Goal: Task Accomplishment & Management: Manage account settings

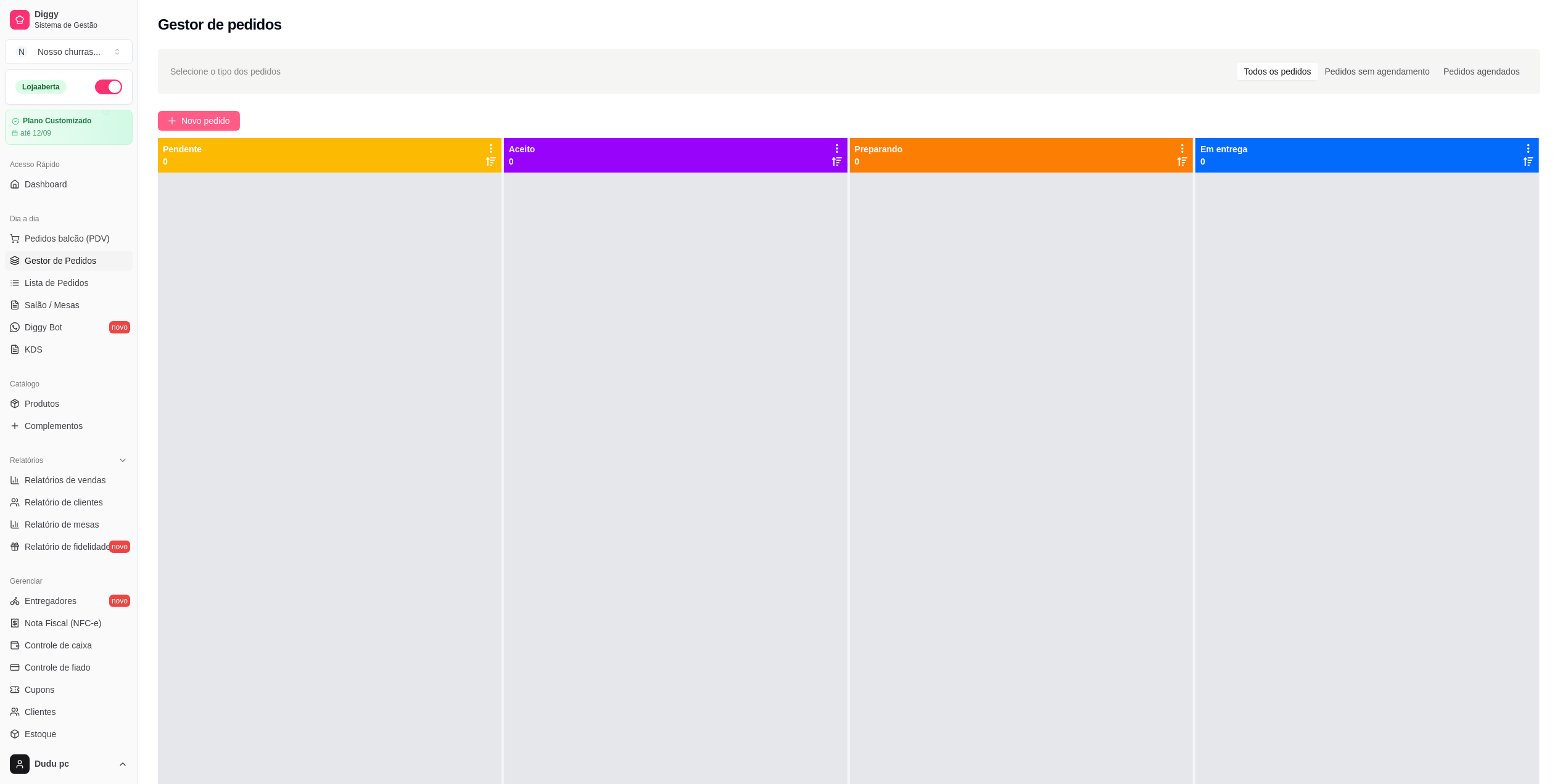
click at [166, 121] on button "Novo pedido" at bounding box center [198, 121] width 82 height 19
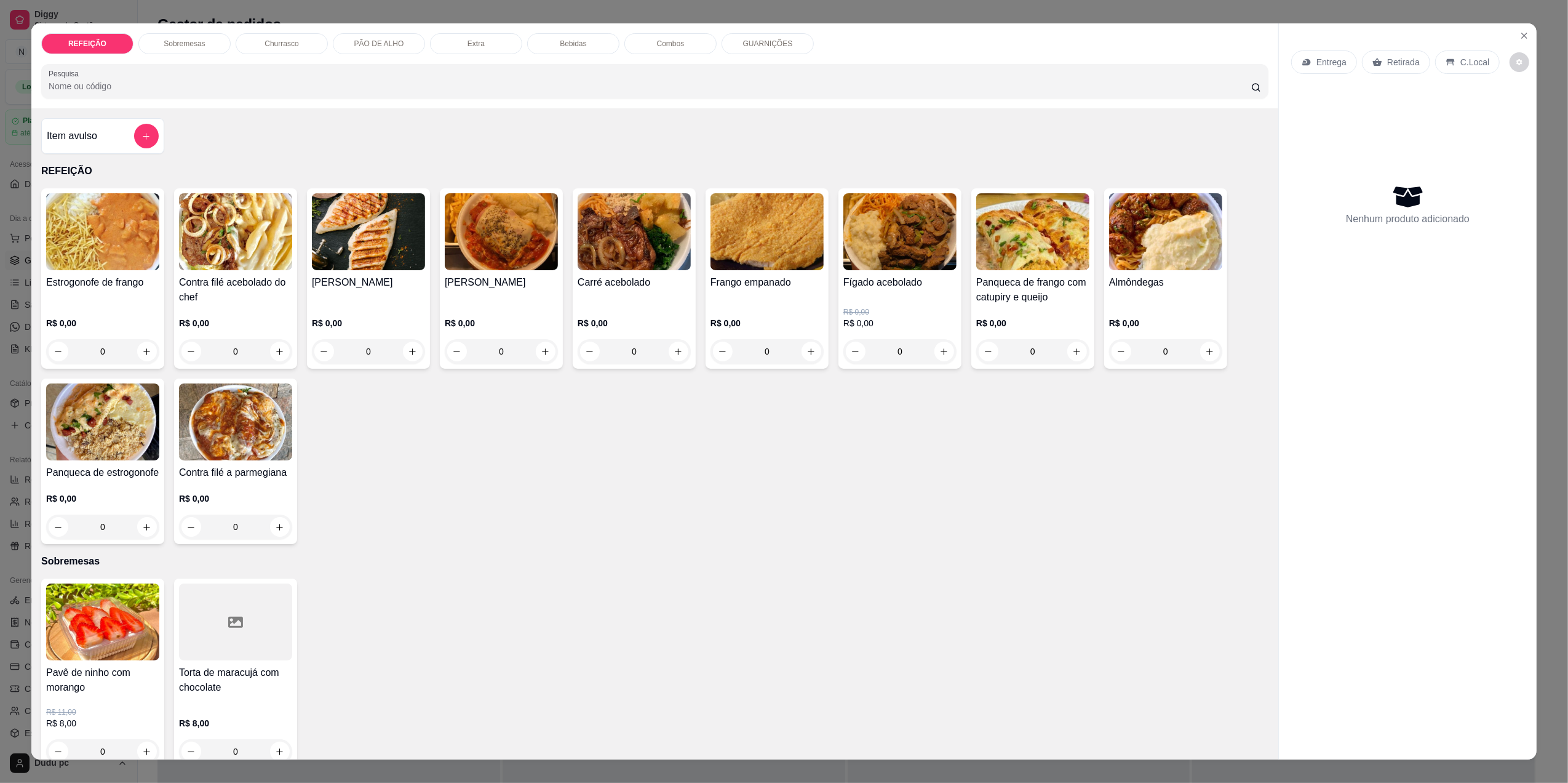
click at [0, 256] on html "Diggy Sistema de Gestão N Nosso churras ... Loja aberta Plano Customizado até 1…" at bounding box center [784, 392] width 1568 height 783
click at [0, 296] on html "Diggy Sistema de Gestão N Nosso churras ... Loja aberta Plano Customizado até 1…" at bounding box center [784, 392] width 1568 height 783
click at [1515, 30] on button "Close" at bounding box center [1525, 36] width 19 height 19
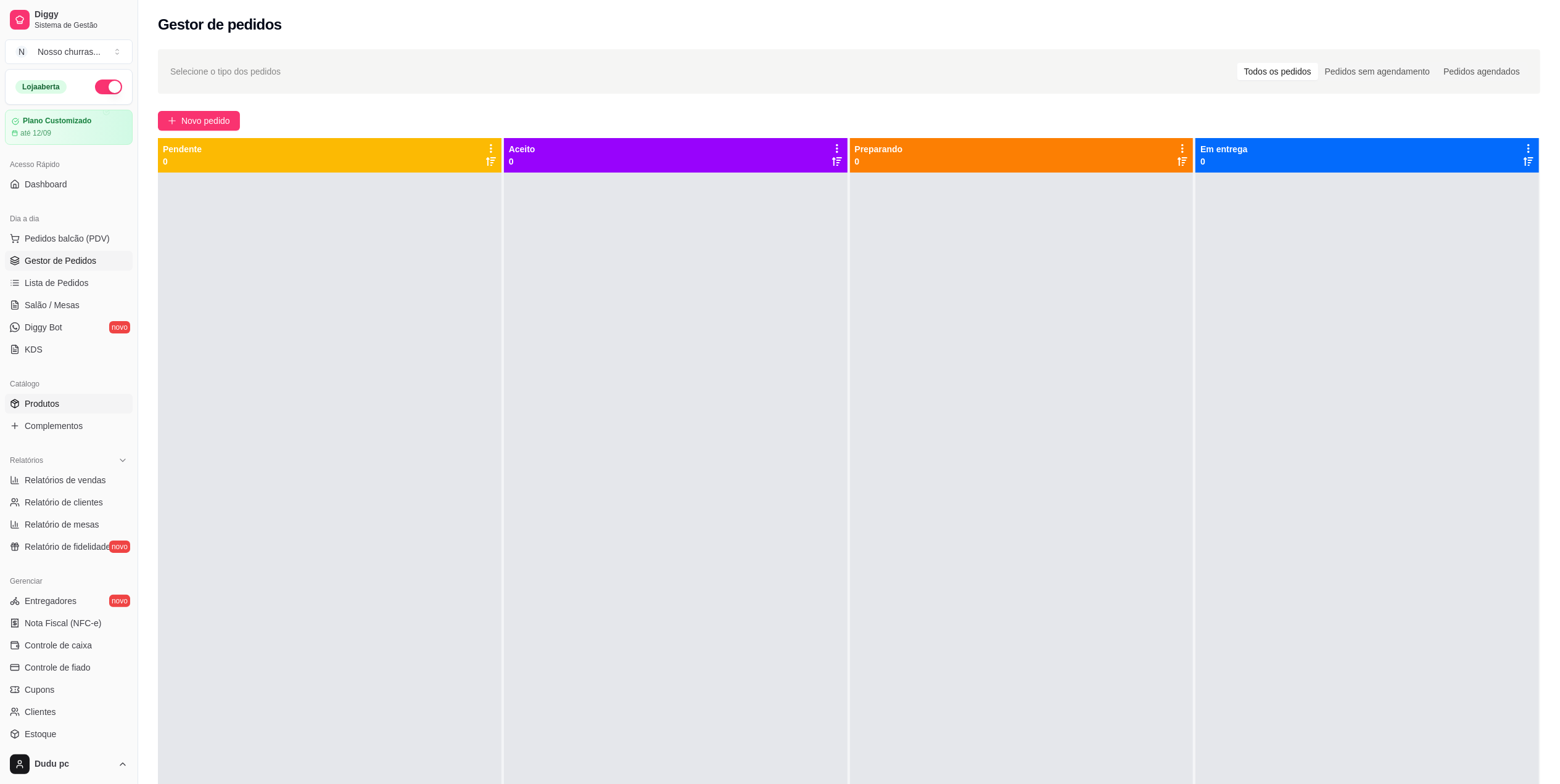
click at [90, 395] on link "Produtos" at bounding box center [69, 404] width 128 height 19
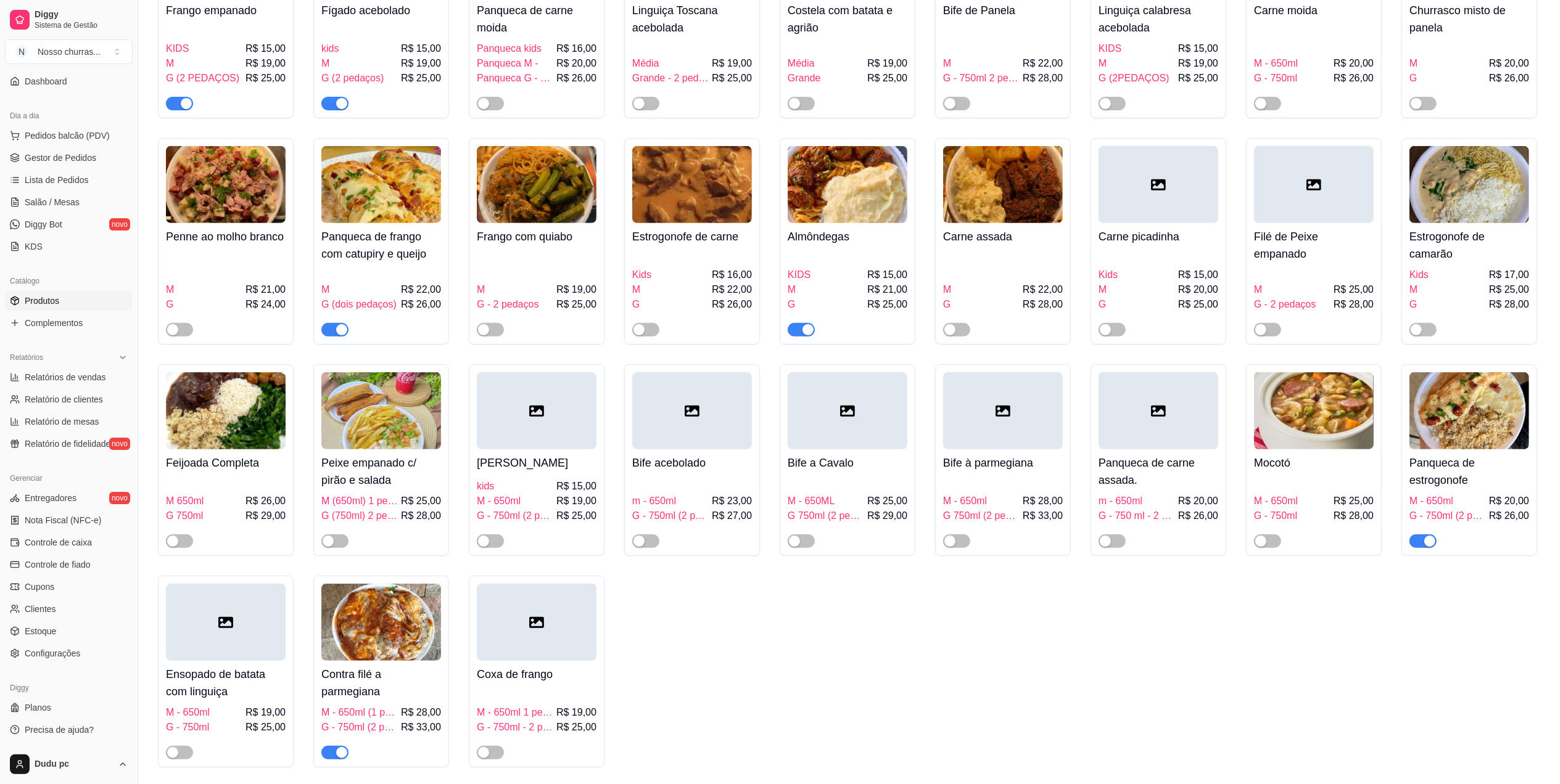
scroll to position [460, 0]
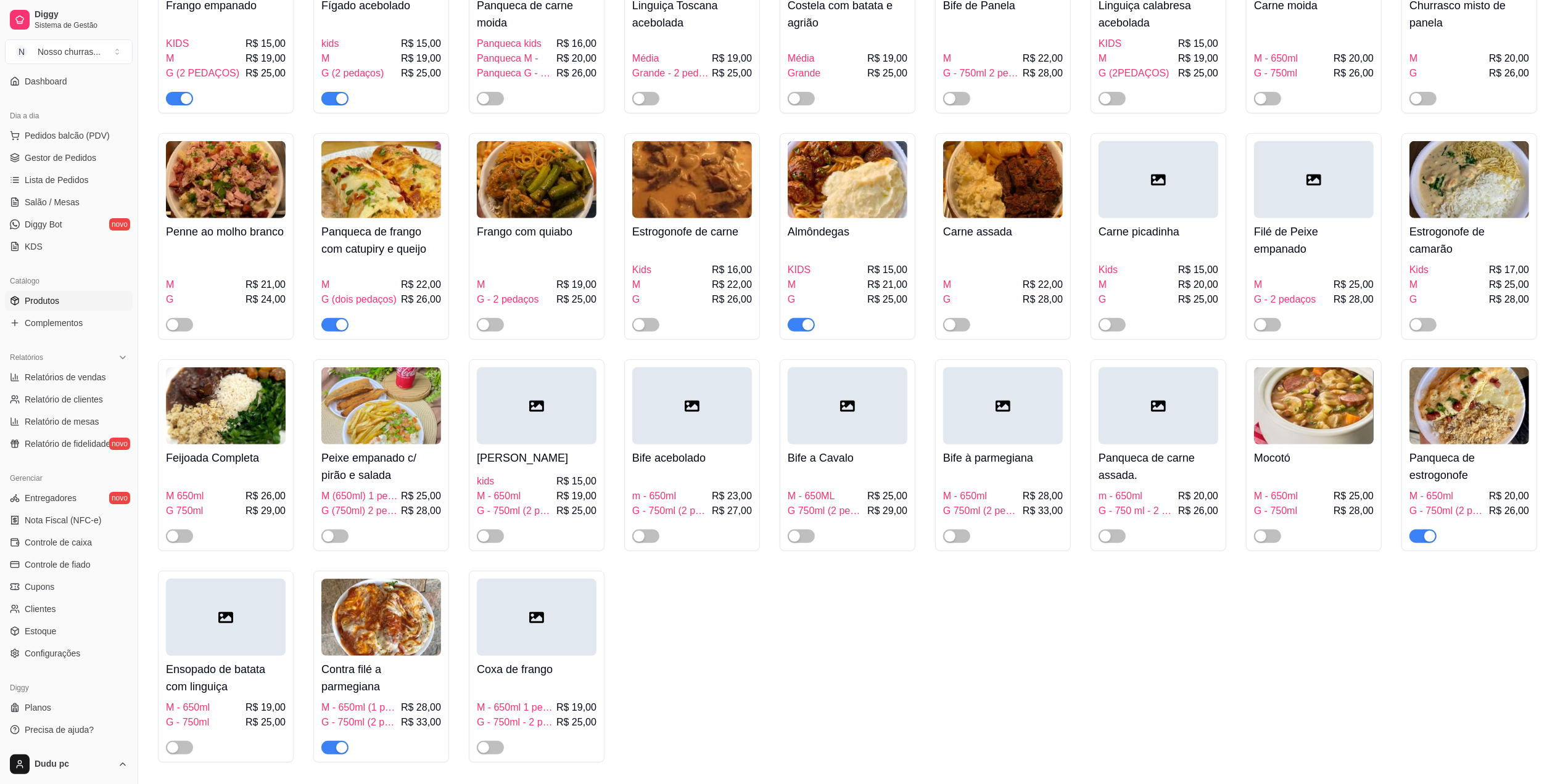
click at [334, 331] on span "button" at bounding box center [335, 324] width 27 height 14
click at [58, 23] on span "Sistema de Gestão" at bounding box center [81, 25] width 93 height 10
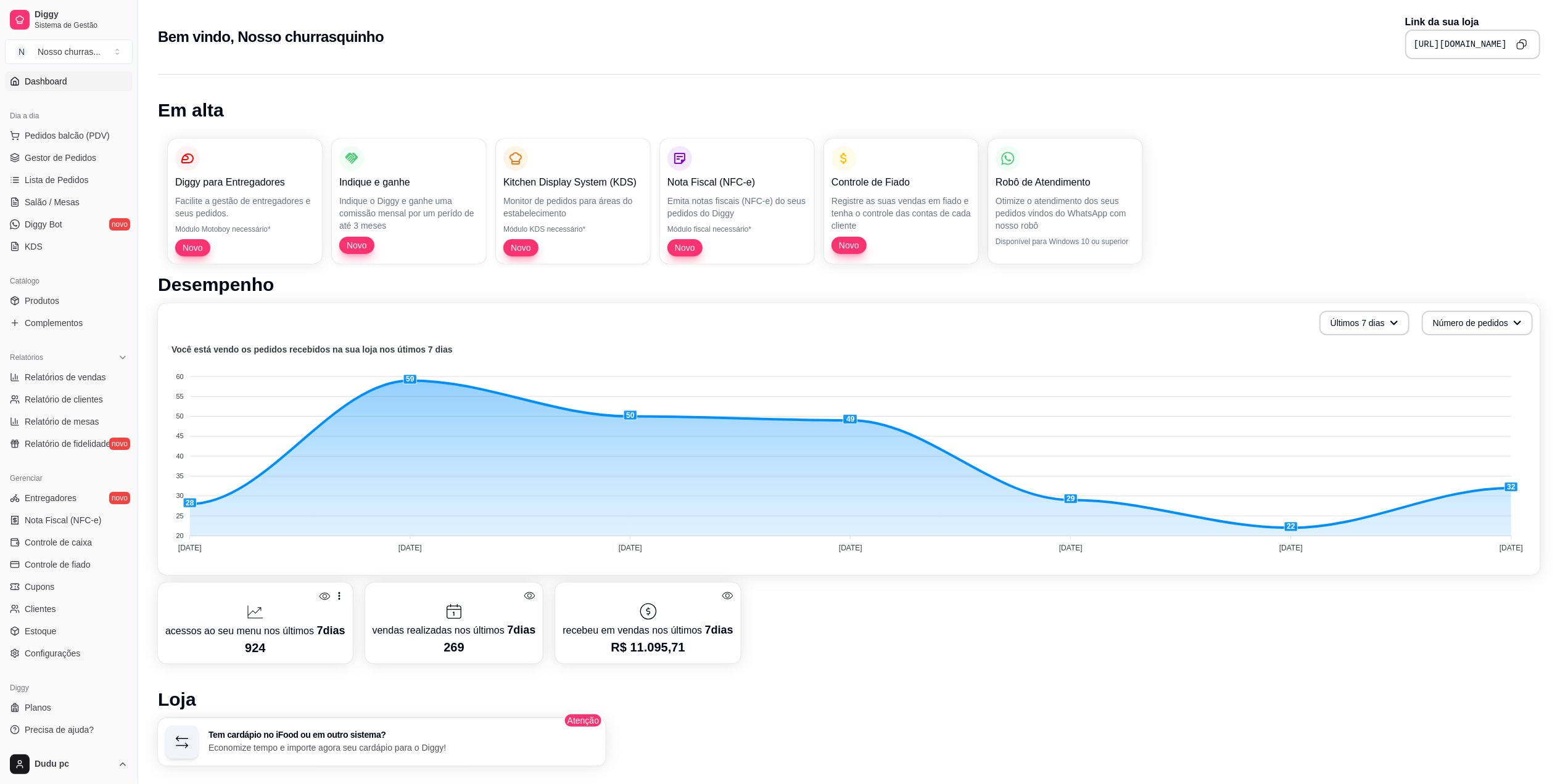
click at [1520, 42] on icon "Copy to clipboard" at bounding box center [1520, 43] width 11 height 11
click at [22, 160] on link "Gestor de Pedidos" at bounding box center [69, 157] width 128 height 19
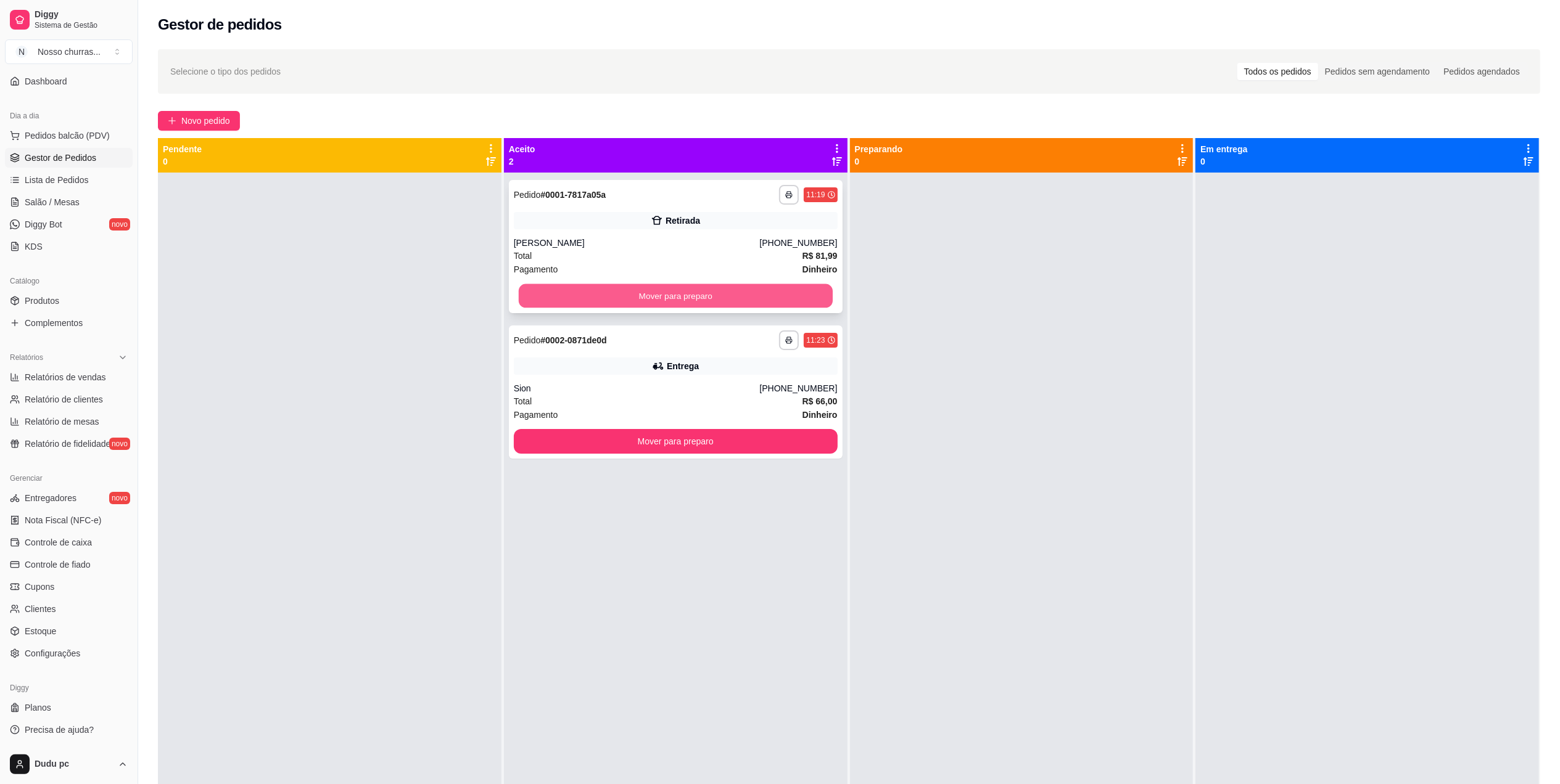
click at [525, 289] on button "Mover para preparo" at bounding box center [675, 295] width 314 height 24
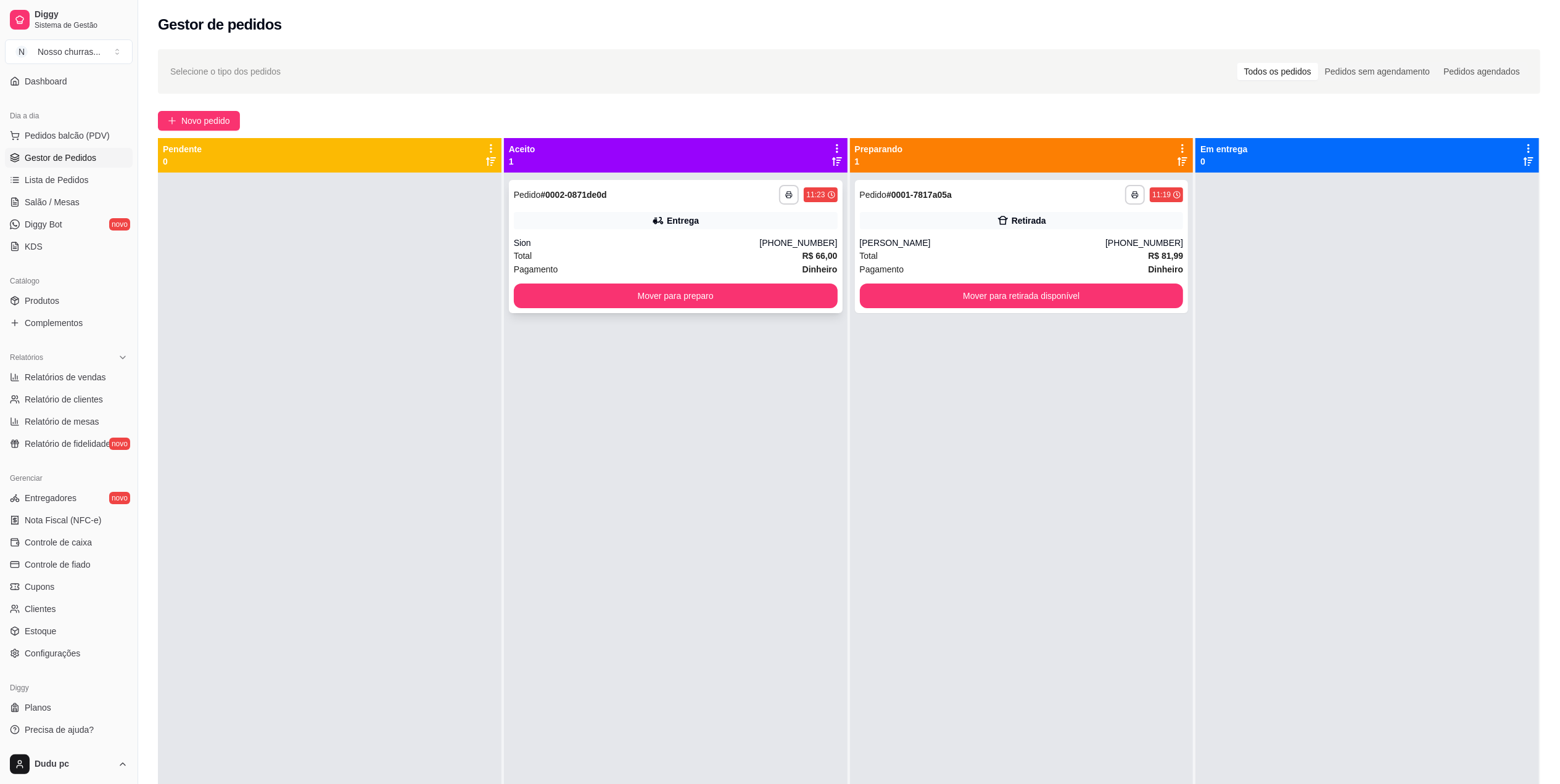
click at [536, 309] on div "**********" at bounding box center [675, 246] width 333 height 133
click at [536, 301] on button "Mover para preparo" at bounding box center [675, 296] width 324 height 25
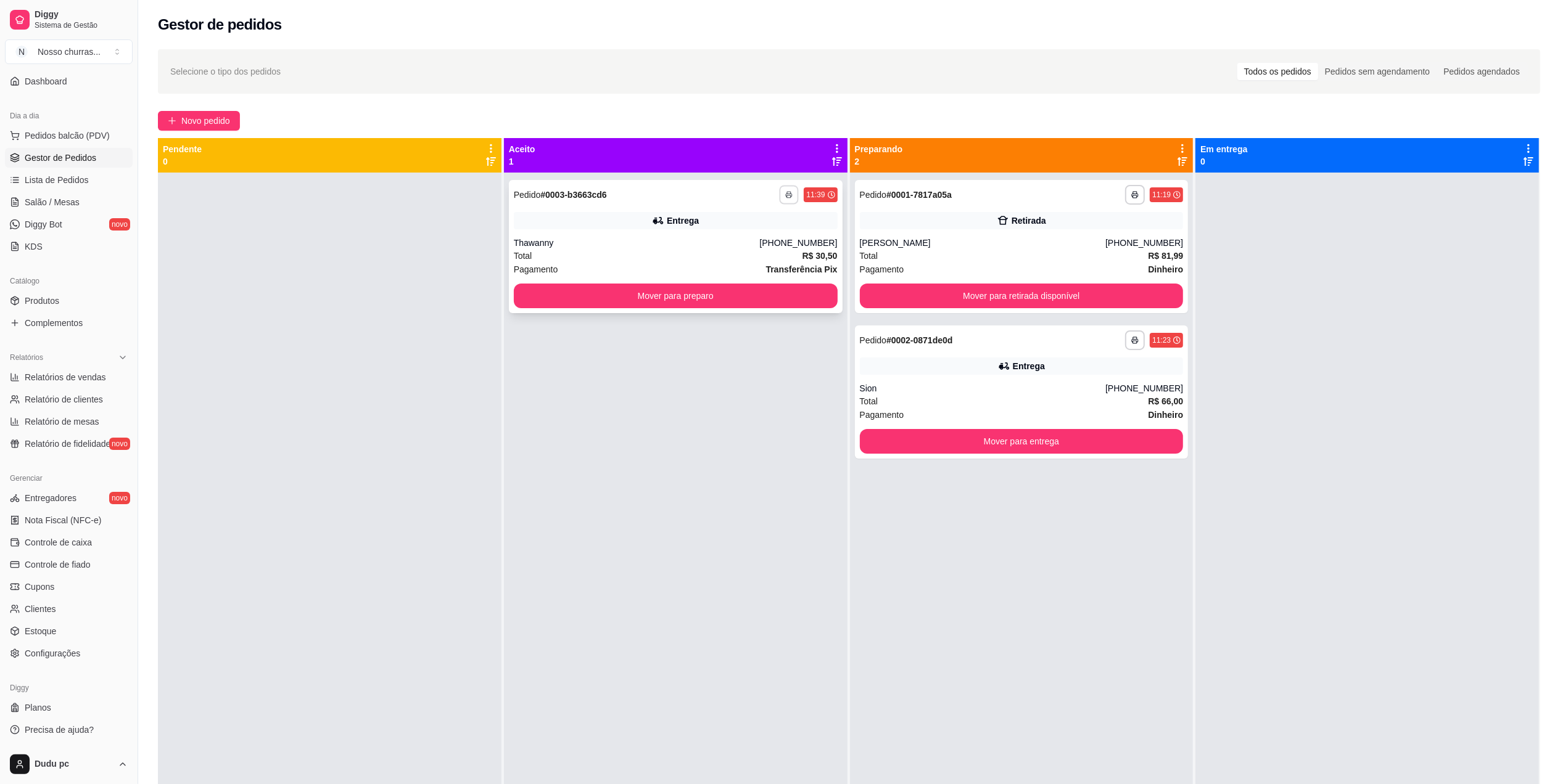
click at [785, 195] on icon "button" at bounding box center [789, 195] width 8 height 8
click at [741, 244] on button "IMPRESSORA" at bounding box center [751, 238] width 86 height 19
click at [734, 296] on button "Mover para preparo" at bounding box center [675, 295] width 314 height 24
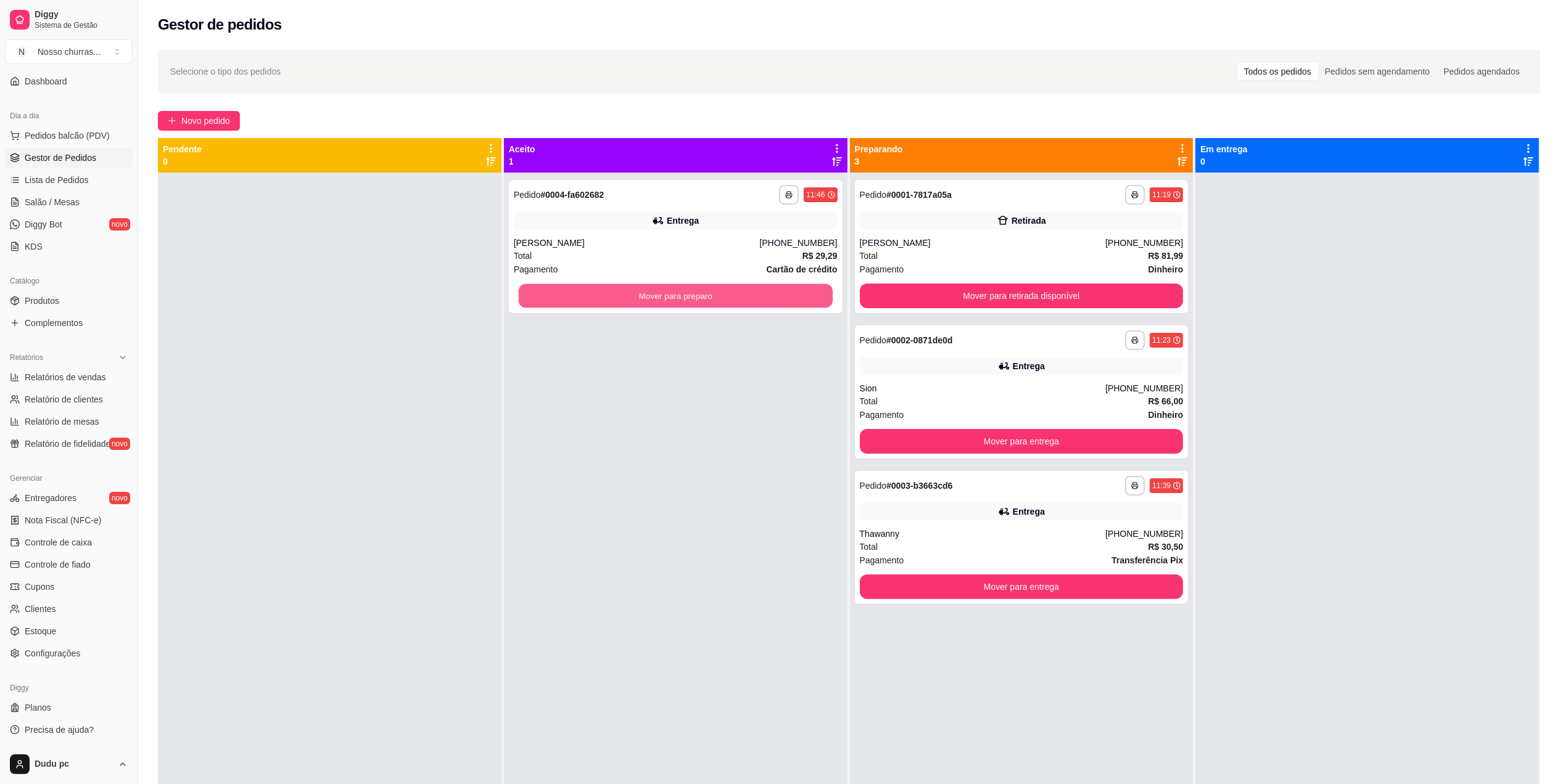
click at [734, 296] on button "Mover para preparo" at bounding box center [675, 295] width 314 height 24
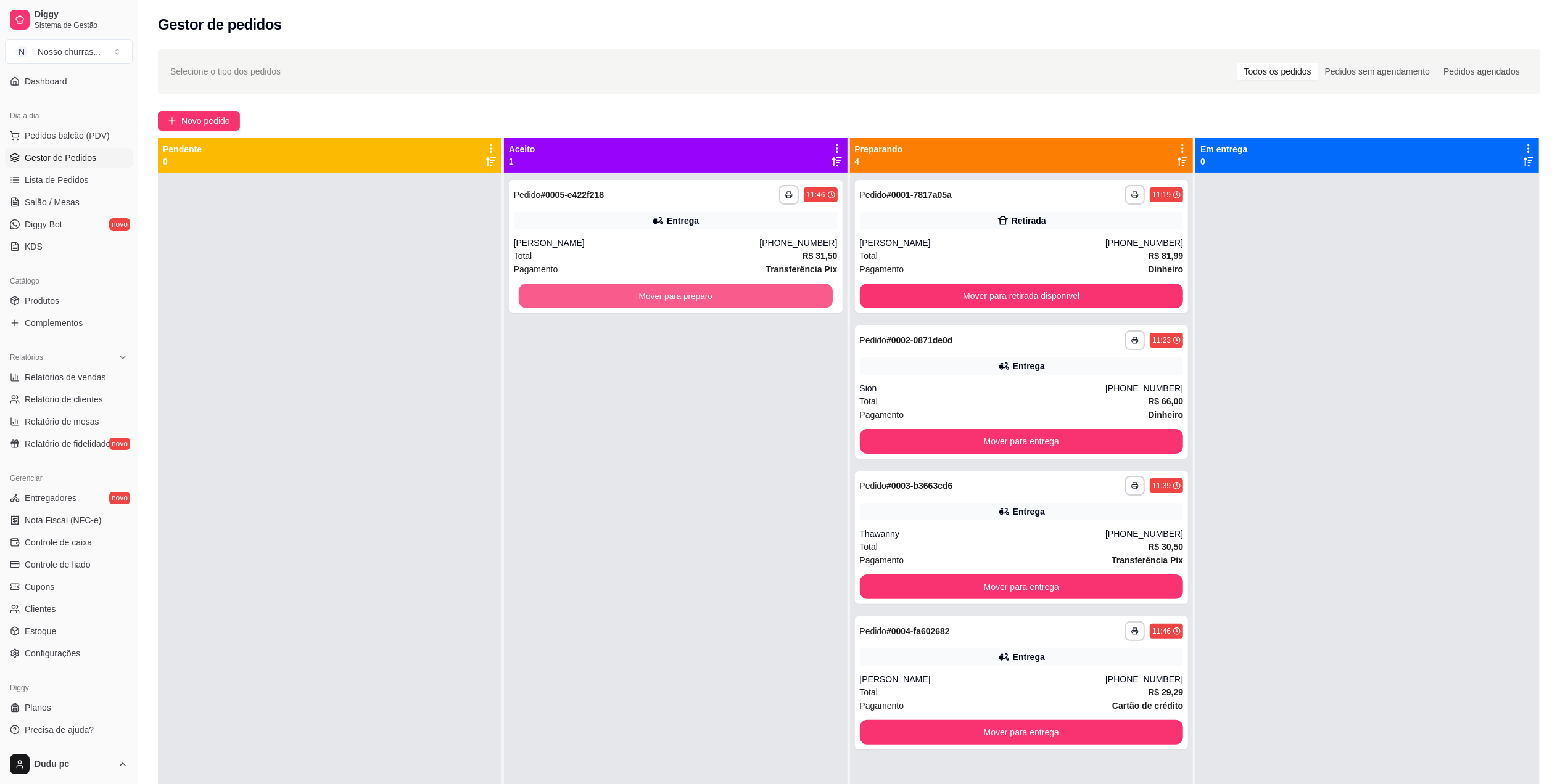
click at [734, 296] on button "Mover para preparo" at bounding box center [675, 295] width 314 height 24
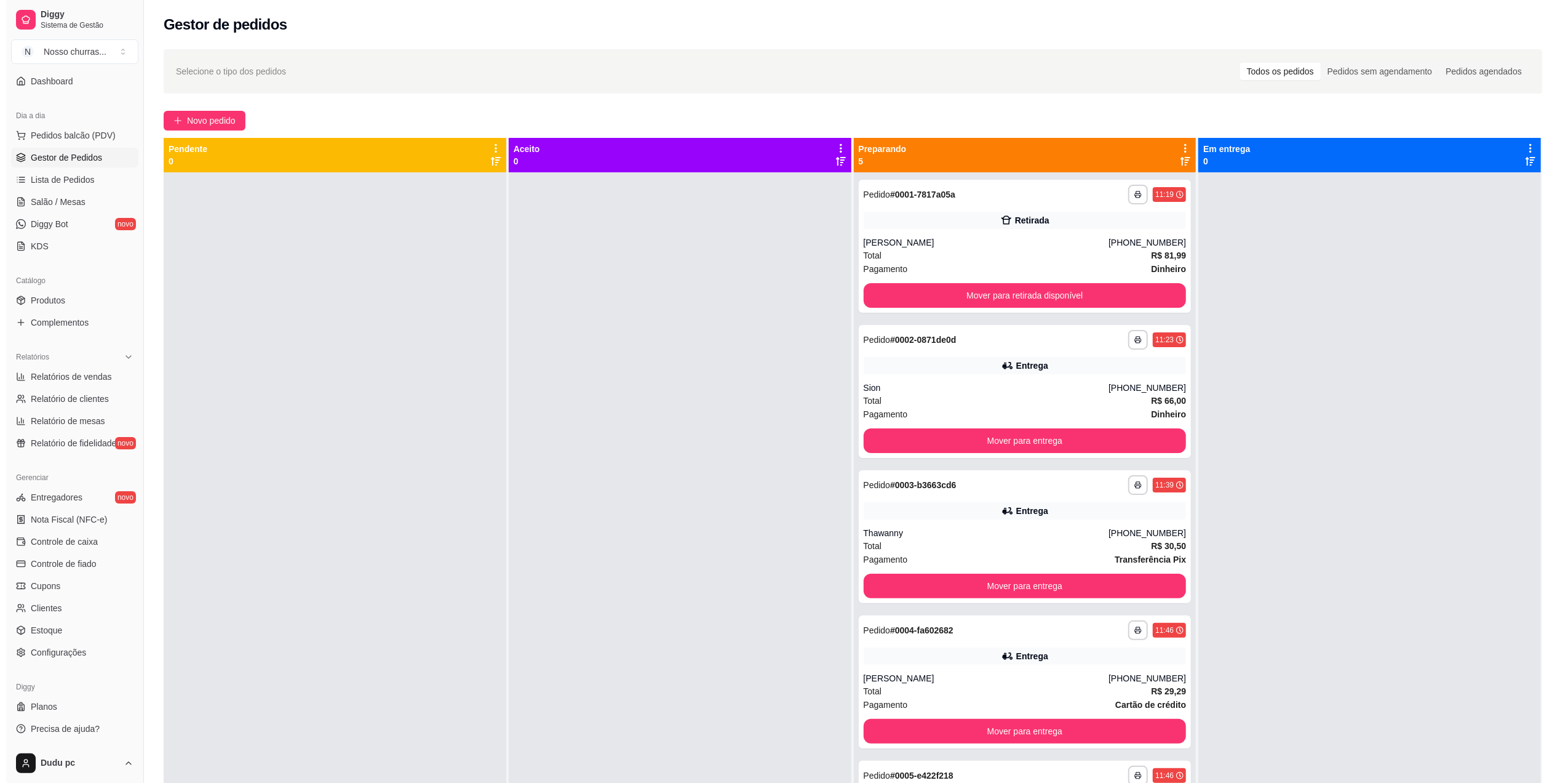
scroll to position [35, 0]
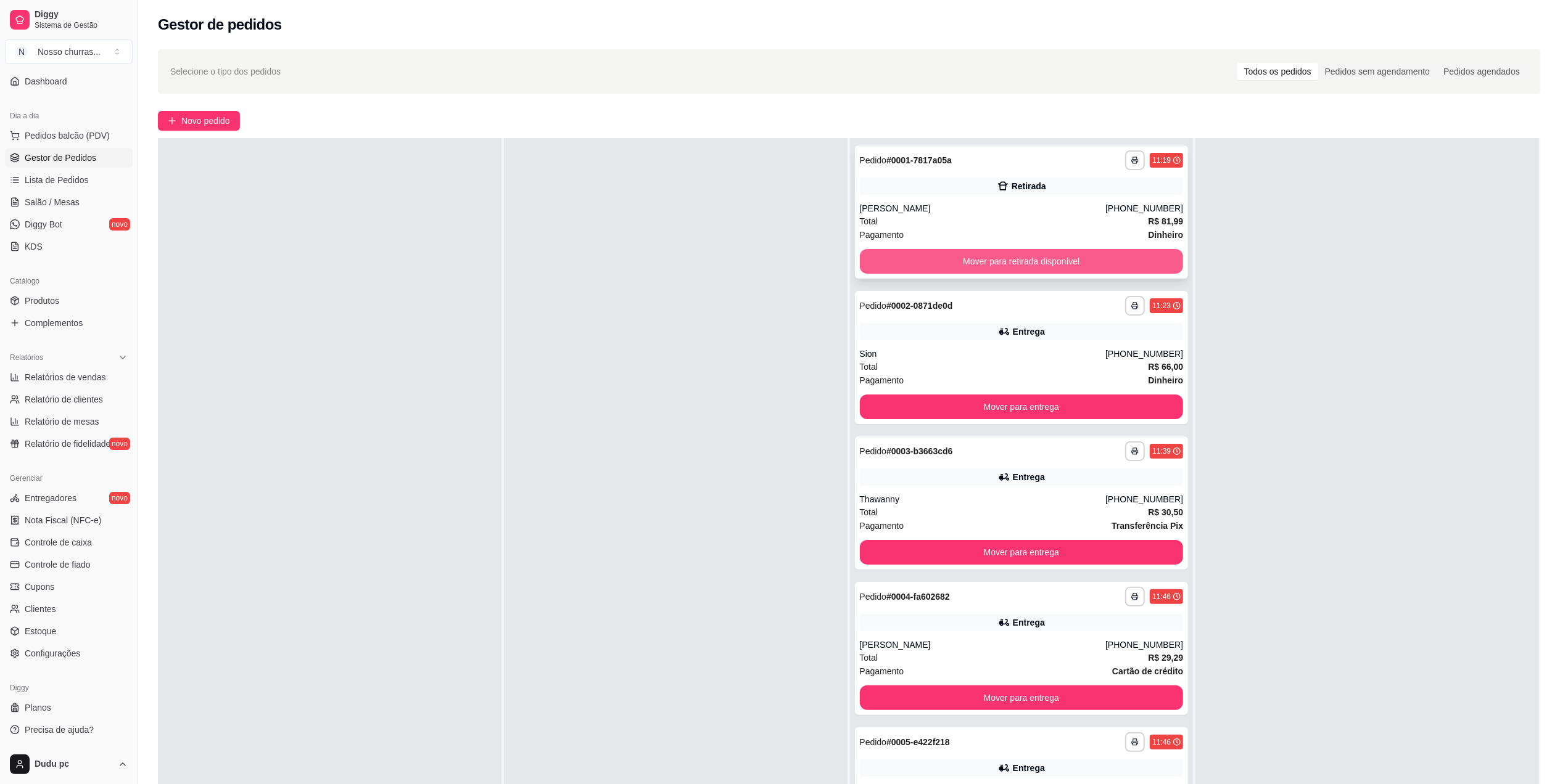
click at [986, 260] on button "Mover para retirada disponível" at bounding box center [1021, 262] width 324 height 25
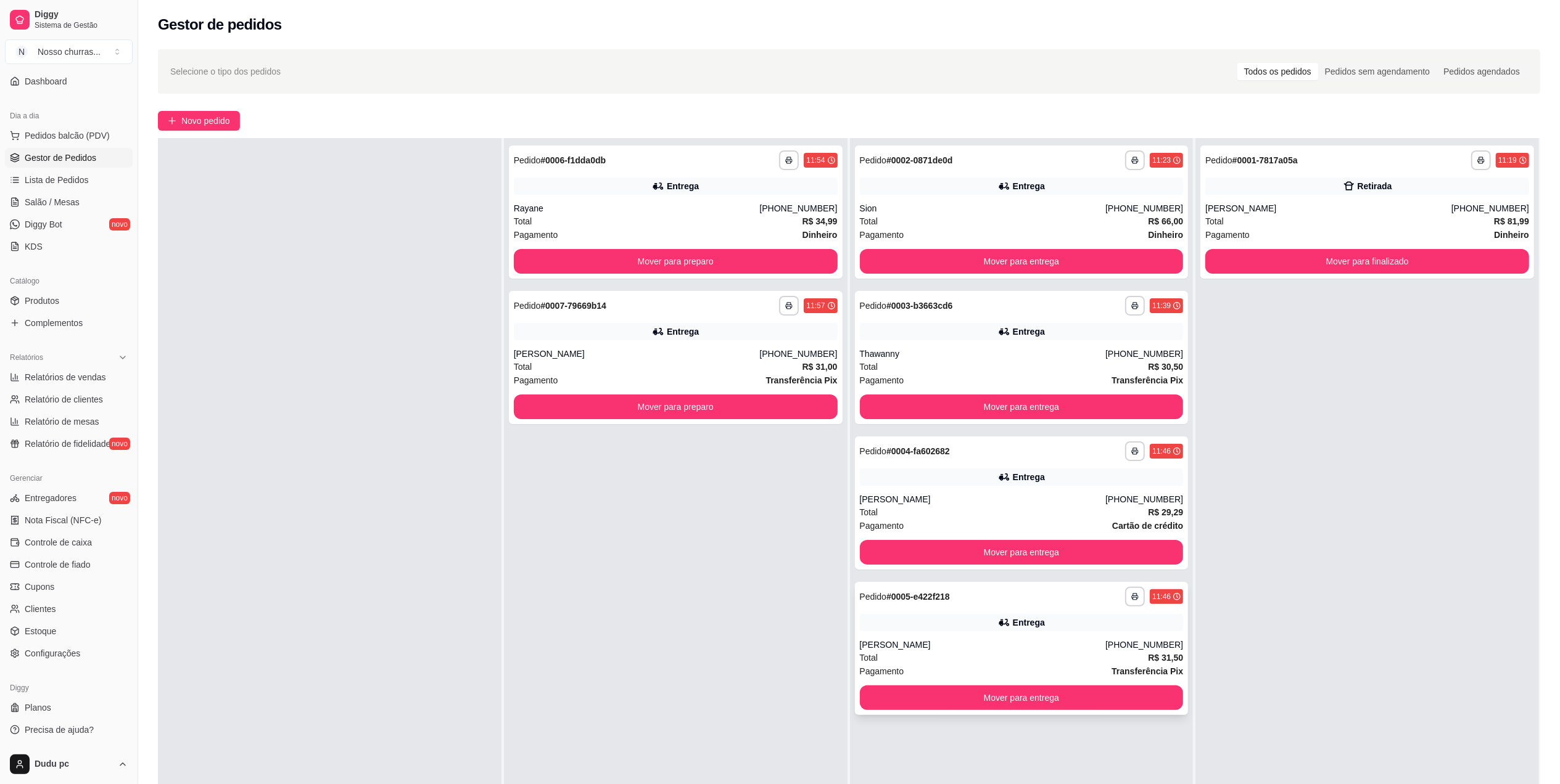
click at [1012, 628] on div "Entrega" at bounding box center [1028, 622] width 32 height 13
click at [575, 266] on button "Mover para preparo" at bounding box center [675, 262] width 314 height 24
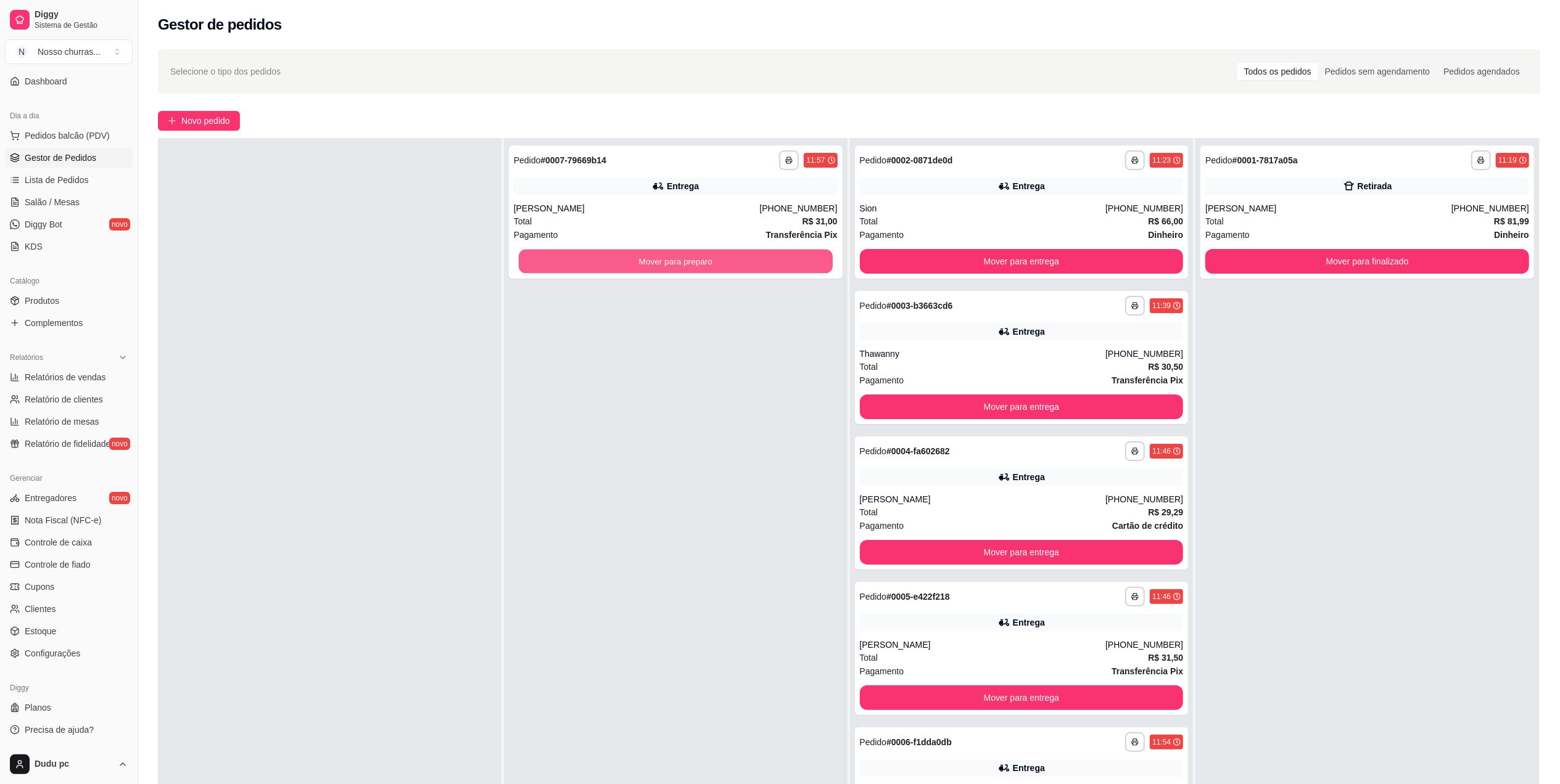
click at [575, 266] on button "Mover para preparo" at bounding box center [675, 262] width 314 height 24
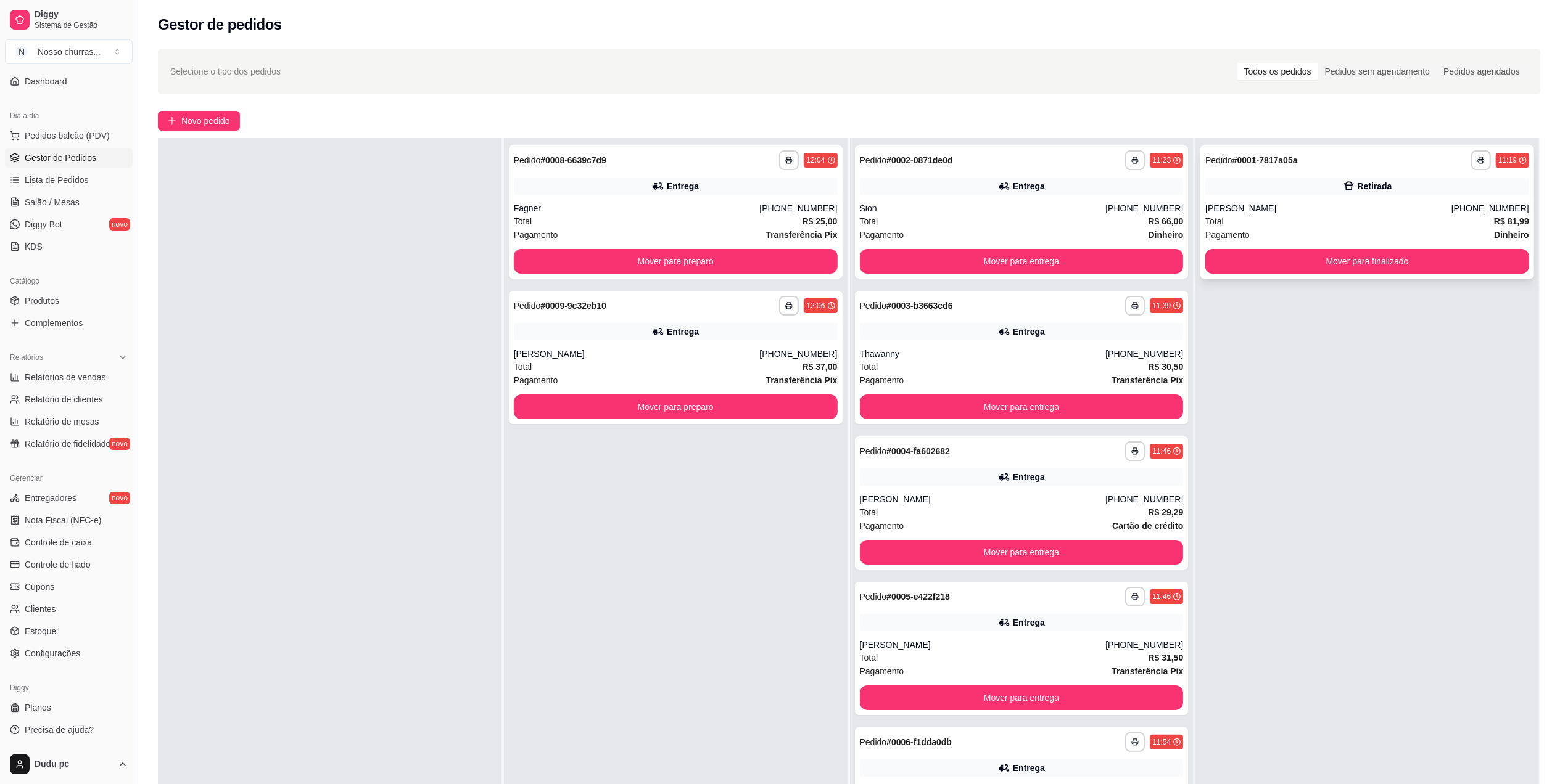
click at [1301, 274] on div "**********" at bounding box center [1366, 212] width 333 height 133
click at [1291, 259] on button "Mover para finalizado" at bounding box center [1367, 262] width 314 height 24
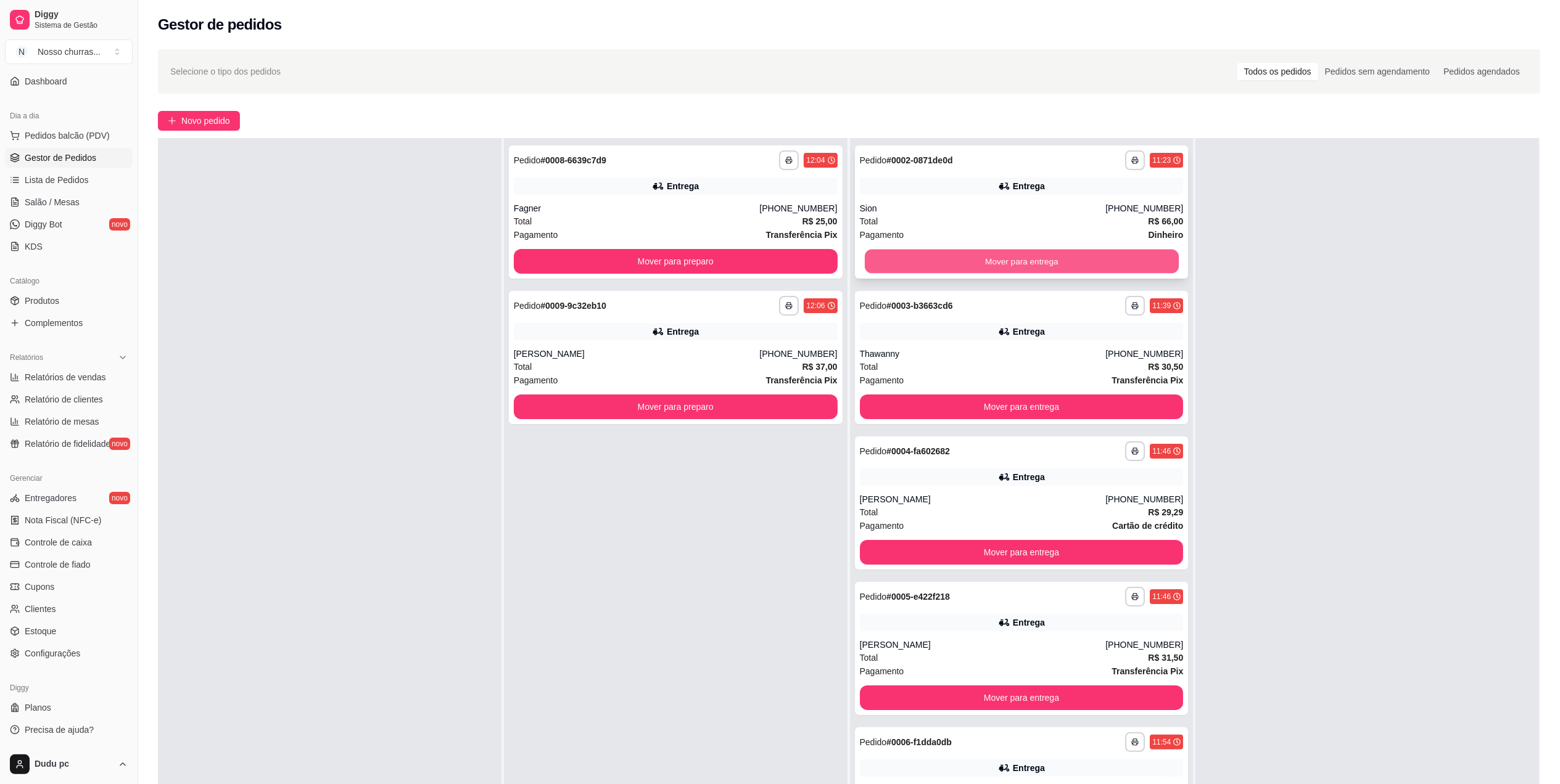
click at [1100, 257] on button "Mover para entrega" at bounding box center [1020, 262] width 314 height 24
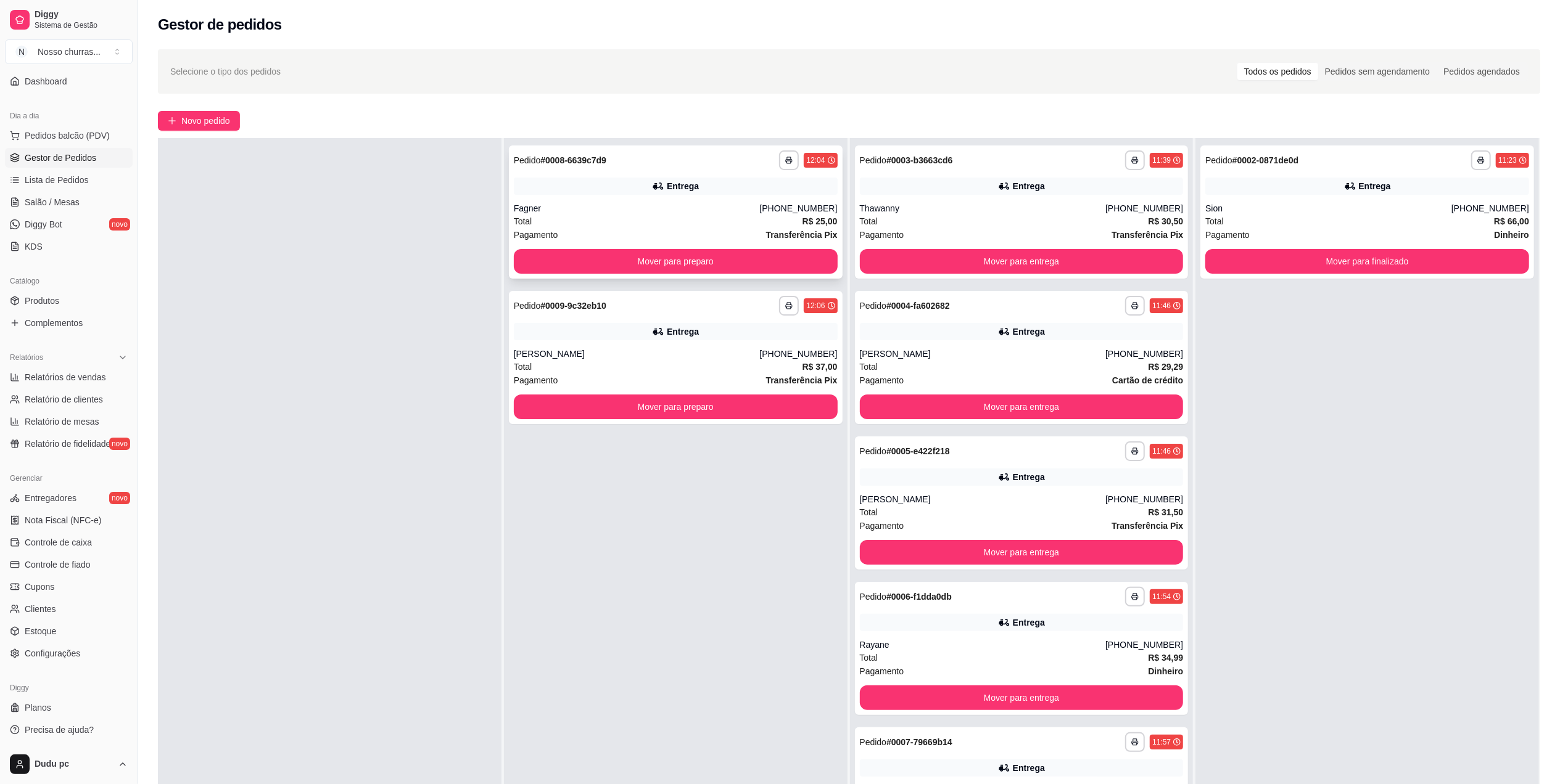
click at [809, 248] on div "**********" at bounding box center [675, 212] width 333 height 133
click at [569, 266] on button "Mover para preparo" at bounding box center [675, 262] width 314 height 24
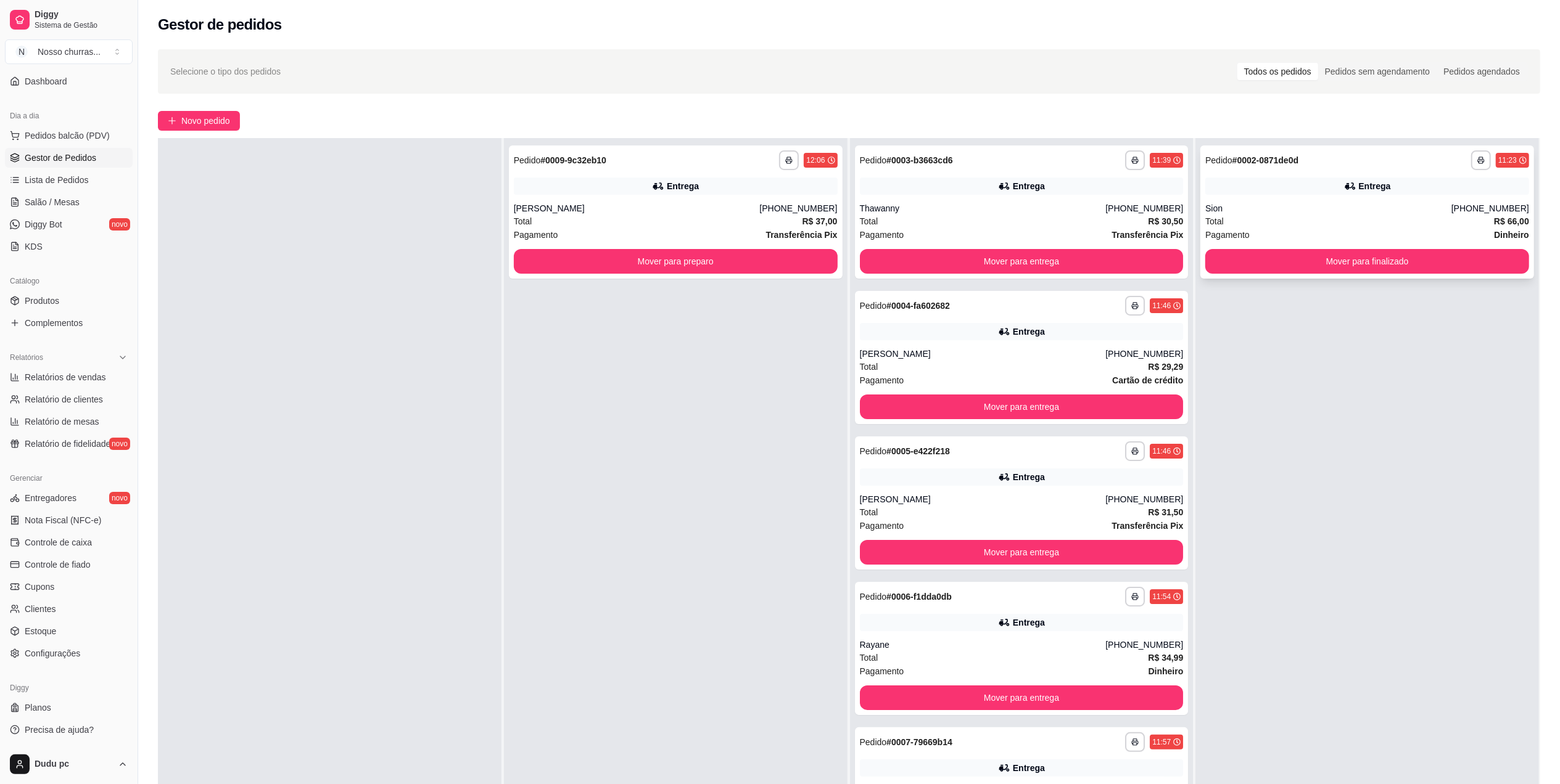
click at [1297, 217] on div "Total R$ 66,00" at bounding box center [1366, 221] width 324 height 14
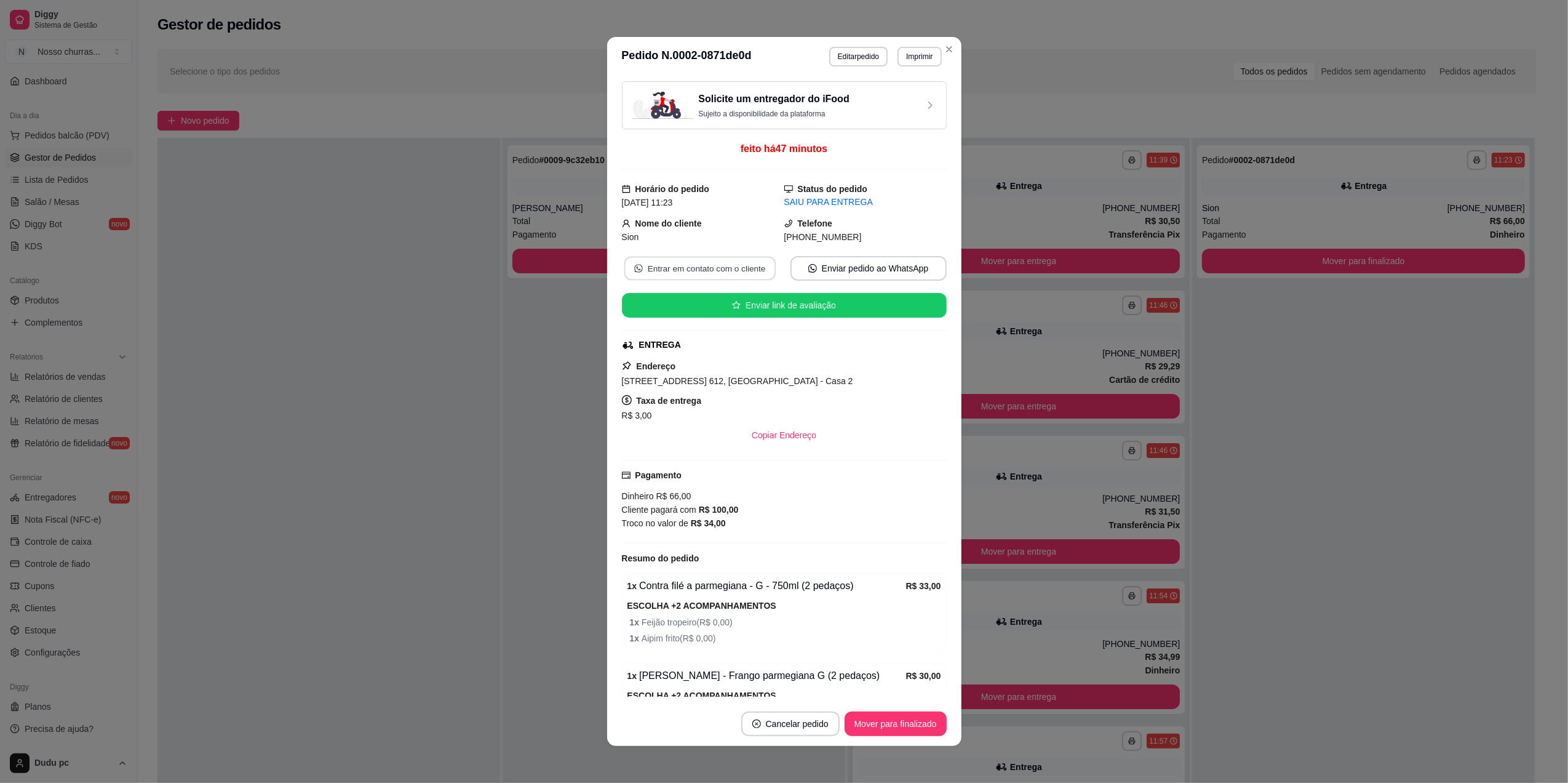
click at [664, 268] on button "Entrar em contato com o cliente" at bounding box center [699, 268] width 151 height 24
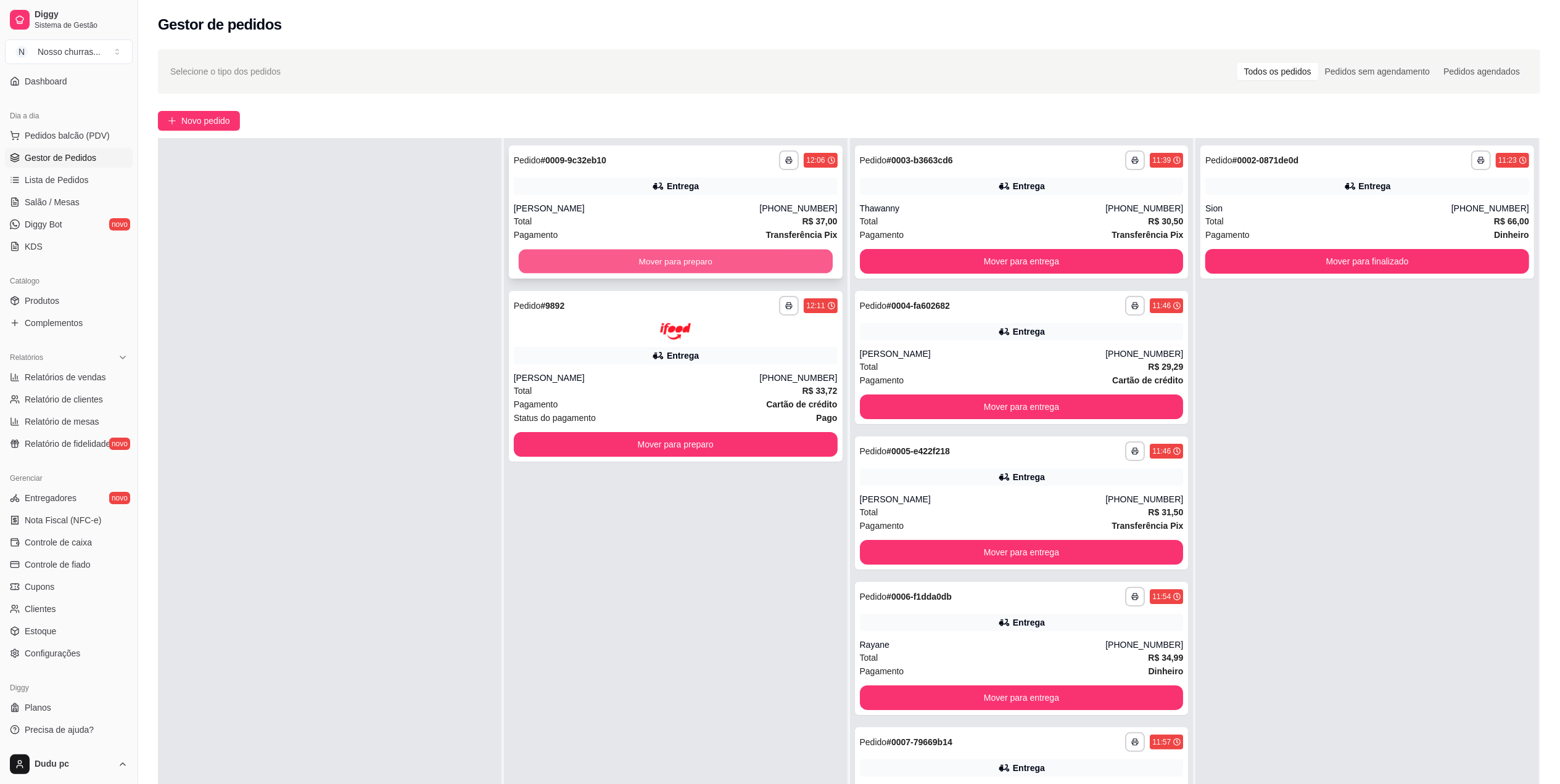
click at [543, 257] on button "Mover para preparo" at bounding box center [675, 262] width 314 height 24
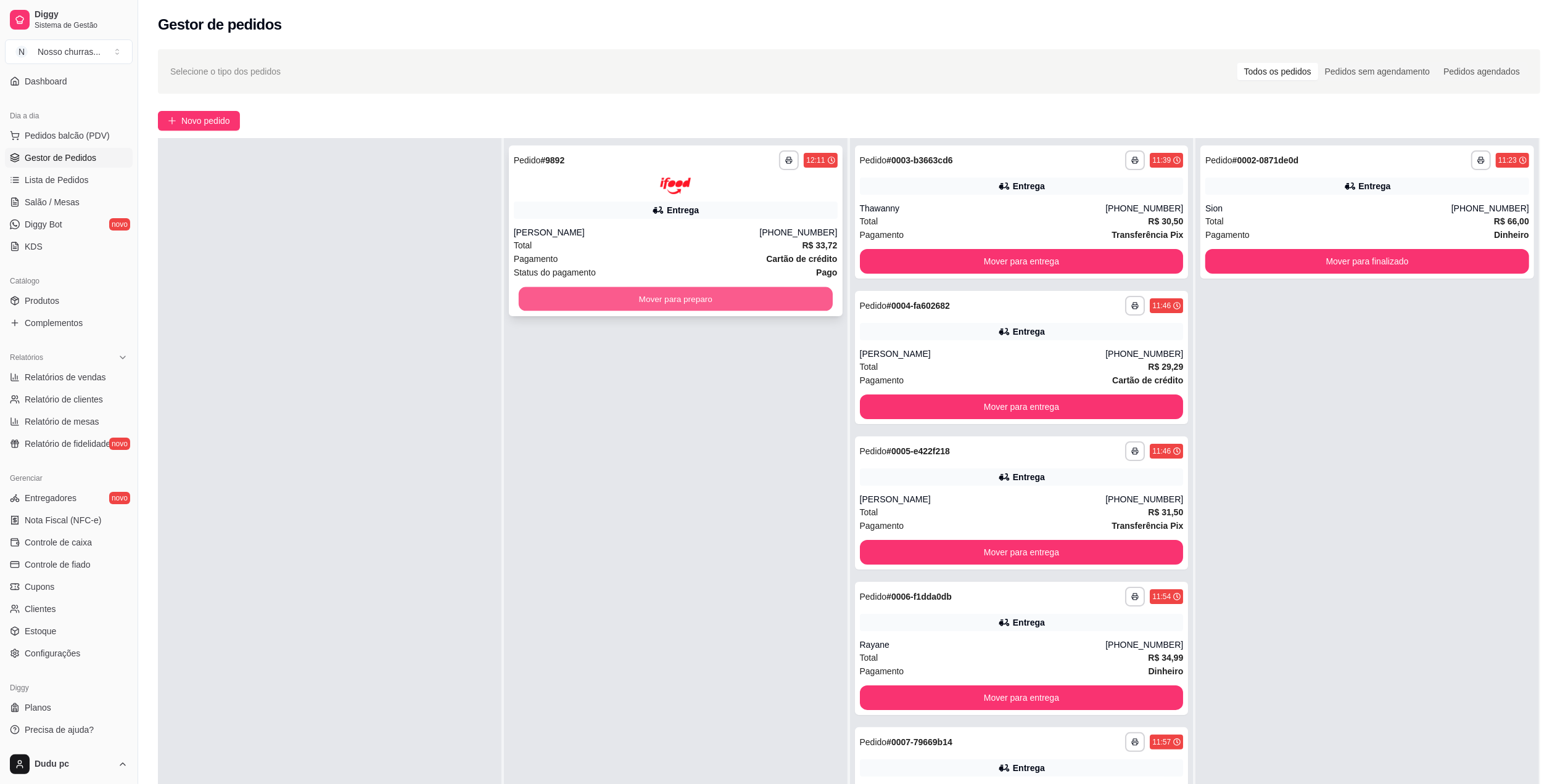
click at [544, 298] on button "Mover para preparo" at bounding box center [675, 298] width 314 height 24
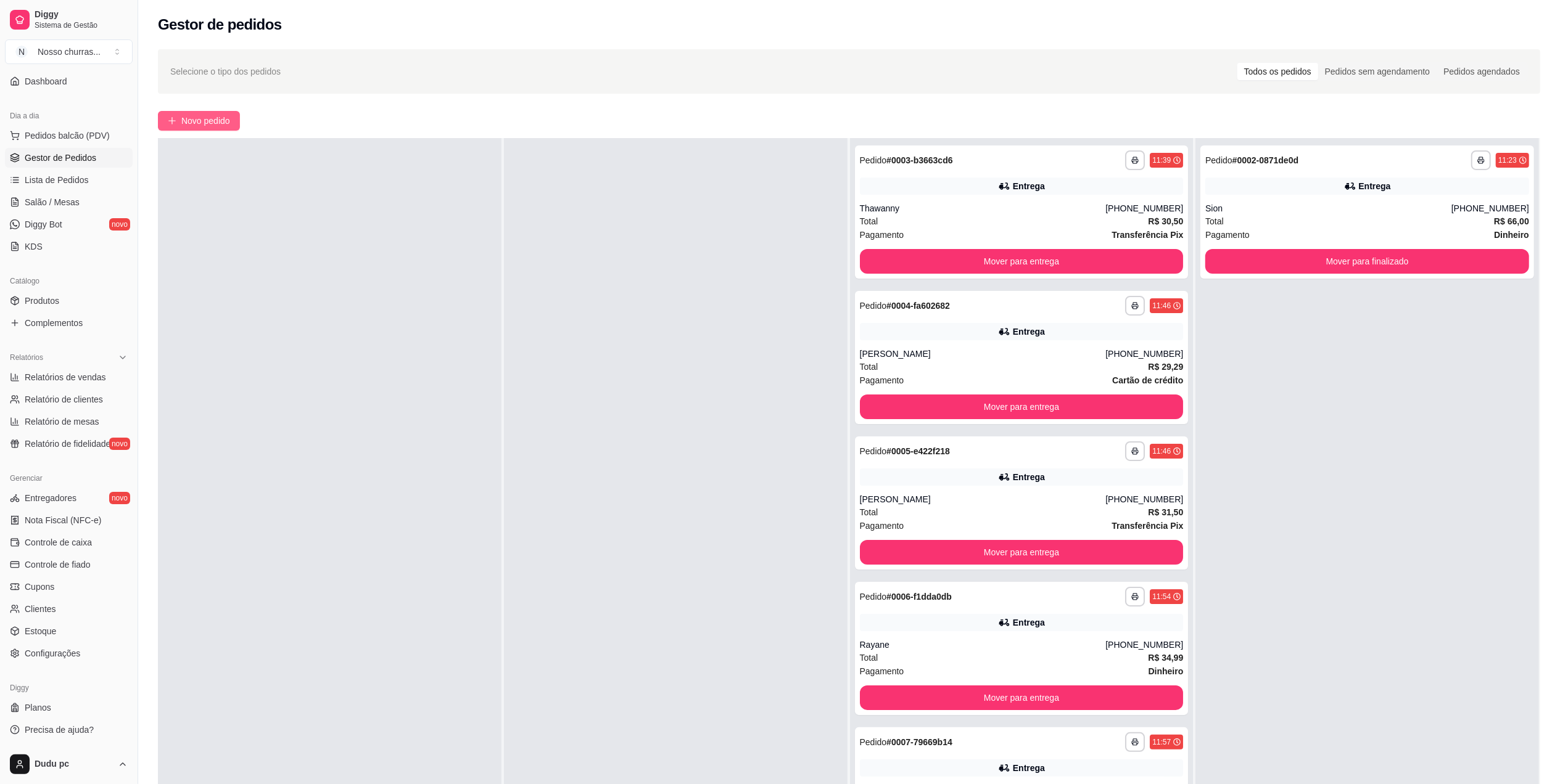
click at [170, 126] on button "Novo pedido" at bounding box center [198, 121] width 82 height 19
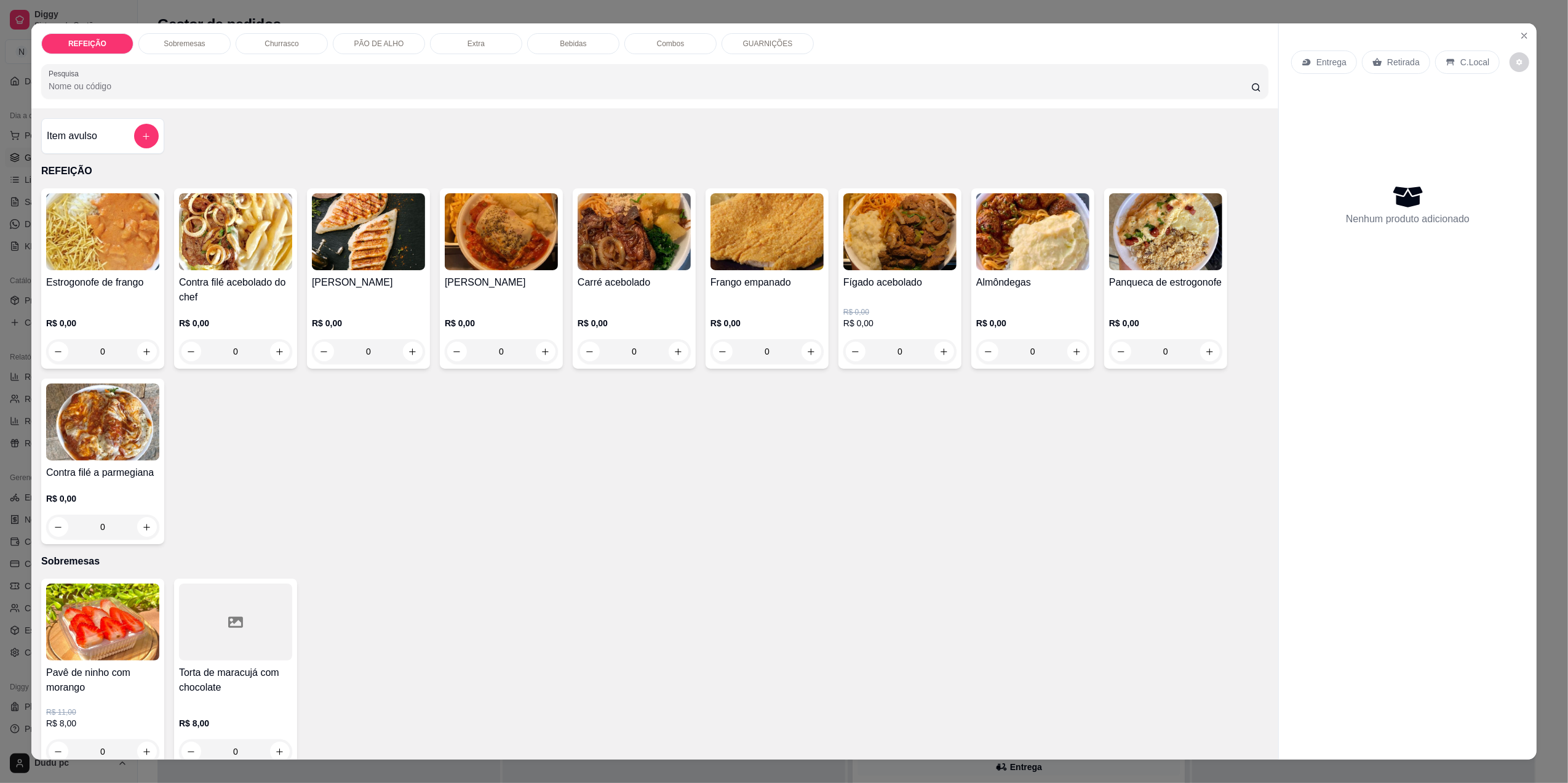
click at [801, 348] on div "0" at bounding box center [766, 352] width 113 height 25
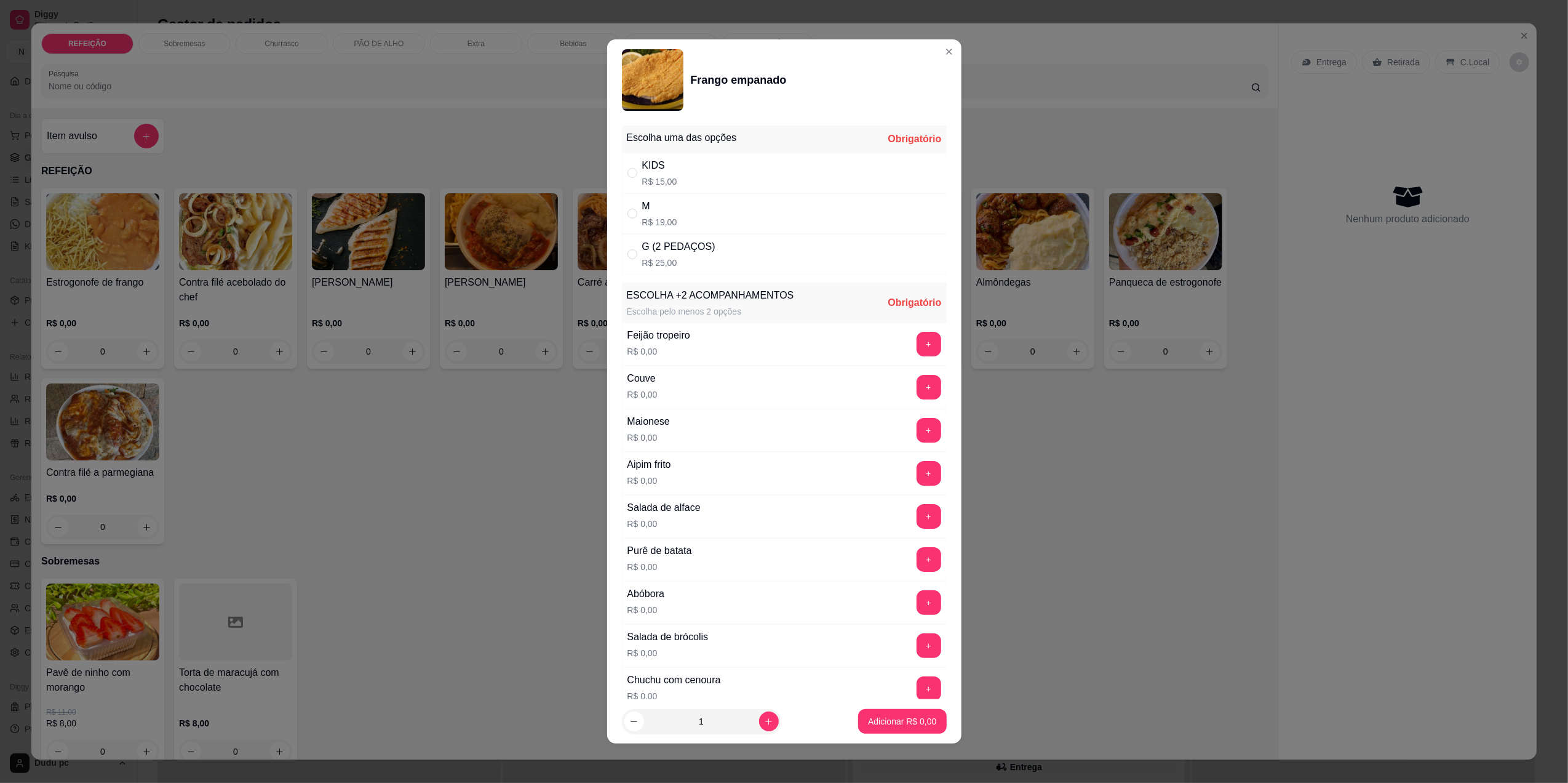
click at [681, 250] on div "G (2 PEDAÇOS)" at bounding box center [678, 246] width 73 height 14
radio input "true"
click at [917, 525] on button "+" at bounding box center [928, 516] width 24 height 24
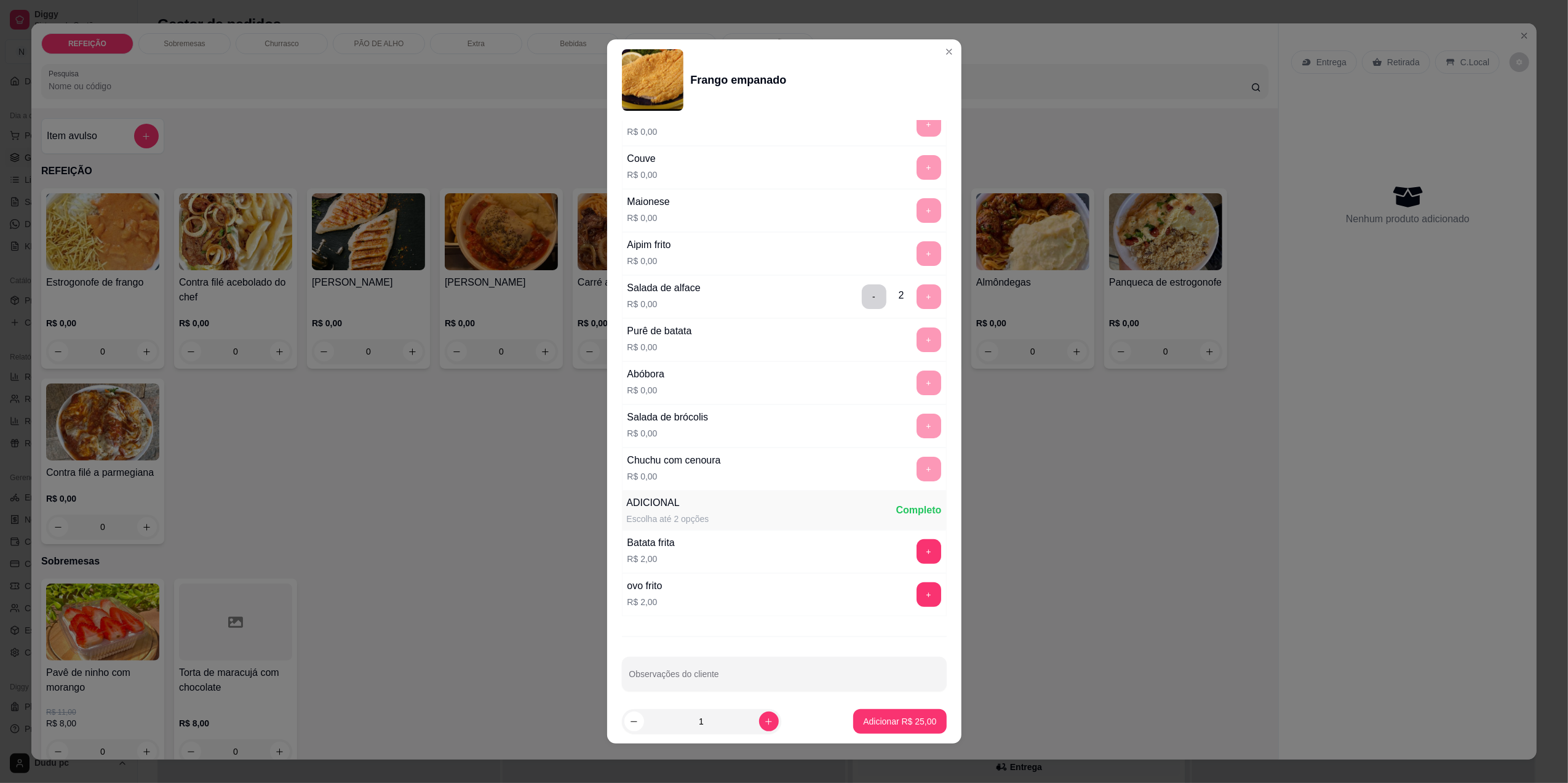
scroll to position [235, 0]
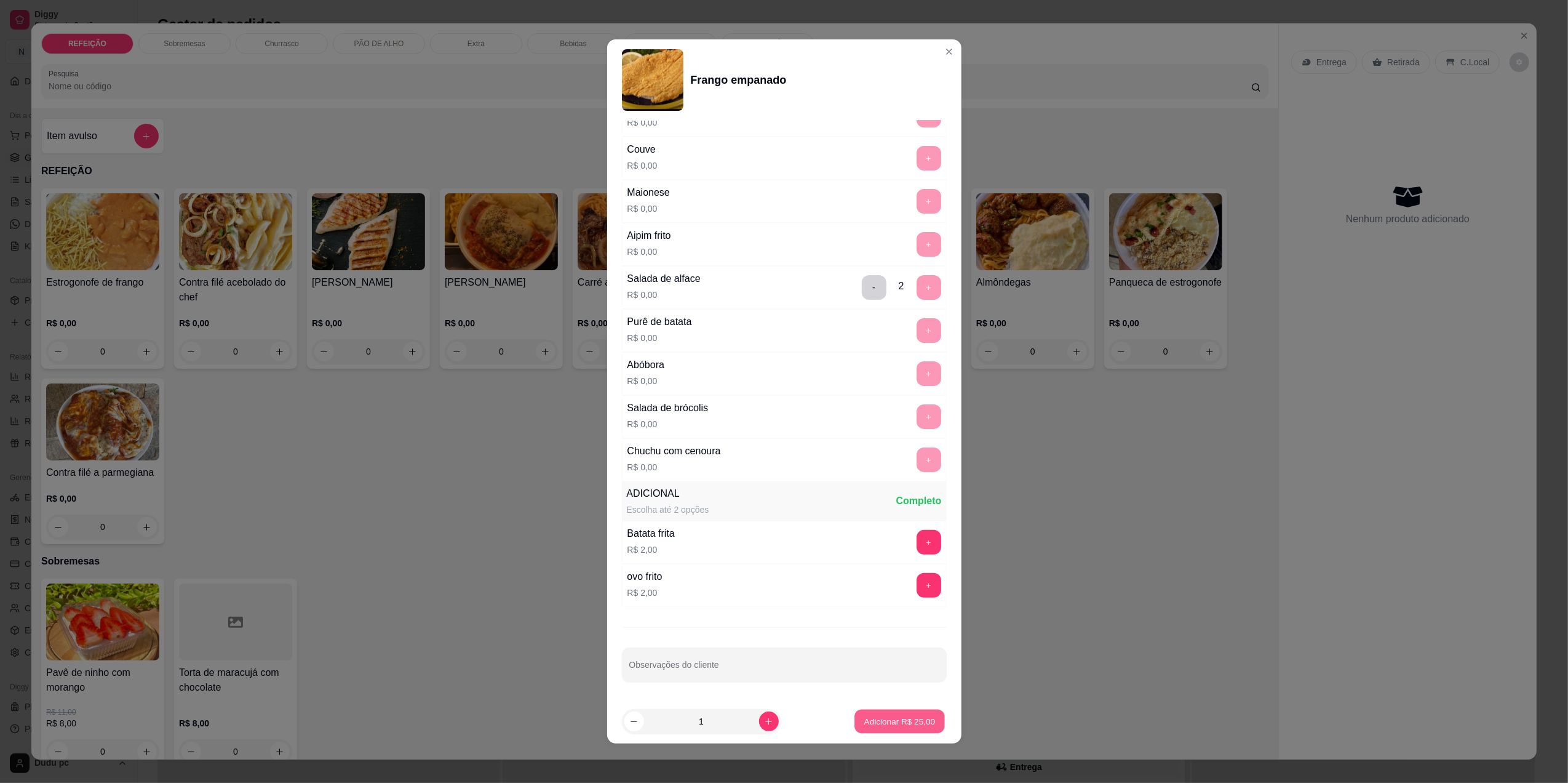
click at [879, 716] on p "Adicionar R$ 25,00" at bounding box center [900, 721] width 71 height 12
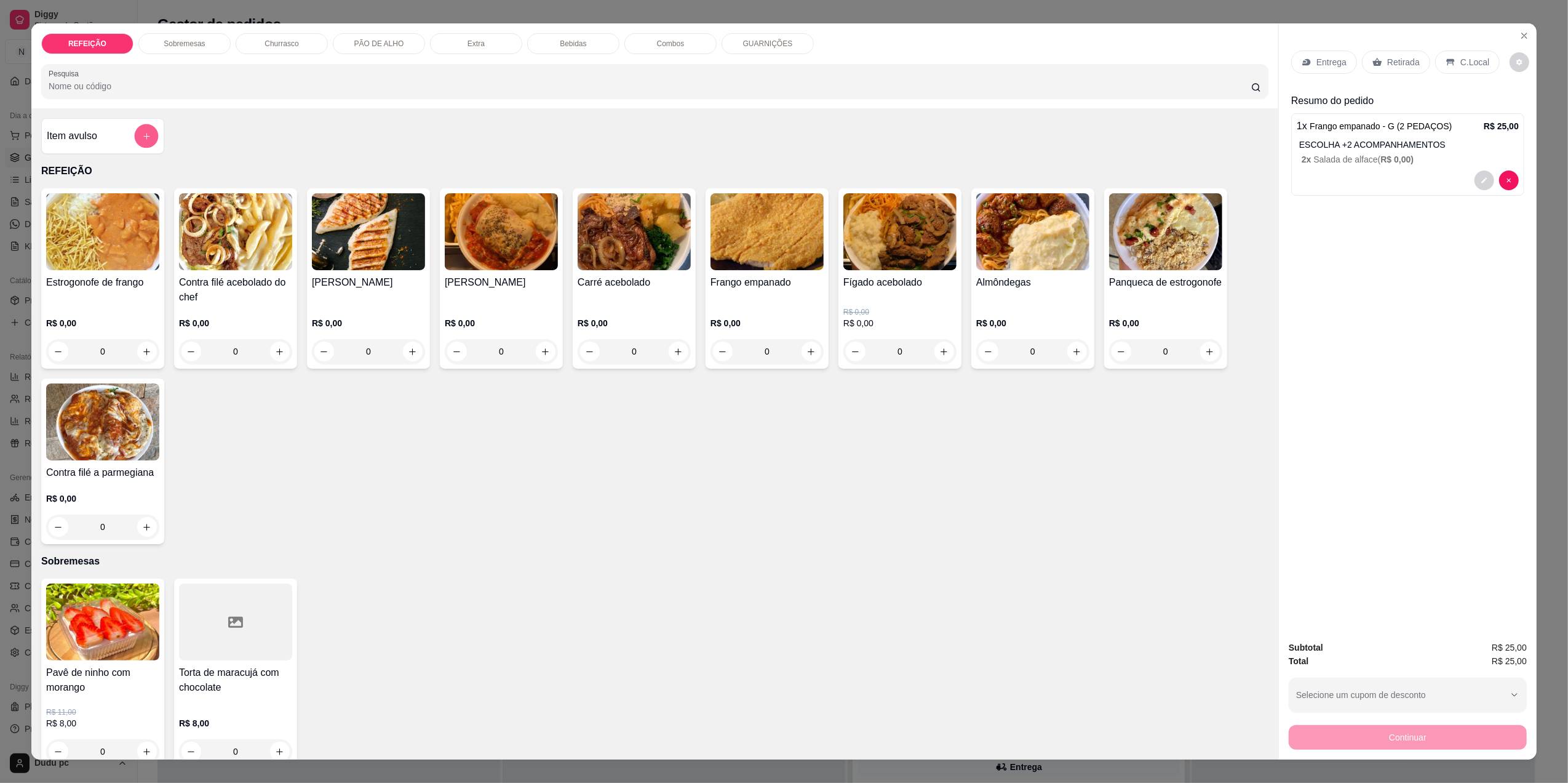
click at [143, 134] on icon "add-separate-item" at bounding box center [146, 137] width 10 height 10
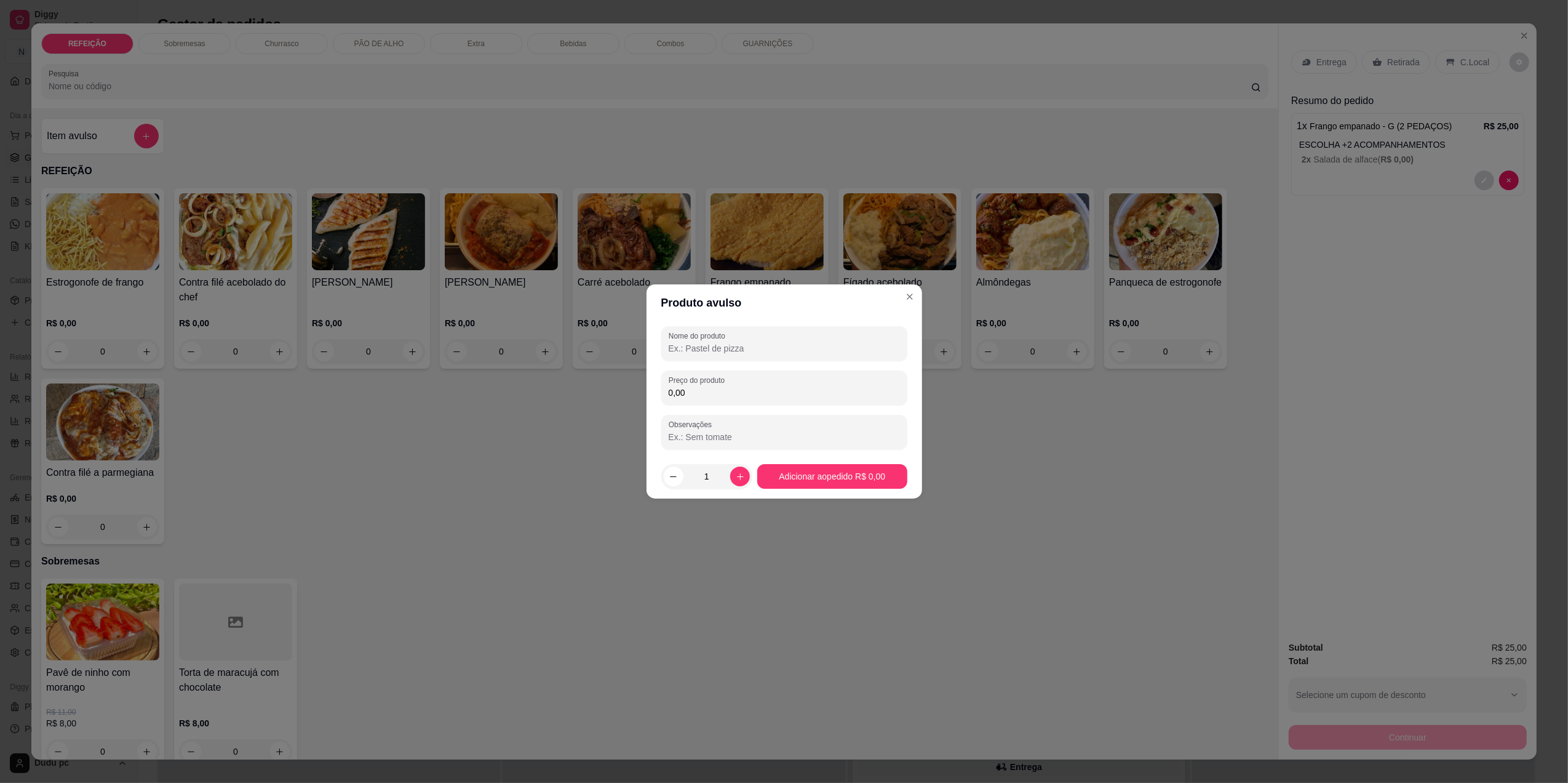
click at [701, 346] on input "Nome do produto" at bounding box center [784, 348] width 231 height 13
type input "coca ks"
click at [710, 397] on input "0,00" at bounding box center [784, 392] width 231 height 13
type input "7,00"
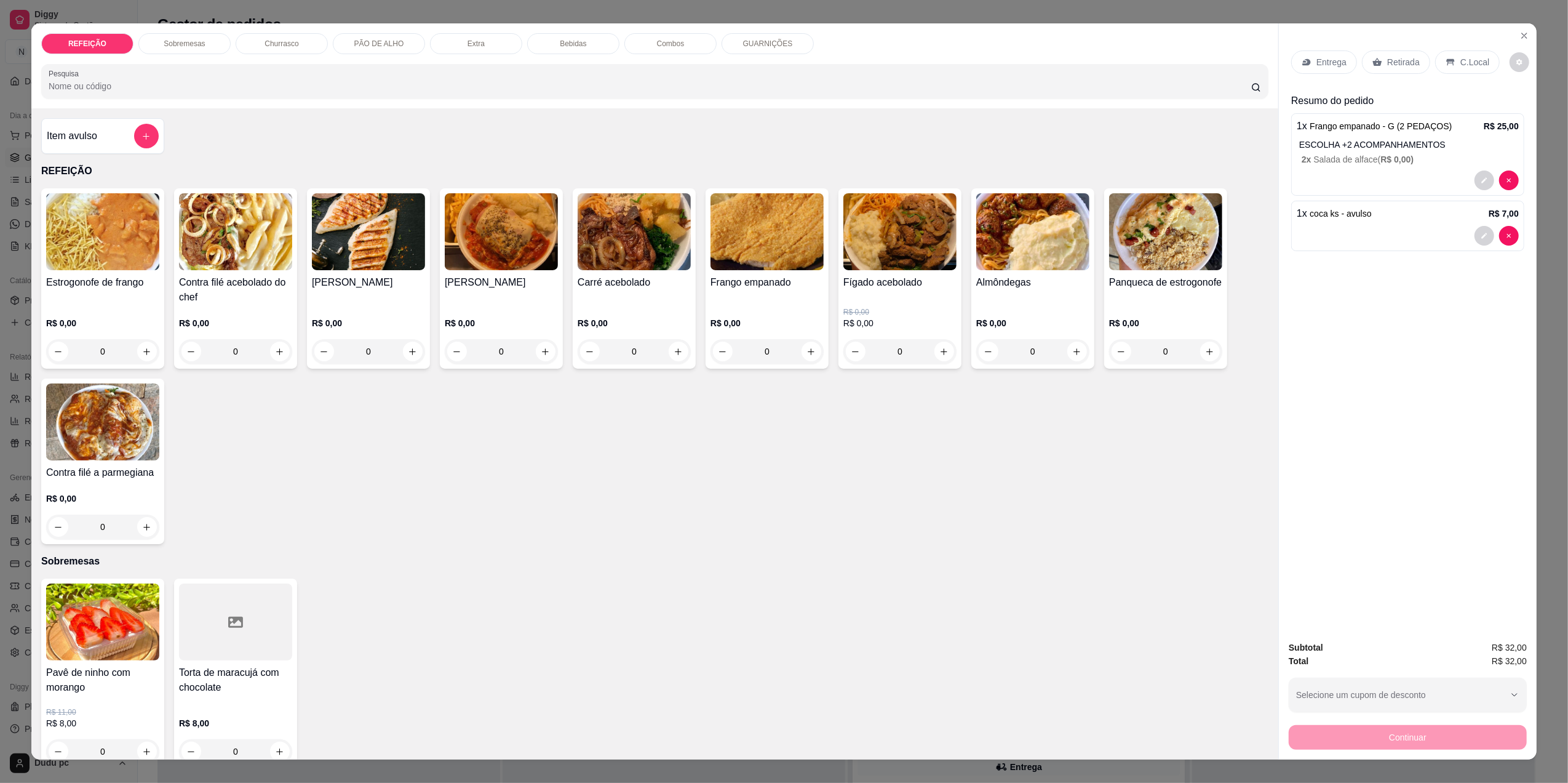
click at [1470, 54] on div "C.Local" at bounding box center [1467, 62] width 65 height 23
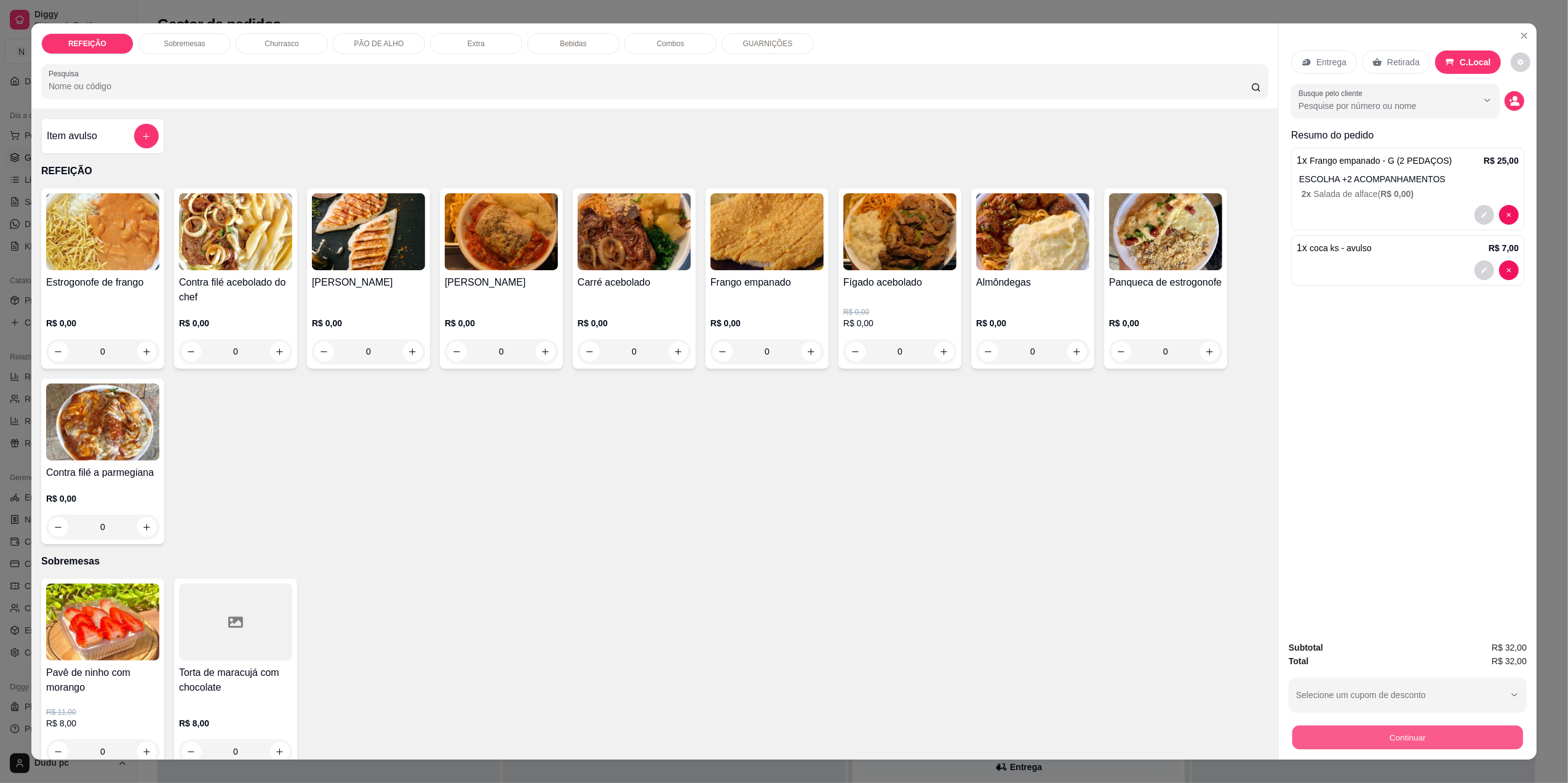
click at [1324, 732] on button "Continuar" at bounding box center [1407, 737] width 230 height 24
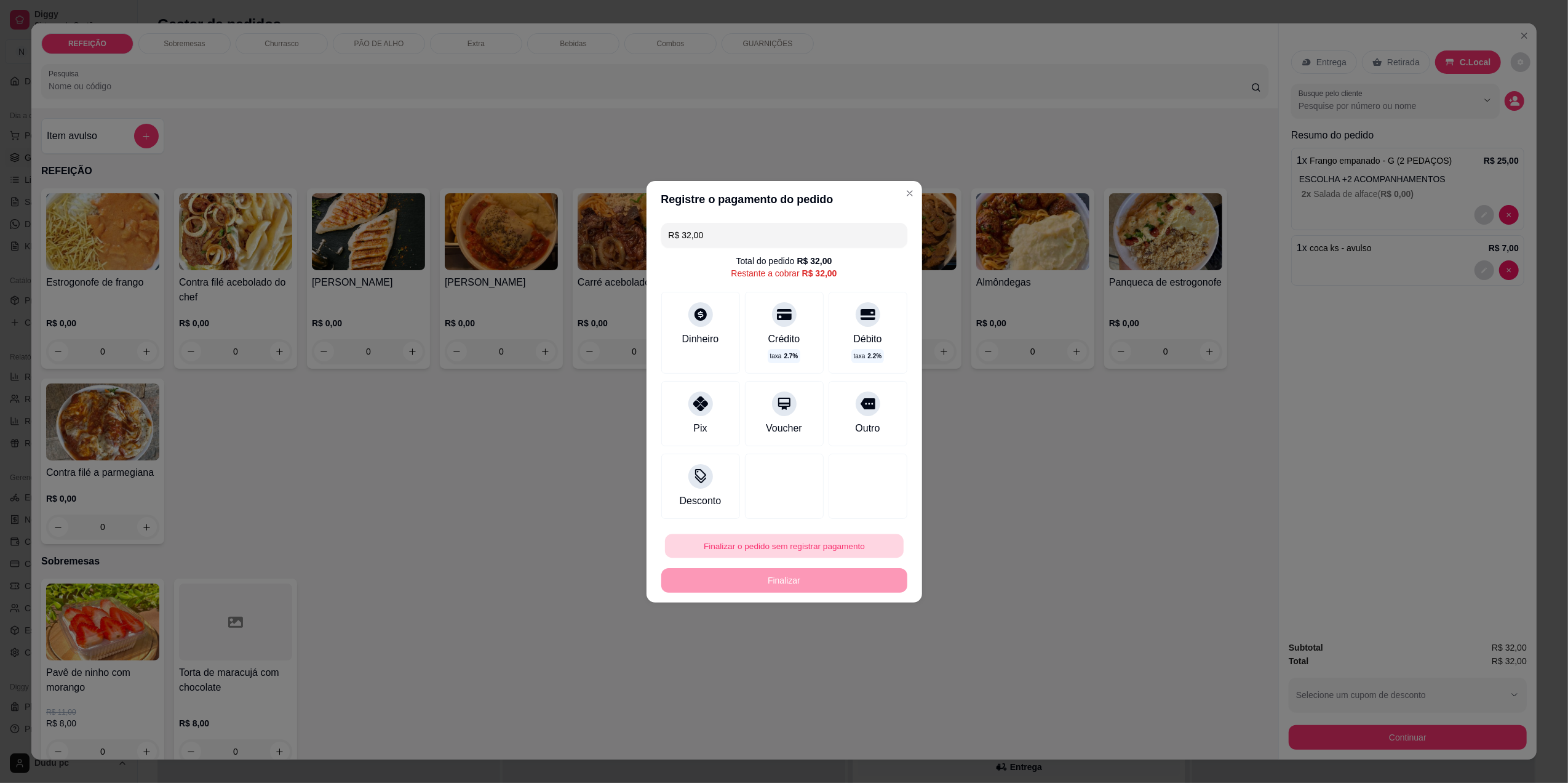
click at [720, 547] on button "Finalizar o pedido sem registrar pagamento" at bounding box center [784, 545] width 239 height 24
click at [846, 651] on button "Confirmar" at bounding box center [859, 646] width 43 height 18
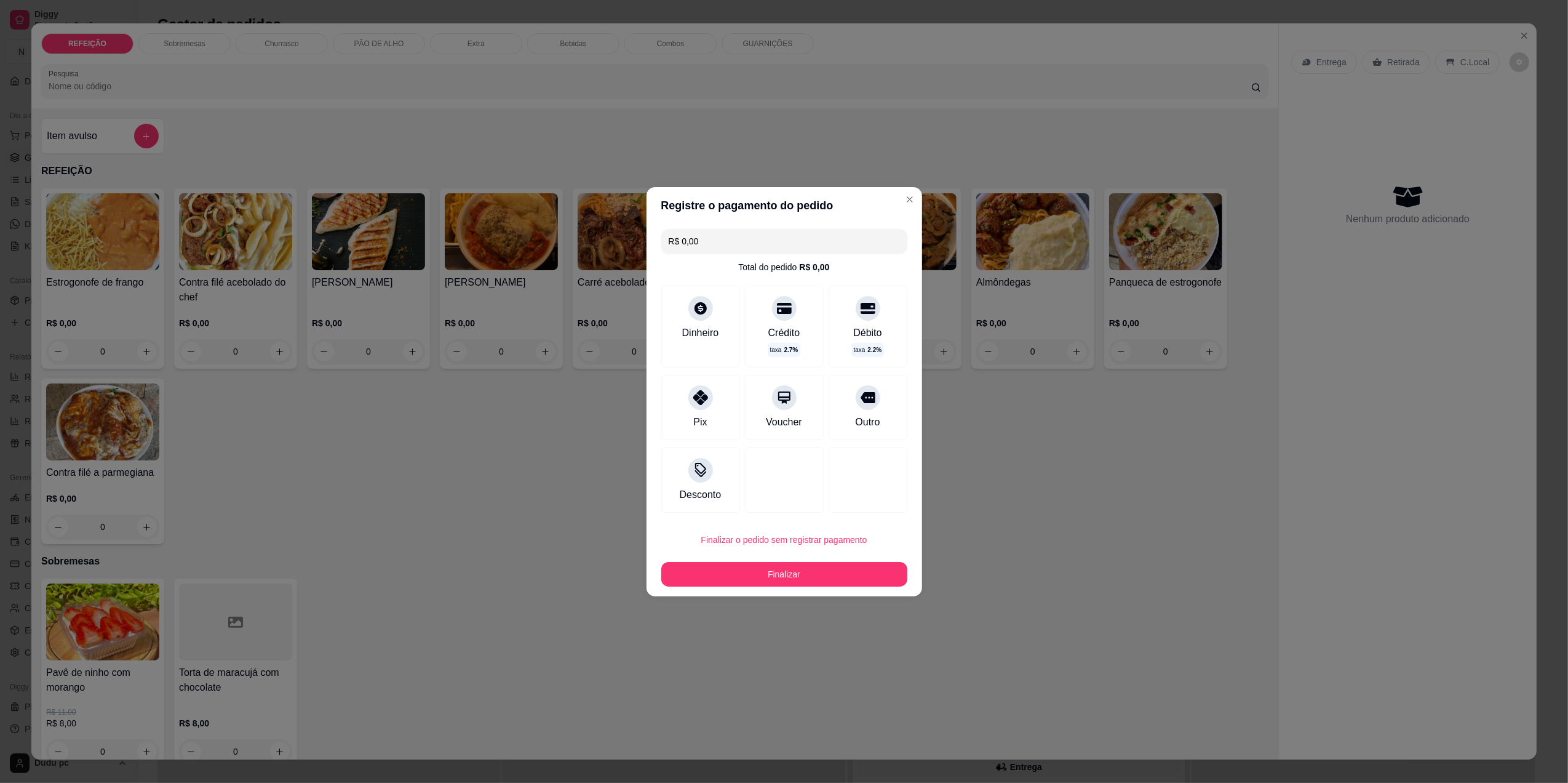
type input "R$ 0,00"
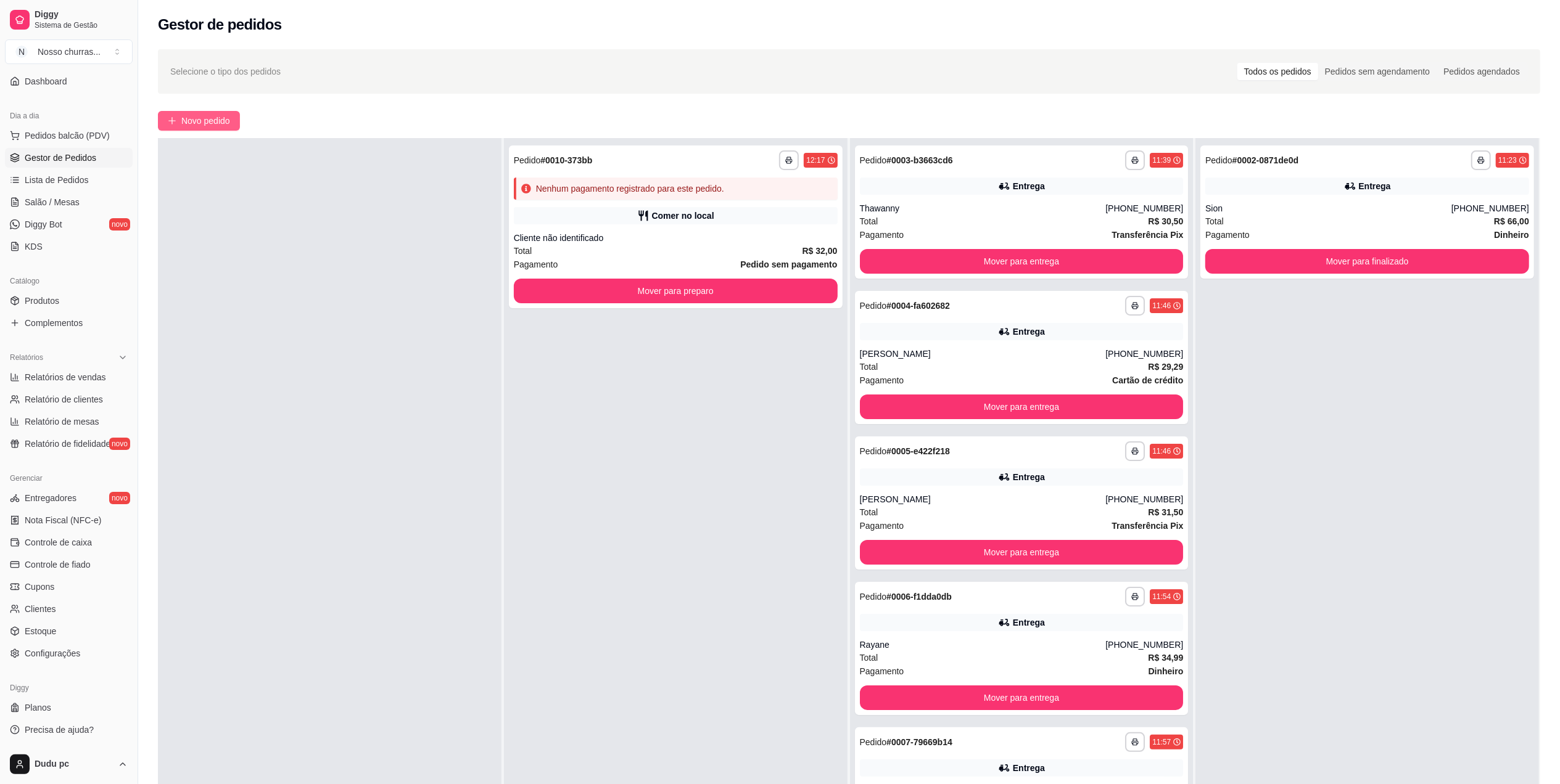
click at [176, 117] on icon "plus" at bounding box center [172, 121] width 9 height 9
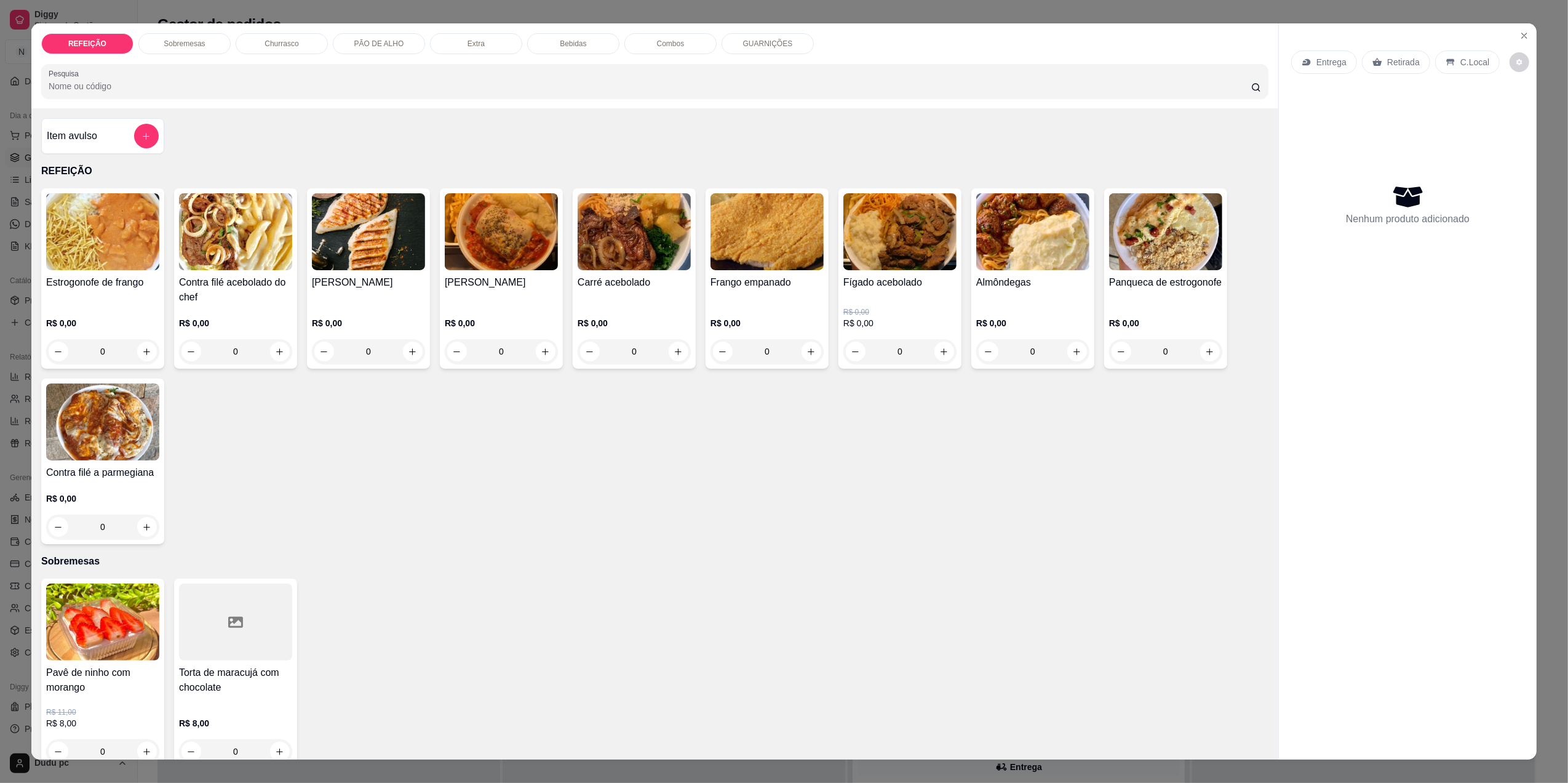
click at [274, 350] on div "0" at bounding box center [235, 352] width 113 height 25
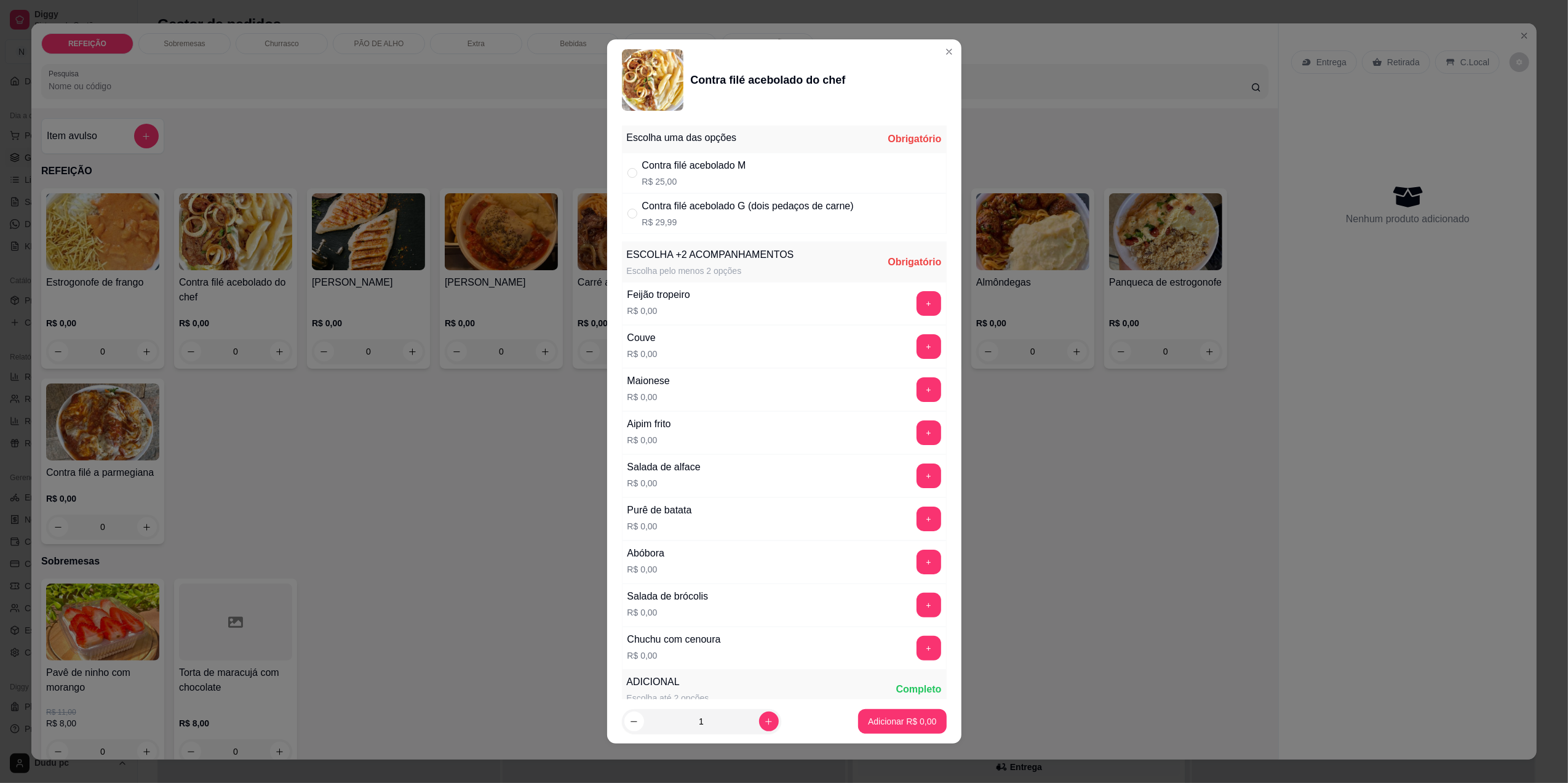
click at [679, 181] on p "R$ 25,00" at bounding box center [694, 181] width 104 height 13
radio input "true"
click at [917, 484] on button "+" at bounding box center [929, 476] width 25 height 25
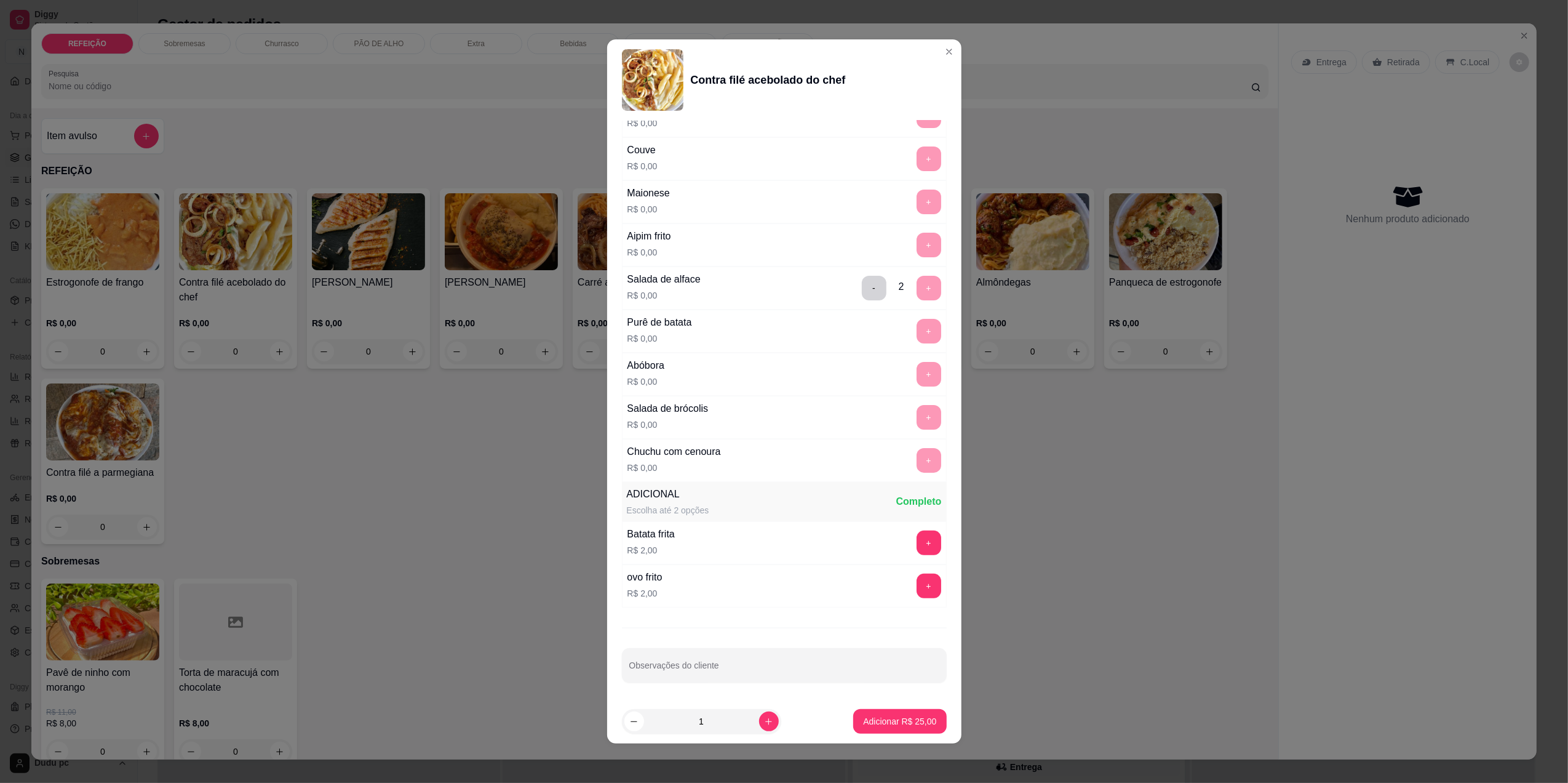
scroll to position [193, 0]
click at [764, 724] on icon "increase-product-quantity" at bounding box center [769, 722] width 10 height 10
type input "2"
click at [868, 727] on p "Adicionar R$ 50,00" at bounding box center [900, 721] width 71 height 12
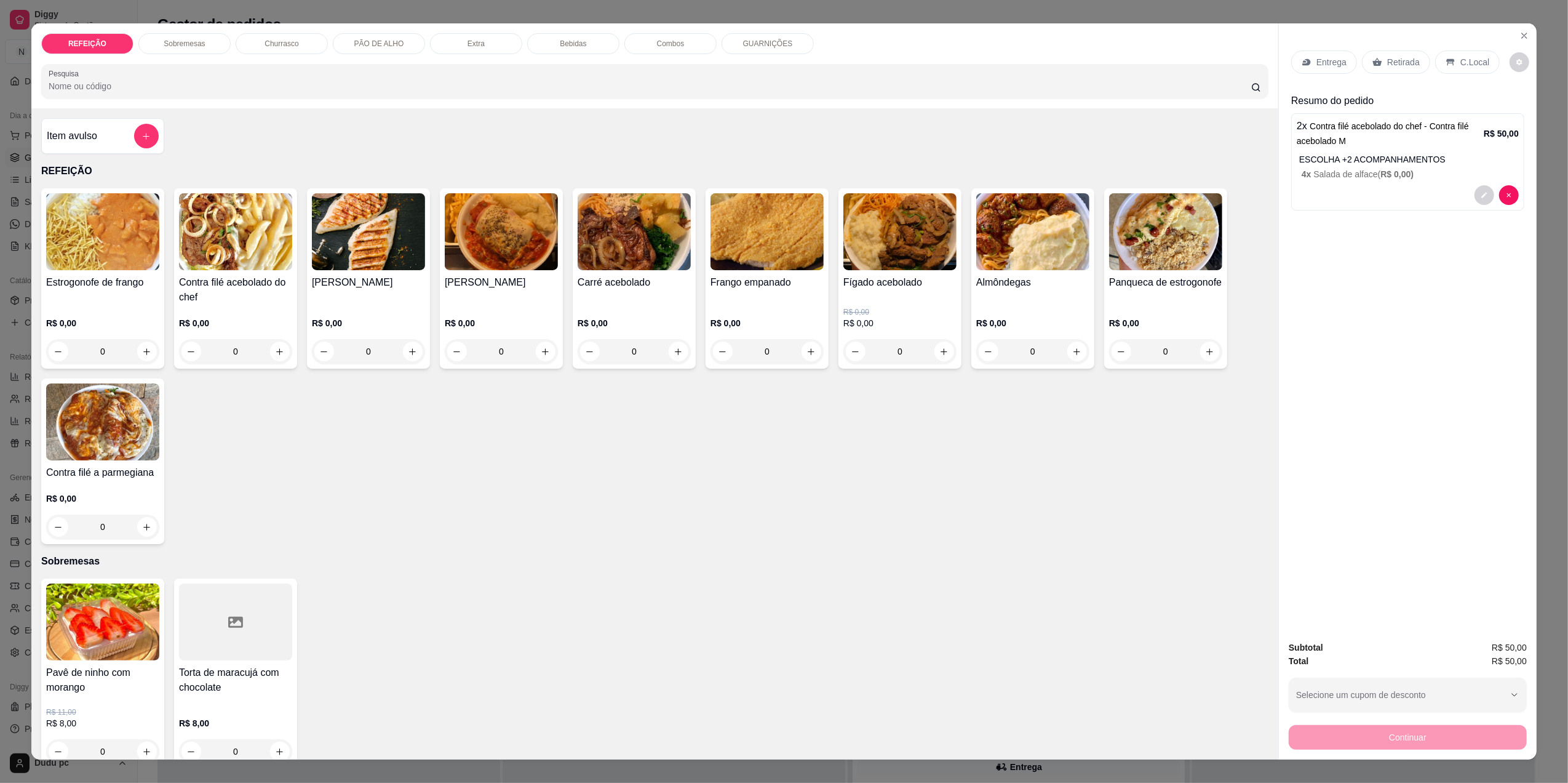
drag, startPoint x: 823, startPoint y: 350, endPoint x: 808, endPoint y: 350, distance: 15.0
click at [808, 350] on div "Estrogonofe de frango R$ 0,00 0 Contra filé acebolado do chef R$ 0,00 0 [PERSON…" at bounding box center [655, 365] width 1228 height 356
click at [808, 350] on div "0" at bounding box center [766, 352] width 113 height 25
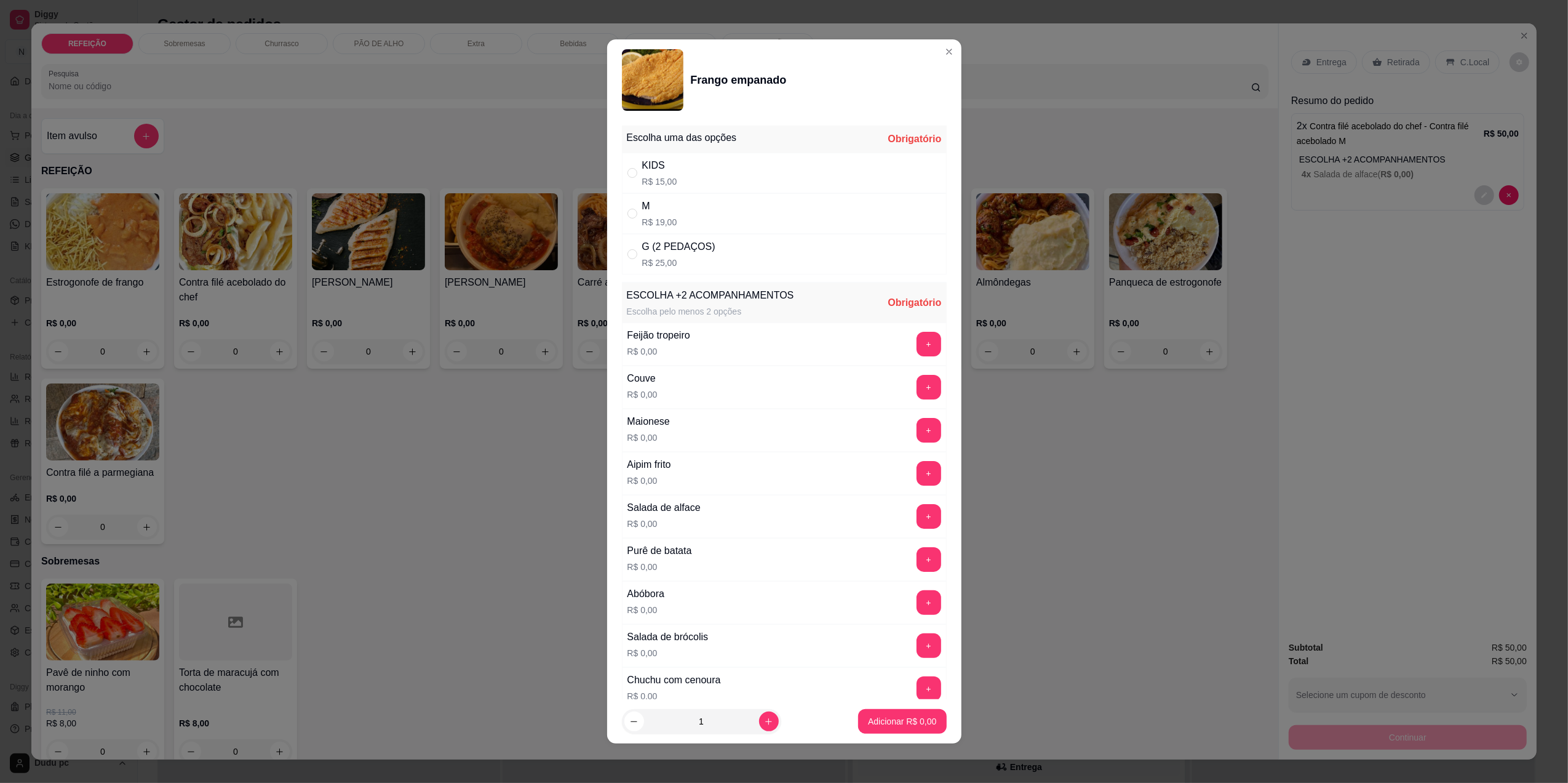
click at [663, 208] on div "M" at bounding box center [659, 205] width 35 height 14
radio input "true"
click at [917, 520] on button "+" at bounding box center [928, 516] width 24 height 24
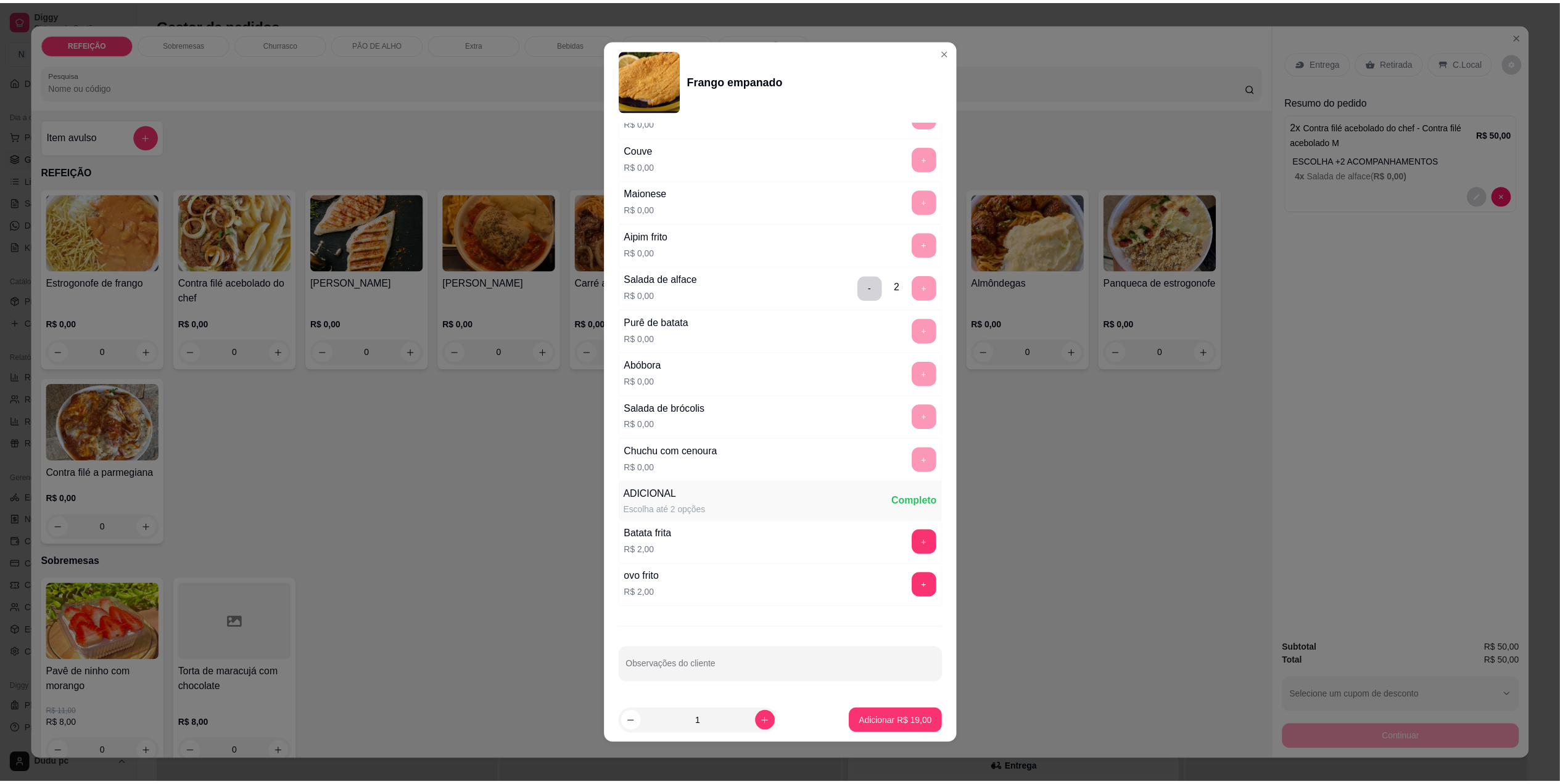
scroll to position [236, 0]
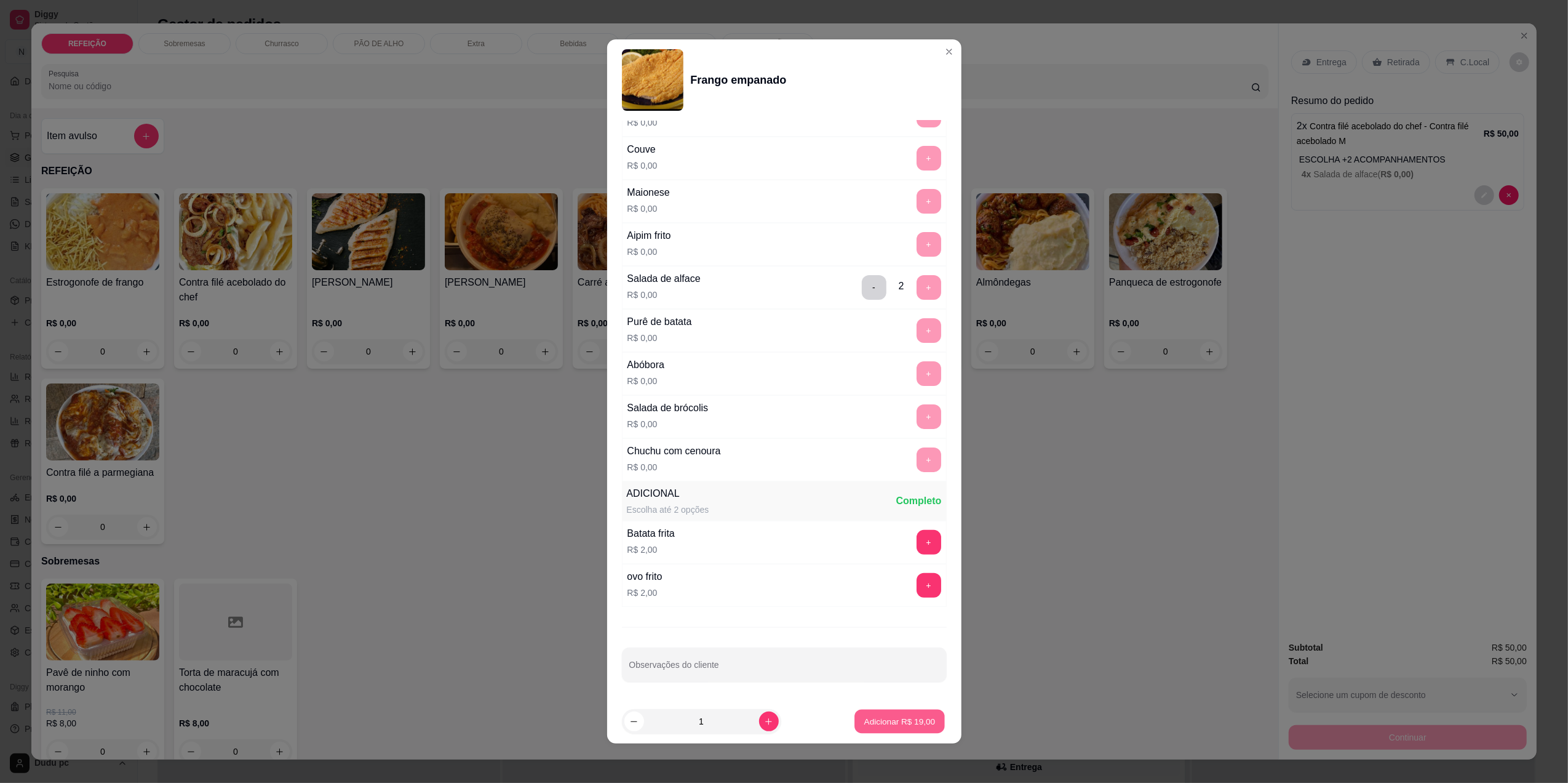
click at [898, 724] on p "Adicionar R$ 19,00" at bounding box center [900, 721] width 71 height 12
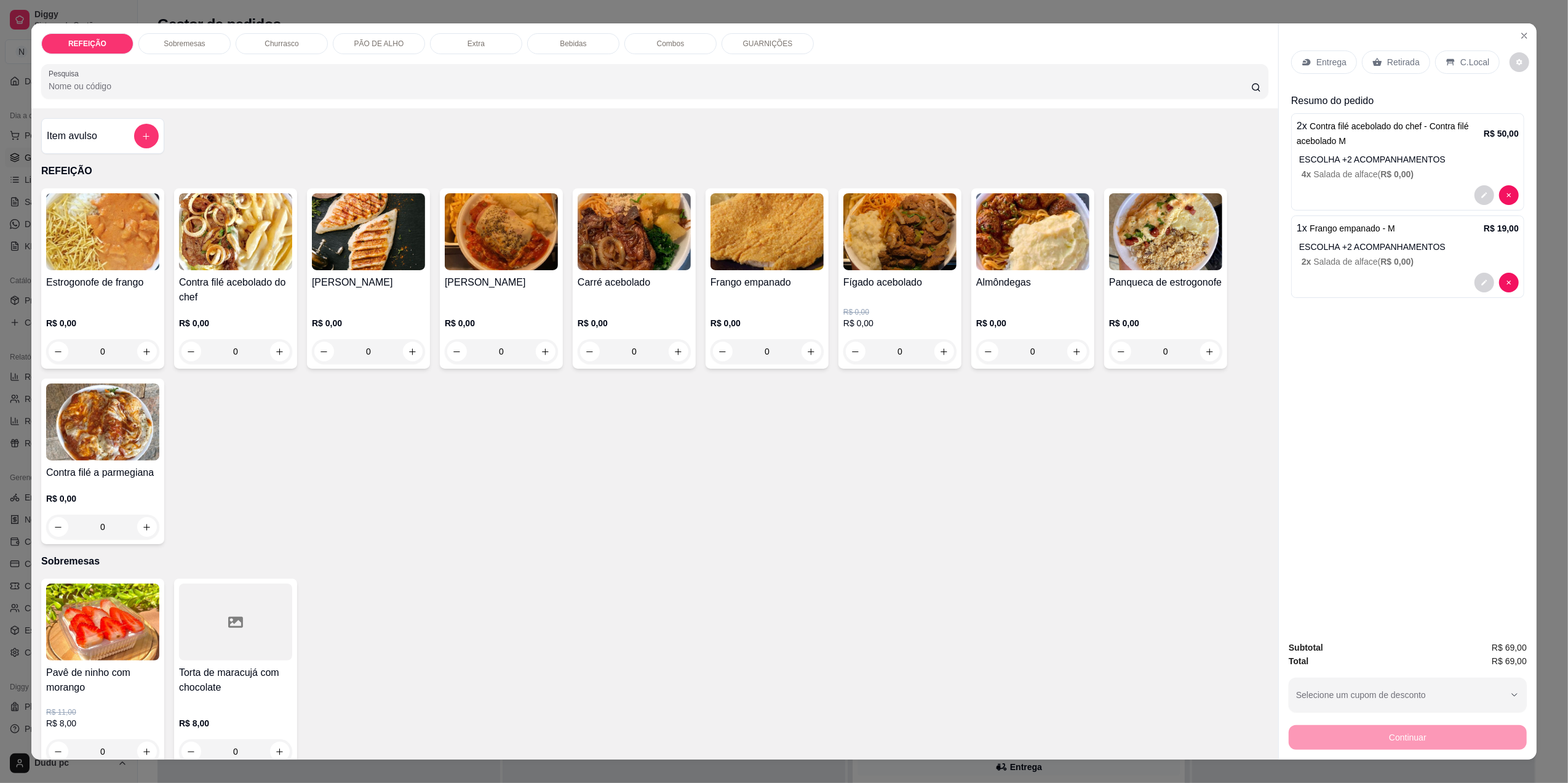
click at [125, 144] on div "Item avulso" at bounding box center [103, 136] width 112 height 25
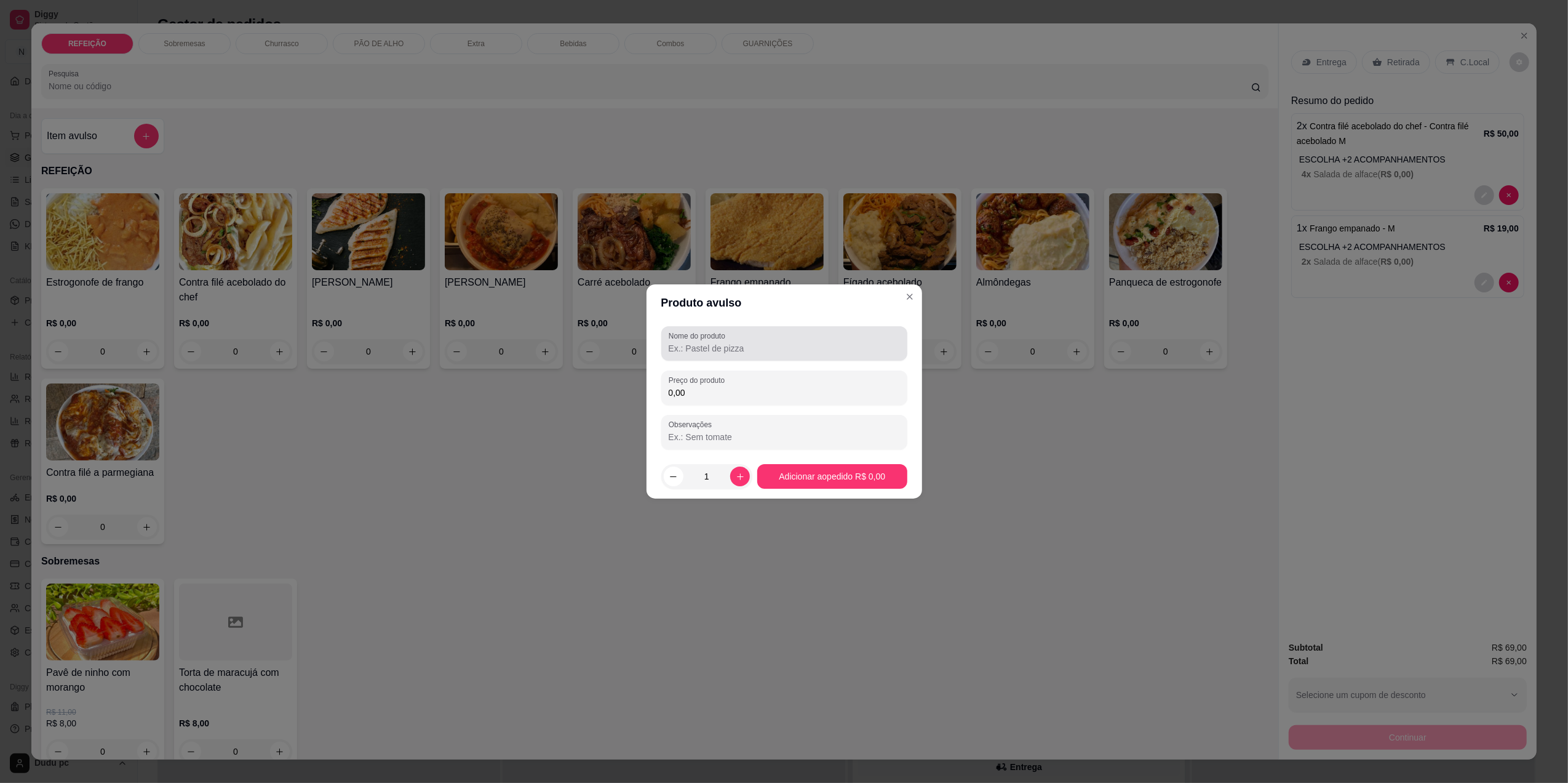
click at [803, 338] on div at bounding box center [784, 343] width 231 height 25
type input "coca 1l"
click at [766, 394] on input "0,00" at bounding box center [784, 392] width 231 height 13
type input "12,00"
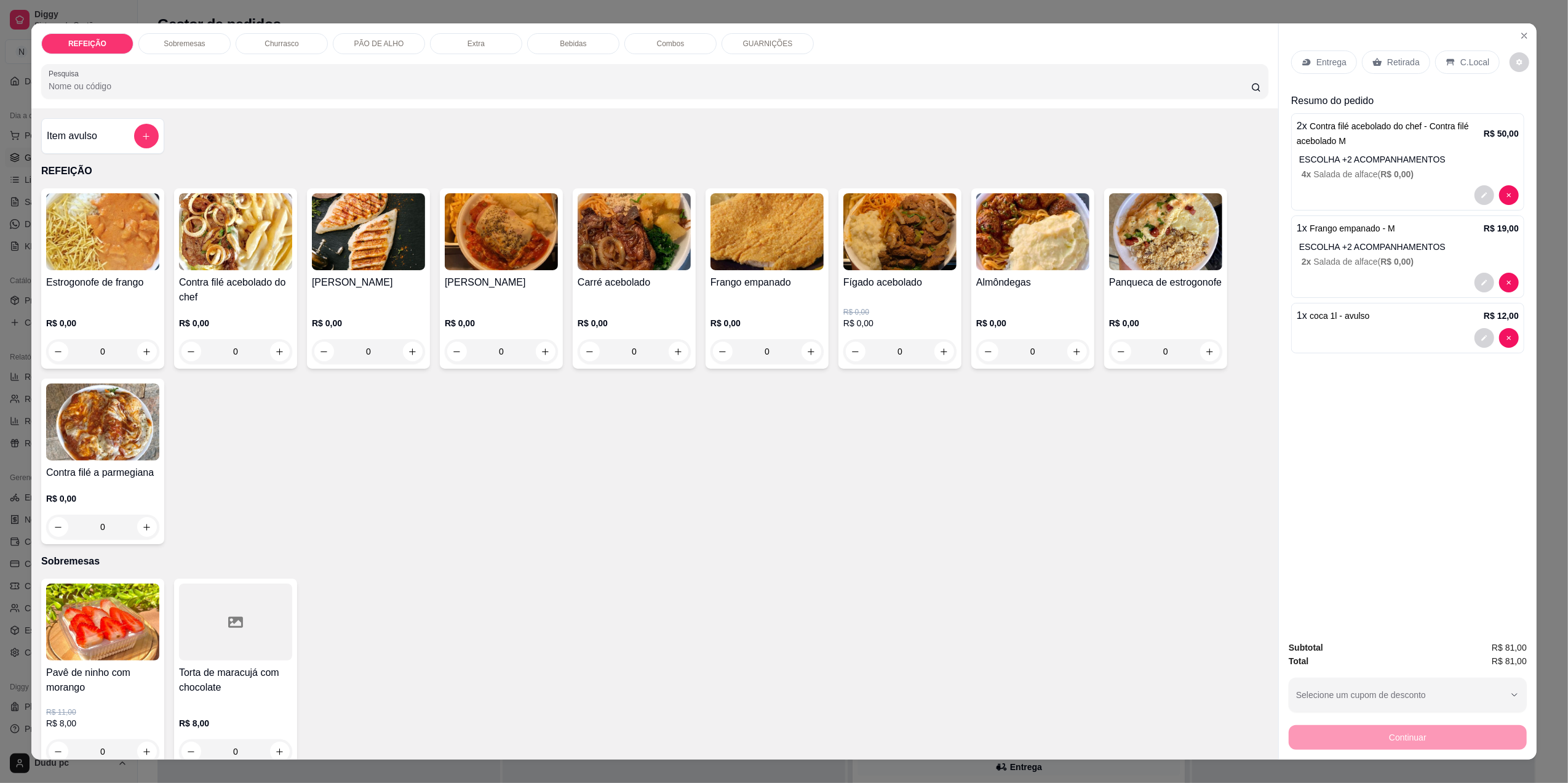
click at [1470, 52] on div "C.Local" at bounding box center [1467, 62] width 65 height 23
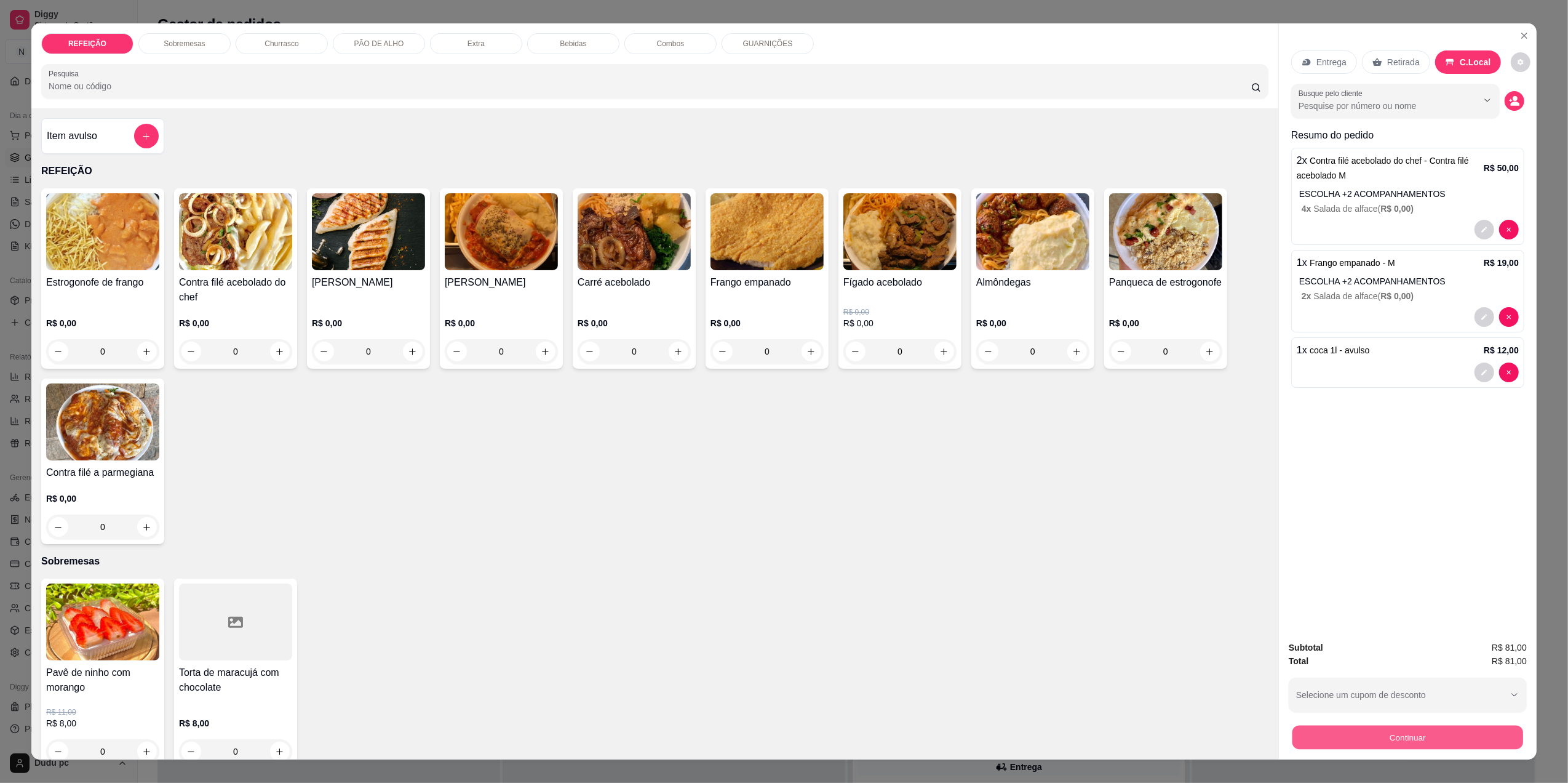
click at [1335, 730] on button "Continuar" at bounding box center [1407, 737] width 230 height 24
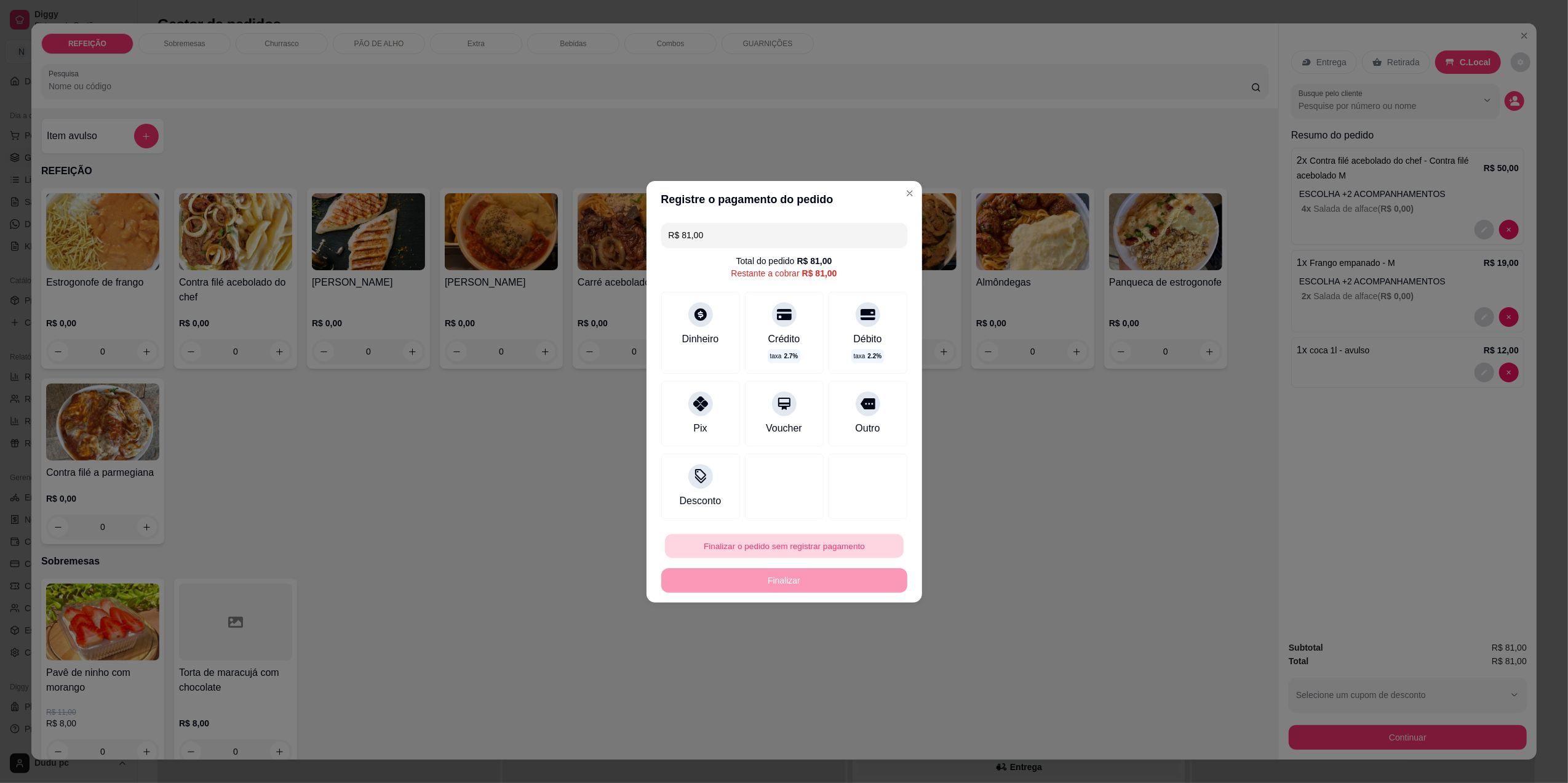
click at [837, 543] on button "Finalizar o pedido sem registrar pagamento" at bounding box center [784, 545] width 239 height 24
click at [852, 653] on button "Confirmar" at bounding box center [859, 646] width 43 height 18
type input "R$ 0,00"
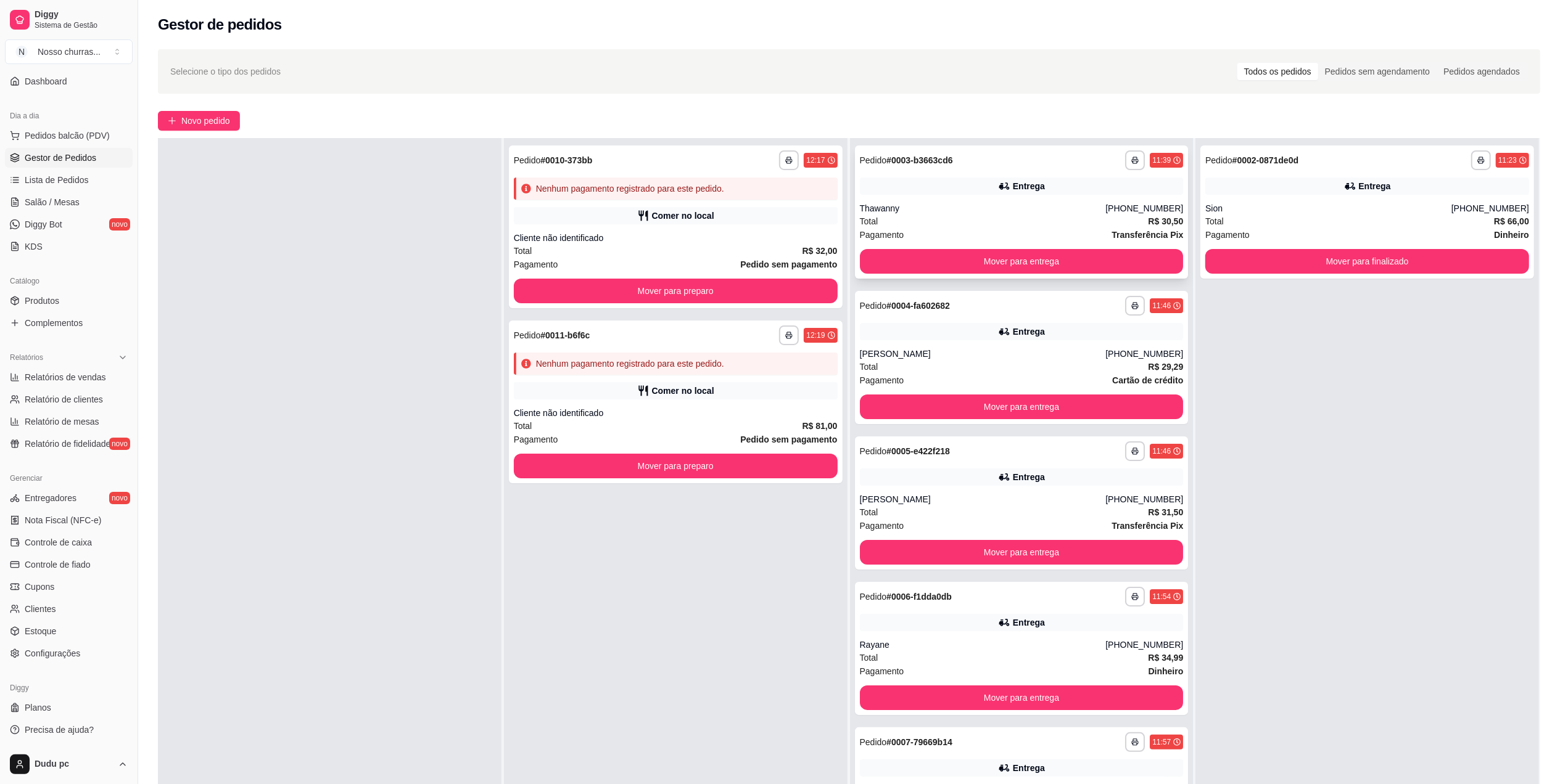
click at [1123, 228] on span "Transferência Pix" at bounding box center [1147, 235] width 71 height 14
click at [1214, 267] on button "Mover para finalizado" at bounding box center [1367, 262] width 314 height 24
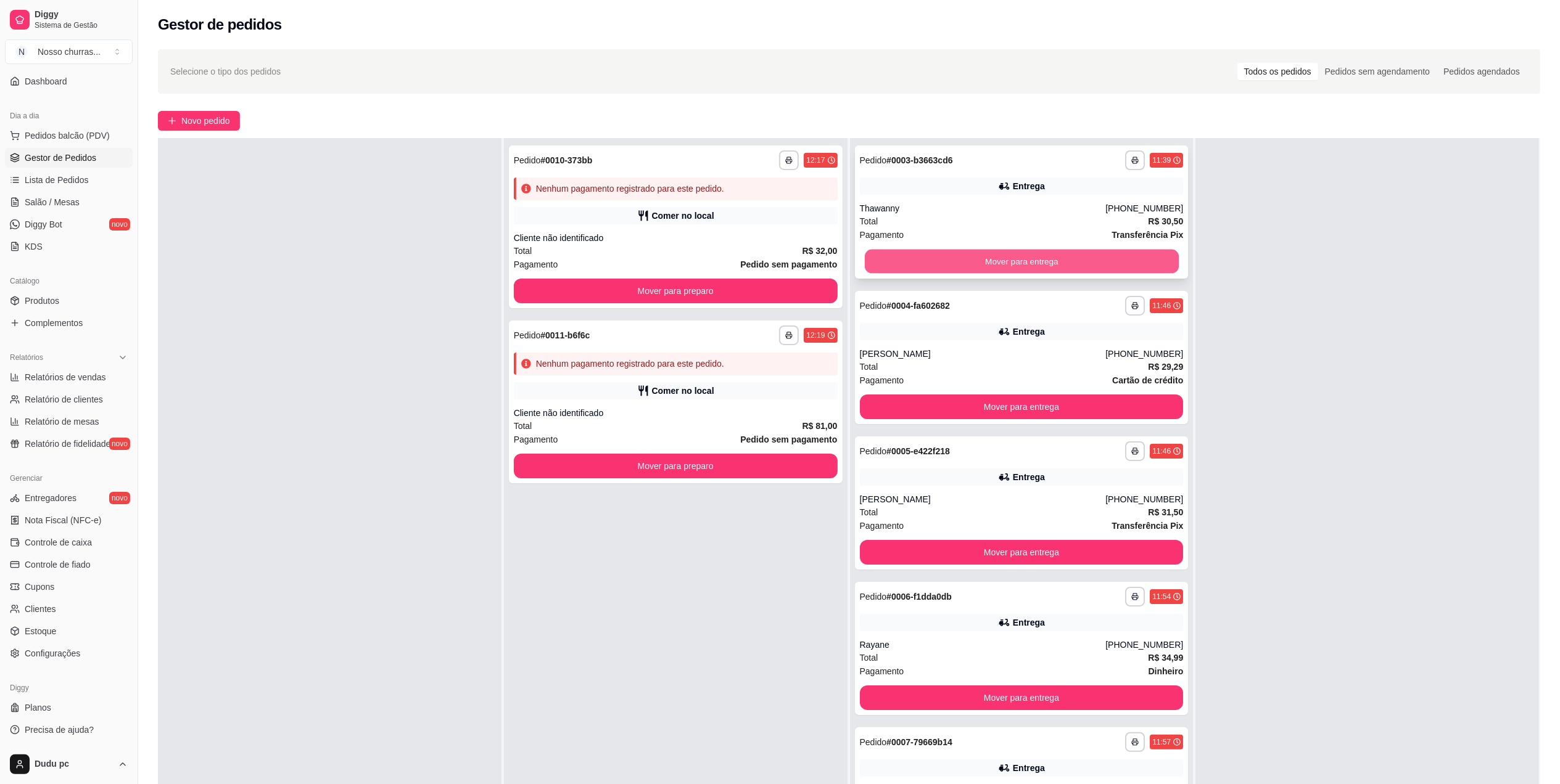
click at [1137, 258] on button "Mover para entrega" at bounding box center [1020, 262] width 314 height 24
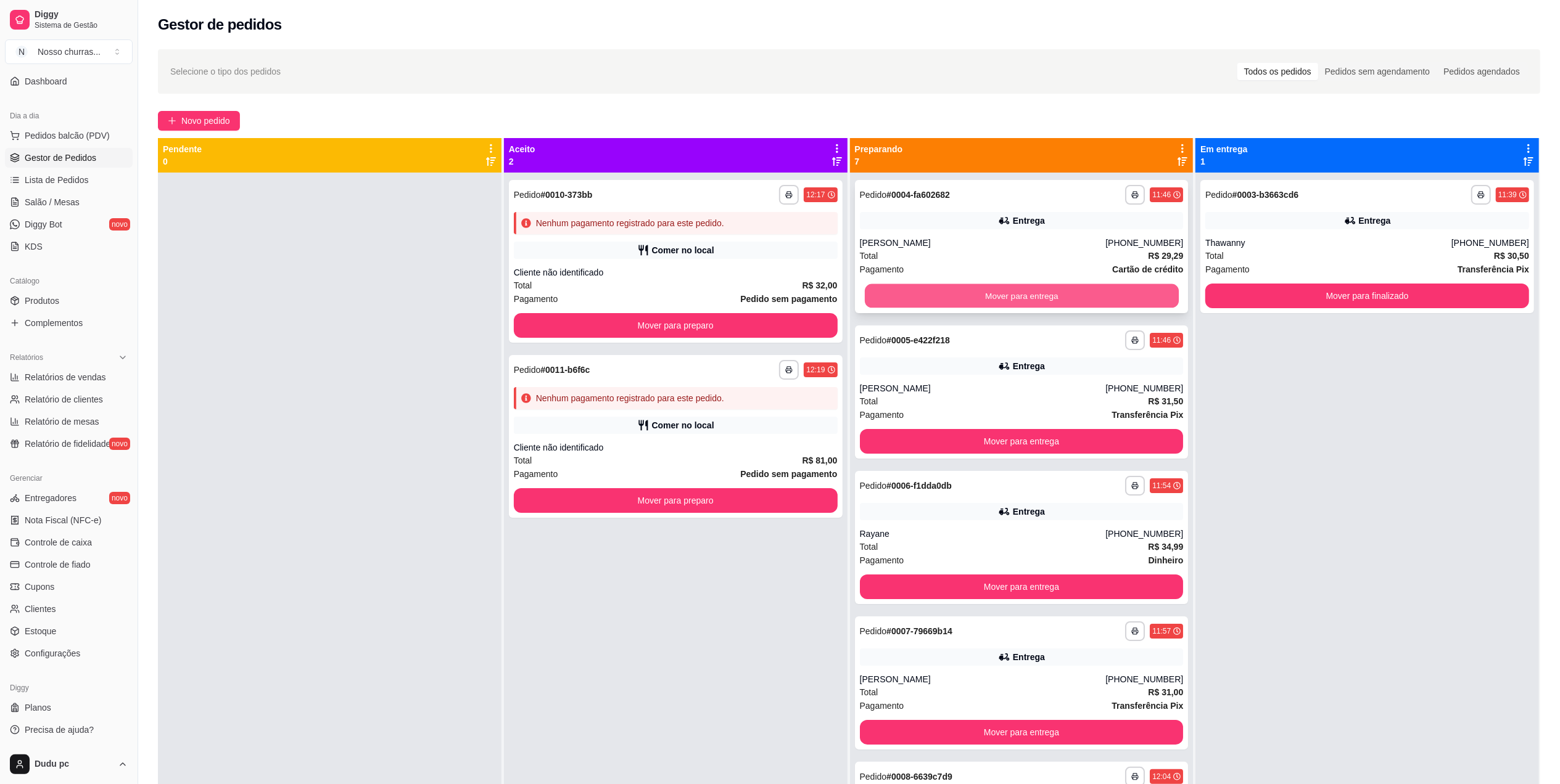
click at [1123, 292] on button "Mover para entrega" at bounding box center [1020, 295] width 314 height 24
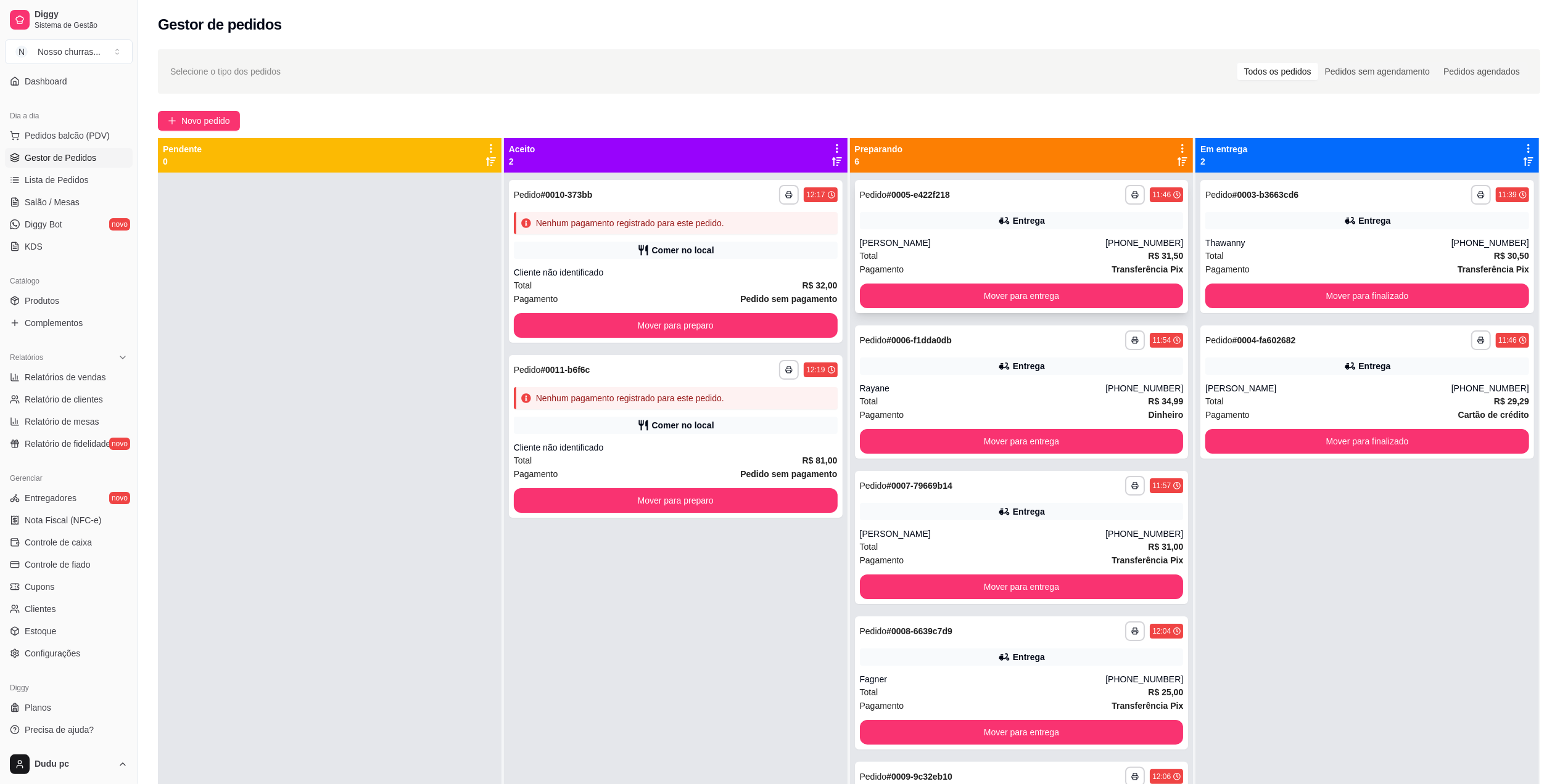
click at [1083, 206] on div "**********" at bounding box center [1021, 246] width 333 height 133
click at [1293, 373] on div "Entrega" at bounding box center [1366, 366] width 324 height 17
click at [1402, 205] on div "**********" at bounding box center [1366, 246] width 333 height 133
click at [1049, 299] on button "Mover para entrega" at bounding box center [1020, 295] width 314 height 24
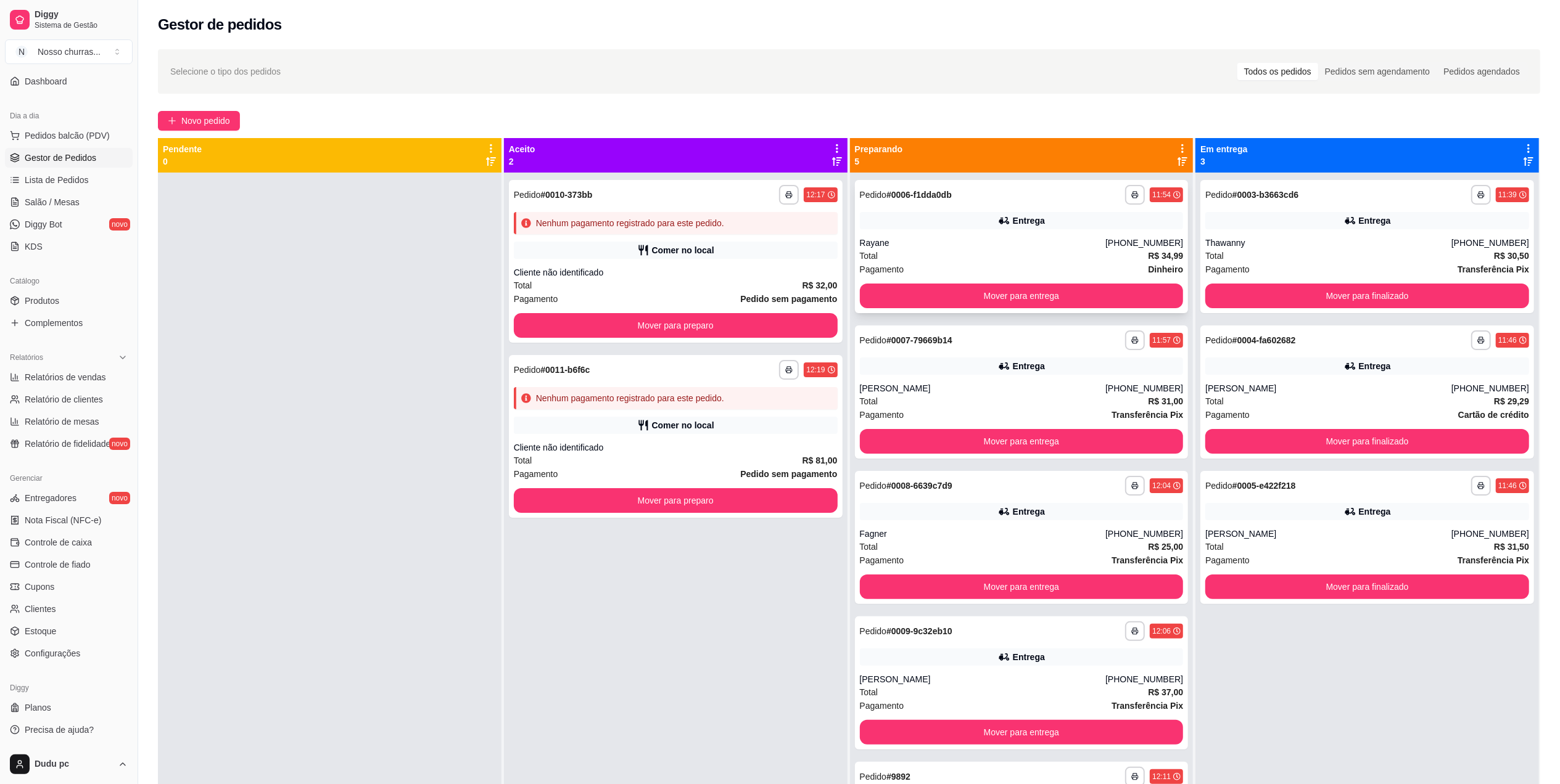
click at [1043, 255] on div "Total R$ 34,99" at bounding box center [1021, 256] width 324 height 14
click at [1281, 582] on button "Mover para finalizado" at bounding box center [1367, 587] width 314 height 24
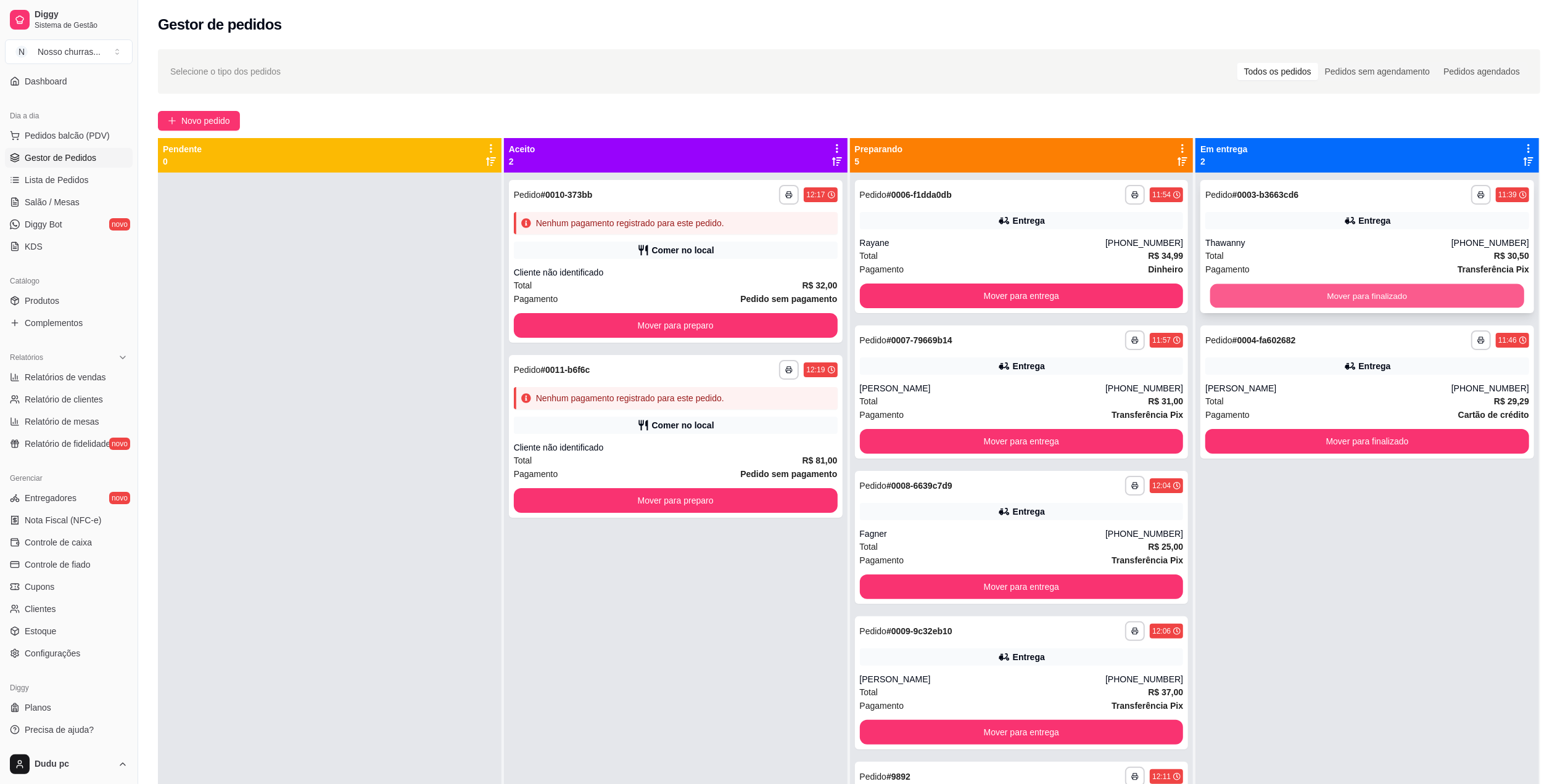
click at [1275, 306] on button "Mover para finalizado" at bounding box center [1367, 295] width 314 height 24
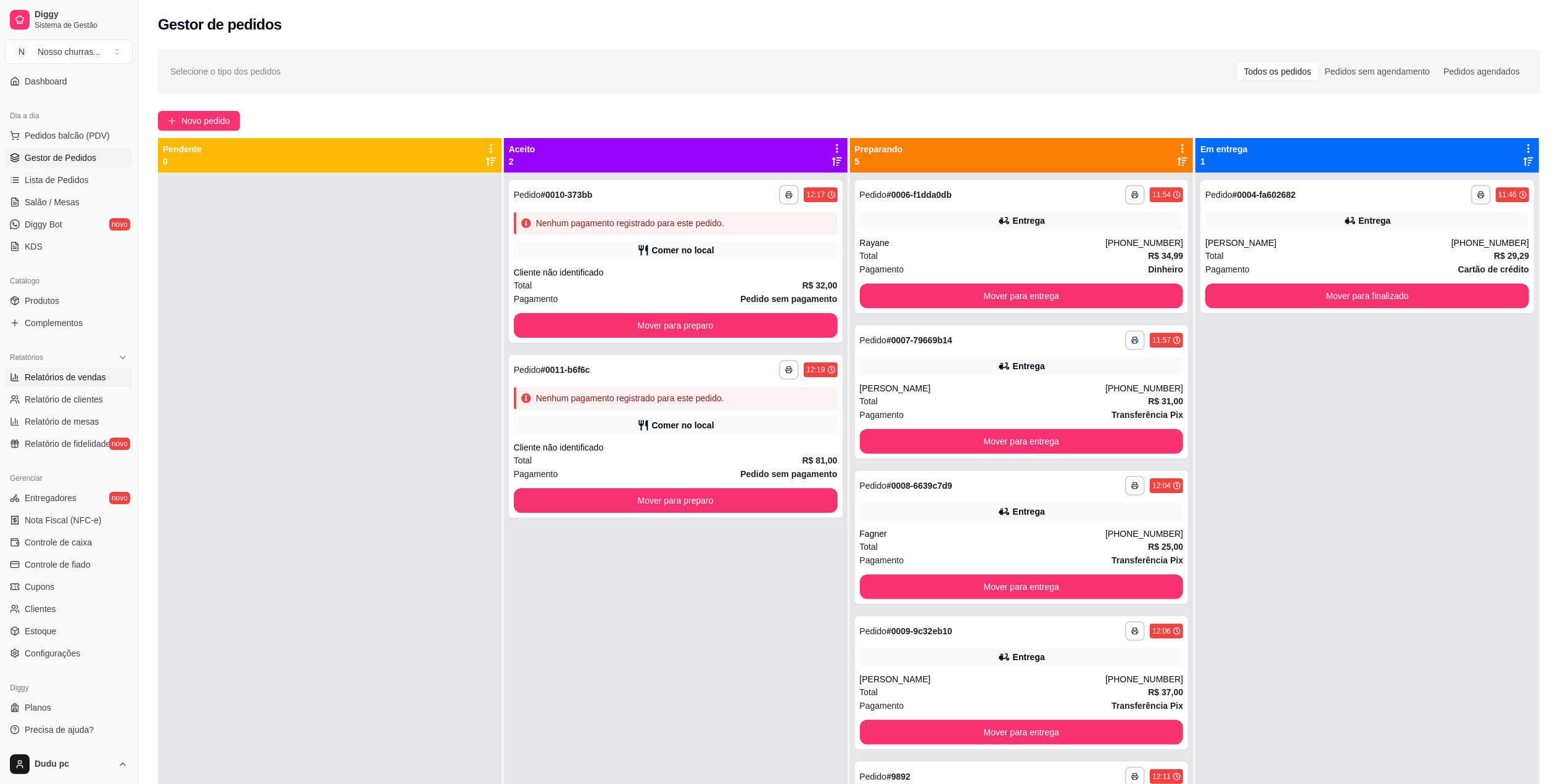
click at [75, 383] on link "Relatórios de vendas" at bounding box center [69, 377] width 128 height 19
select select "ALL"
select select "0"
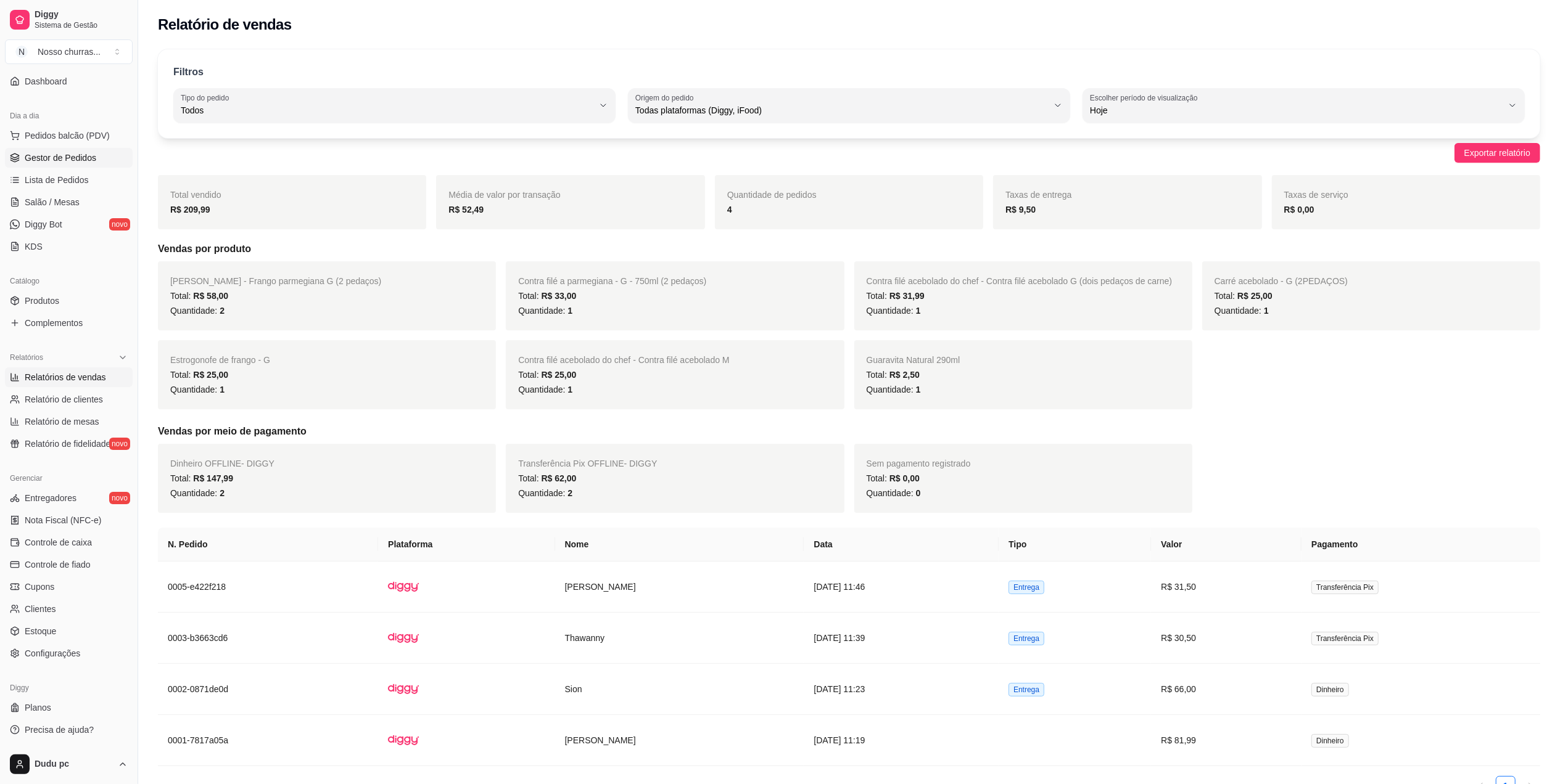
click at [70, 163] on span "Gestor de Pedidos" at bounding box center [61, 157] width 71 height 13
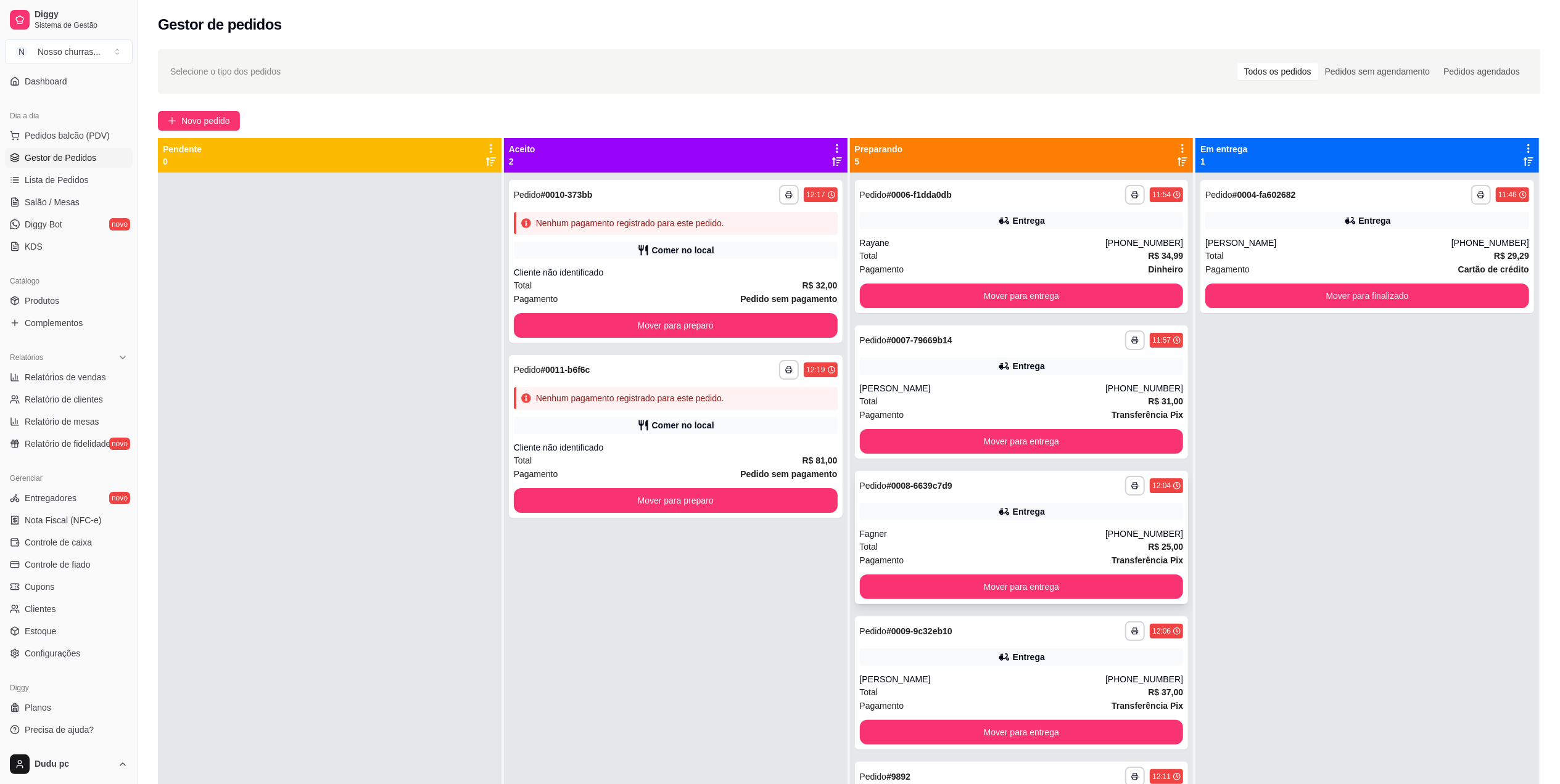
click at [913, 520] on div "**********" at bounding box center [1021, 538] width 333 height 133
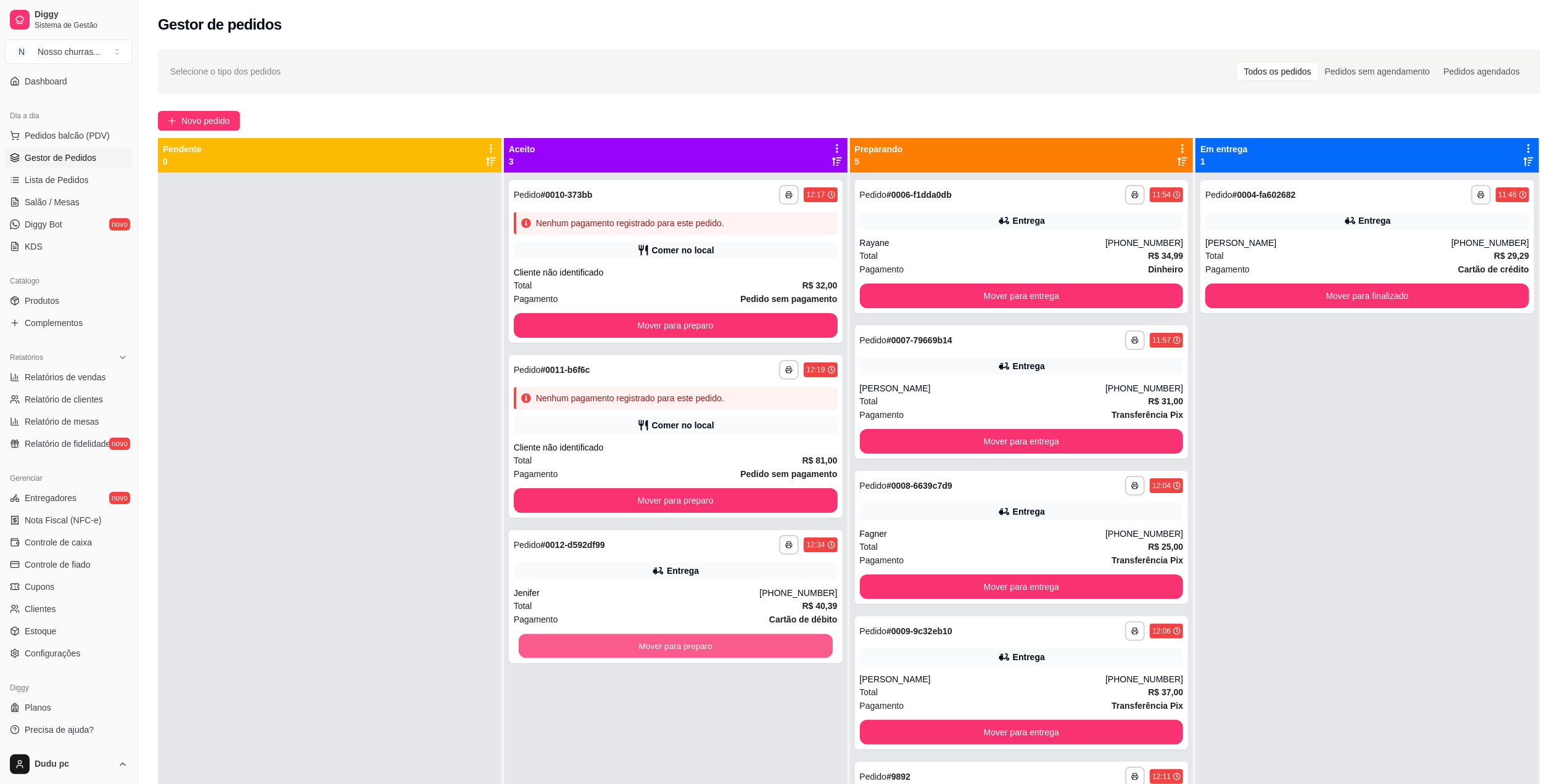
click at [565, 646] on button "Mover para preparo" at bounding box center [675, 646] width 314 height 24
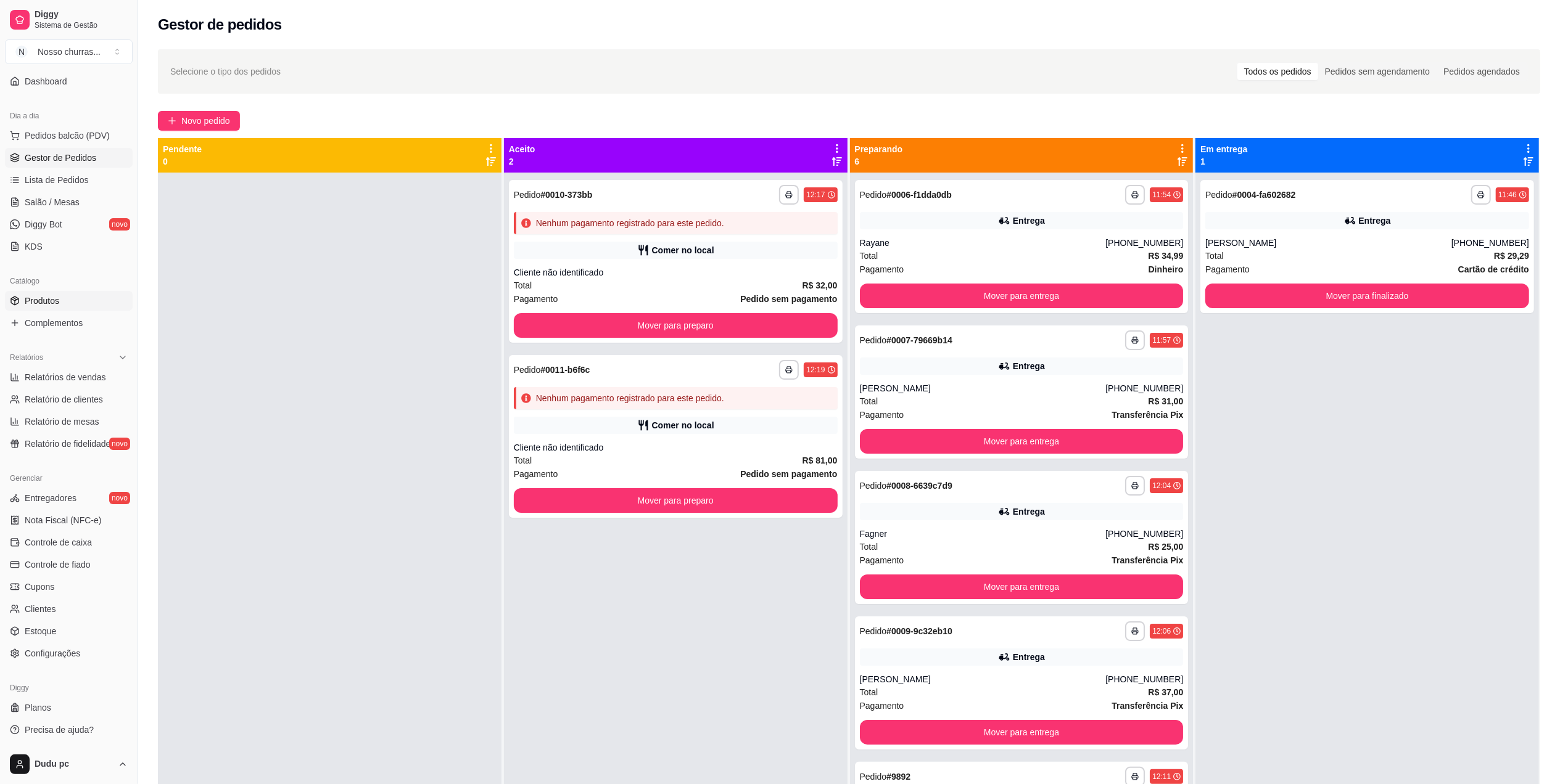
click at [58, 301] on span "Produtos" at bounding box center [43, 300] width 35 height 13
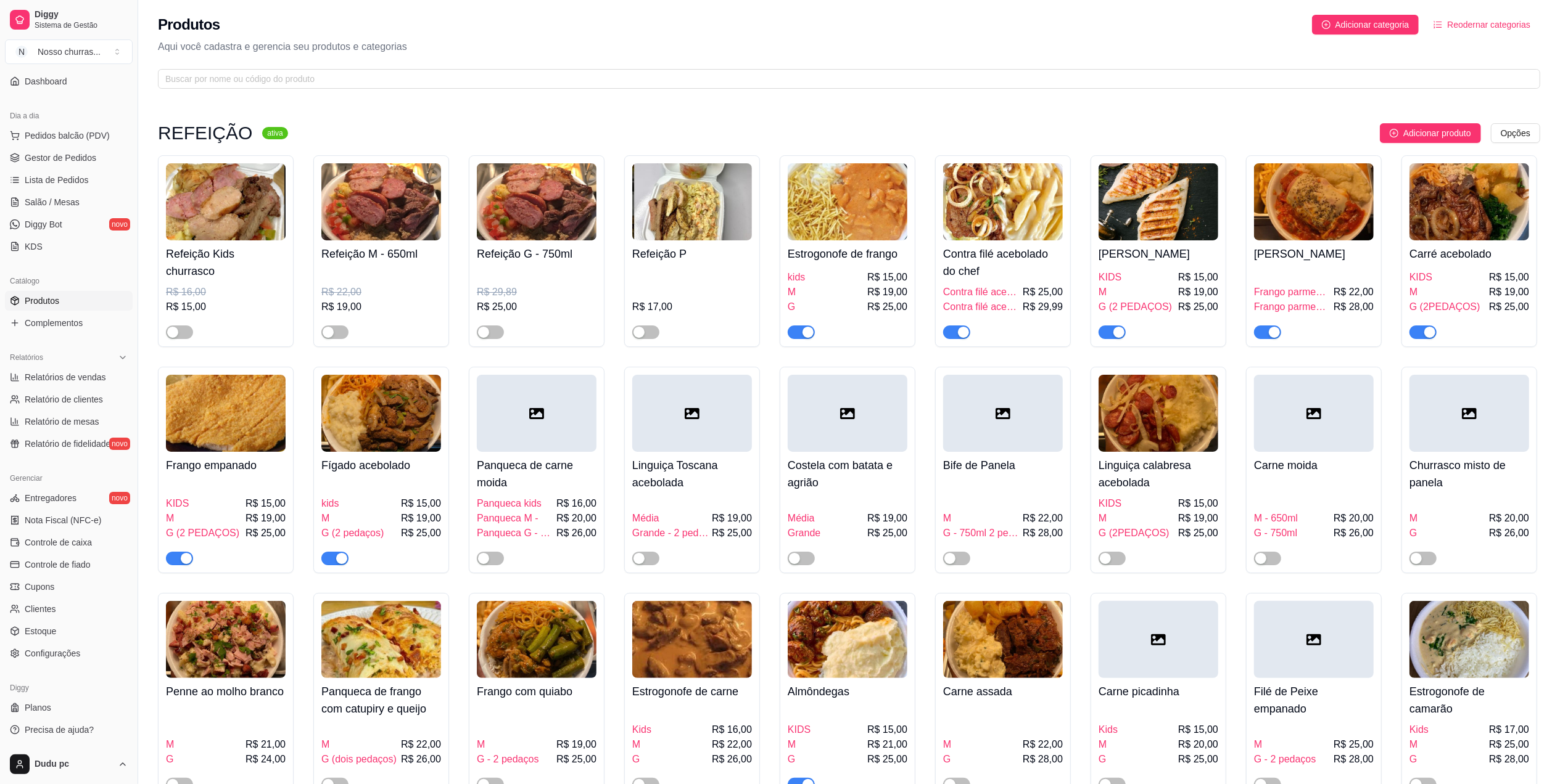
click at [847, 693] on h4 "Almôndegas" at bounding box center [847, 691] width 120 height 17
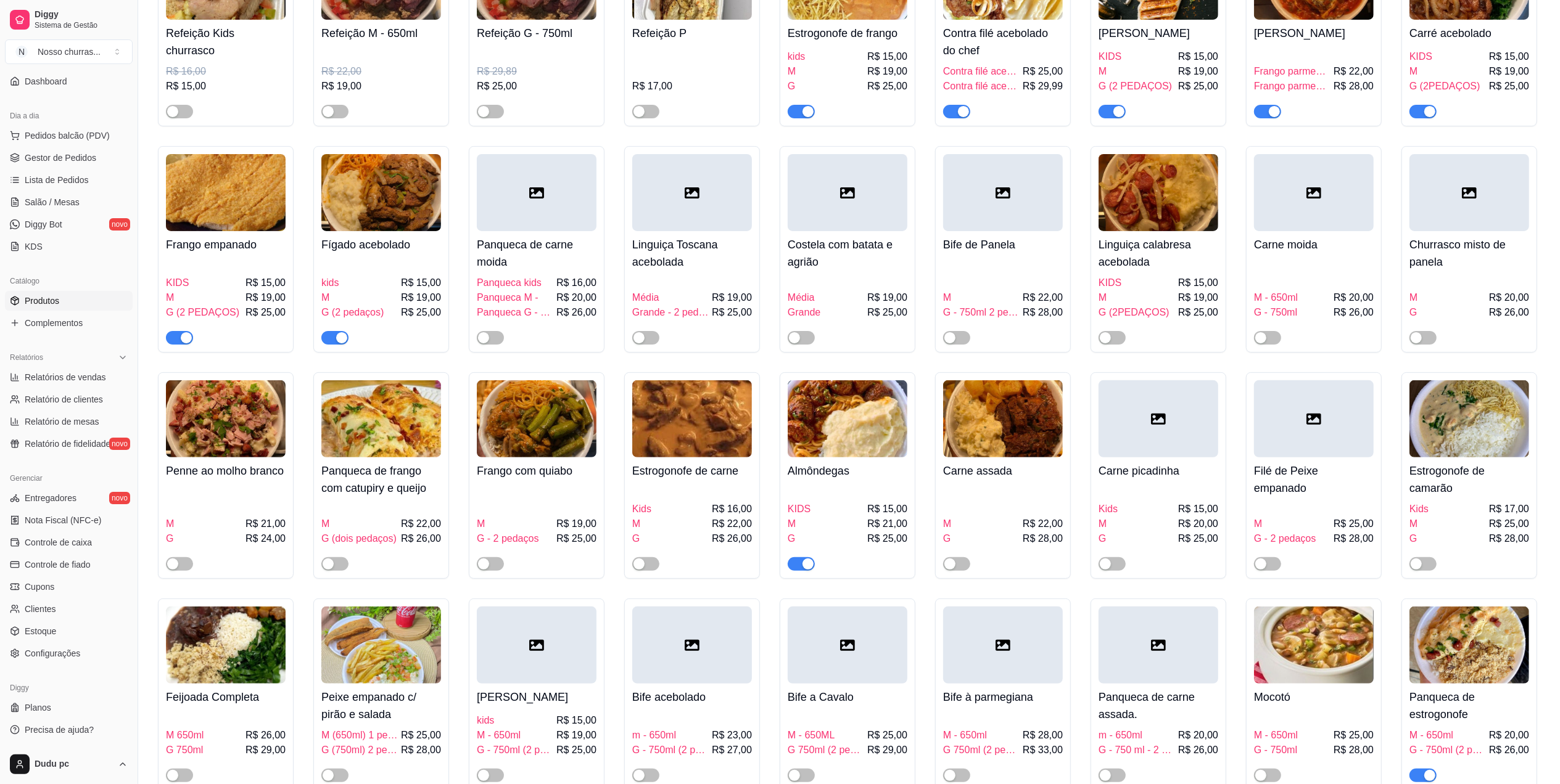
scroll to position [225, 0]
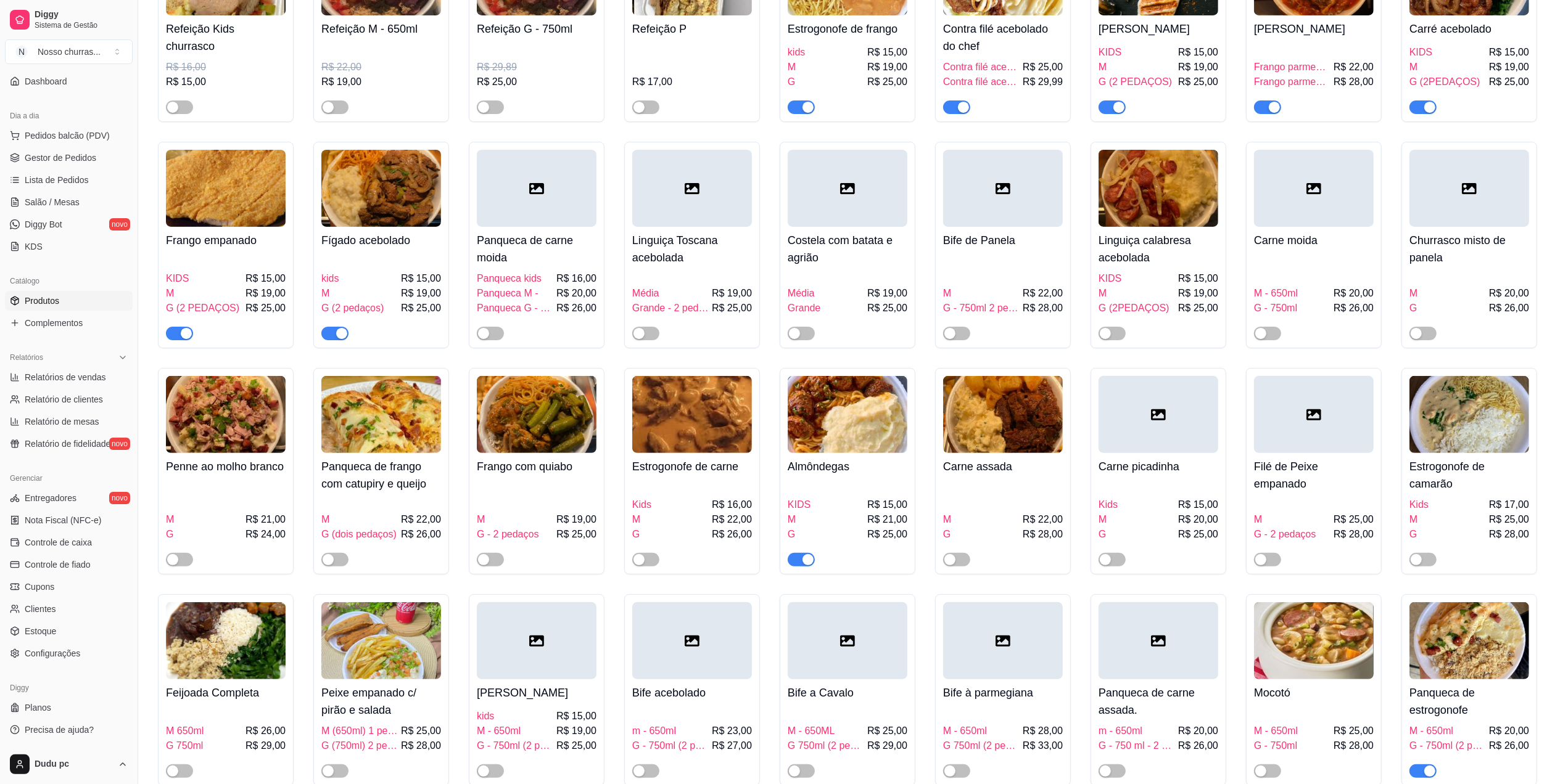
click at [809, 565] on div "button" at bounding box center [808, 559] width 11 height 11
click at [32, 156] on span "Gestor de Pedidos" at bounding box center [61, 157] width 71 height 13
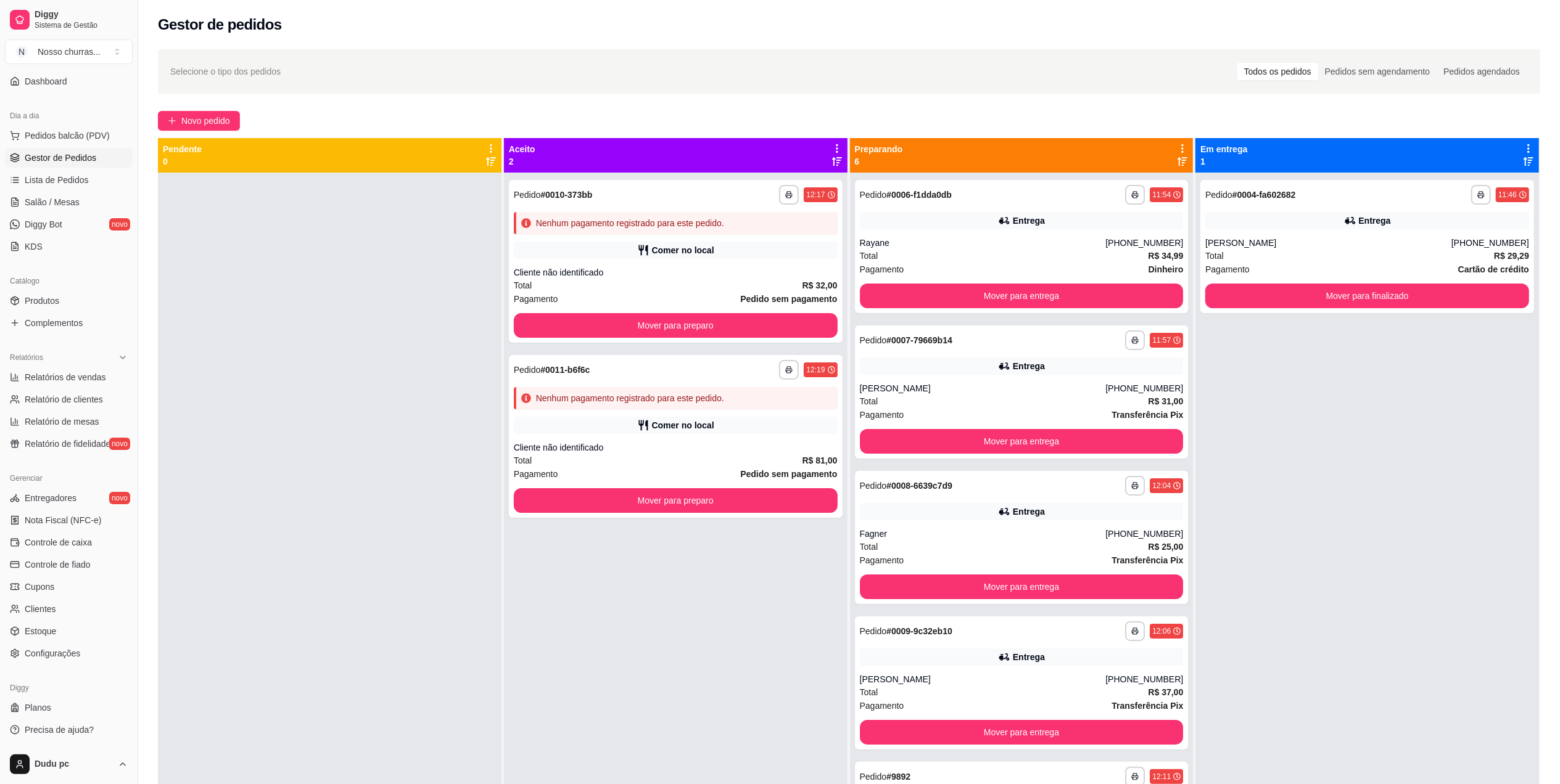
click at [444, 391] on div at bounding box center [329, 565] width 344 height 784
click at [950, 373] on div "Entrega" at bounding box center [1021, 366] width 324 height 17
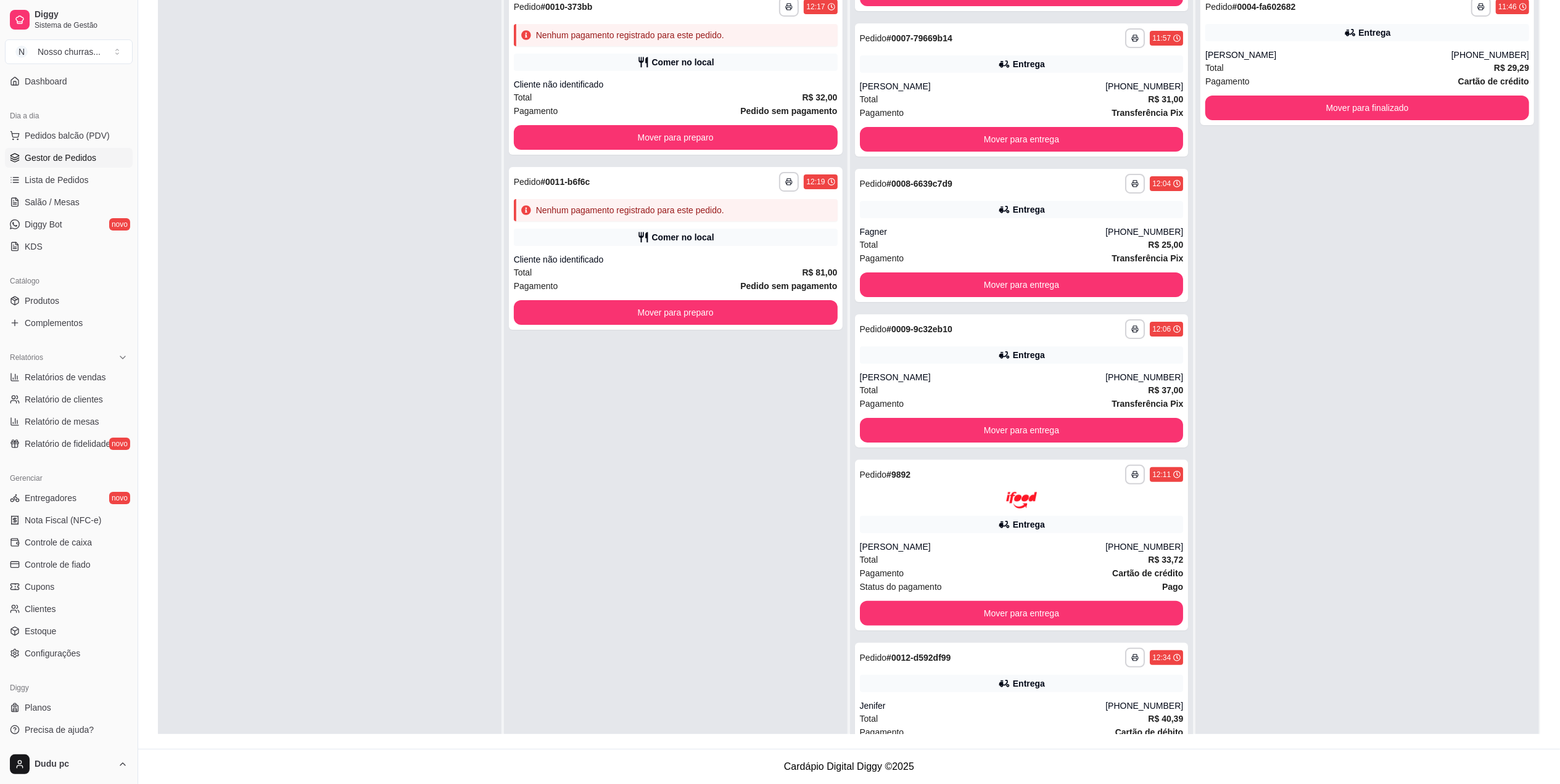
scroll to position [138, 0]
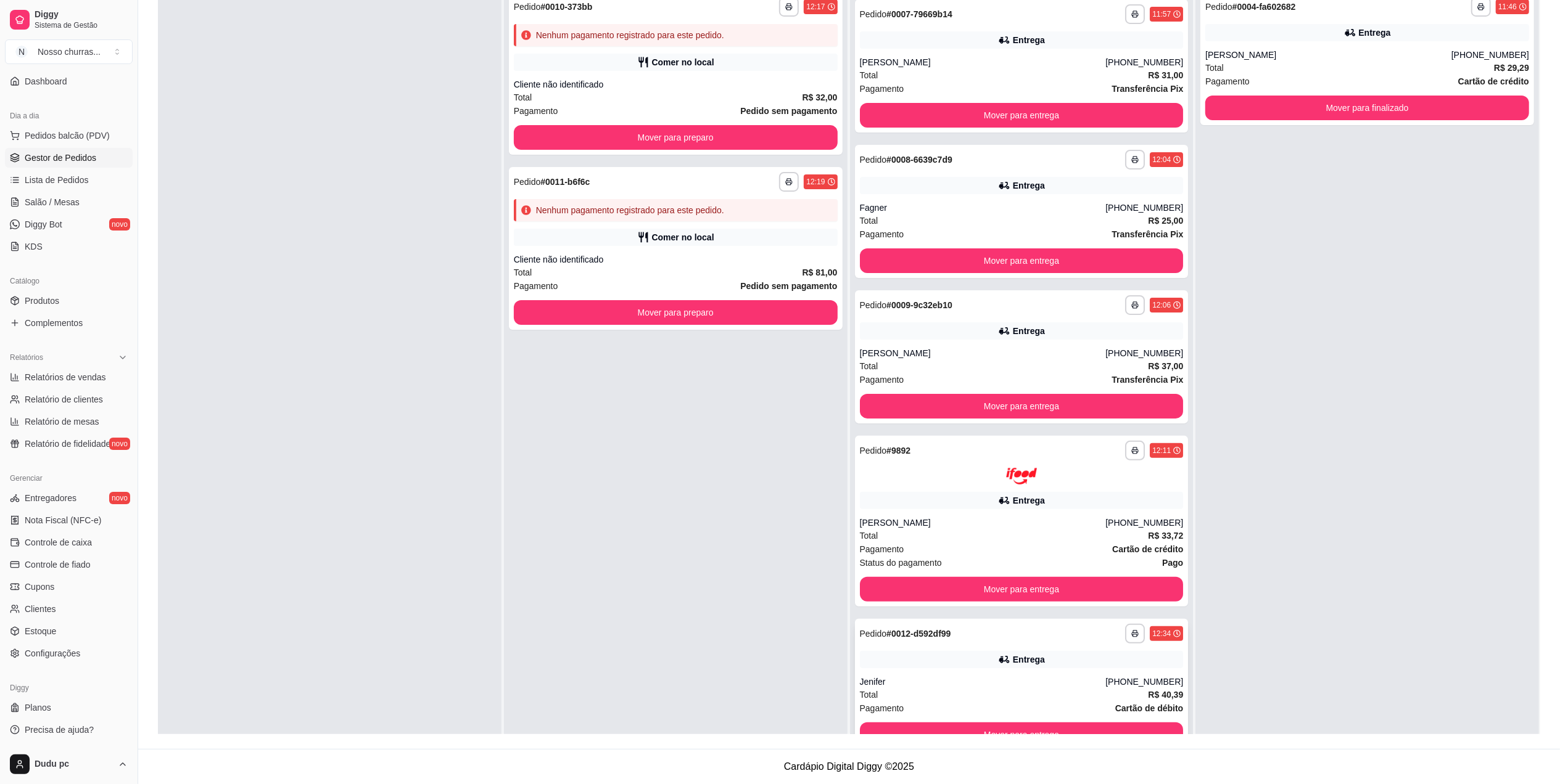
click at [1133, 669] on div "**********" at bounding box center [1021, 686] width 333 height 133
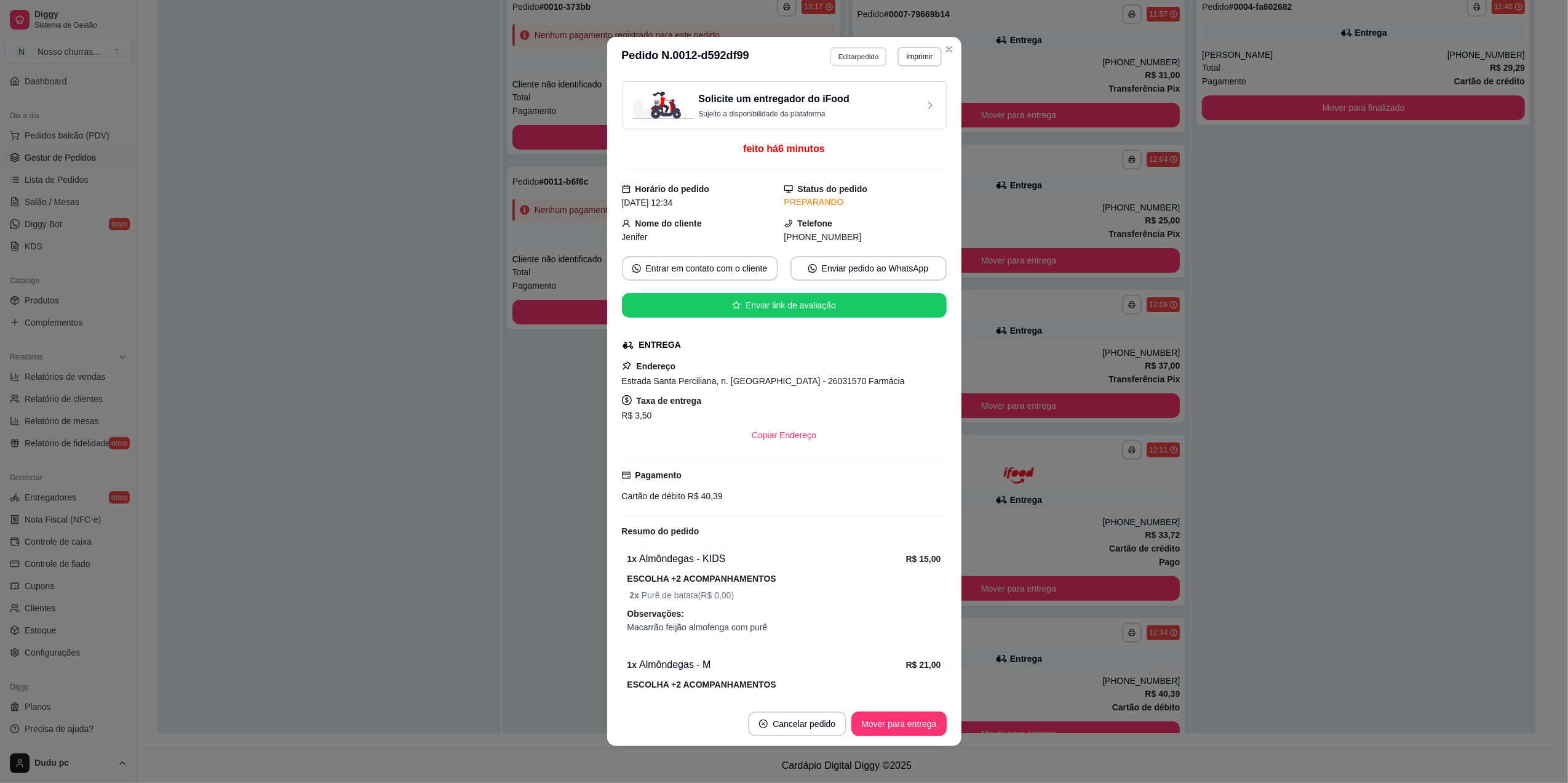
click at [855, 55] on button "Editar pedido" at bounding box center [858, 57] width 57 height 19
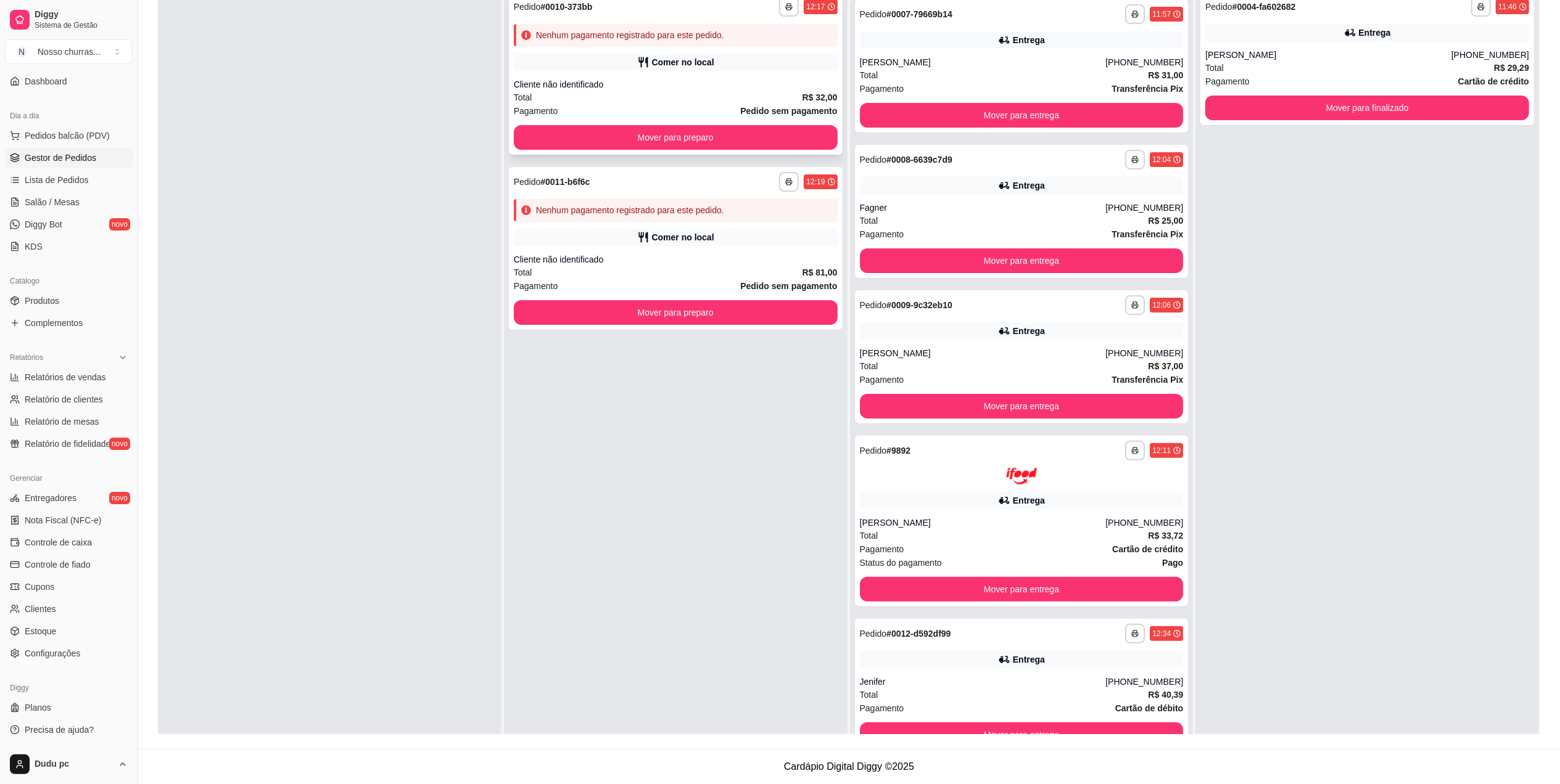
click at [654, 79] on div "Cliente não identificado" at bounding box center [675, 84] width 324 height 13
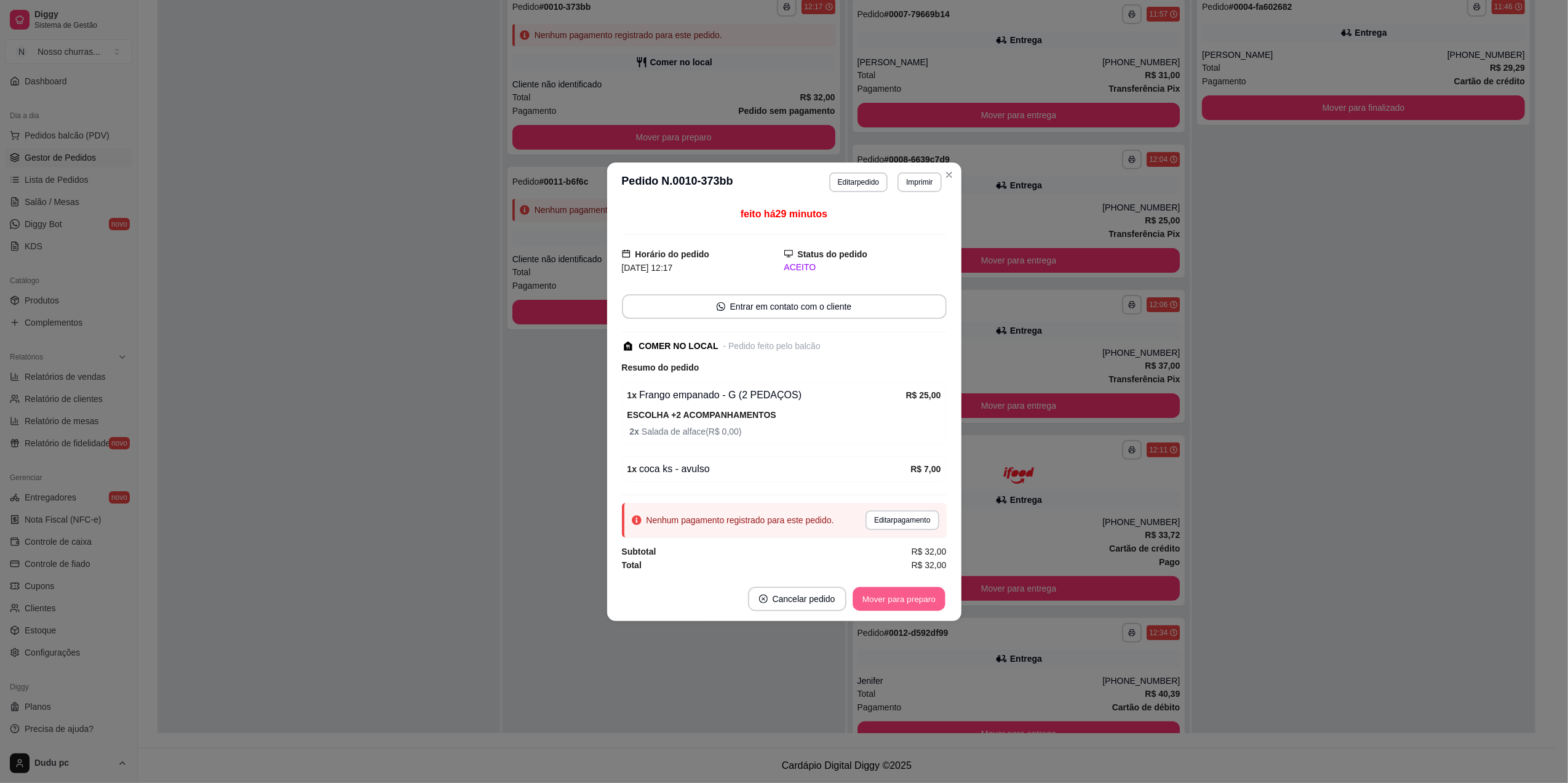
click at [896, 607] on button "Mover para preparo" at bounding box center [899, 598] width 93 height 24
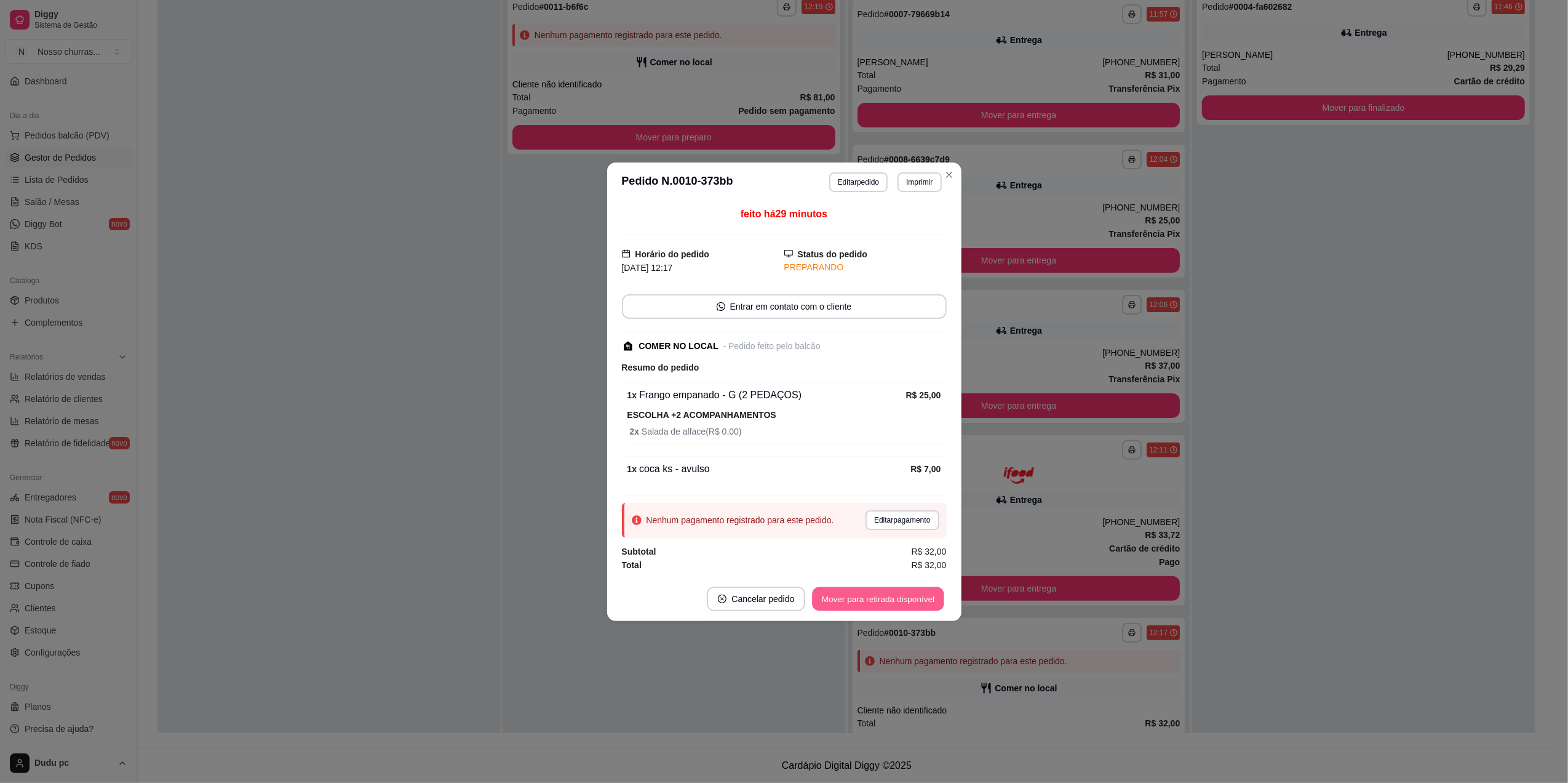
click at [896, 607] on button "Mover para retirada disponível" at bounding box center [878, 598] width 132 height 24
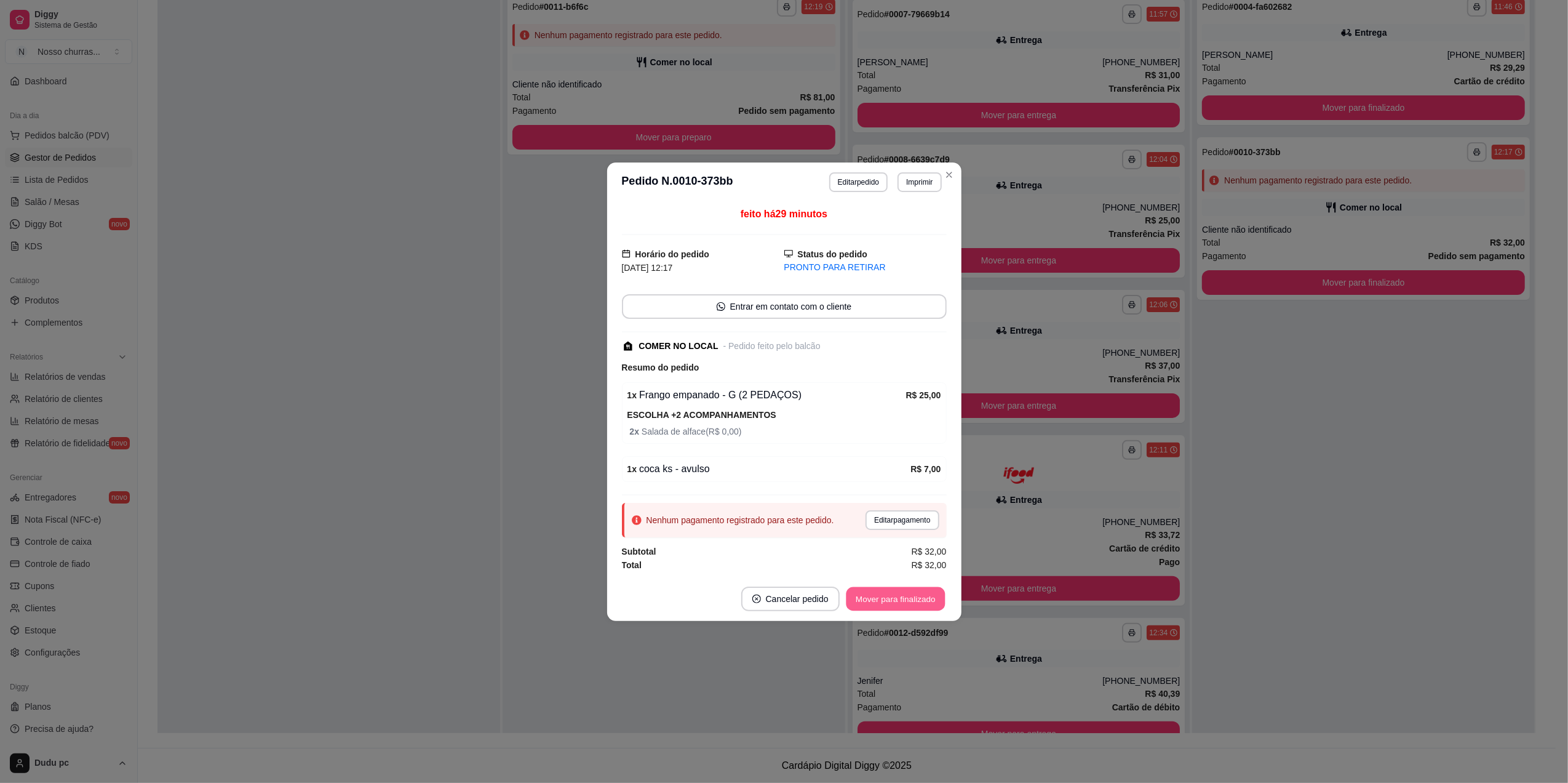
click at [896, 607] on button "Mover para finalizado" at bounding box center [895, 598] width 99 height 24
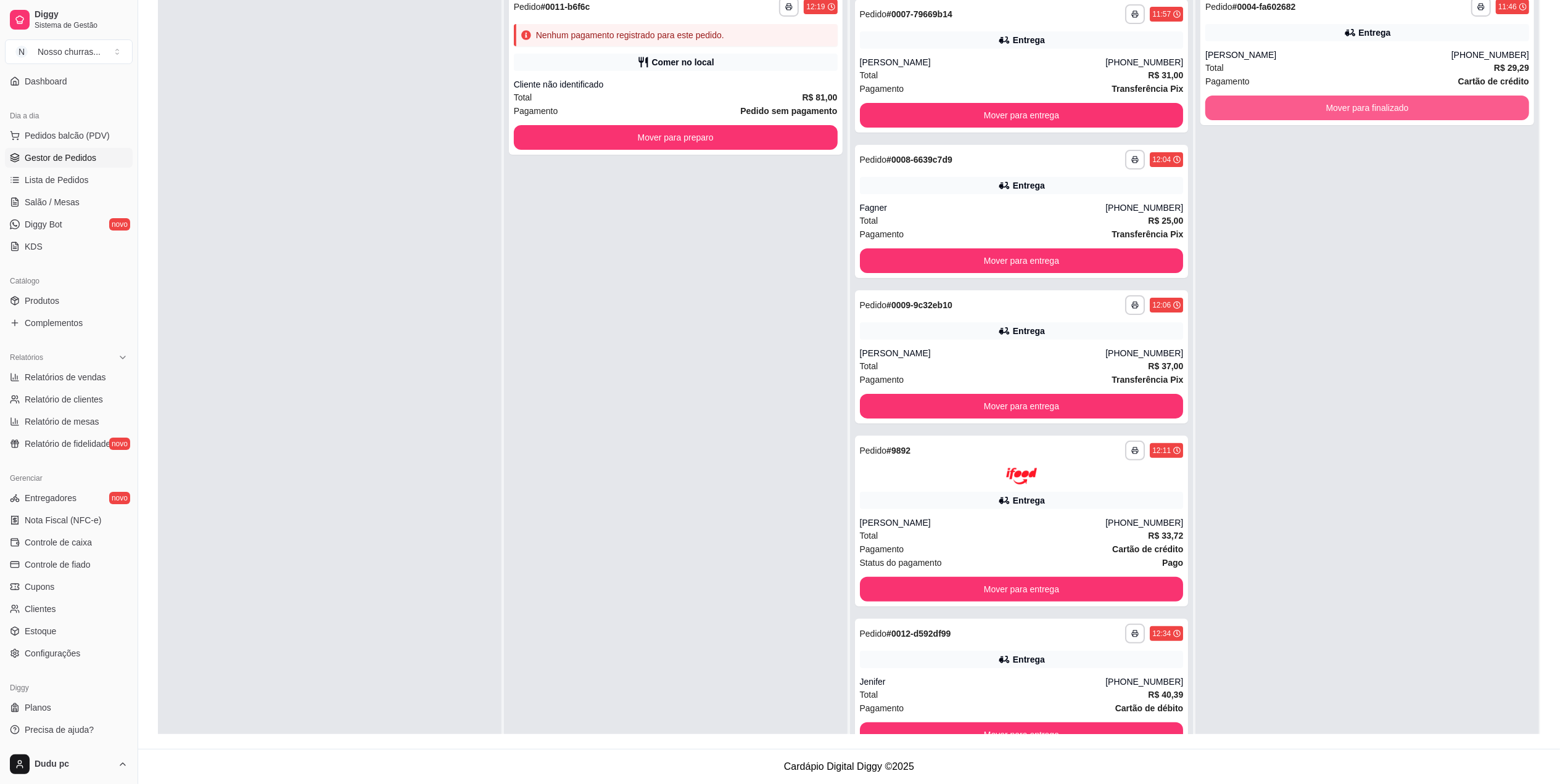
click at [1311, 99] on button "Mover para finalizado" at bounding box center [1366, 108] width 324 height 25
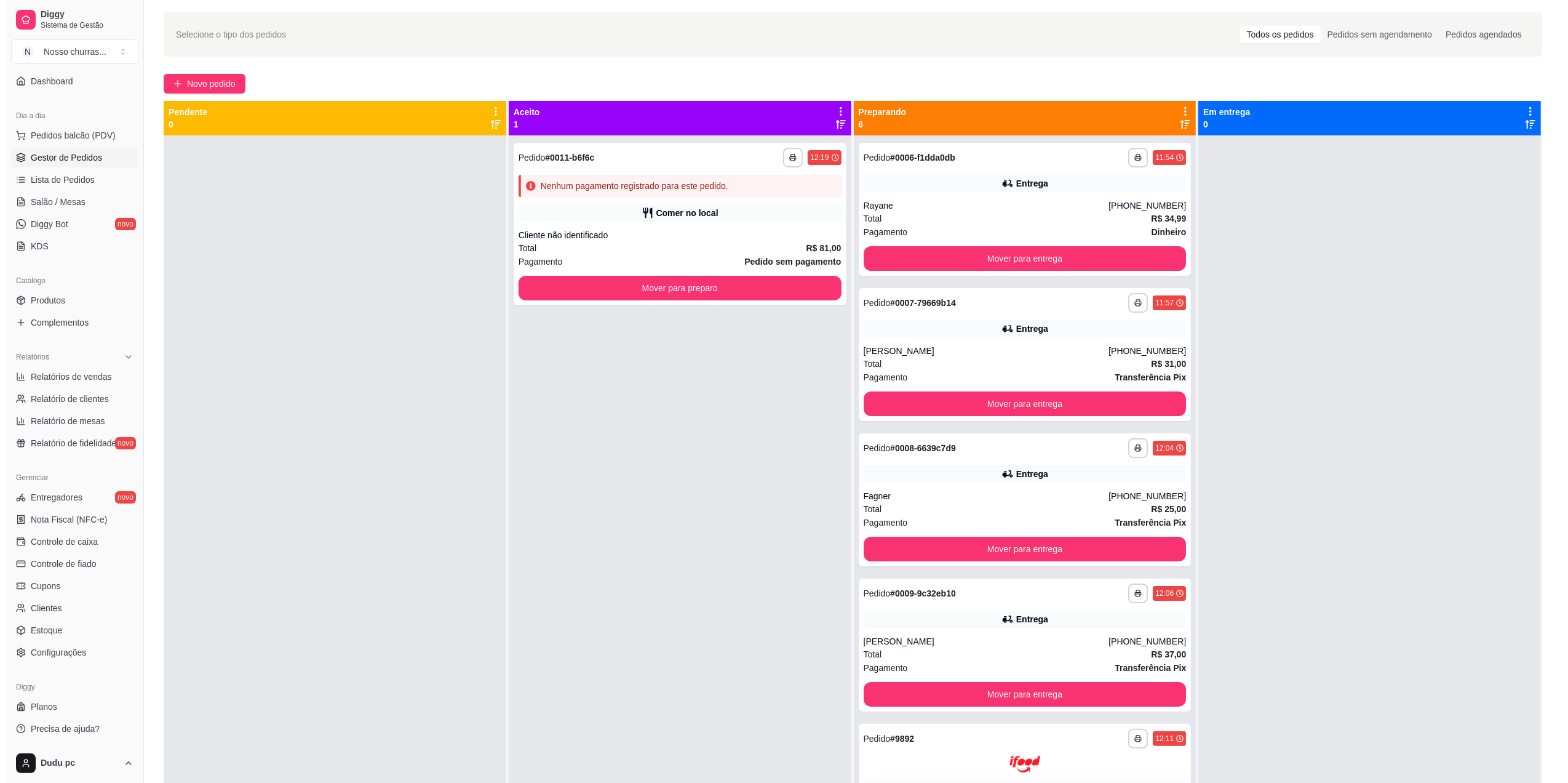
scroll to position [0, 0]
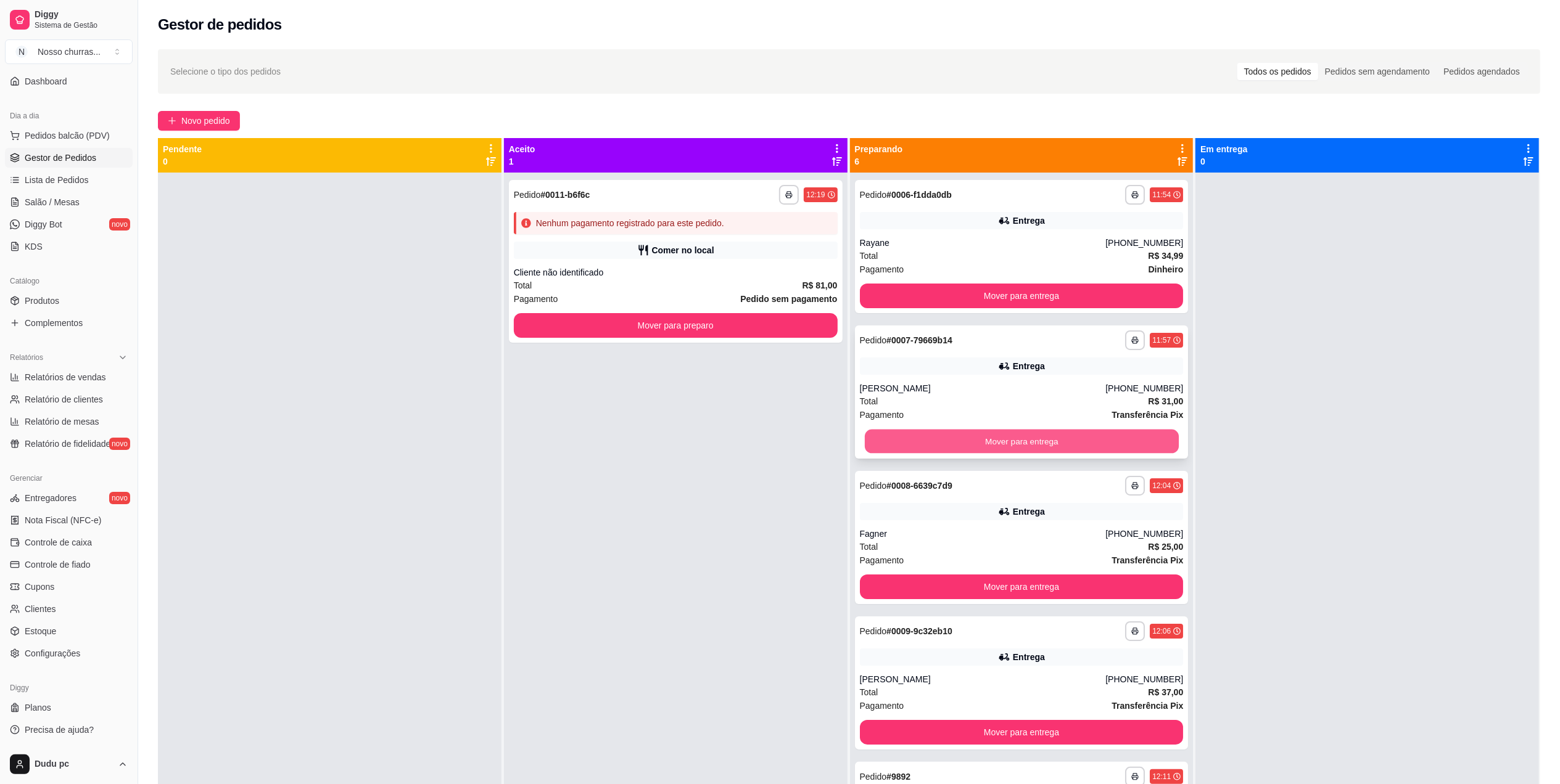
click at [1057, 436] on button "Mover para entrega" at bounding box center [1020, 441] width 314 height 24
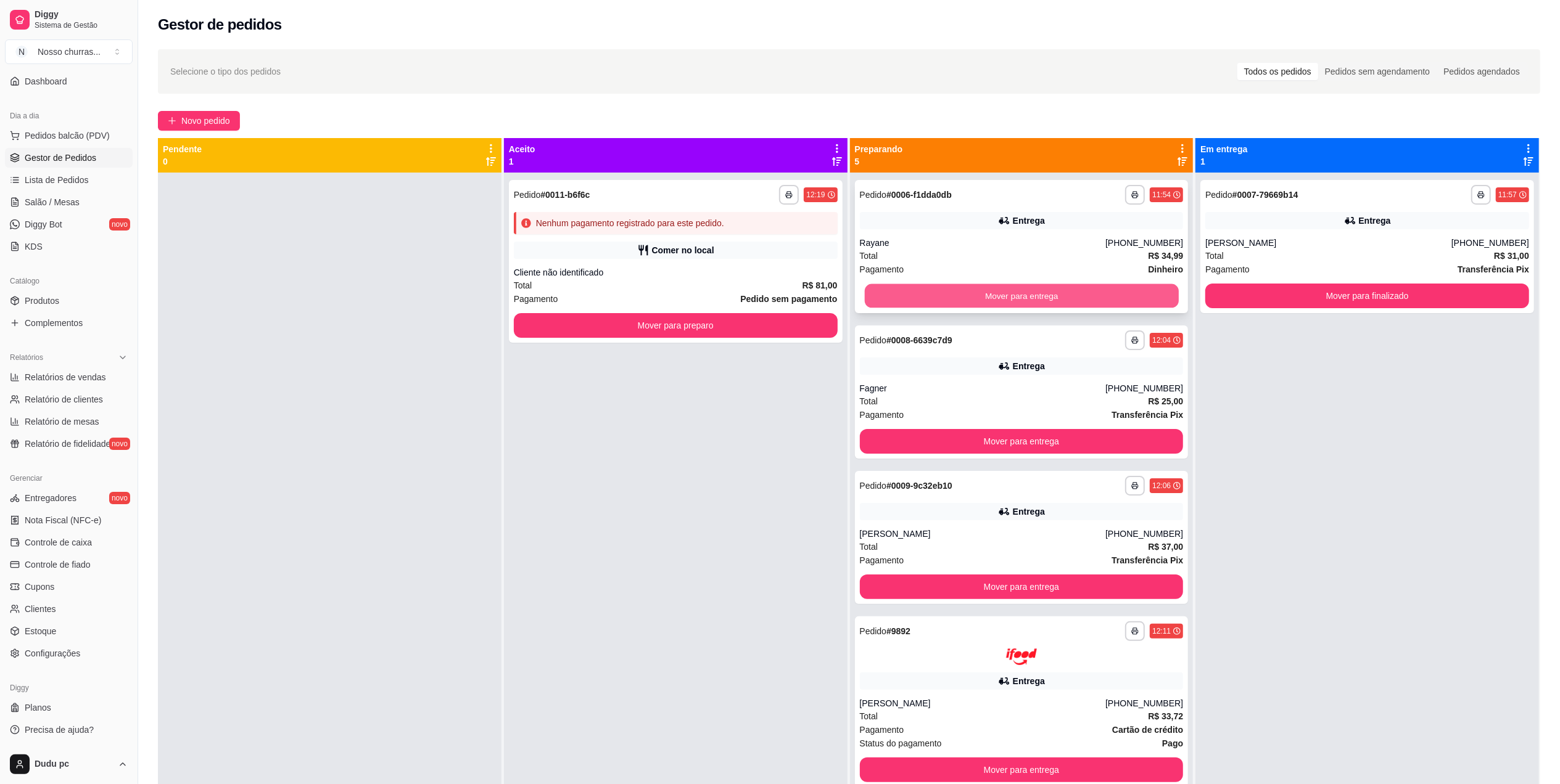
click at [1022, 291] on button "Mover para entrega" at bounding box center [1020, 295] width 314 height 24
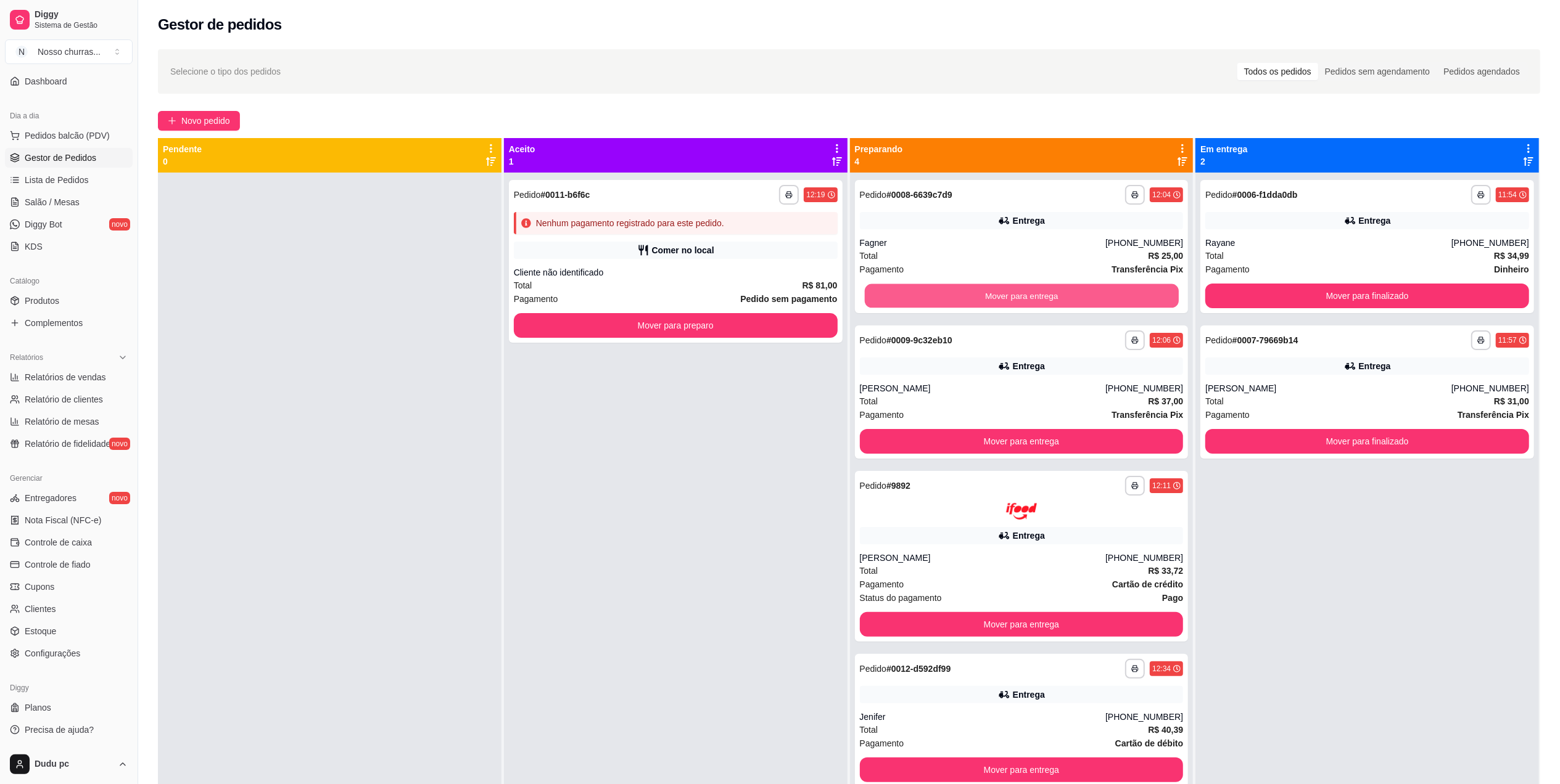
click at [1022, 291] on button "Mover para entrega" at bounding box center [1020, 295] width 314 height 24
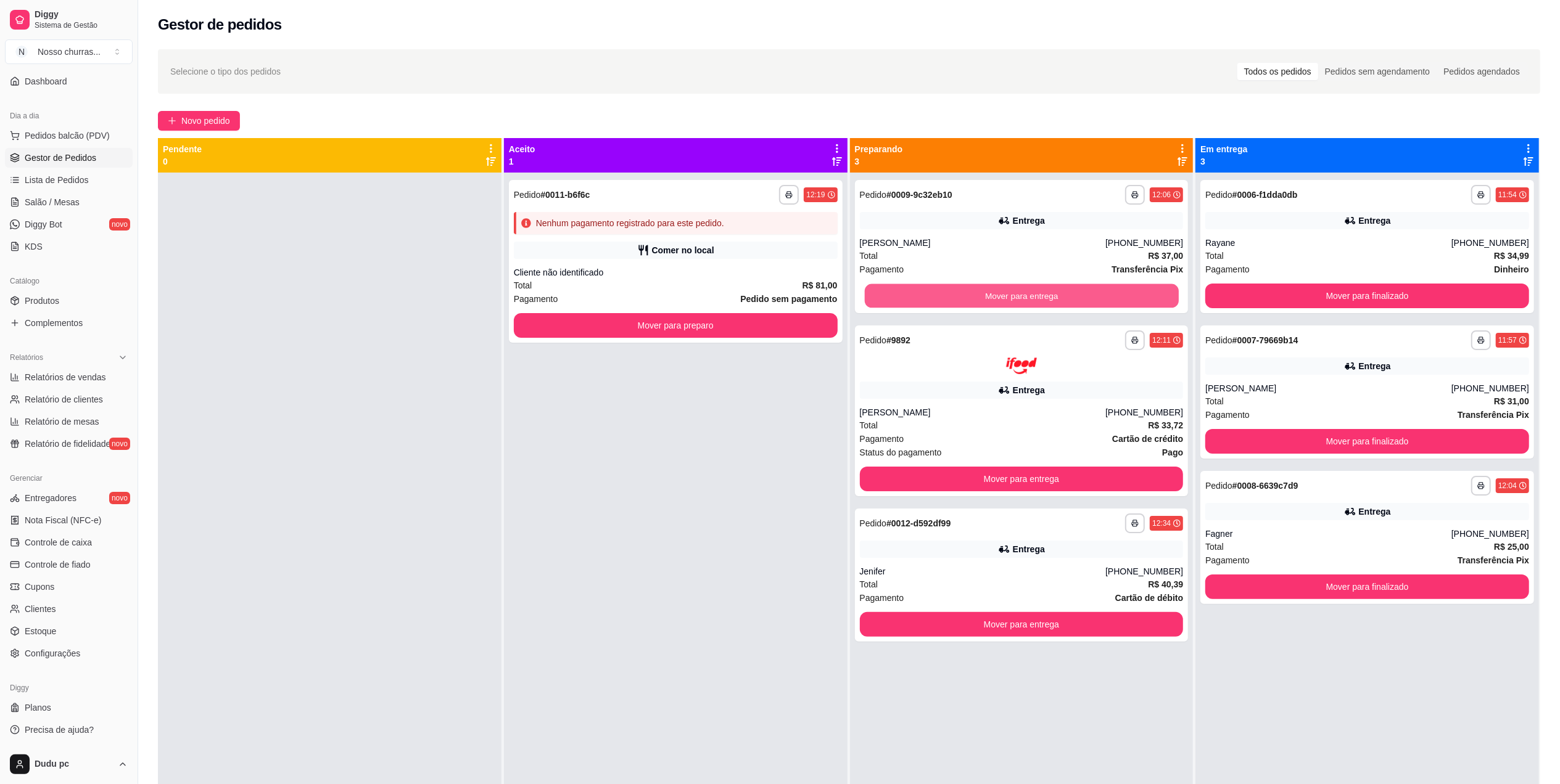
click at [1022, 291] on button "Mover para entrega" at bounding box center [1020, 295] width 314 height 24
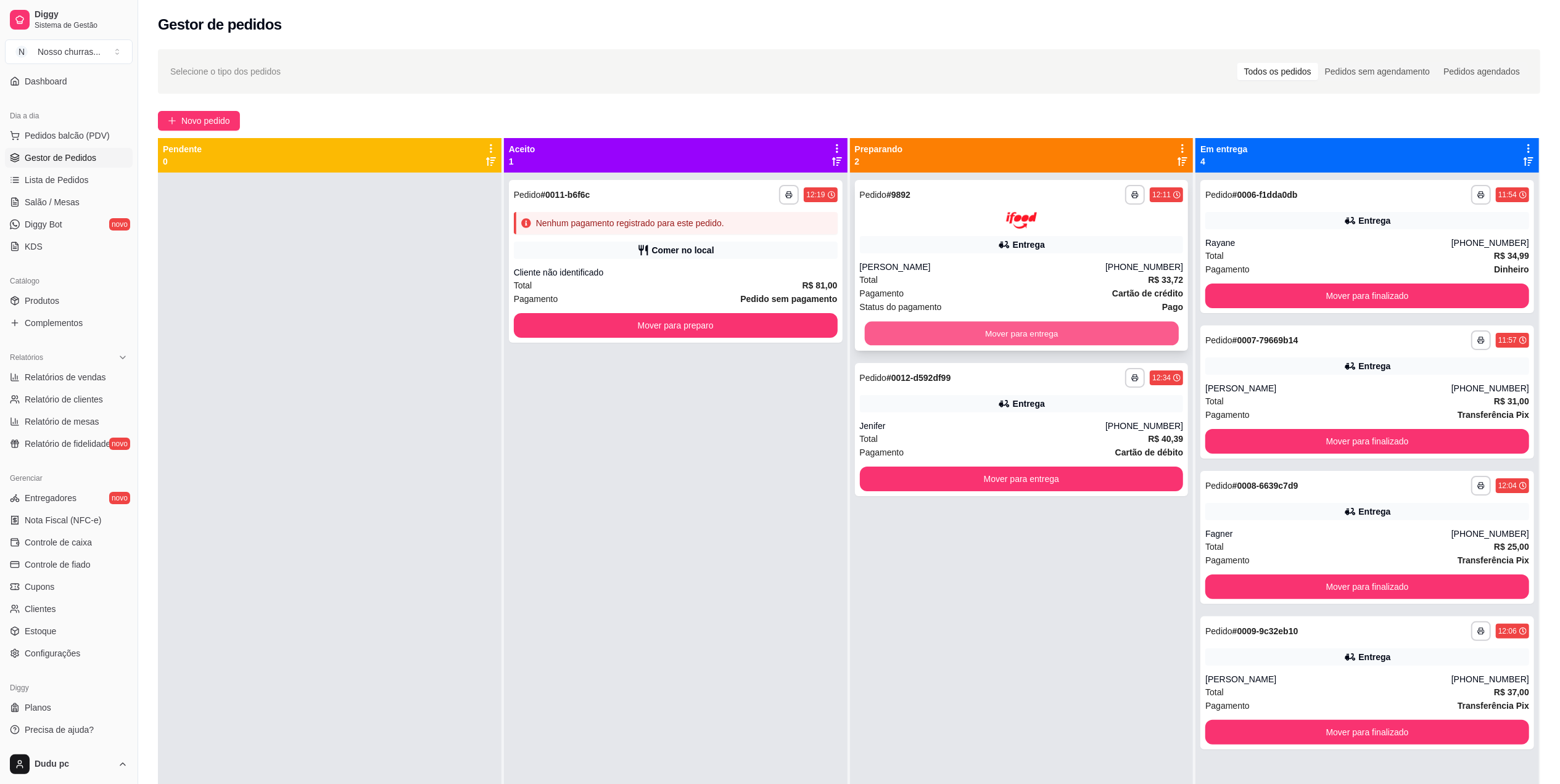
click at [1024, 341] on button "Mover para entrega" at bounding box center [1020, 333] width 314 height 24
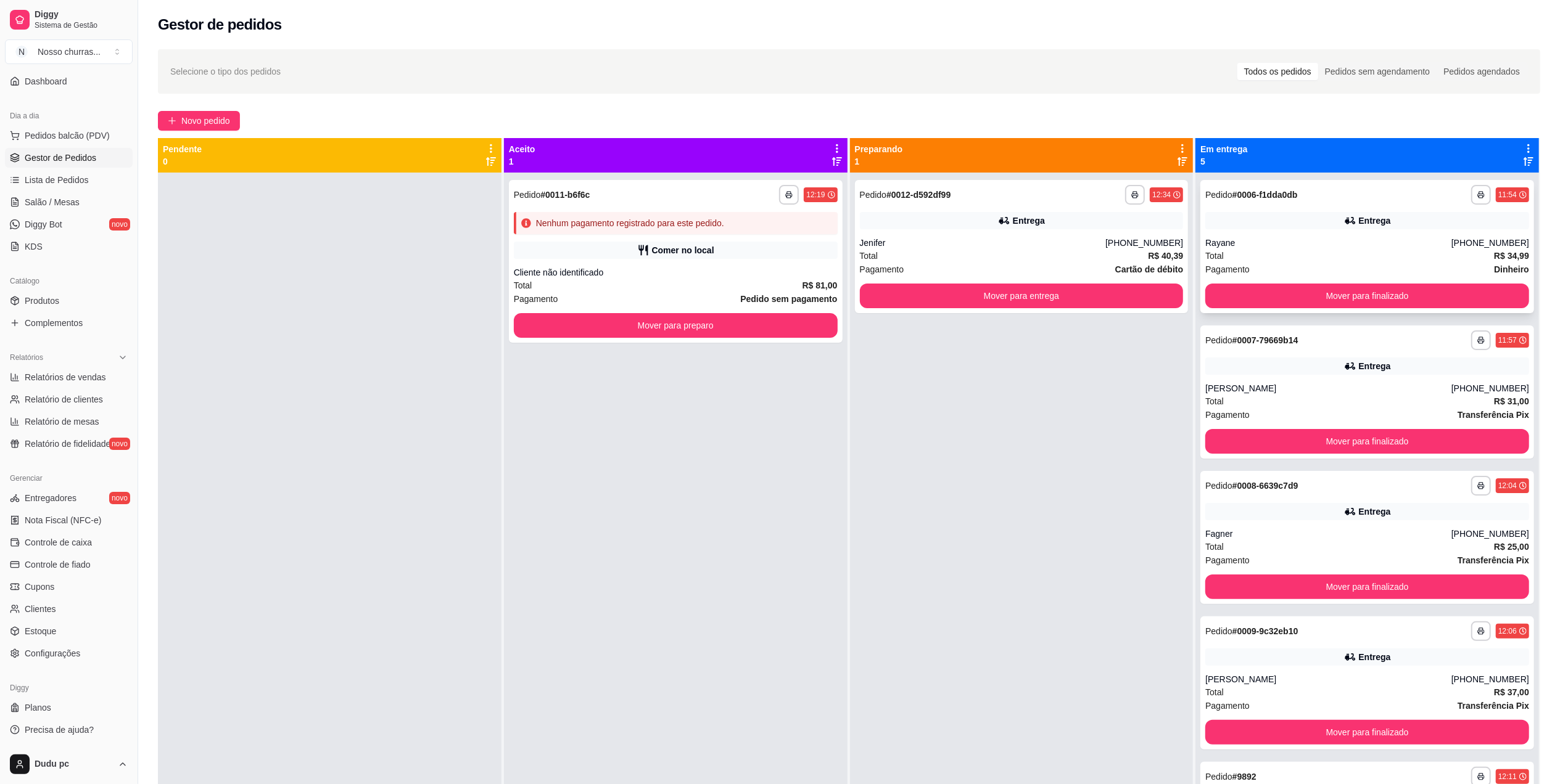
click at [1328, 215] on div "Entrega" at bounding box center [1366, 221] width 324 height 17
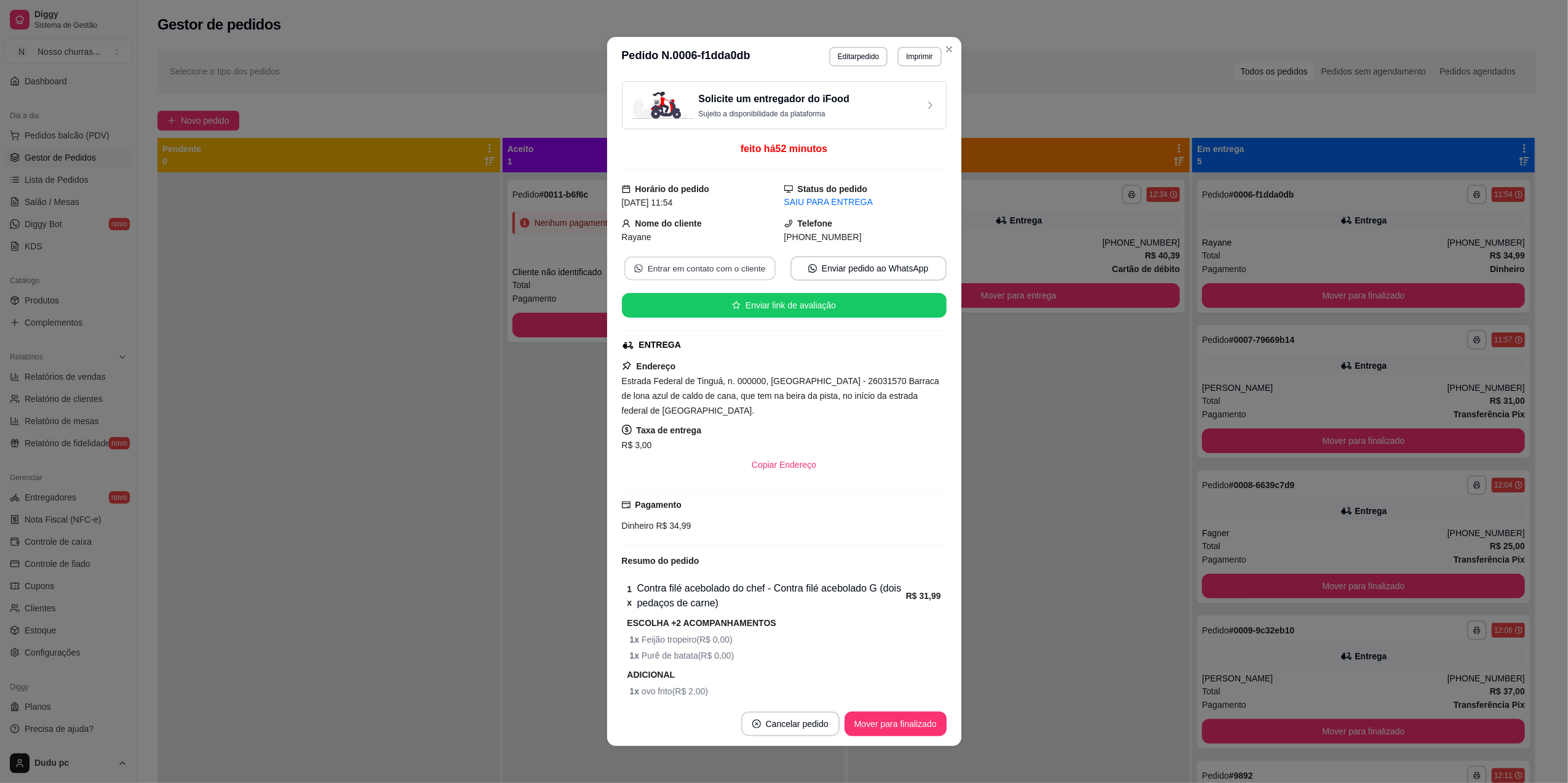
click at [717, 268] on button "Entrar em contato com o cliente" at bounding box center [699, 268] width 151 height 24
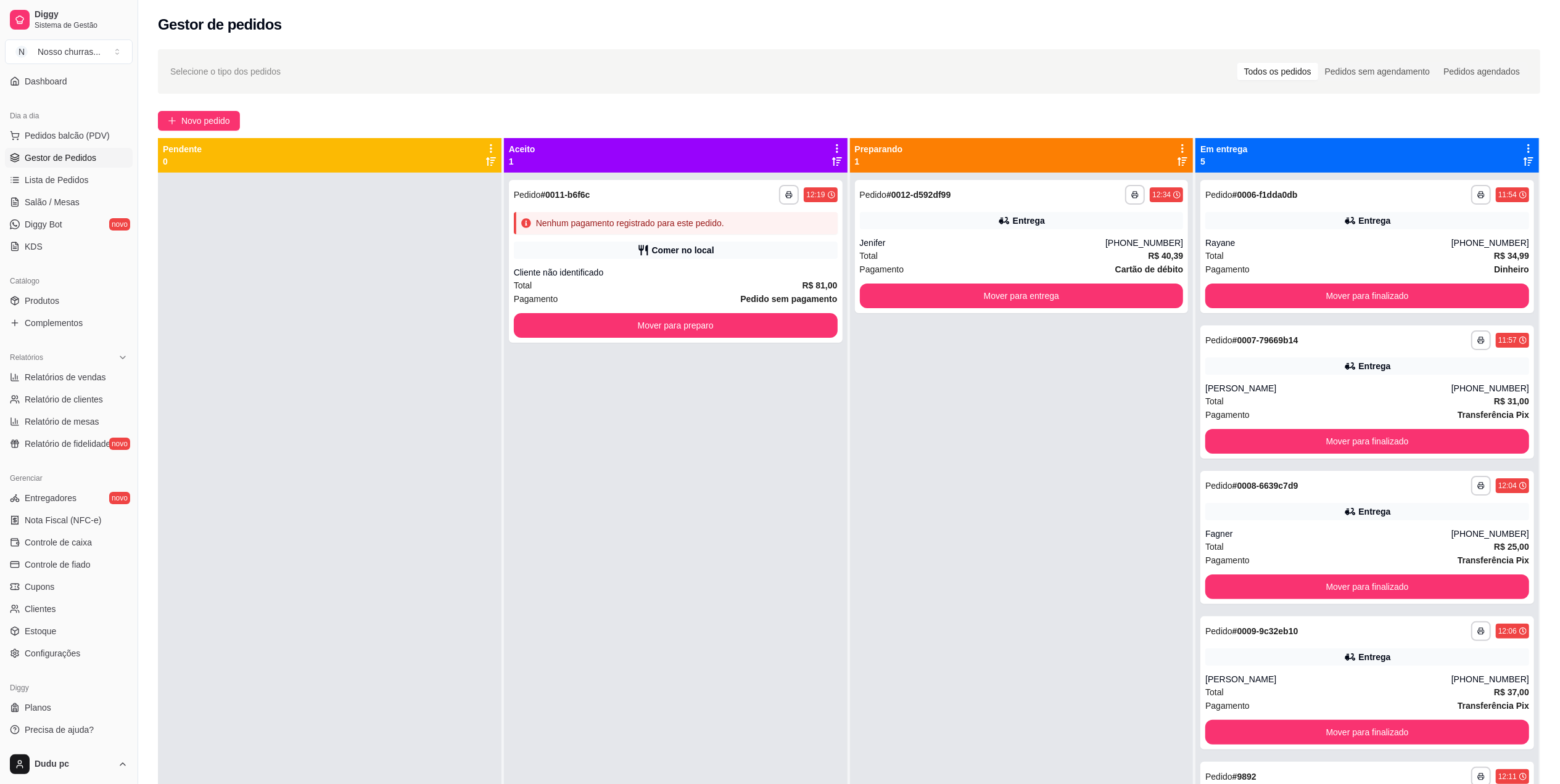
click at [1271, 383] on div "[PERSON_NAME]" at bounding box center [1327, 388] width 246 height 13
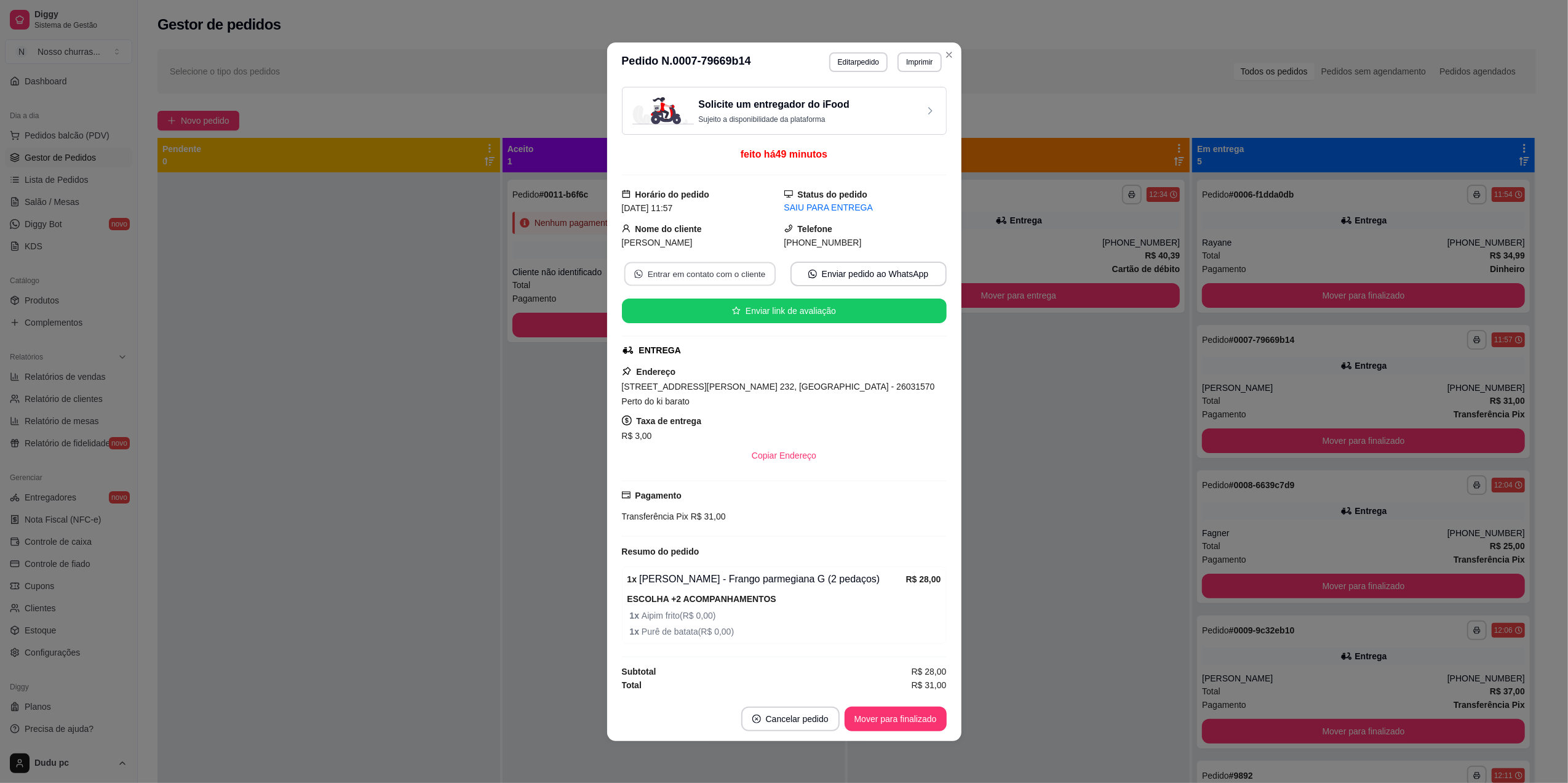
click at [731, 285] on button "Entrar em contato com o cliente" at bounding box center [699, 273] width 151 height 24
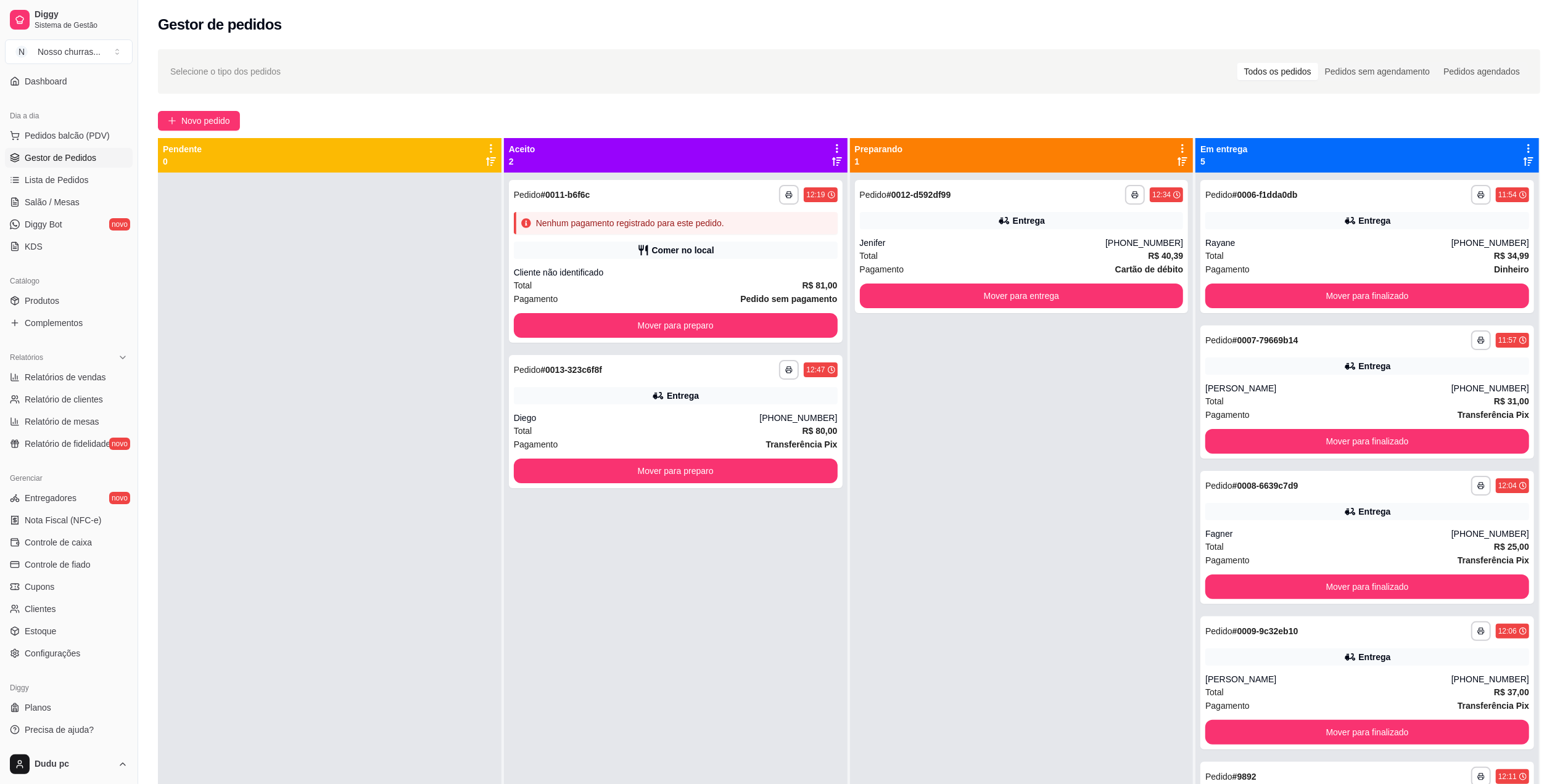
click at [1239, 502] on div "**********" at bounding box center [1366, 538] width 333 height 133
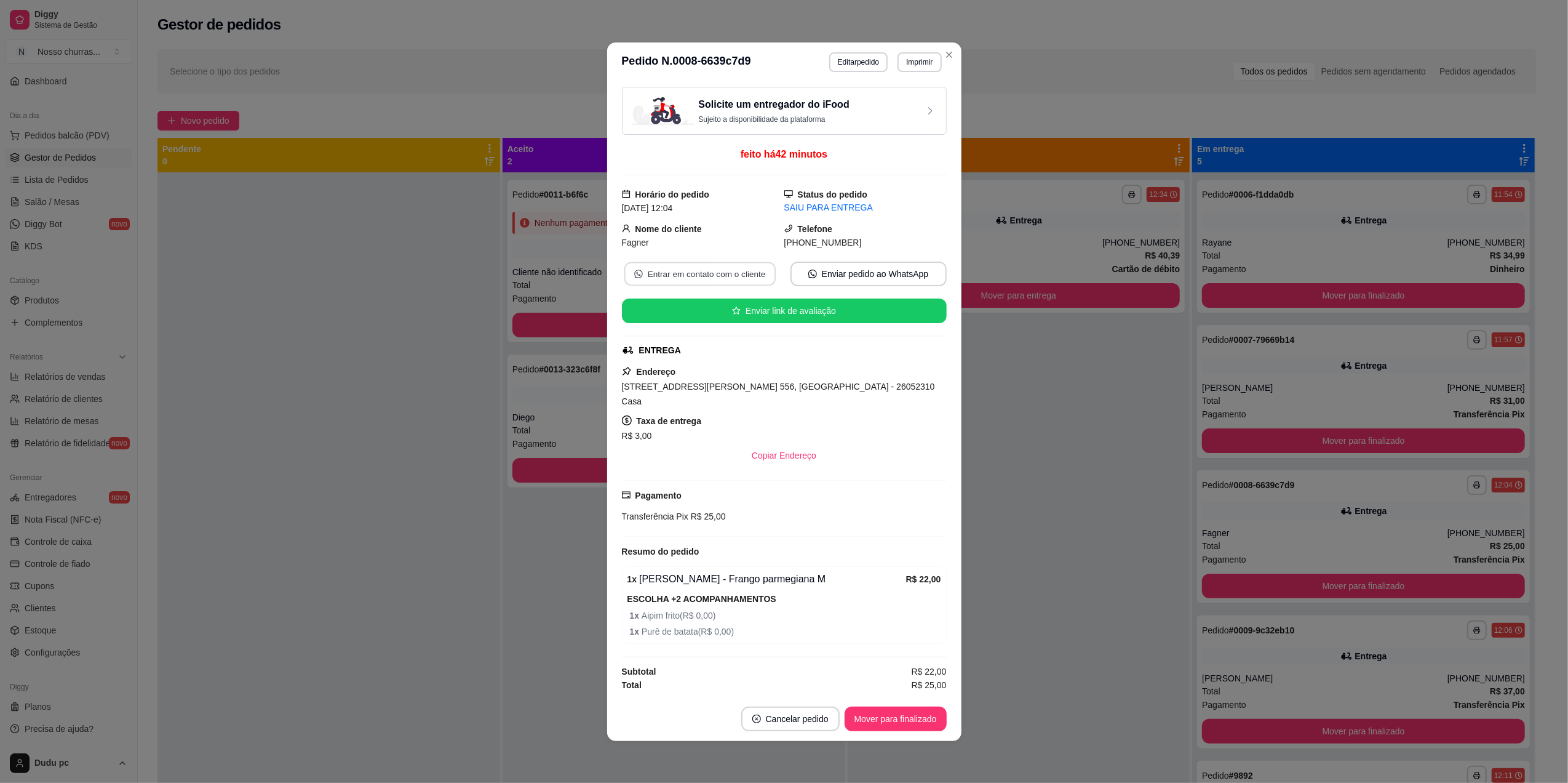
click at [733, 271] on button "Entrar em contato com o cliente" at bounding box center [699, 273] width 151 height 24
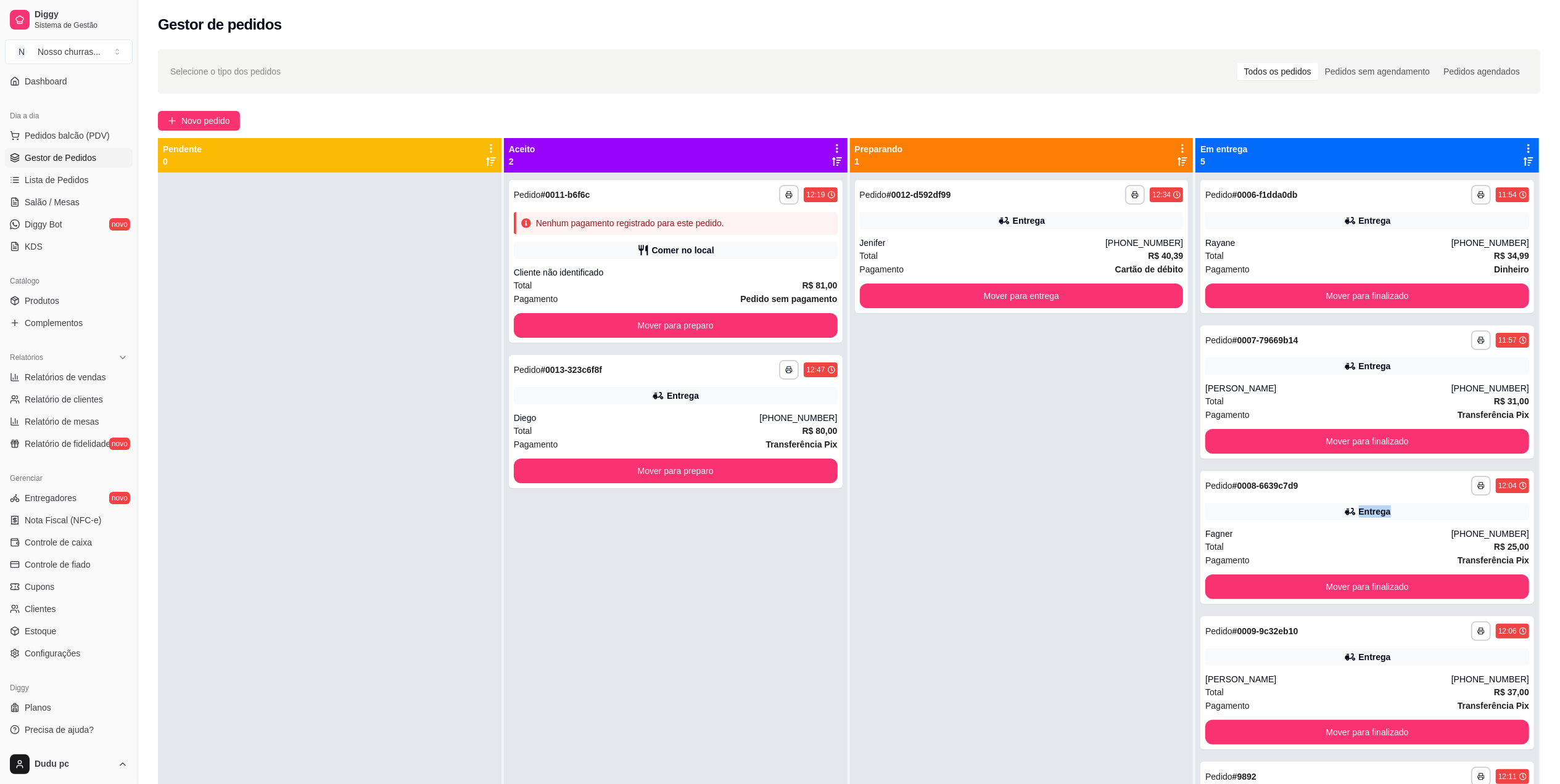
click at [1276, 516] on div "Entrega" at bounding box center [1366, 512] width 324 height 17
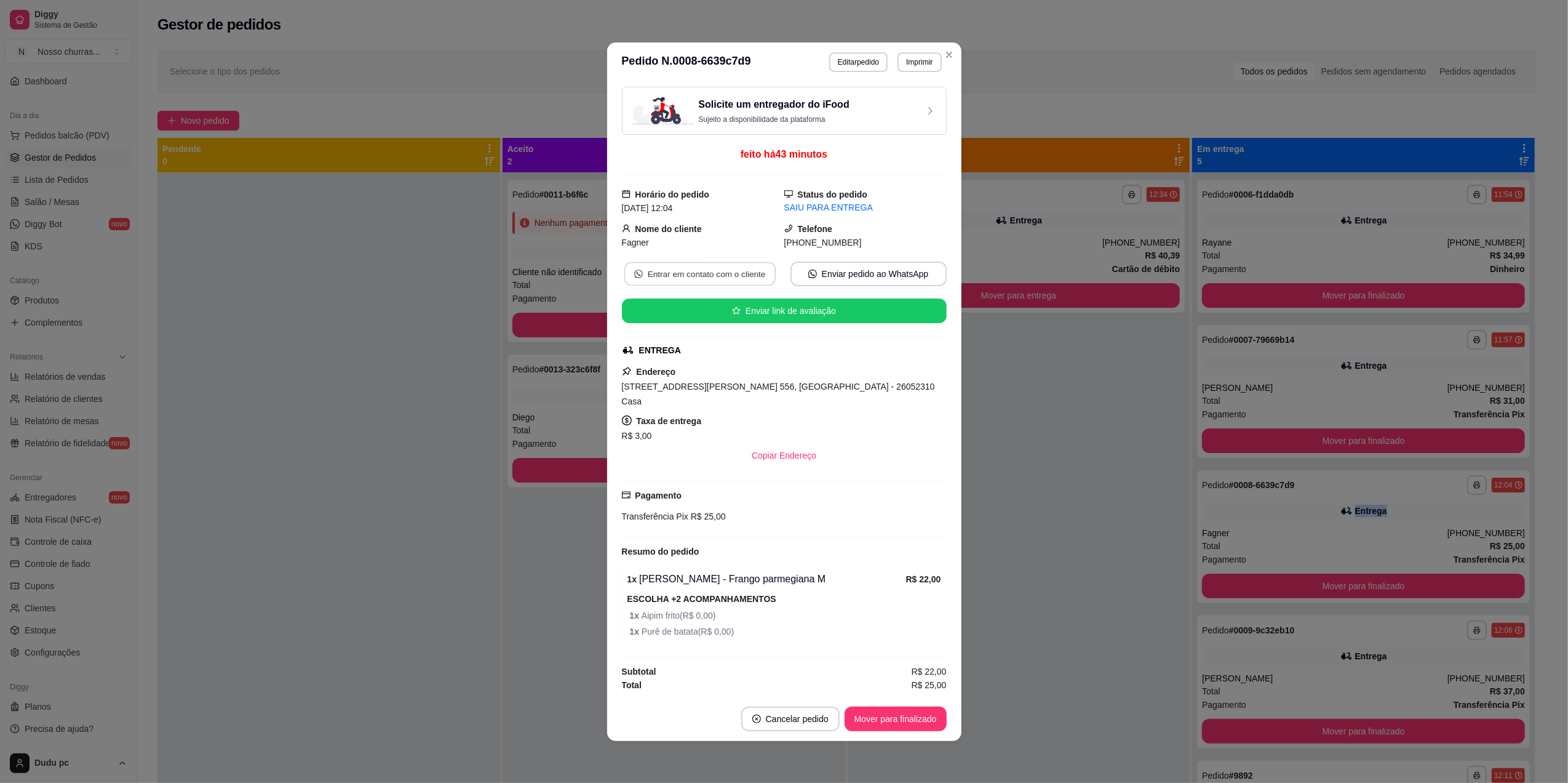
click at [708, 277] on button "Entrar em contato com o cliente" at bounding box center [699, 273] width 151 height 24
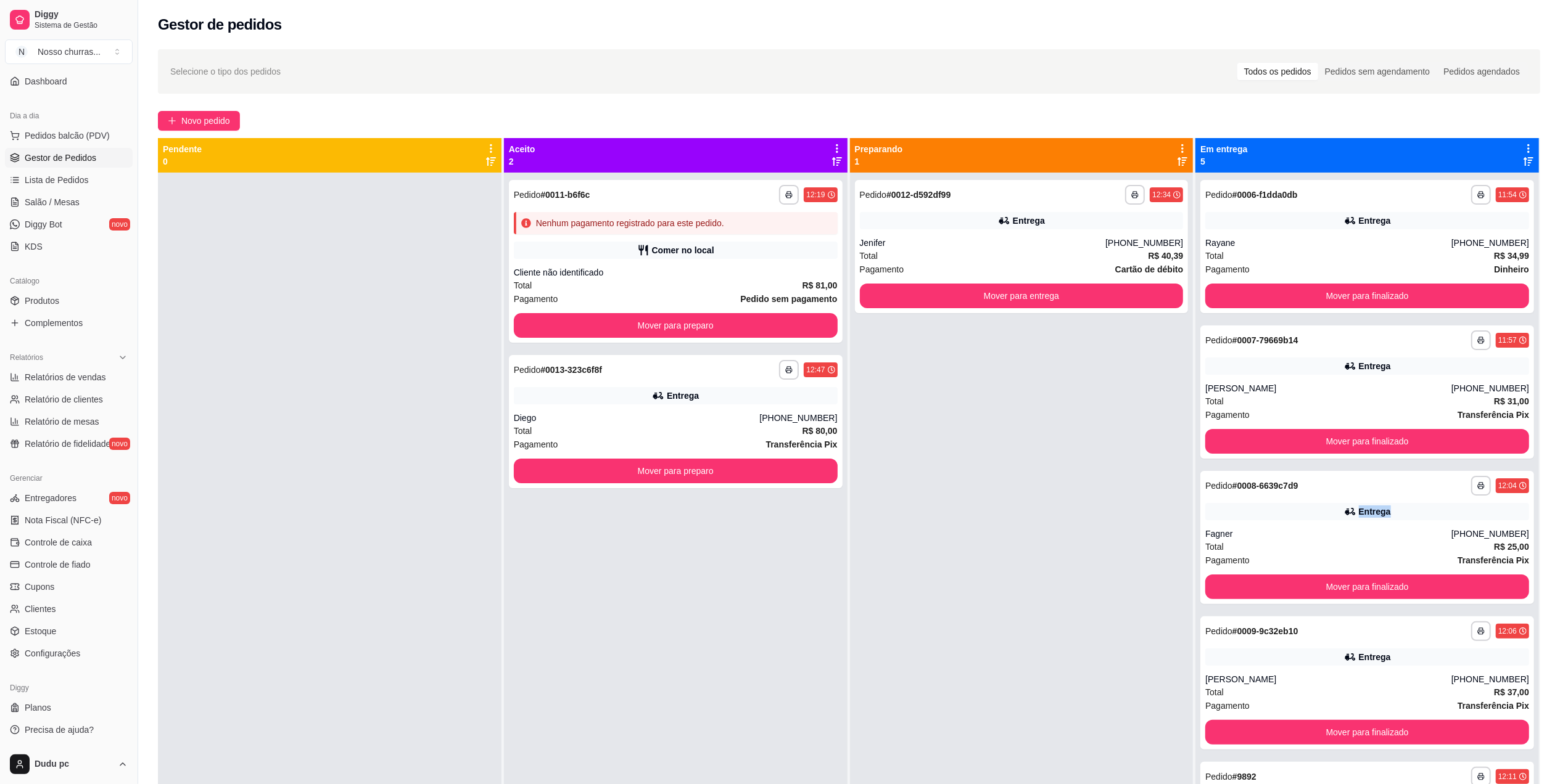
click at [1246, 677] on div "[PERSON_NAME]" at bounding box center [1327, 679] width 246 height 13
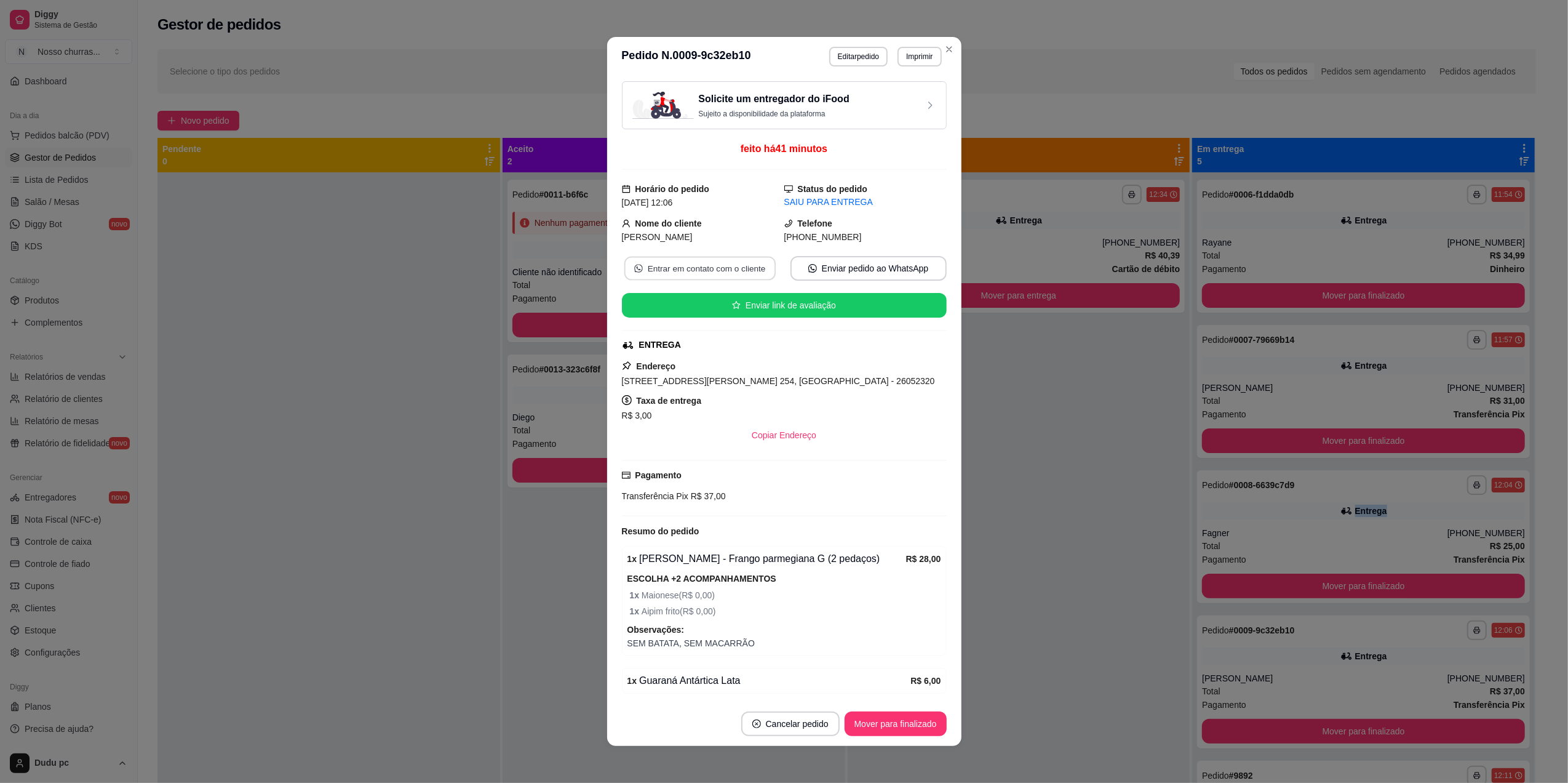
click at [730, 270] on button "Entrar em contato com o cliente" at bounding box center [699, 268] width 151 height 24
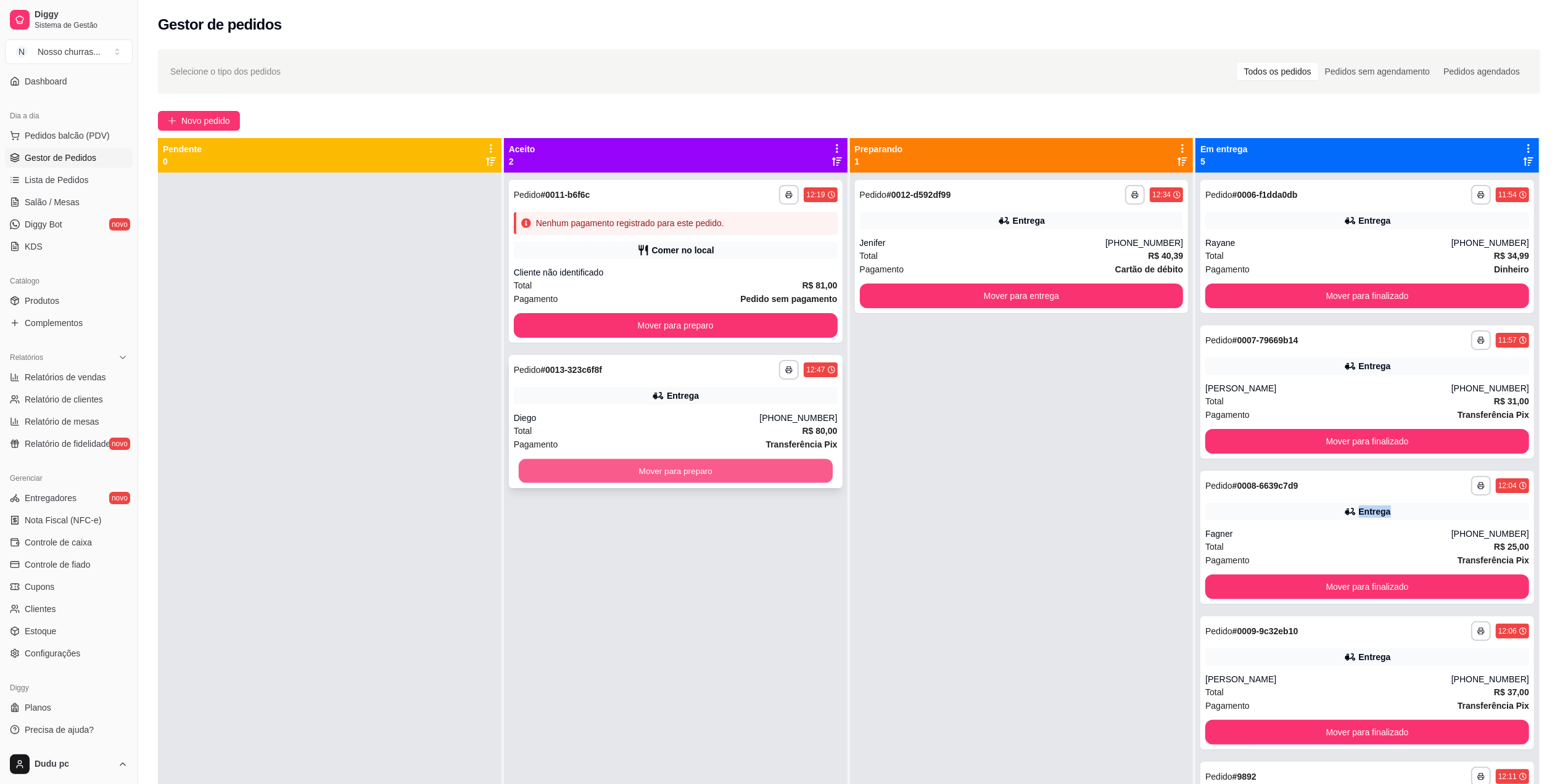
click at [788, 474] on button "Mover para preparo" at bounding box center [675, 471] width 314 height 24
click at [788, 474] on div "Mover para preparo" at bounding box center [675, 471] width 324 height 25
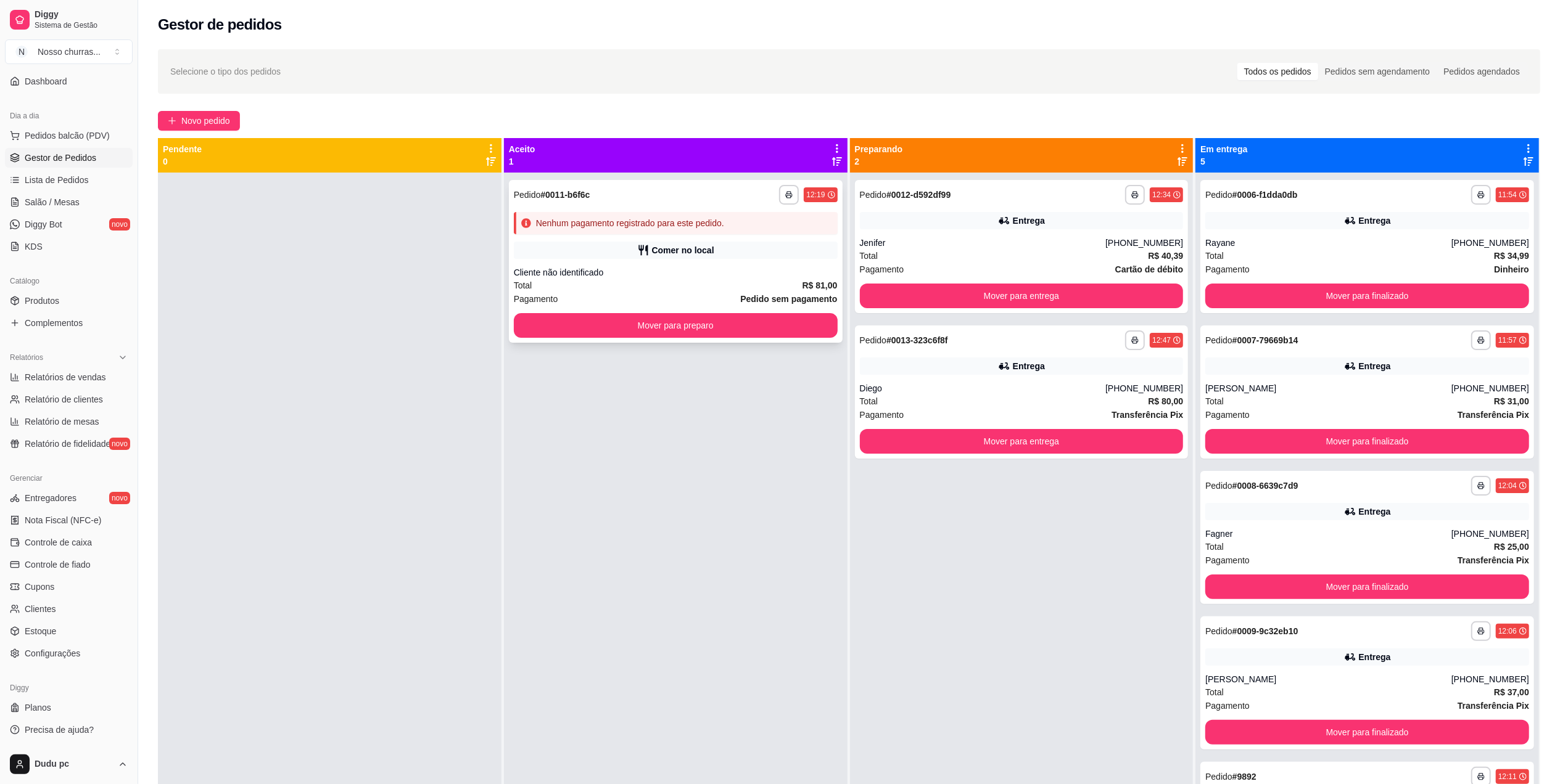
click at [627, 267] on div "Cliente não identificado" at bounding box center [675, 272] width 324 height 13
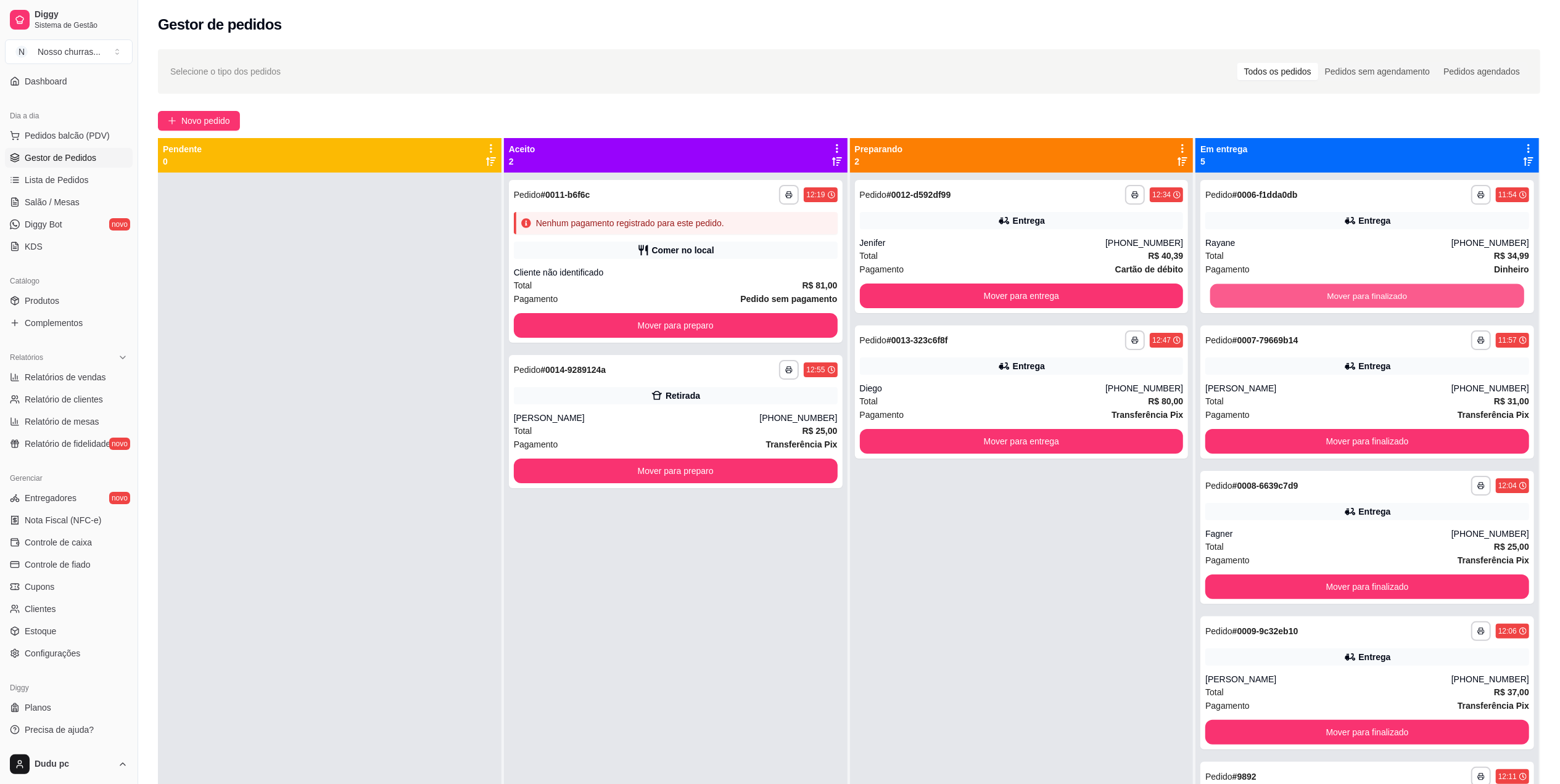
click at [1304, 291] on button "Mover para finalizado" at bounding box center [1367, 295] width 314 height 24
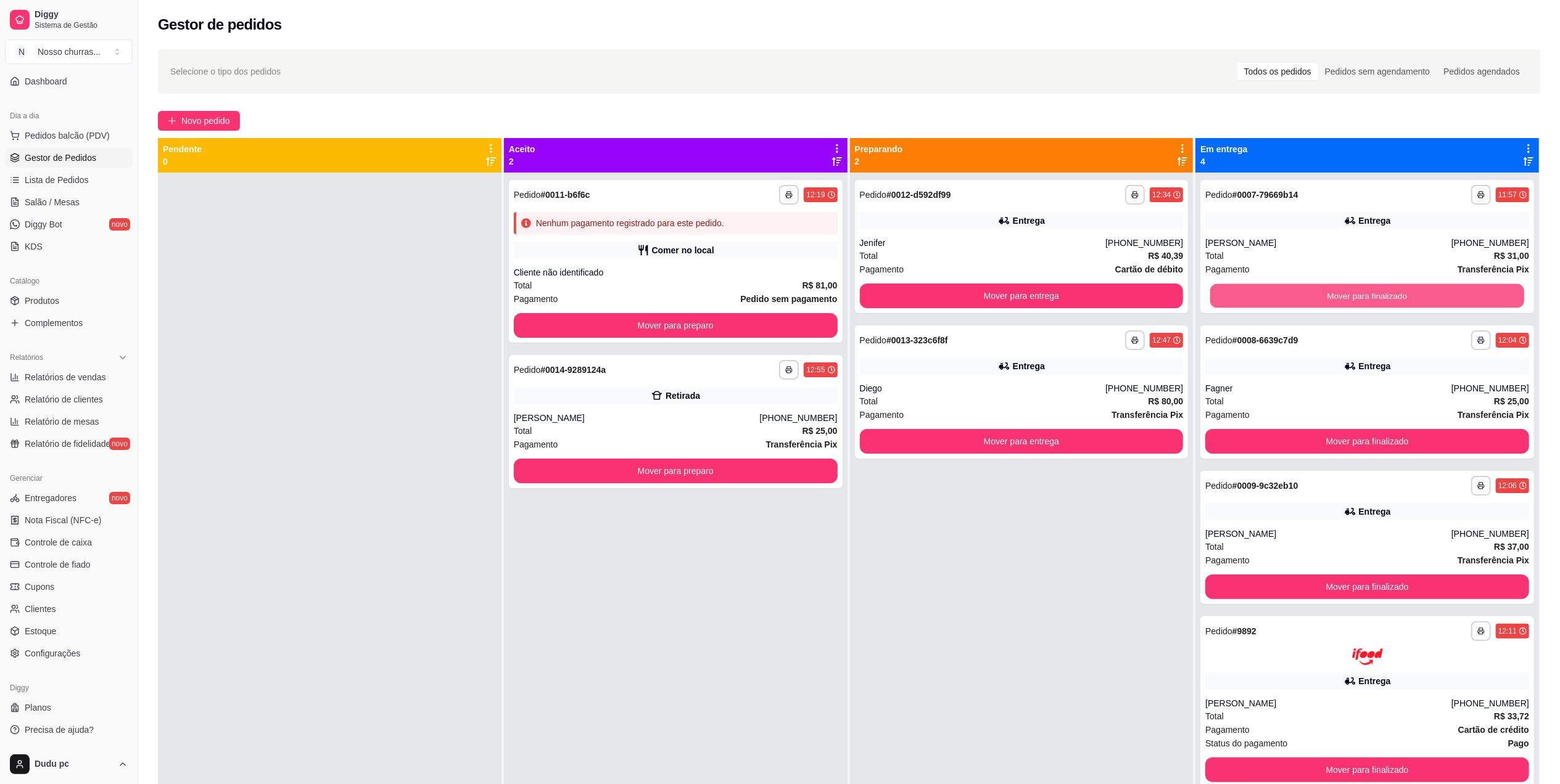
click at [1304, 291] on button "Mover para finalizado" at bounding box center [1367, 295] width 314 height 24
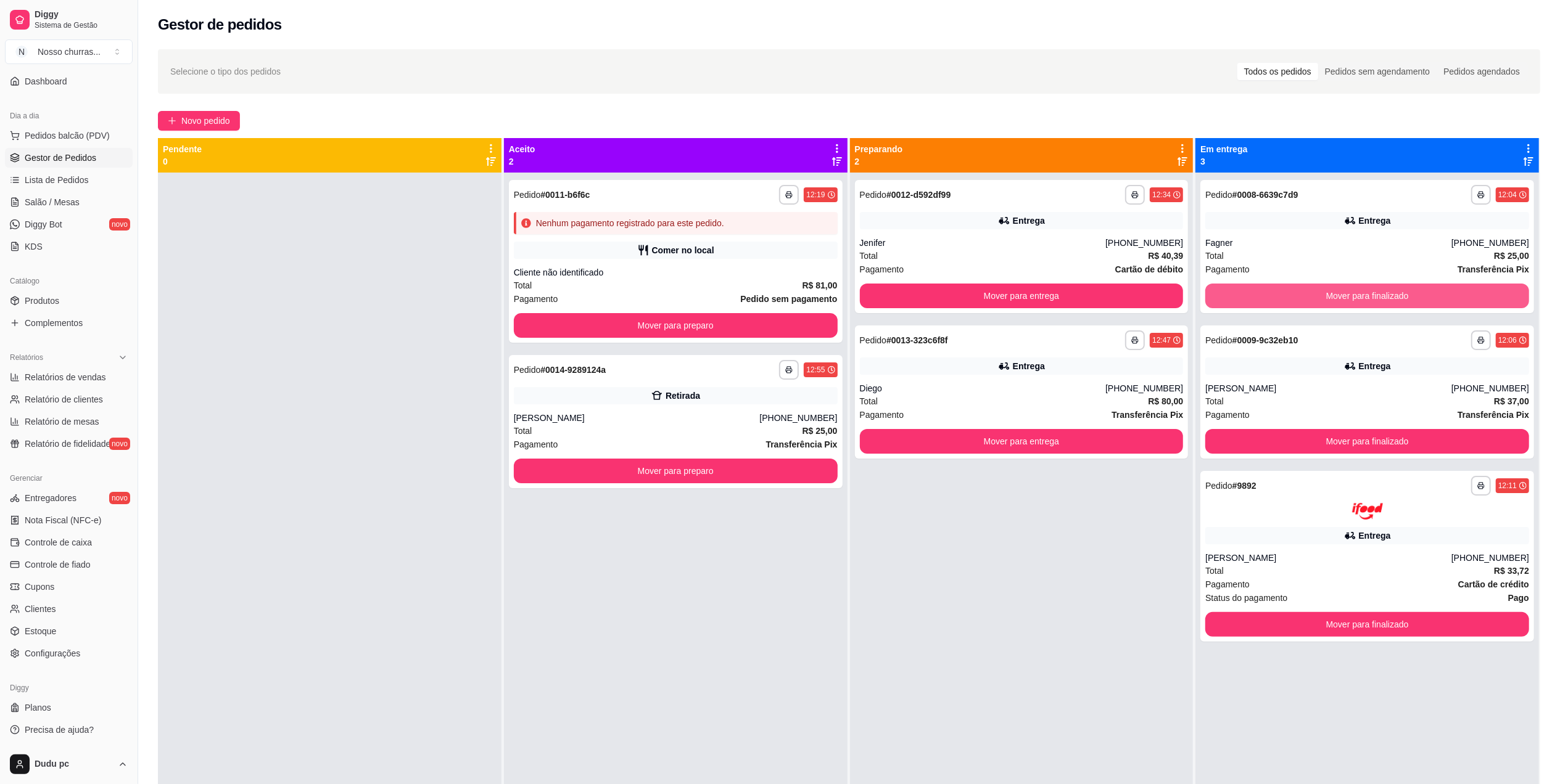
click at [1304, 291] on button "Mover para finalizado" at bounding box center [1366, 296] width 324 height 25
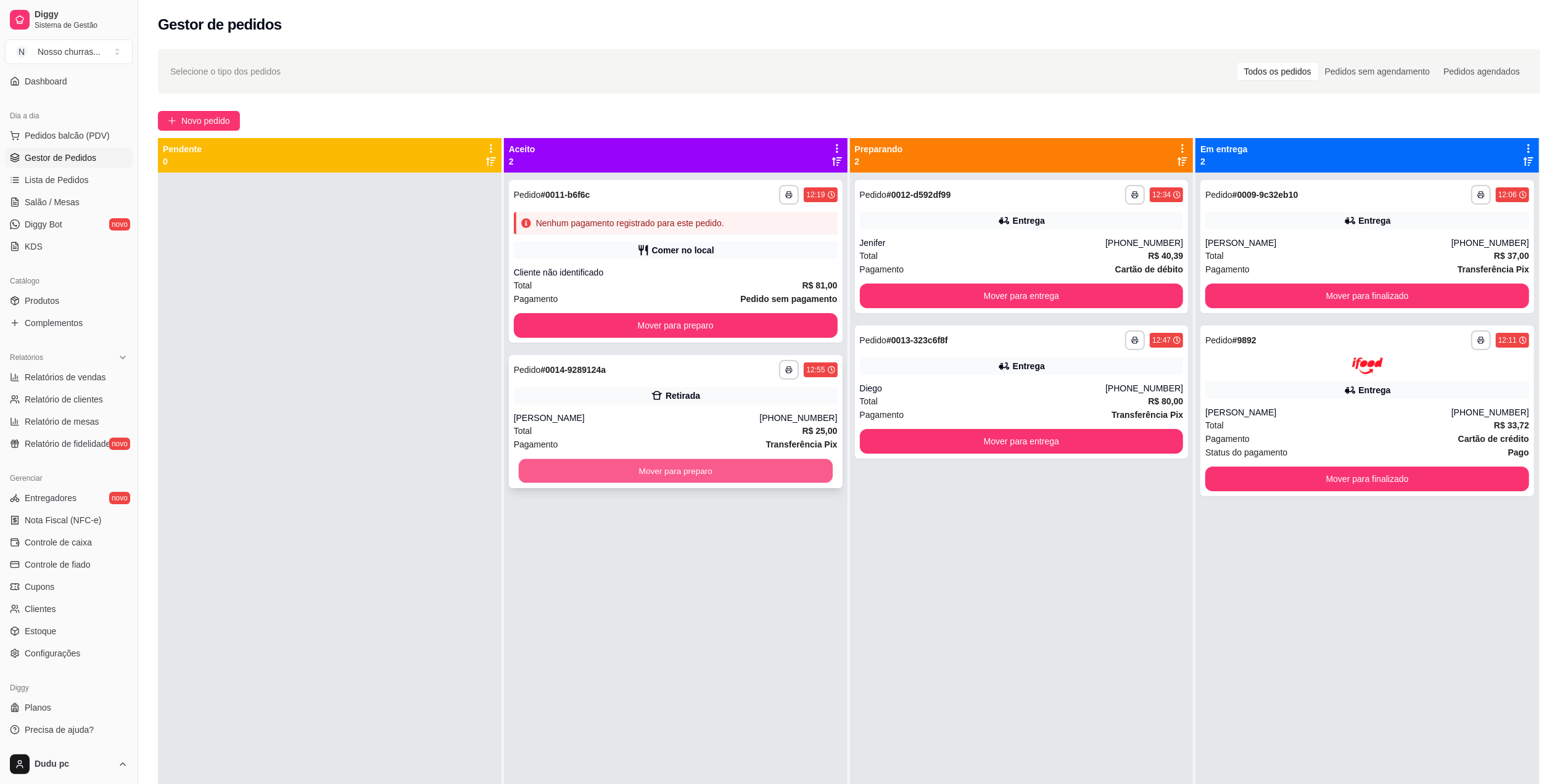
click at [762, 469] on button "Mover para preparo" at bounding box center [675, 471] width 314 height 24
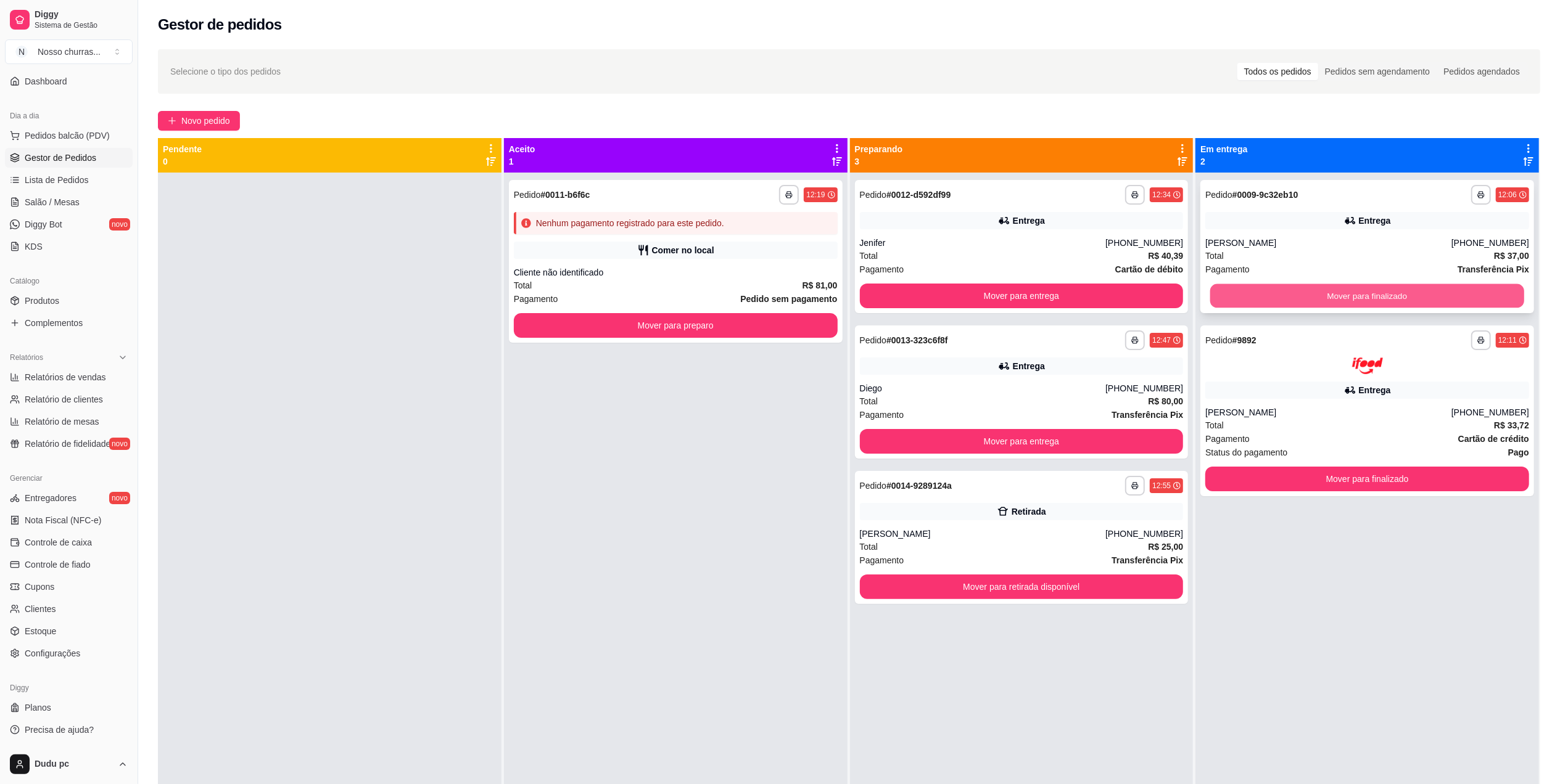
click at [1216, 304] on button "Mover para finalizado" at bounding box center [1367, 295] width 314 height 24
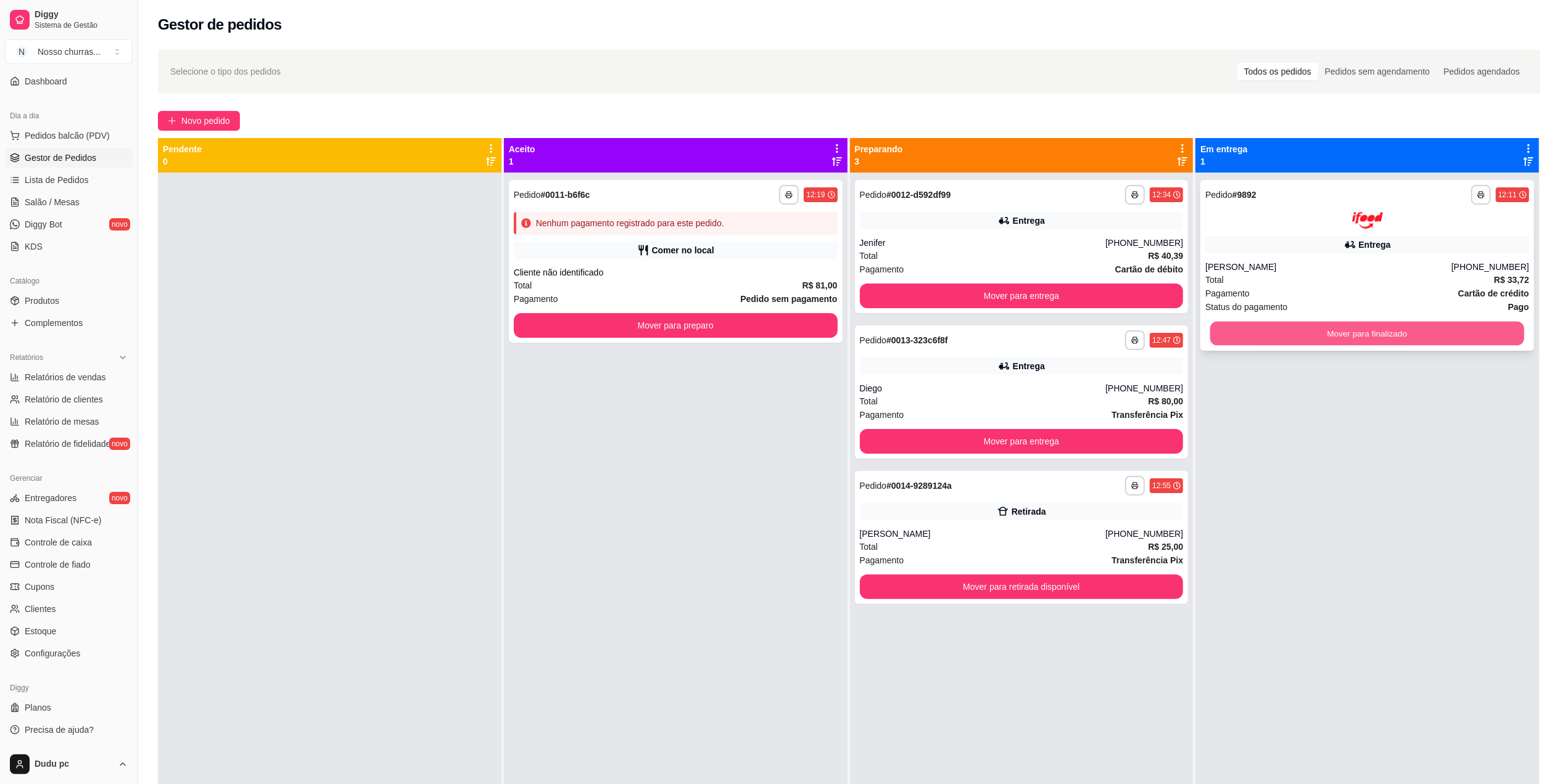
click at [1234, 328] on button "Mover para finalizado" at bounding box center [1367, 333] width 314 height 24
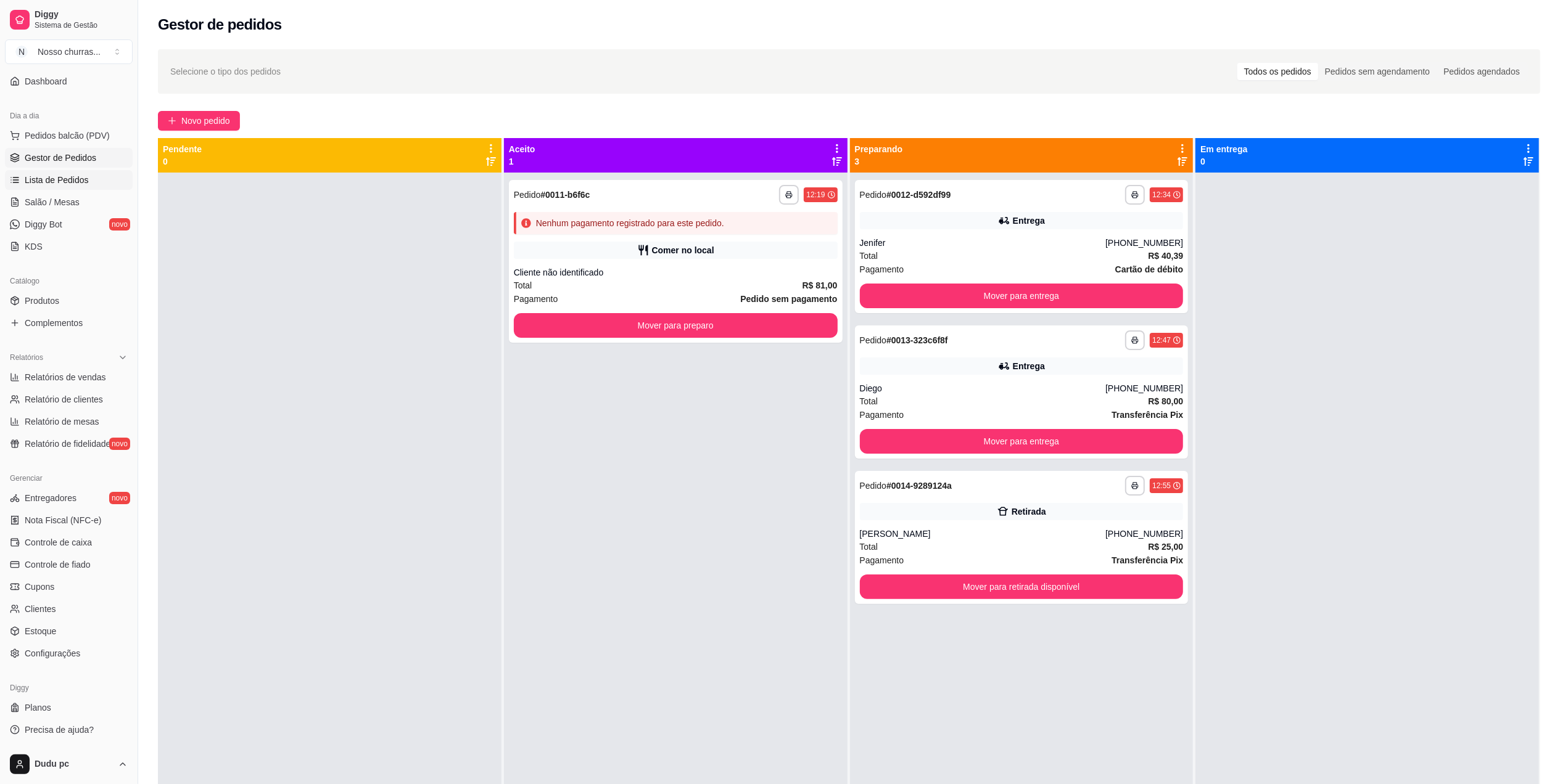
click at [16, 180] on icon at bounding box center [15, 180] width 6 height 0
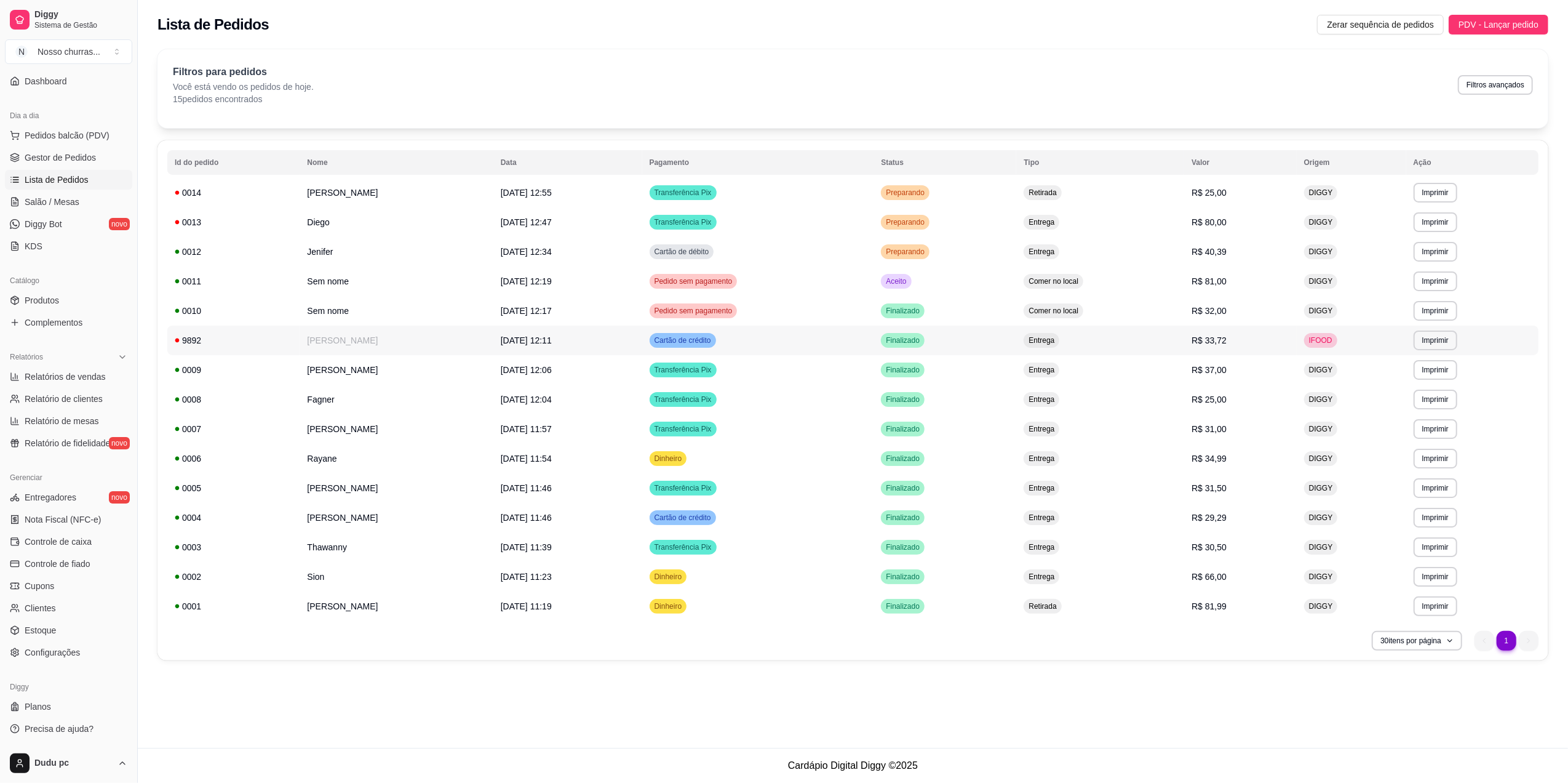
click at [1300, 341] on td "IFOOD" at bounding box center [1352, 340] width 110 height 30
click at [55, 164] on link "Gestor de Pedidos" at bounding box center [68, 157] width 127 height 19
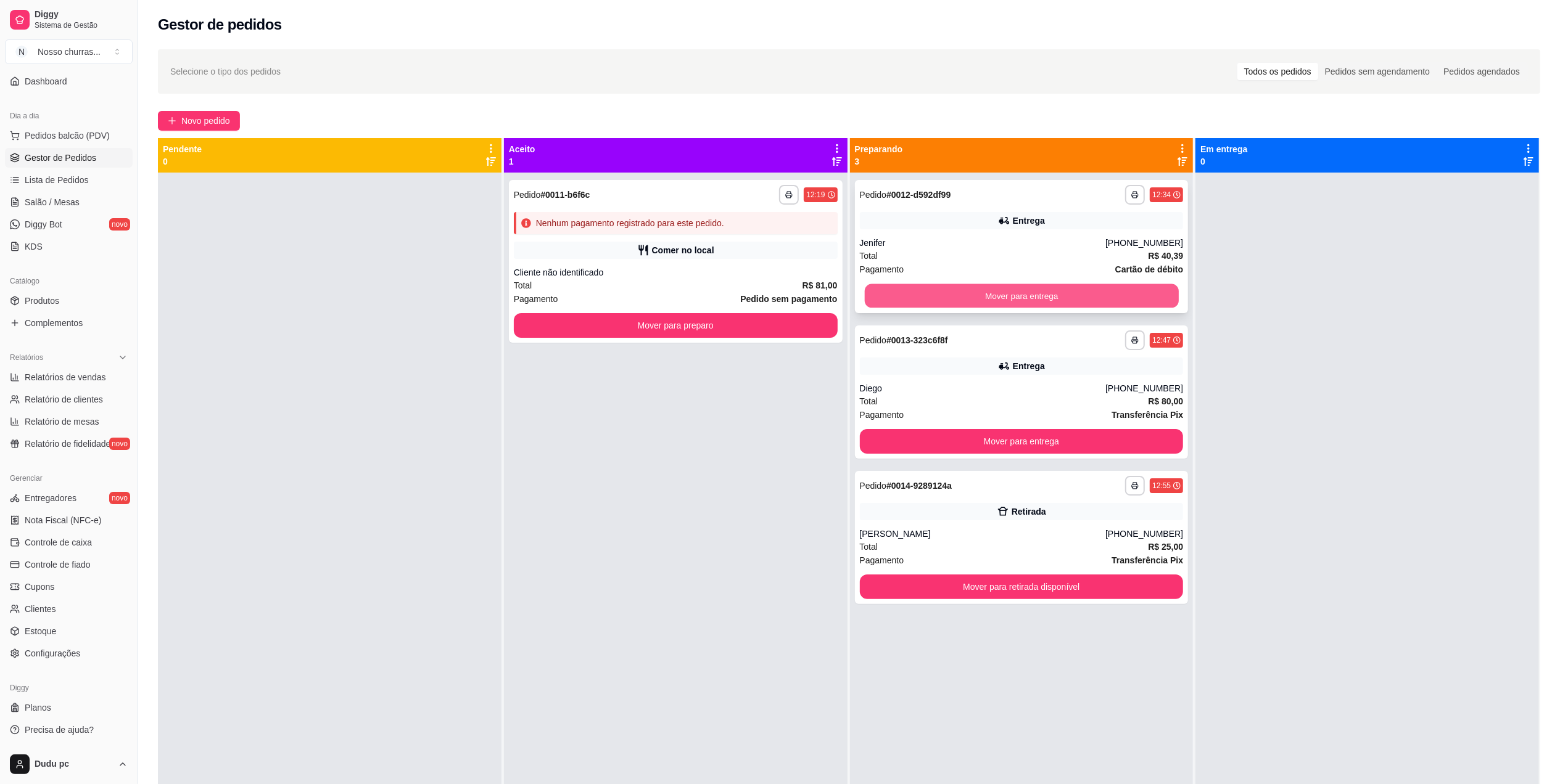
click at [887, 293] on button "Mover para entrega" at bounding box center [1020, 295] width 314 height 24
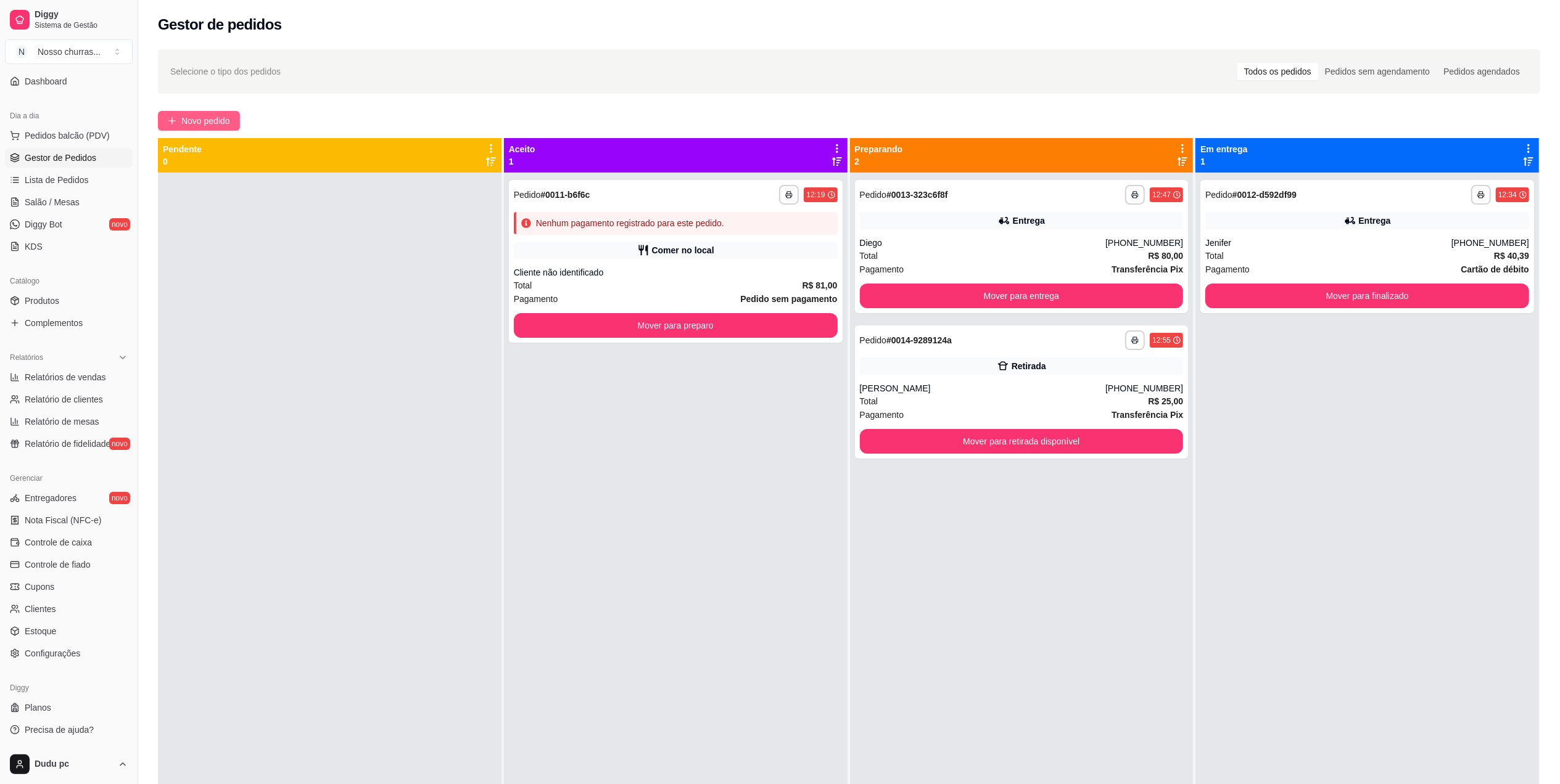
click at [219, 122] on span "Novo pedido" at bounding box center [206, 121] width 48 height 14
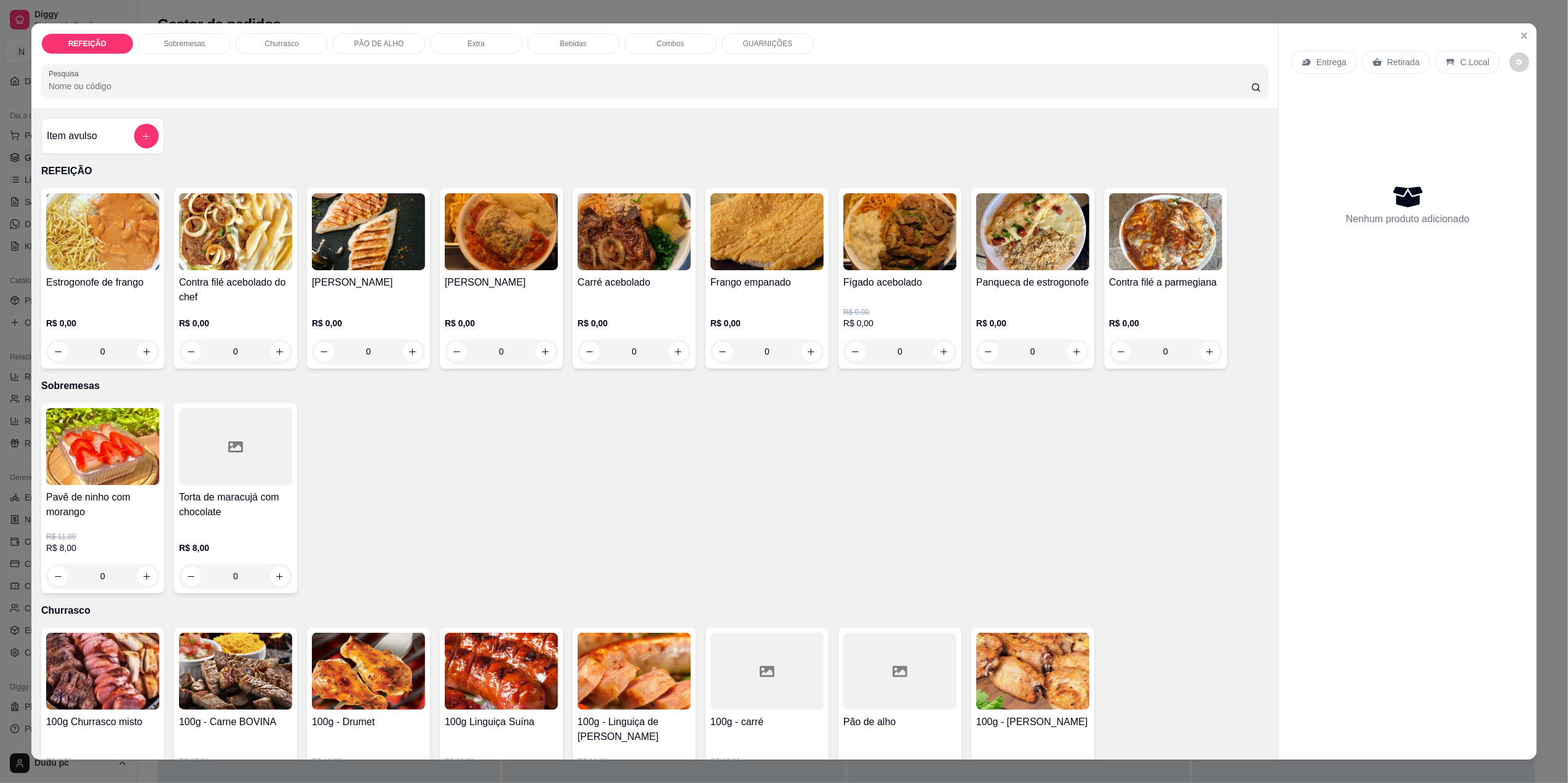
click at [276, 351] on div "0" at bounding box center [235, 352] width 113 height 25
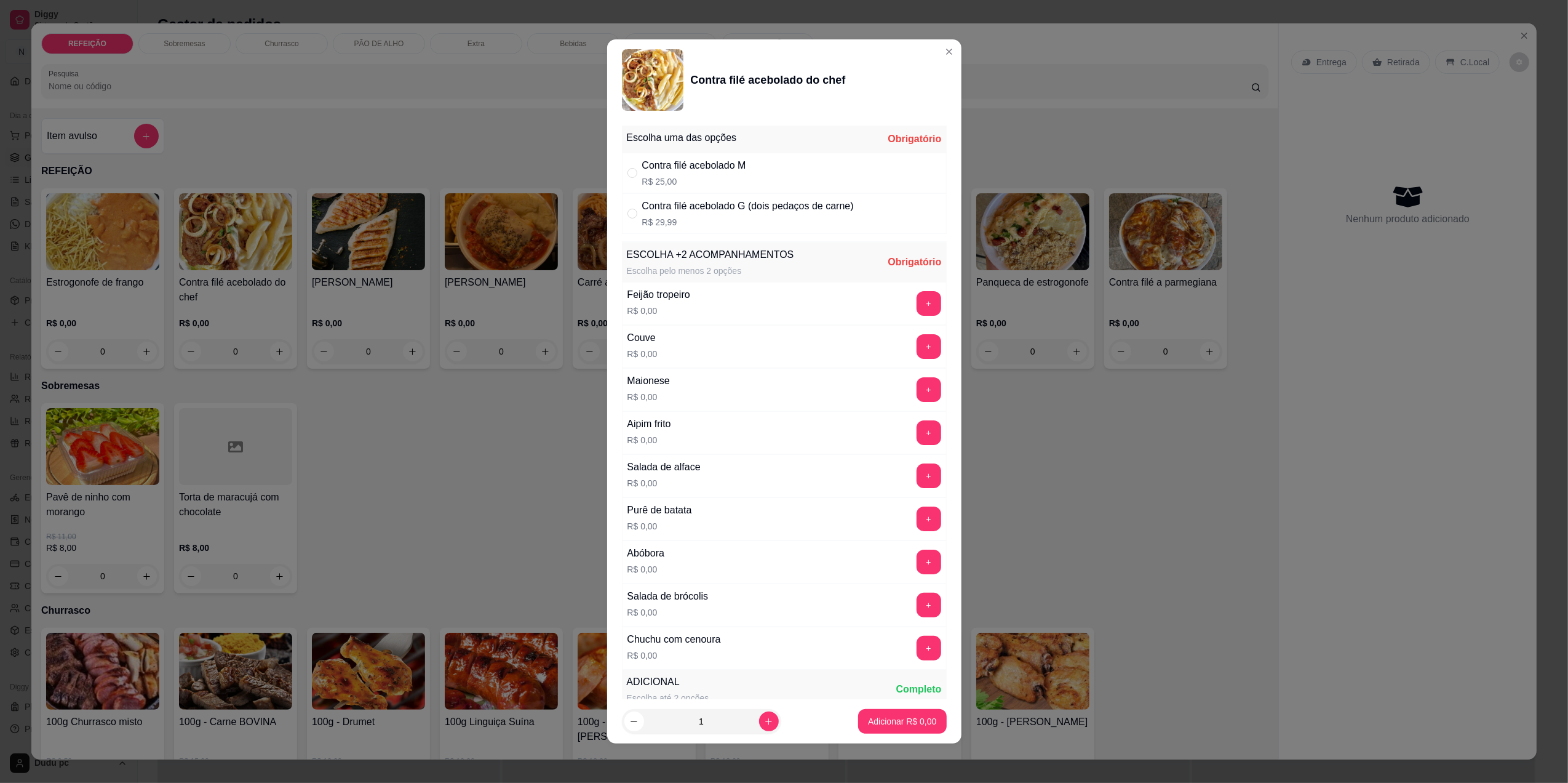
click at [693, 209] on div "Contra filé acebolado G (dois pedaços de carne)" at bounding box center [748, 205] width 212 height 14
radio input "true"
click at [917, 472] on button "+" at bounding box center [929, 476] width 25 height 25
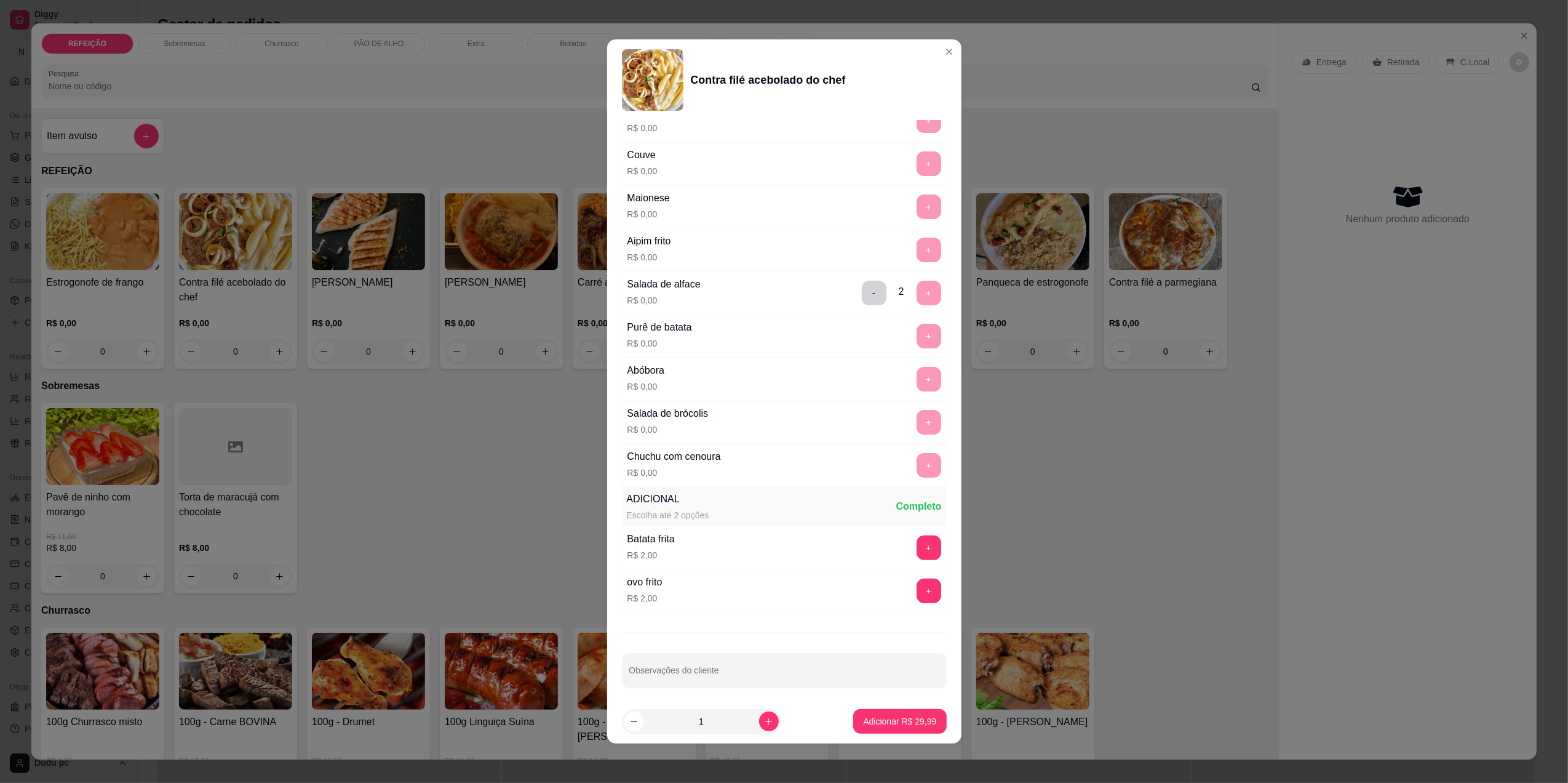
scroll to position [193, 0]
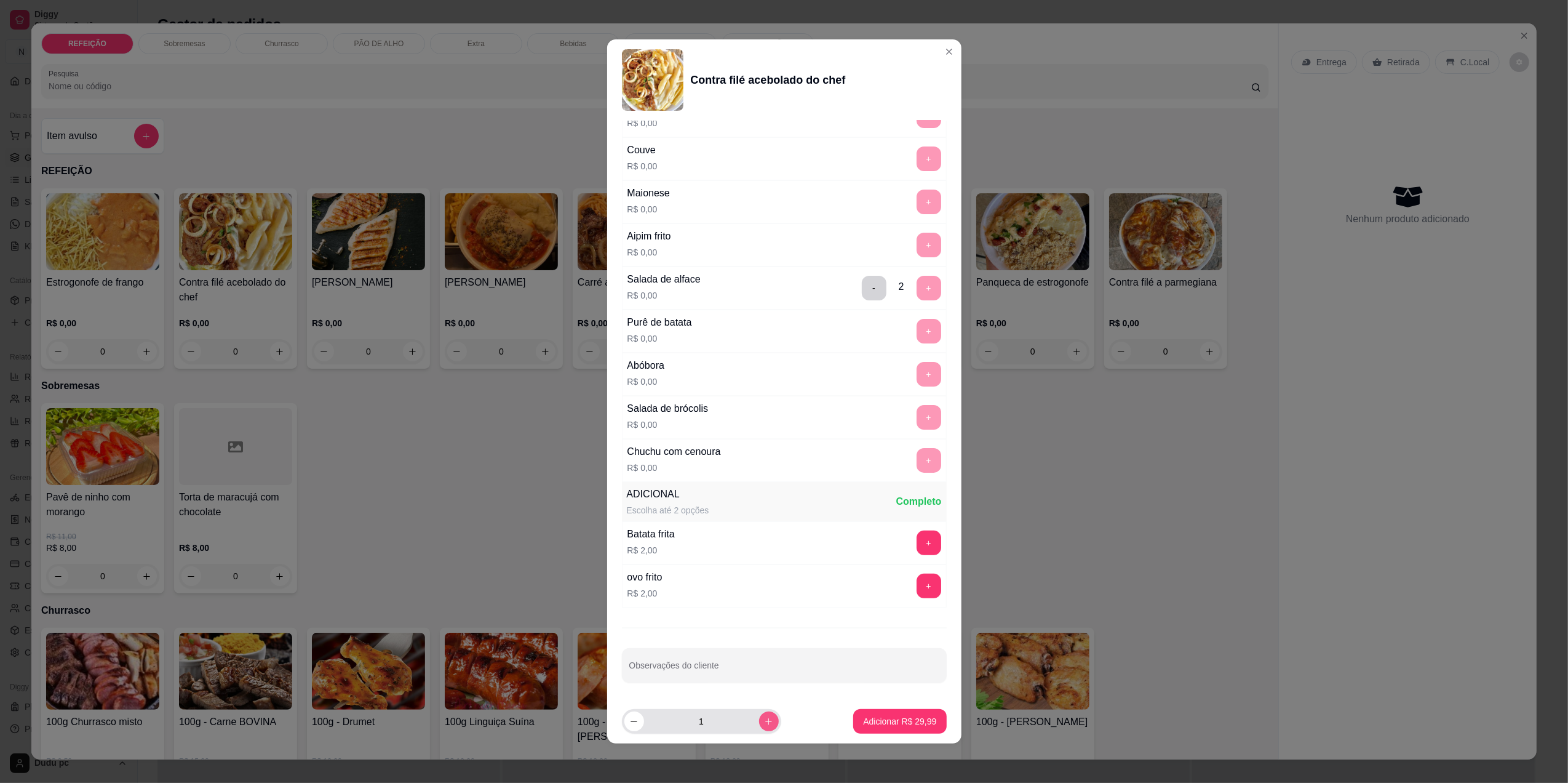
click at [766, 727] on button "increase-product-quantity" at bounding box center [769, 721] width 19 height 19
click at [766, 727] on button "increase-product-quantity" at bounding box center [769, 722] width 19 height 19
click at [633, 717] on icon "decrease-product-quantity" at bounding box center [634, 722] width 10 height 10
type input "3"
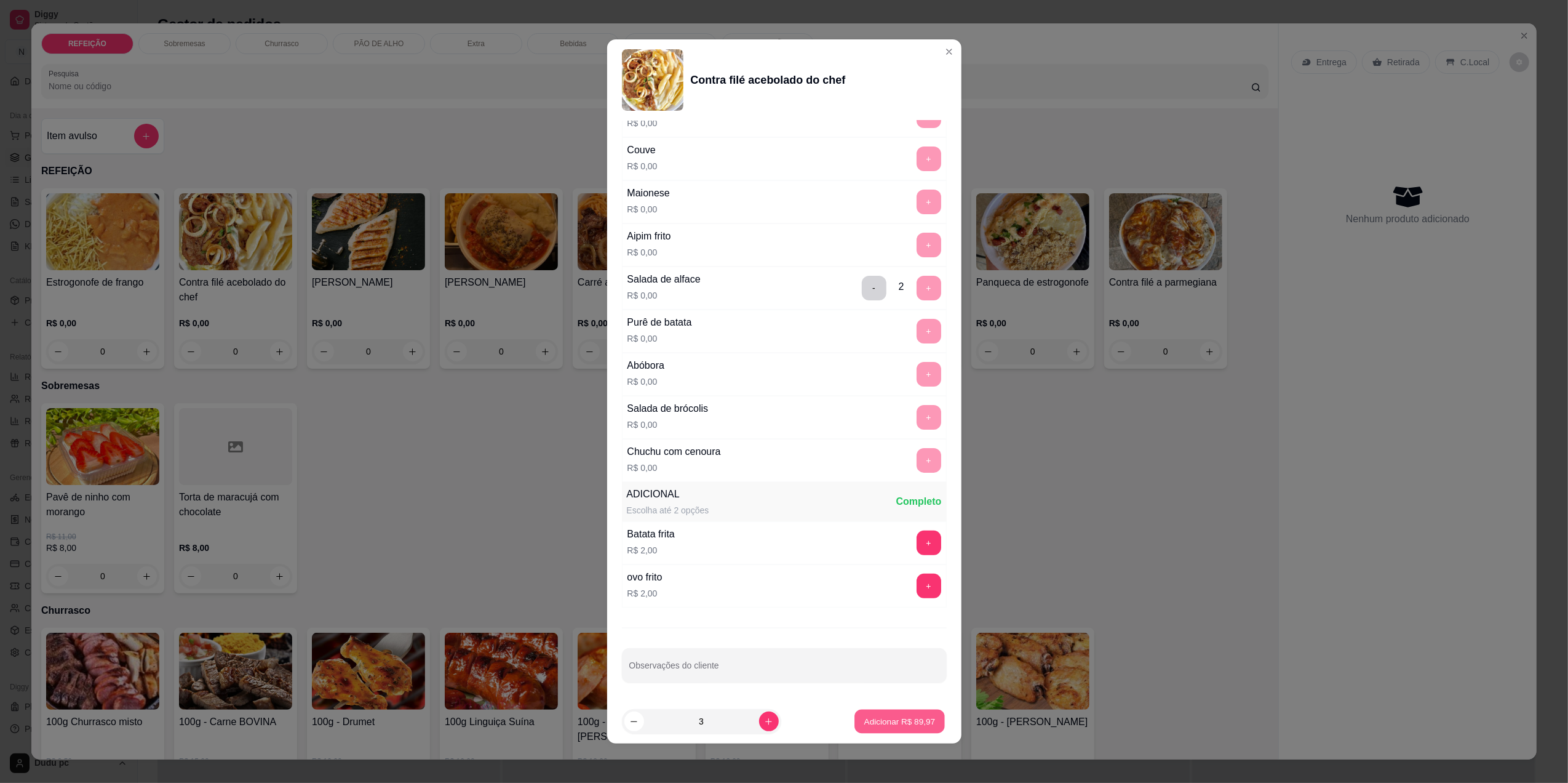
click at [919, 721] on p "Adicionar R$ 89,97" at bounding box center [900, 721] width 71 height 12
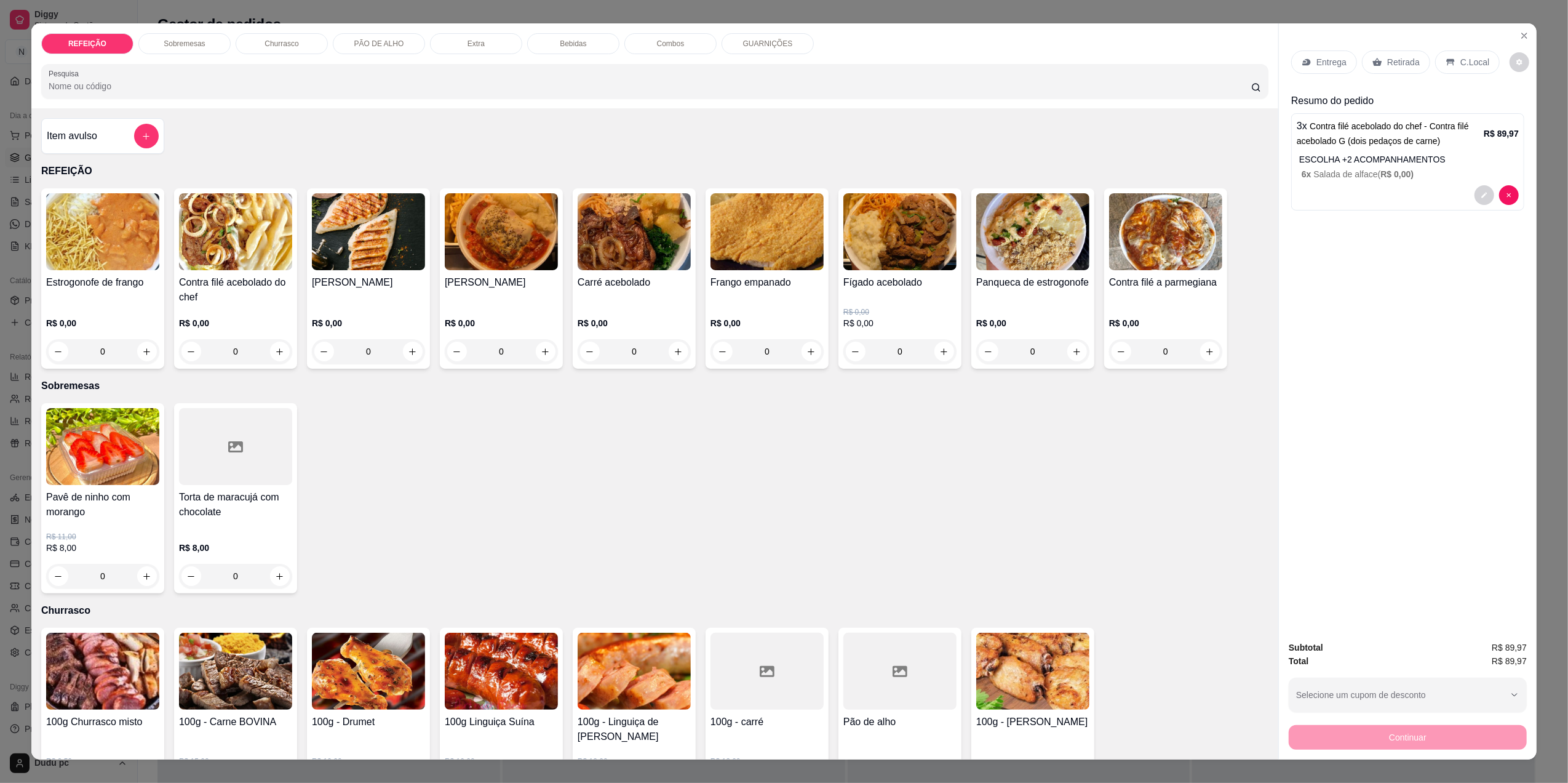
click at [507, 316] on div "R$ 0,00 0" at bounding box center [501, 334] width 113 height 59
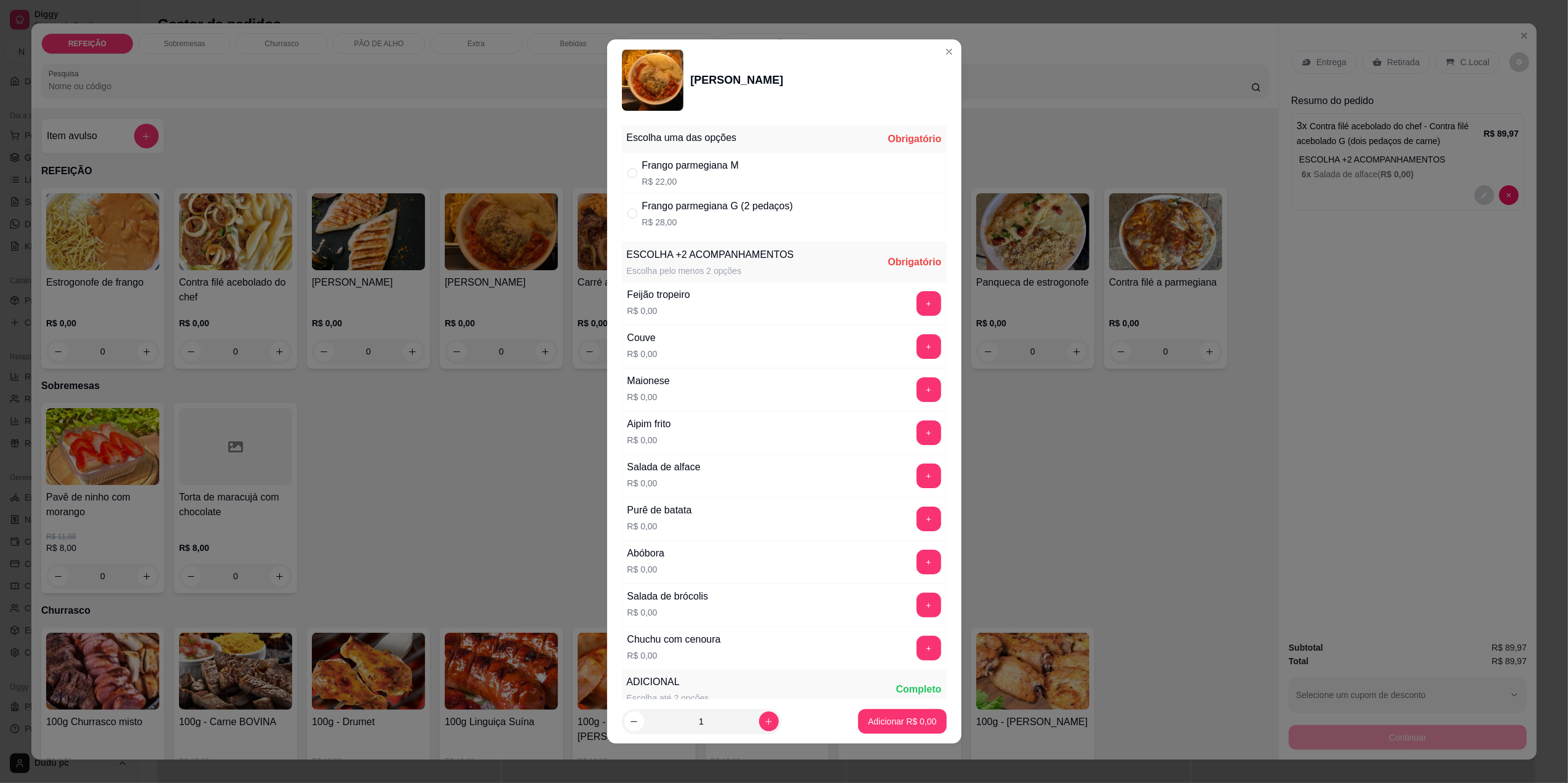
click at [751, 205] on div "Frango parmegiana G (2 pedaços)" at bounding box center [717, 205] width 150 height 14
radio input "true"
click at [917, 473] on button "+" at bounding box center [928, 475] width 24 height 24
click at [917, 476] on button "+" at bounding box center [928, 475] width 24 height 24
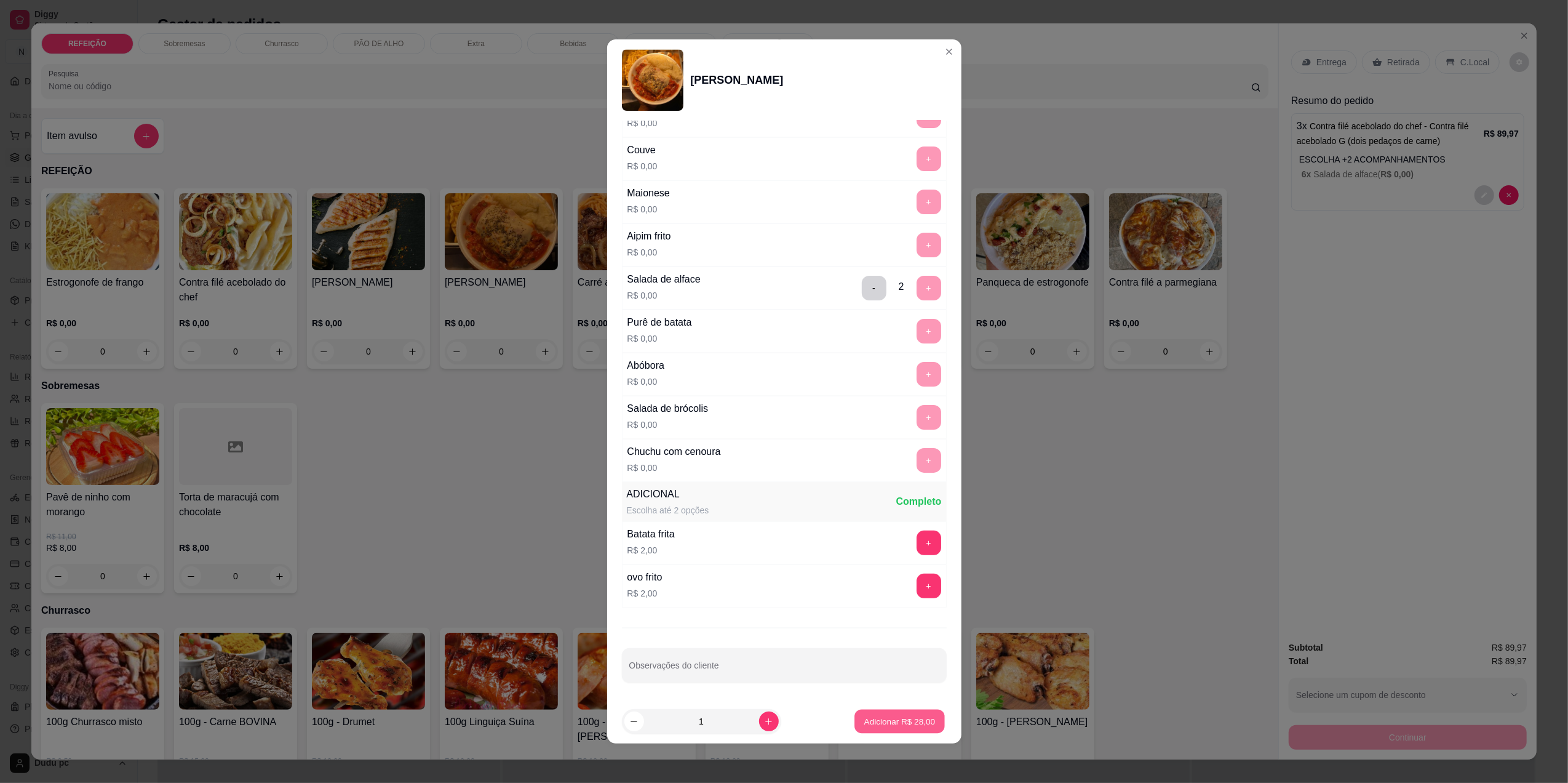
click at [864, 716] on p "Adicionar R$ 28,00" at bounding box center [900, 721] width 71 height 12
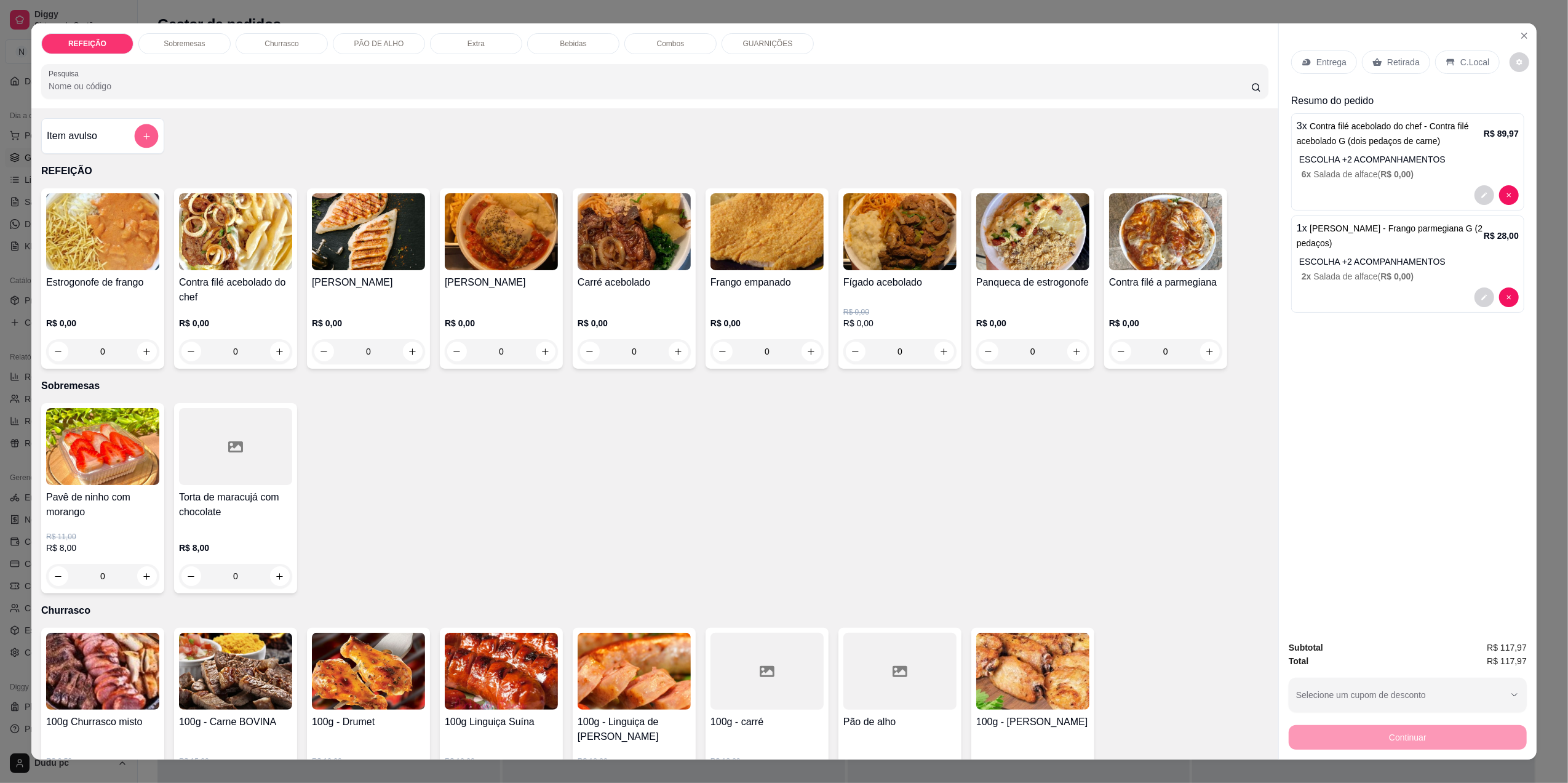
click at [148, 135] on button "add-separate-item" at bounding box center [146, 136] width 24 height 24
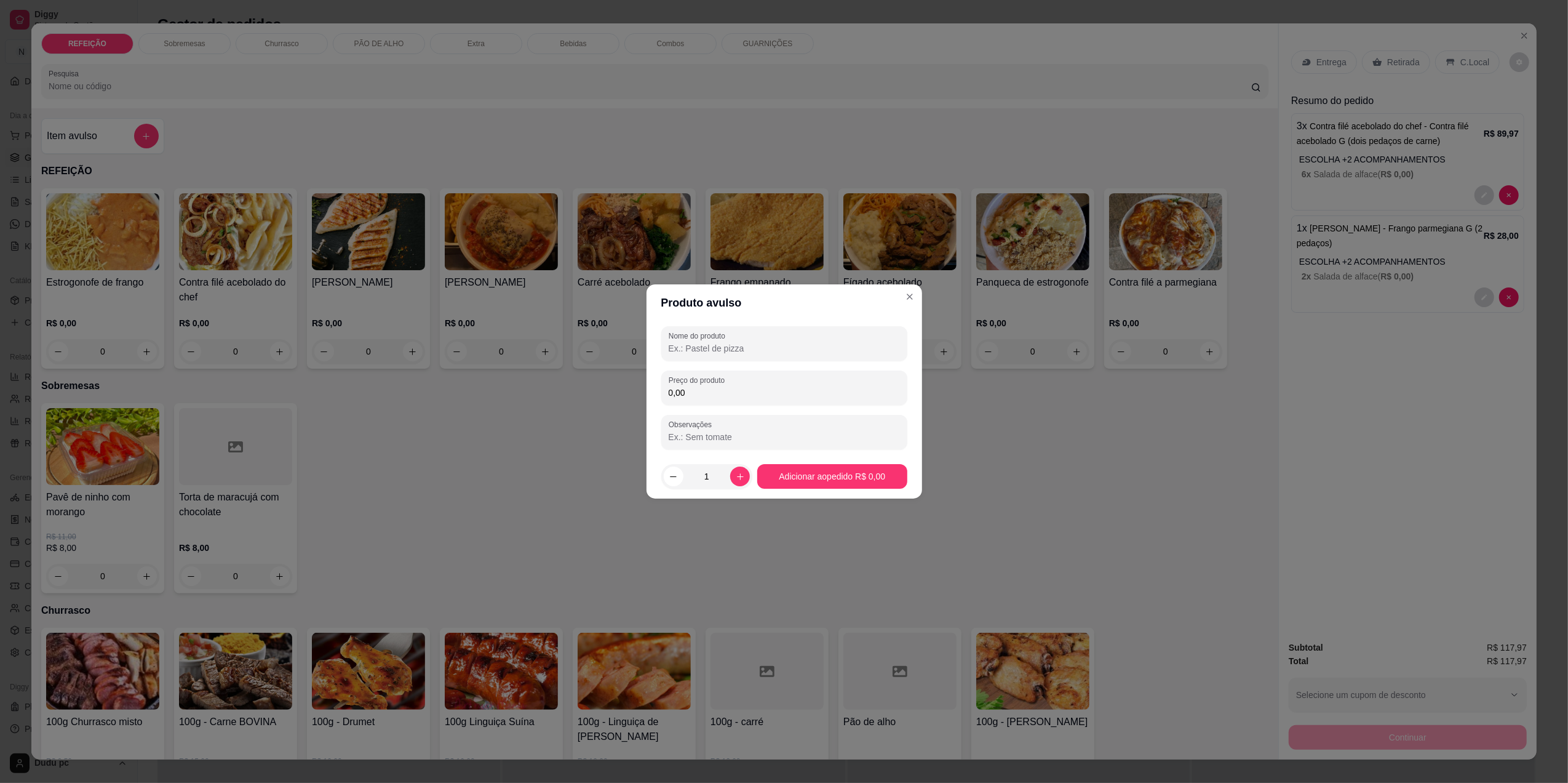
click at [704, 351] on input "Nome do produto" at bounding box center [784, 348] width 231 height 13
type input "c"
type input "2x coca 1l"
click at [717, 396] on input "0,00" at bounding box center [784, 392] width 231 height 13
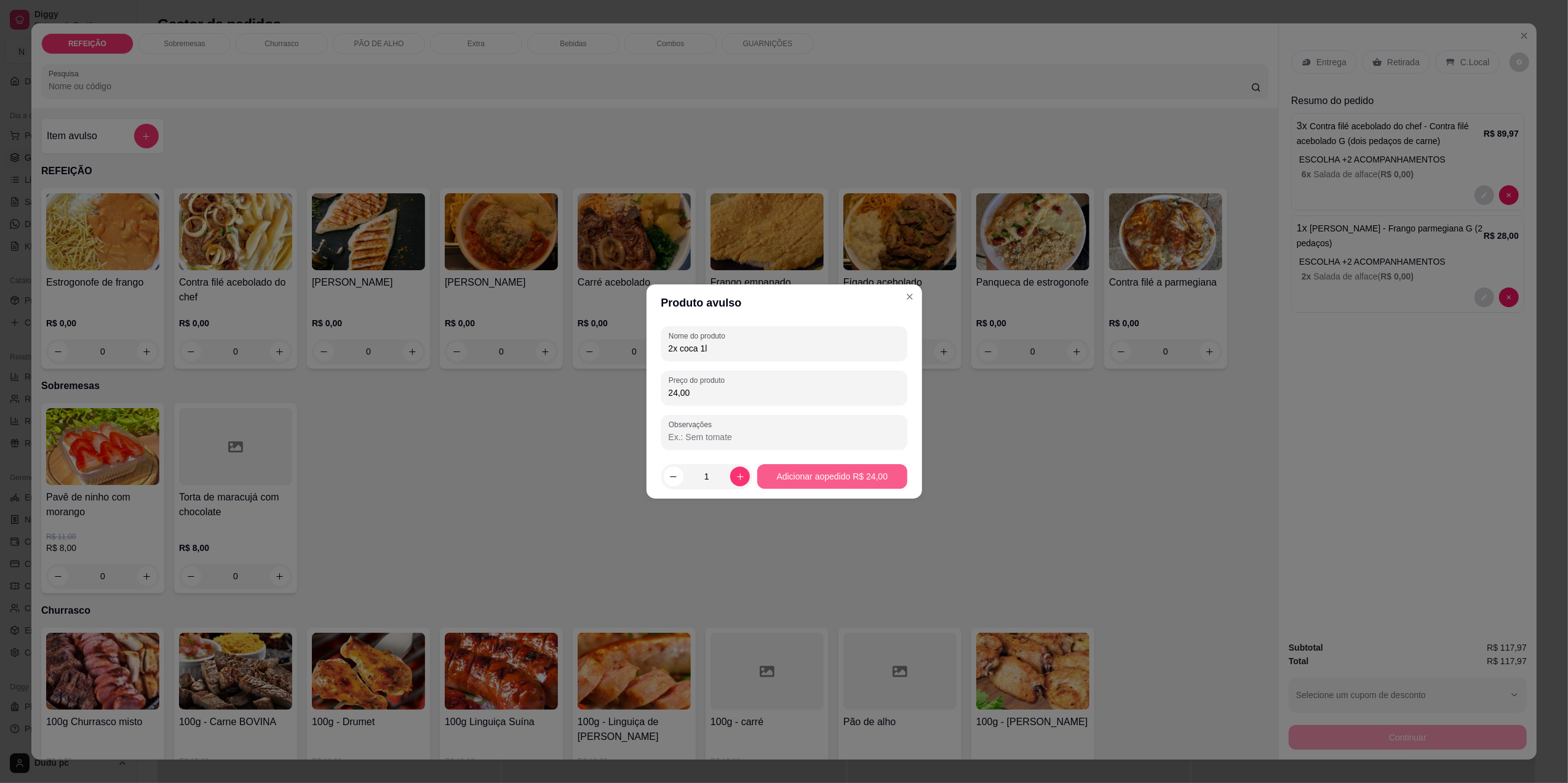
type input "24,00"
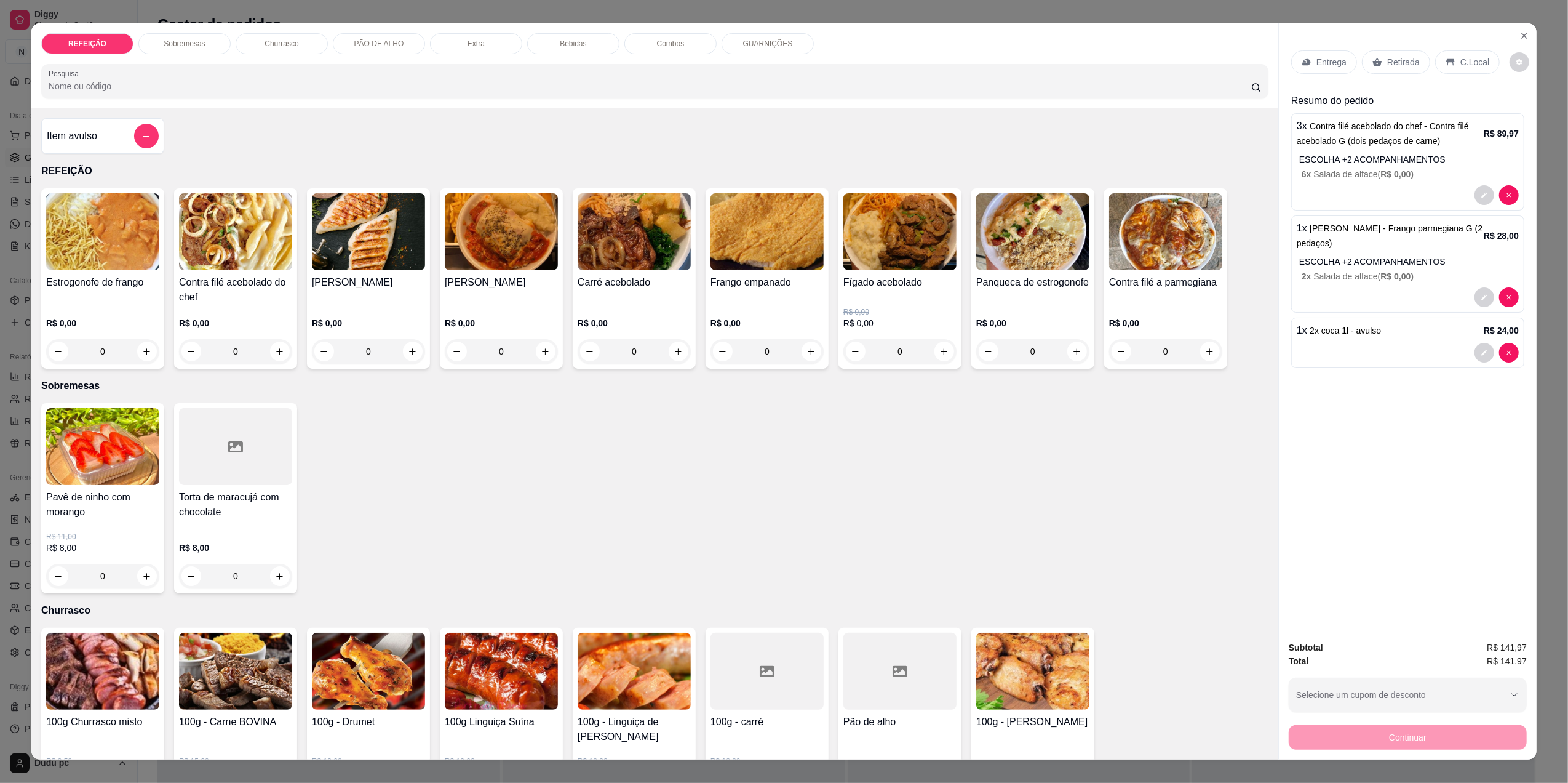
click at [187, 44] on p "Sobremesas" at bounding box center [184, 43] width 41 height 10
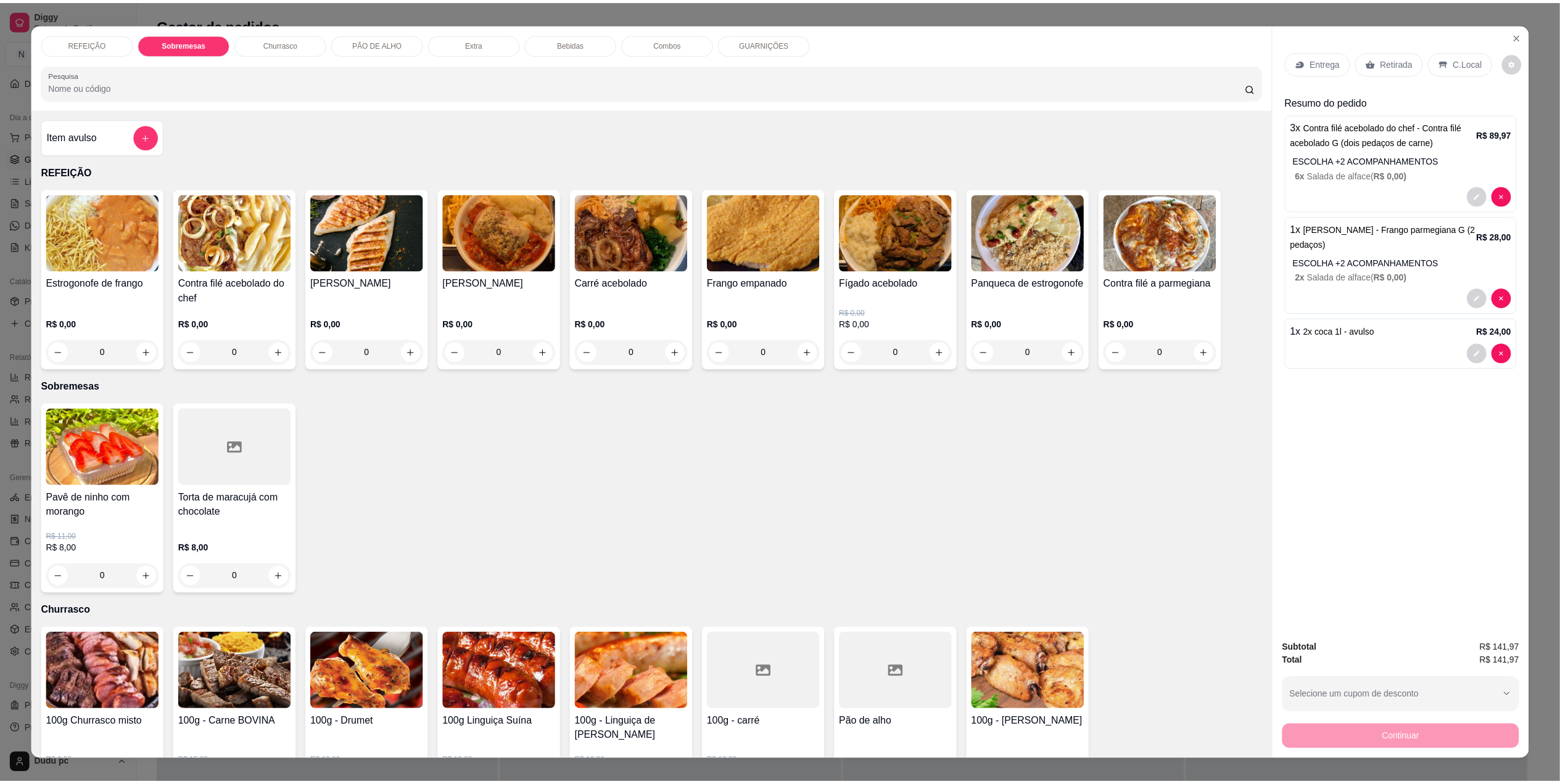
scroll to position [15, 0]
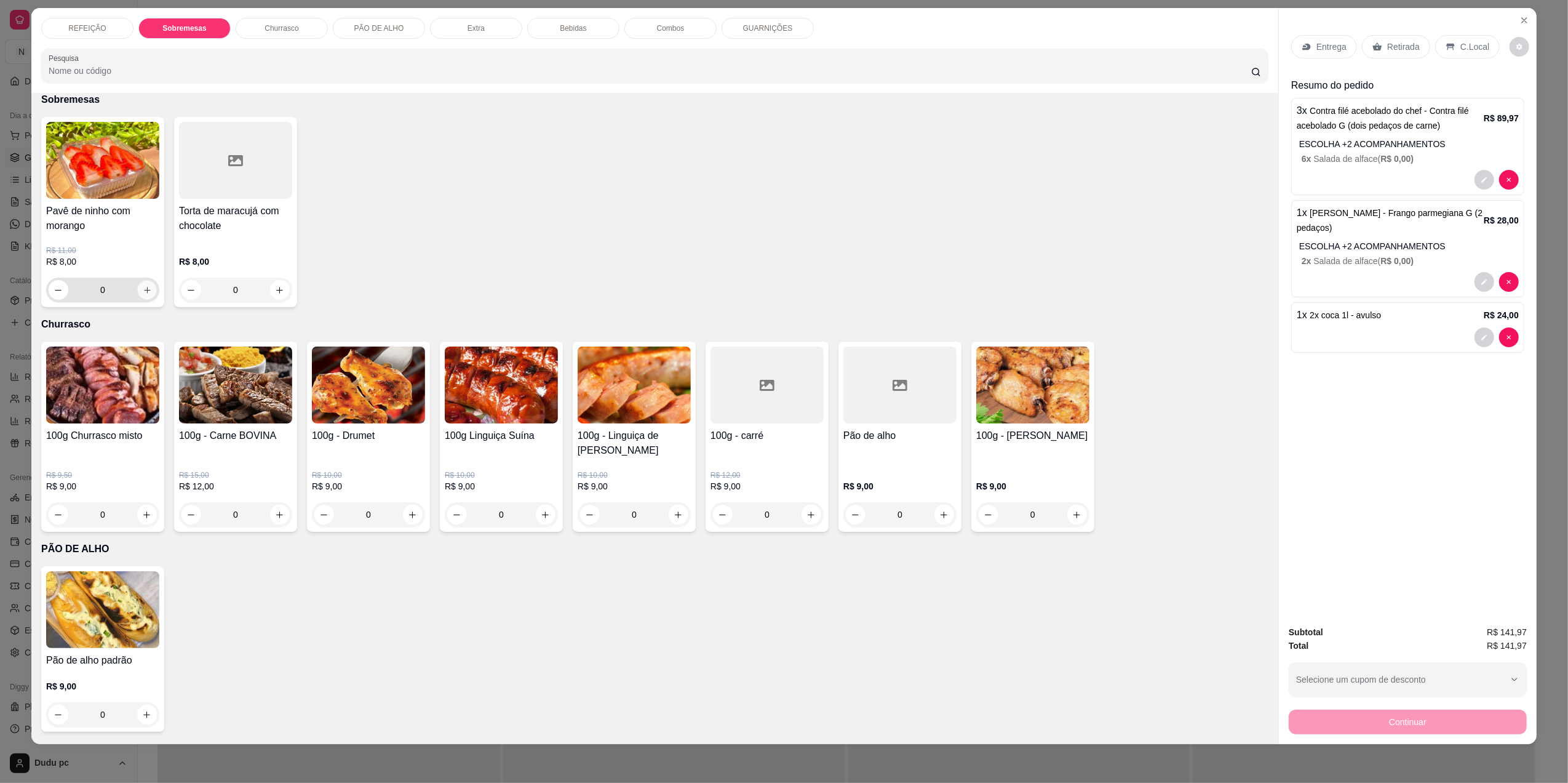
click at [143, 294] on icon "increase-product-quantity" at bounding box center [147, 290] width 10 height 10
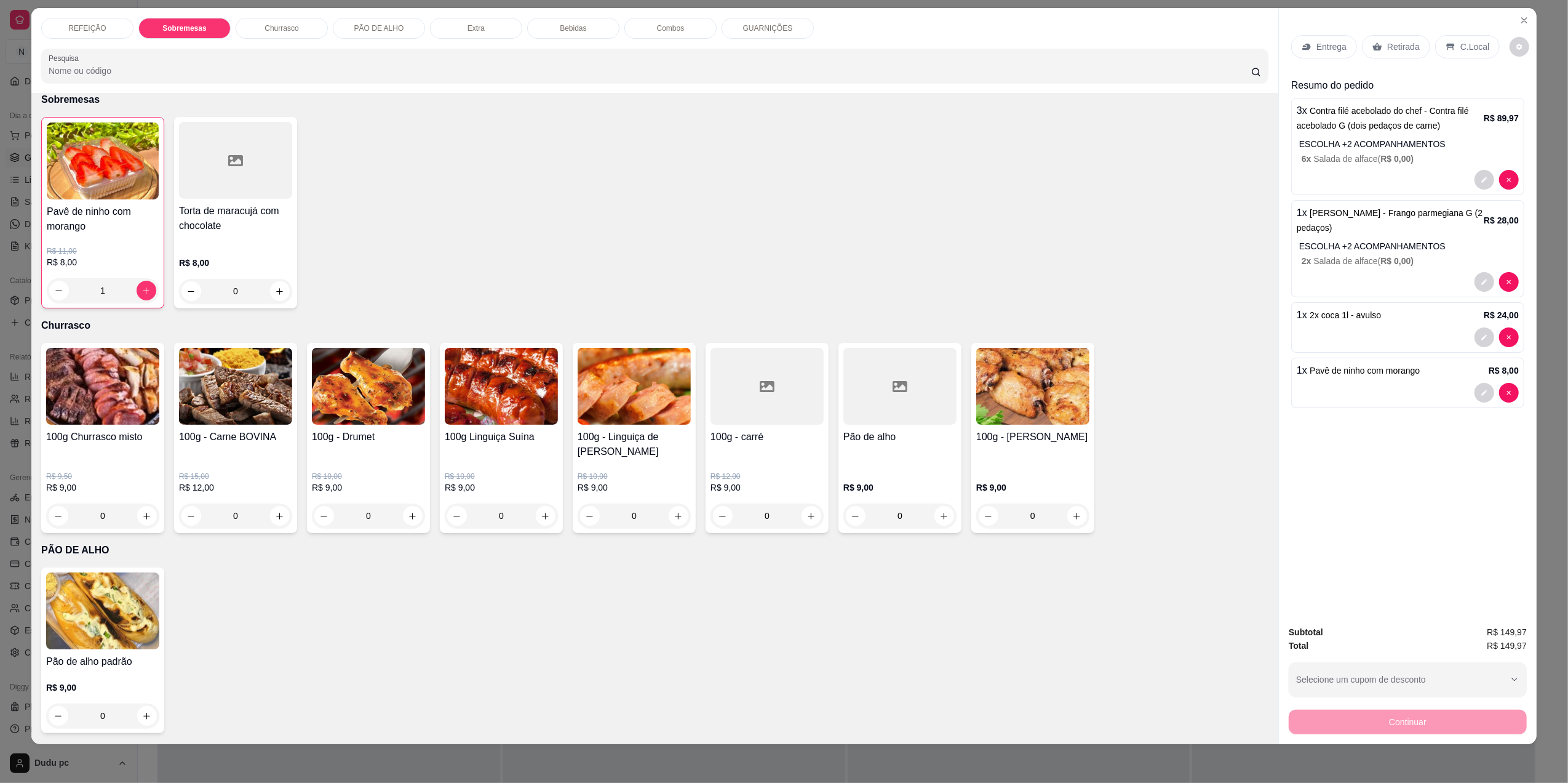
click at [1446, 50] on icon at bounding box center [1450, 46] width 10 height 10
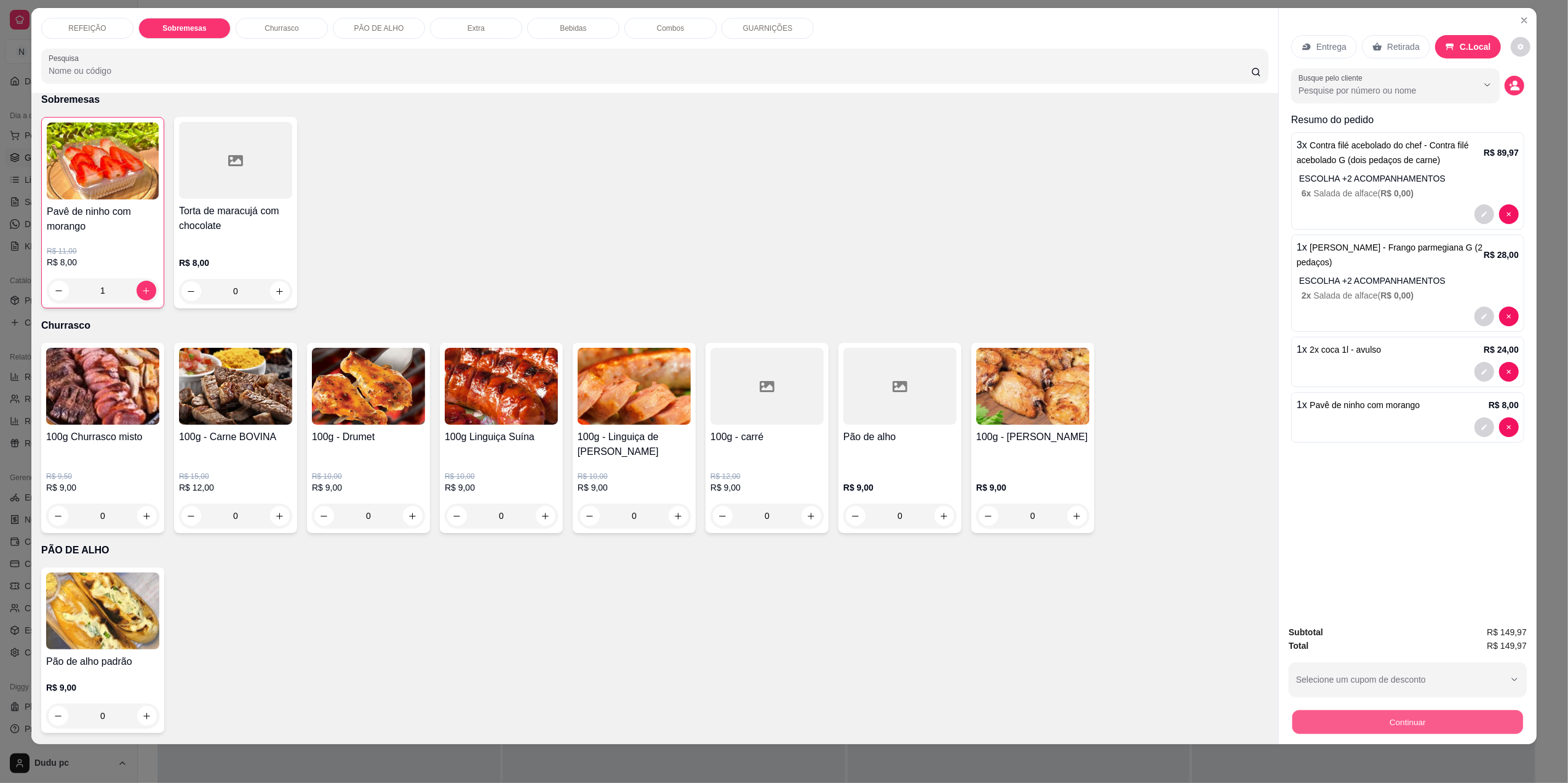
click at [1360, 715] on button "Continuar" at bounding box center [1407, 721] width 230 height 24
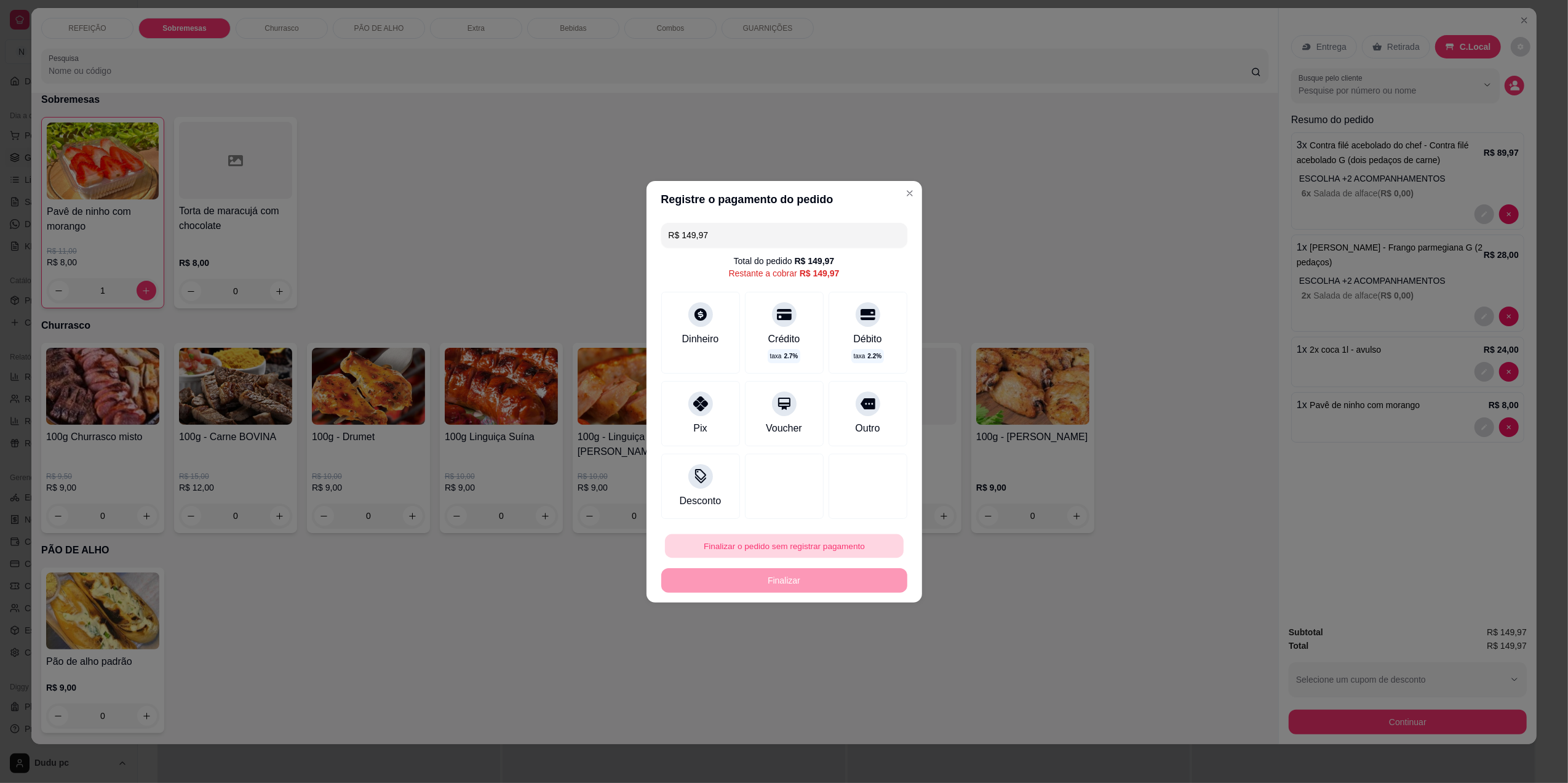
click at [756, 546] on button "Finalizar o pedido sem registrar pagamento" at bounding box center [784, 545] width 239 height 24
click at [845, 651] on button "Confirmar" at bounding box center [859, 647] width 45 height 19
type input "0"
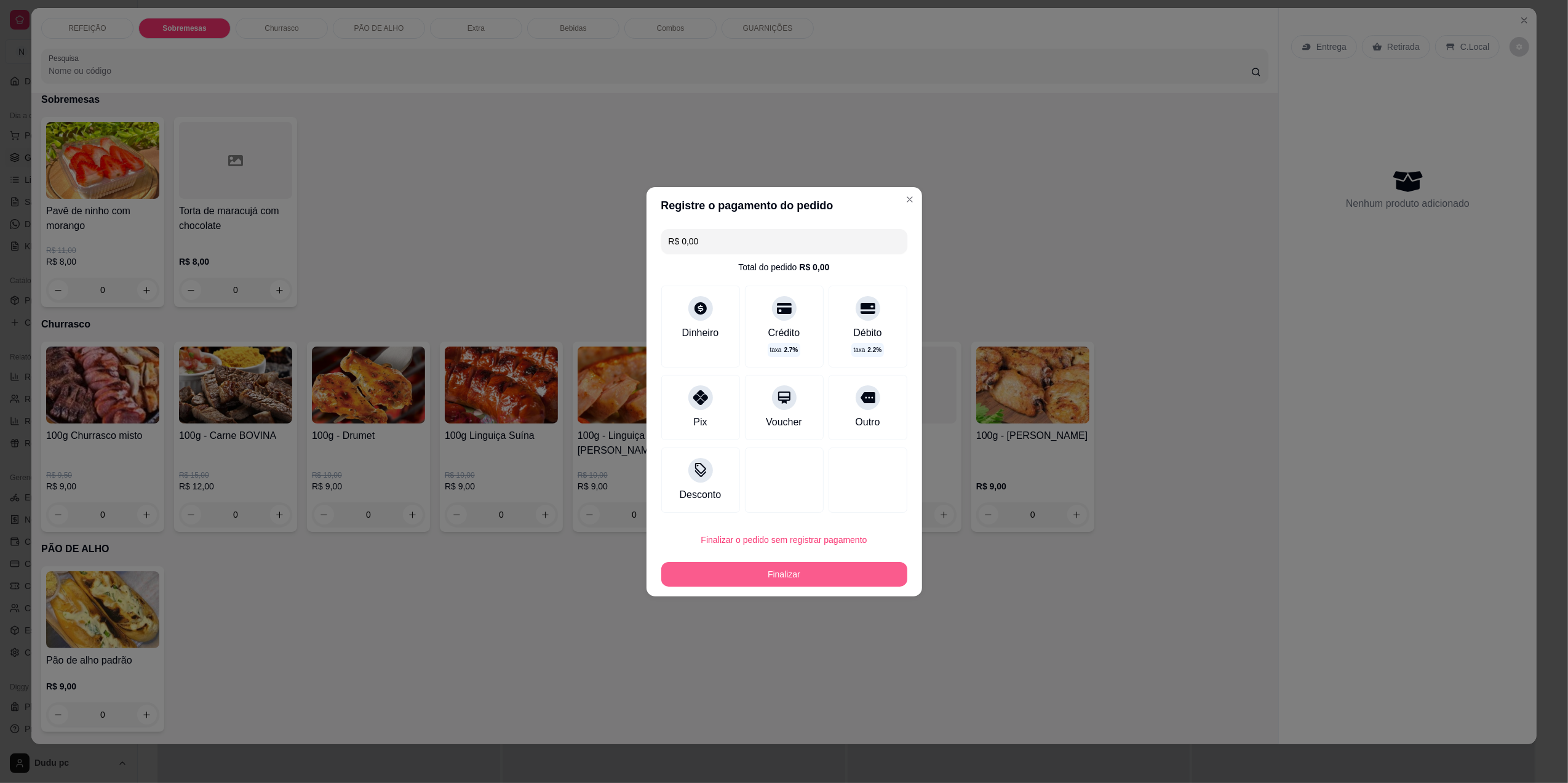
type input "R$ 0,00"
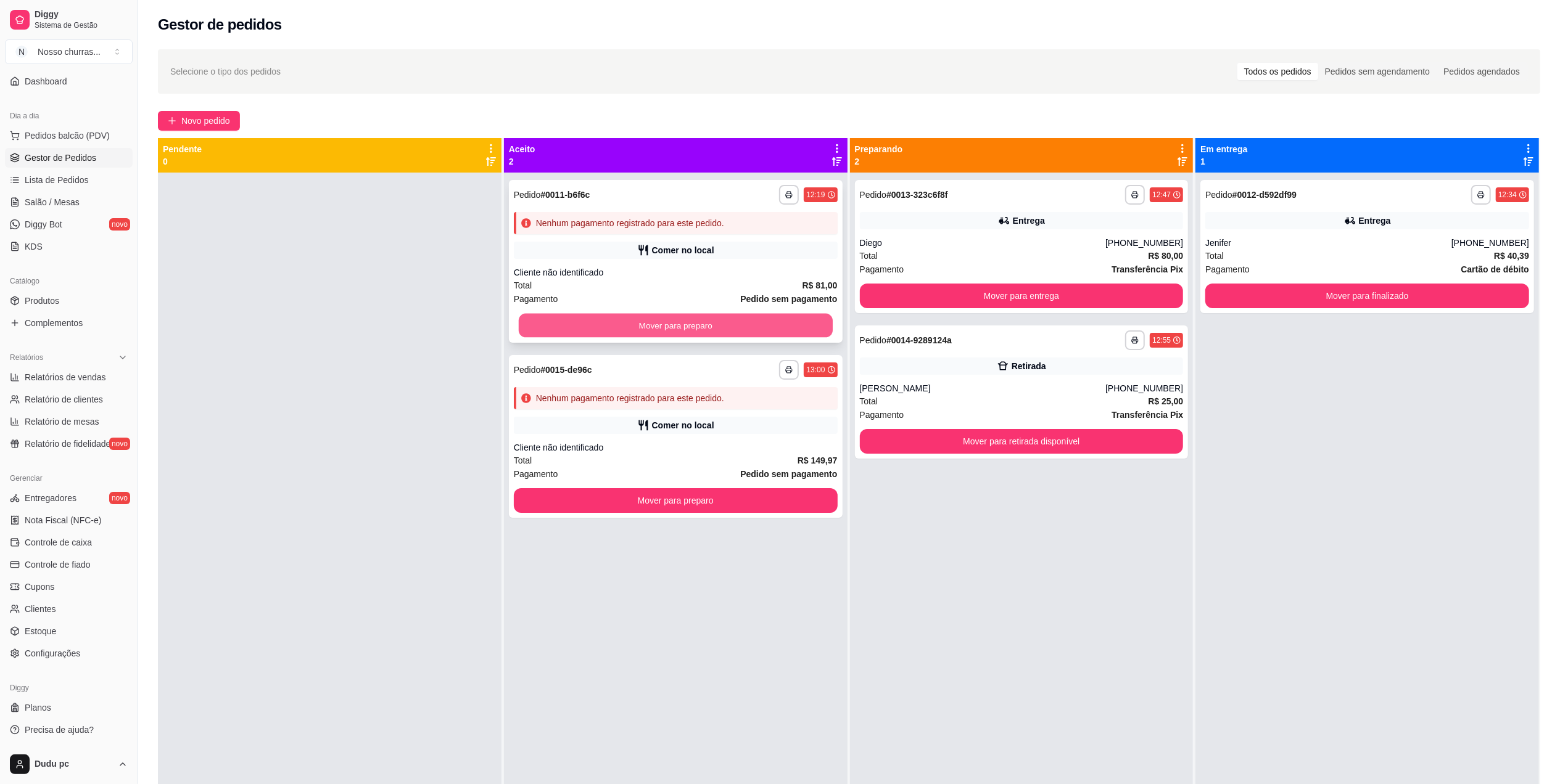
click at [751, 314] on button "Mover para preparo" at bounding box center [675, 325] width 314 height 24
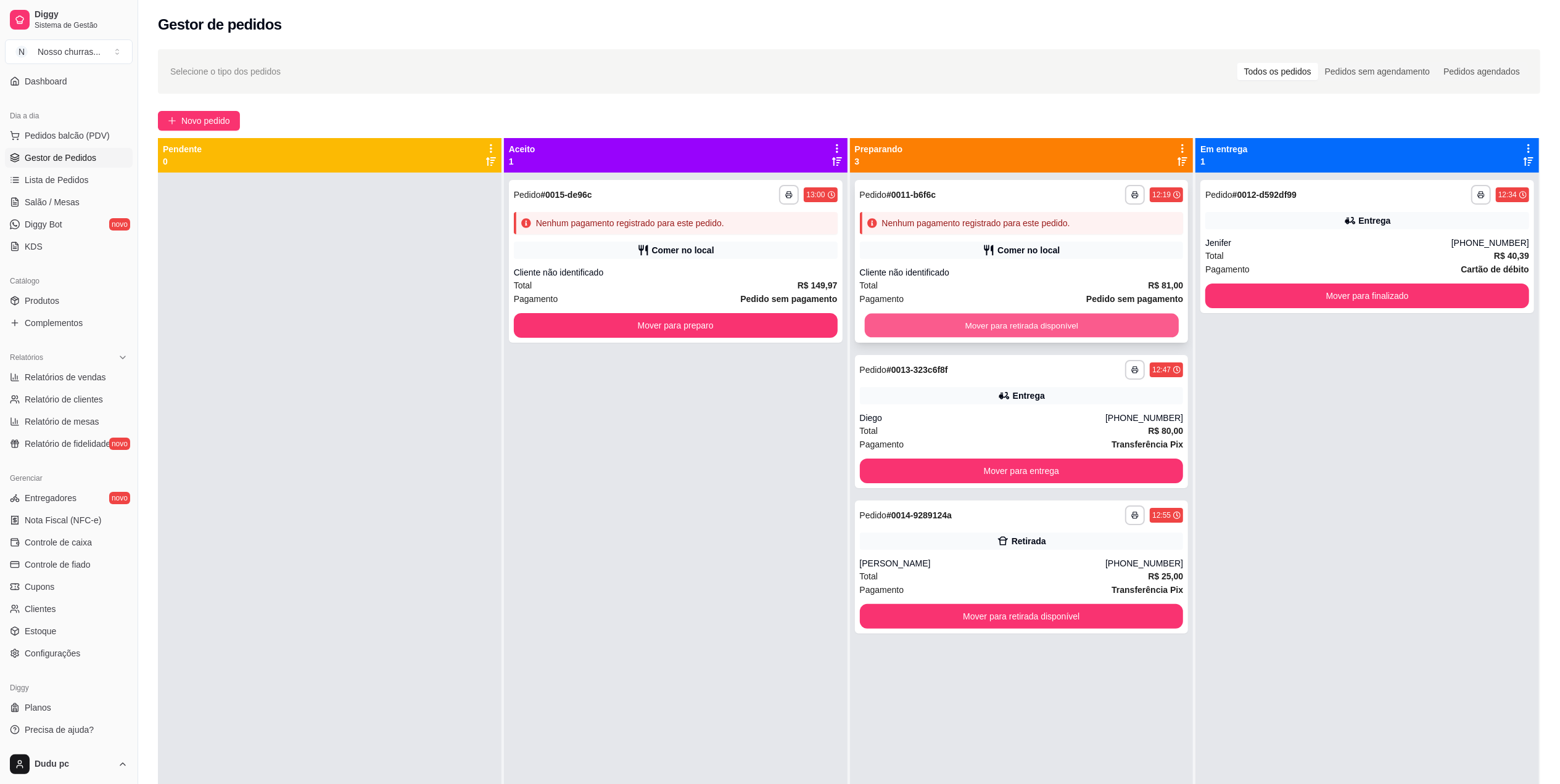
click at [1083, 322] on button "Mover para retirada disponível" at bounding box center [1020, 325] width 314 height 24
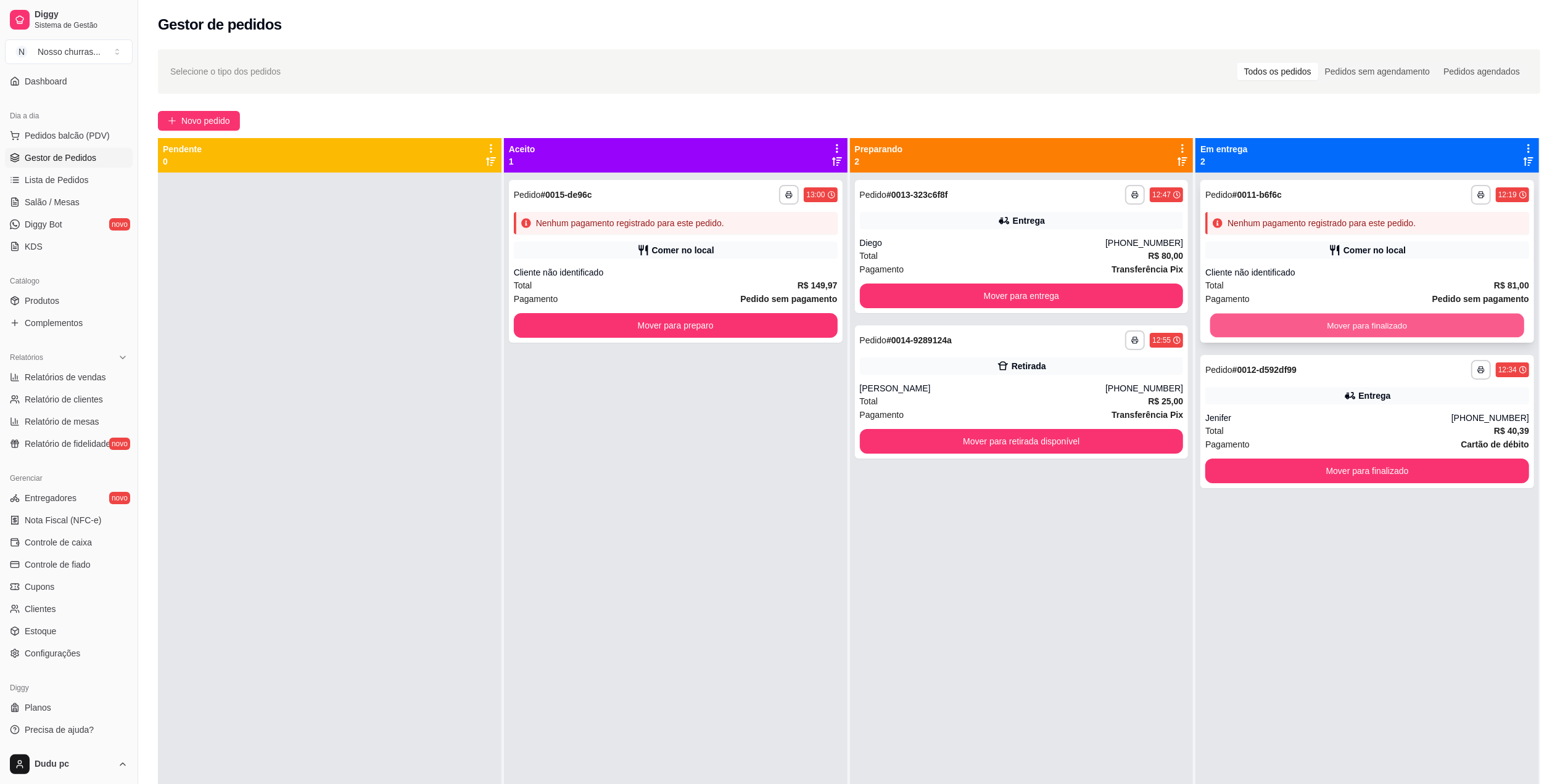
click at [1322, 321] on button "Mover para finalizado" at bounding box center [1367, 325] width 314 height 24
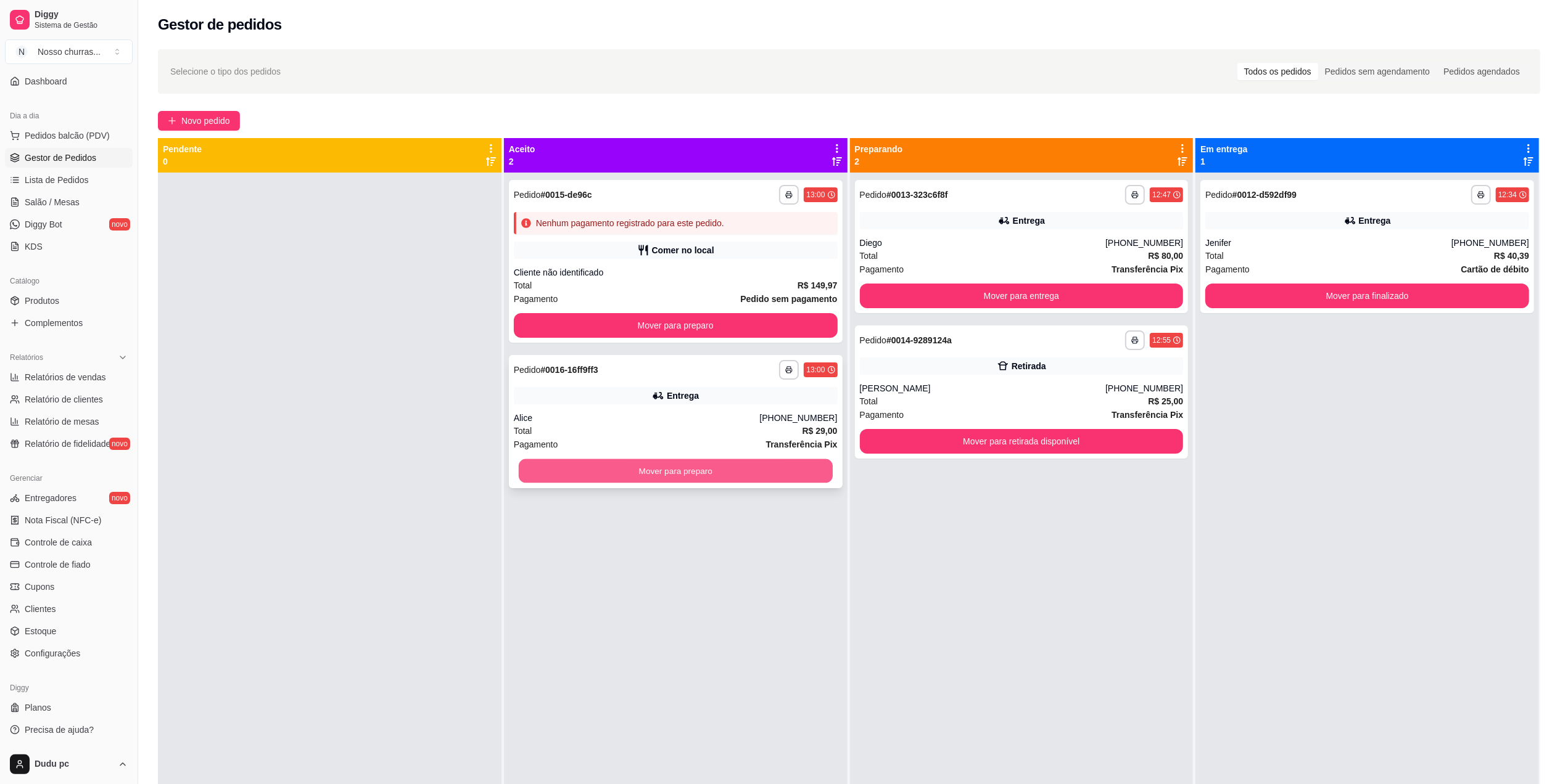
click at [749, 462] on button "Mover para preparo" at bounding box center [675, 471] width 314 height 24
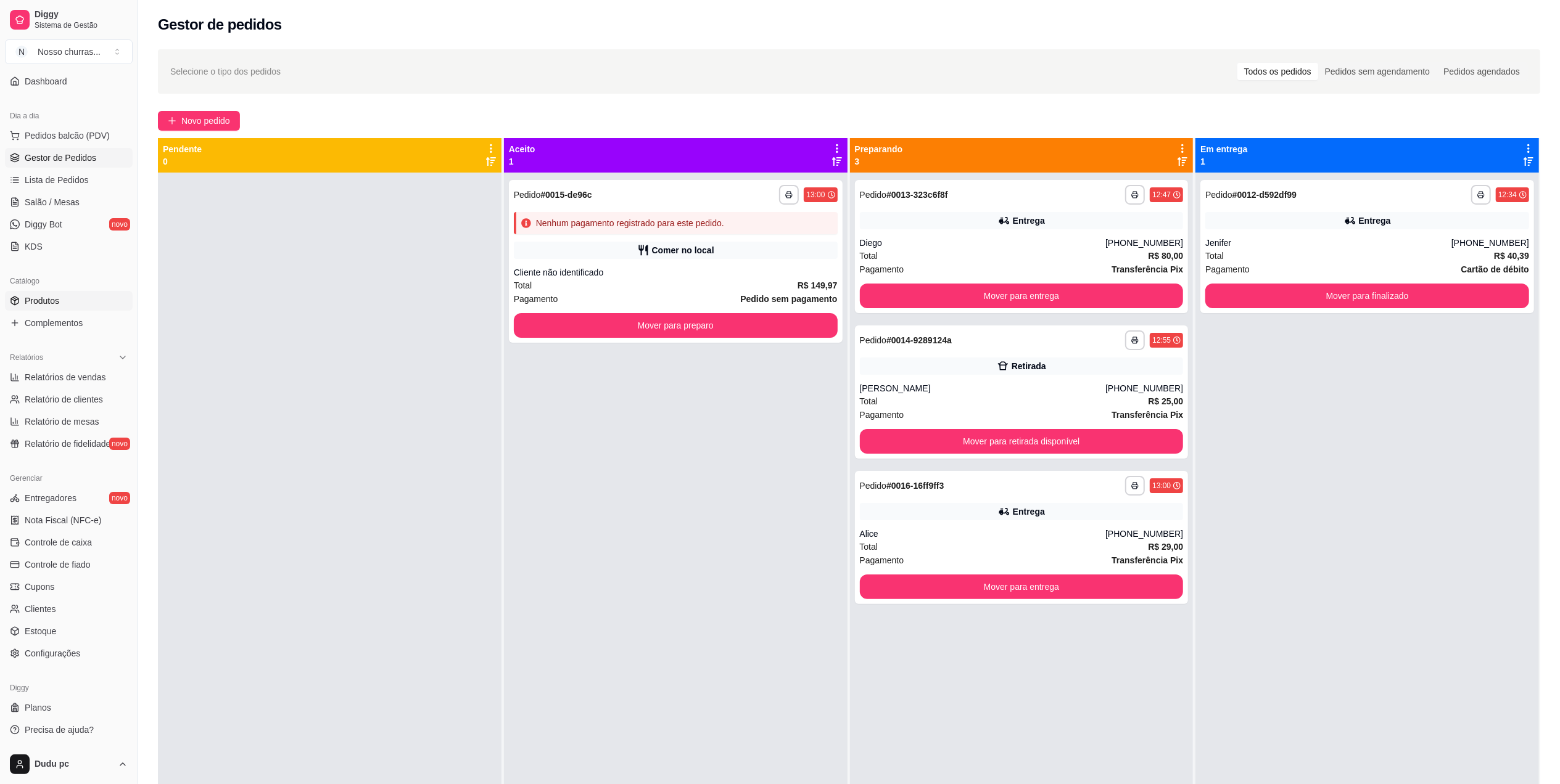
click at [47, 298] on span "Produtos" at bounding box center [43, 300] width 35 height 13
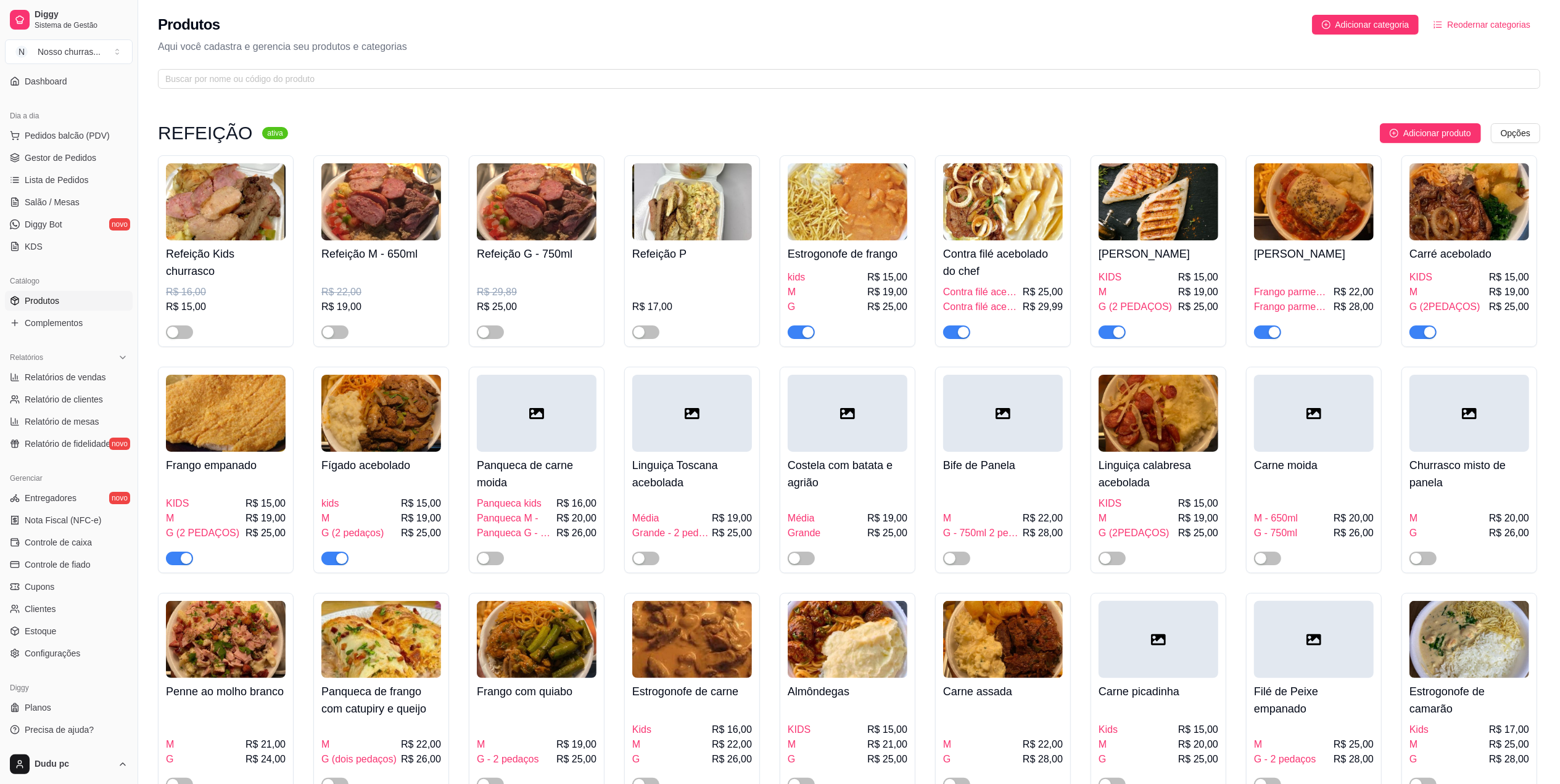
click at [809, 331] on div "button" at bounding box center [808, 331] width 11 height 11
click at [61, 165] on link "Gestor de Pedidos" at bounding box center [69, 157] width 128 height 19
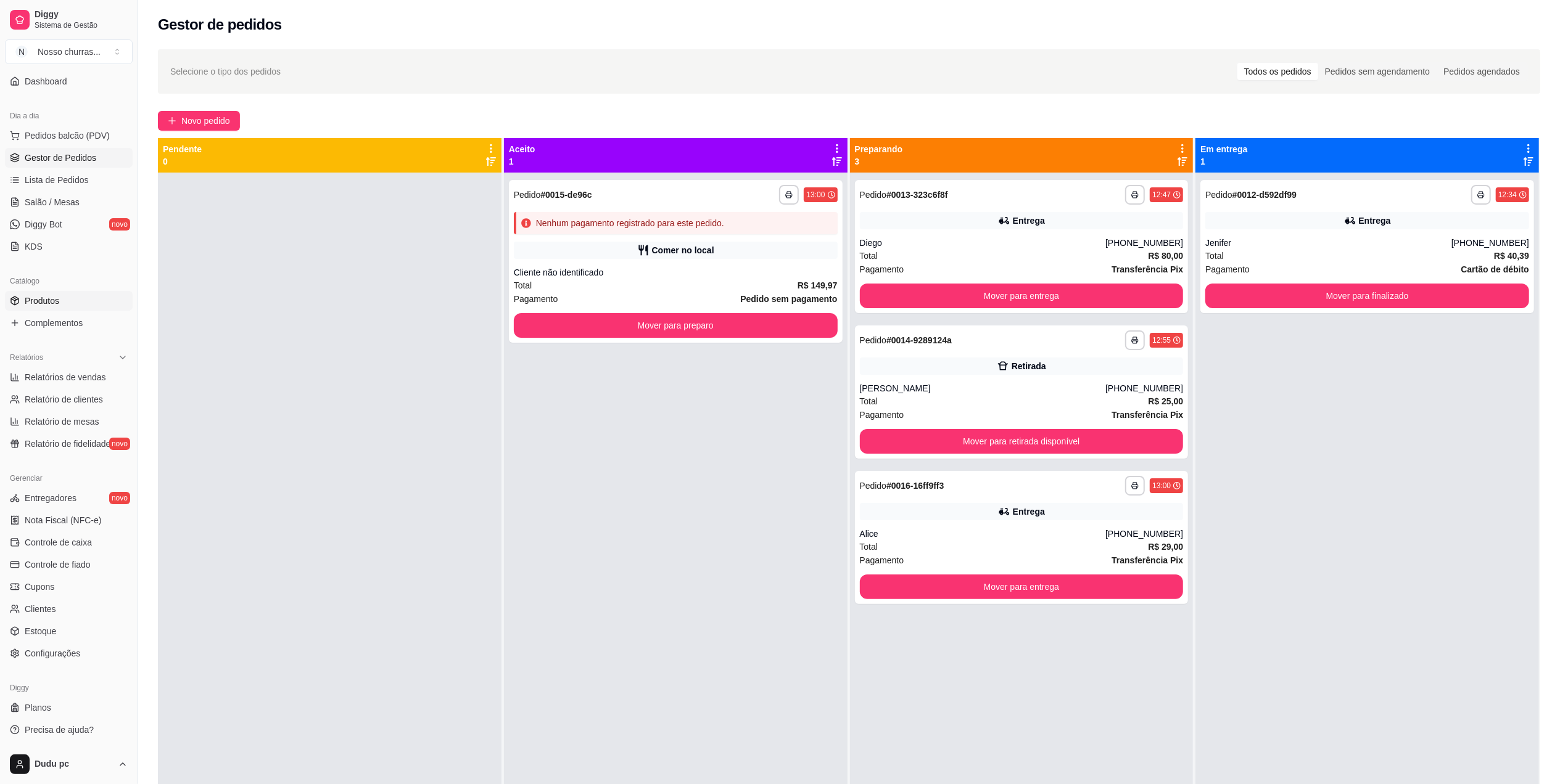
click at [50, 299] on span "Produtos" at bounding box center [43, 300] width 35 height 13
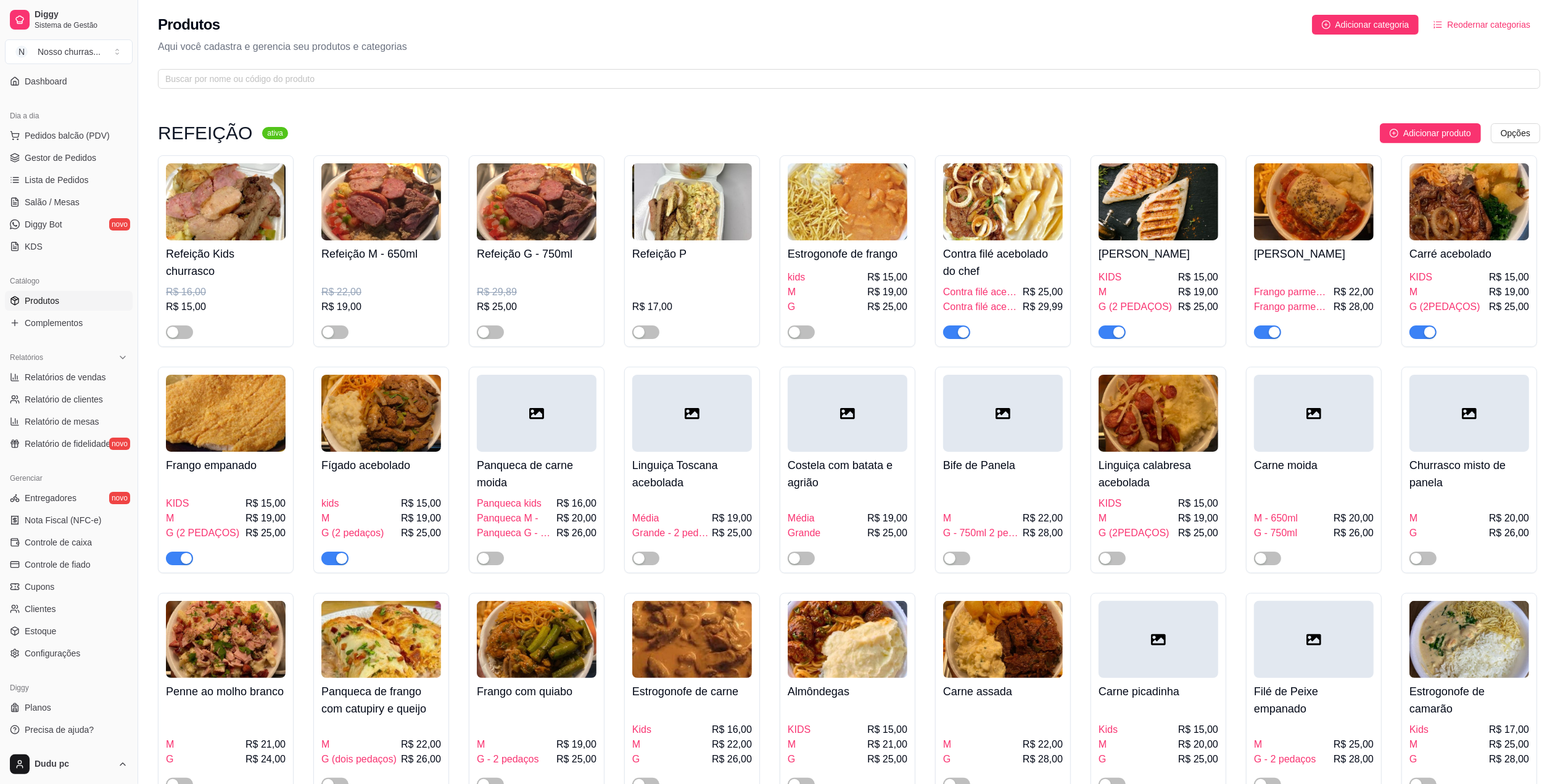
scroll to position [686, 0]
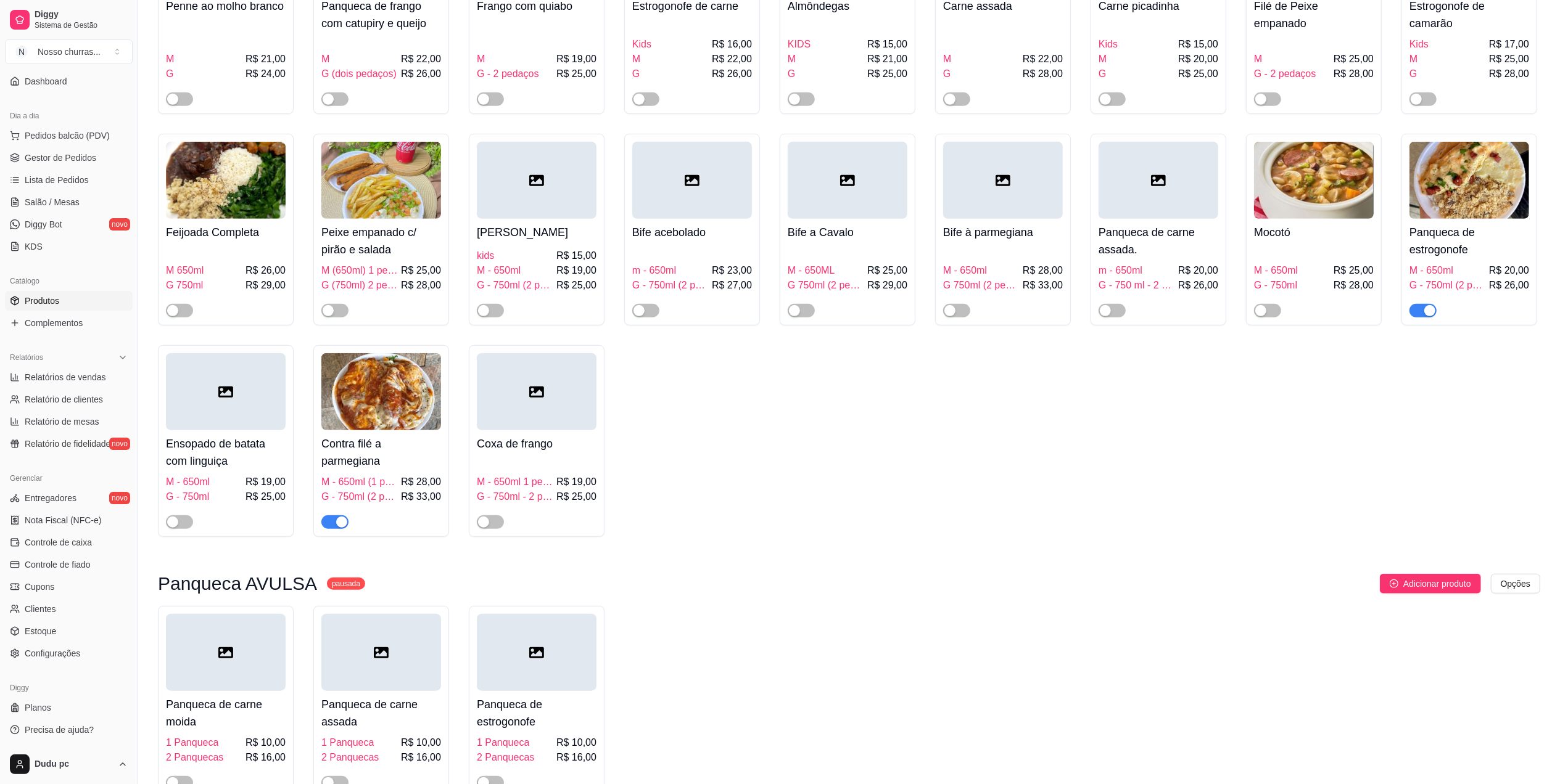
click at [1426, 317] on div "button" at bounding box center [1429, 310] width 11 height 11
click at [106, 151] on link "Gestor de Pedidos" at bounding box center [69, 157] width 128 height 19
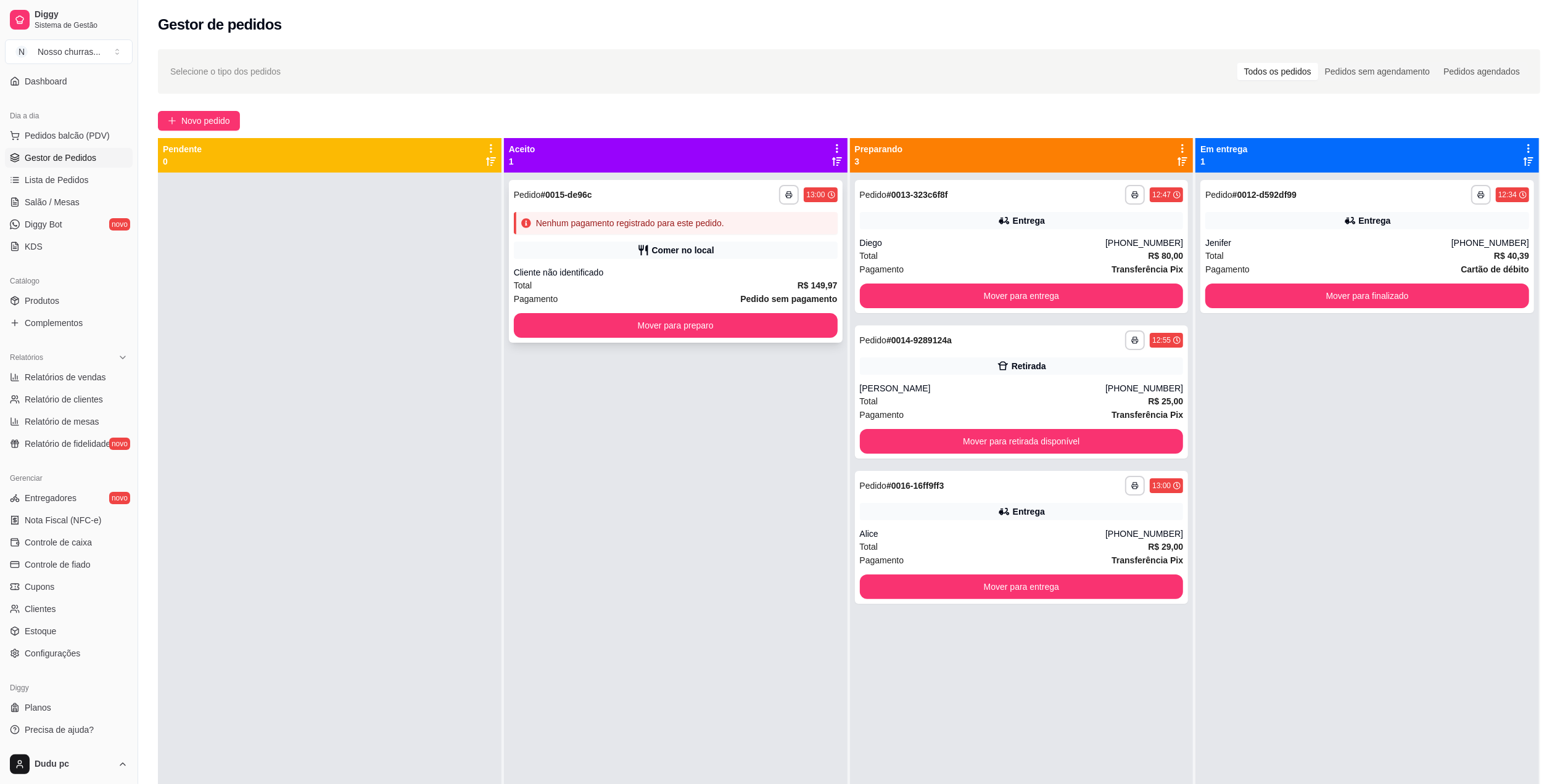
click at [663, 214] on div "Nenhum pagamento registrado para este pedido." at bounding box center [675, 223] width 324 height 22
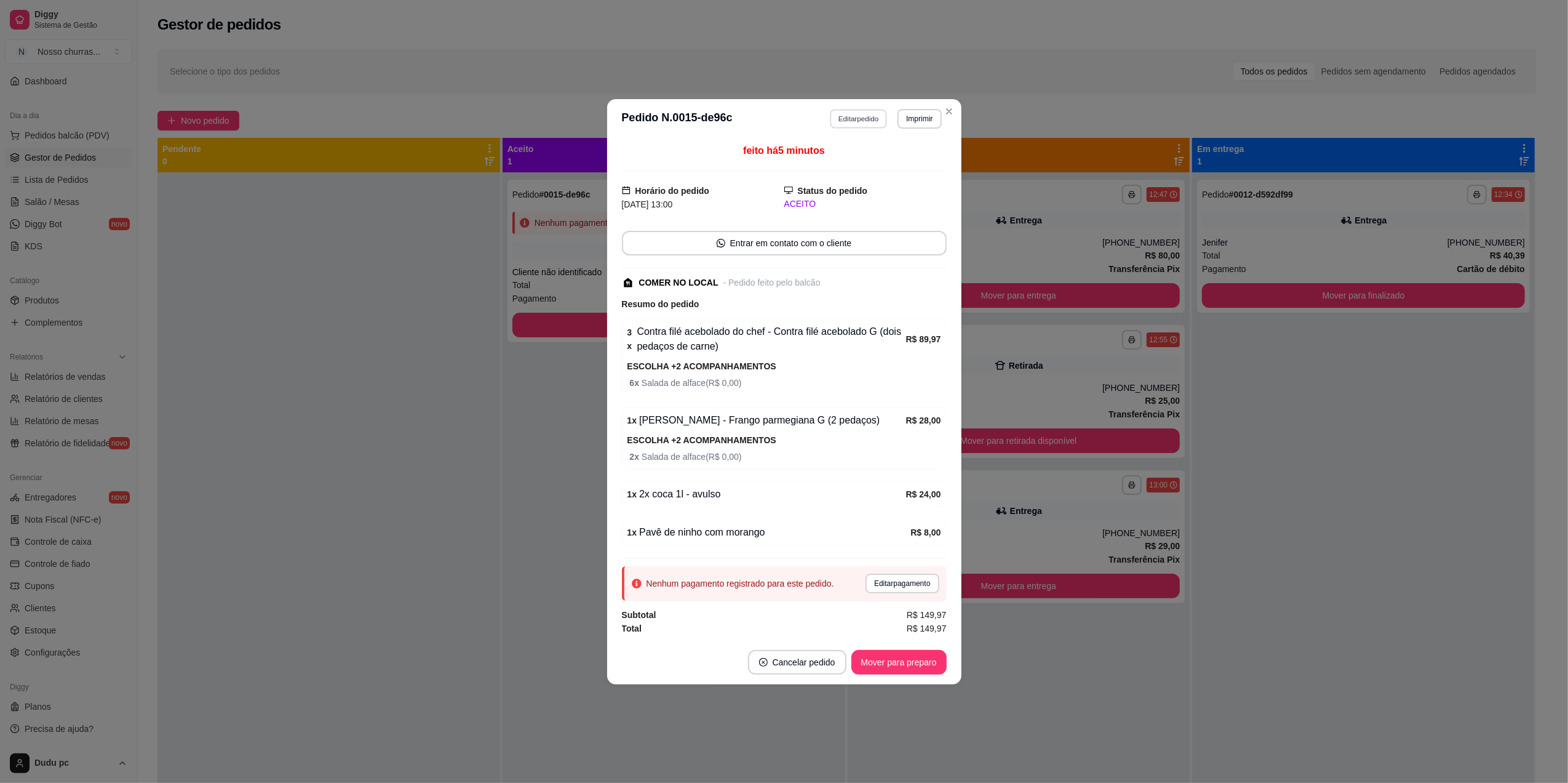
click at [872, 109] on button "Editar pedido" at bounding box center [858, 119] width 57 height 19
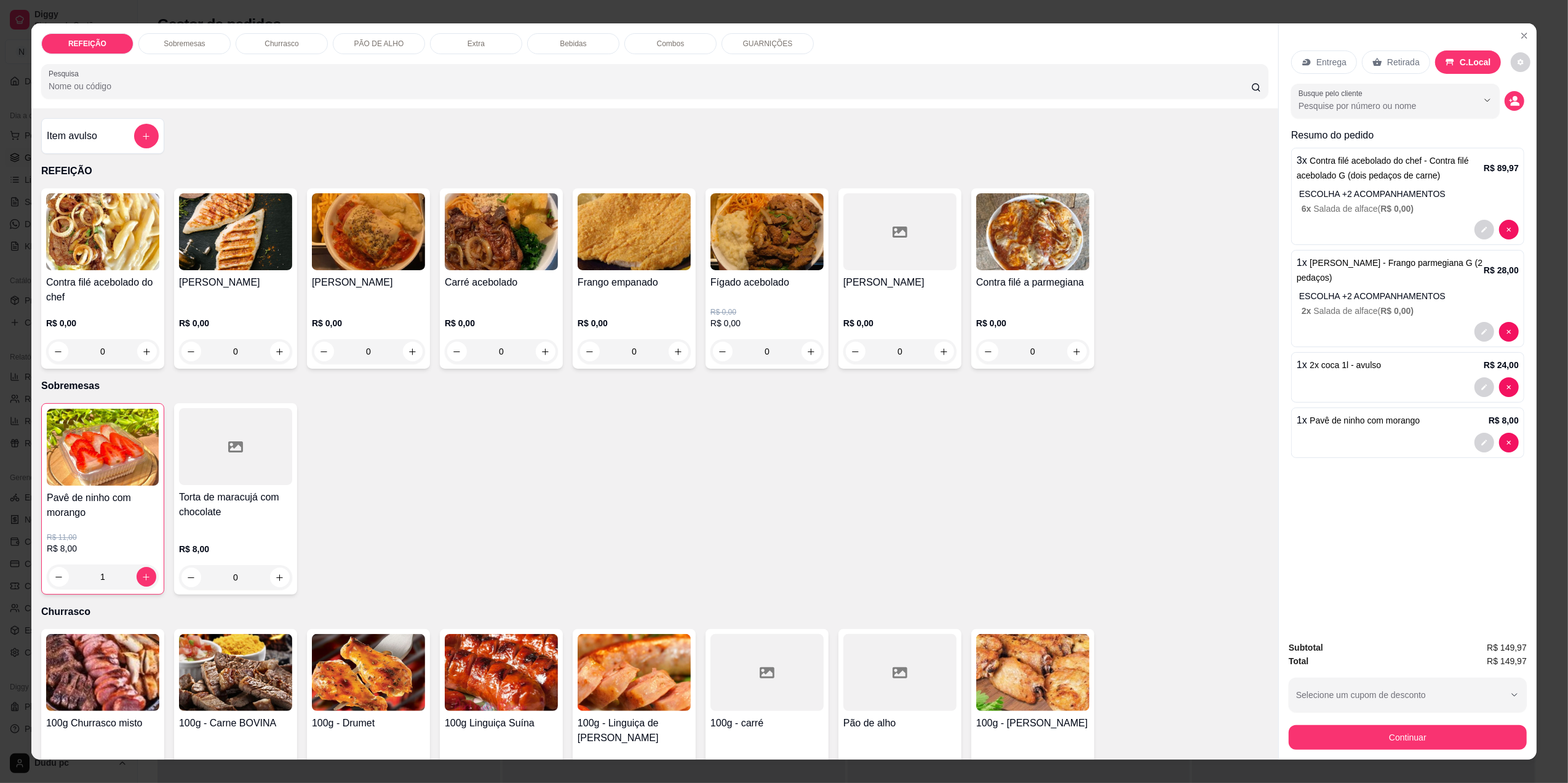
click at [936, 350] on div "0" at bounding box center [899, 352] width 113 height 25
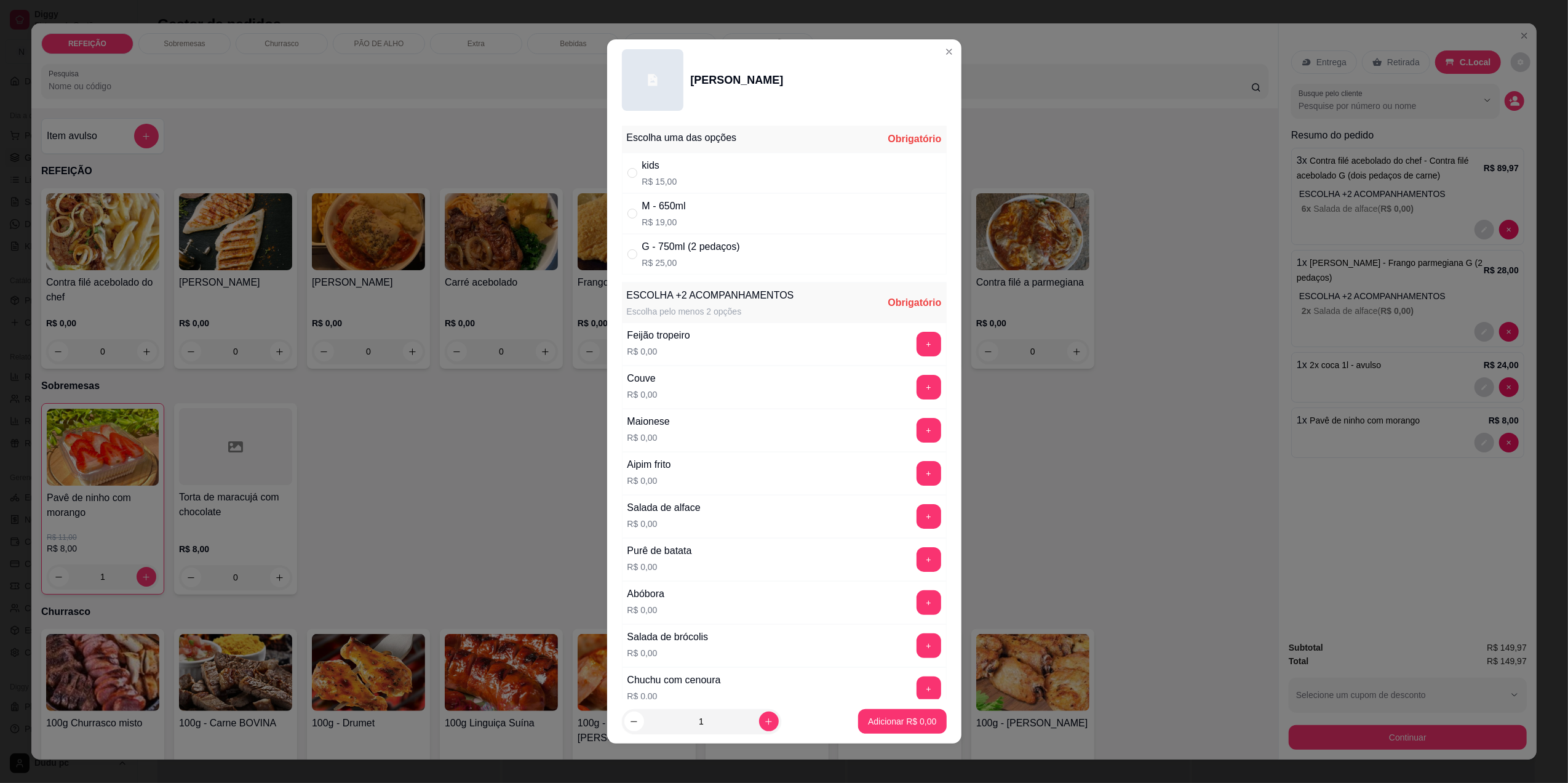
click at [811, 218] on div "M - 650ml R$ 19,00" at bounding box center [784, 213] width 325 height 40
radio input "true"
click at [917, 520] on button "+" at bounding box center [928, 516] width 24 height 24
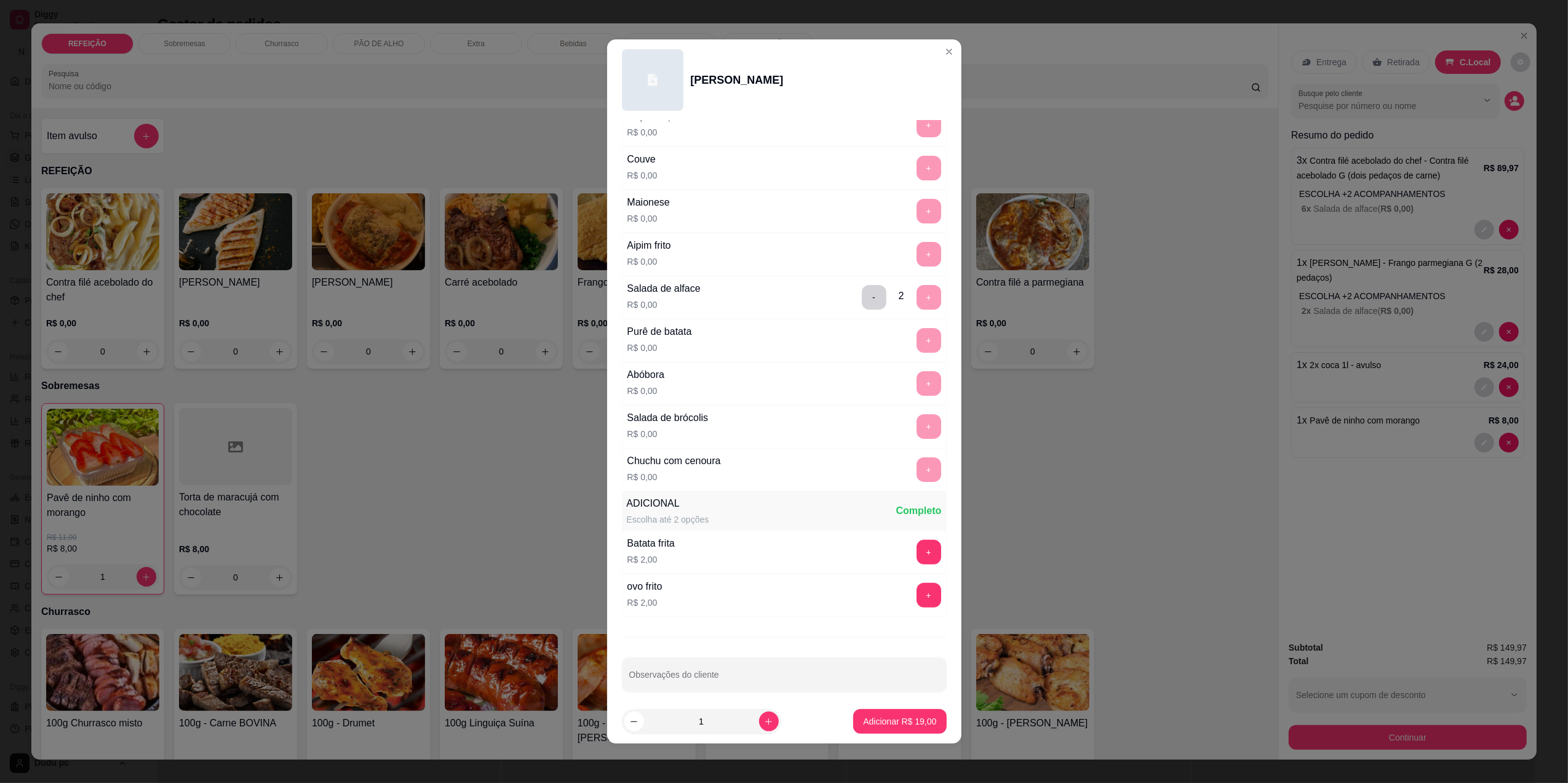
scroll to position [234, 0]
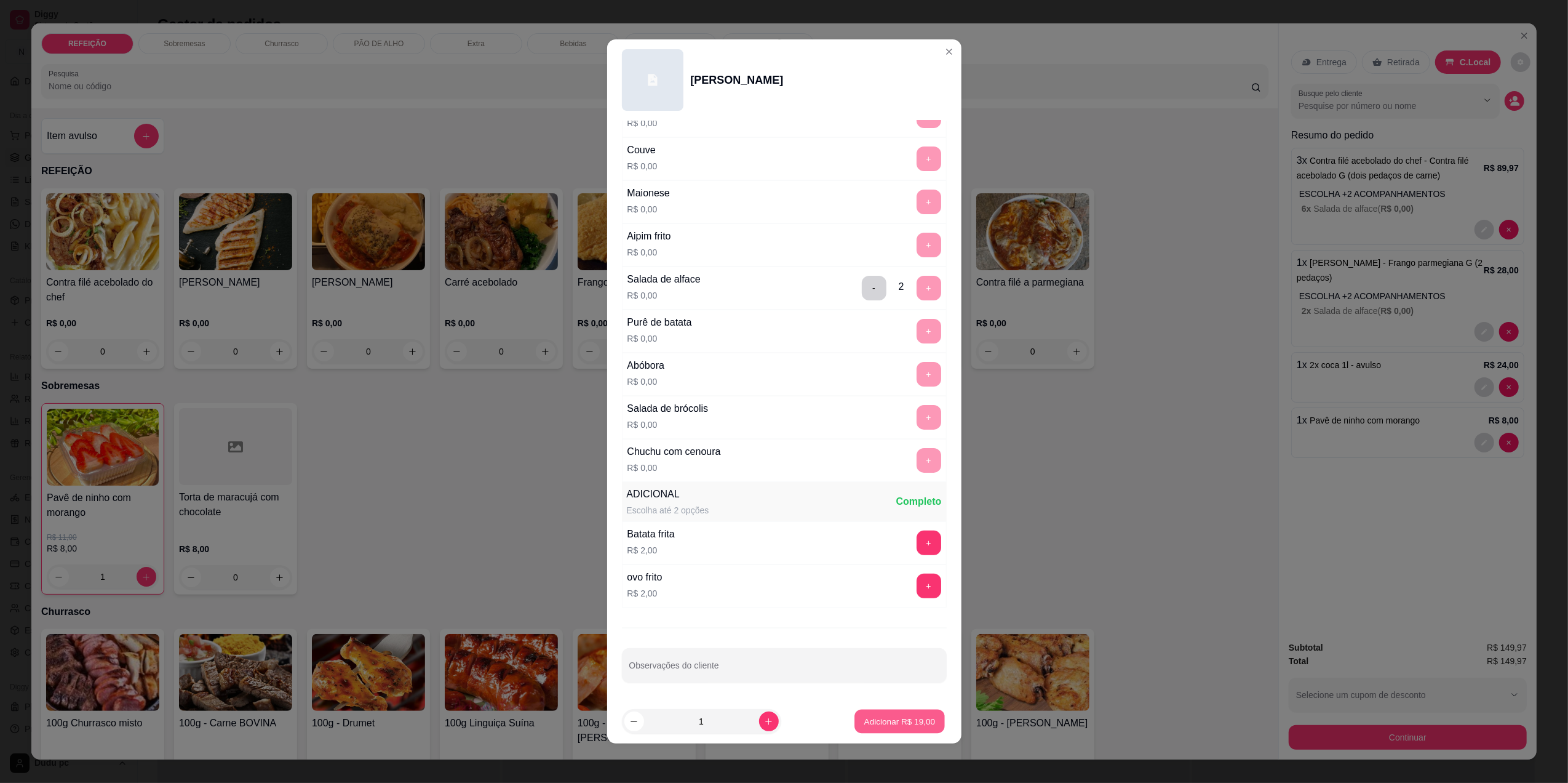
click at [888, 720] on p "Adicionar R$ 19,00" at bounding box center [900, 721] width 71 height 12
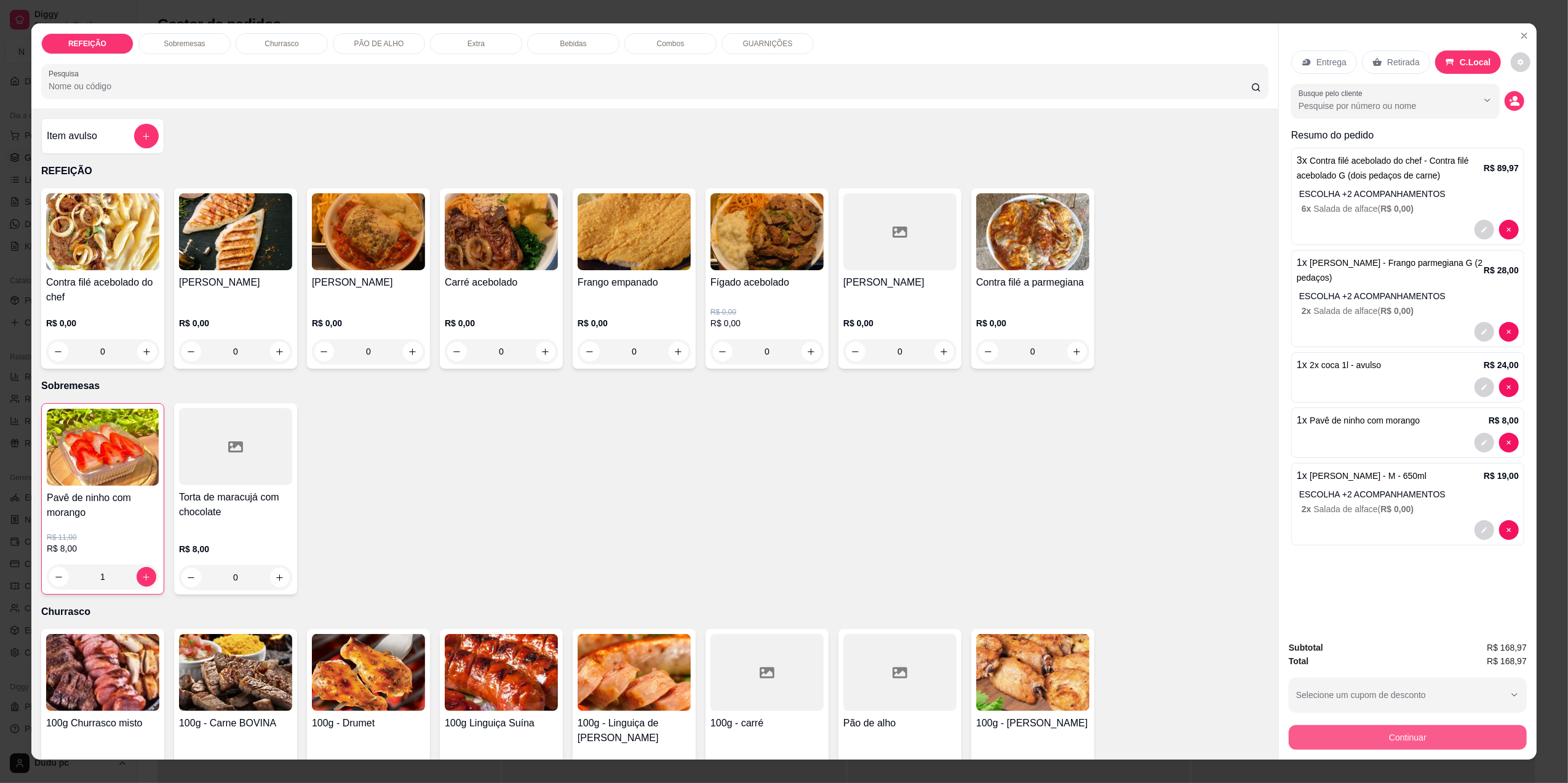
click at [1342, 739] on button "Continuar" at bounding box center [1407, 738] width 238 height 25
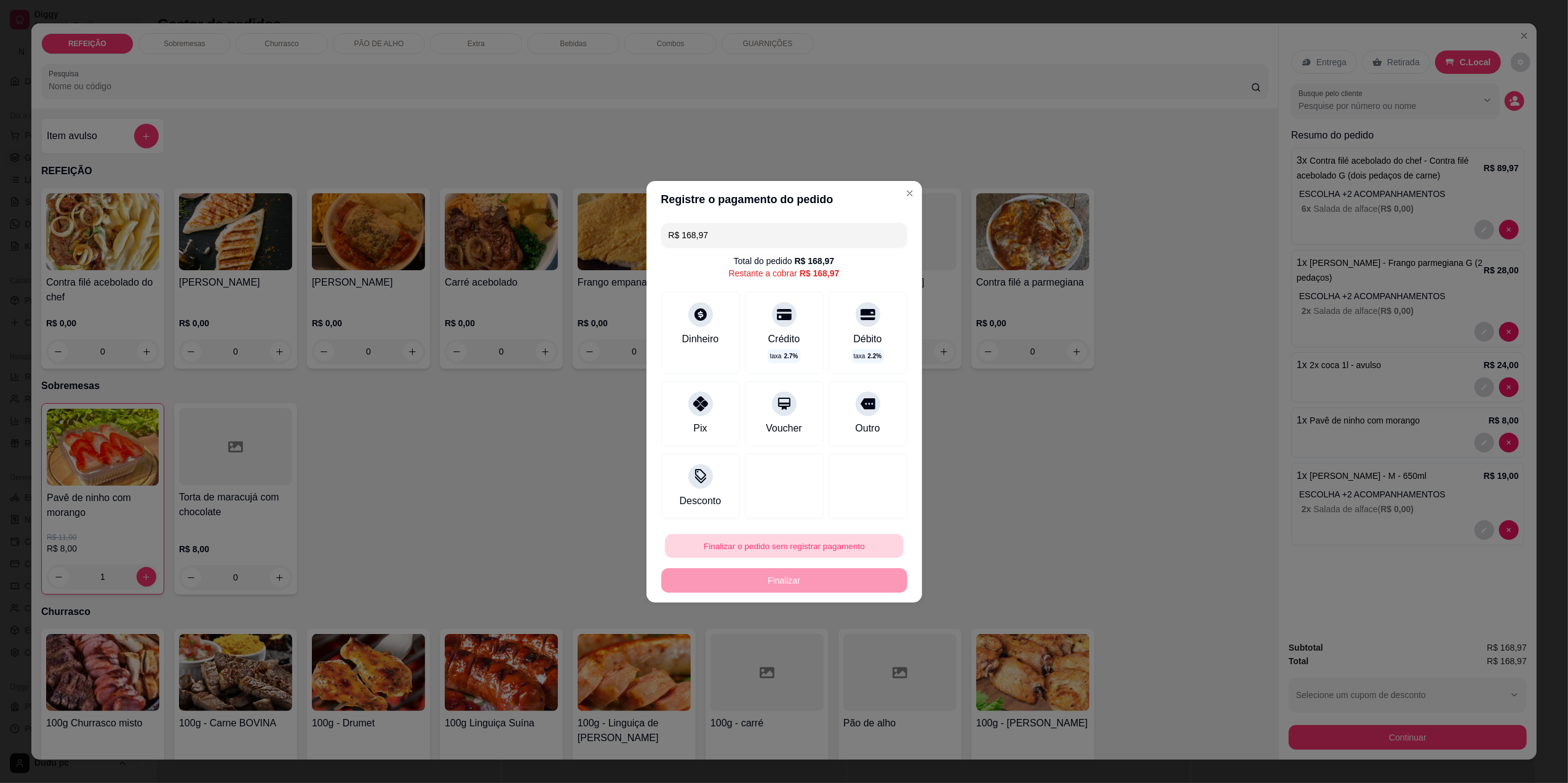
click at [852, 538] on button "Finalizar o pedido sem registrar pagamento" at bounding box center [784, 545] width 239 height 24
click at [844, 653] on button "Confirmar" at bounding box center [859, 646] width 43 height 18
type input "0"
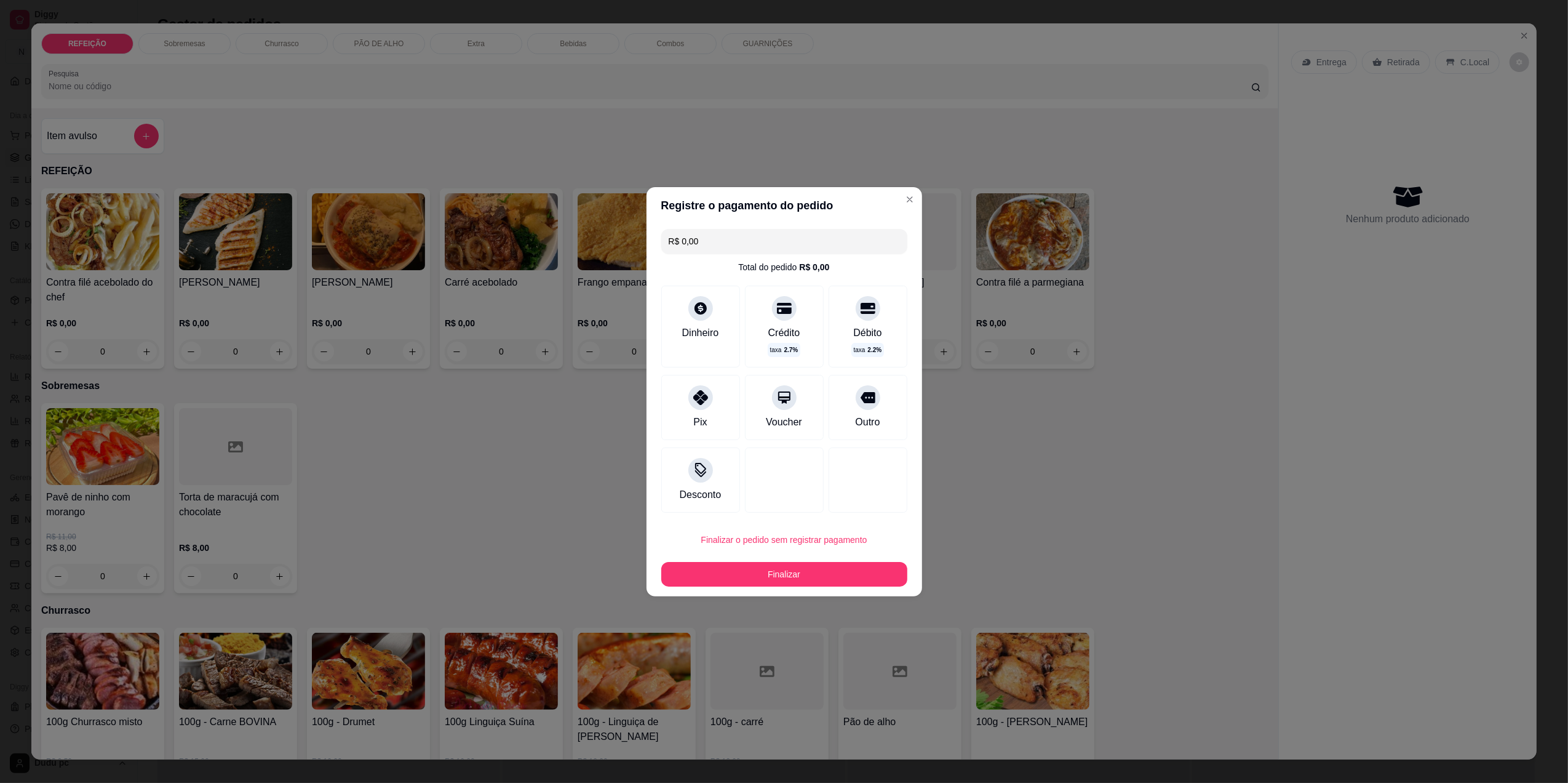
type input "R$ 0,00"
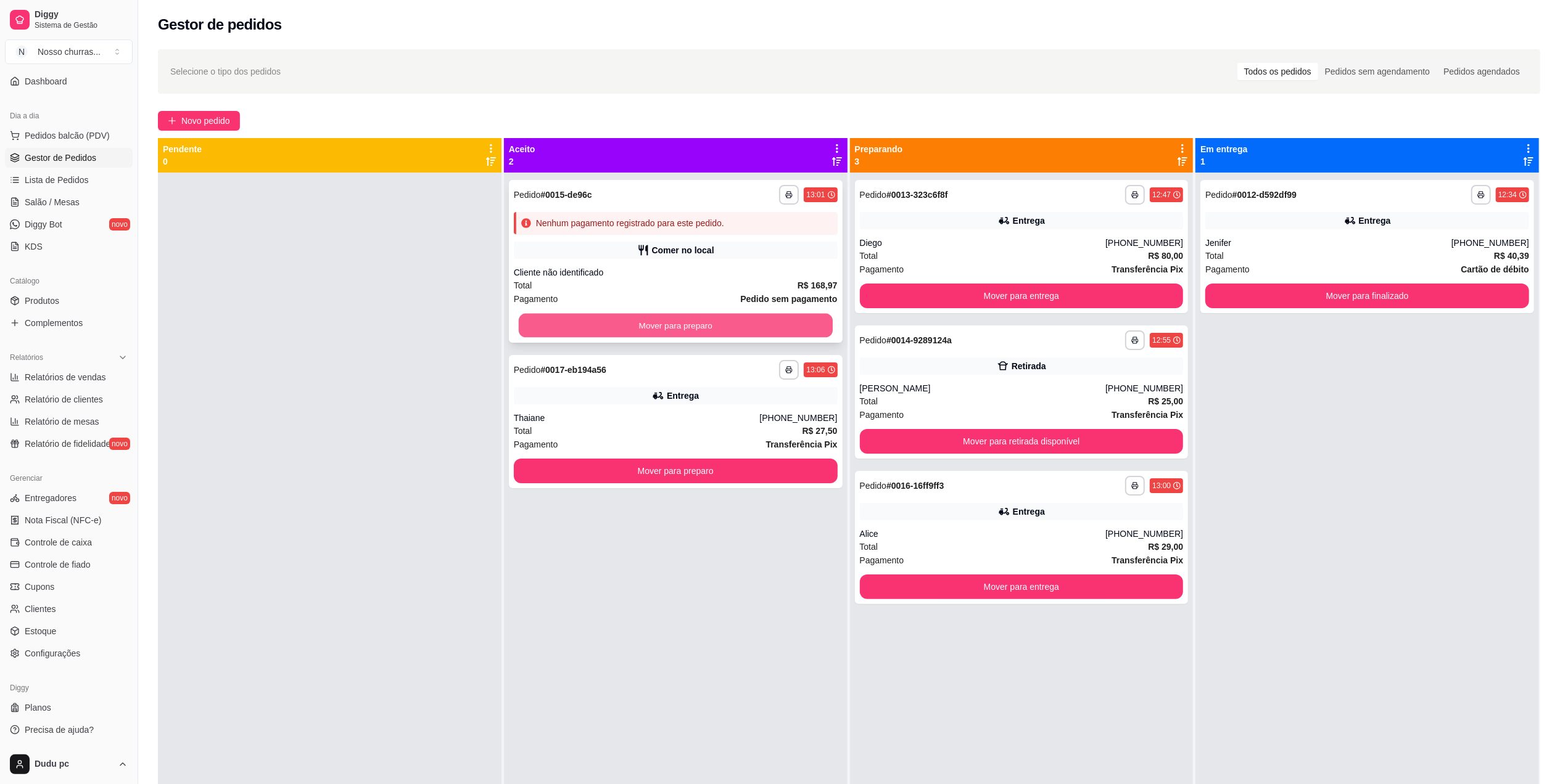
click at [623, 323] on button "Mover para preparo" at bounding box center [675, 325] width 314 height 24
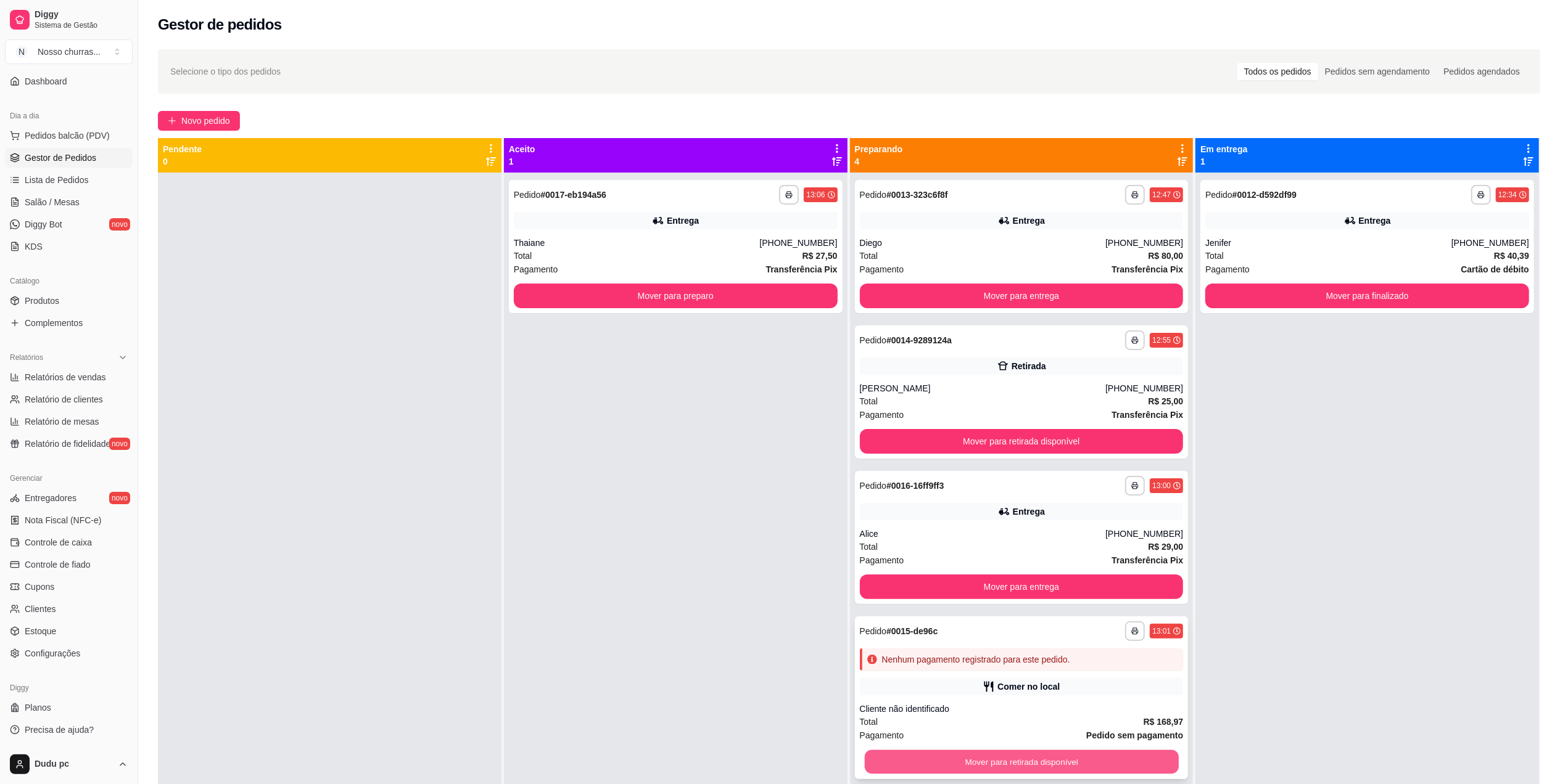
click at [1020, 763] on button "Mover para retirada disponível" at bounding box center [1020, 762] width 314 height 24
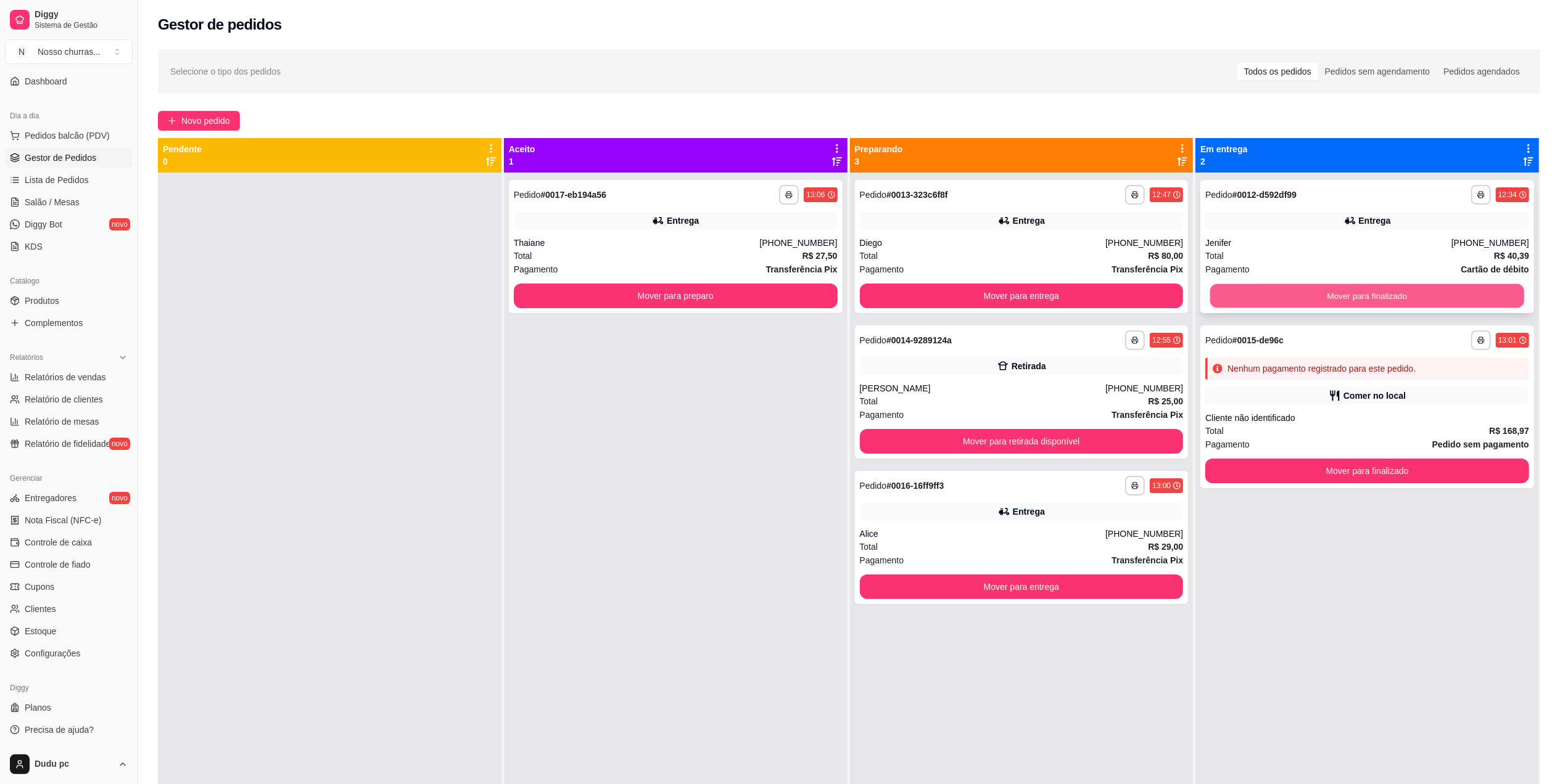
click at [1318, 298] on button "Mover para finalizado" at bounding box center [1367, 295] width 314 height 24
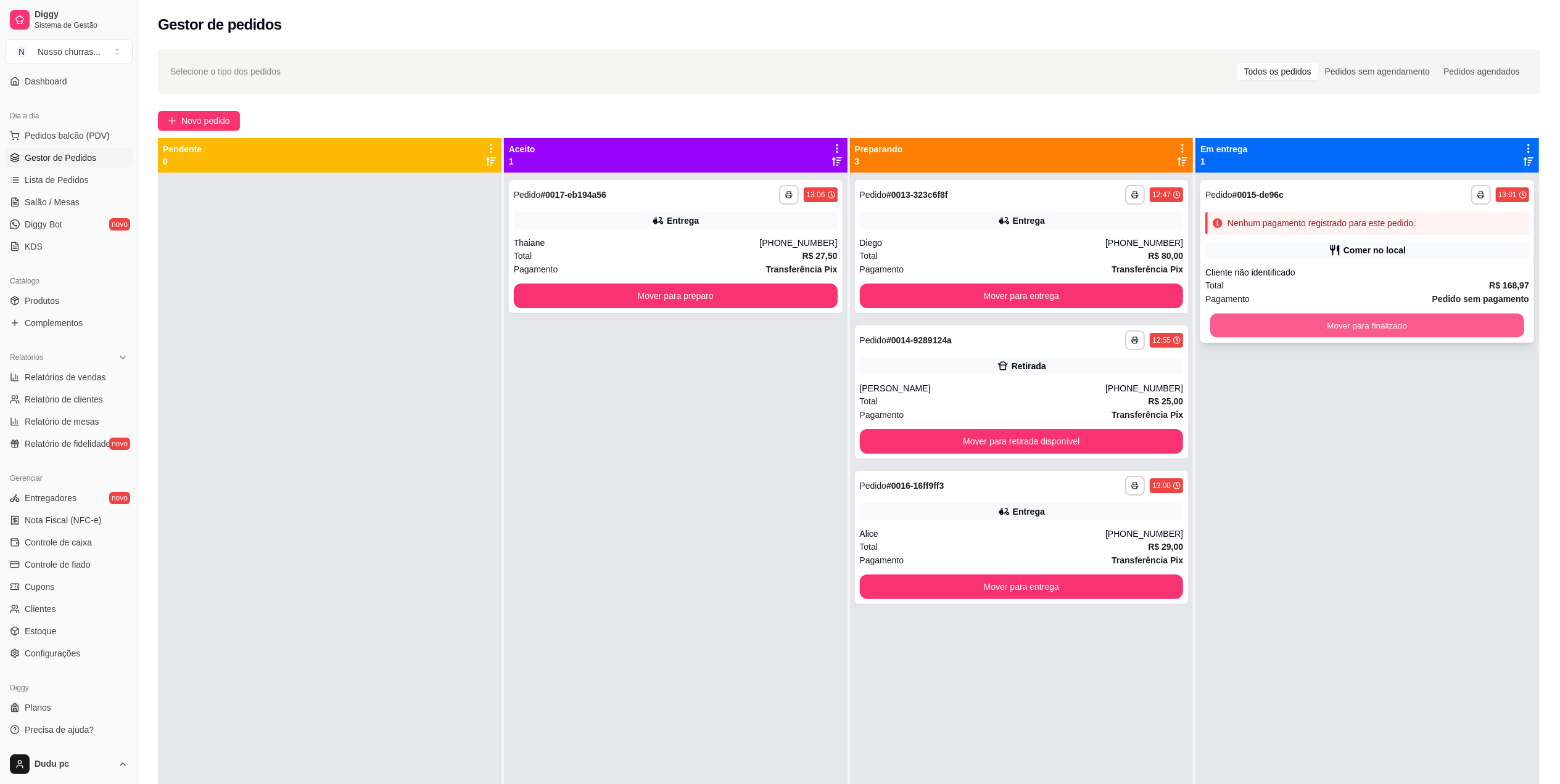
click at [1322, 333] on button "Mover para finalizado" at bounding box center [1367, 325] width 314 height 24
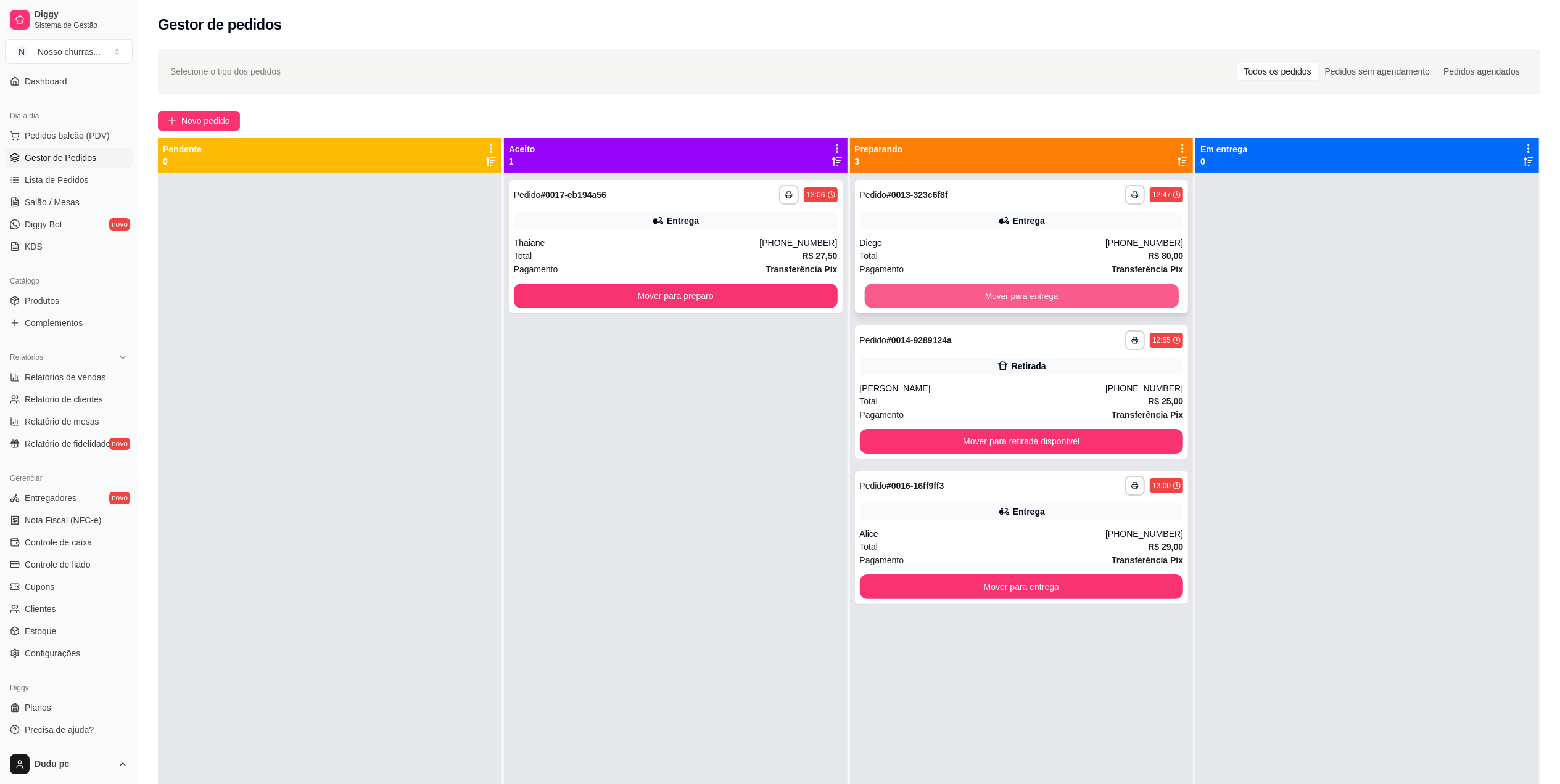
click at [1136, 297] on button "Mover para entrega" at bounding box center [1020, 295] width 314 height 24
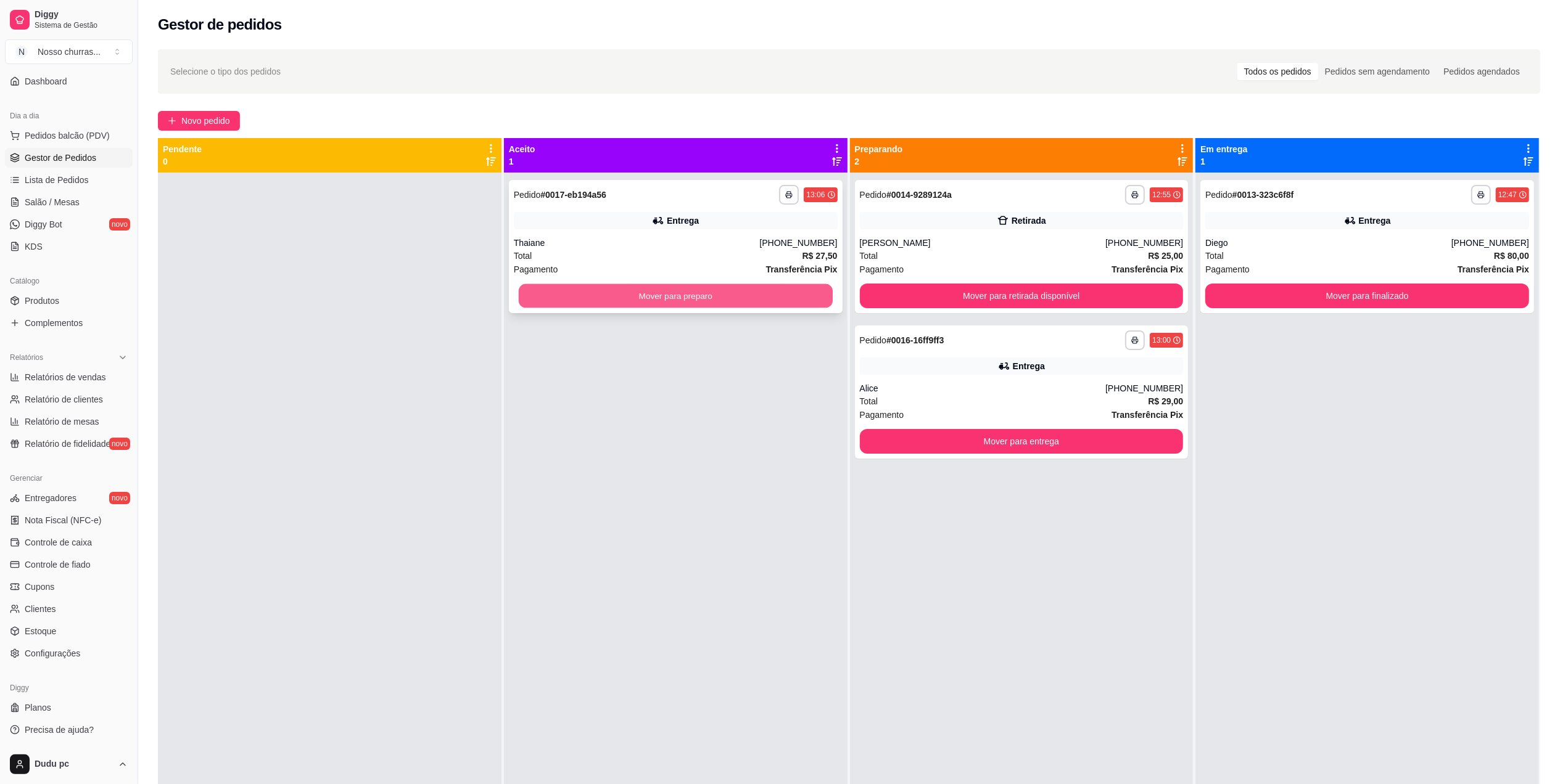
click at [809, 291] on button "Mover para preparo" at bounding box center [675, 295] width 314 height 24
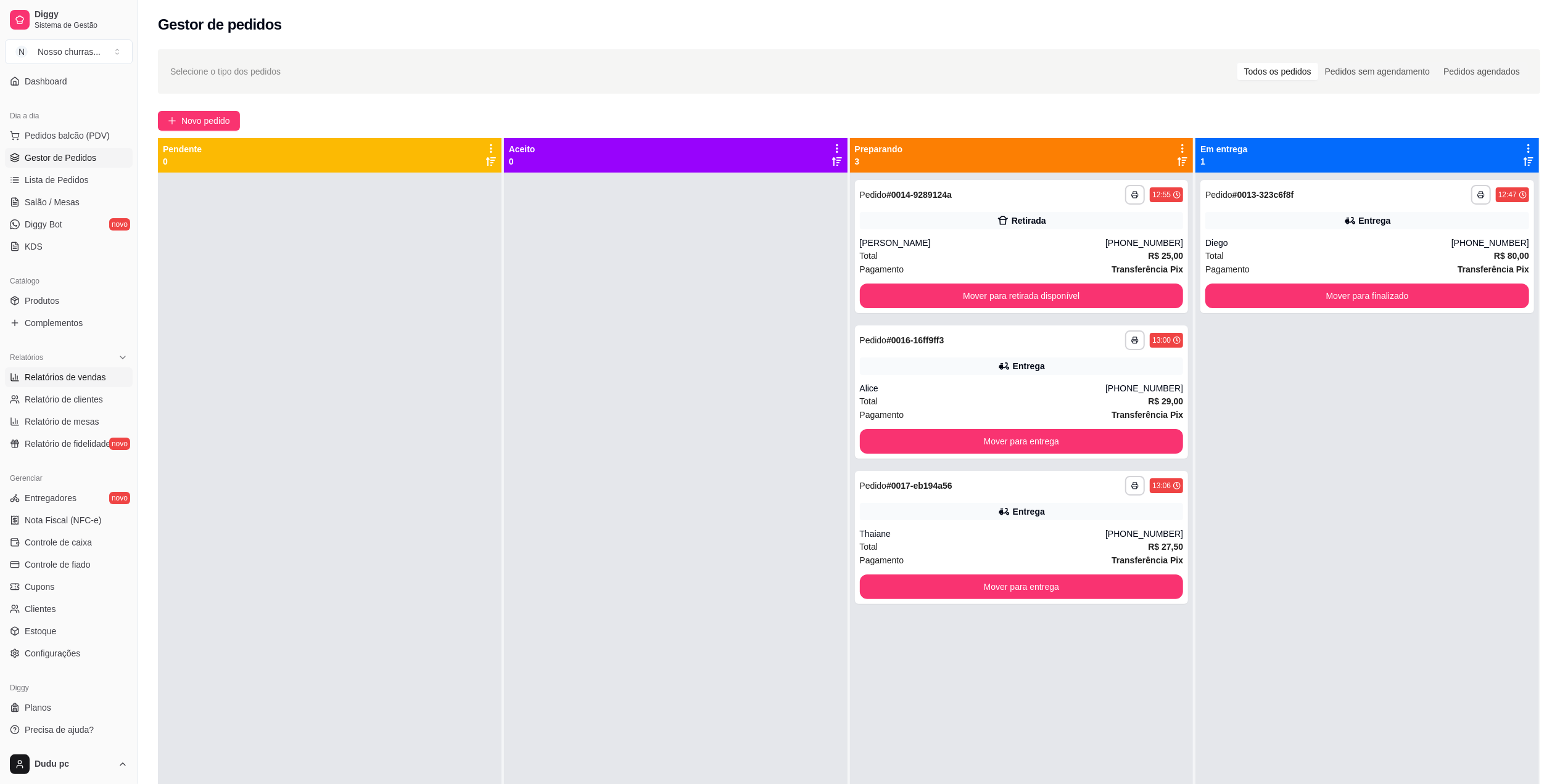
click at [35, 378] on span "Relatórios de vendas" at bounding box center [66, 377] width 81 height 13
select select "ALL"
select select "0"
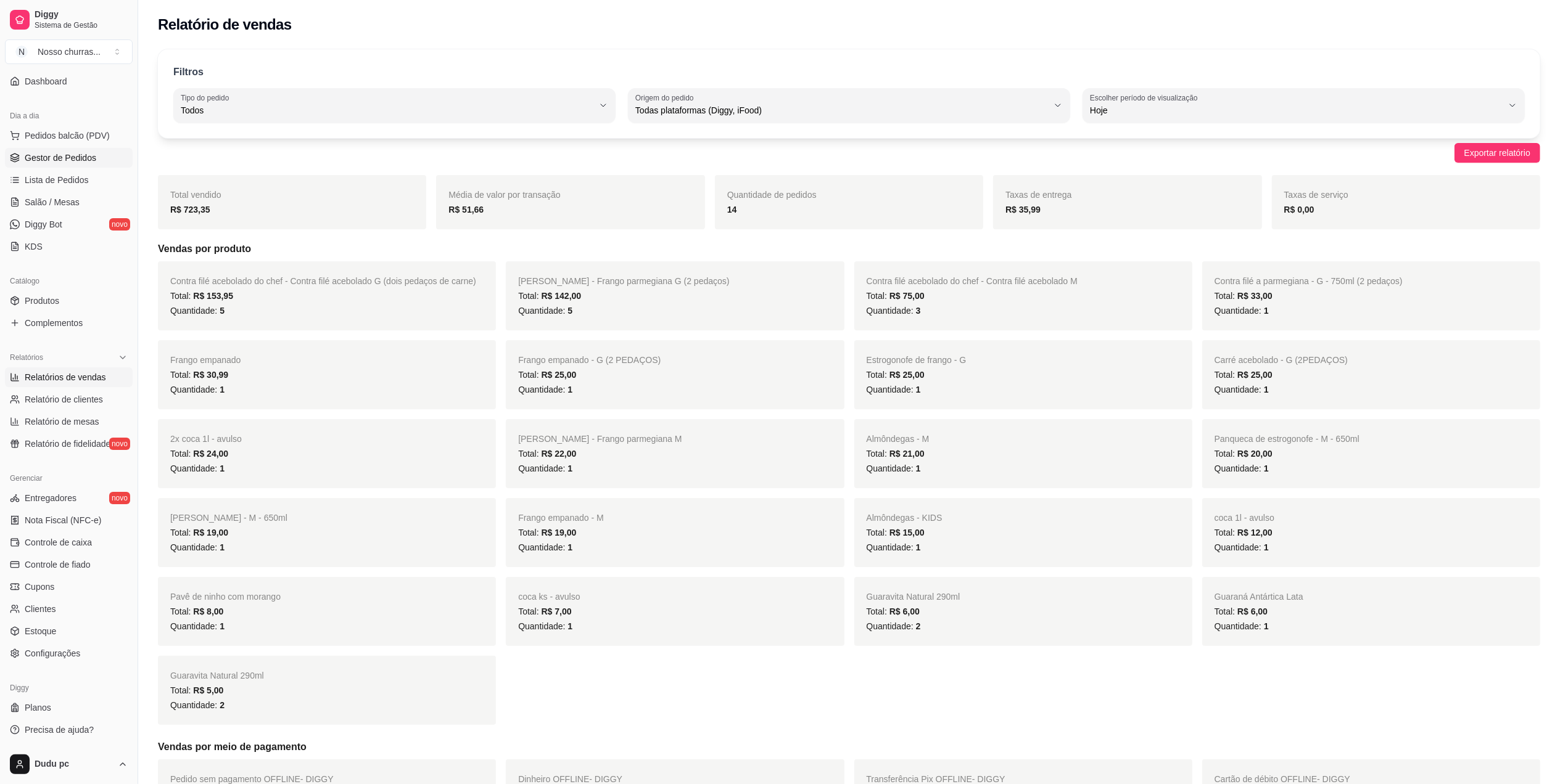
click at [55, 163] on span "Gestor de Pedidos" at bounding box center [61, 157] width 71 height 13
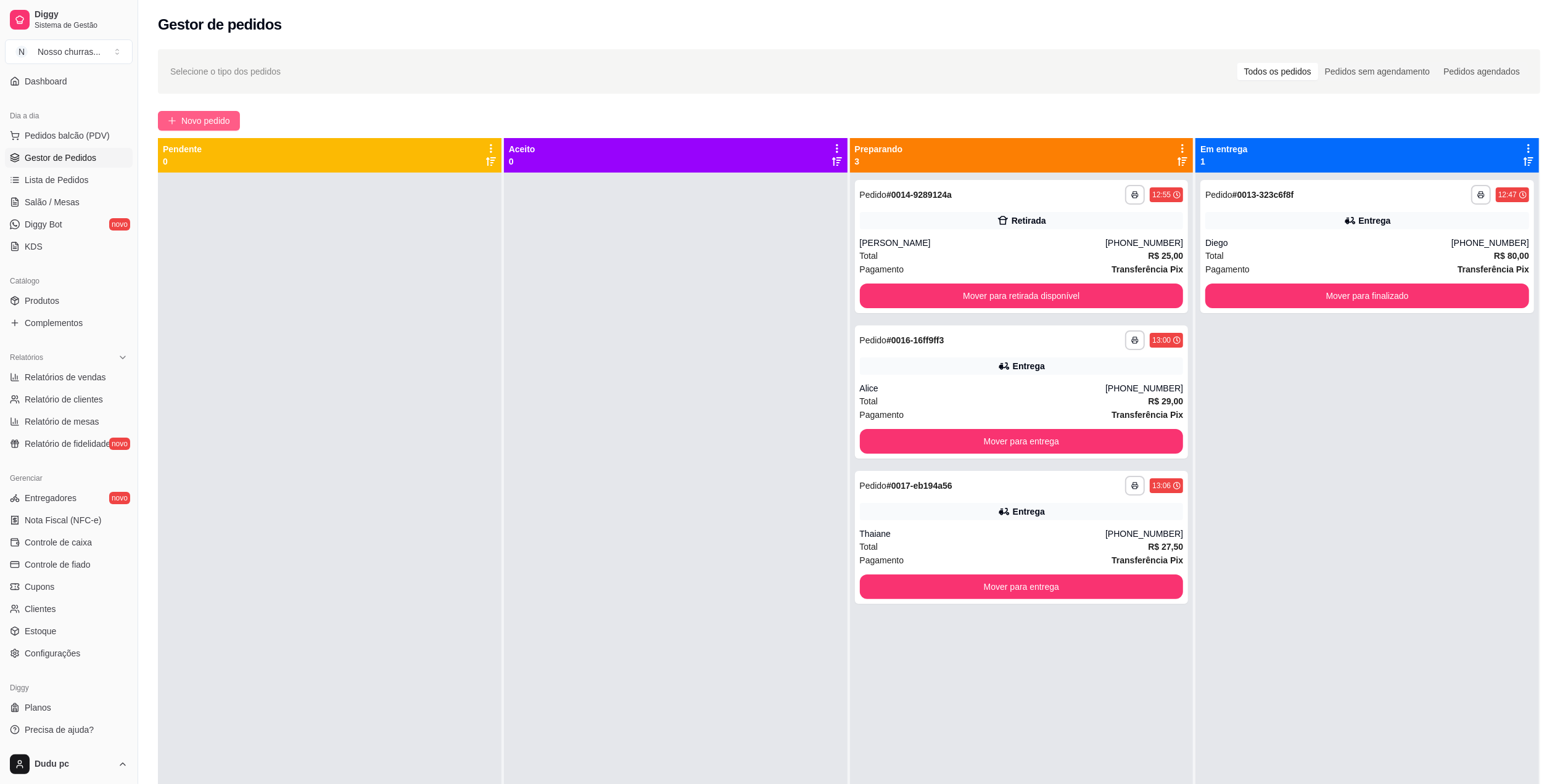
click at [178, 120] on button "Novo pedido" at bounding box center [198, 121] width 82 height 19
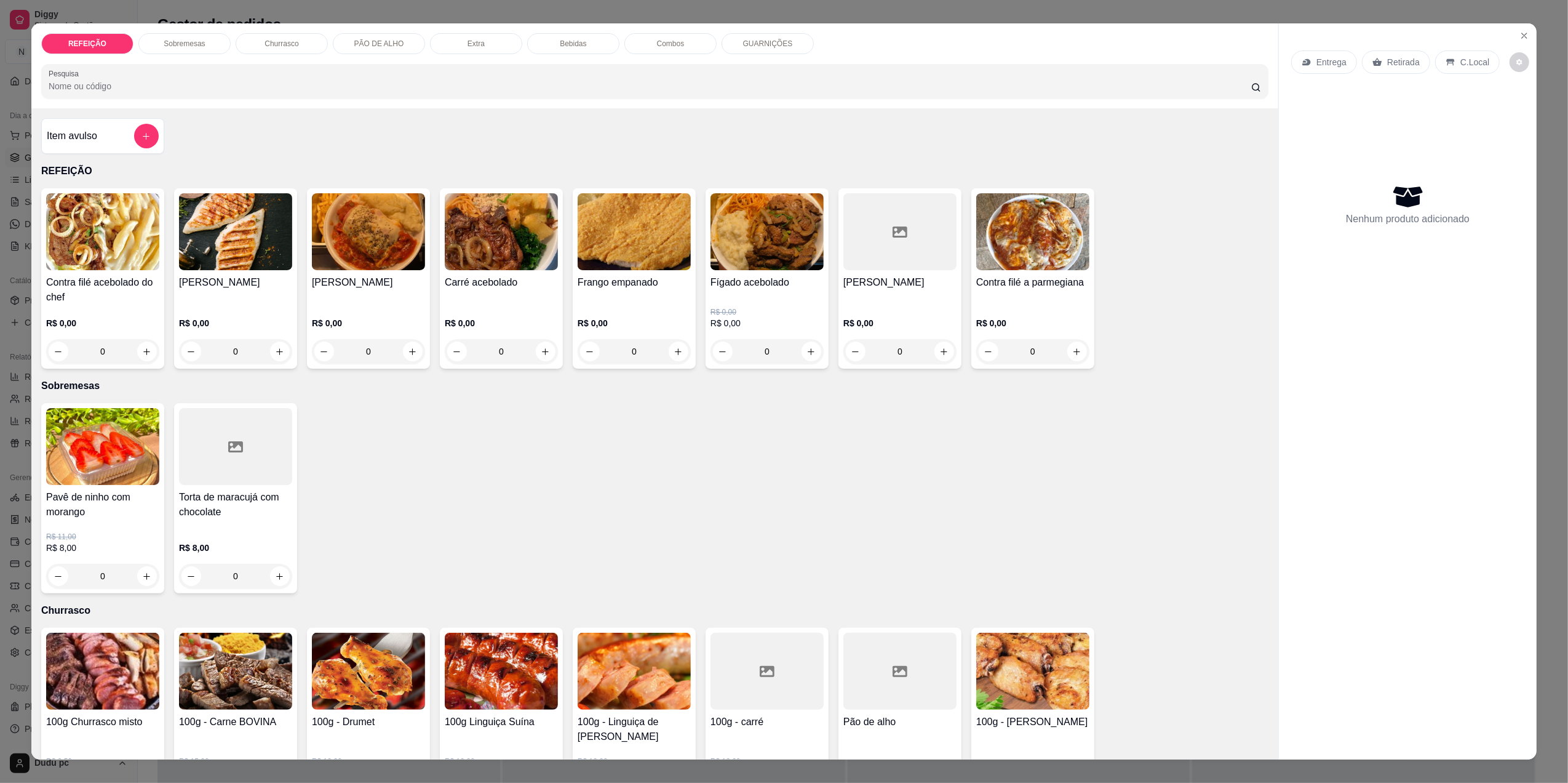
click at [408, 361] on div "0" at bounding box center [368, 352] width 113 height 25
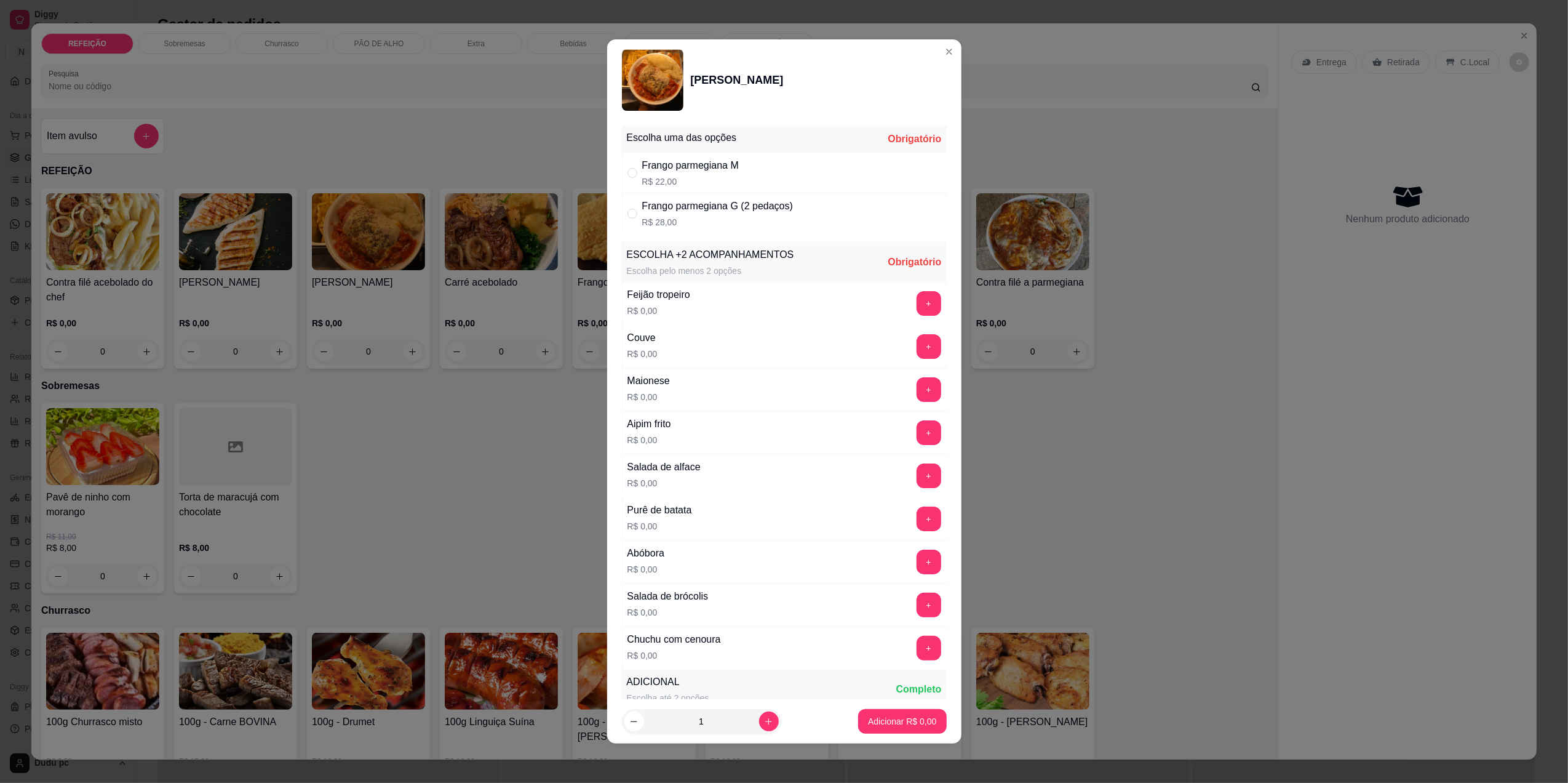
click at [730, 178] on p "R$ 22,00" at bounding box center [690, 181] width 96 height 13
radio input "true"
click at [759, 726] on button "increase-product-quantity" at bounding box center [769, 722] width 19 height 19
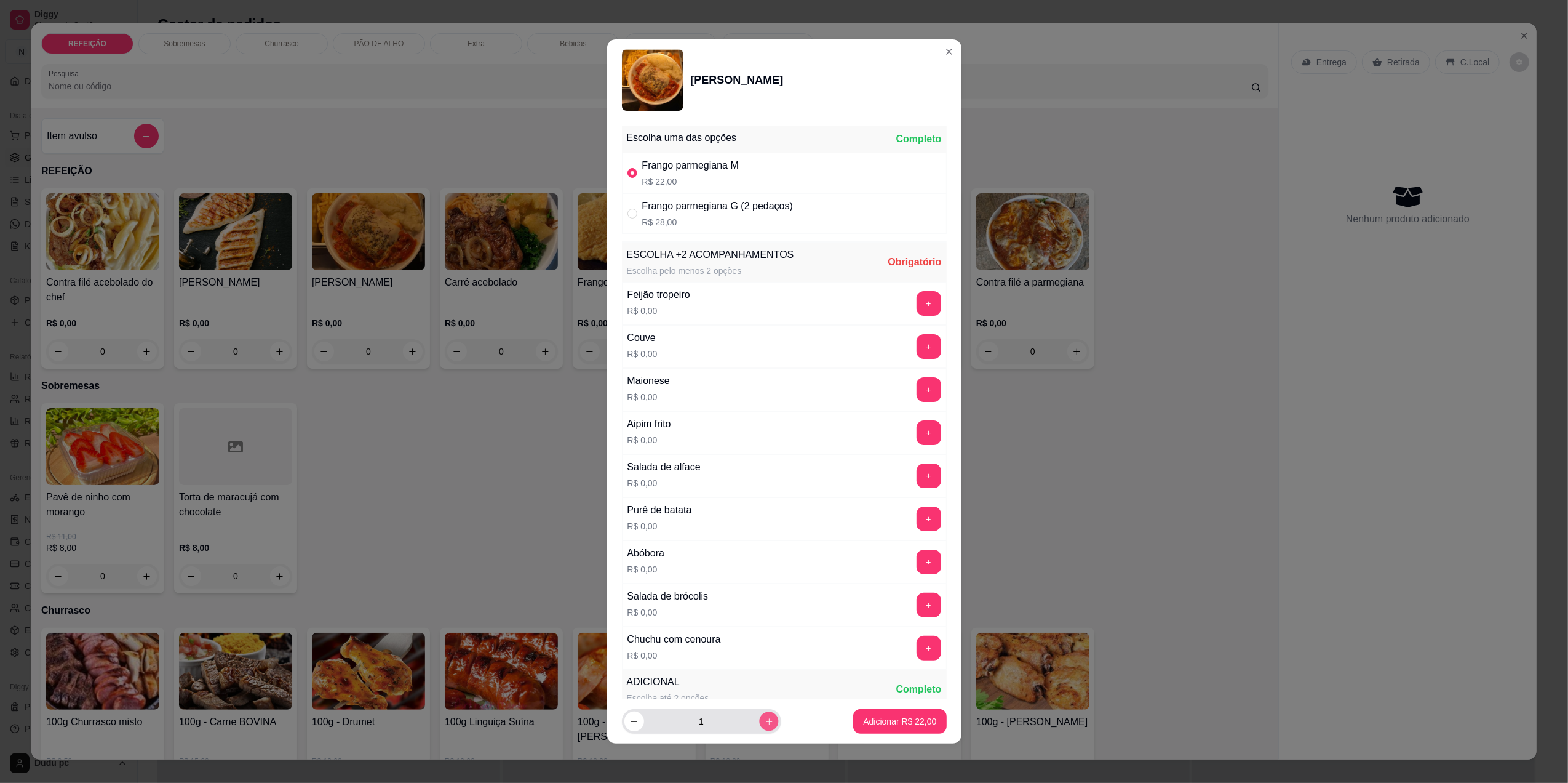
type input "2"
click at [917, 468] on button "+" at bounding box center [929, 476] width 25 height 25
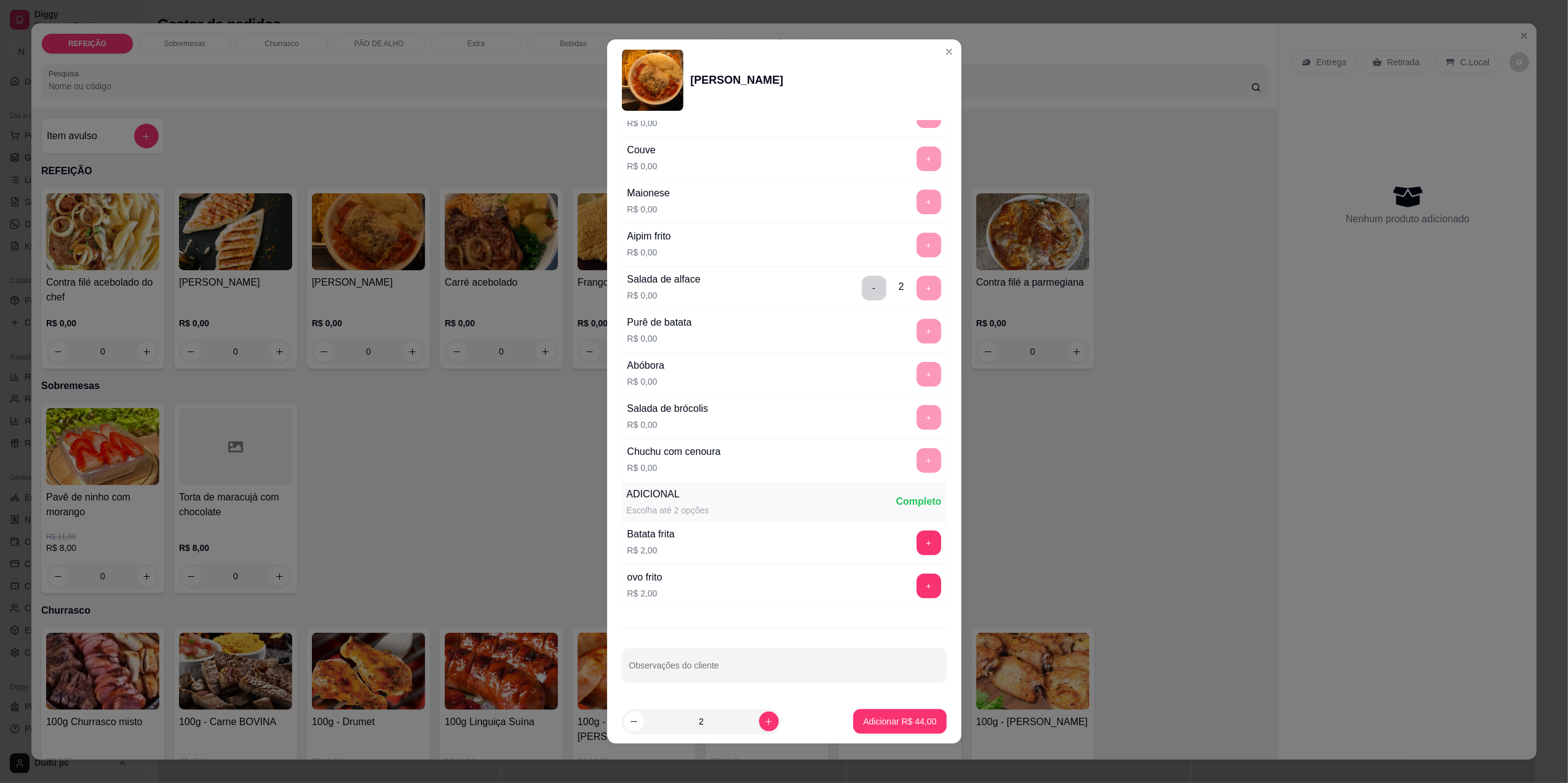
scroll to position [193, 0]
click at [885, 724] on p "Adicionar R$ 44,00" at bounding box center [900, 721] width 71 height 12
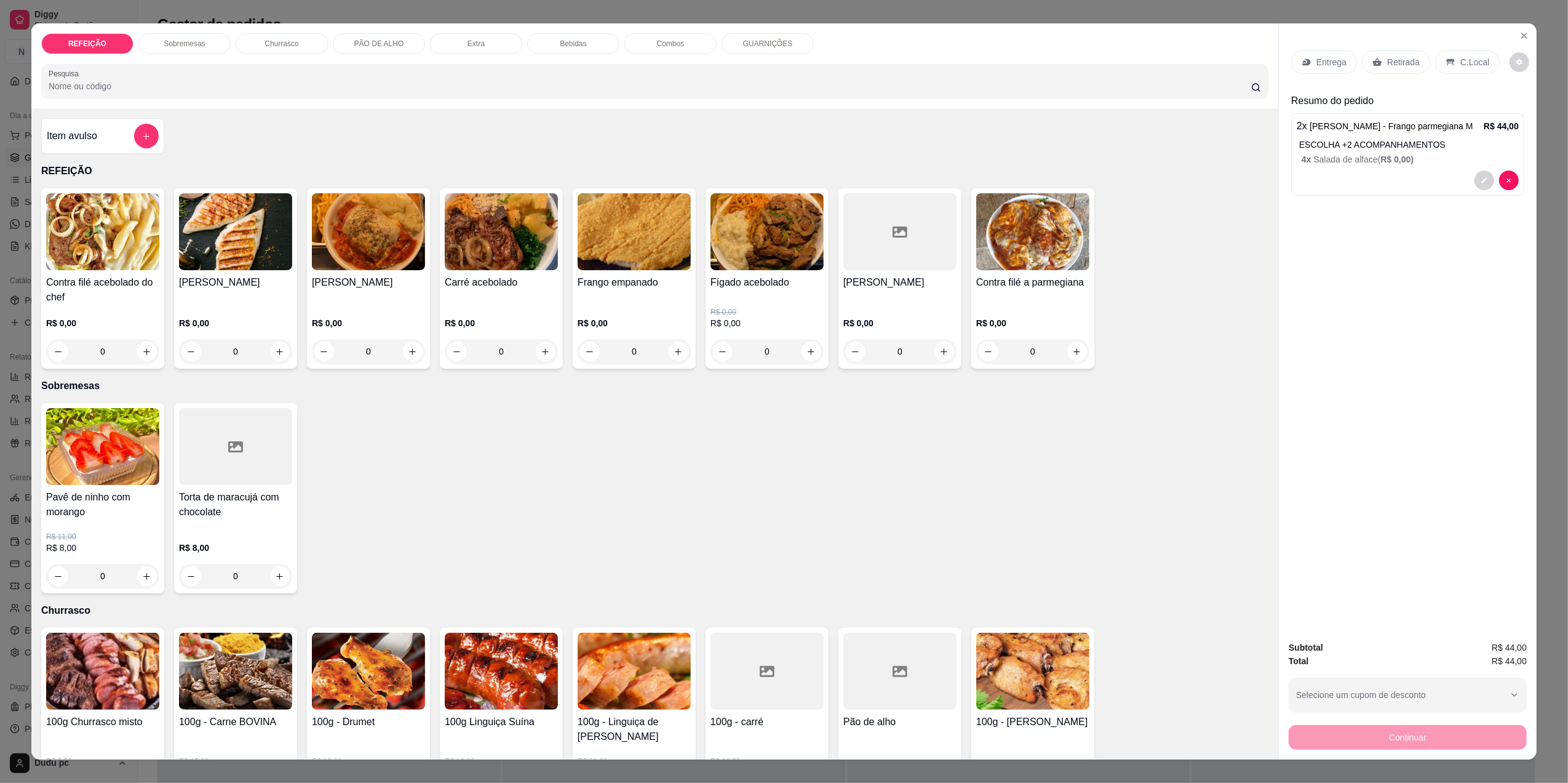
click at [477, 312] on div "R$ 0,00 0" at bounding box center [501, 334] width 113 height 59
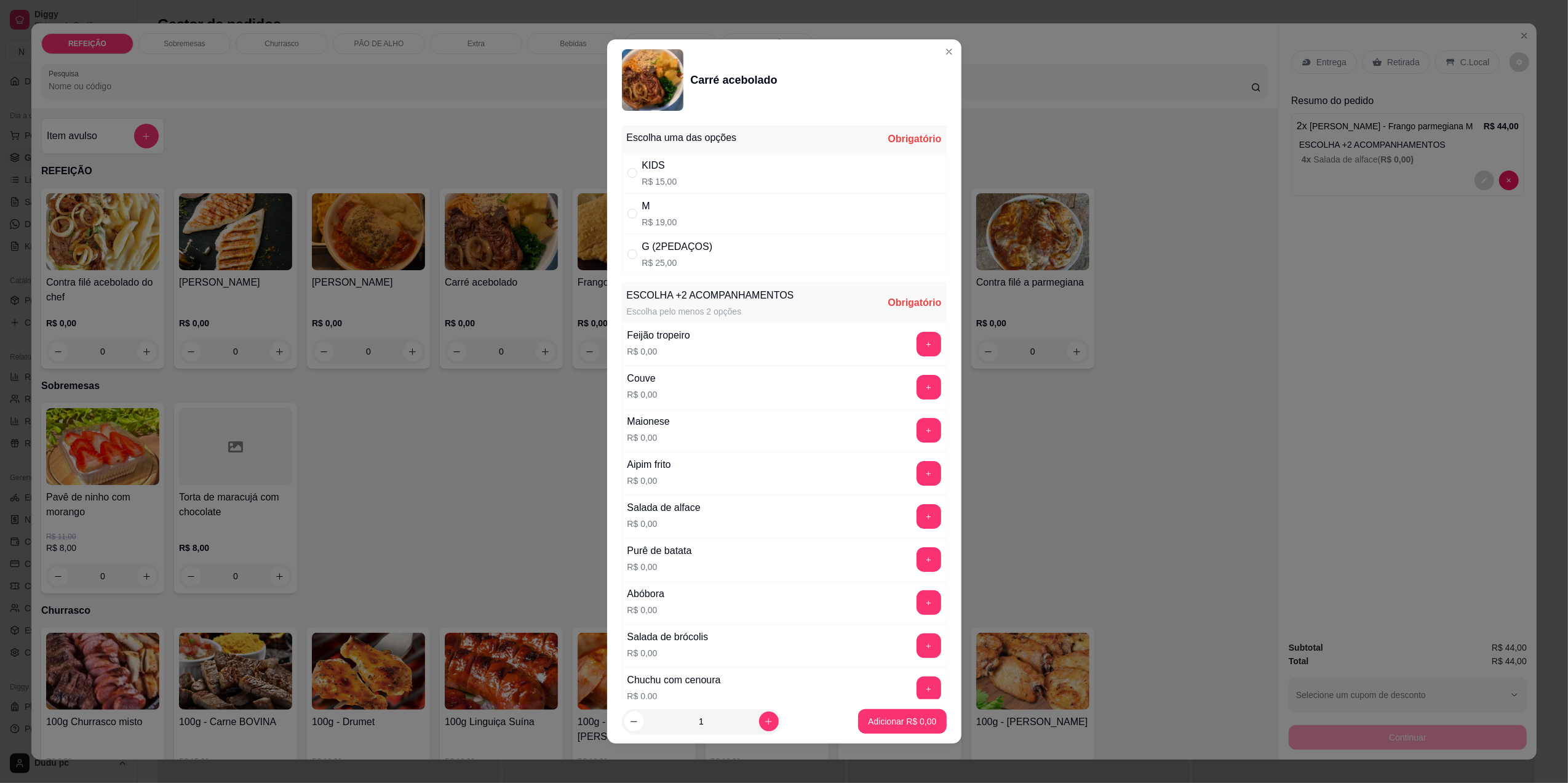
click at [719, 205] on div "M R$ 19,00" at bounding box center [784, 213] width 325 height 40
click at [729, 242] on div "G (2PEDAÇOS) R$ 25,00" at bounding box center [784, 255] width 325 height 40
radio input "false"
radio input "true"
click at [917, 516] on button "+" at bounding box center [929, 517] width 25 height 25
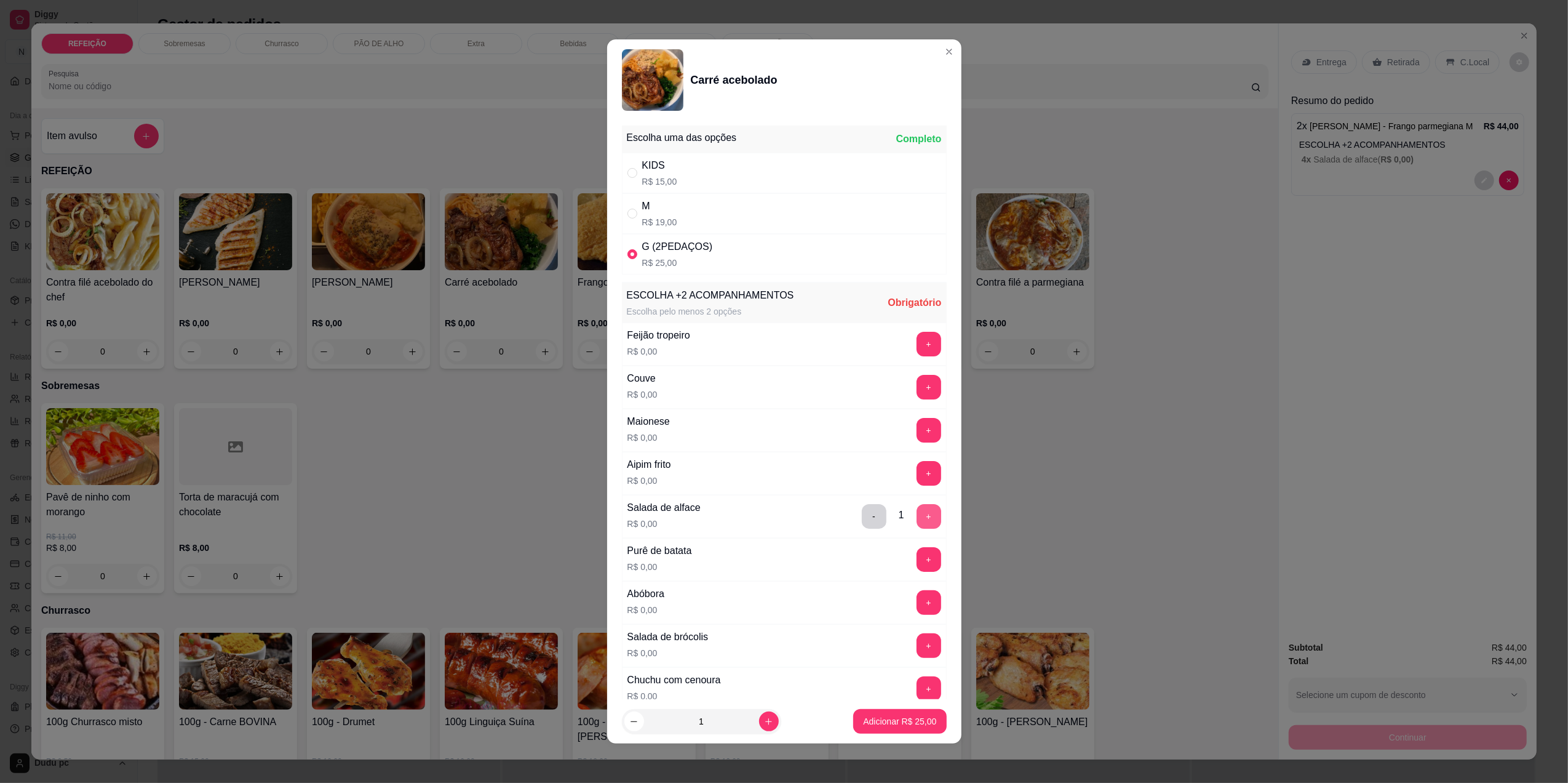
click at [917, 516] on button "+" at bounding box center [929, 517] width 25 height 25
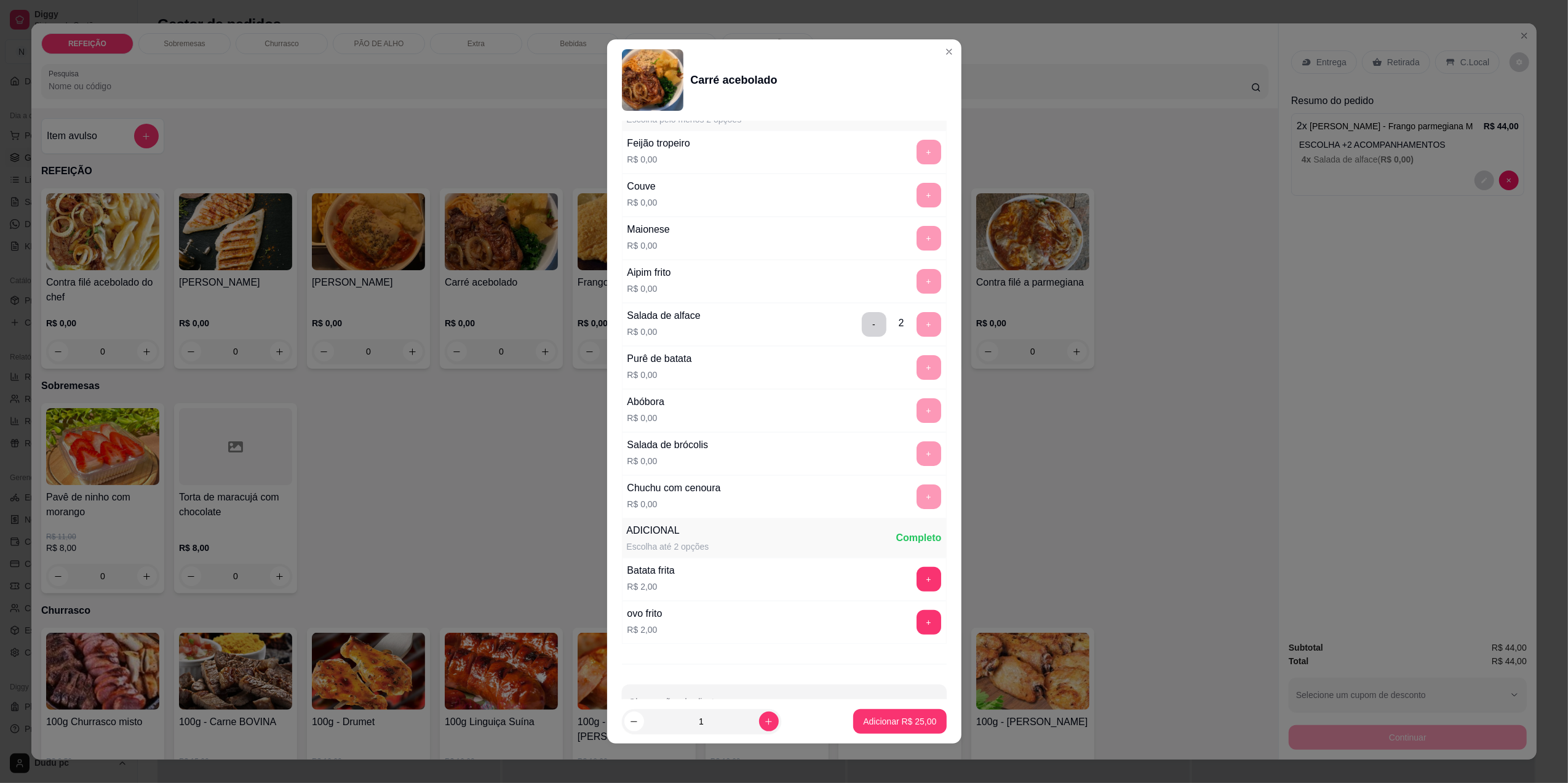
scroll to position [234, 0]
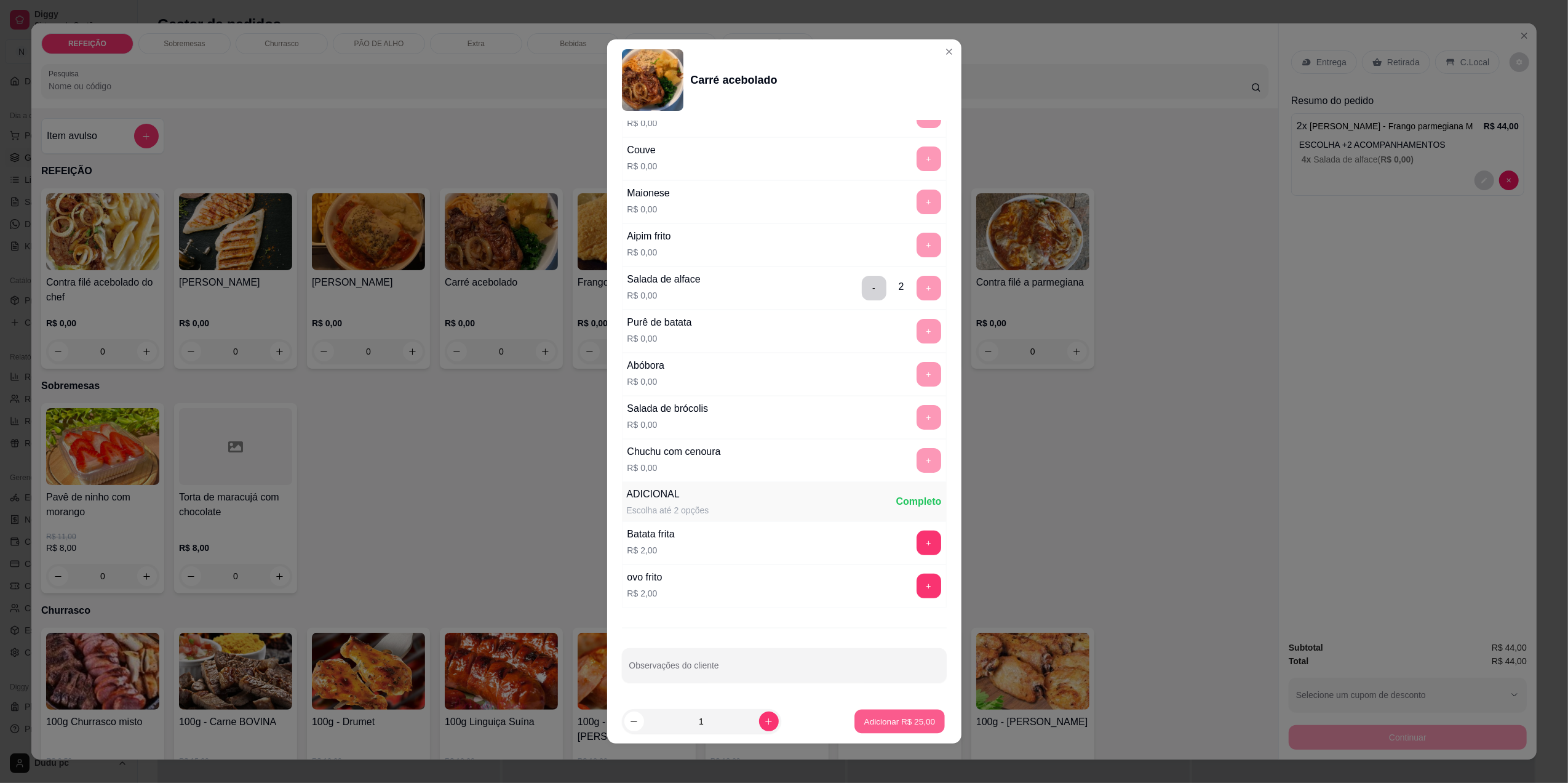
click at [869, 719] on p "Adicionar R$ 25,00" at bounding box center [900, 721] width 71 height 12
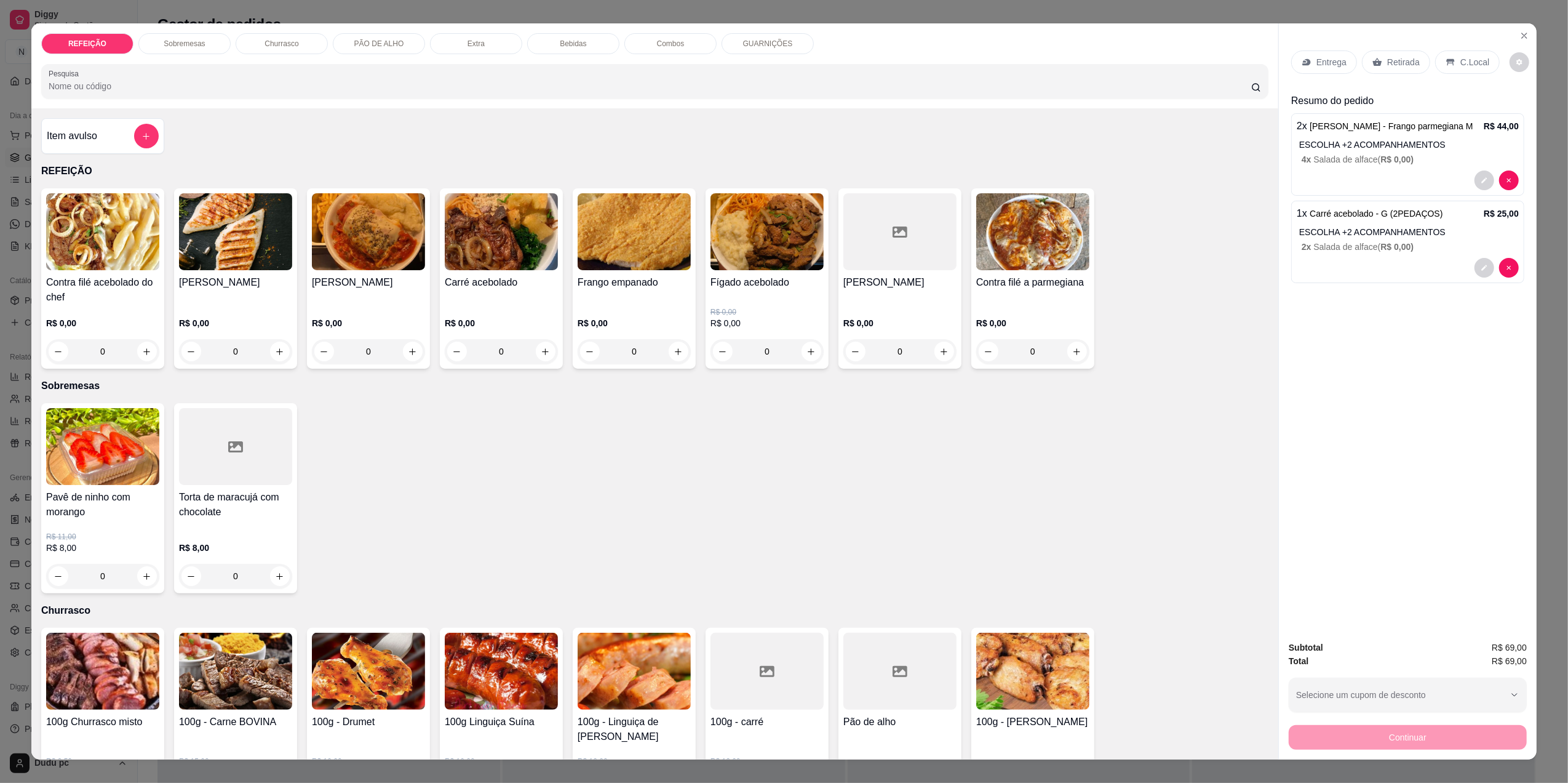
click at [576, 48] on p "Bebidas" at bounding box center [572, 43] width 26 height 10
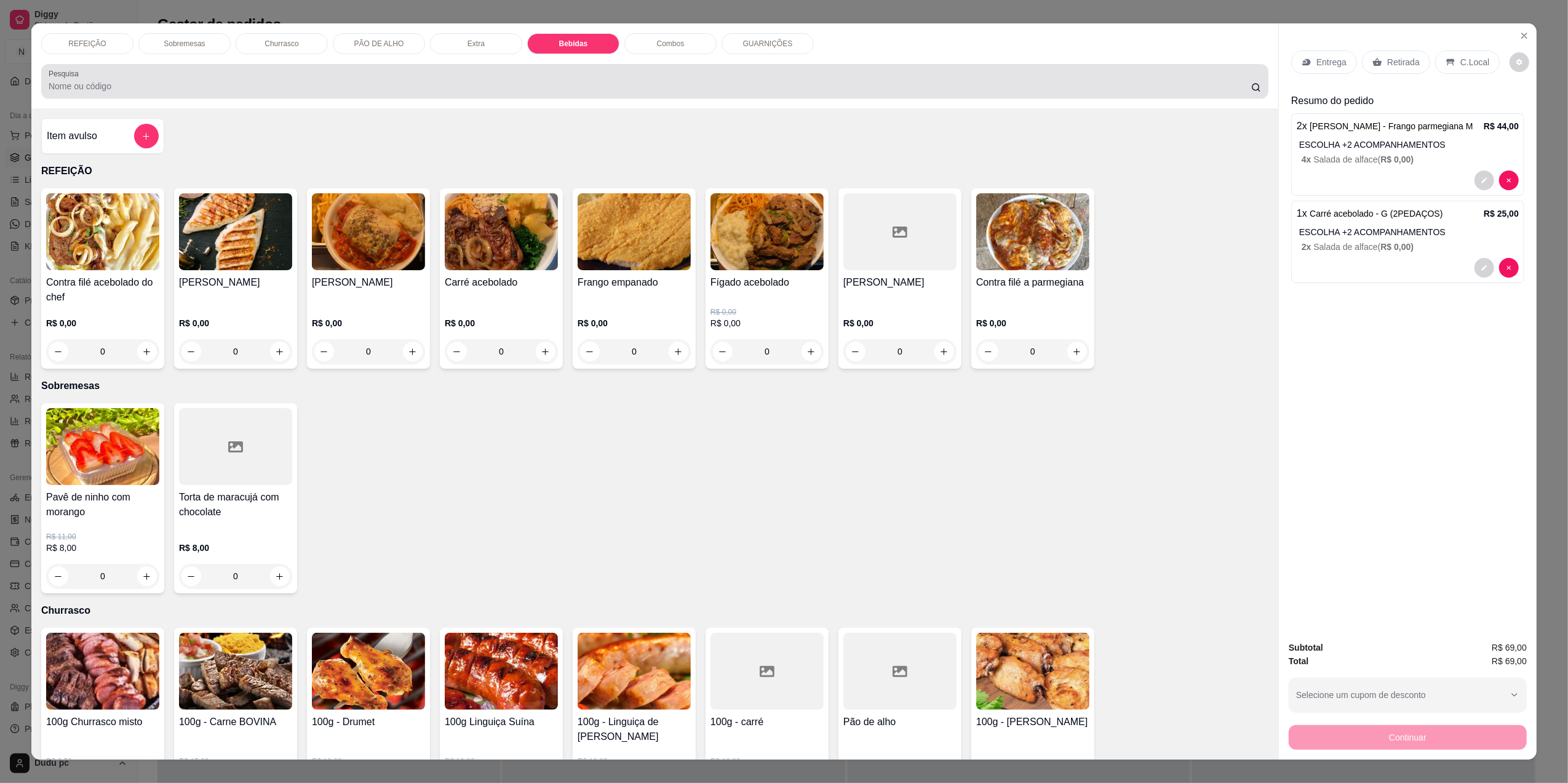
scroll to position [15, 0]
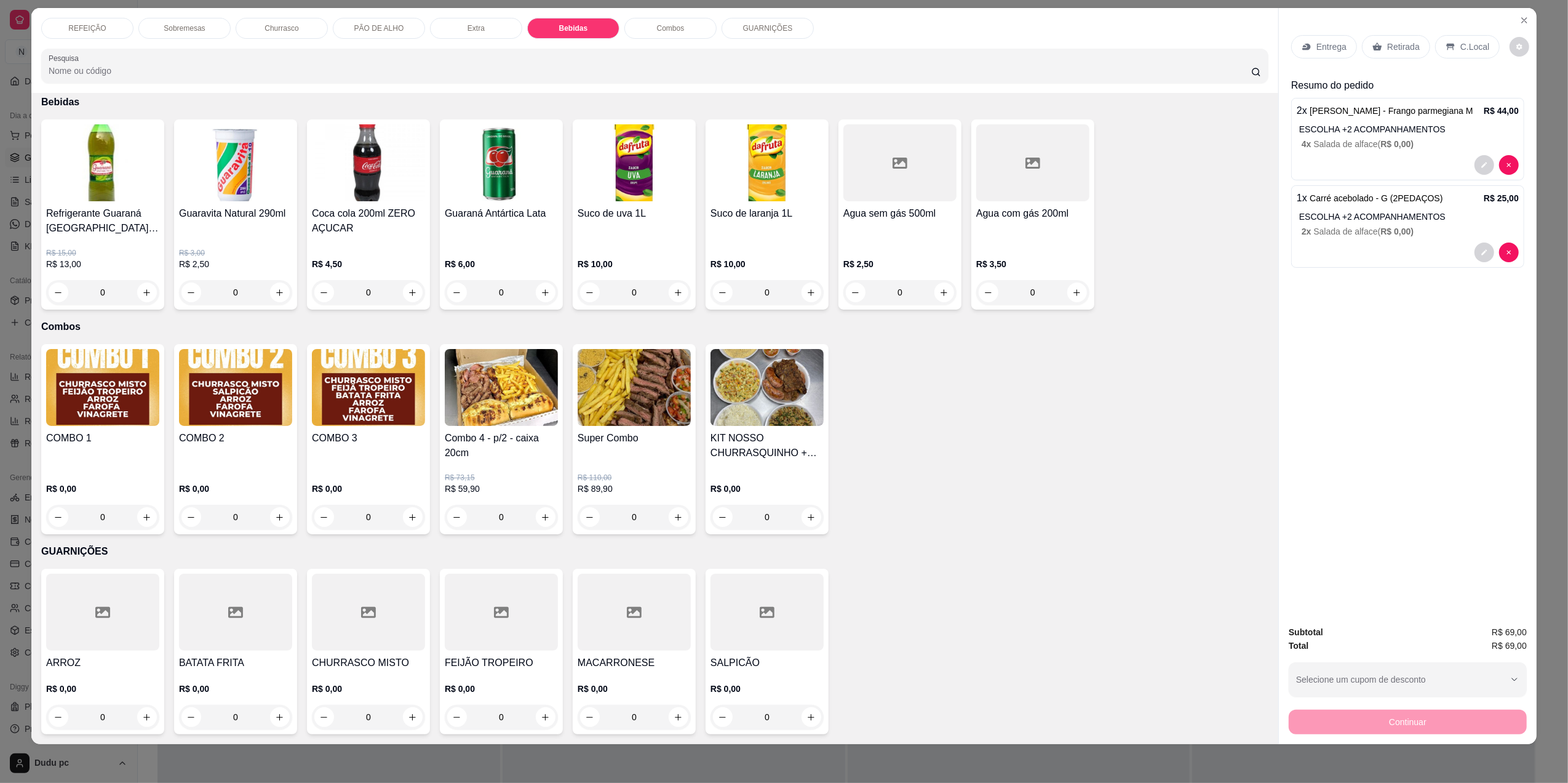
click at [1259, 122] on div "Item avulso REFEIÇÃO Contra filé acebolado do chef R$ 0,00 0 [PERSON_NAME] R$ 0…" at bounding box center [655, 418] width 1247 height 651
click at [1259, 121] on div "Item avulso REFEIÇÃO Contra filé acebolado do chef R$ 0,00 0 [PERSON_NAME] R$ 0…" at bounding box center [655, 418] width 1247 height 651
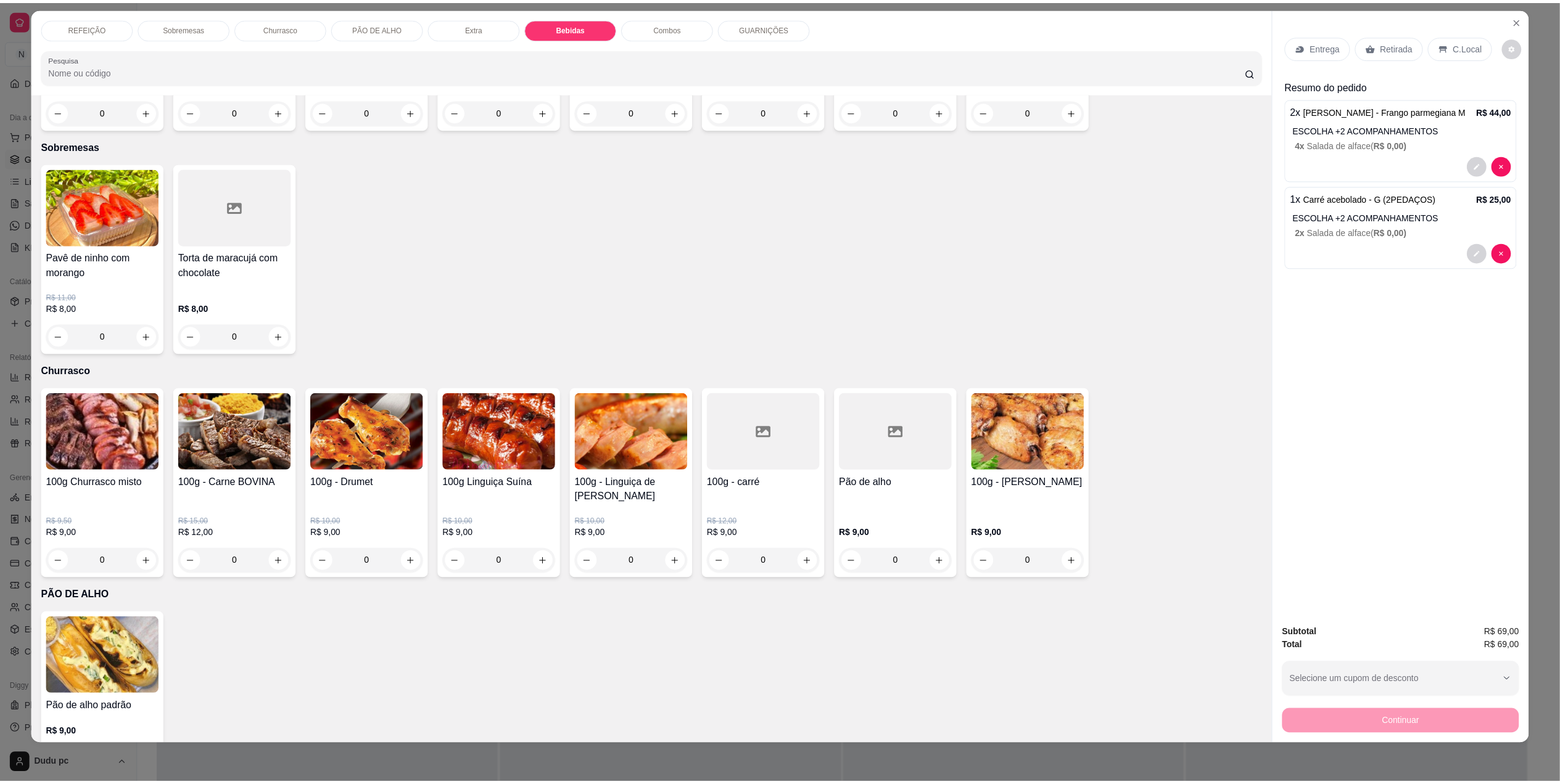
scroll to position [3, 0]
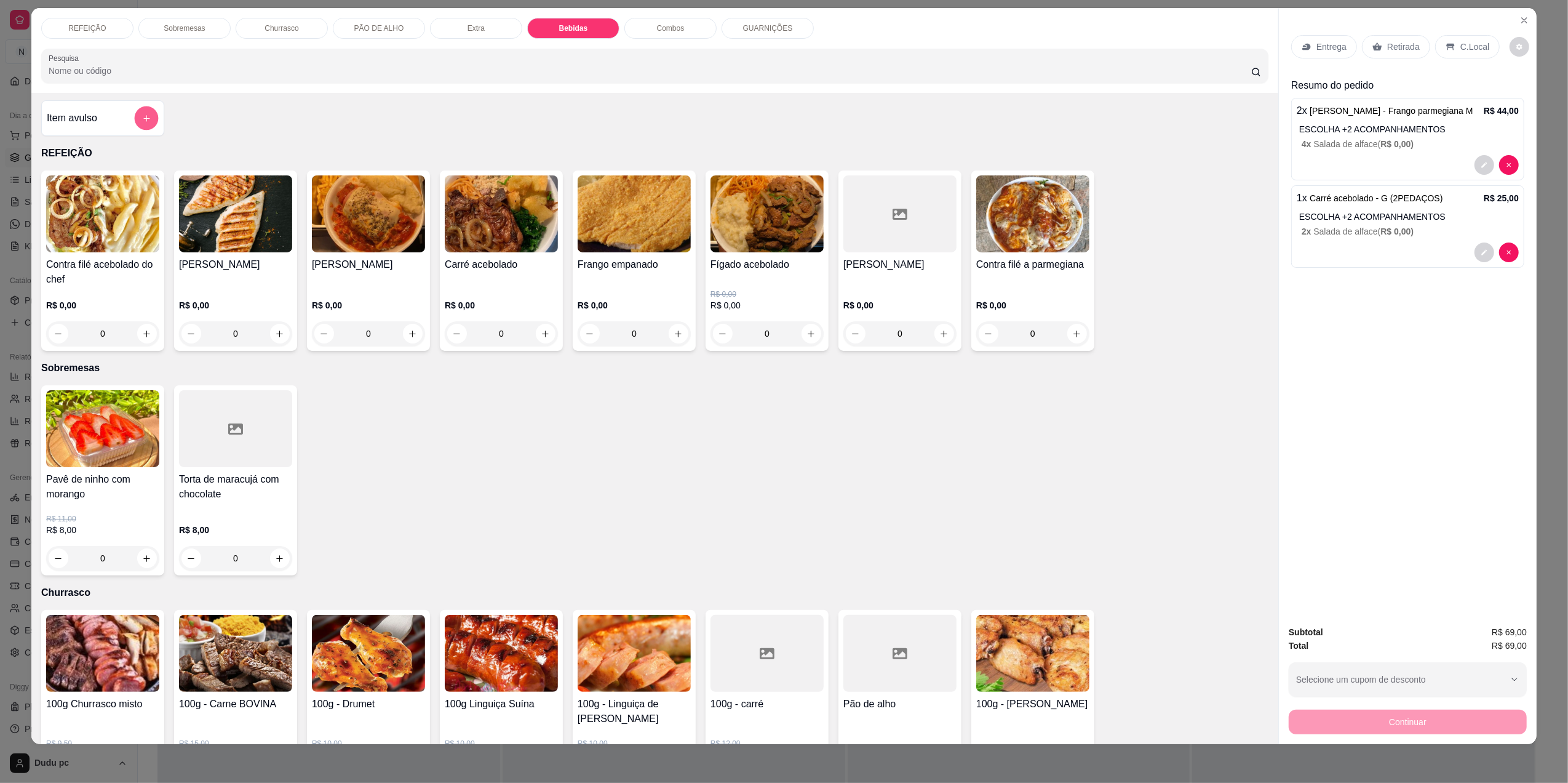
click at [135, 124] on button "add-separate-item" at bounding box center [146, 118] width 24 height 24
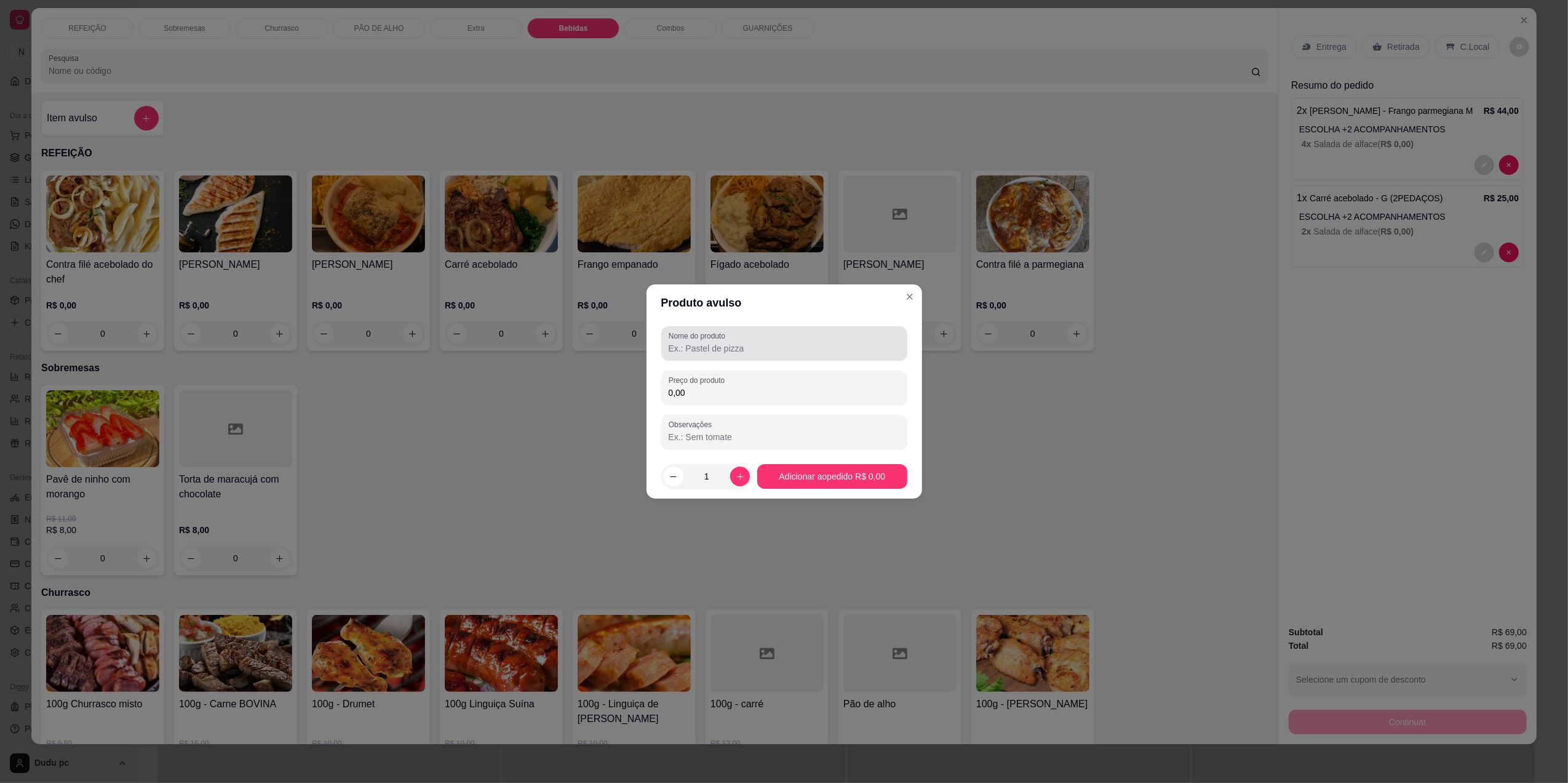
click at [708, 341] on div at bounding box center [784, 343] width 231 height 25
type input "coca cola 1l"
click at [712, 382] on label "Preço do produto" at bounding box center [699, 380] width 61 height 11
click at [712, 387] on input "0,00" at bounding box center [784, 392] width 231 height 13
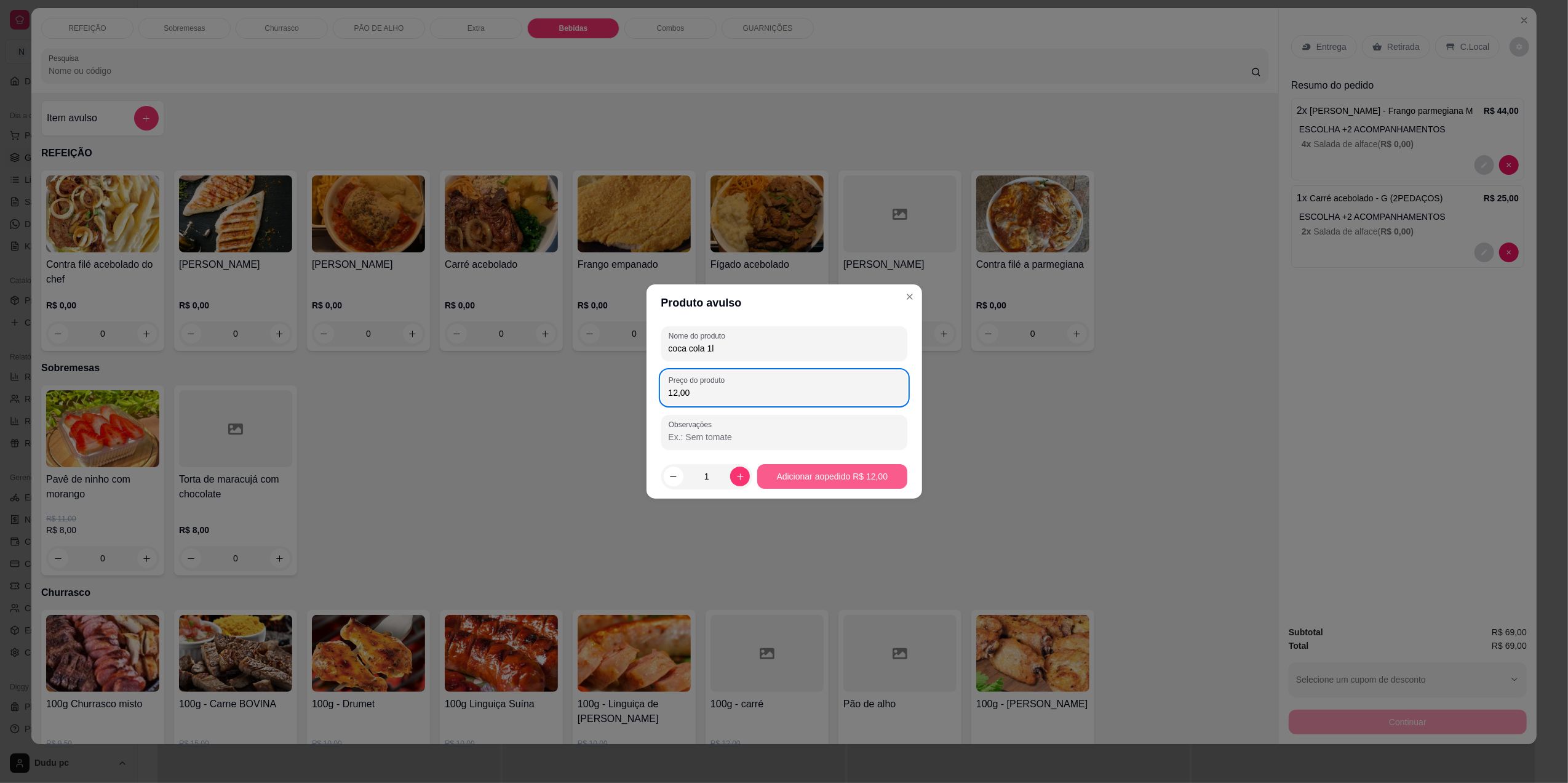
type input "12,00"
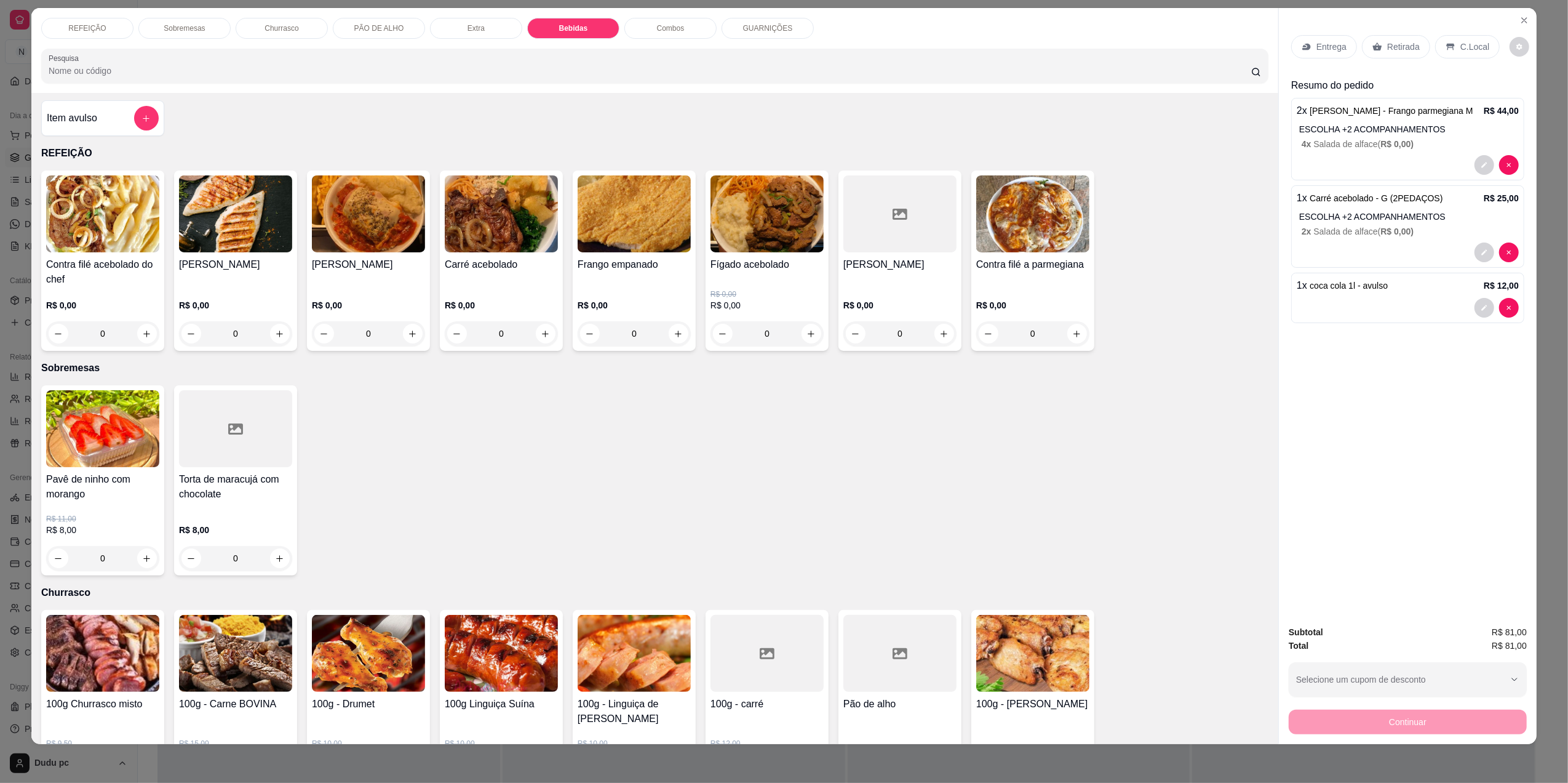
click at [1482, 40] on div "C.Local" at bounding box center [1467, 46] width 65 height 23
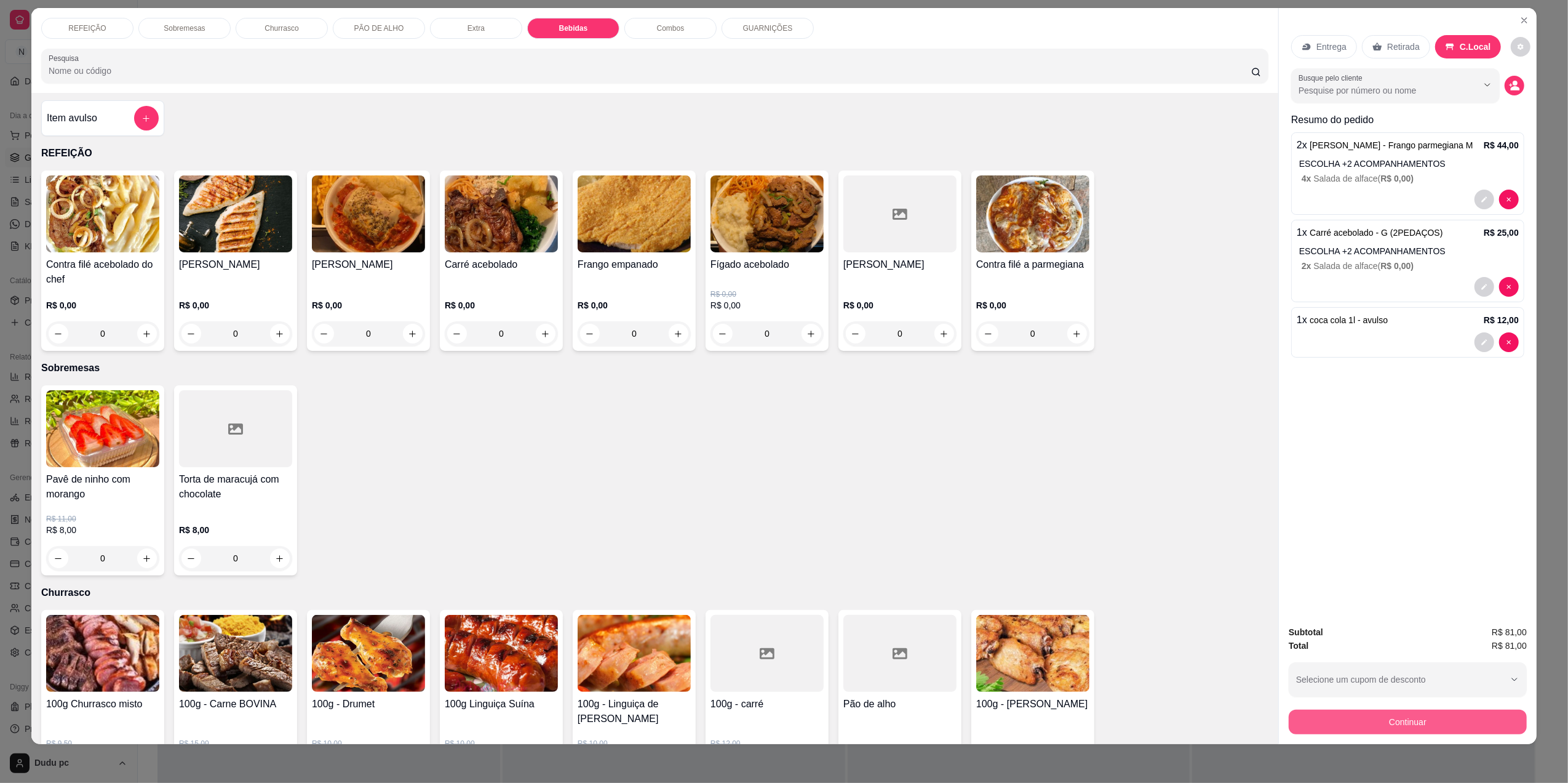
click at [1310, 724] on button "Continuar" at bounding box center [1407, 722] width 238 height 25
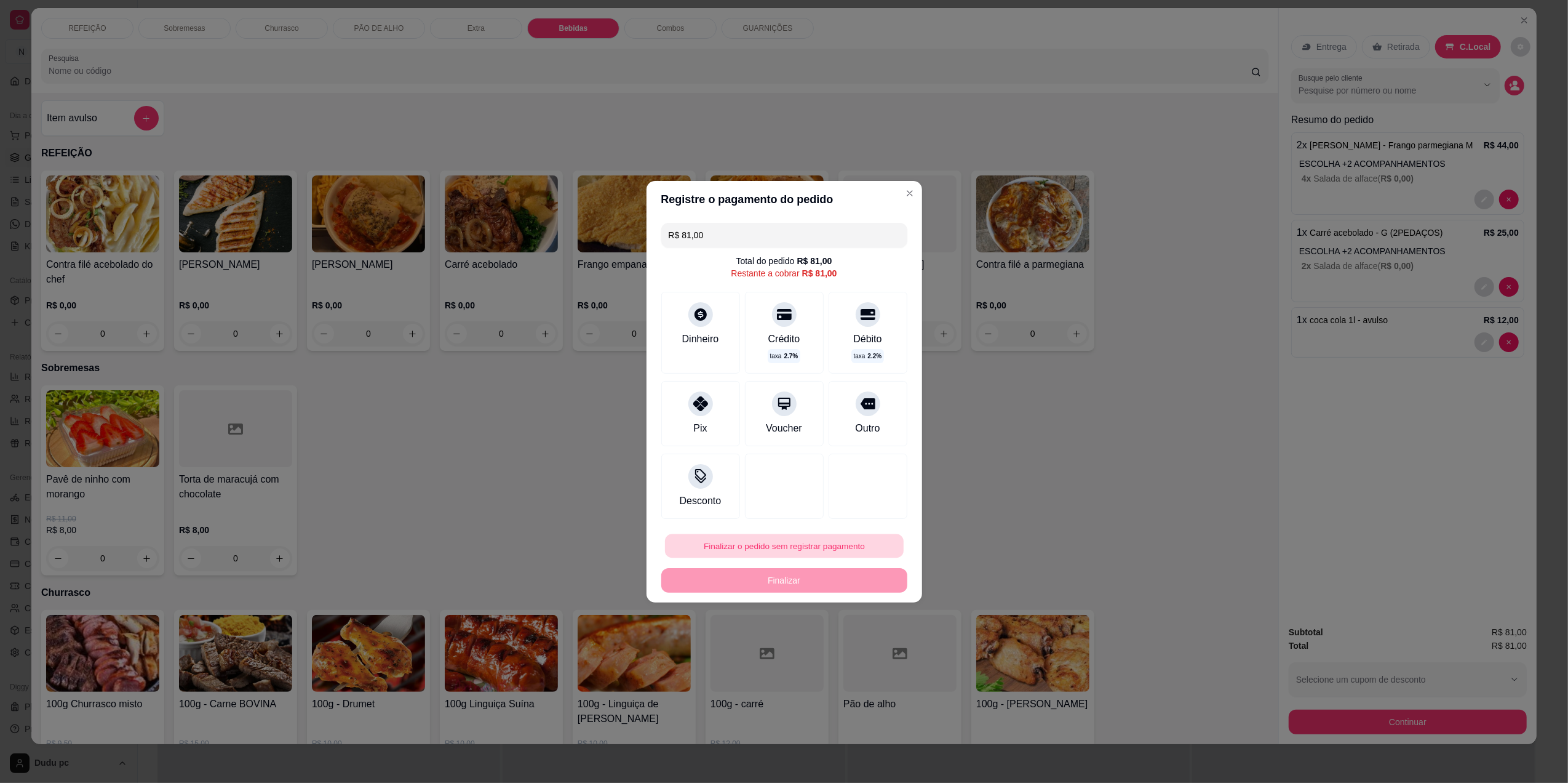
click at [763, 554] on button "Finalizar o pedido sem registrar pagamento" at bounding box center [784, 545] width 239 height 24
click at [864, 648] on button "Confirmar" at bounding box center [859, 646] width 43 height 18
type input "R$ 0,00"
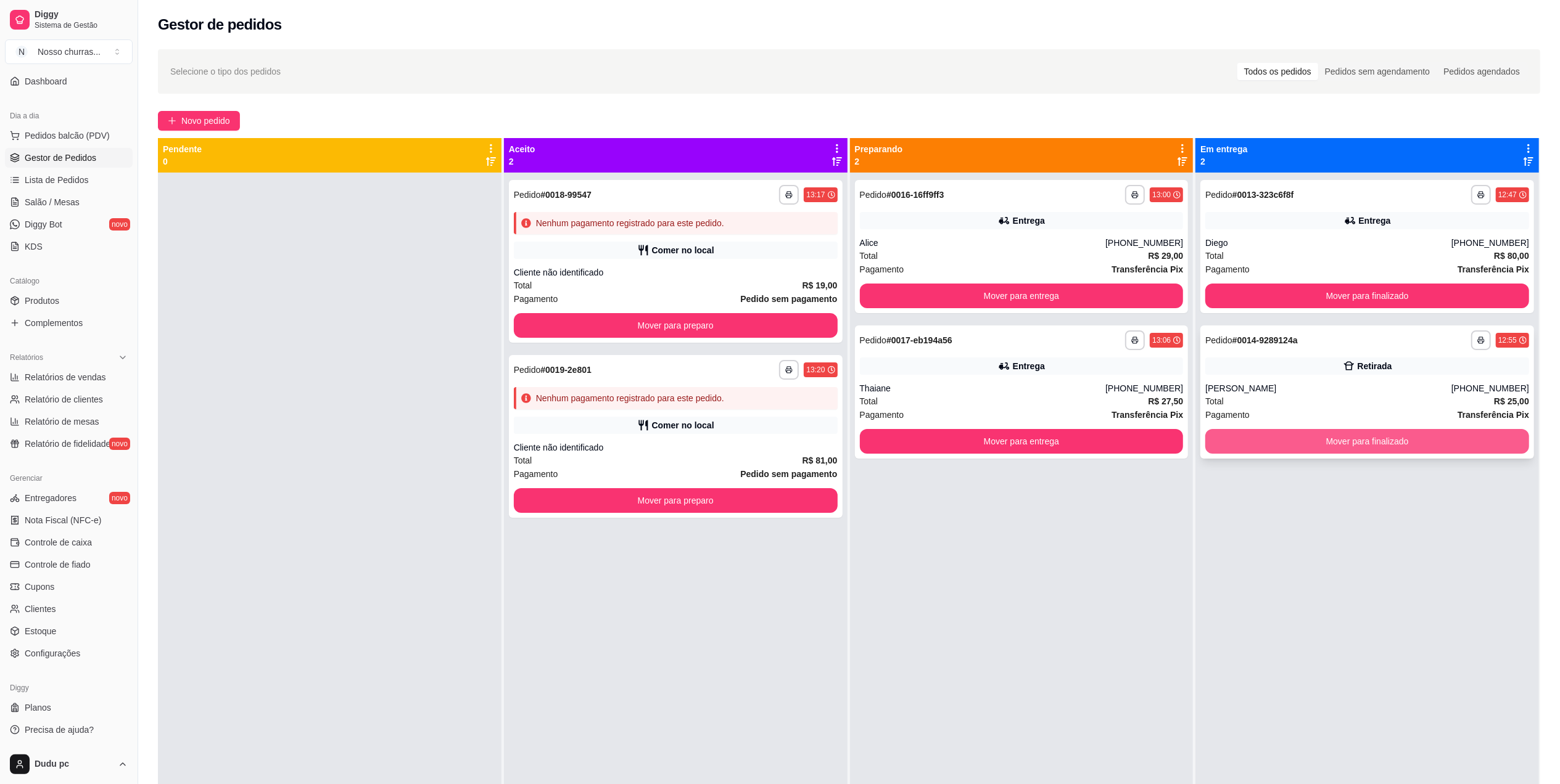
click at [1249, 437] on button "Mover para finalizado" at bounding box center [1366, 441] width 324 height 25
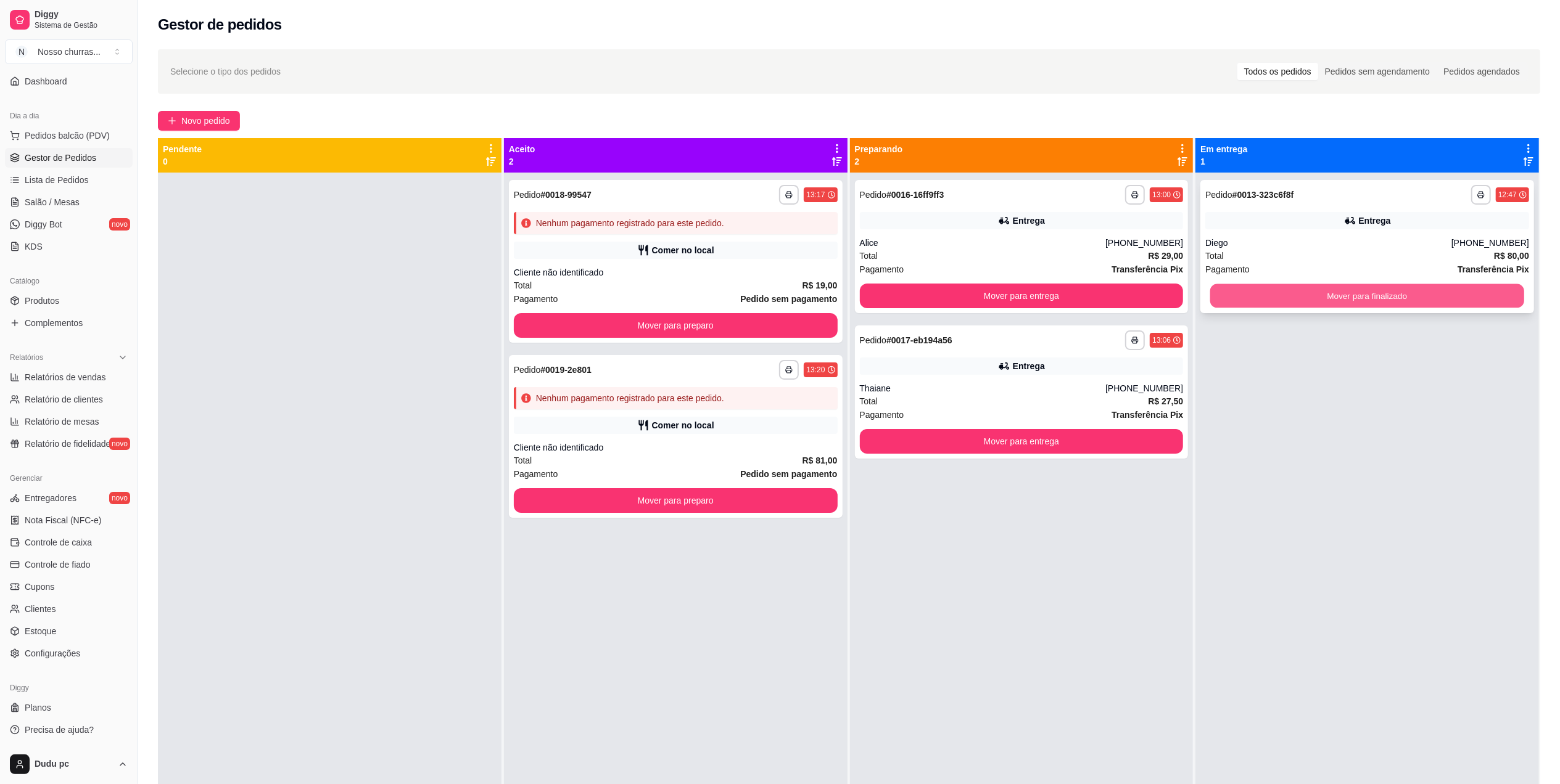
click at [1243, 294] on button "Mover para finalizado" at bounding box center [1367, 295] width 314 height 24
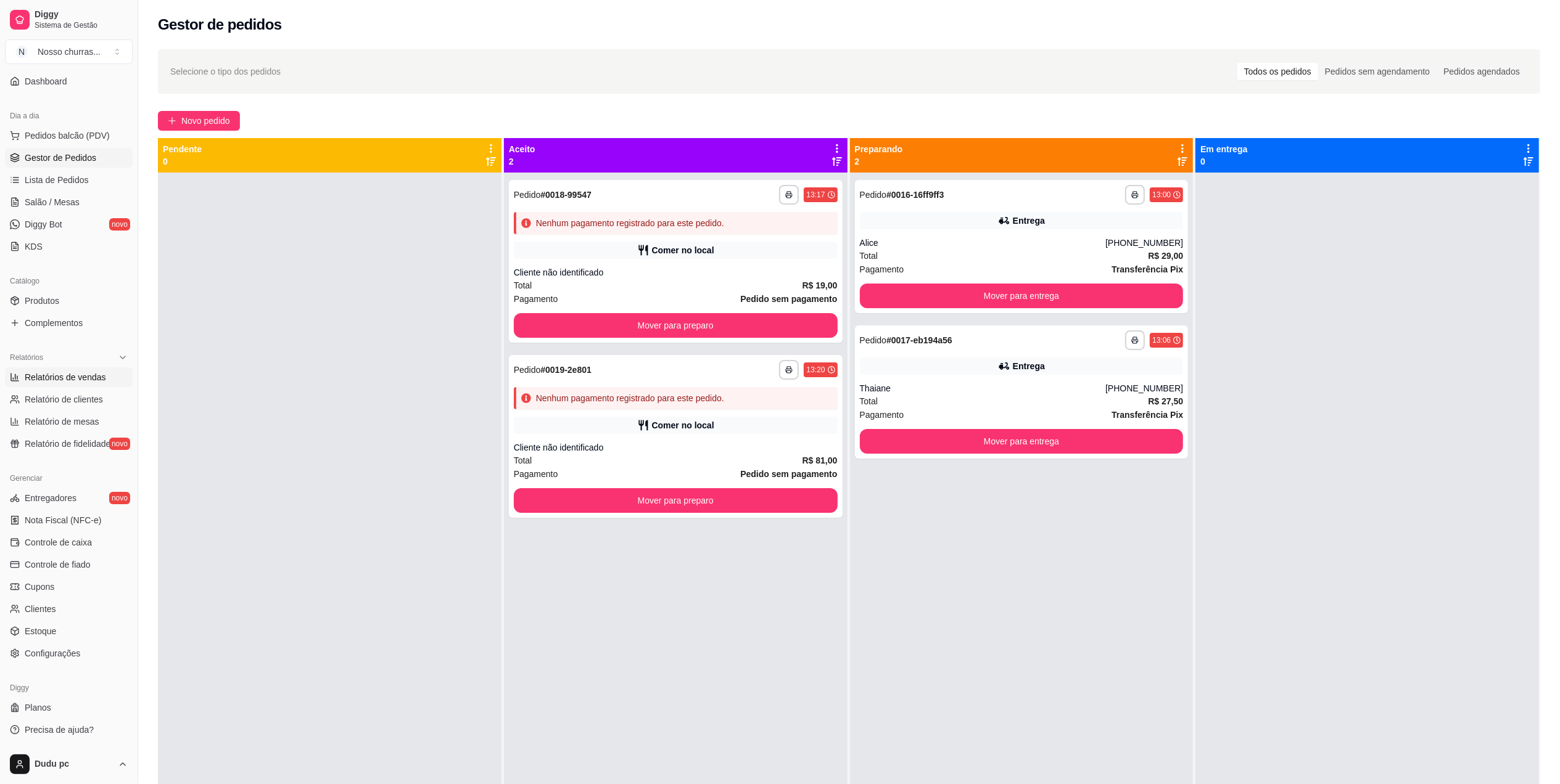
click at [45, 378] on span "Relatórios de vendas" at bounding box center [66, 377] width 81 height 13
select select "ALL"
select select "0"
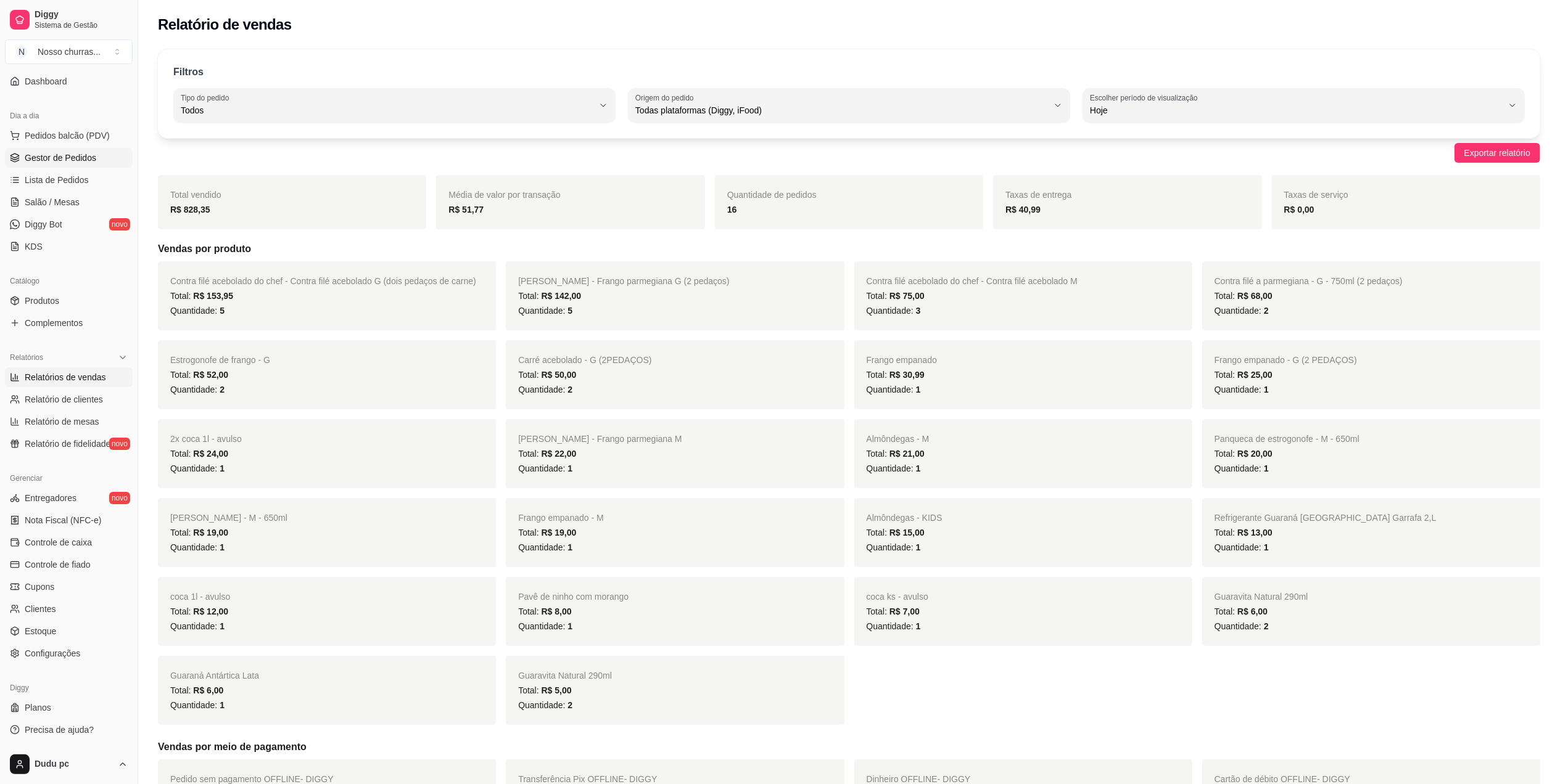
click at [40, 149] on link "Gestor de Pedidos" at bounding box center [69, 157] width 128 height 19
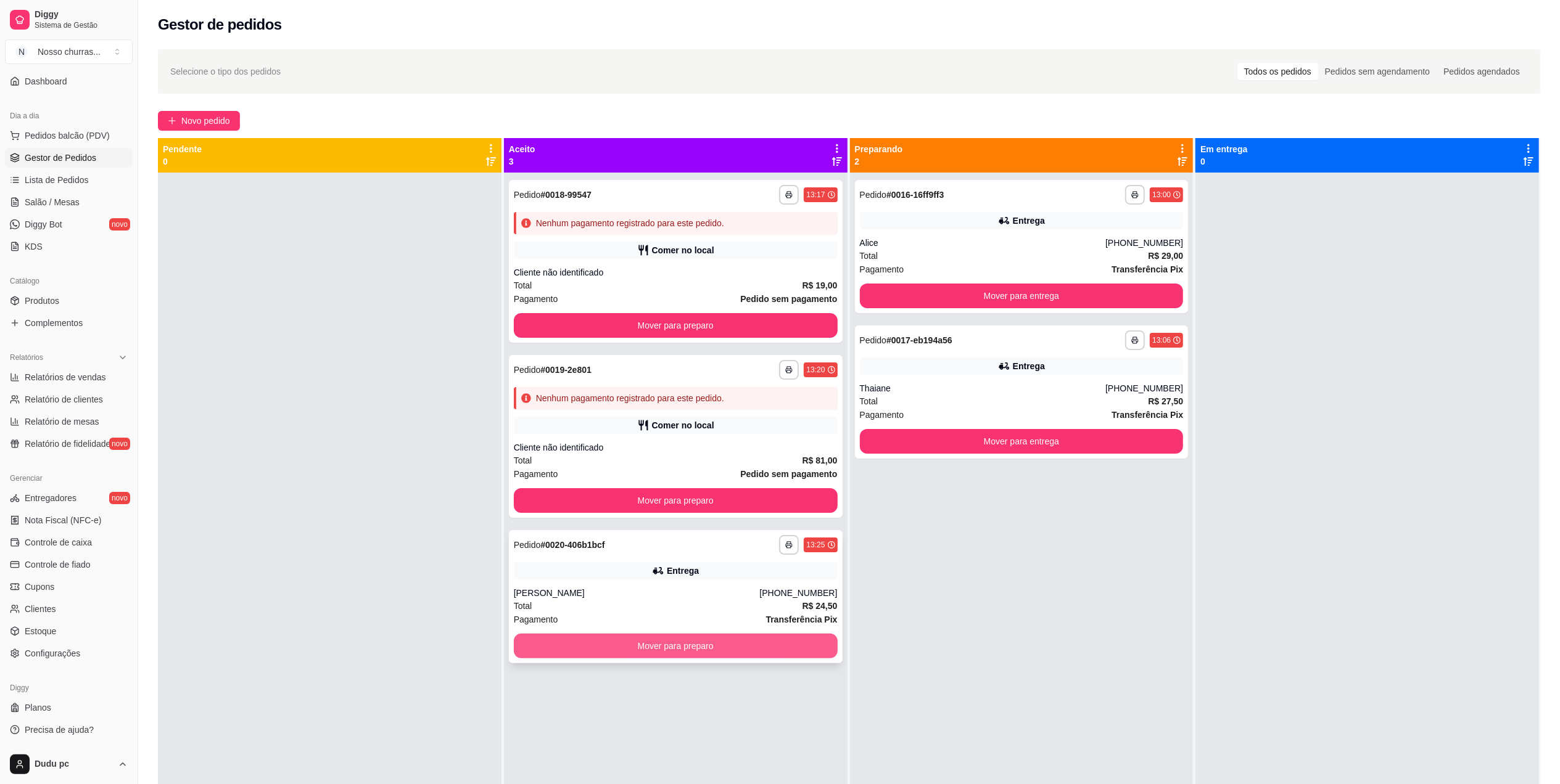
click at [547, 646] on button "Mover para preparo" at bounding box center [675, 646] width 324 height 25
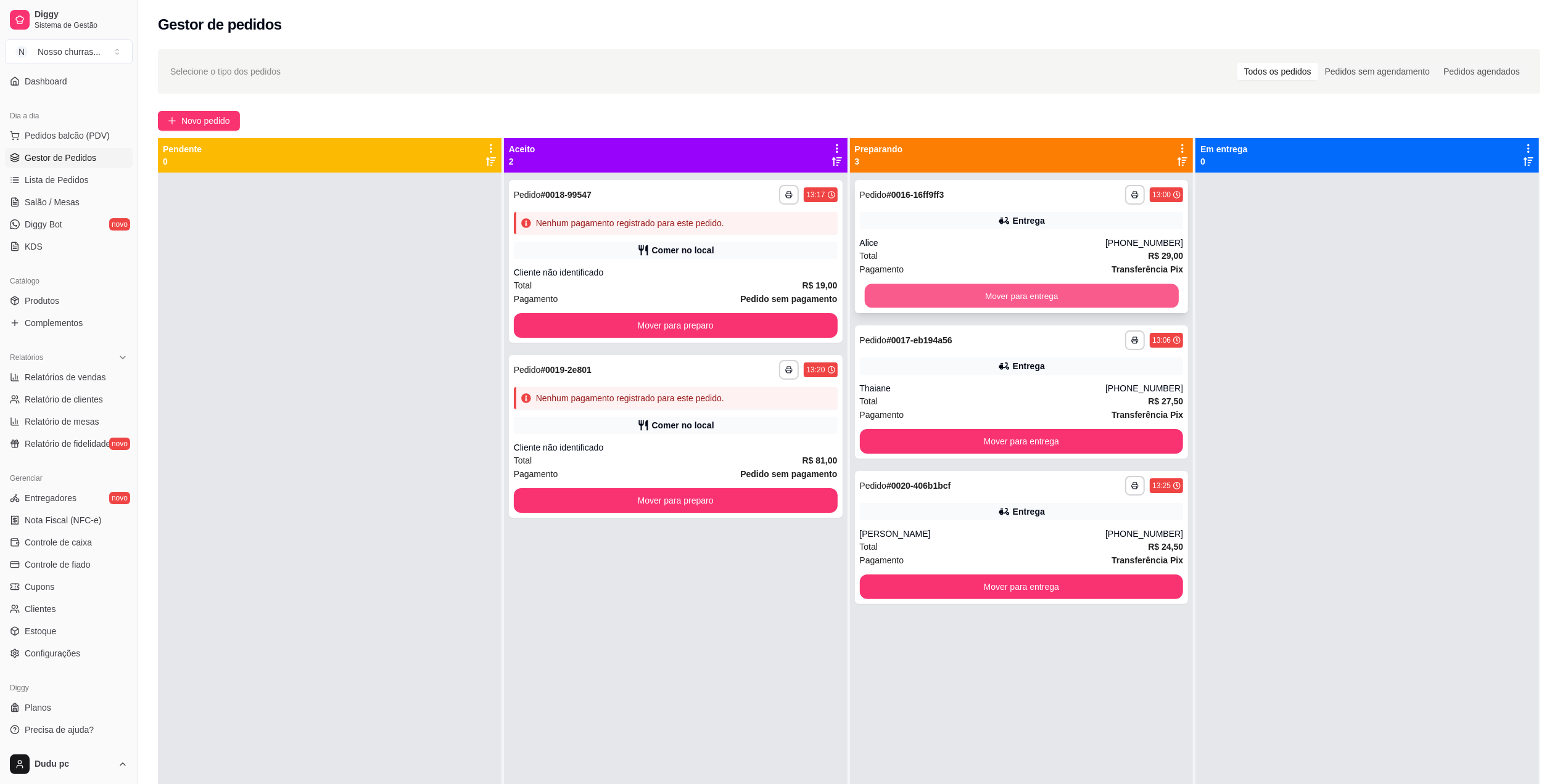
click at [971, 294] on button "Mover para entrega" at bounding box center [1020, 295] width 314 height 24
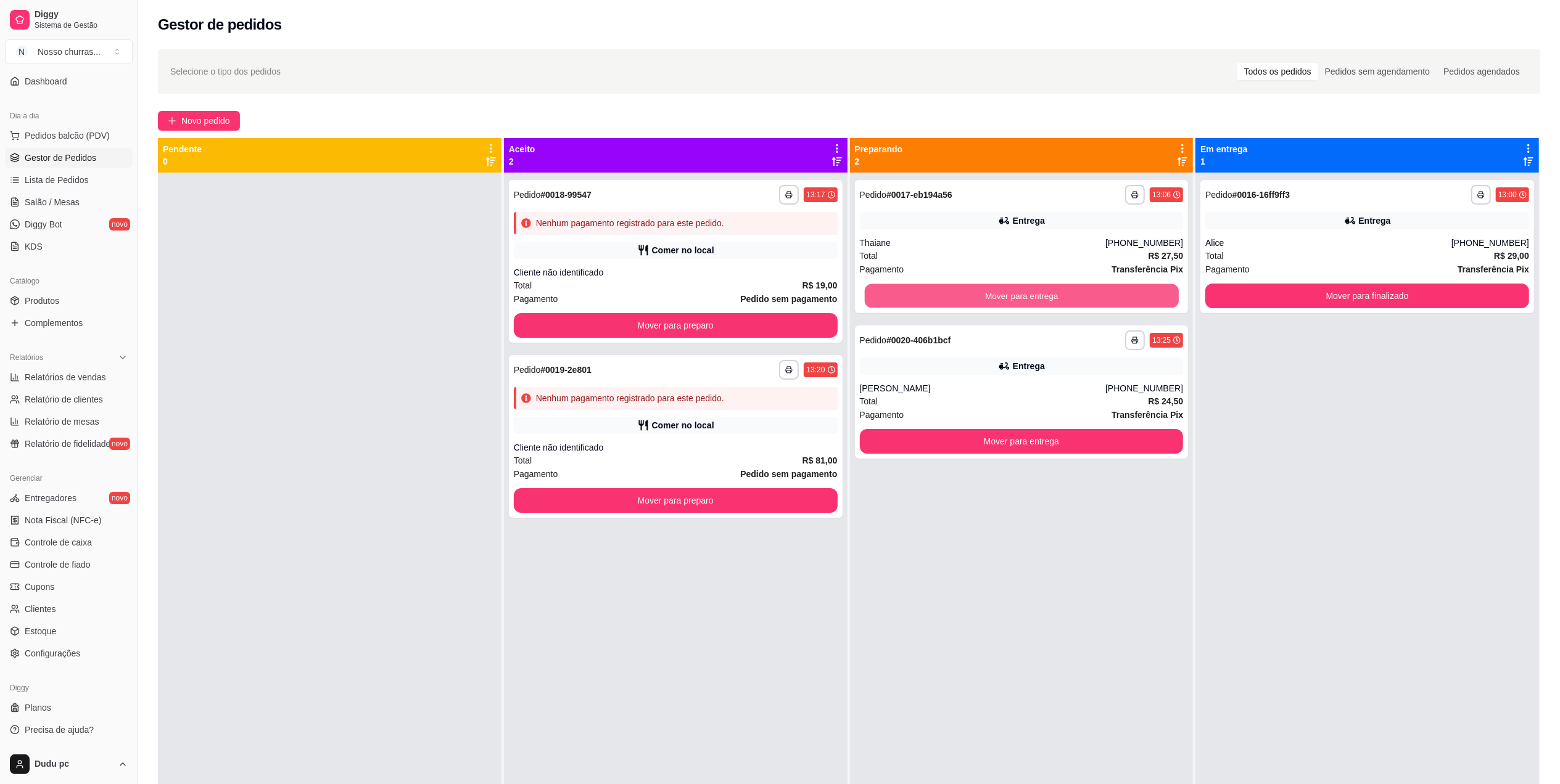
click at [971, 294] on button "Mover para entrega" at bounding box center [1020, 295] width 314 height 24
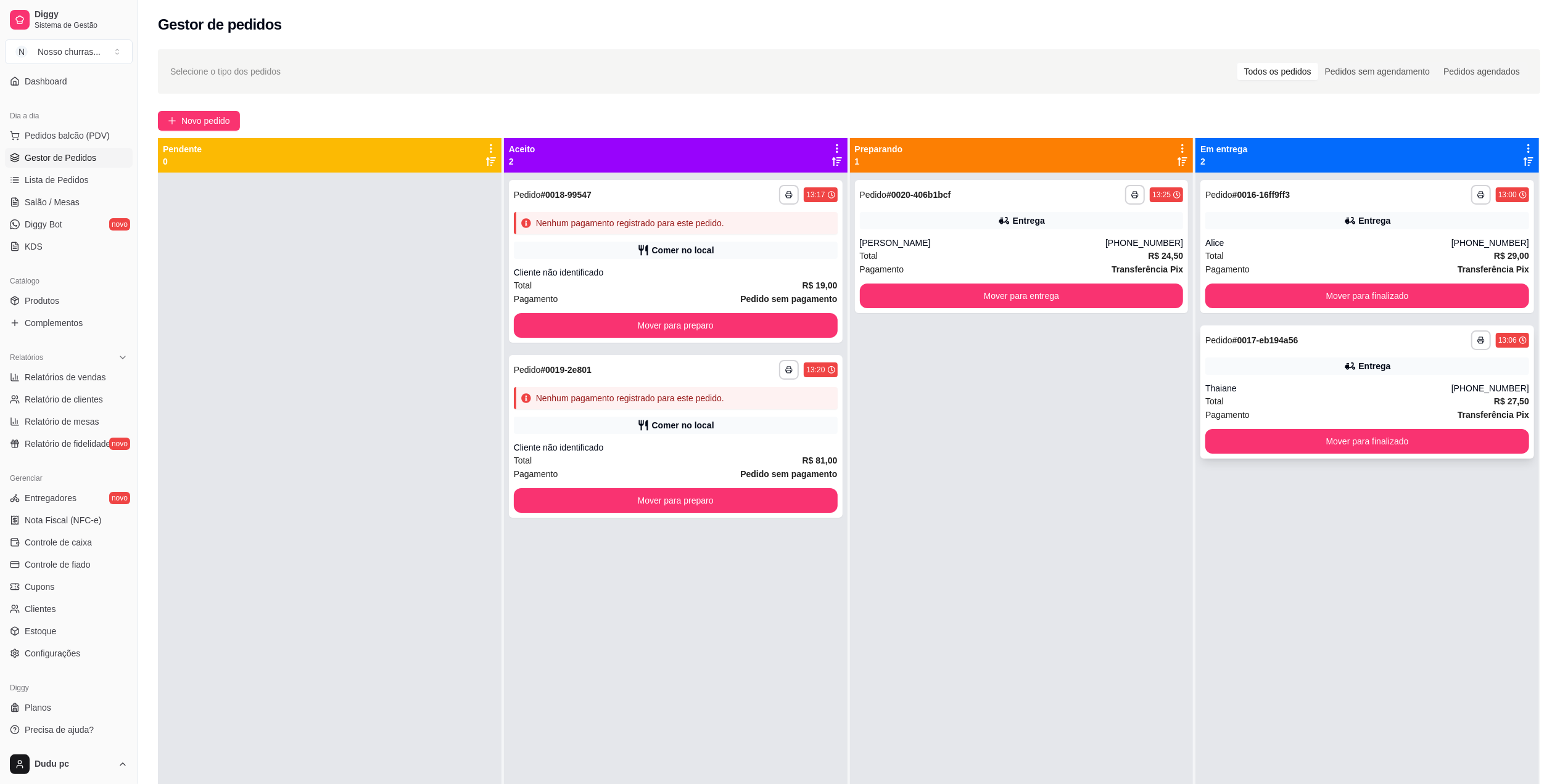
click at [1209, 398] on span "Total" at bounding box center [1213, 402] width 18 height 14
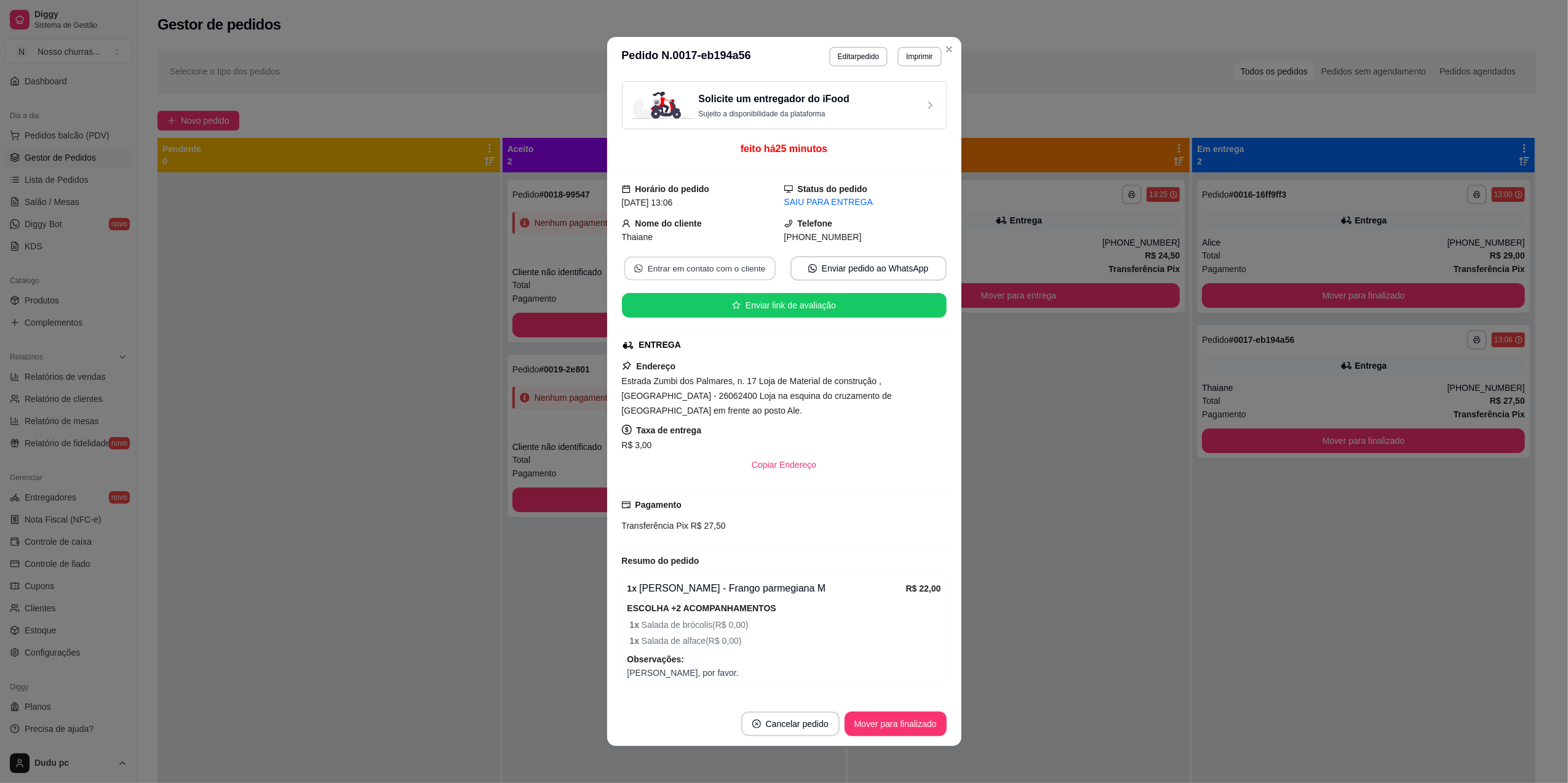
click at [750, 267] on button "Entrar em contato com o cliente" at bounding box center [699, 268] width 151 height 24
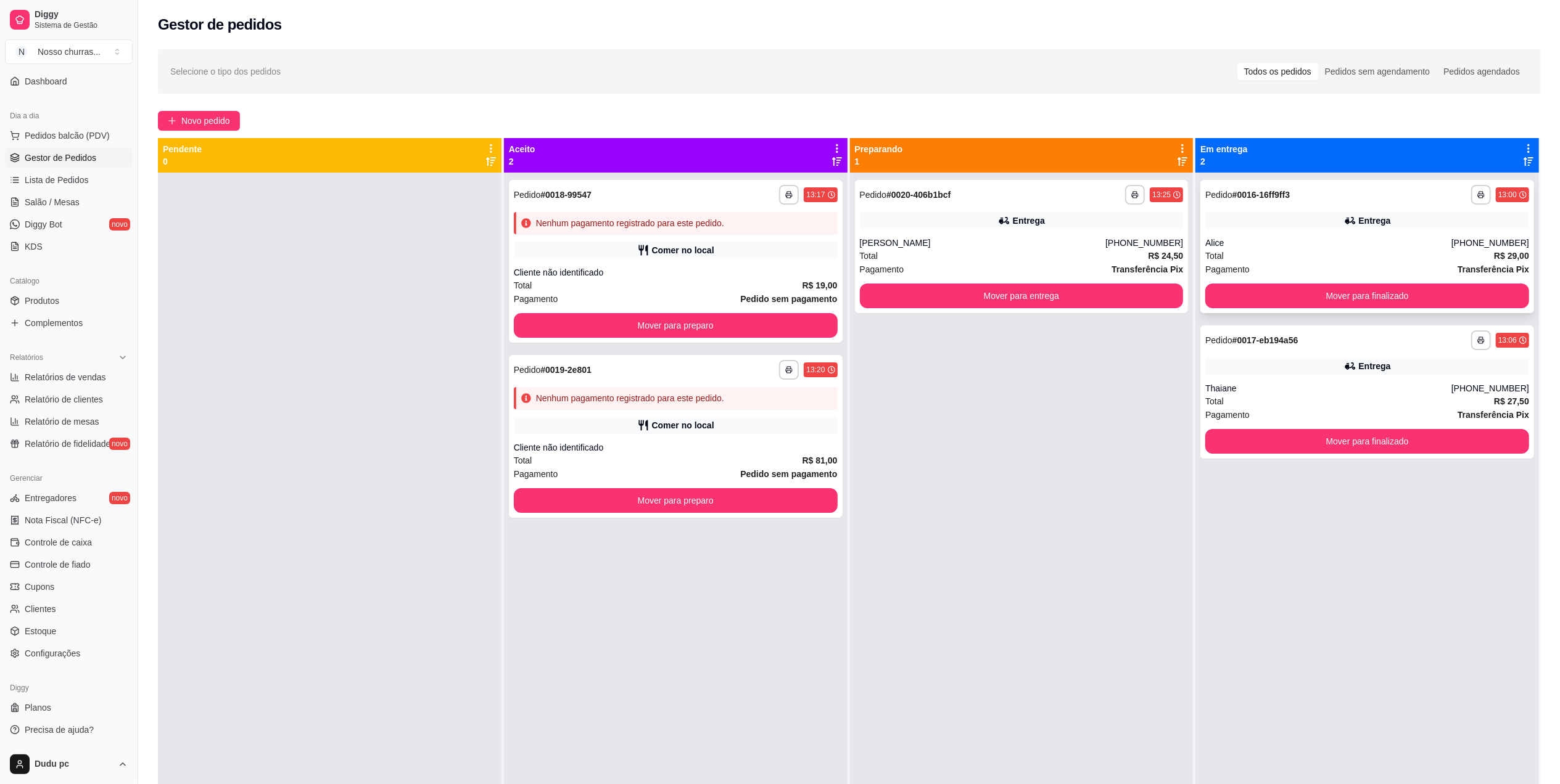
click at [1234, 267] on span "Pagamento" at bounding box center [1227, 269] width 44 height 14
click at [1206, 255] on span "Total" at bounding box center [1213, 256] width 18 height 14
click at [1246, 353] on div "**********" at bounding box center [1366, 392] width 333 height 133
click at [1253, 433] on button "Mover para finalizado" at bounding box center [1367, 441] width 314 height 24
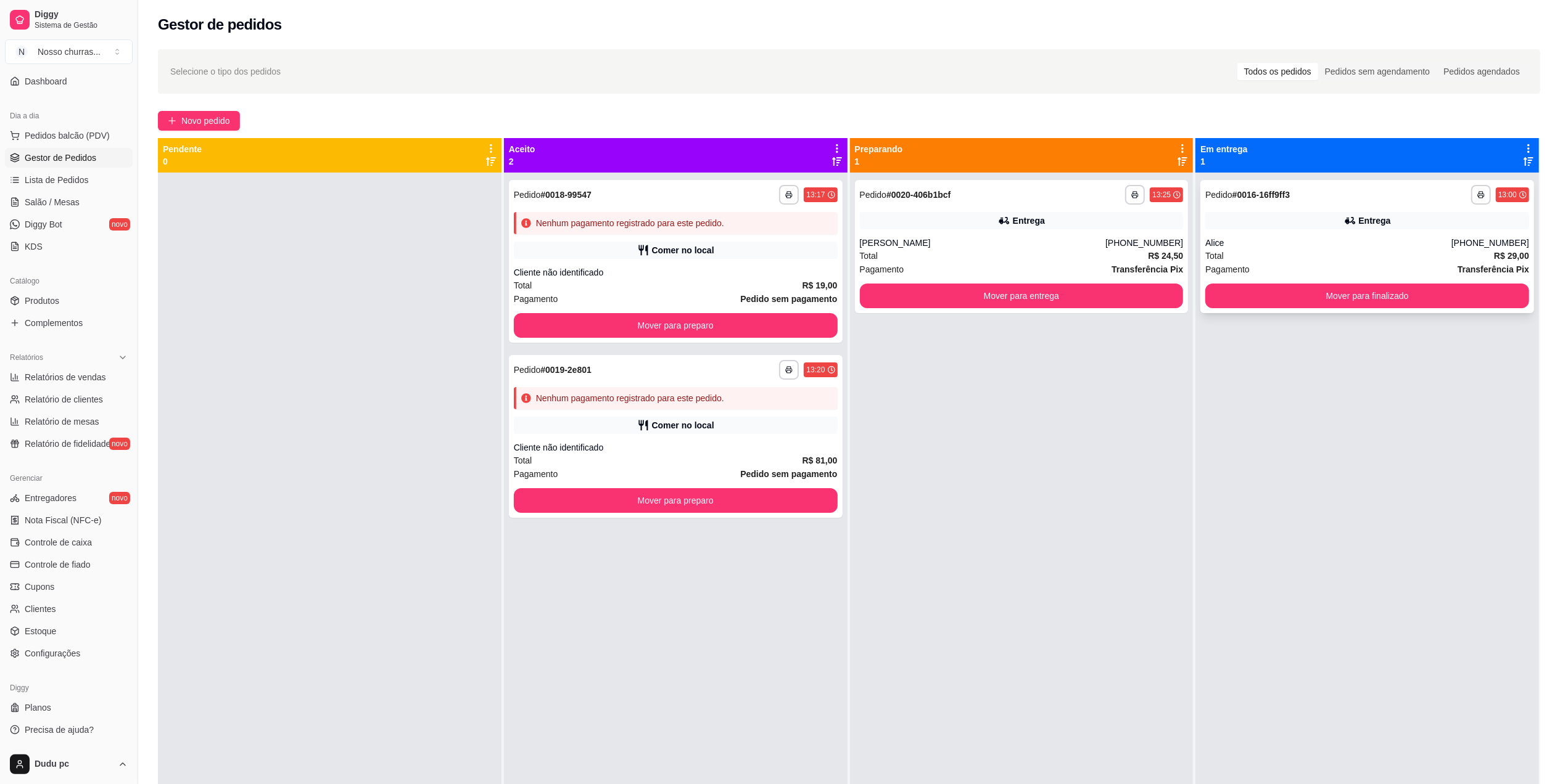
click at [1209, 245] on div "Alice" at bounding box center [1327, 242] width 246 height 13
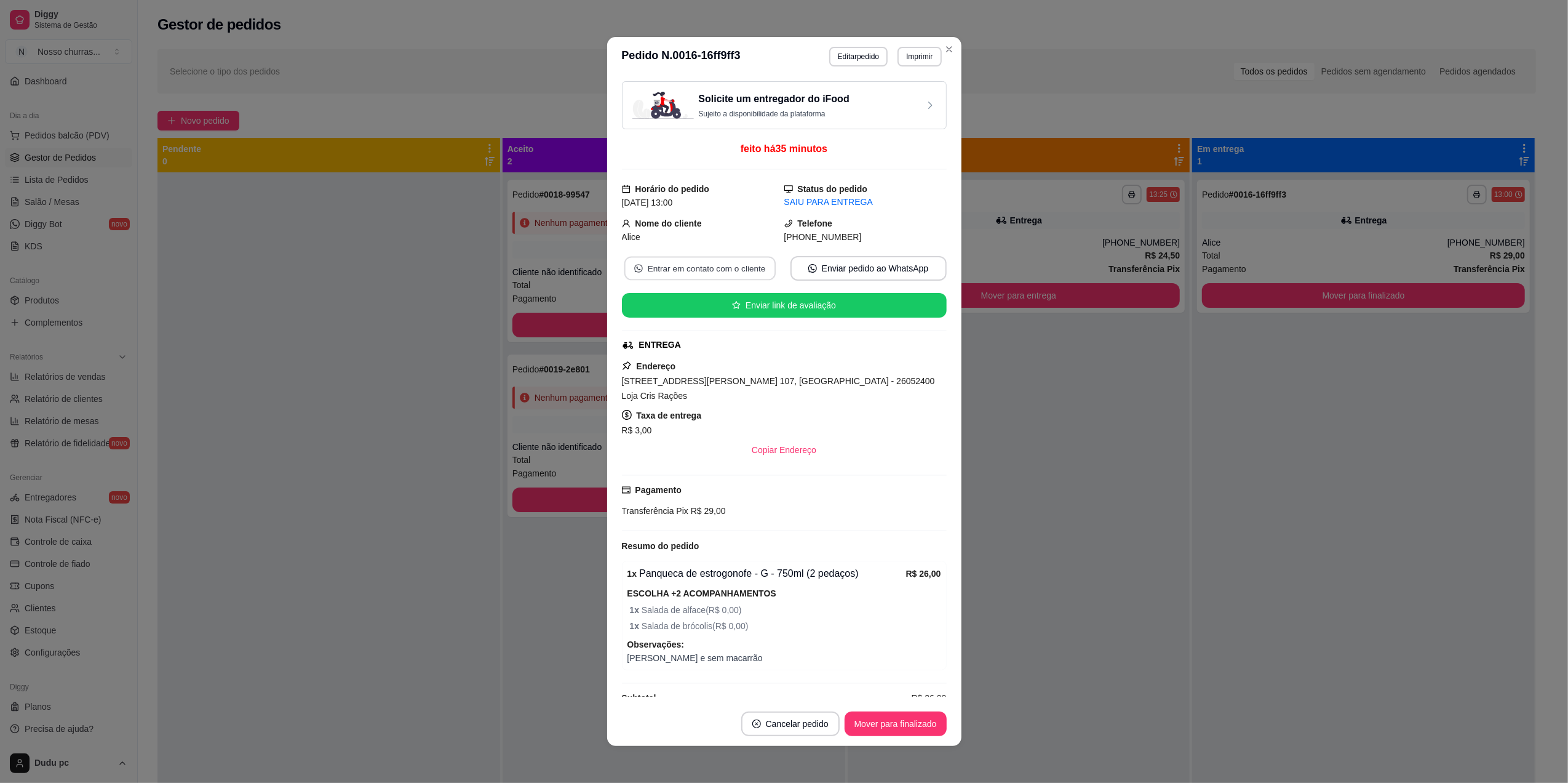
click at [744, 274] on button "Entrar em contato com o cliente" at bounding box center [699, 268] width 151 height 24
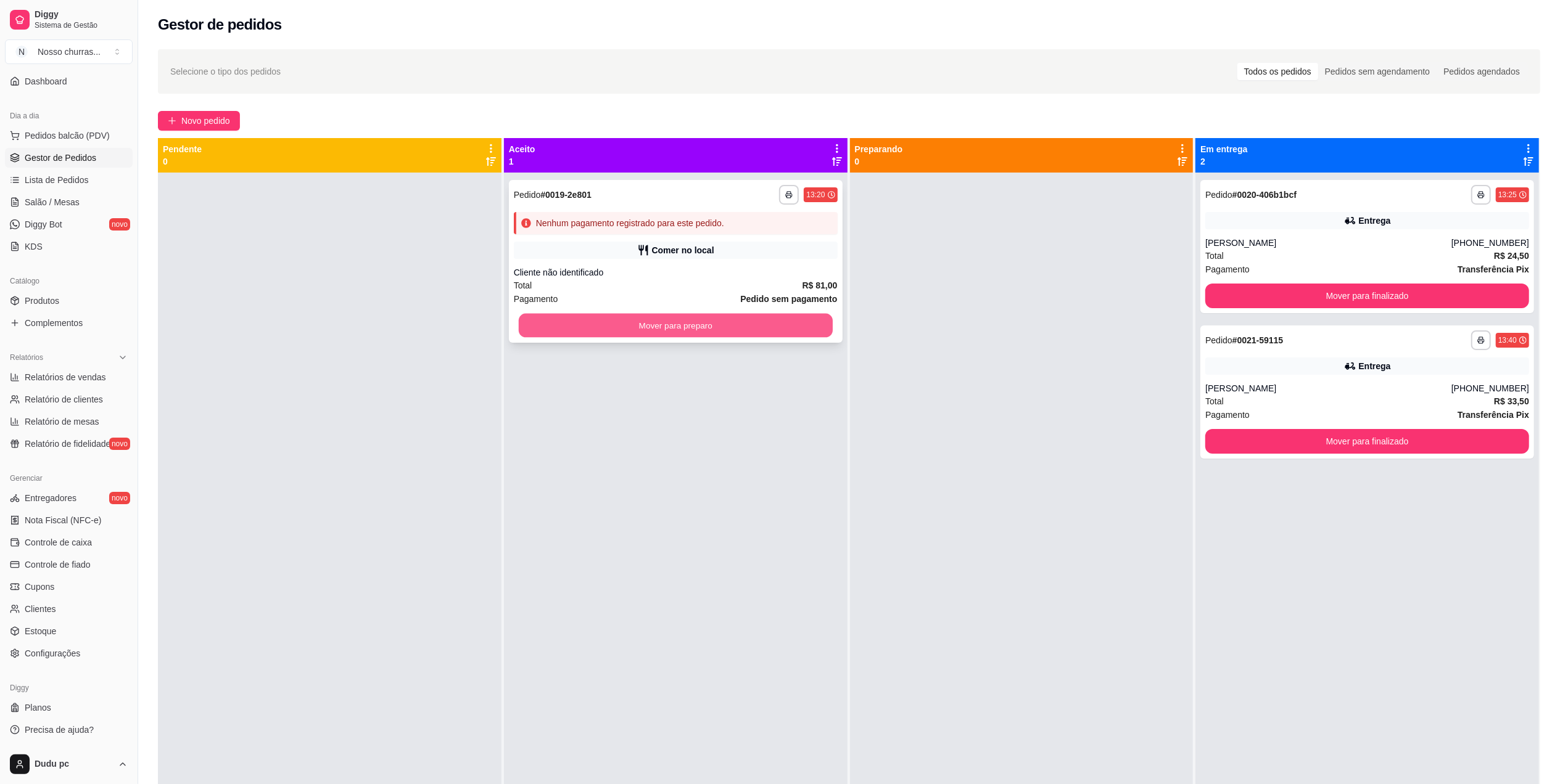
click at [639, 326] on button "Mover para preparo" at bounding box center [675, 325] width 314 height 24
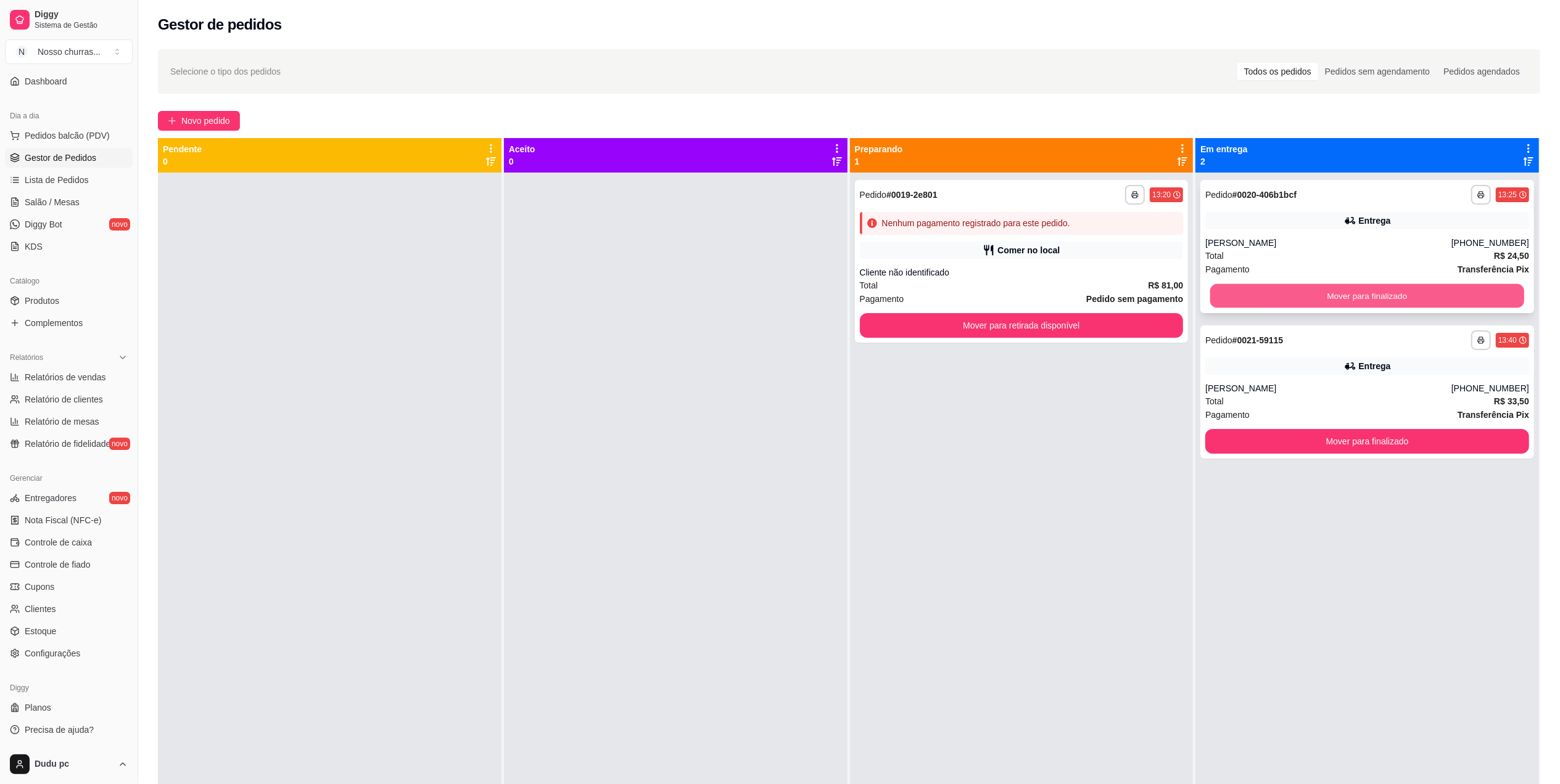
click at [1239, 298] on button "Mover para finalizado" at bounding box center [1367, 295] width 314 height 24
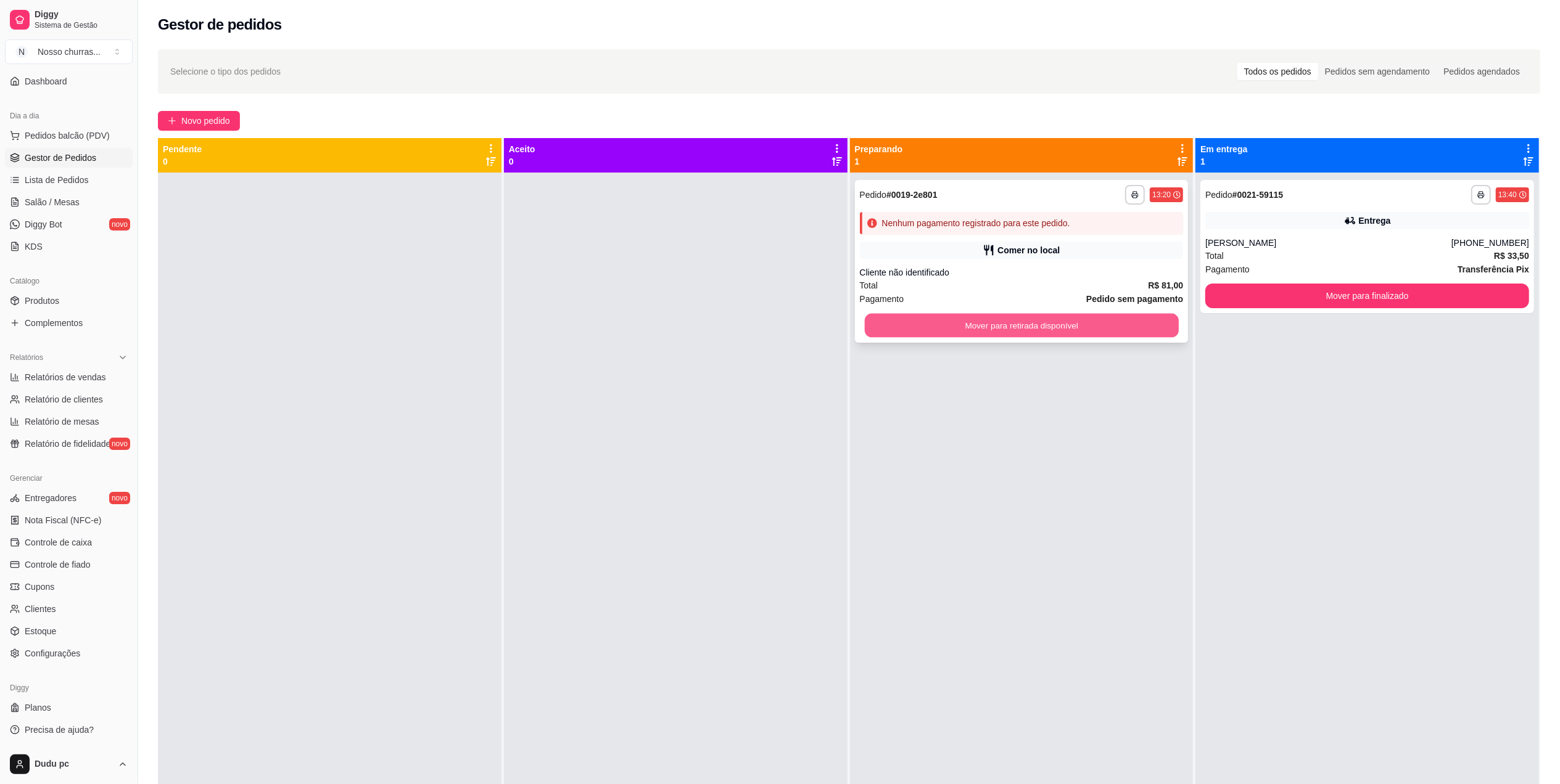
click at [1117, 333] on button "Mover para retirada disponível" at bounding box center [1020, 325] width 314 height 24
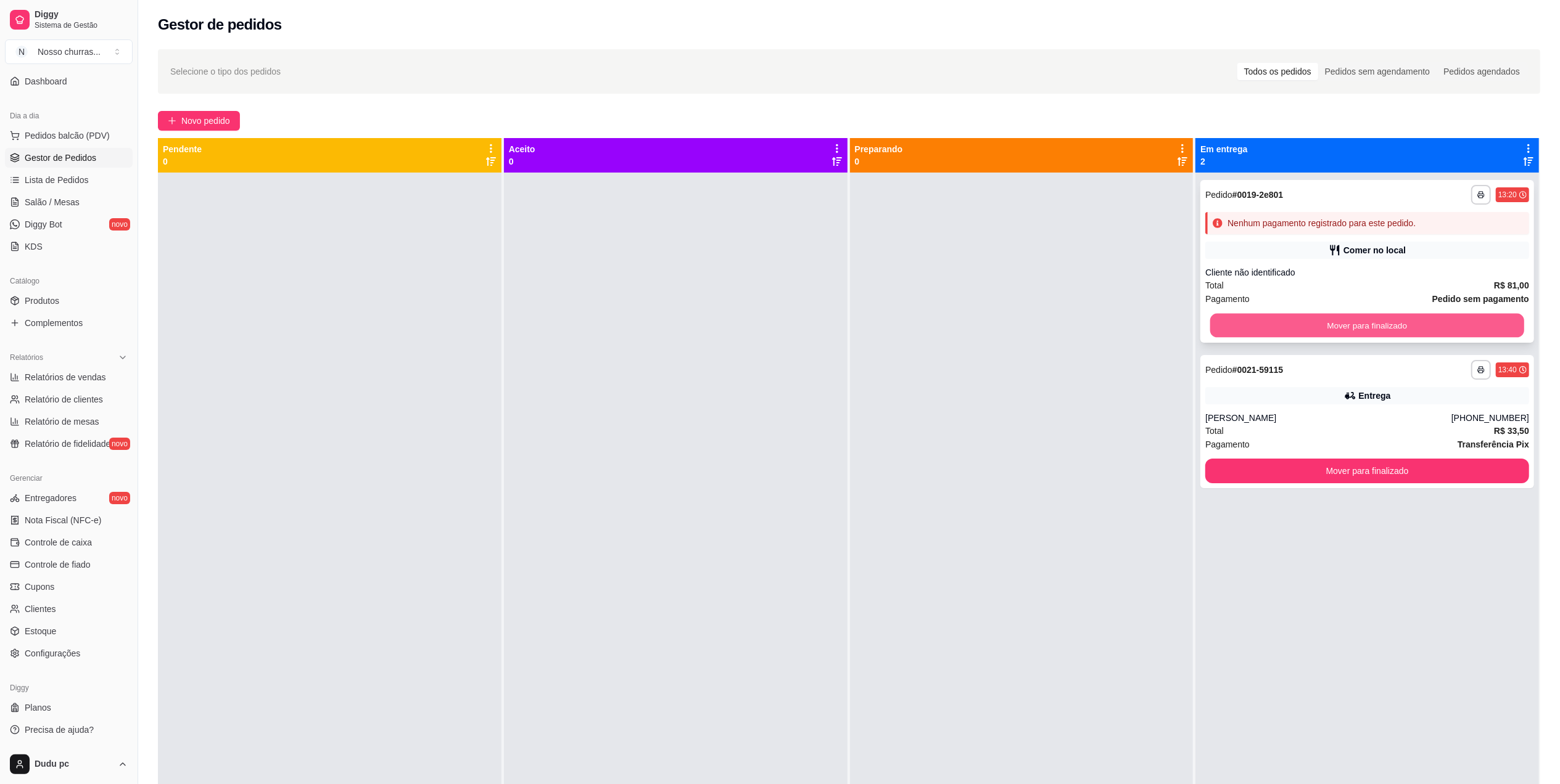
click at [1225, 335] on button "Mover para finalizado" at bounding box center [1367, 325] width 314 height 24
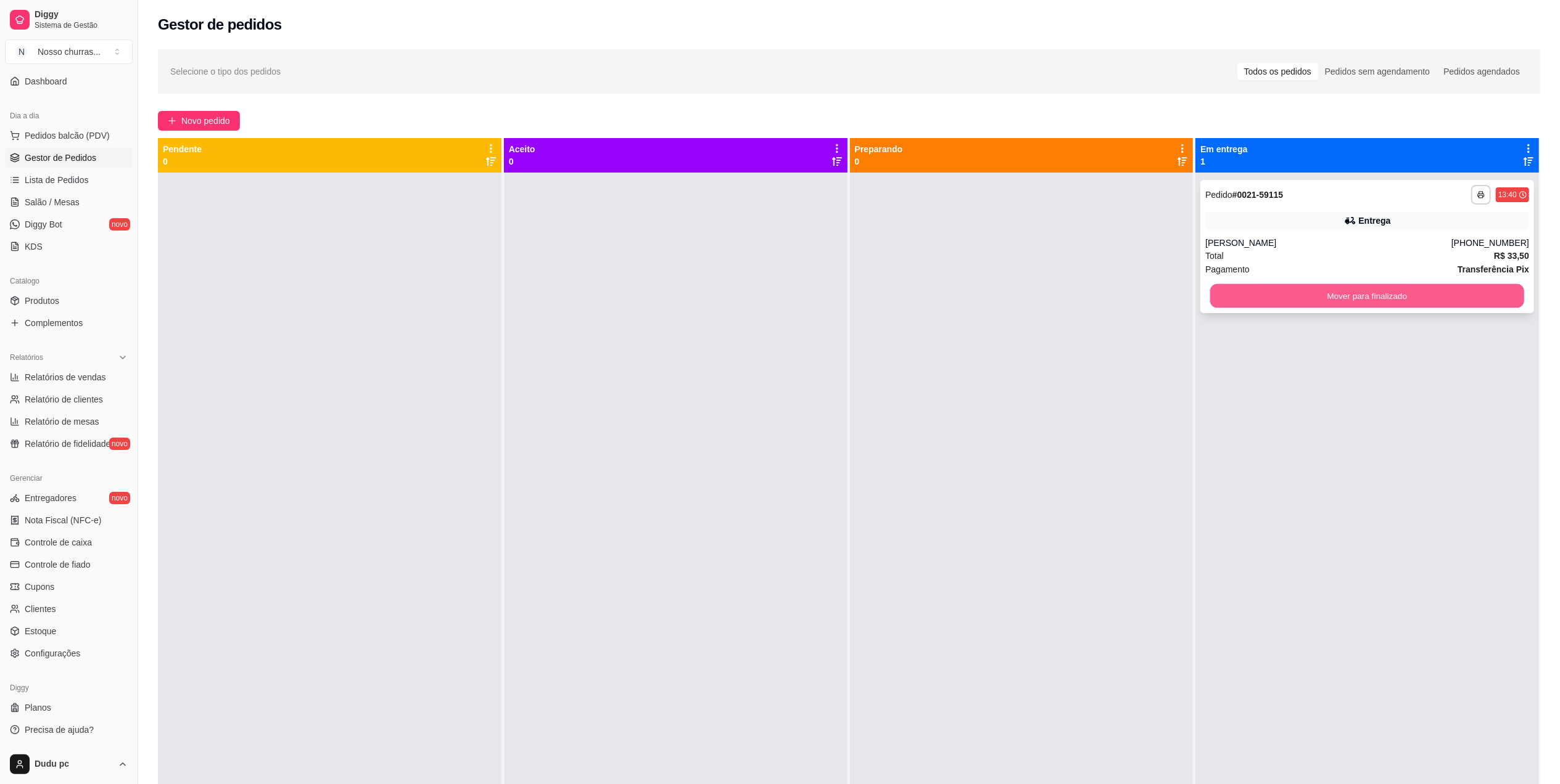
click at [1291, 301] on button "Mover para finalizado" at bounding box center [1367, 295] width 314 height 24
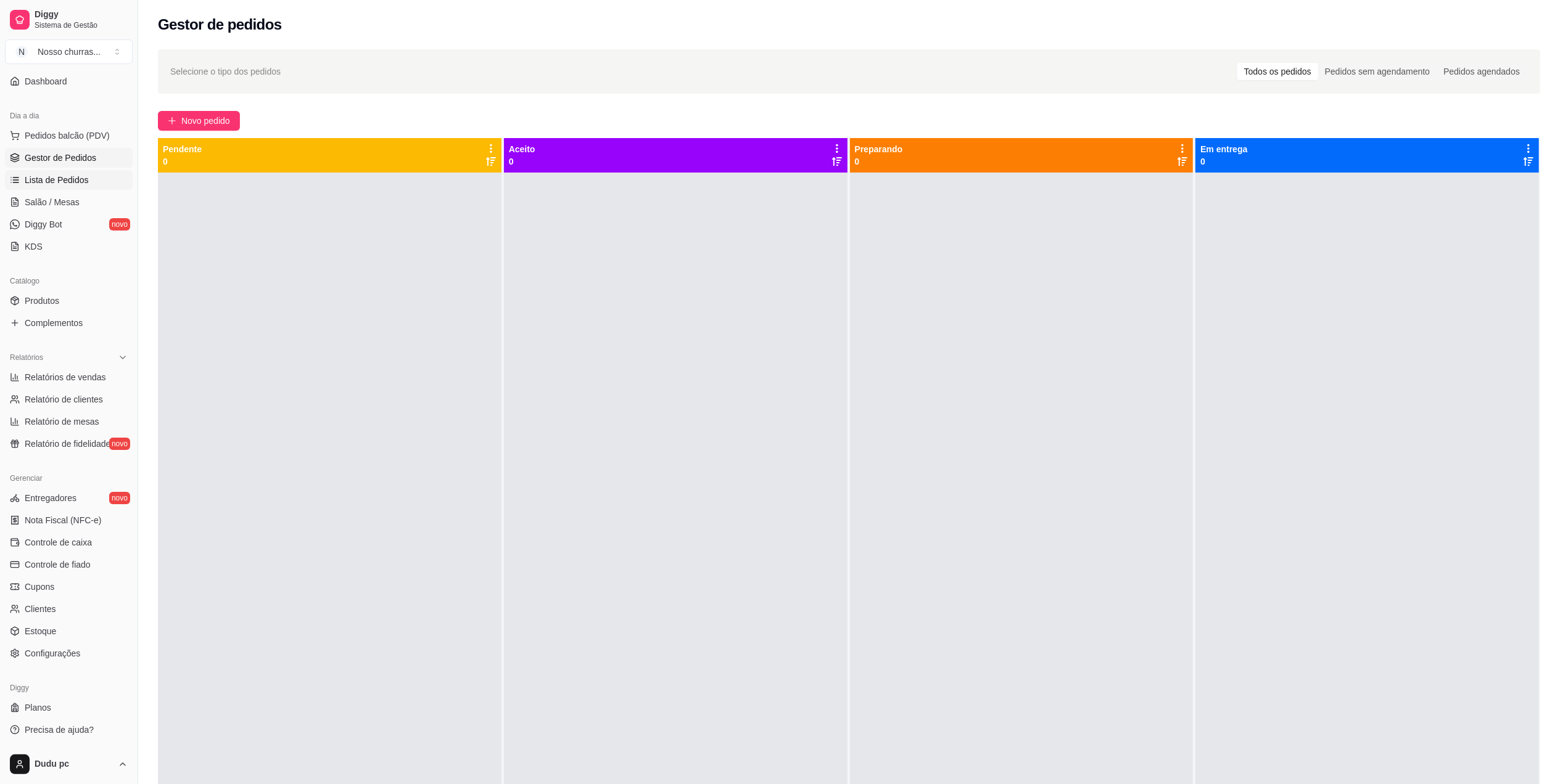
click at [72, 179] on span "Lista de Pedidos" at bounding box center [57, 180] width 64 height 13
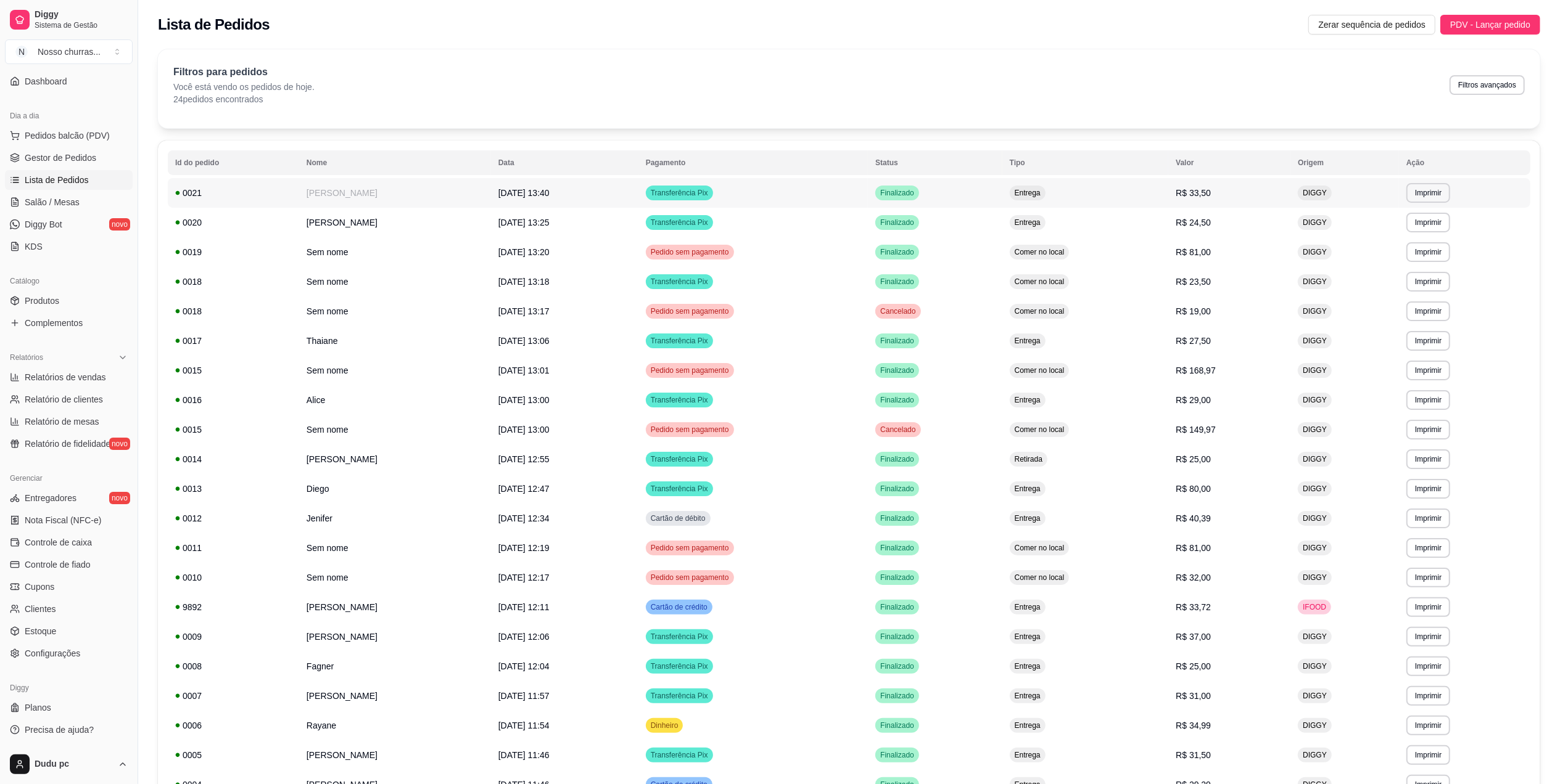
click at [514, 186] on td "[DATE] 13:40" at bounding box center [564, 192] width 148 height 30
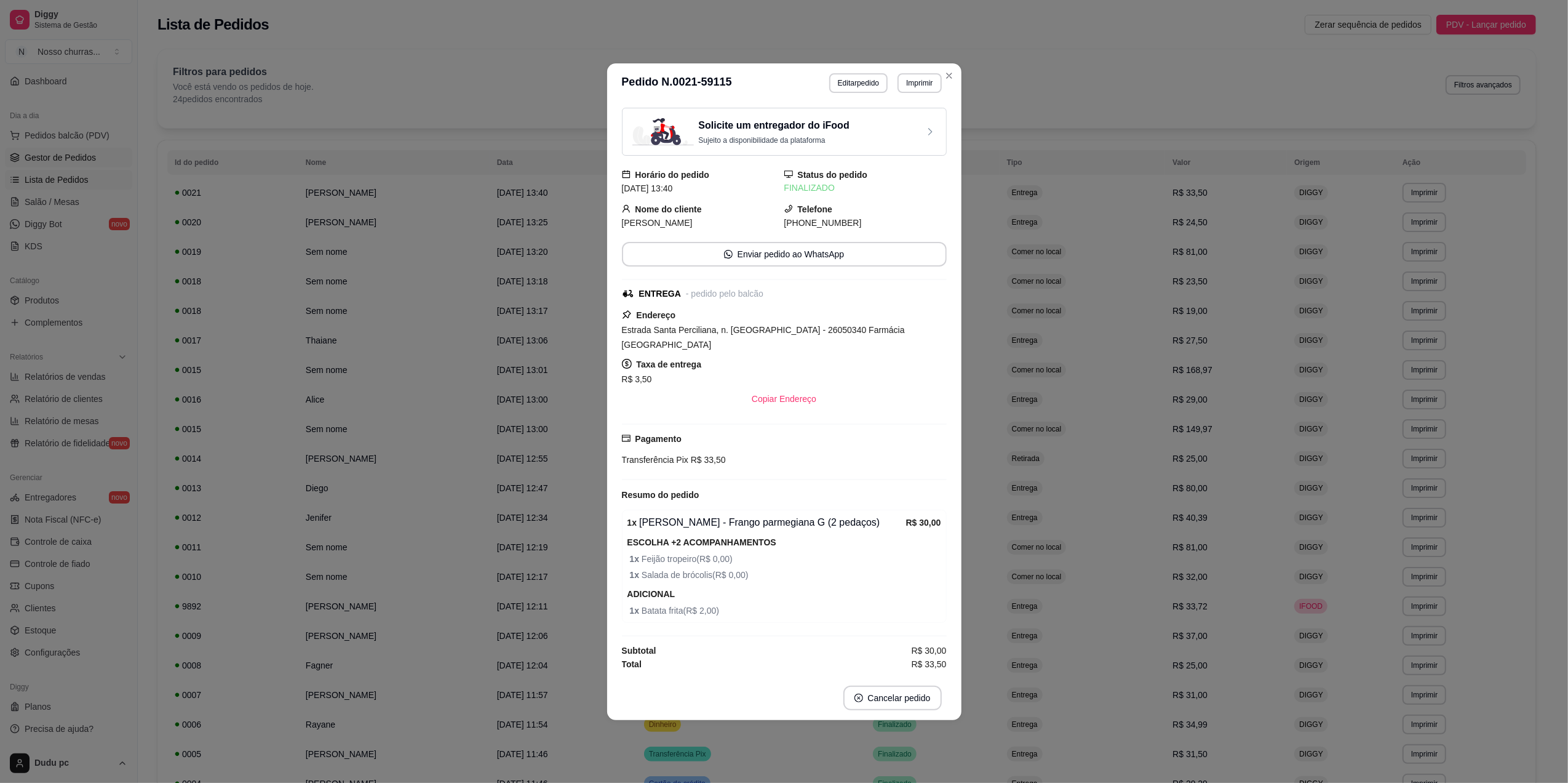
click at [79, 151] on span "Gestor de Pedidos" at bounding box center [61, 157] width 71 height 13
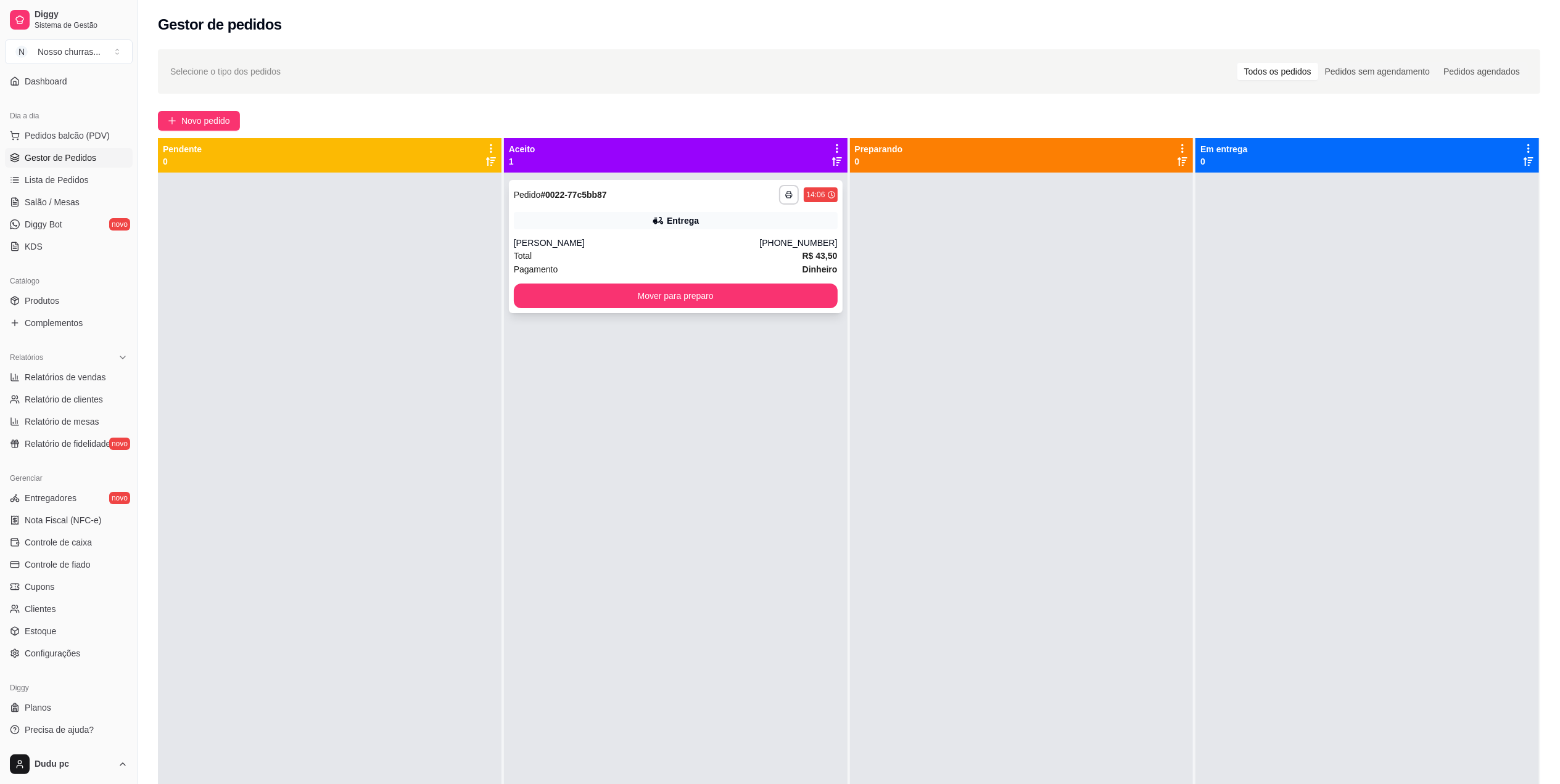
click at [514, 204] on div "**********" at bounding box center [675, 195] width 324 height 19
click at [529, 287] on button "Mover para preparo" at bounding box center [675, 295] width 314 height 24
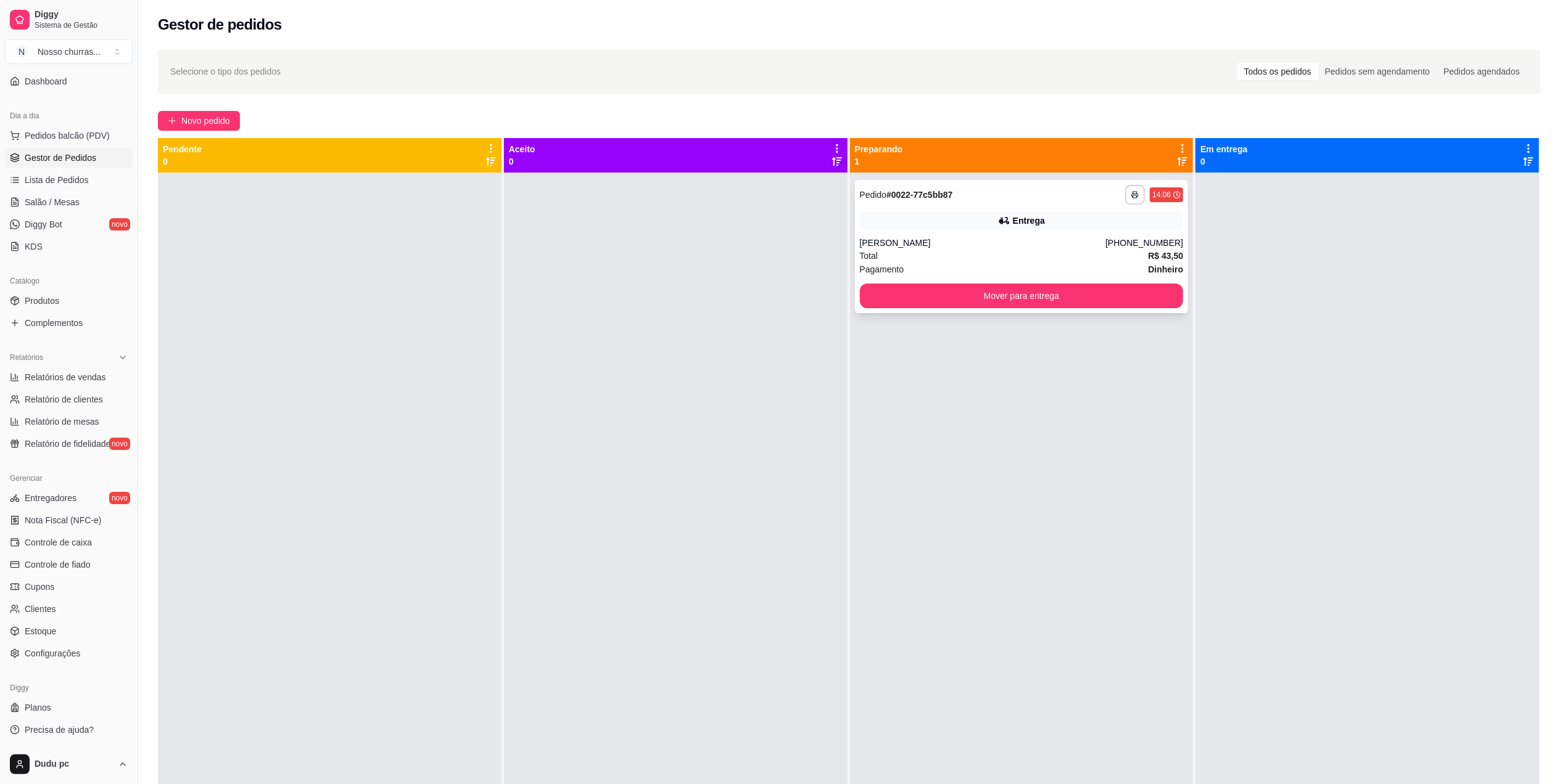
click at [936, 243] on div "[PERSON_NAME]" at bounding box center [982, 242] width 246 height 13
click at [1096, 309] on div "**********" at bounding box center [1021, 246] width 333 height 133
click at [1083, 299] on button "Mover para entrega" at bounding box center [1021, 296] width 324 height 25
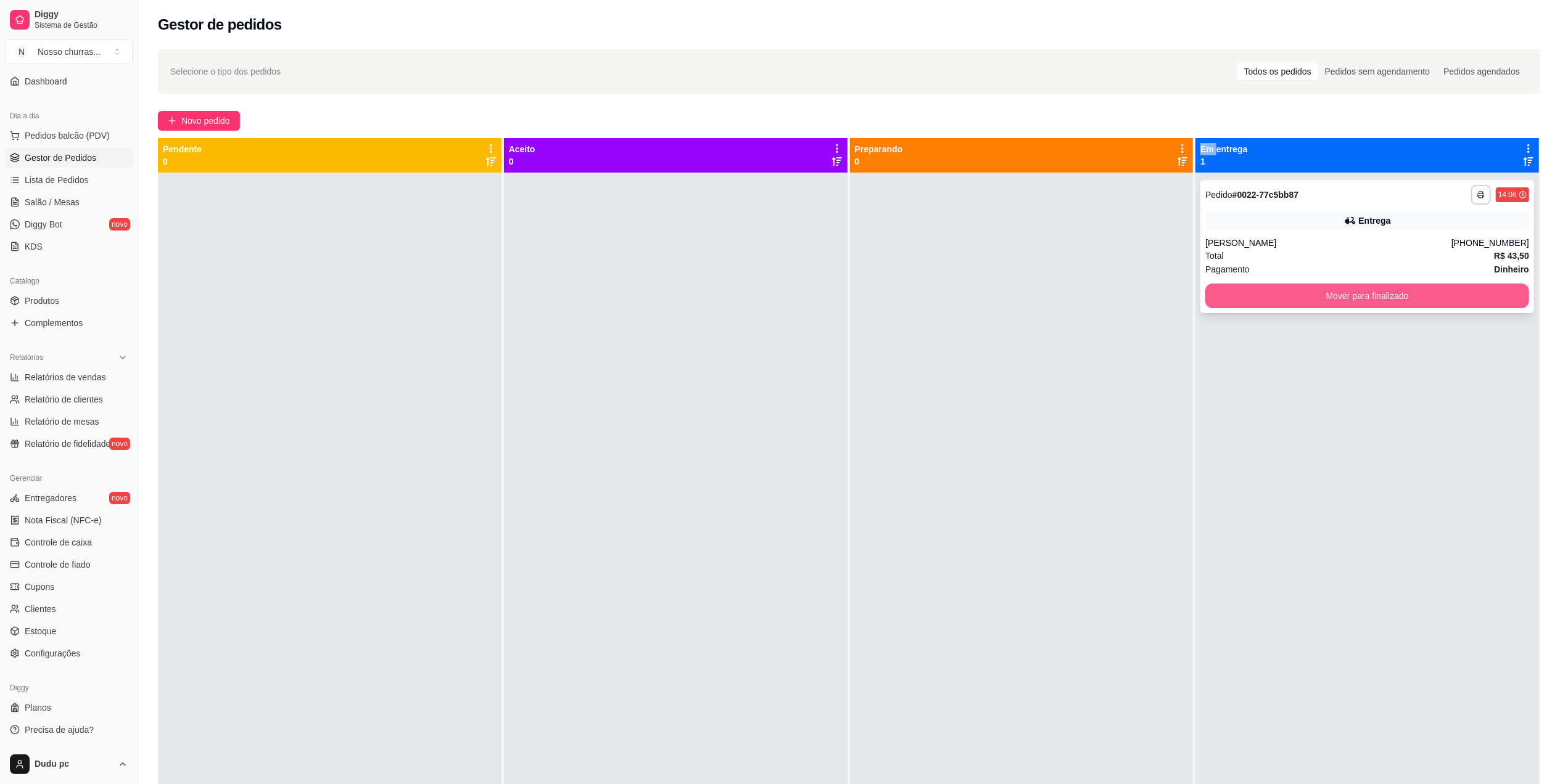
click at [1239, 301] on button "Mover para finalizado" at bounding box center [1366, 296] width 324 height 25
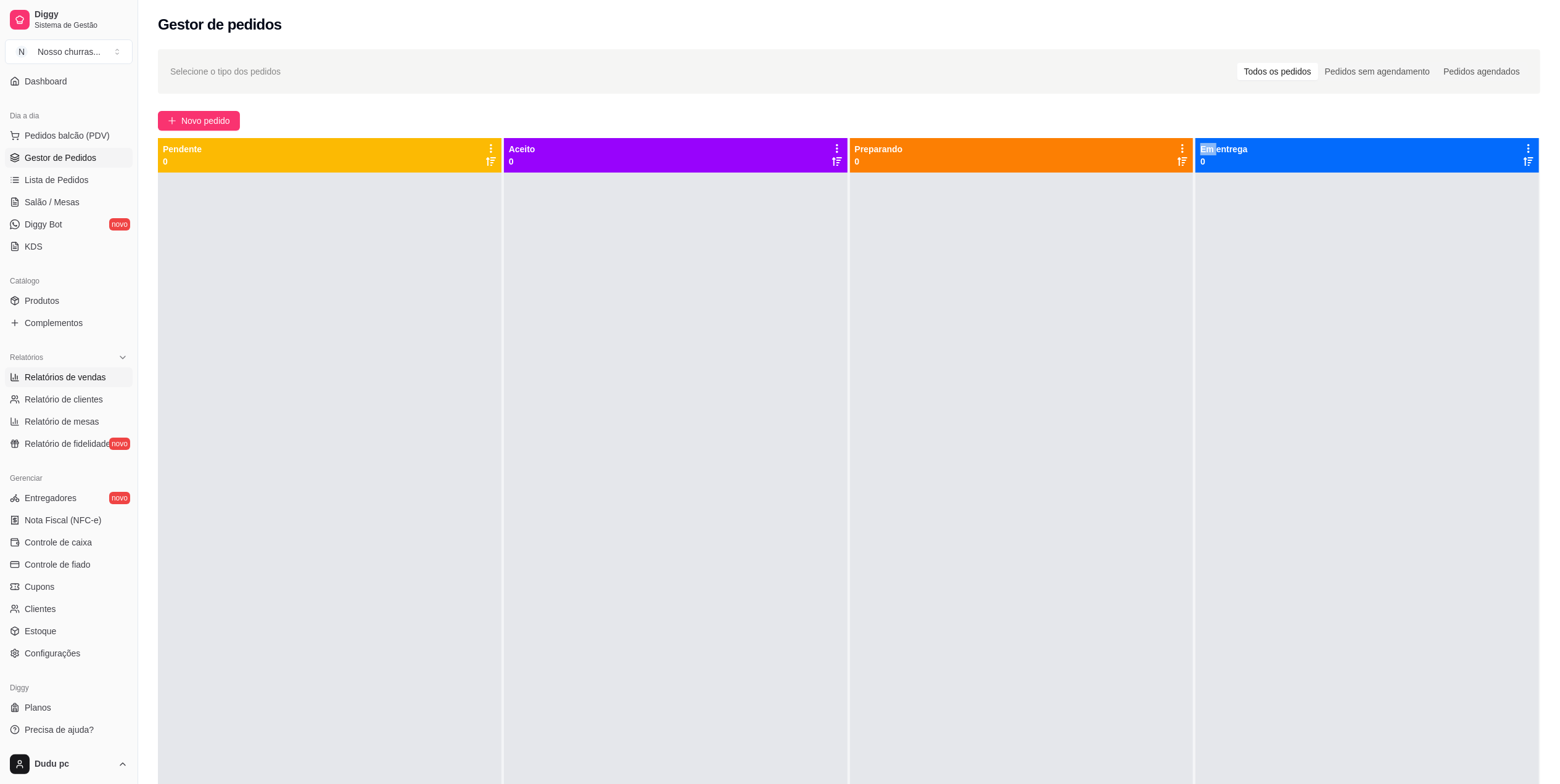
click at [50, 376] on span "Relatórios de vendas" at bounding box center [66, 377] width 81 height 13
select select "ALL"
select select "0"
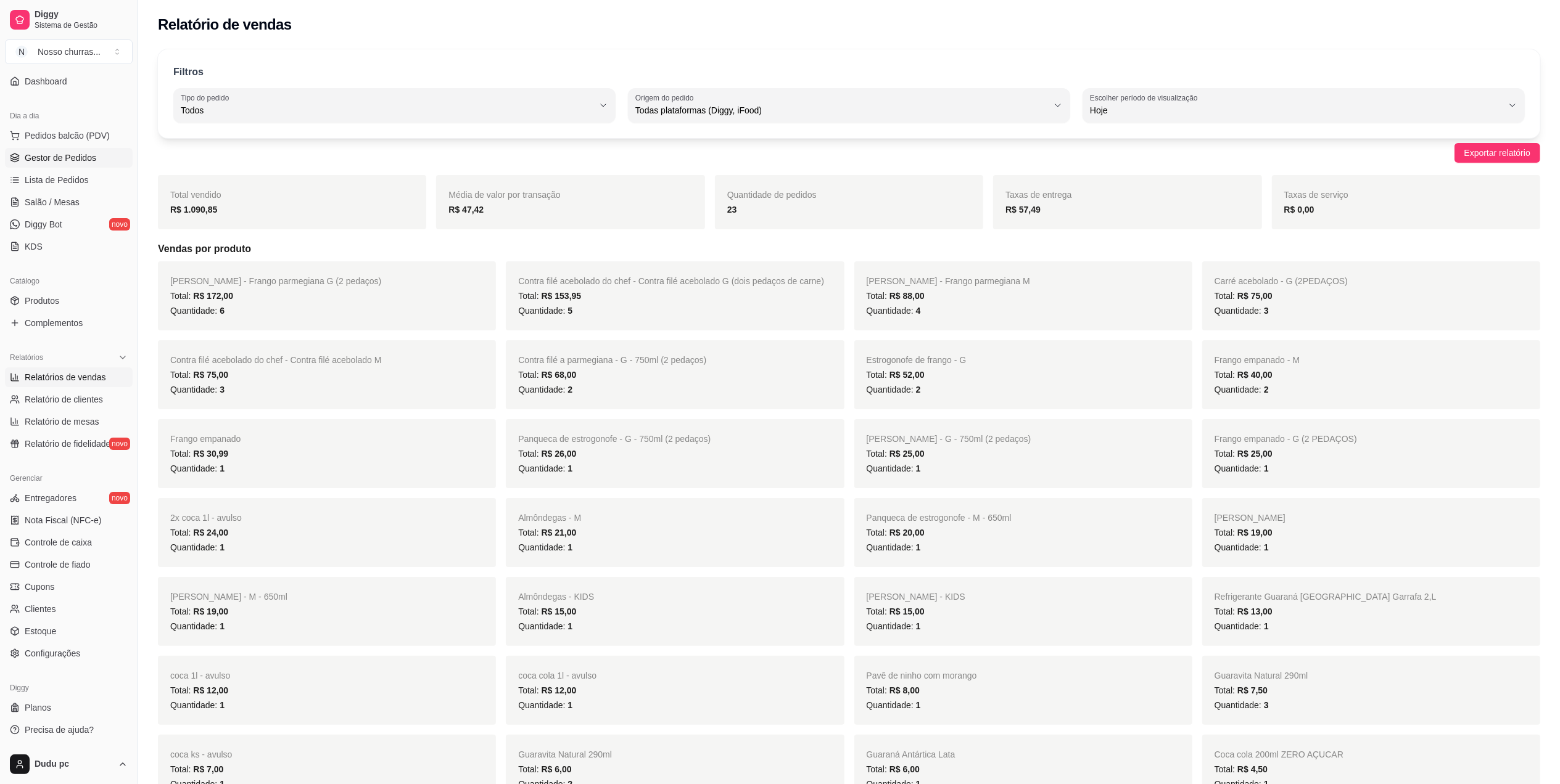
click at [39, 156] on span "Gestor de Pedidos" at bounding box center [61, 157] width 71 height 13
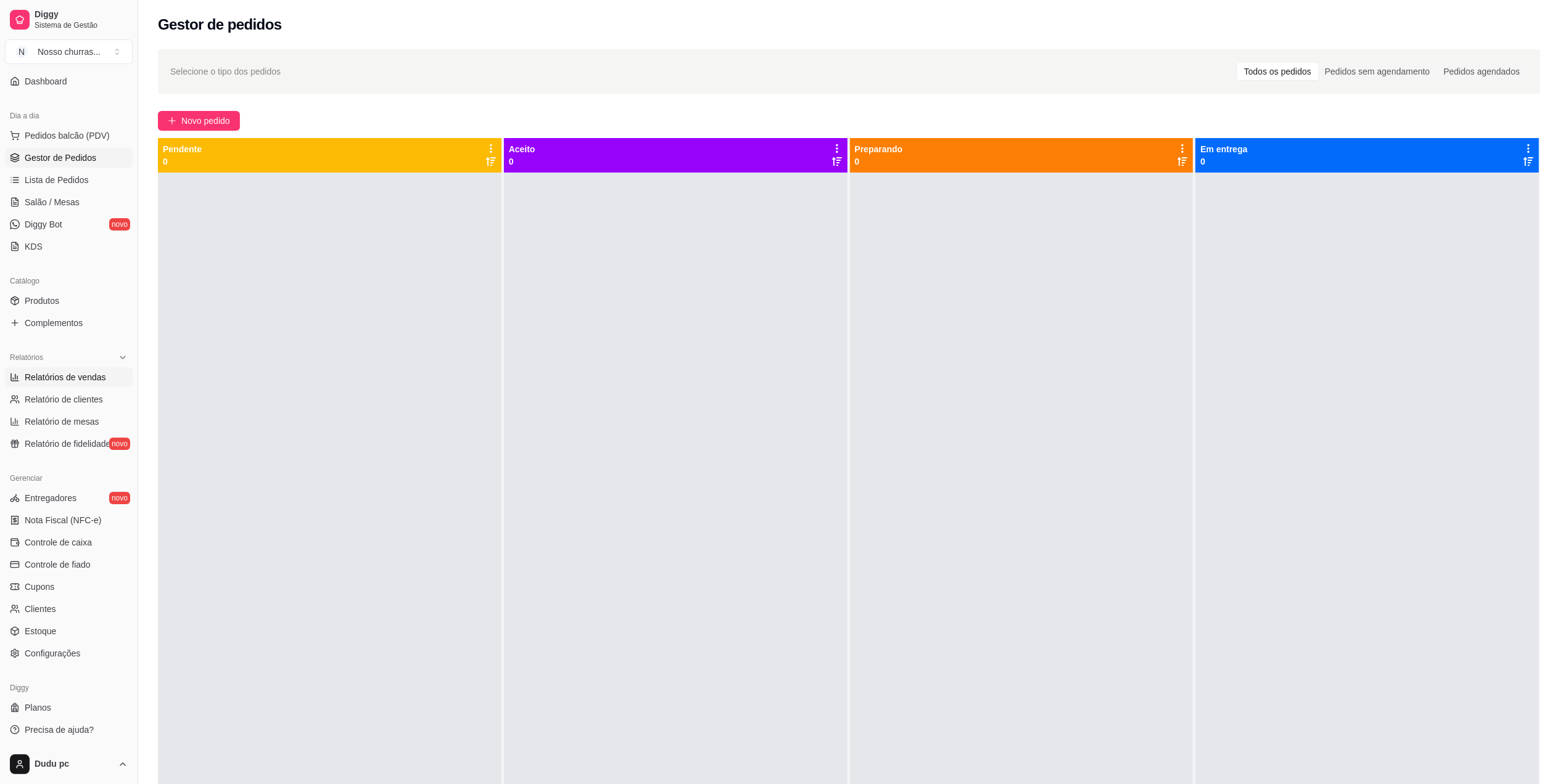
click at [72, 376] on span "Relatórios de vendas" at bounding box center [66, 377] width 81 height 13
select select "ALL"
select select "0"
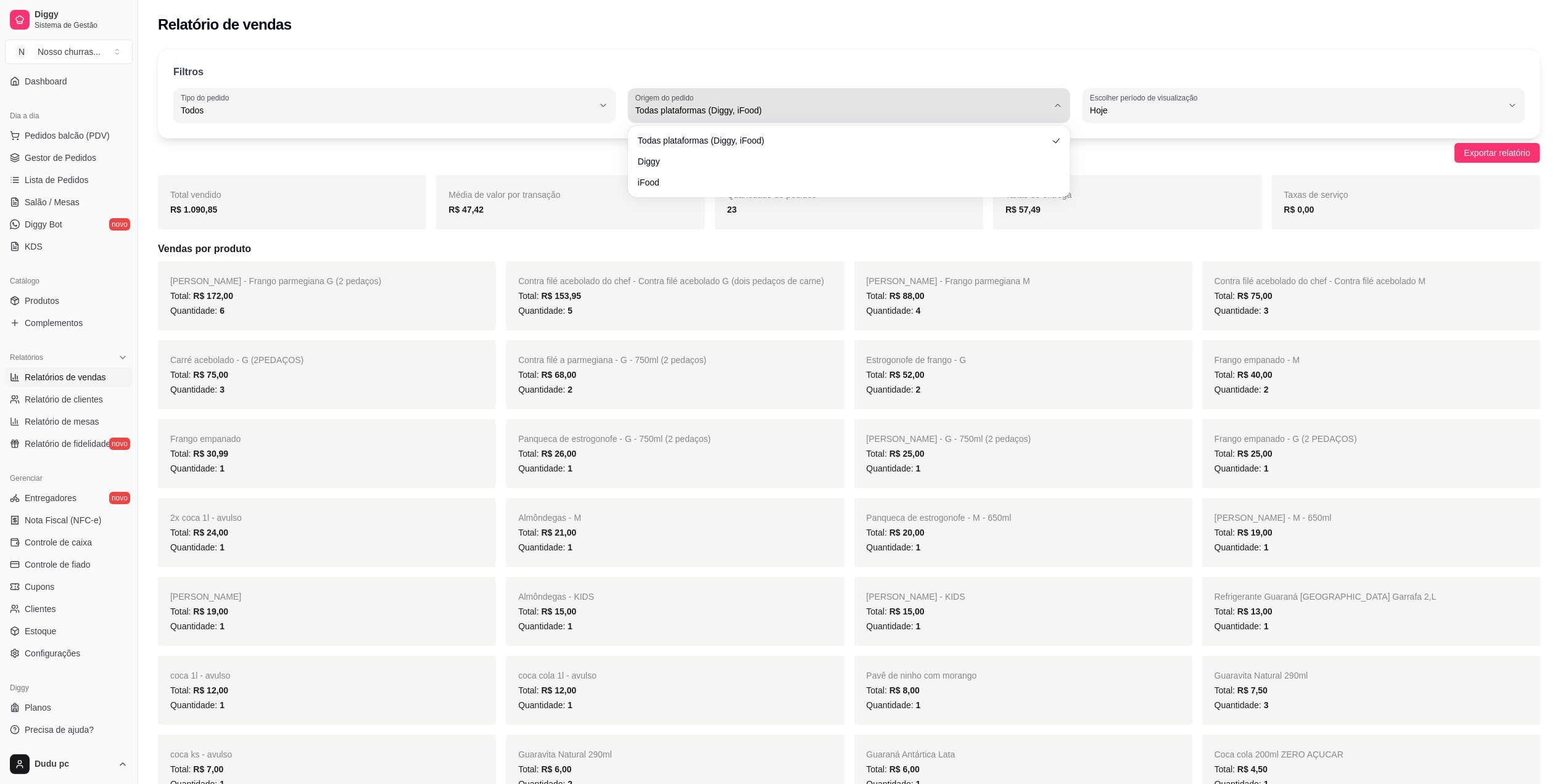
click at [639, 108] on span "Todas plataformas (Diggy, iFood)" at bounding box center [841, 110] width 412 height 13
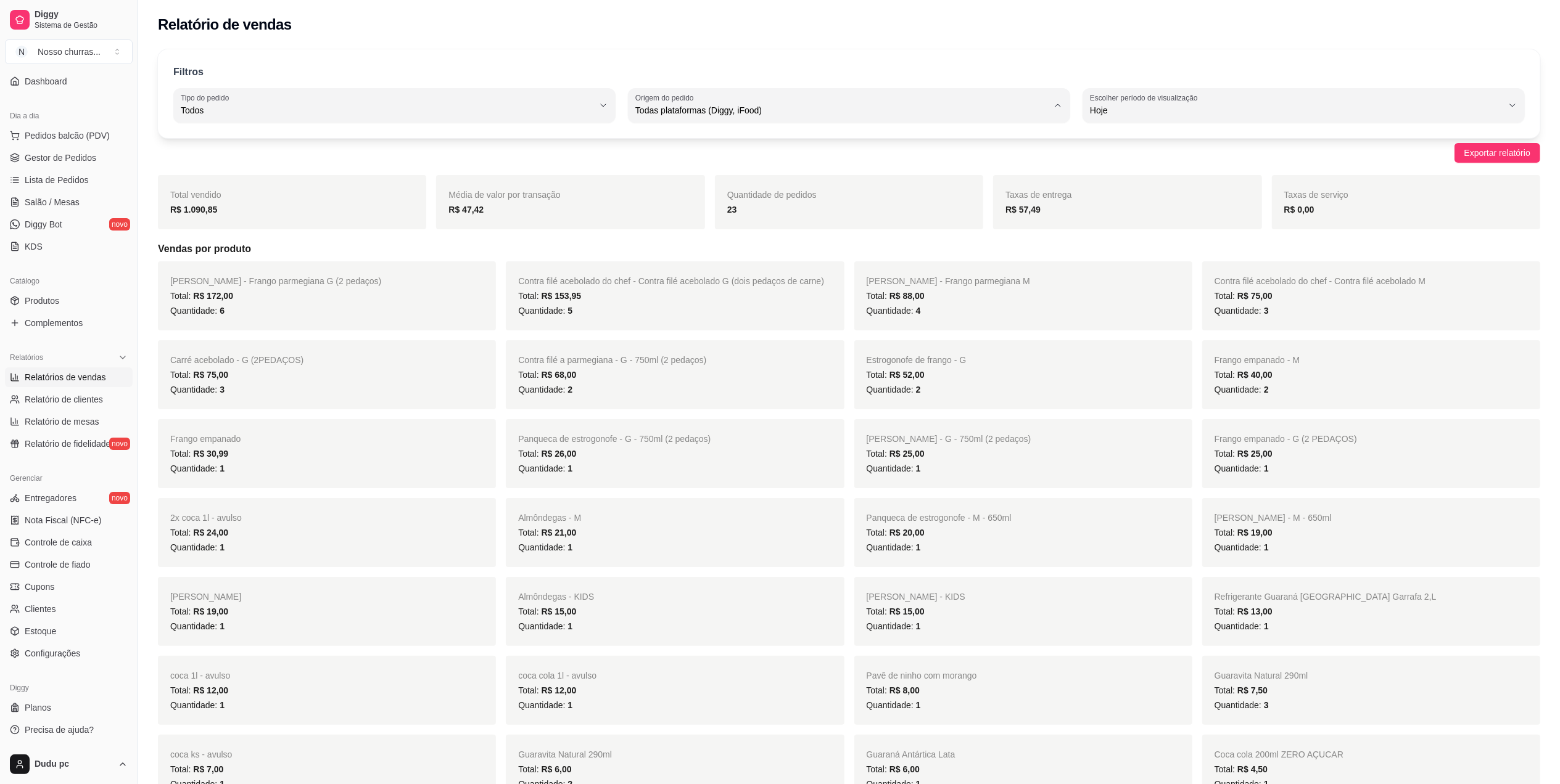
click at [676, 176] on span "iFood" at bounding box center [842, 181] width 393 height 12
type input "IFOOD"
select select "IFOOD"
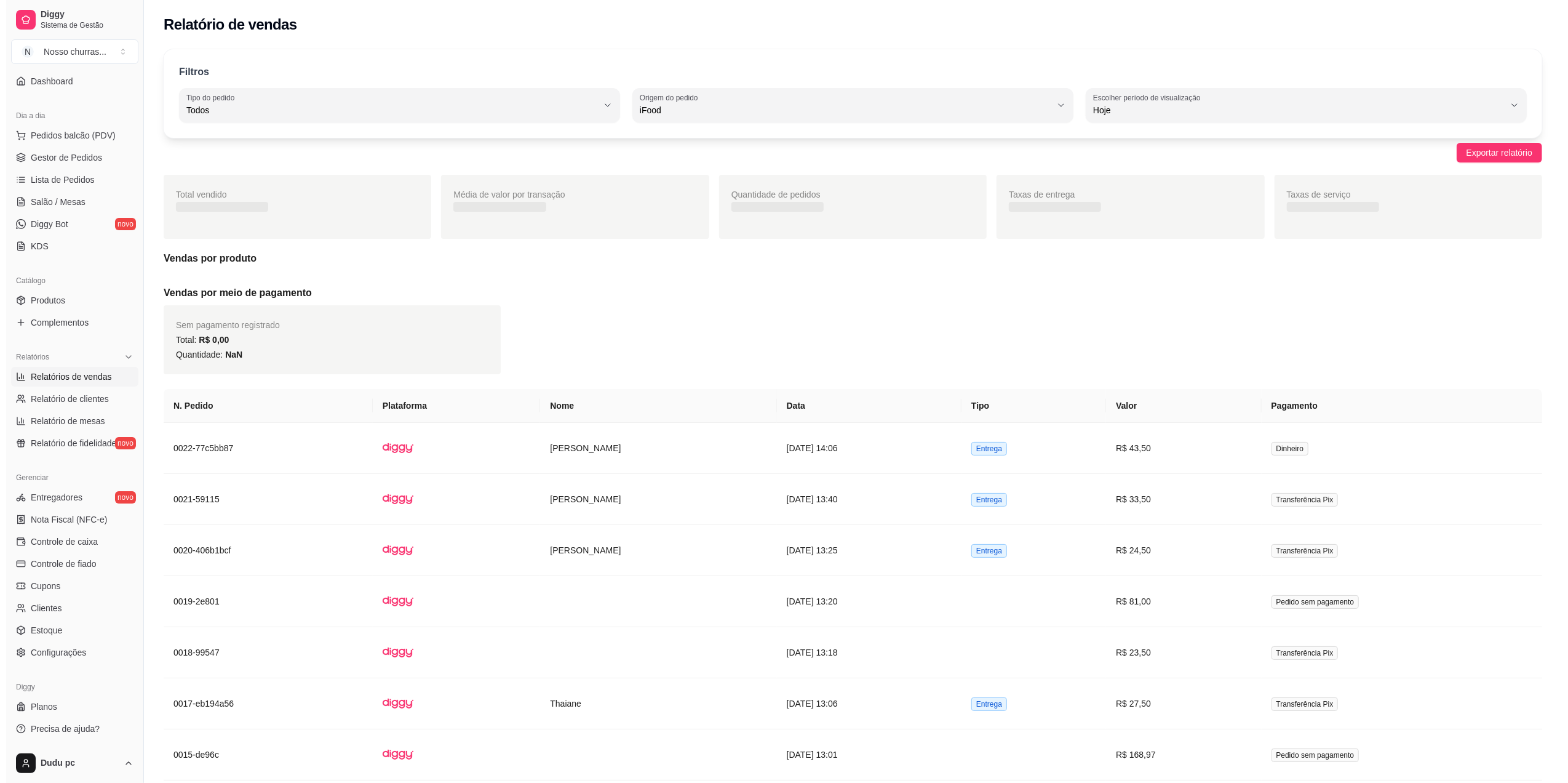
scroll to position [11, 0]
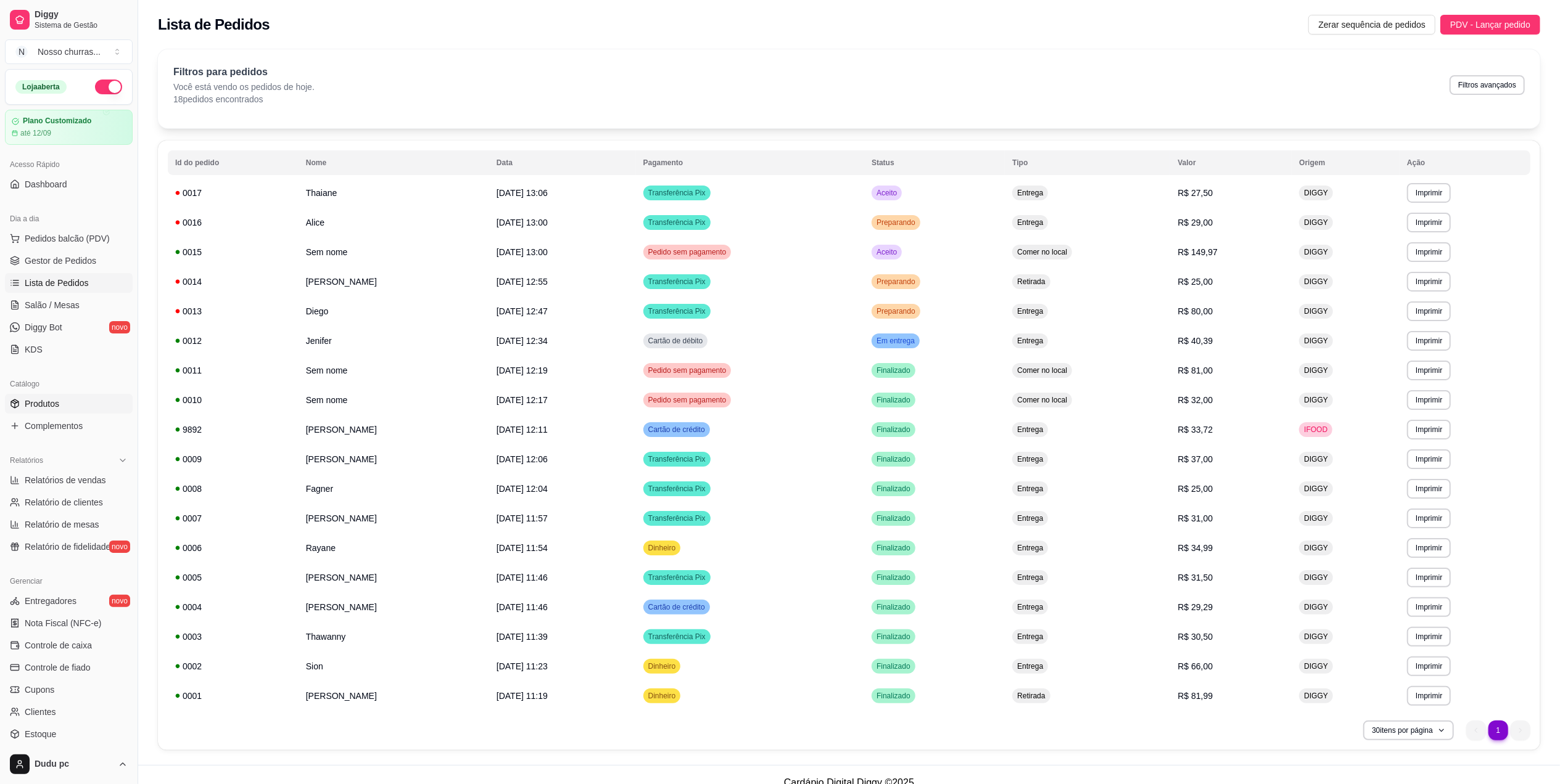
click at [74, 398] on link "Produtos" at bounding box center [69, 404] width 128 height 19
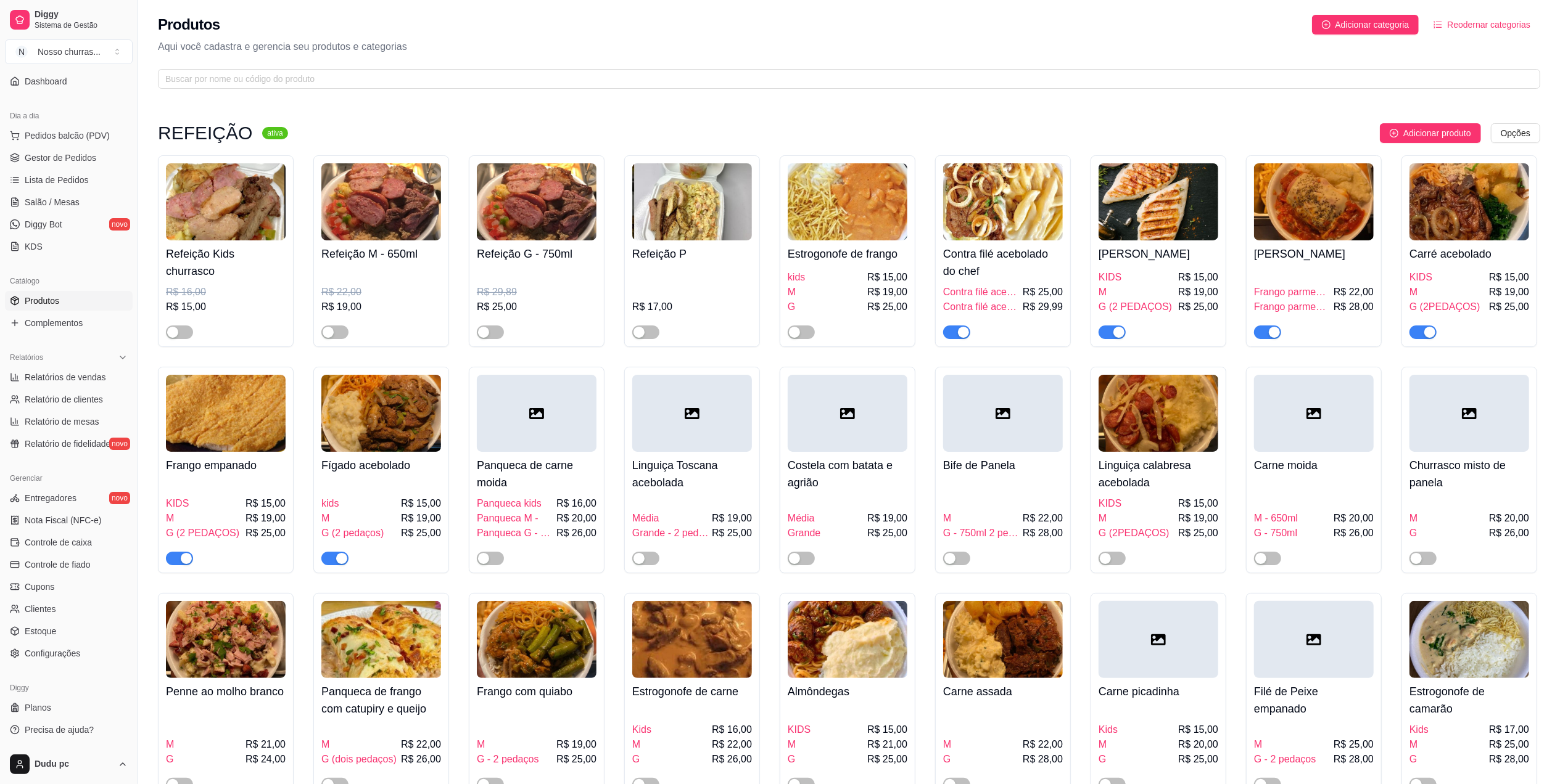
scroll to position [686, 0]
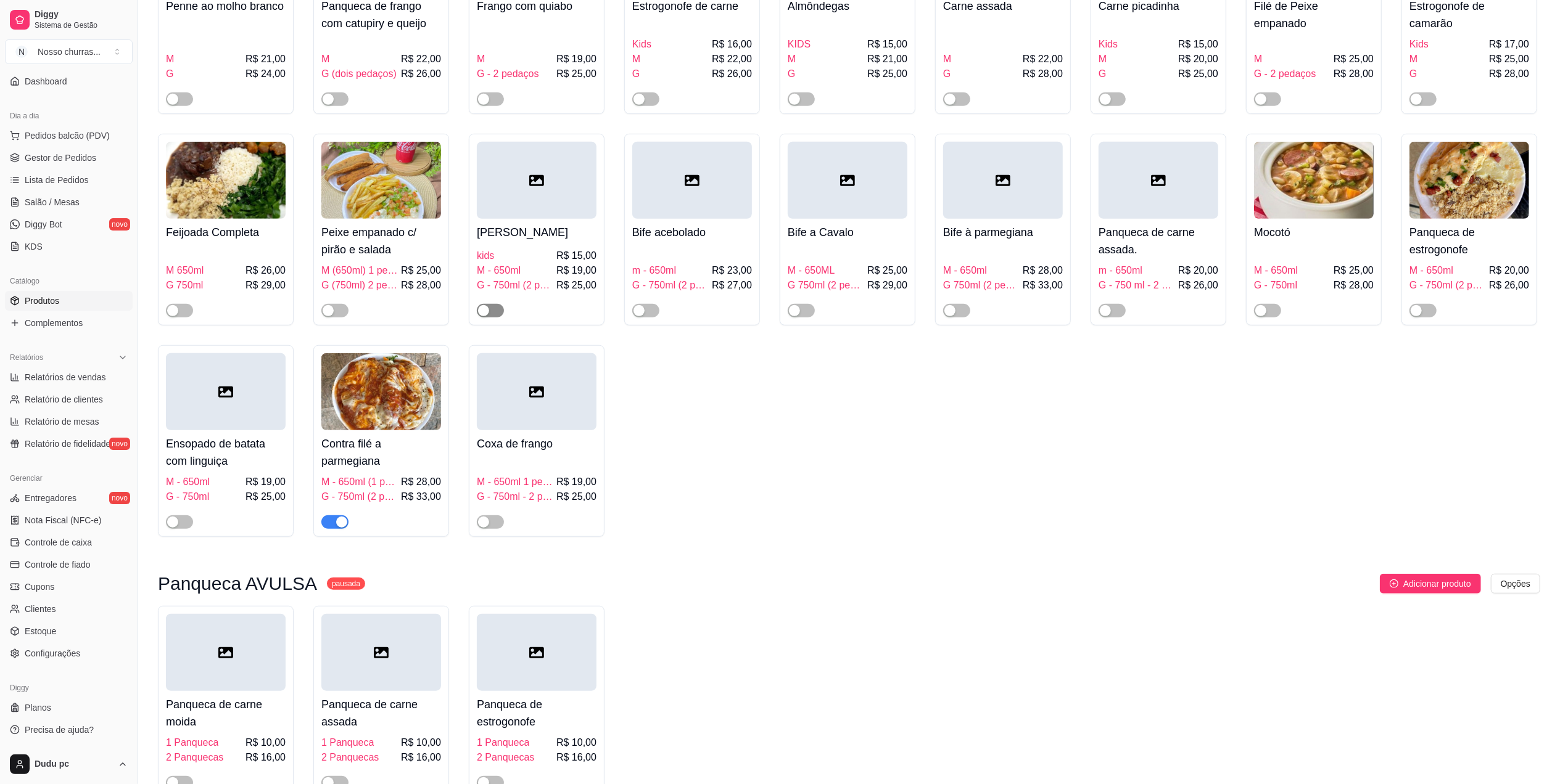
click at [486, 313] on div "button" at bounding box center [483, 310] width 11 height 11
click at [77, 161] on span "Gestor de Pedidos" at bounding box center [61, 157] width 71 height 13
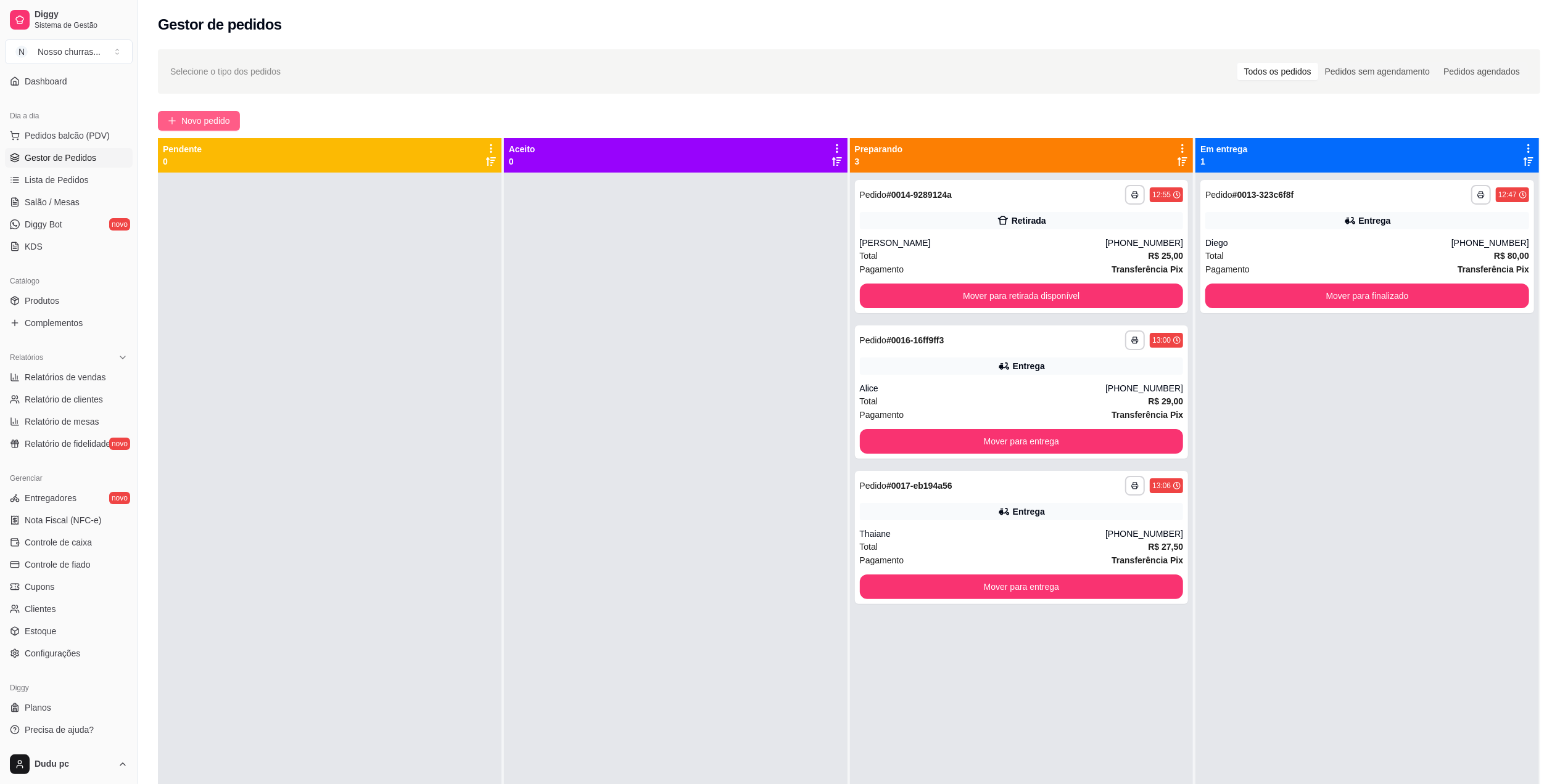
click at [178, 119] on button "Novo pedido" at bounding box center [198, 121] width 82 height 19
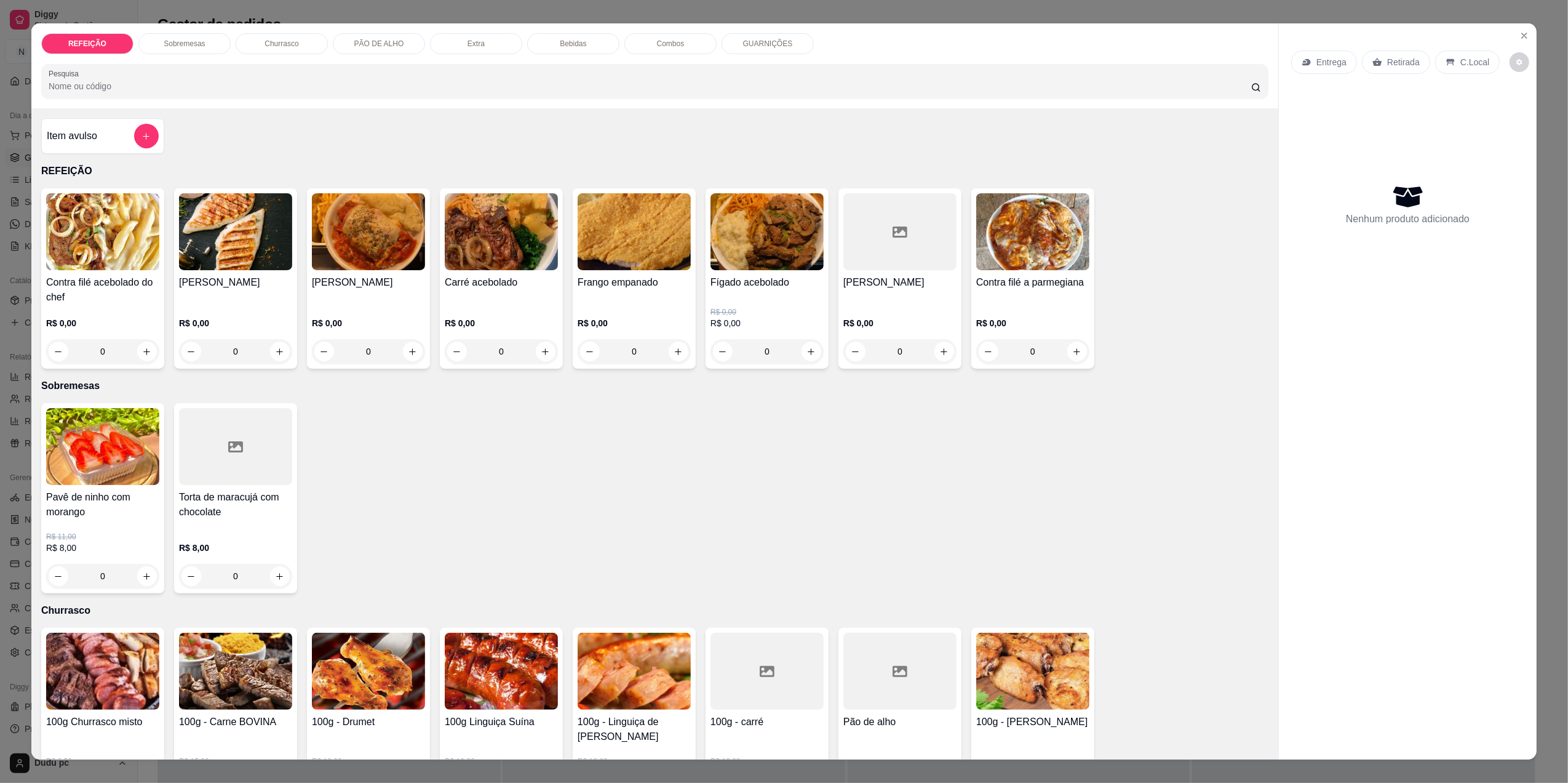
click at [249, 309] on div "R$ 0,00 0" at bounding box center [235, 334] width 113 height 59
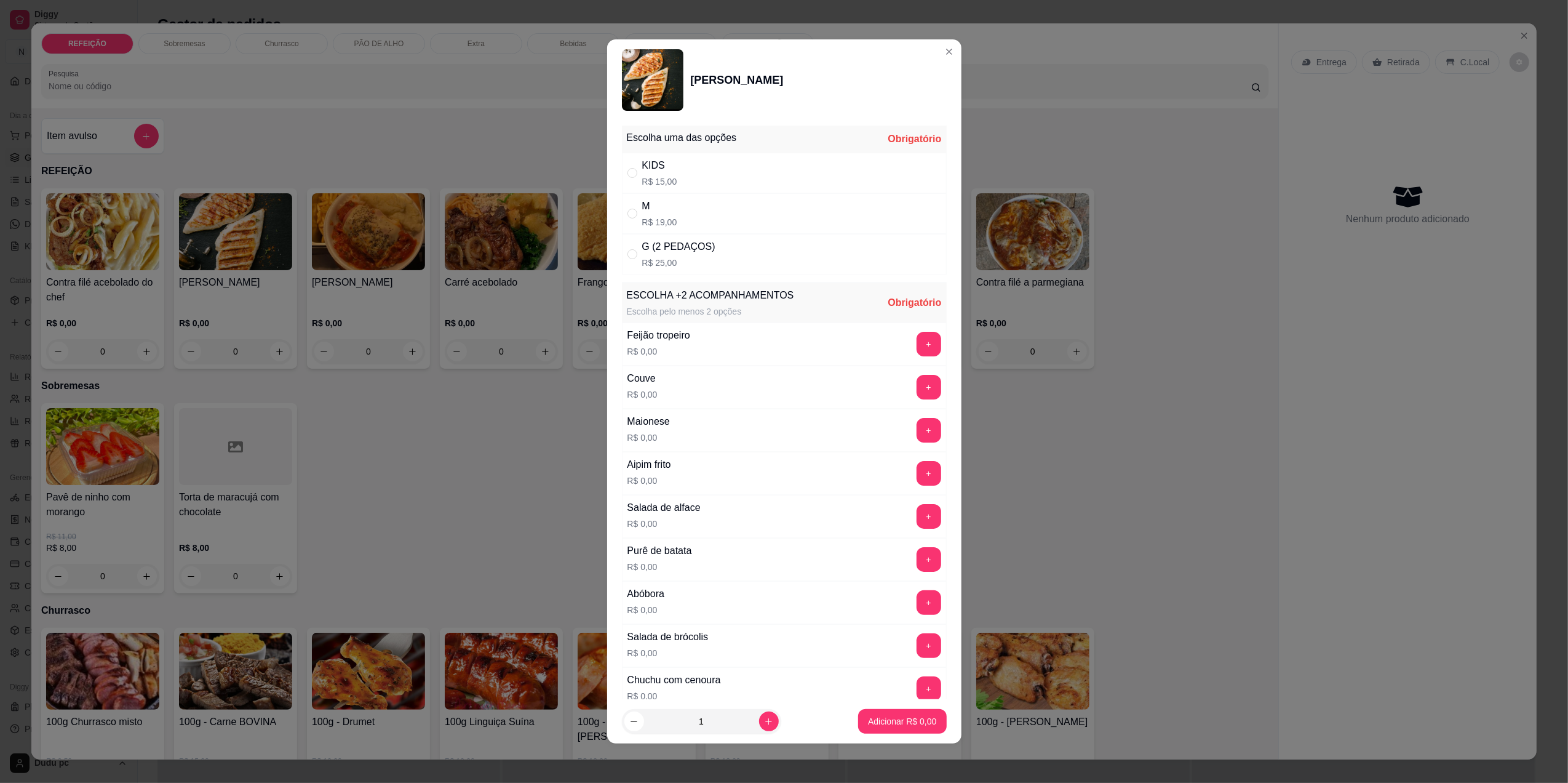
click at [665, 227] on p "R$ 19,00" at bounding box center [659, 222] width 35 height 13
radio input "true"
click at [912, 528] on div "+" at bounding box center [929, 517] width 35 height 25
drag, startPoint x: 897, startPoint y: 532, endPoint x: 904, endPoint y: 519, distance: 14.8
click at [912, 519] on div "+" at bounding box center [929, 517] width 35 height 25
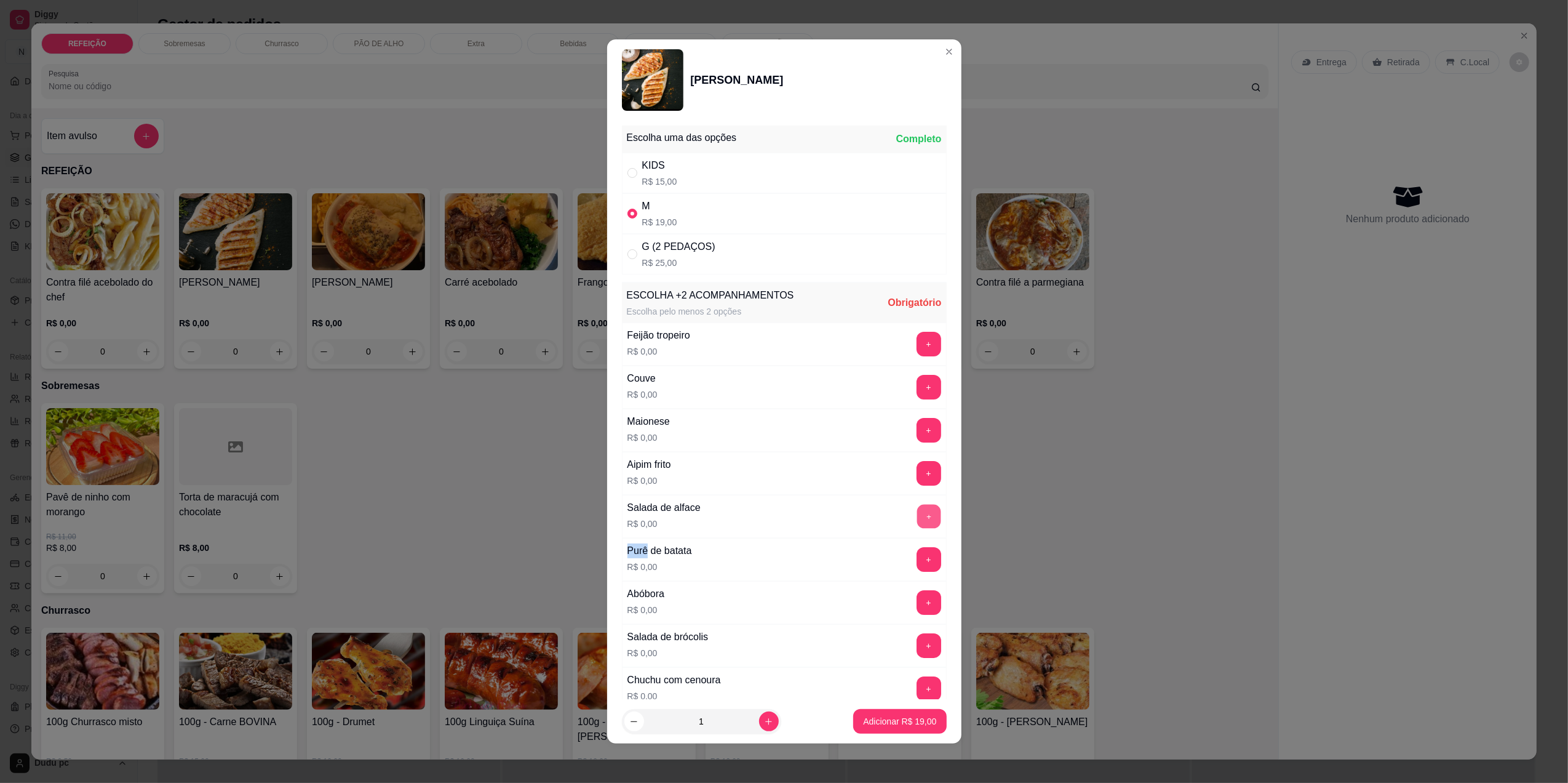
click at [917, 519] on button "+" at bounding box center [928, 516] width 24 height 24
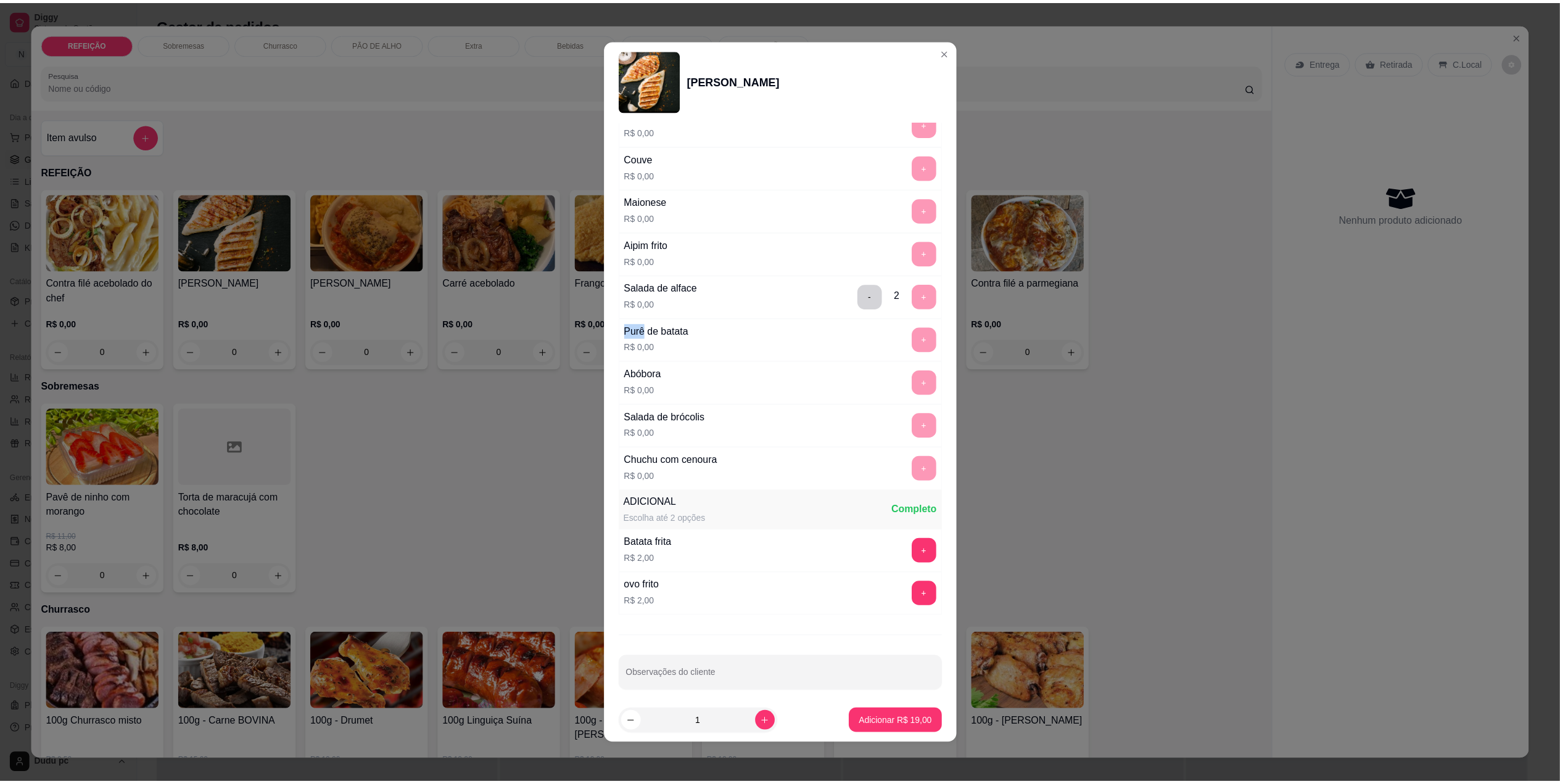
scroll to position [235, 0]
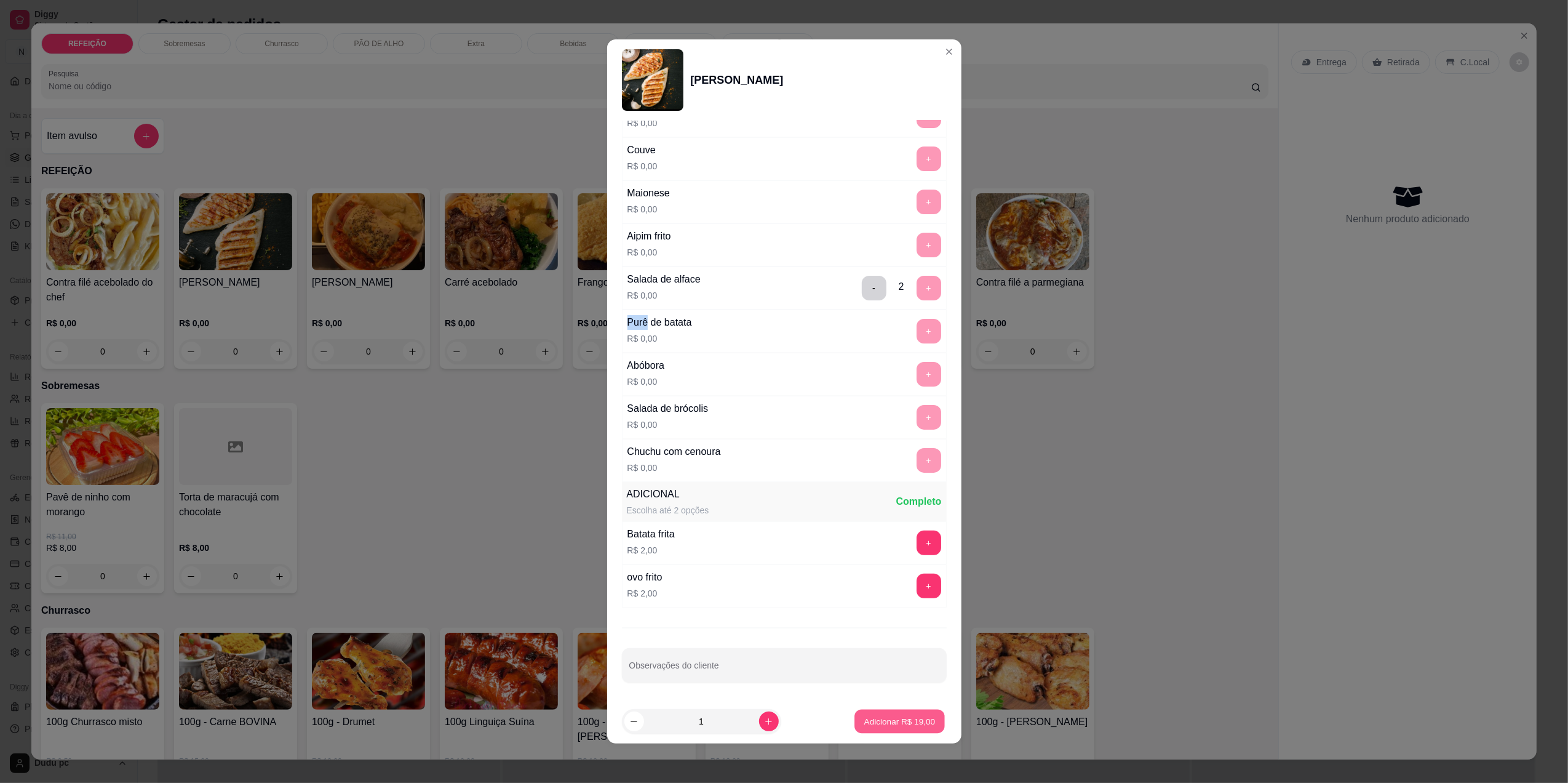
click at [865, 720] on p "Adicionar R$ 19,00" at bounding box center [900, 721] width 71 height 12
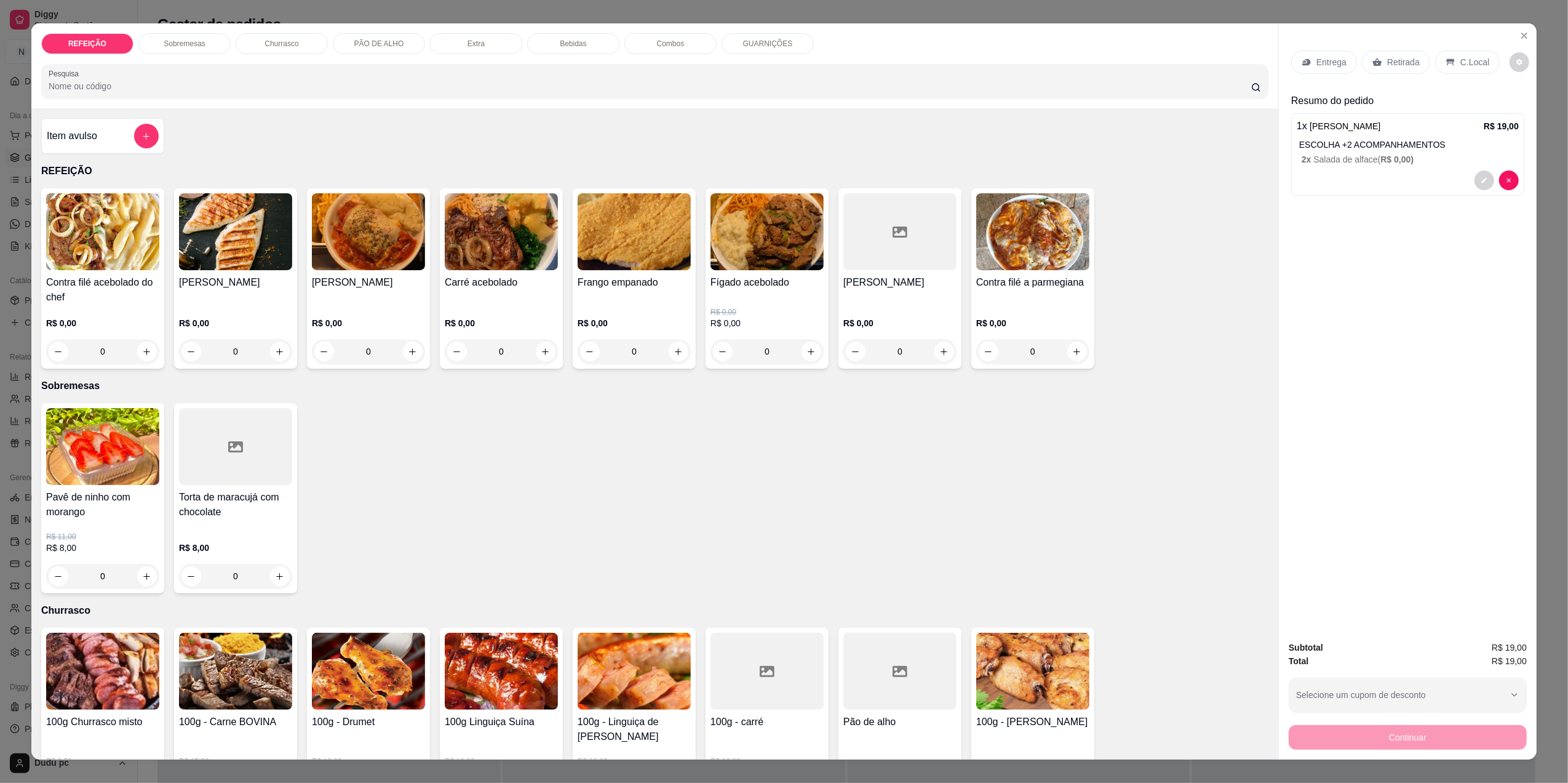
click at [1461, 65] on p "C.Local" at bounding box center [1475, 62] width 29 height 13
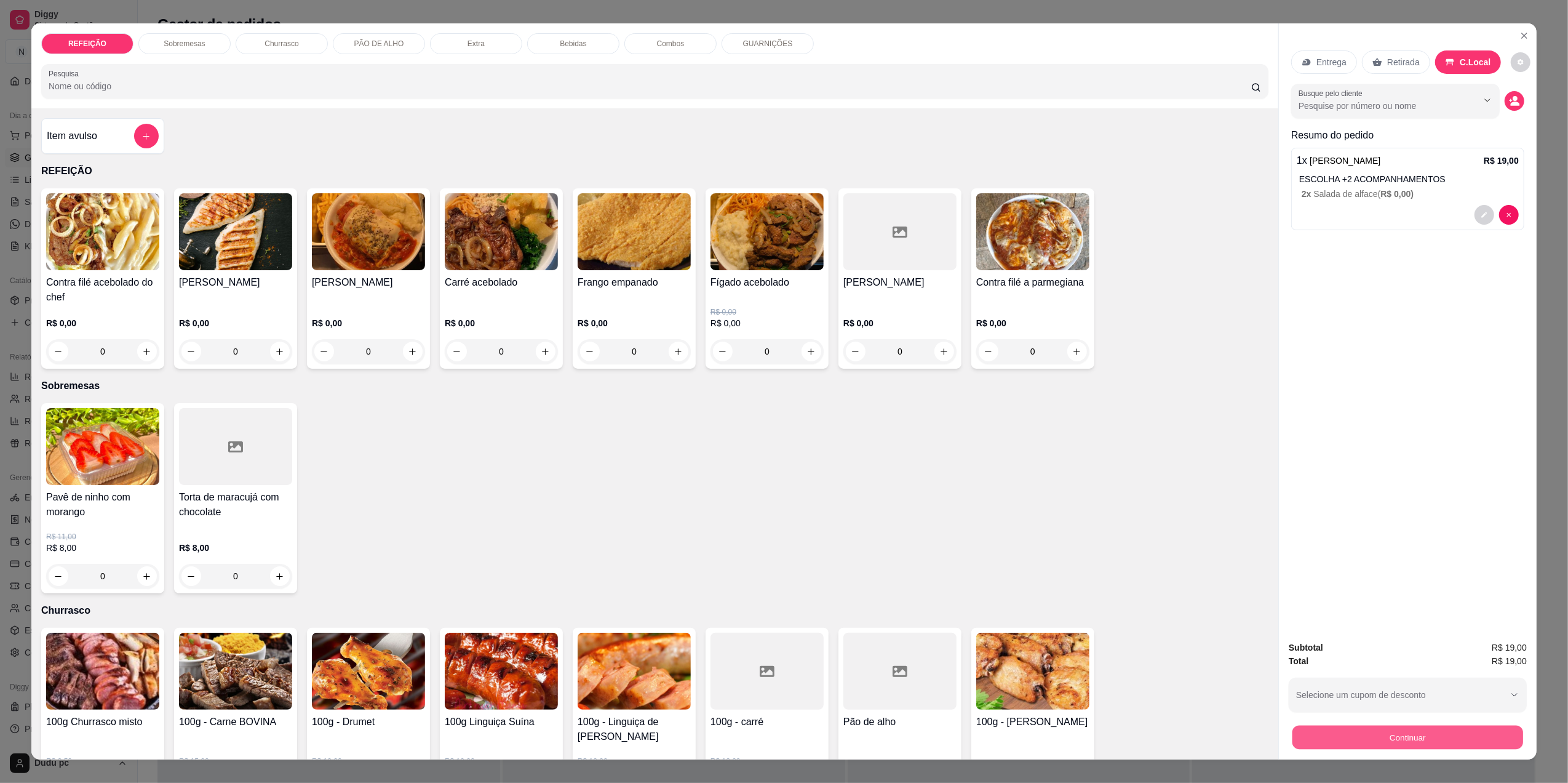
click at [1340, 742] on button "Continuar" at bounding box center [1407, 737] width 230 height 24
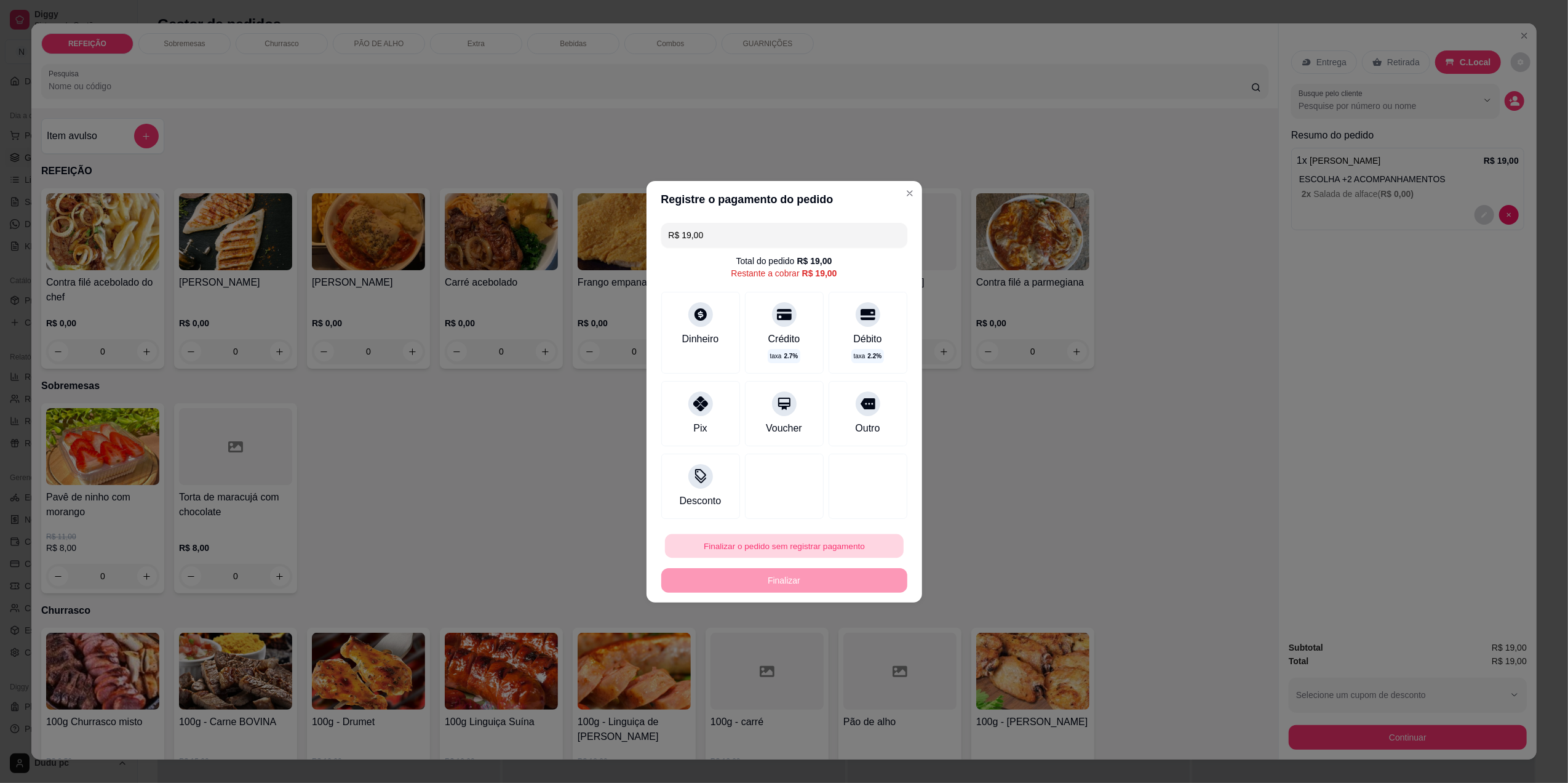
click at [800, 549] on button "Finalizar o pedido sem registrar pagamento" at bounding box center [784, 545] width 239 height 24
click at [848, 648] on button "Confirmar" at bounding box center [859, 646] width 43 height 18
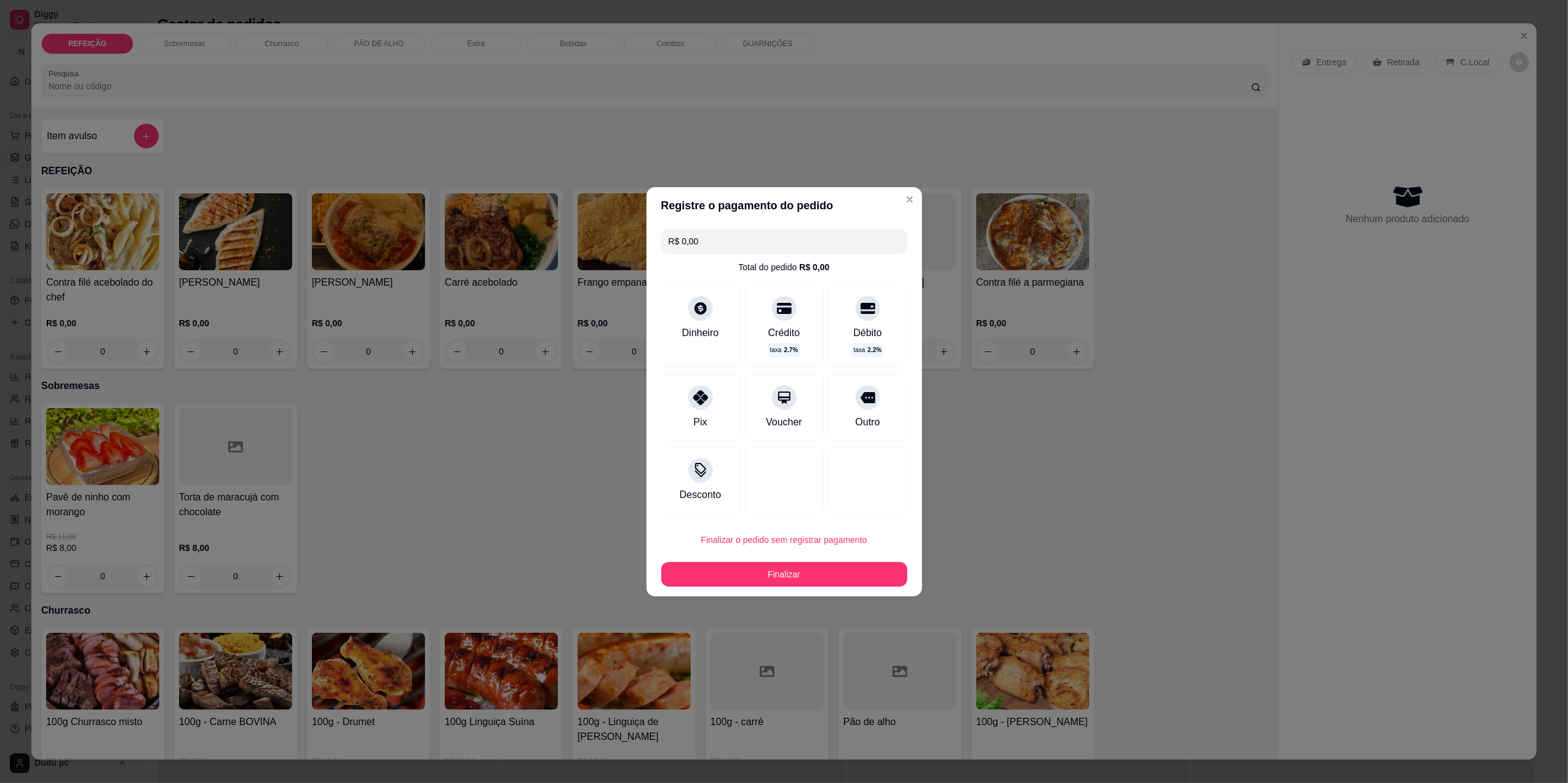
type input "R$ 0,00"
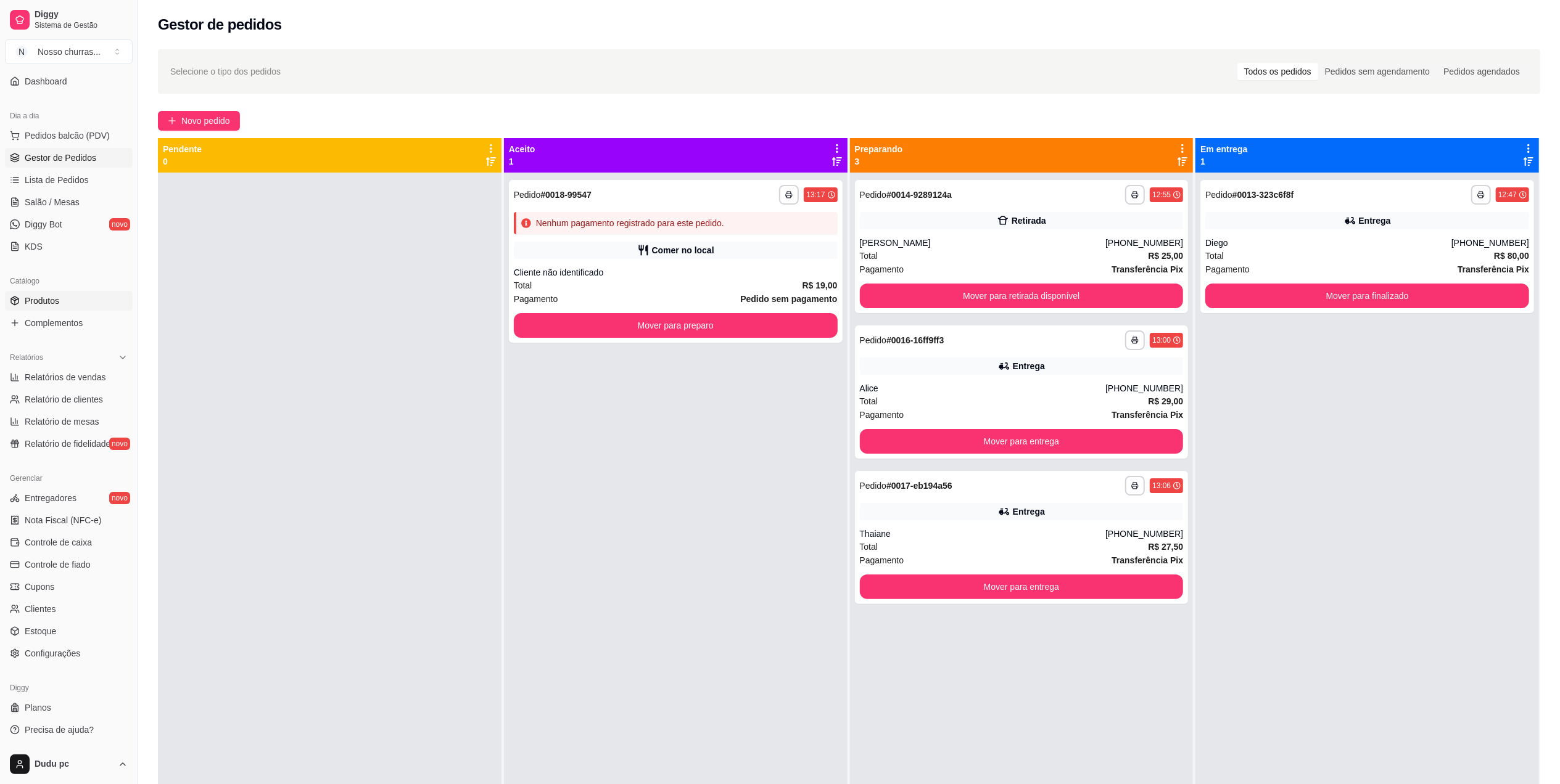
click at [43, 301] on span "Produtos" at bounding box center [43, 300] width 35 height 13
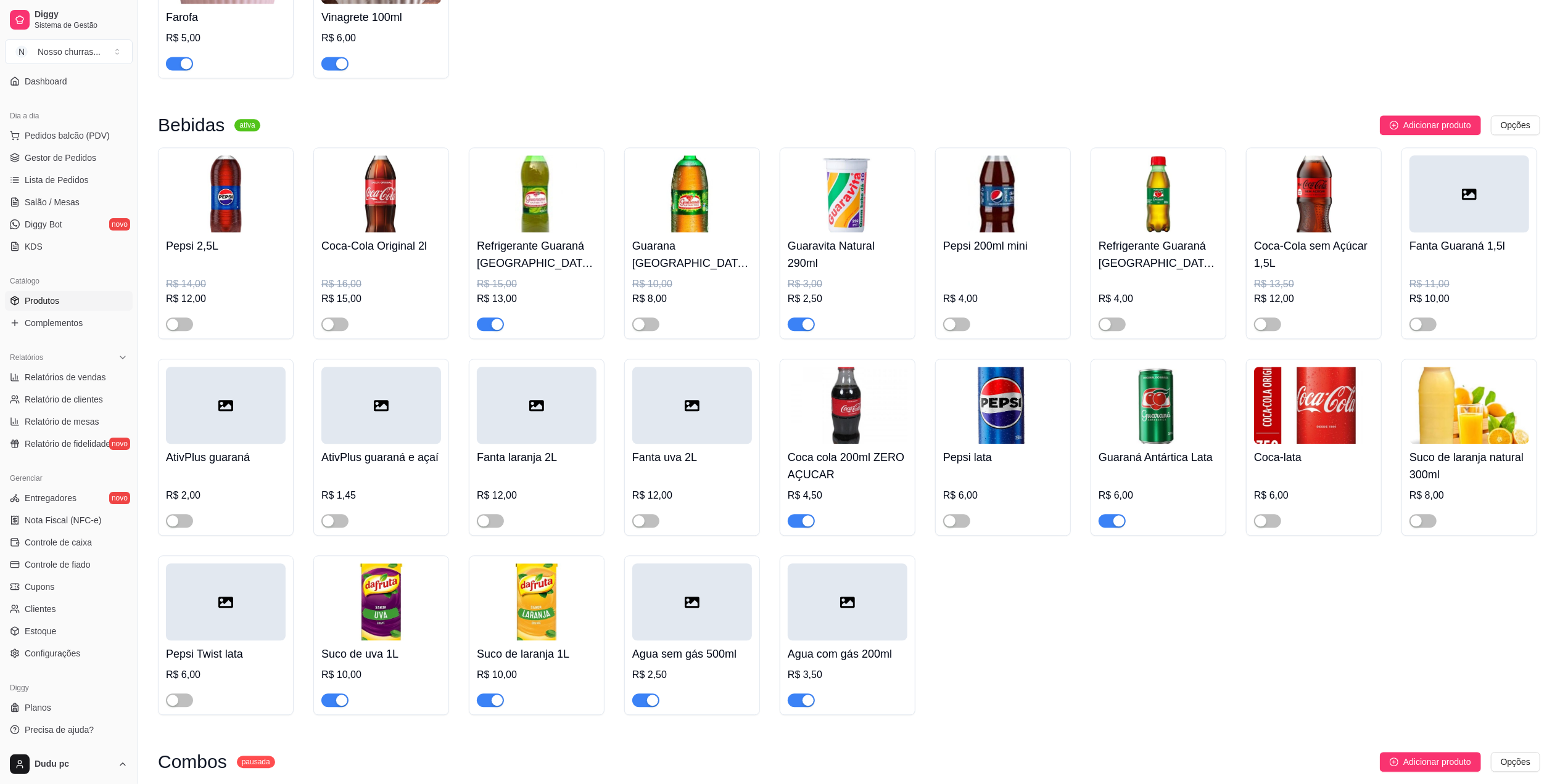
scroll to position [2893, 0]
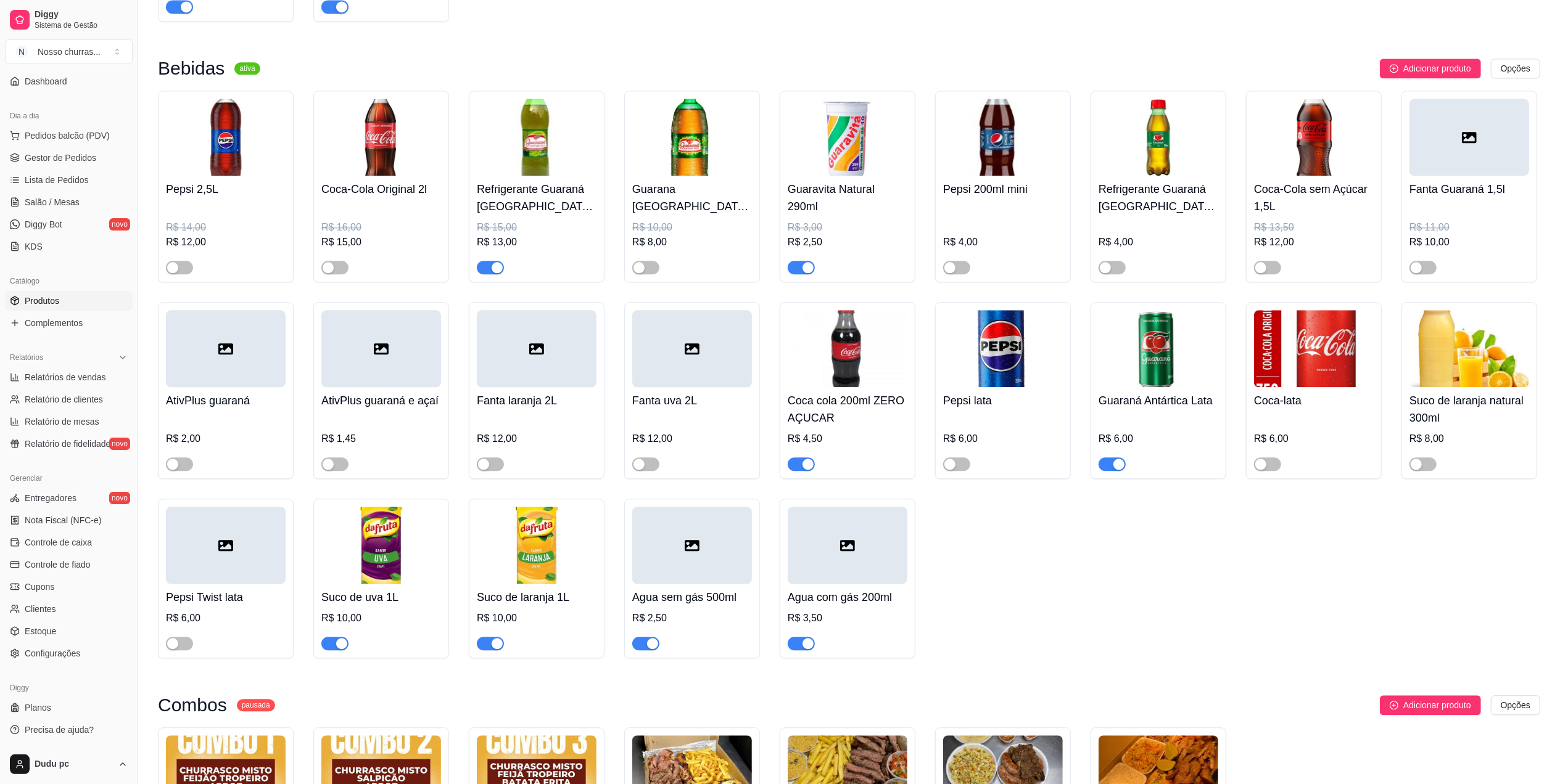
click at [492, 273] on div "button" at bounding box center [496, 266] width 11 height 11
click at [50, 318] on span "Complementos" at bounding box center [54, 322] width 58 height 13
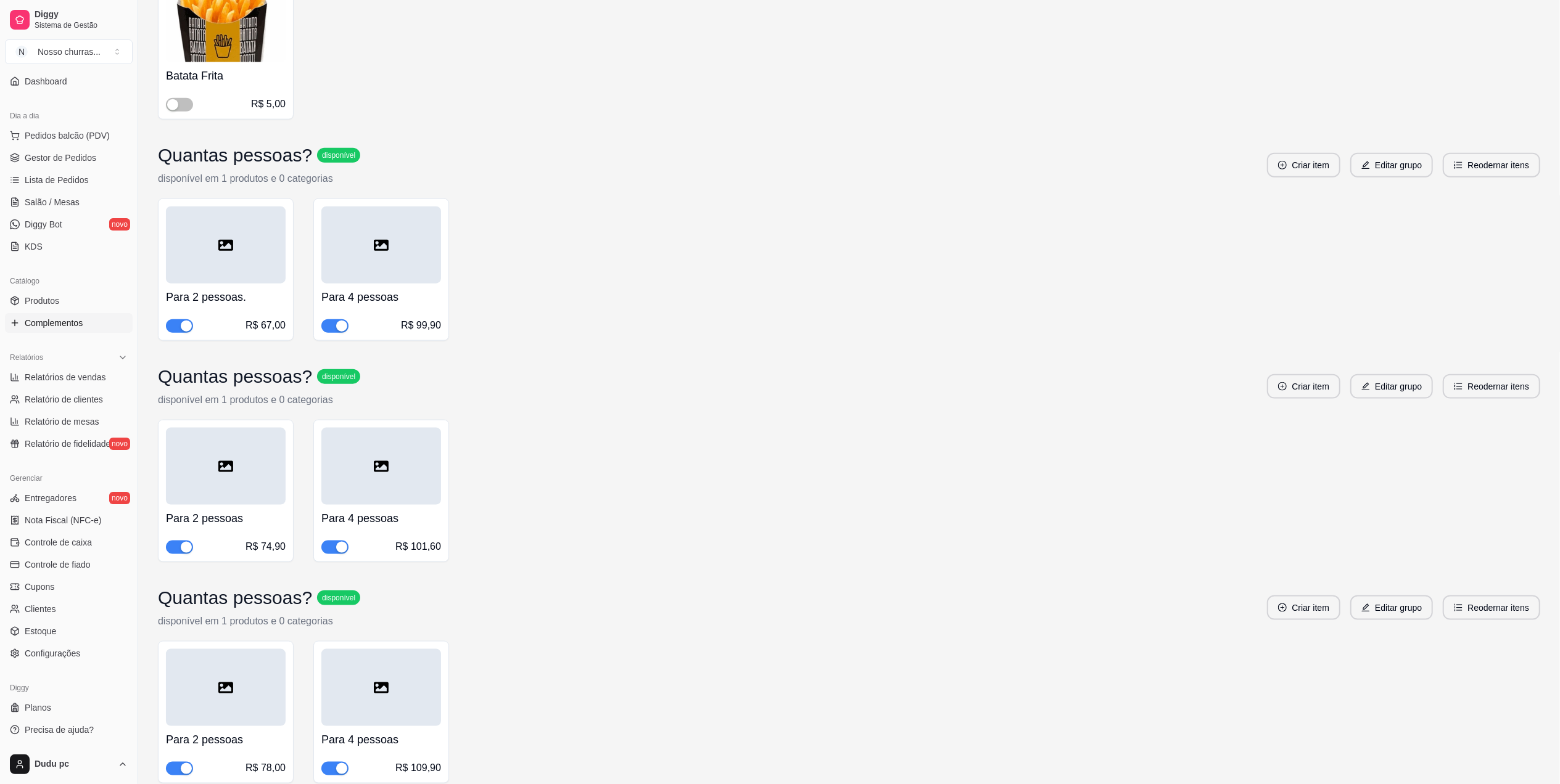
scroll to position [2057, 0]
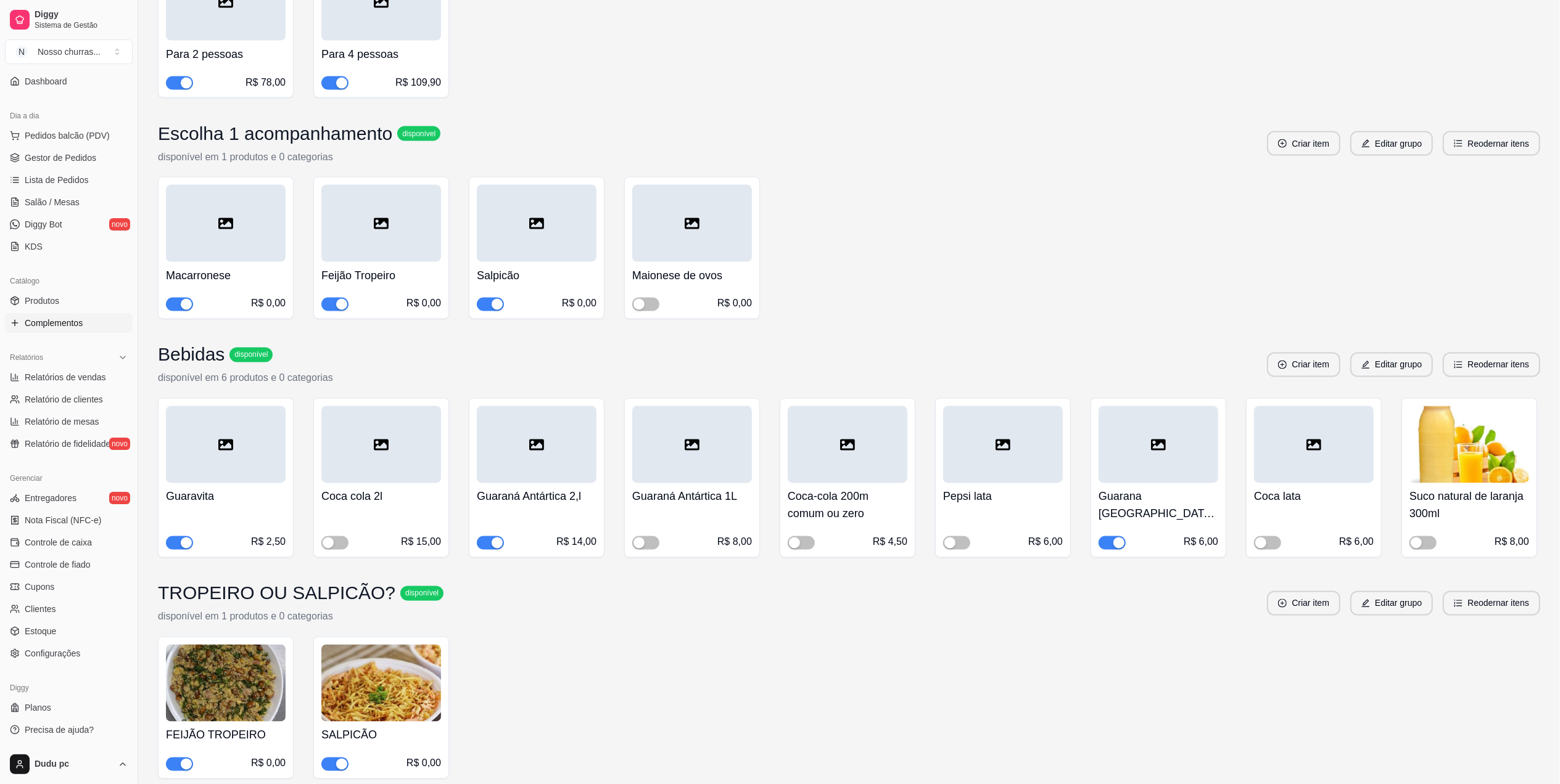
click at [494, 538] on div "button" at bounding box center [496, 543] width 11 height 11
click at [52, 156] on span "Gestor de Pedidos" at bounding box center [61, 157] width 71 height 13
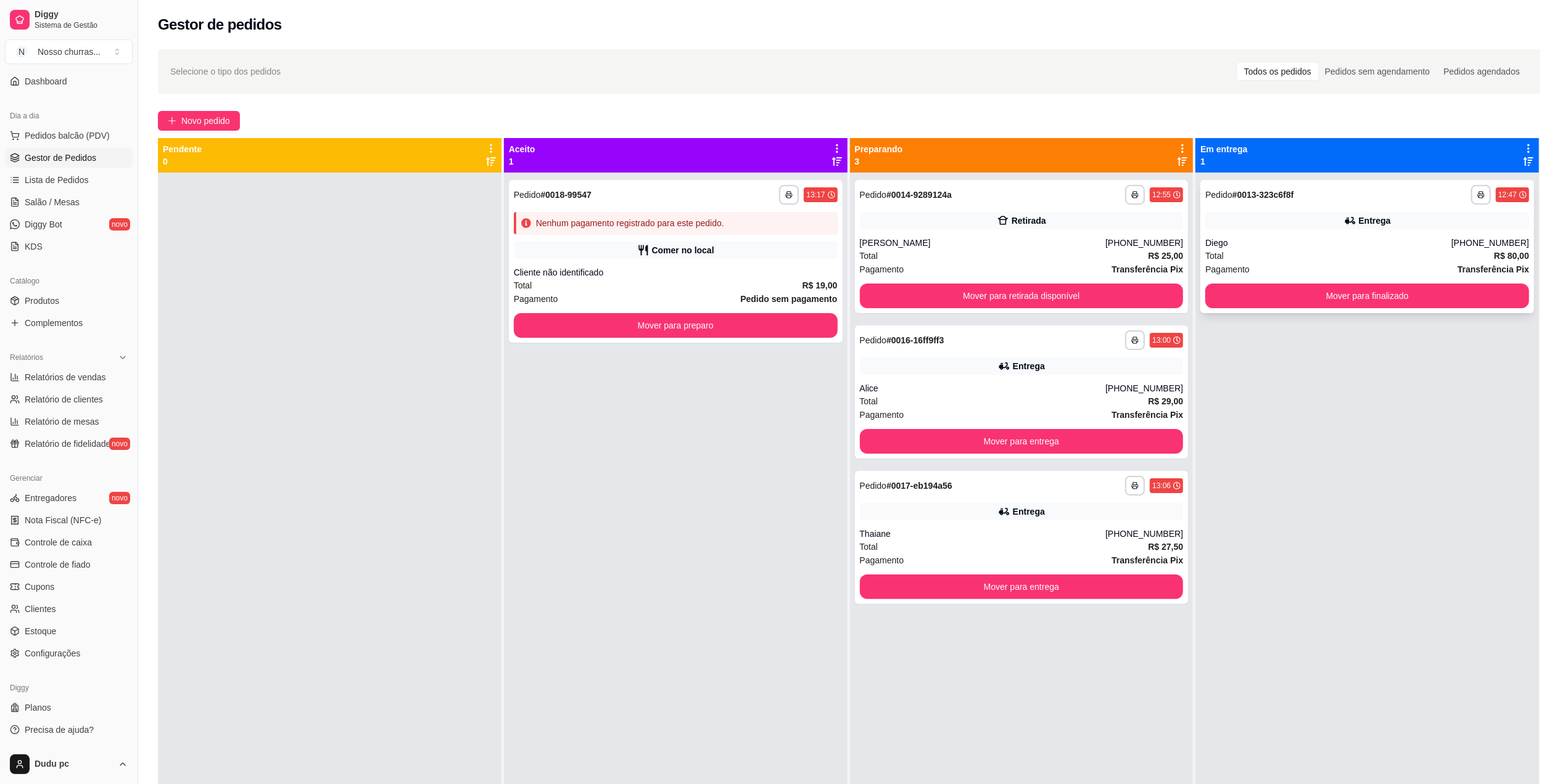
click at [1227, 265] on span "Pagamento" at bounding box center [1227, 269] width 44 height 14
click at [1229, 237] on div "Diego" at bounding box center [1327, 242] width 246 height 13
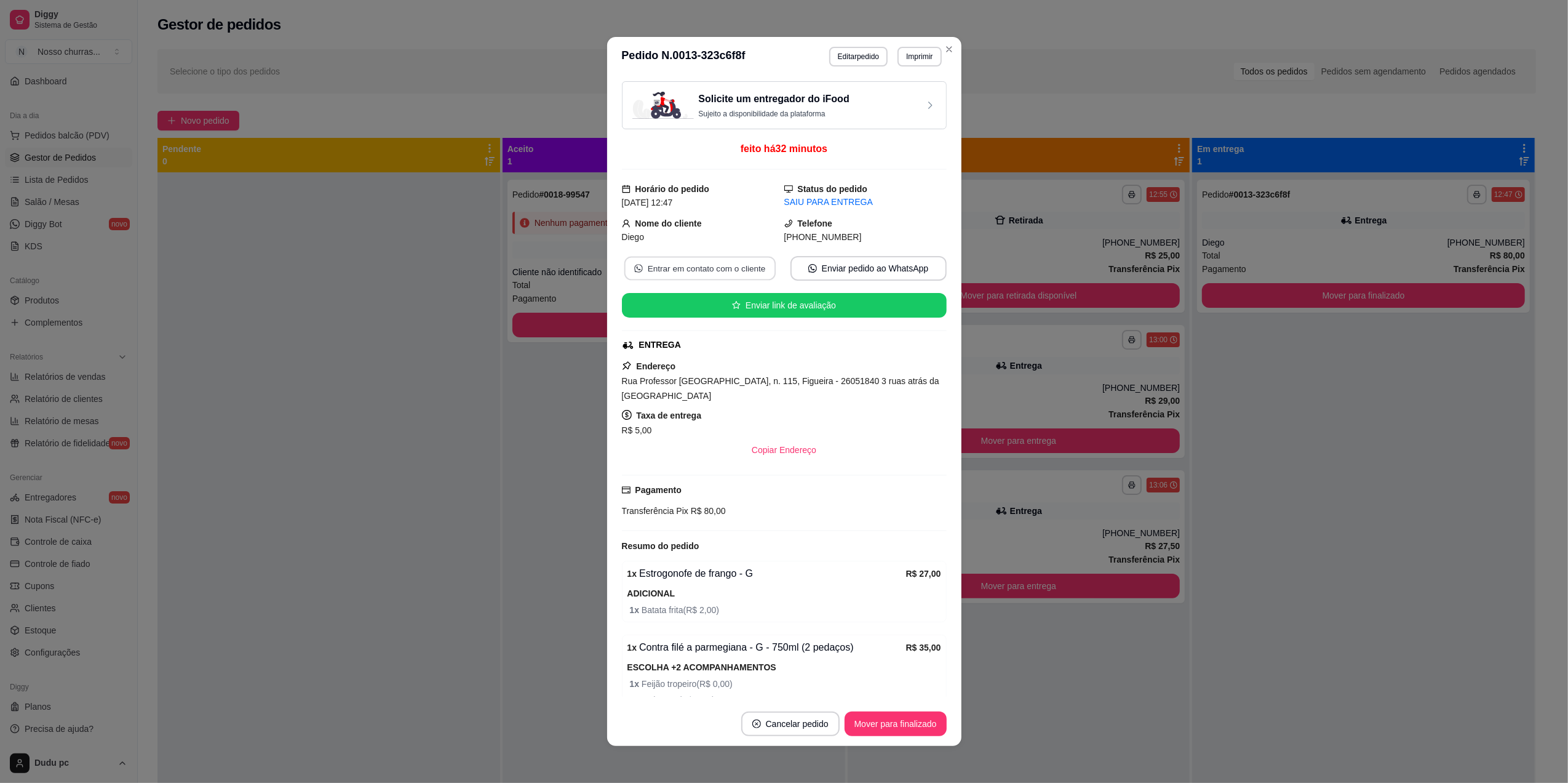
click at [744, 261] on button "Entrar em contato com o cliente" at bounding box center [699, 268] width 151 height 24
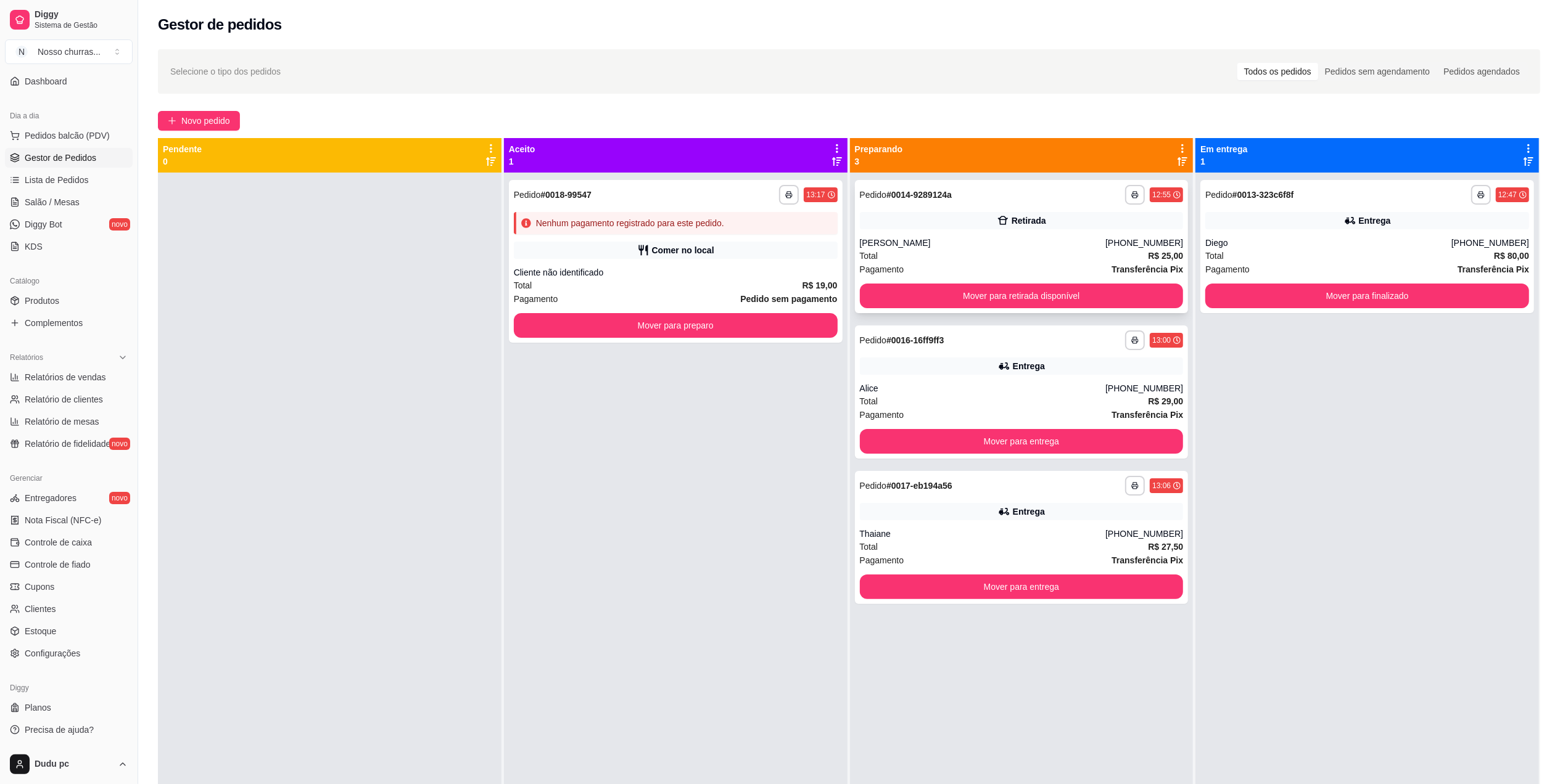
click at [1079, 229] on div "**********" at bounding box center [1021, 246] width 333 height 133
click at [979, 258] on div "Total R$ 25,00" at bounding box center [1021, 256] width 324 height 14
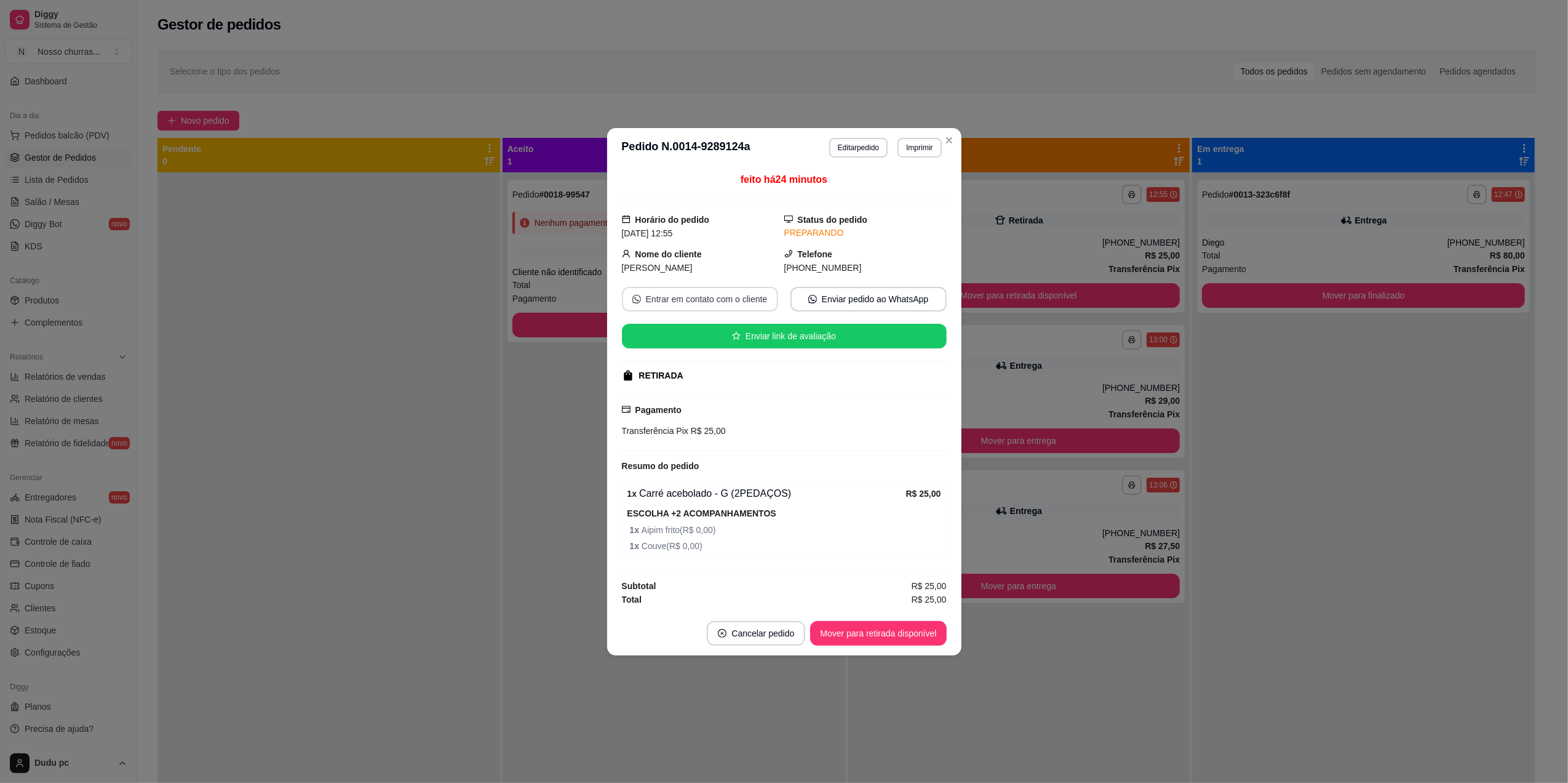
click at [658, 301] on button "Entrar em contato com o cliente" at bounding box center [700, 299] width 156 height 25
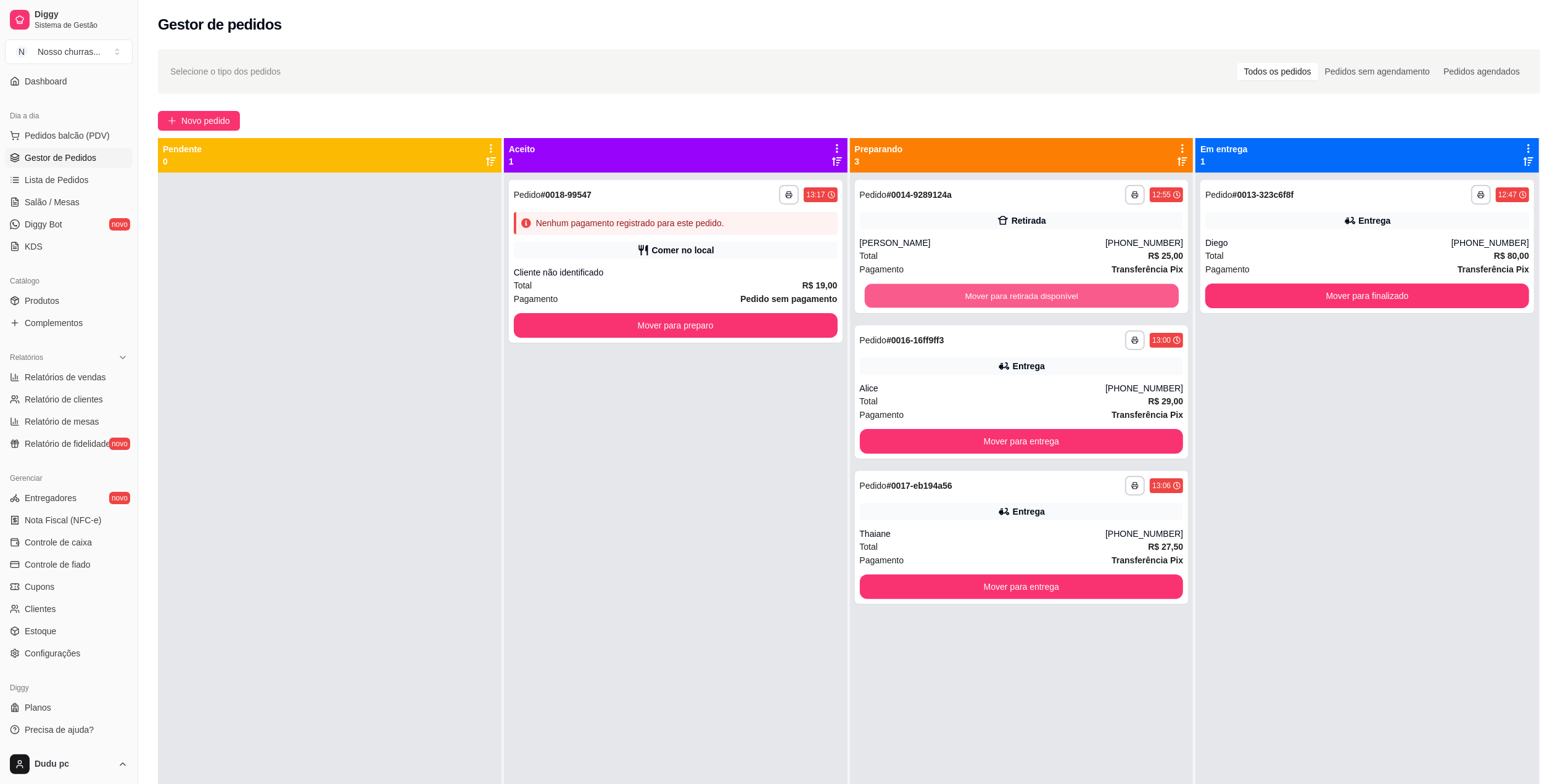
click at [1108, 294] on button "Mover para retirada disponível" at bounding box center [1020, 295] width 314 height 24
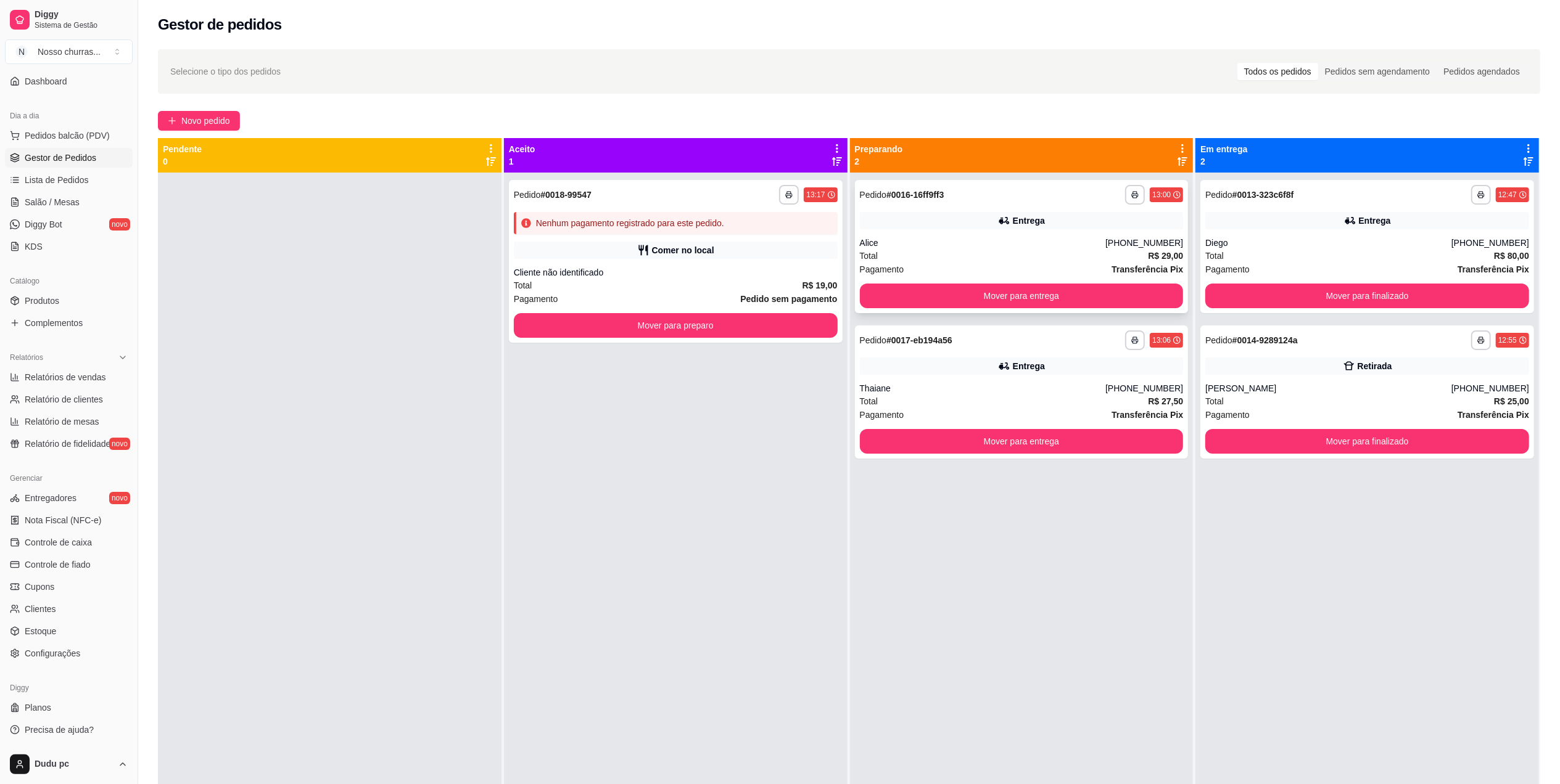
click at [994, 260] on div "Total R$ 29,00" at bounding box center [1021, 256] width 324 height 14
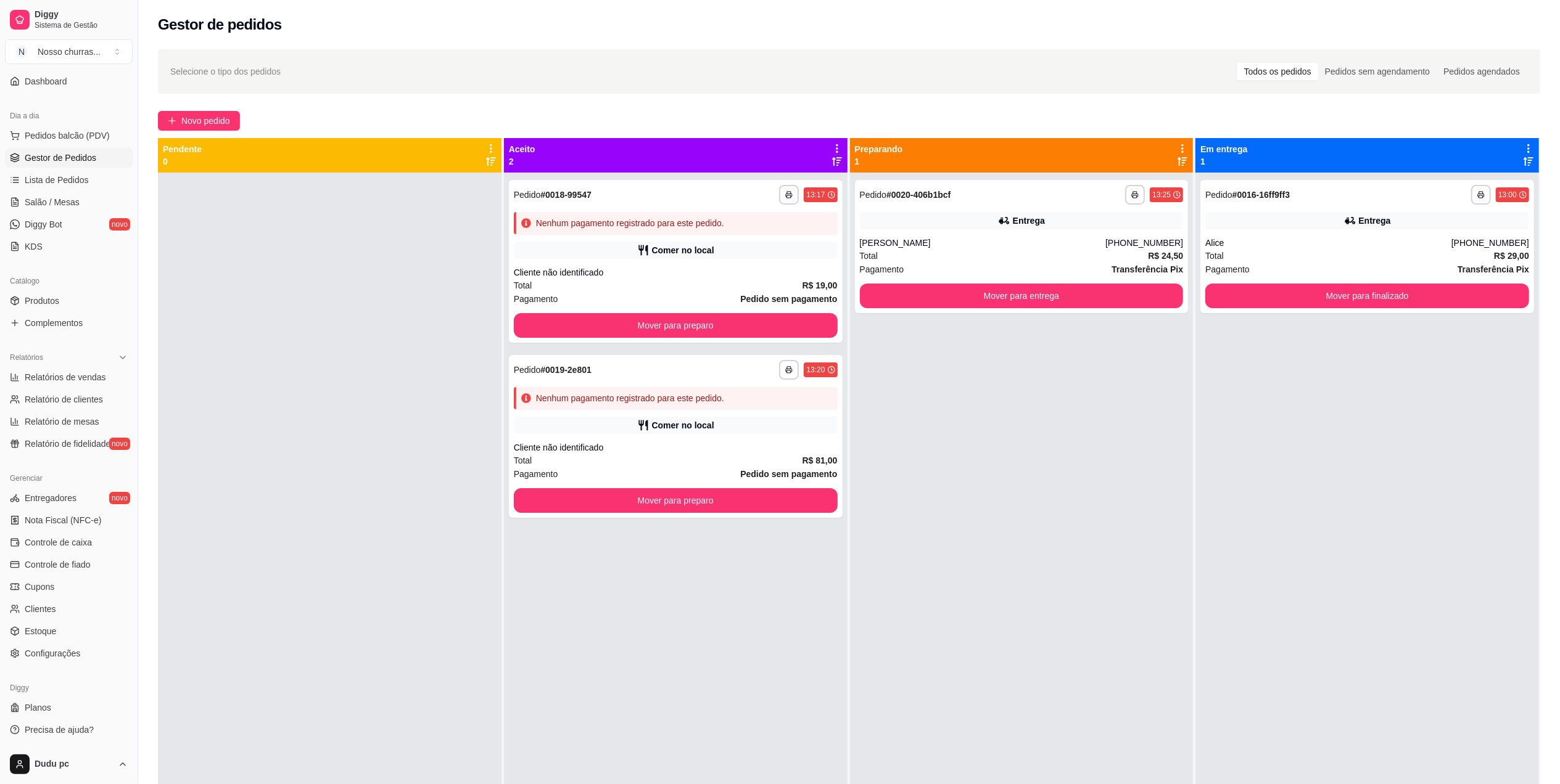
click at [420, 338] on div at bounding box center [329, 565] width 344 height 784
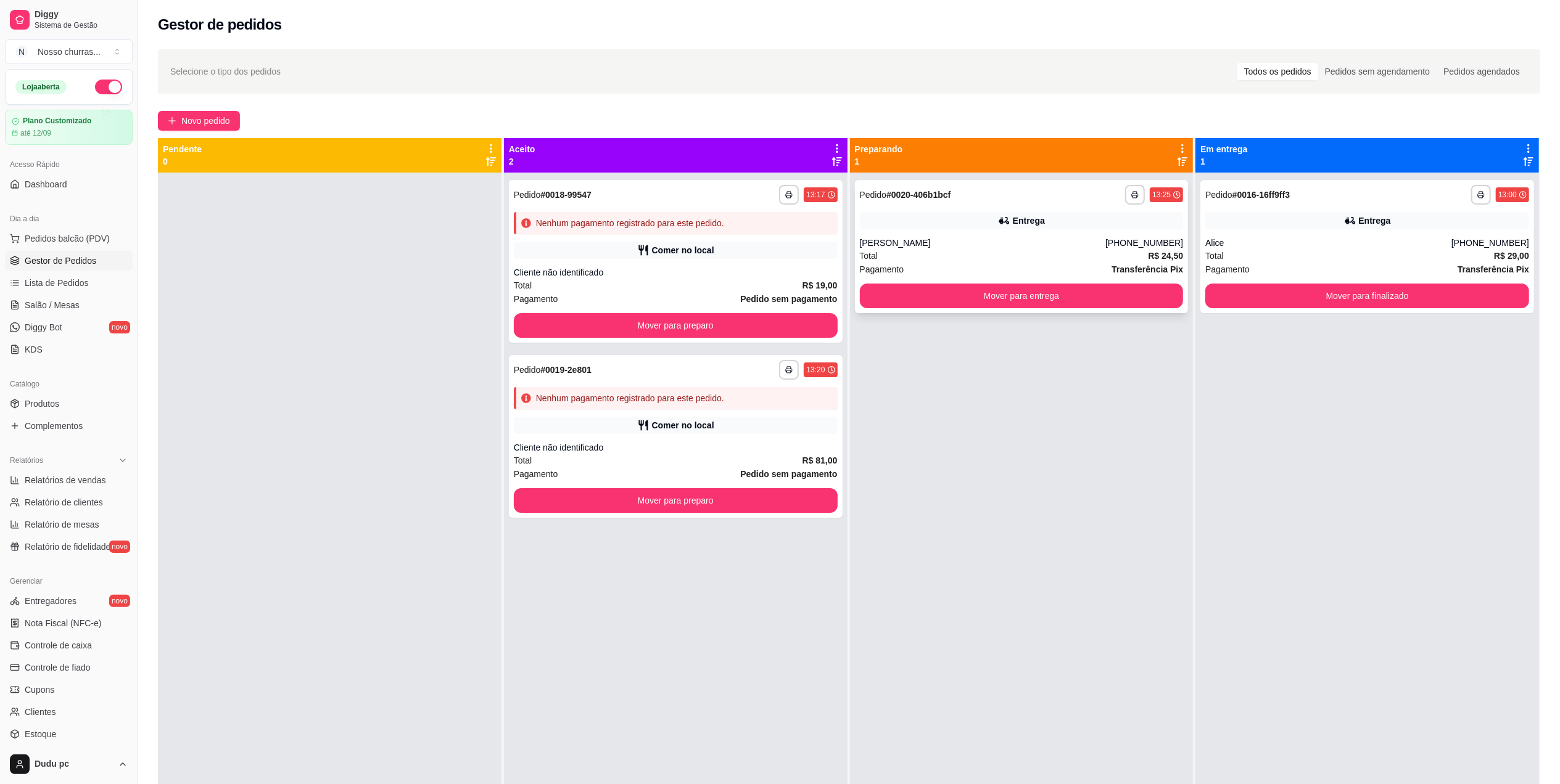
click at [986, 276] on div "**********" at bounding box center [1021, 246] width 333 height 133
click at [202, 126] on span "Novo pedido" at bounding box center [206, 121] width 48 height 14
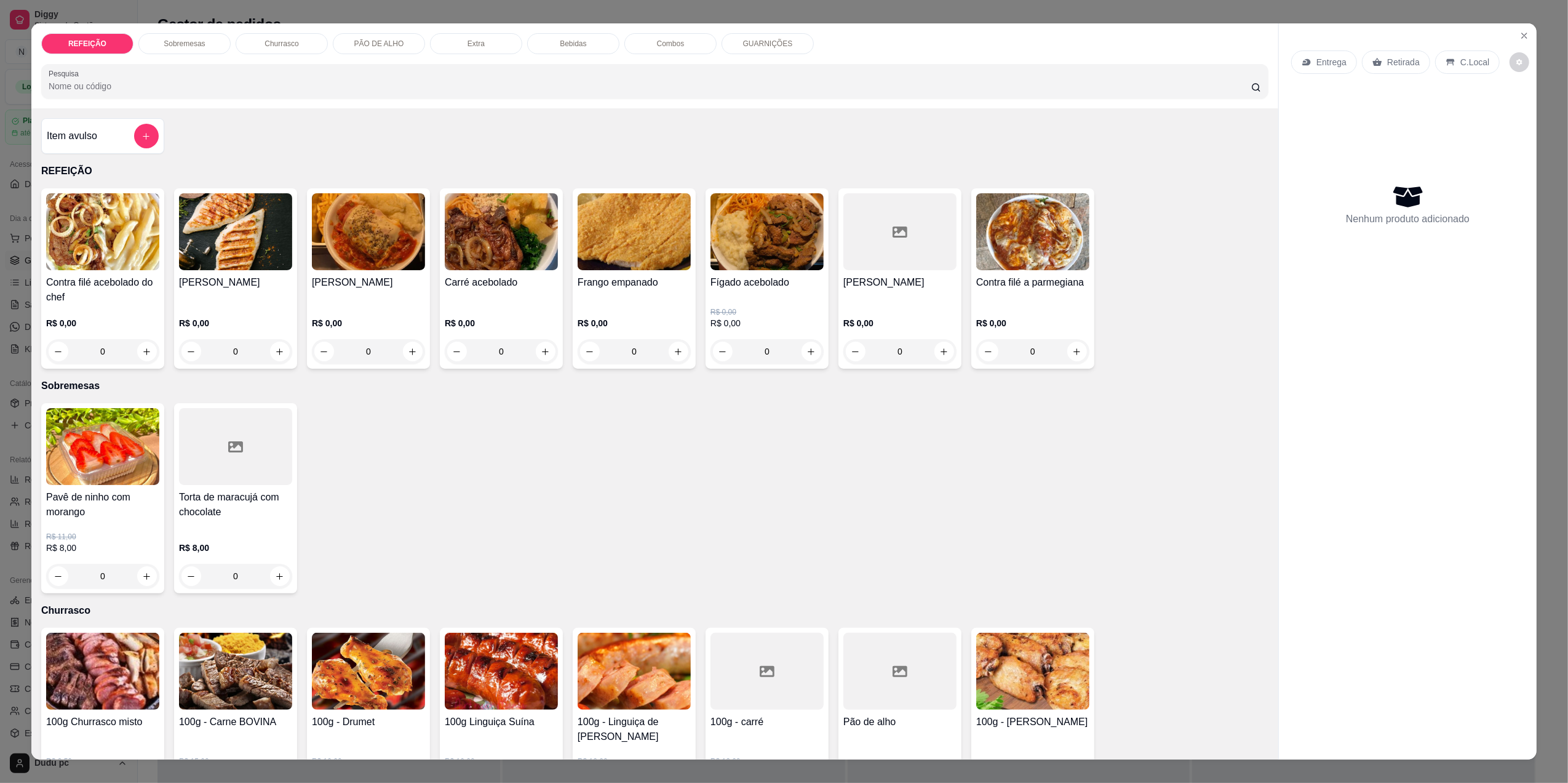
click at [394, 348] on div "0" at bounding box center [368, 352] width 113 height 25
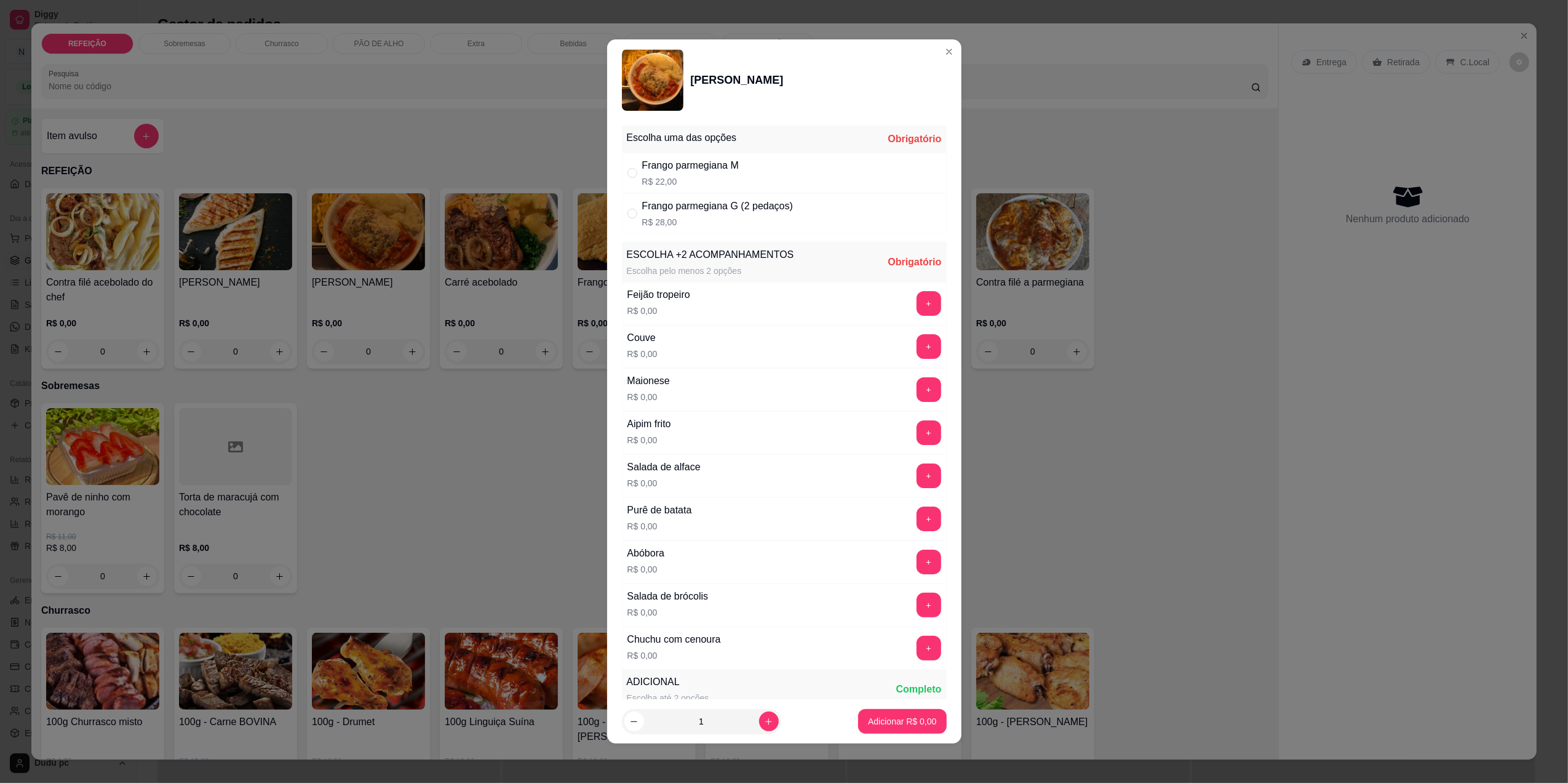
click at [690, 228] on p "R$ 28,00" at bounding box center [717, 222] width 150 height 13
radio input "true"
click at [917, 314] on button "+" at bounding box center [928, 303] width 24 height 24
click at [917, 613] on button "+" at bounding box center [928, 605] width 24 height 24
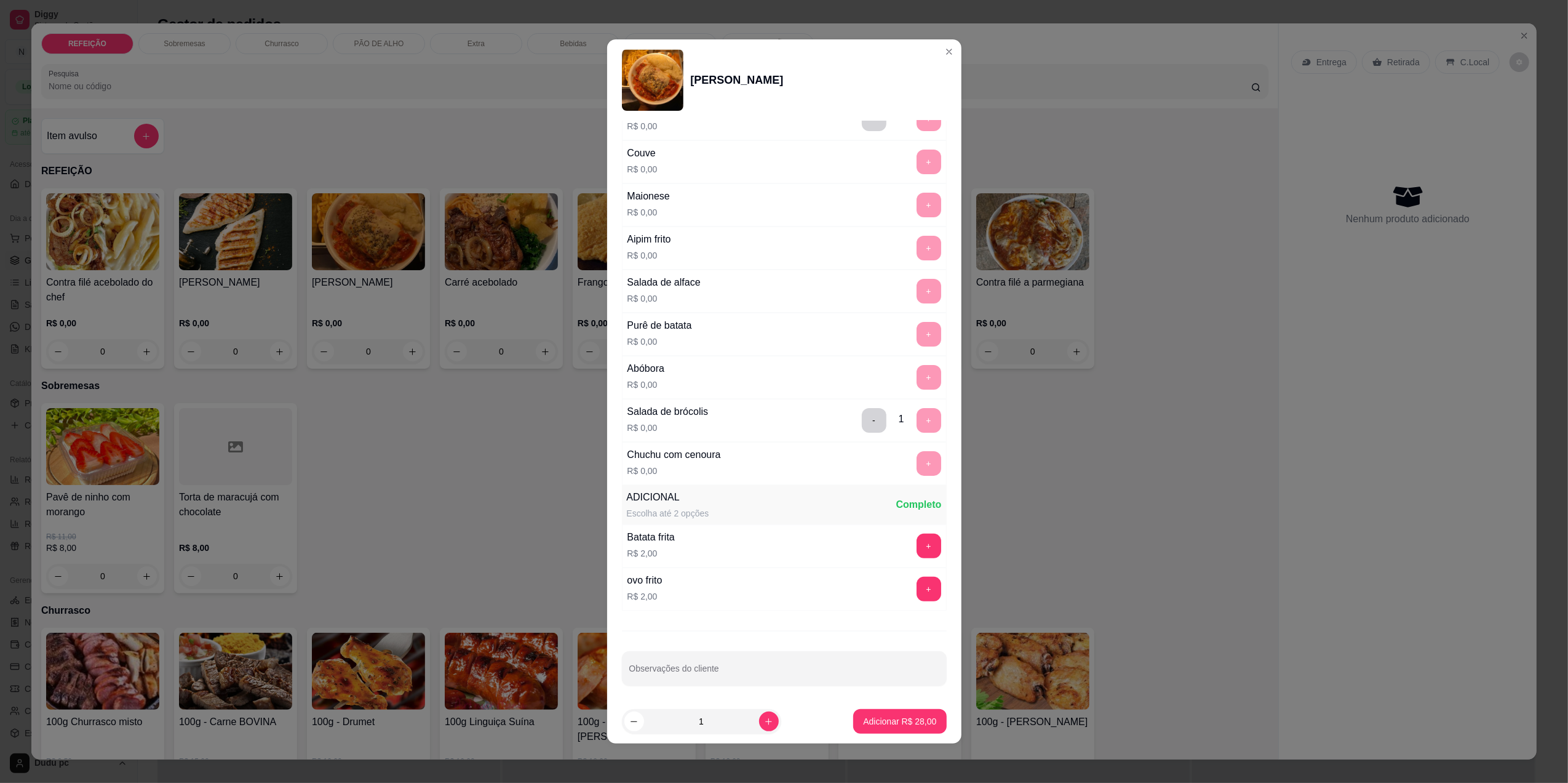
scroll to position [193, 0]
click at [917, 532] on button "+" at bounding box center [928, 542] width 24 height 24
click at [899, 724] on p "Adicionar R$ 30,00" at bounding box center [900, 721] width 71 height 12
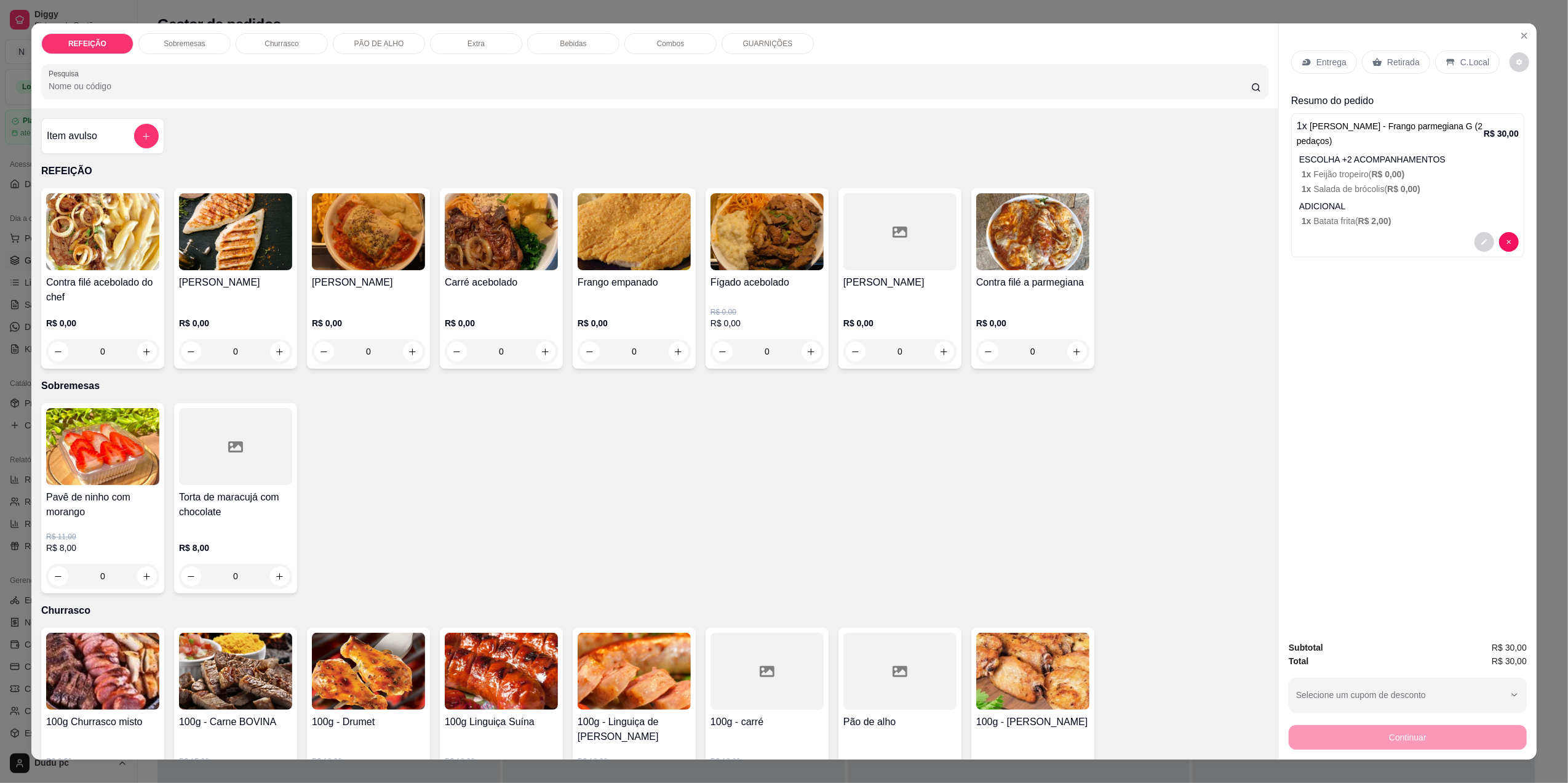
click at [1316, 62] on p "Entrega" at bounding box center [1331, 62] width 30 height 13
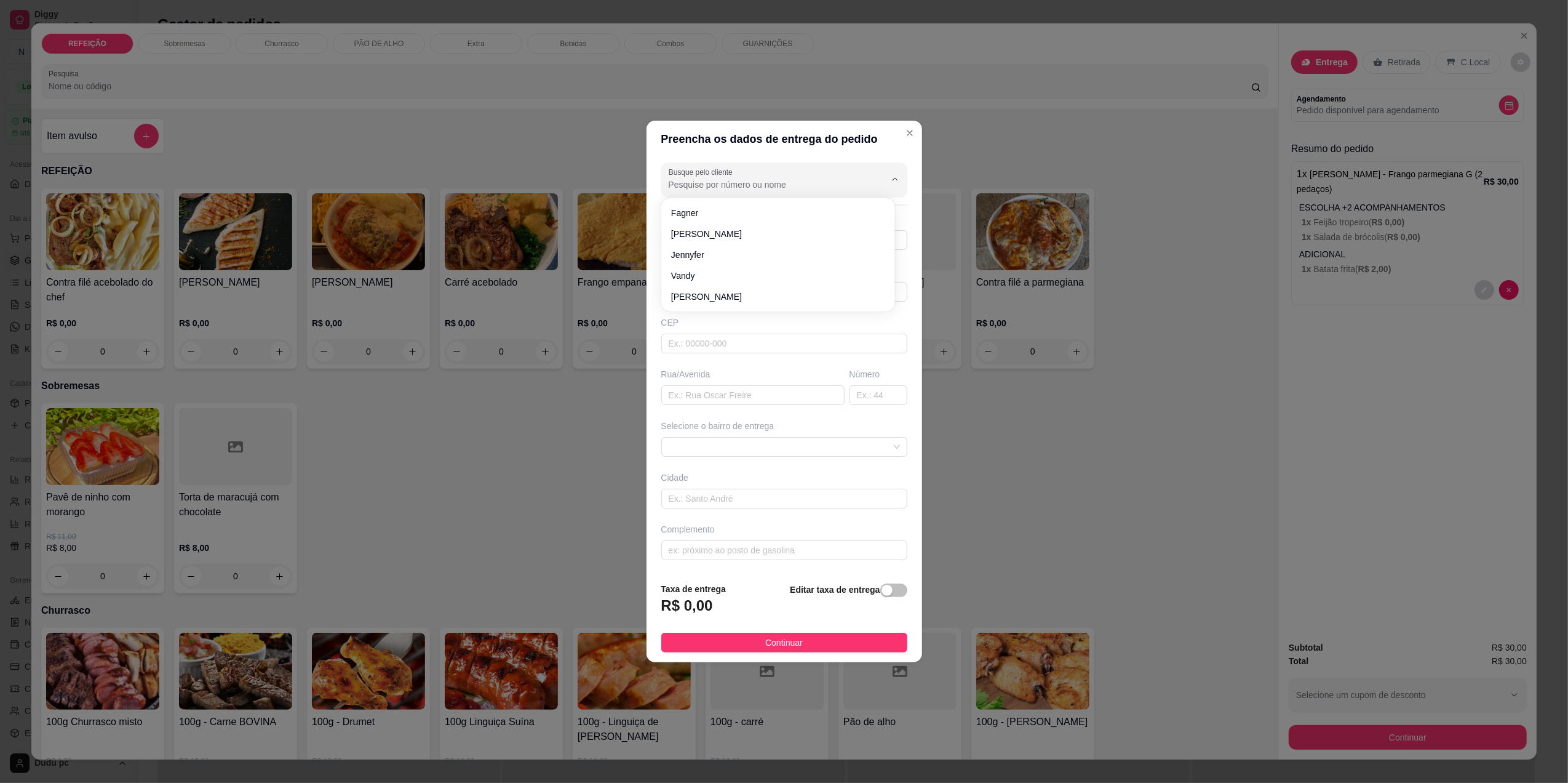
click at [826, 179] on input "Busque pelo cliente" at bounding box center [767, 184] width 197 height 13
click at [825, 213] on span "[PERSON_NAME]" at bounding box center [771, 213] width 201 height 13
type input "[PERSON_NAME]"
type input "21965845934"
type input "[PERSON_NAME]"
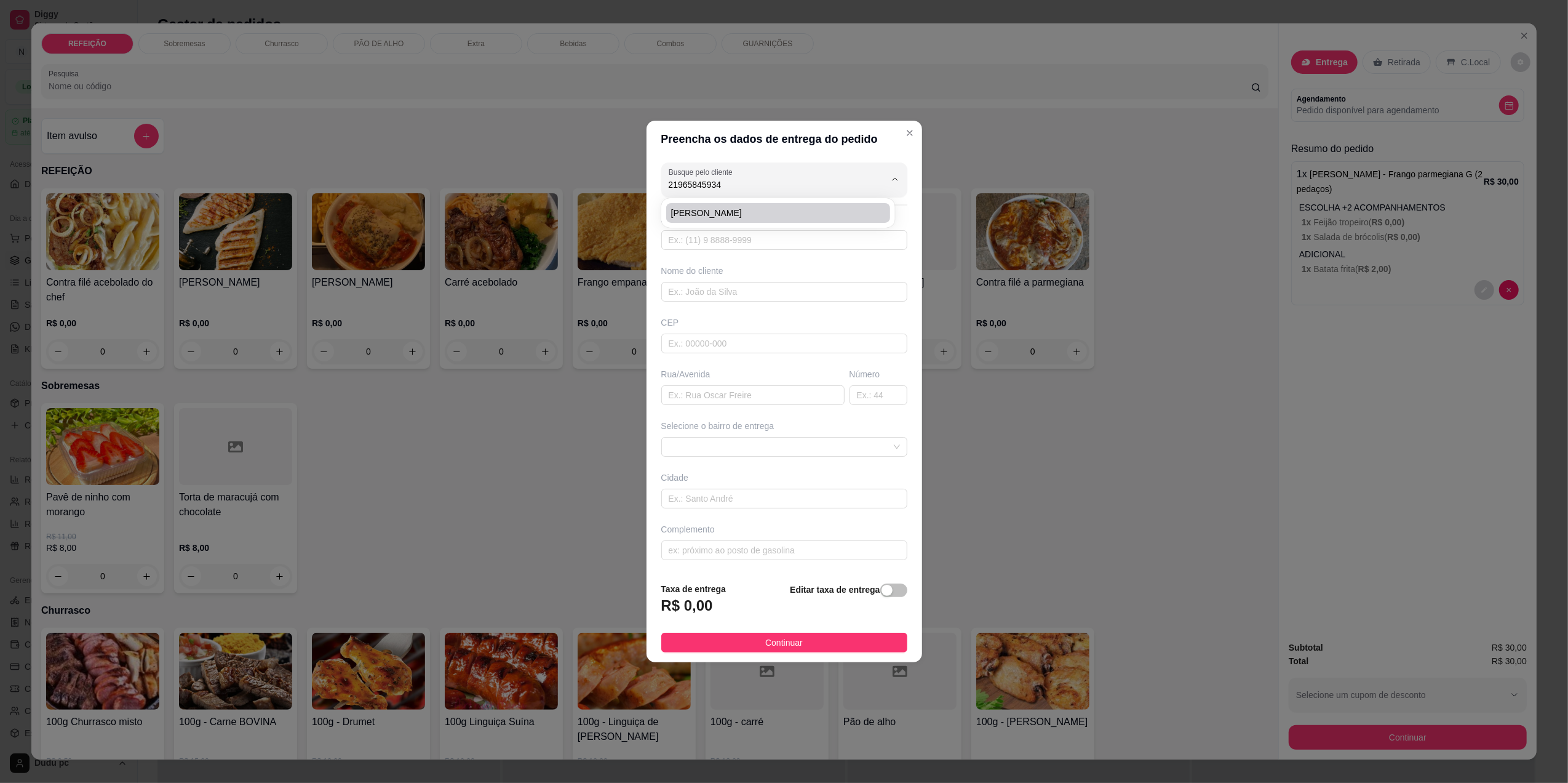
type input "26050340"
type input "Estrada Santa Perciliana"
type input "2845"
type input "[GEOGRAPHIC_DATA]"
type input "Farmácia nova drogaria"
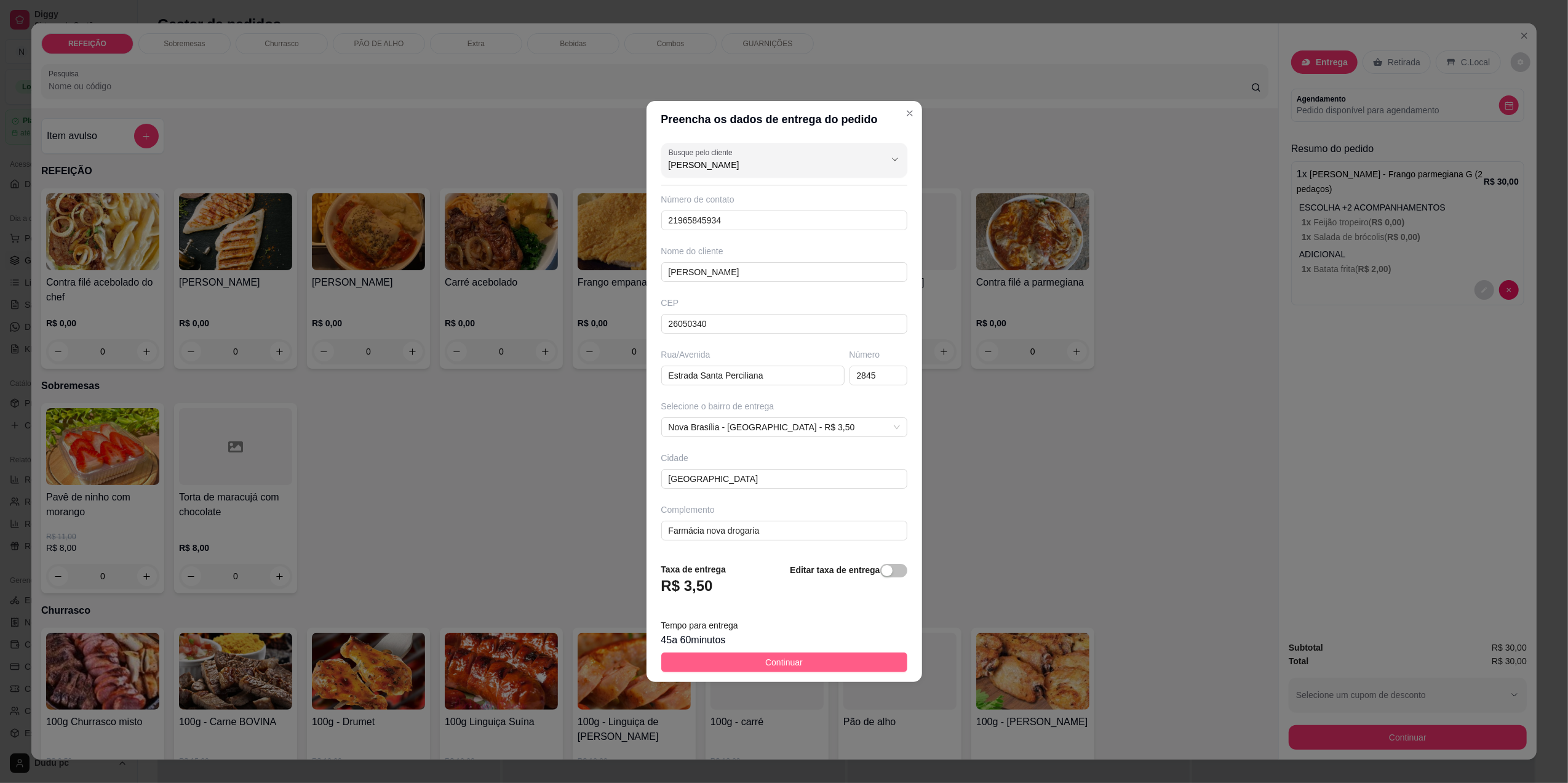
type input "[PERSON_NAME]"
click at [788, 661] on span "Continuar" at bounding box center [784, 662] width 38 height 14
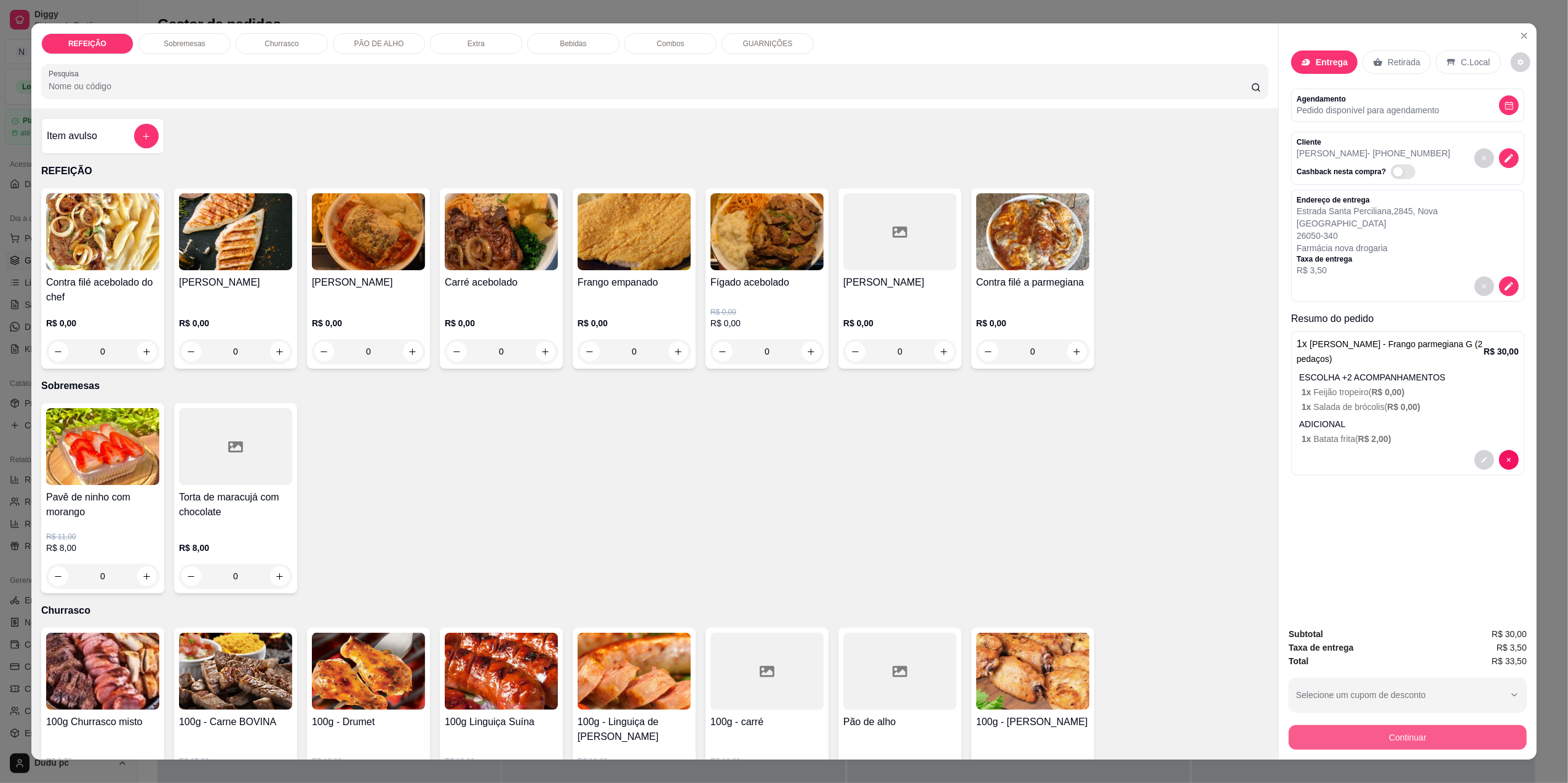
click at [1330, 732] on button "Continuar" at bounding box center [1407, 738] width 238 height 25
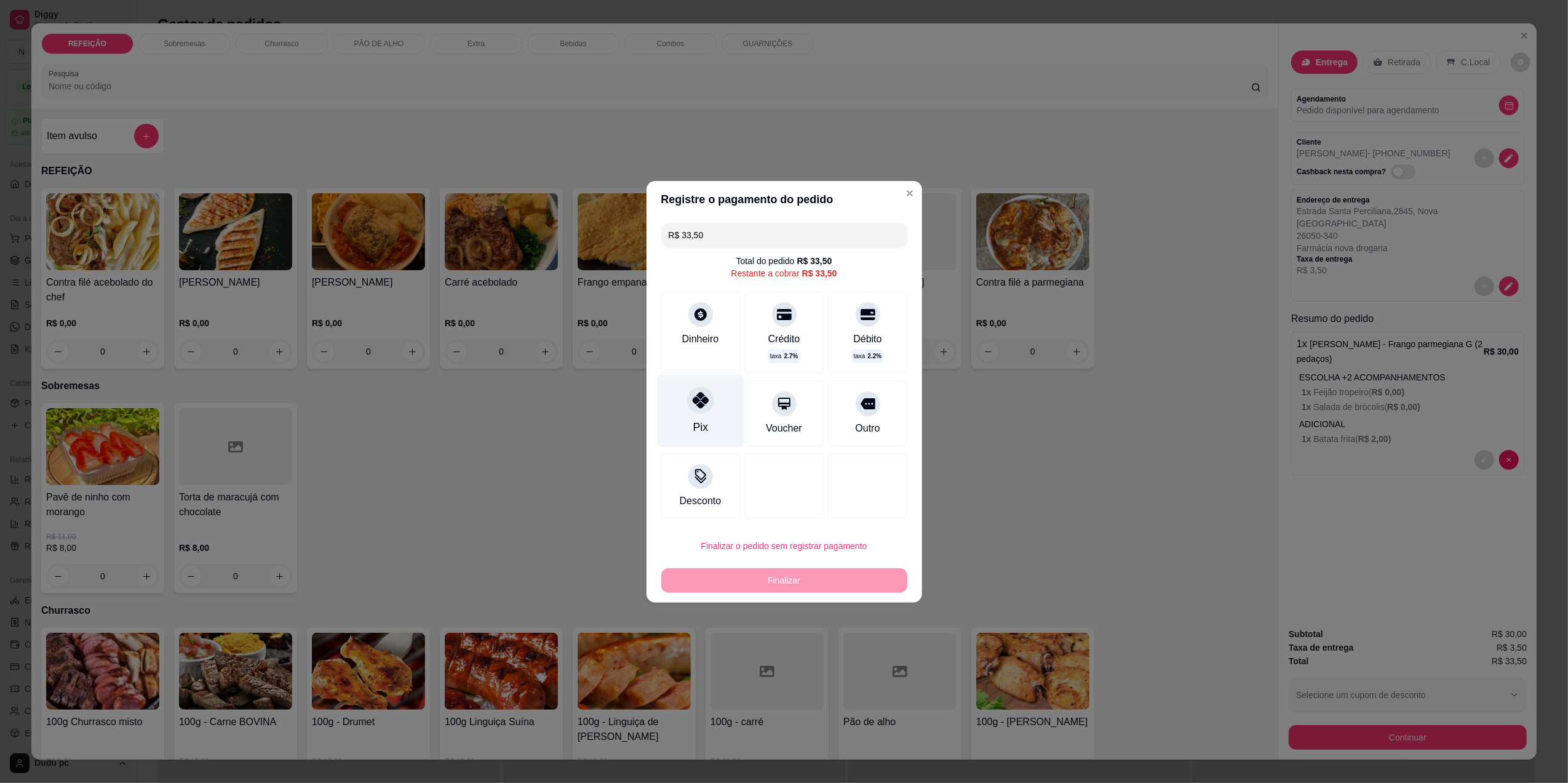
click at [704, 391] on div at bounding box center [701, 400] width 27 height 27
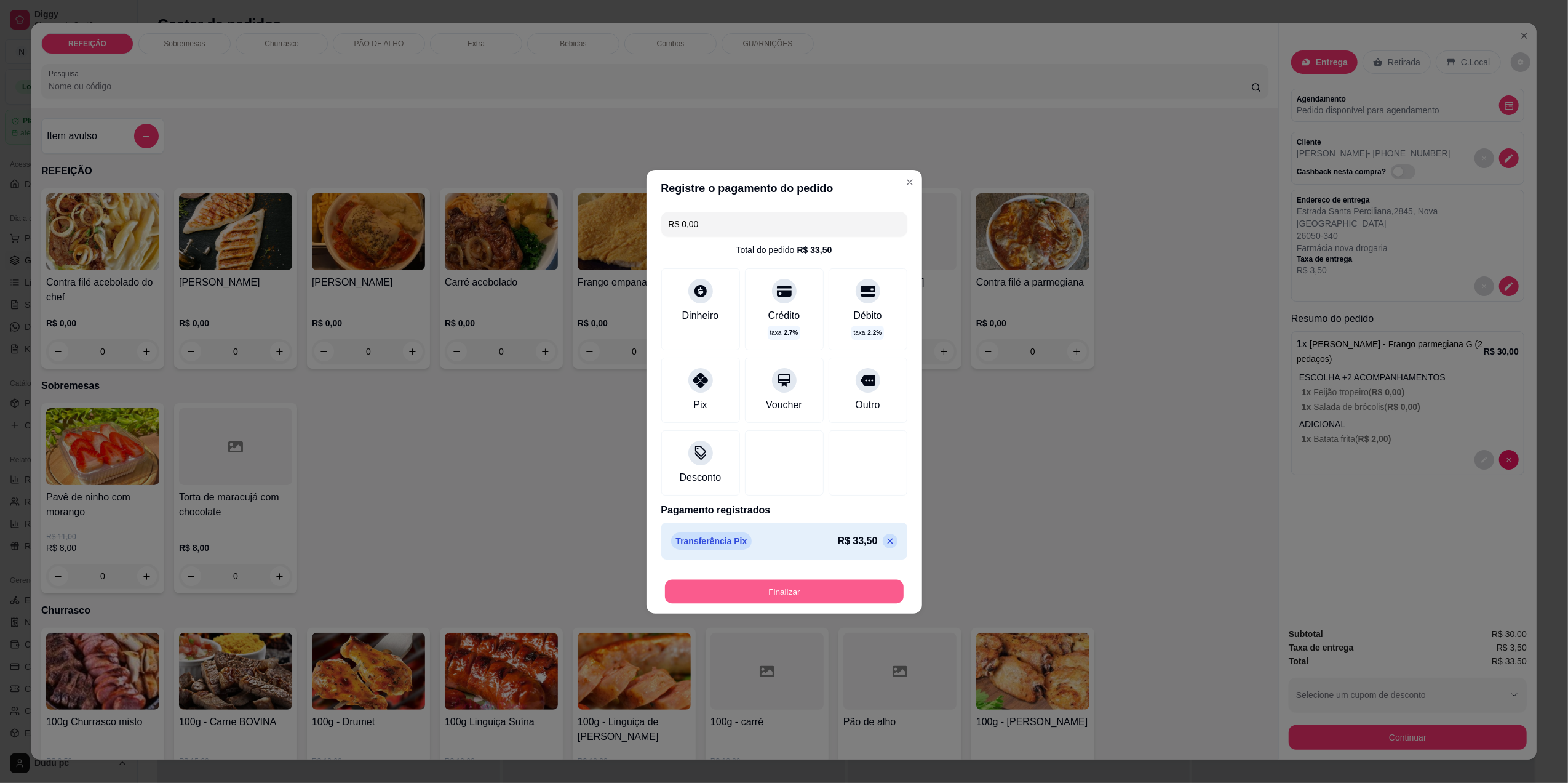
click at [744, 595] on button "Finalizar" at bounding box center [784, 591] width 239 height 24
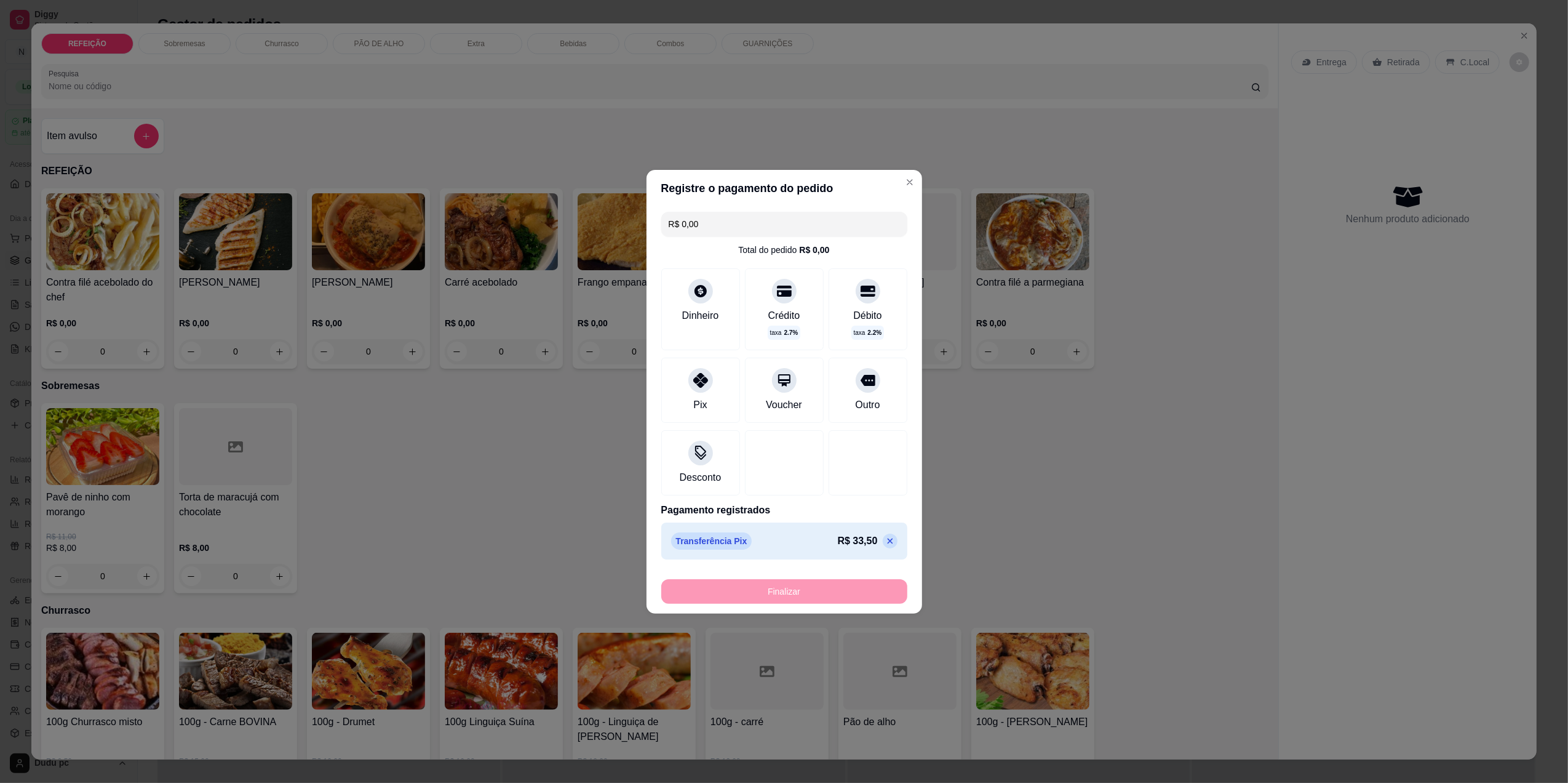
type input "-R$ 33,50"
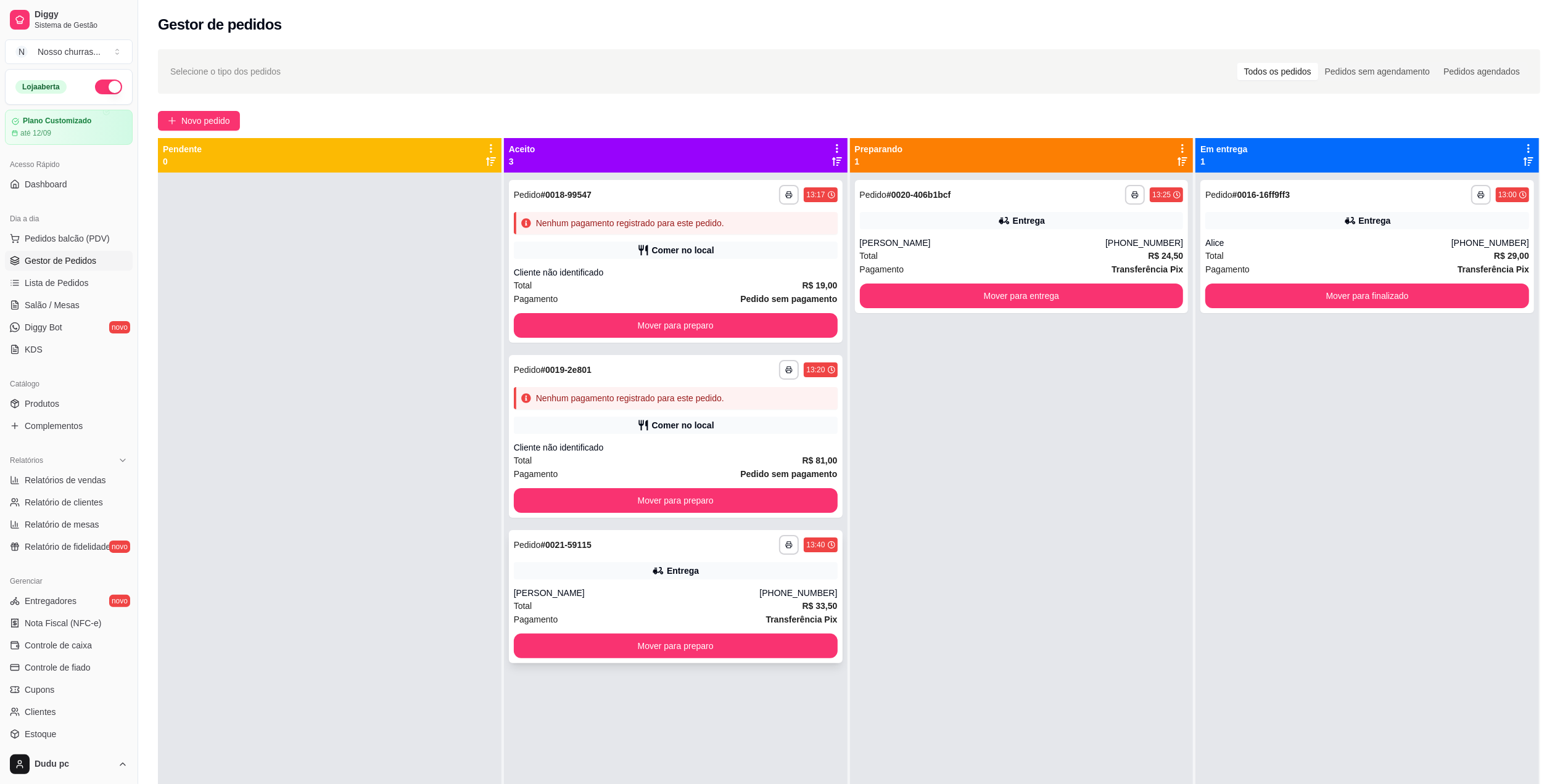
click at [748, 570] on div "Entrega" at bounding box center [675, 571] width 324 height 17
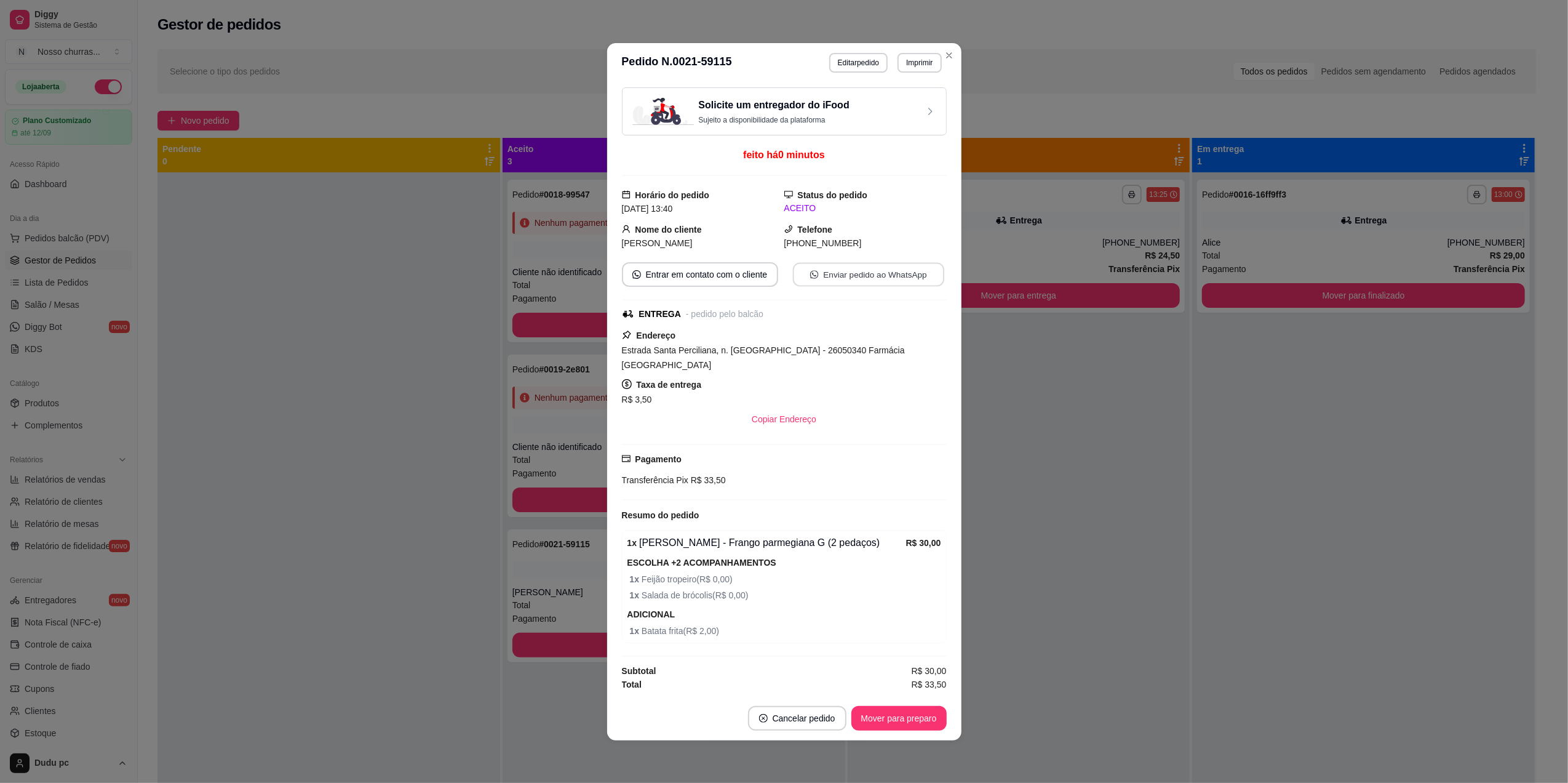
click at [882, 273] on button "Enviar pedido ao WhatsApp" at bounding box center [867, 274] width 151 height 24
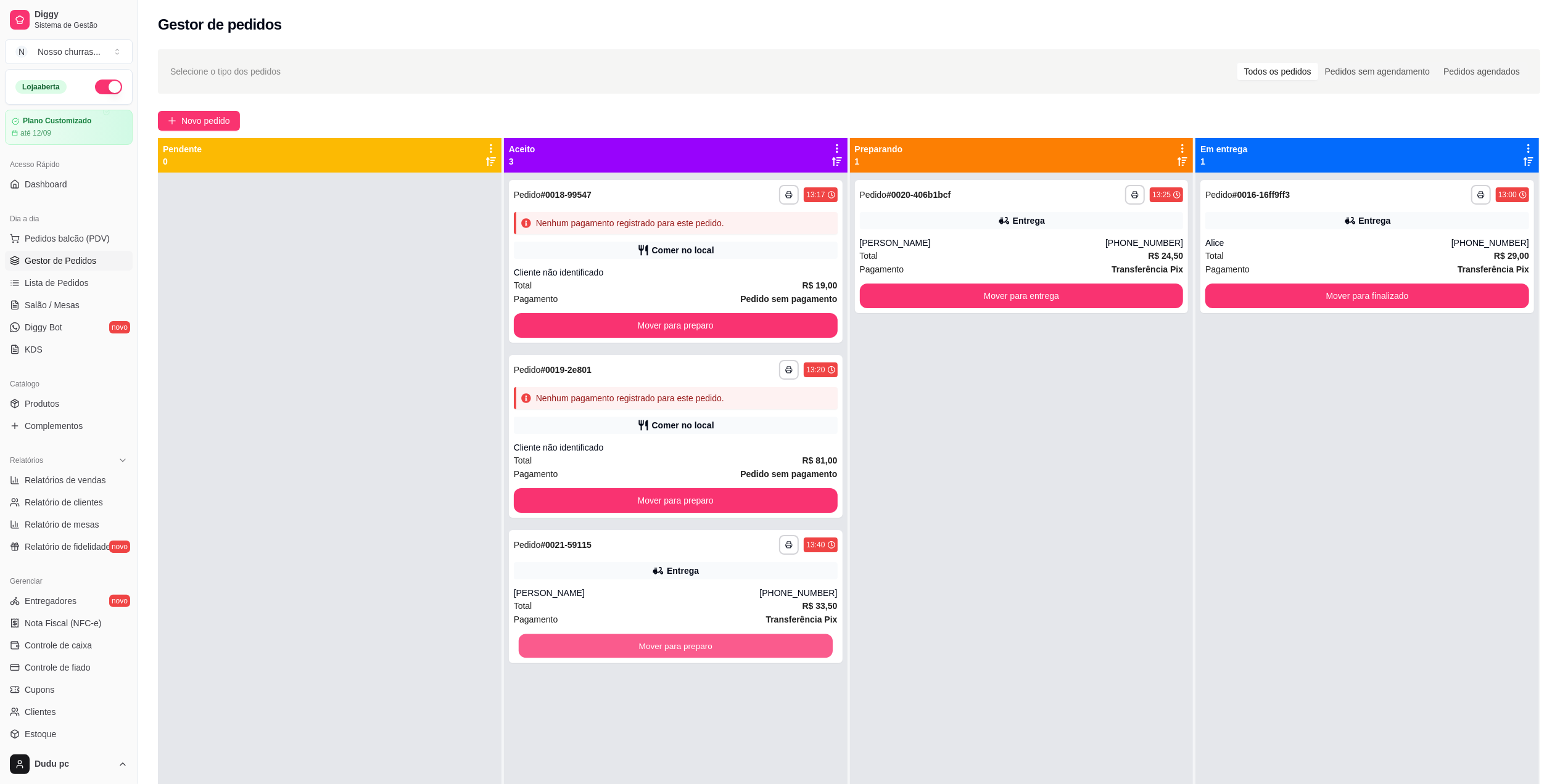
click at [558, 657] on button "Mover para preparo" at bounding box center [675, 646] width 314 height 24
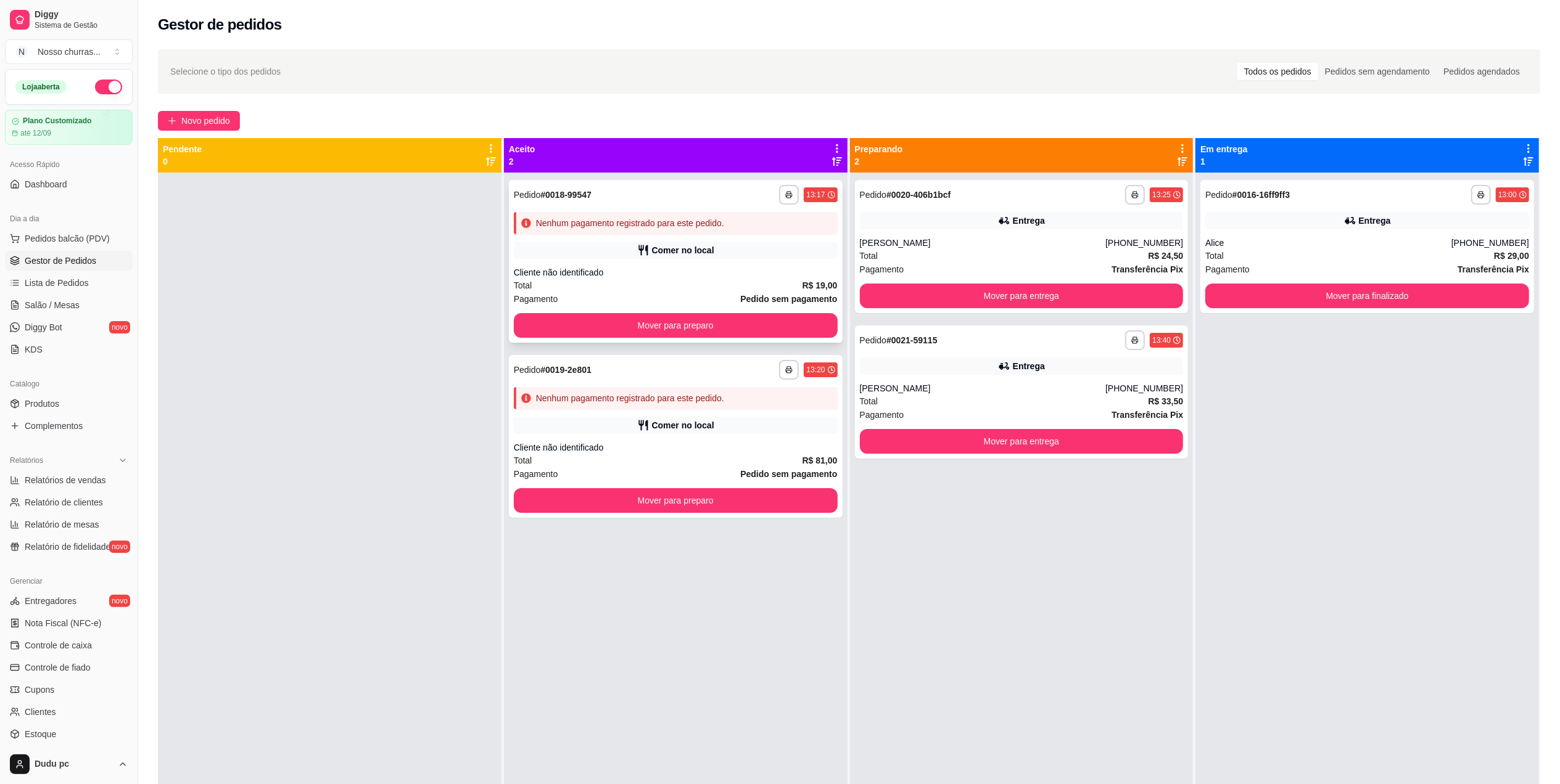
click at [746, 233] on div "Nenhum pagamento registrado para este pedido." at bounding box center [675, 223] width 324 height 22
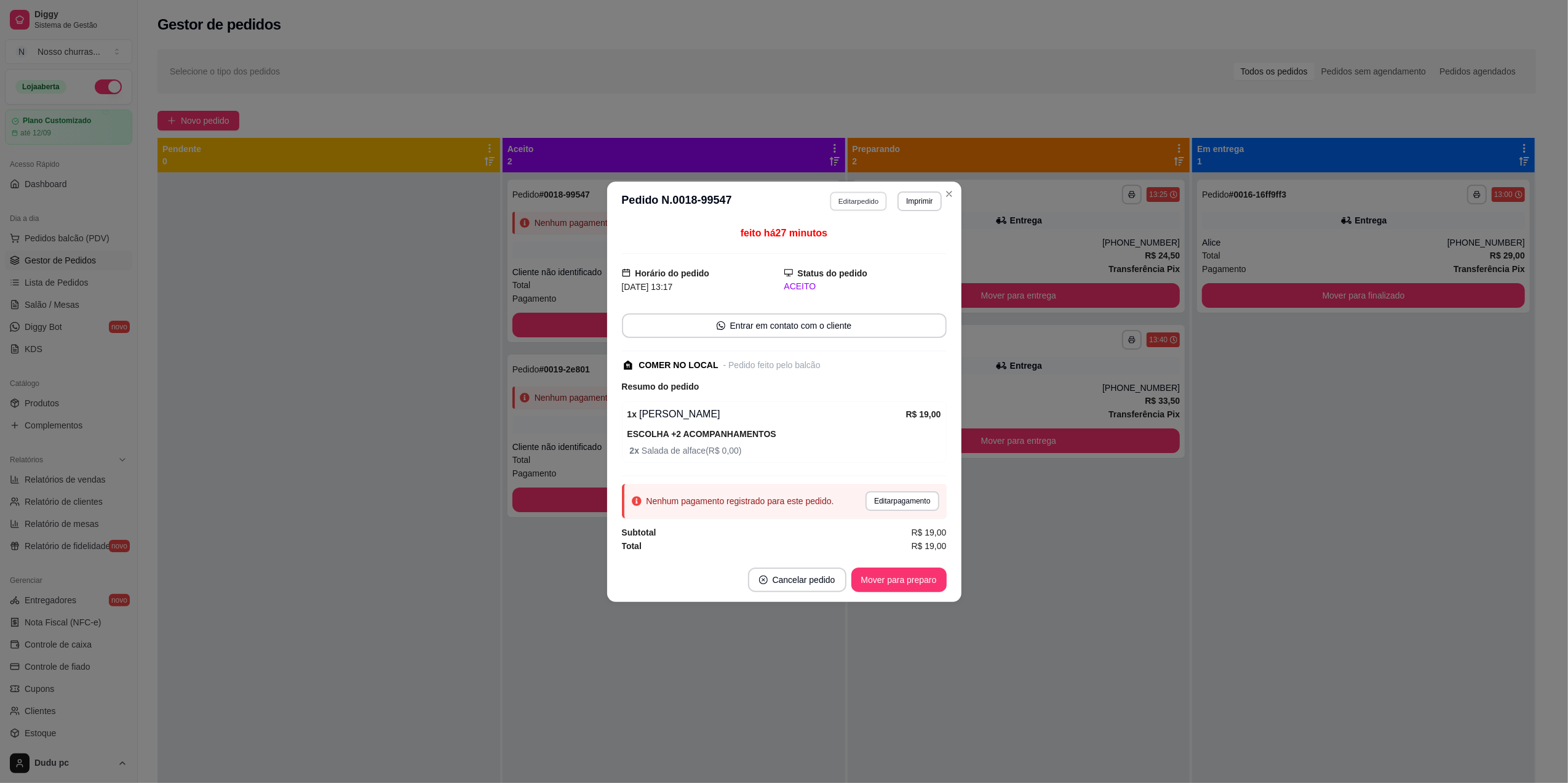
click at [879, 197] on button "Editar pedido" at bounding box center [858, 202] width 57 height 19
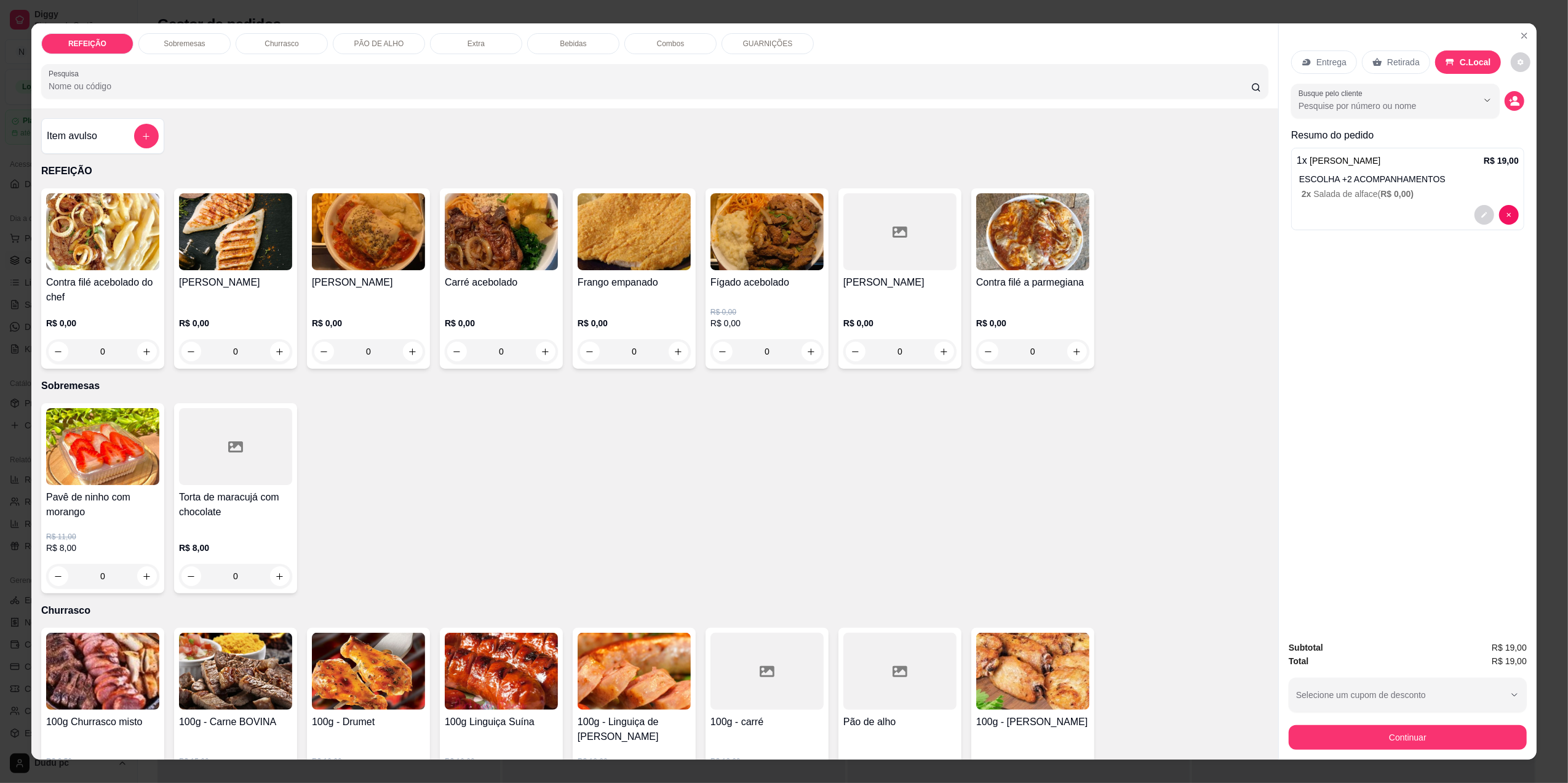
click at [576, 38] on div "Bebidas" at bounding box center [573, 43] width 93 height 21
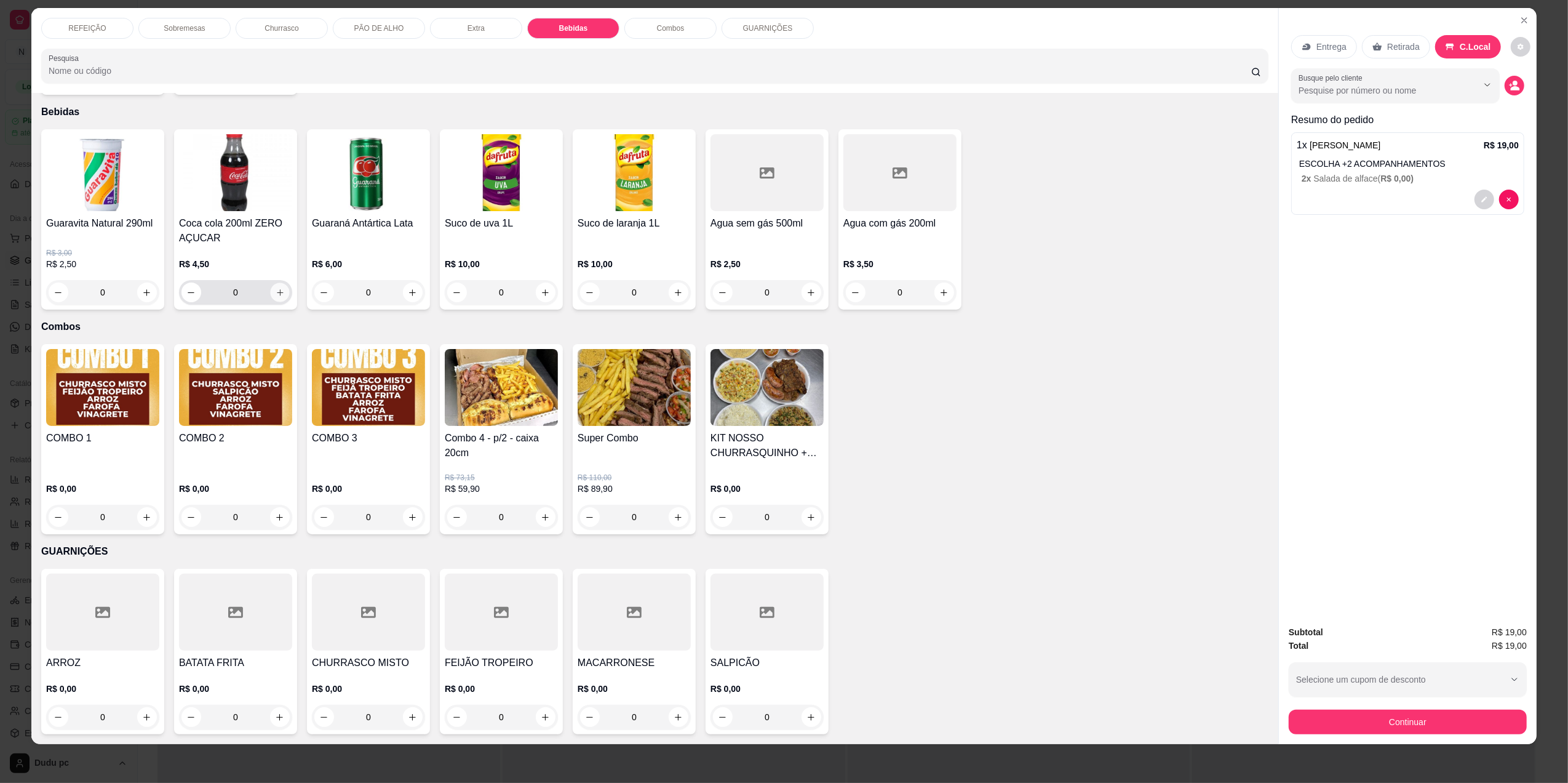
click at [276, 291] on icon "increase-product-quantity" at bounding box center [280, 293] width 10 height 10
type input "1"
click at [1411, 724] on button "Continuar" at bounding box center [1407, 721] width 230 height 24
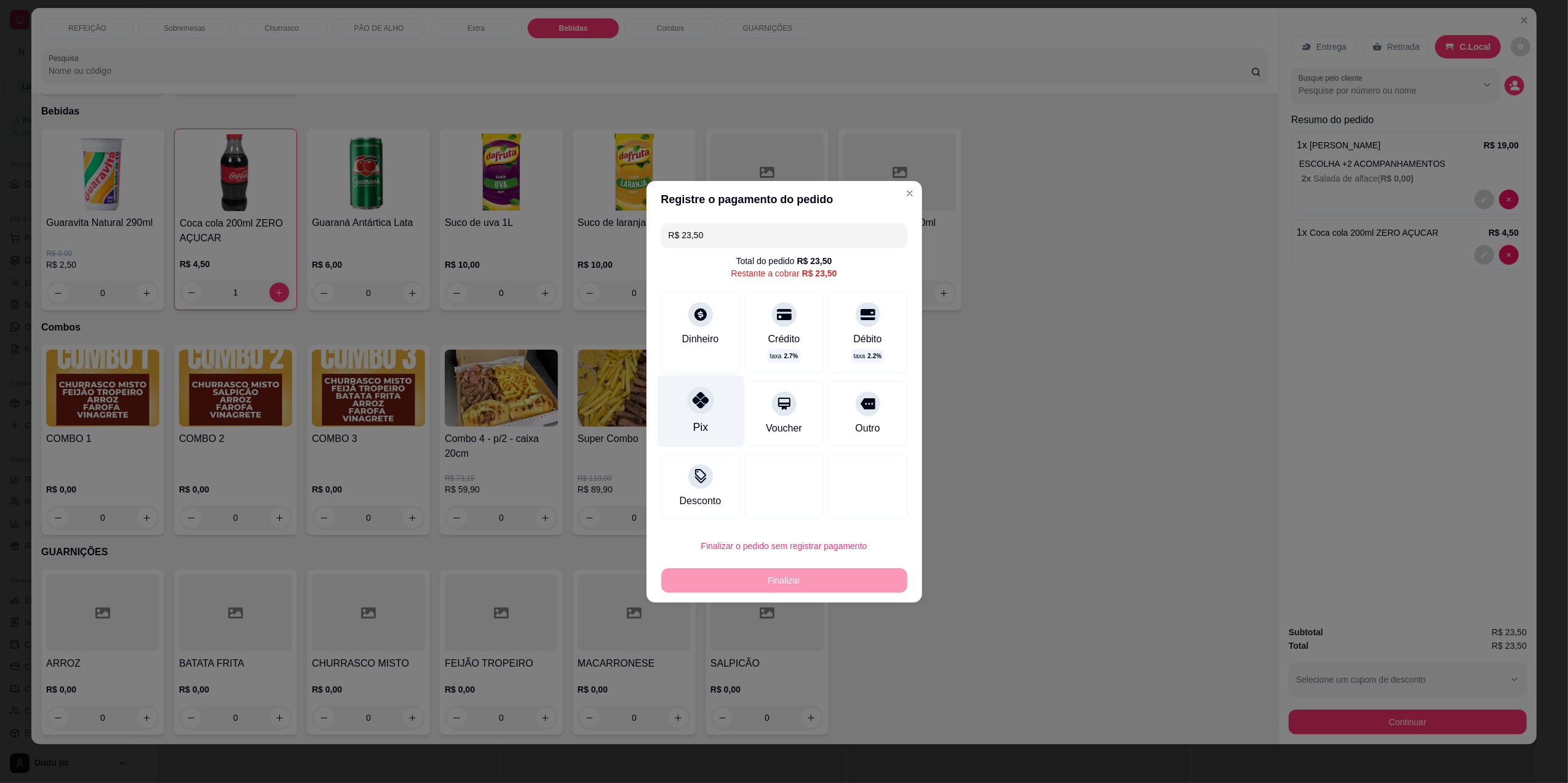
click at [702, 402] on icon at bounding box center [700, 400] width 16 height 16
type input "R$ 0,00"
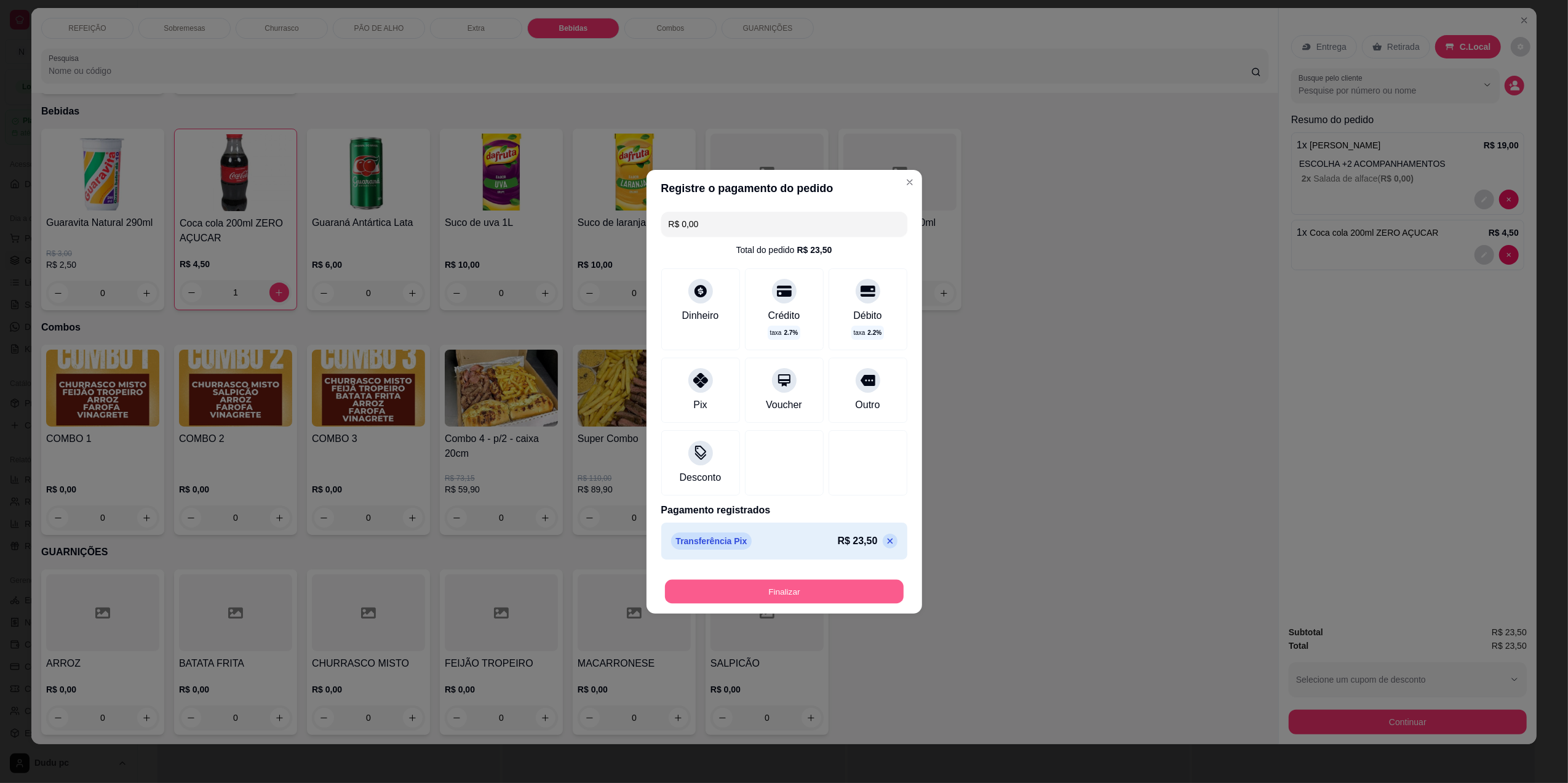
click at [766, 597] on button "Finalizar" at bounding box center [784, 591] width 239 height 24
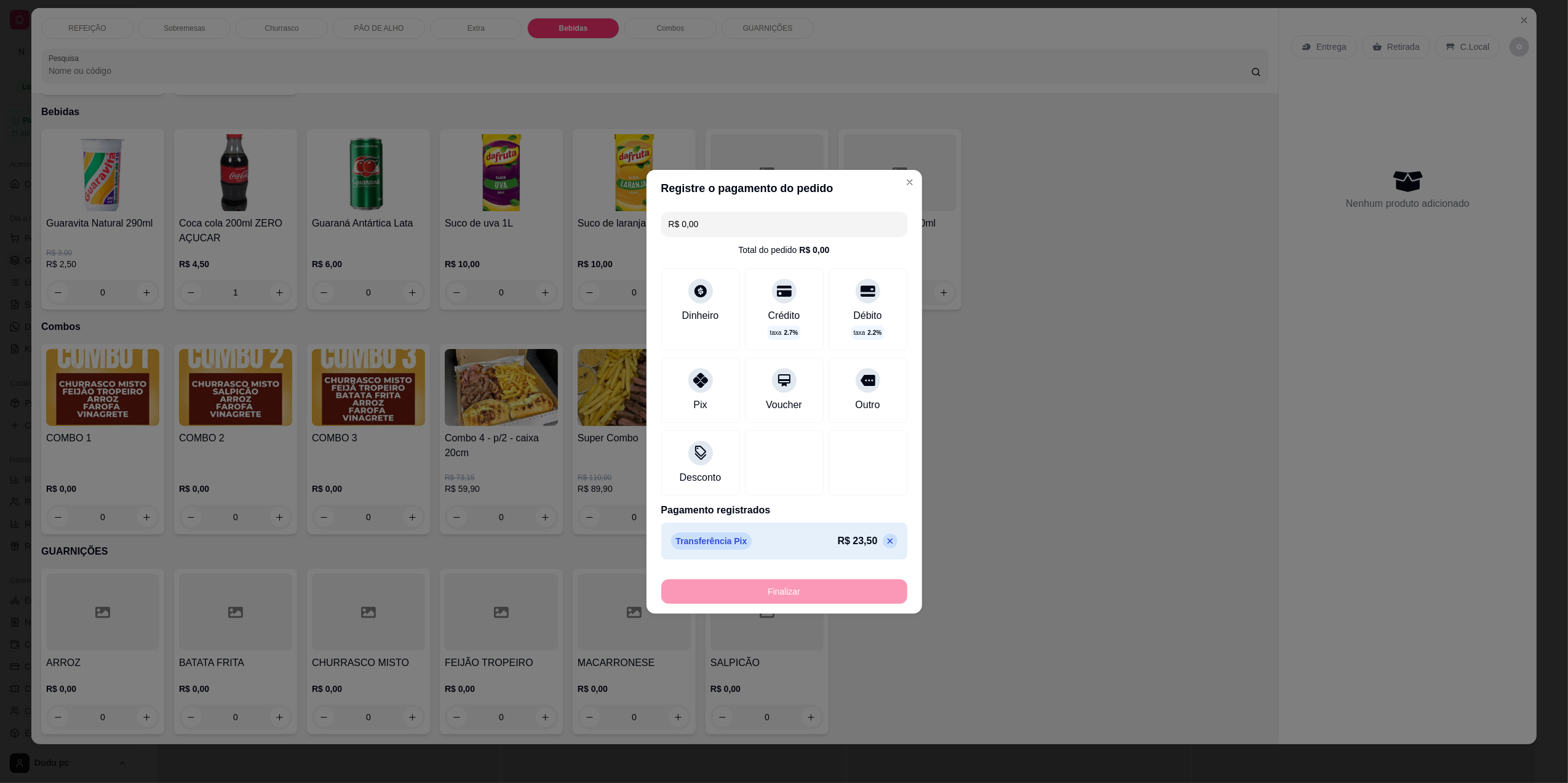
type input "0"
type input "-R$ 23,50"
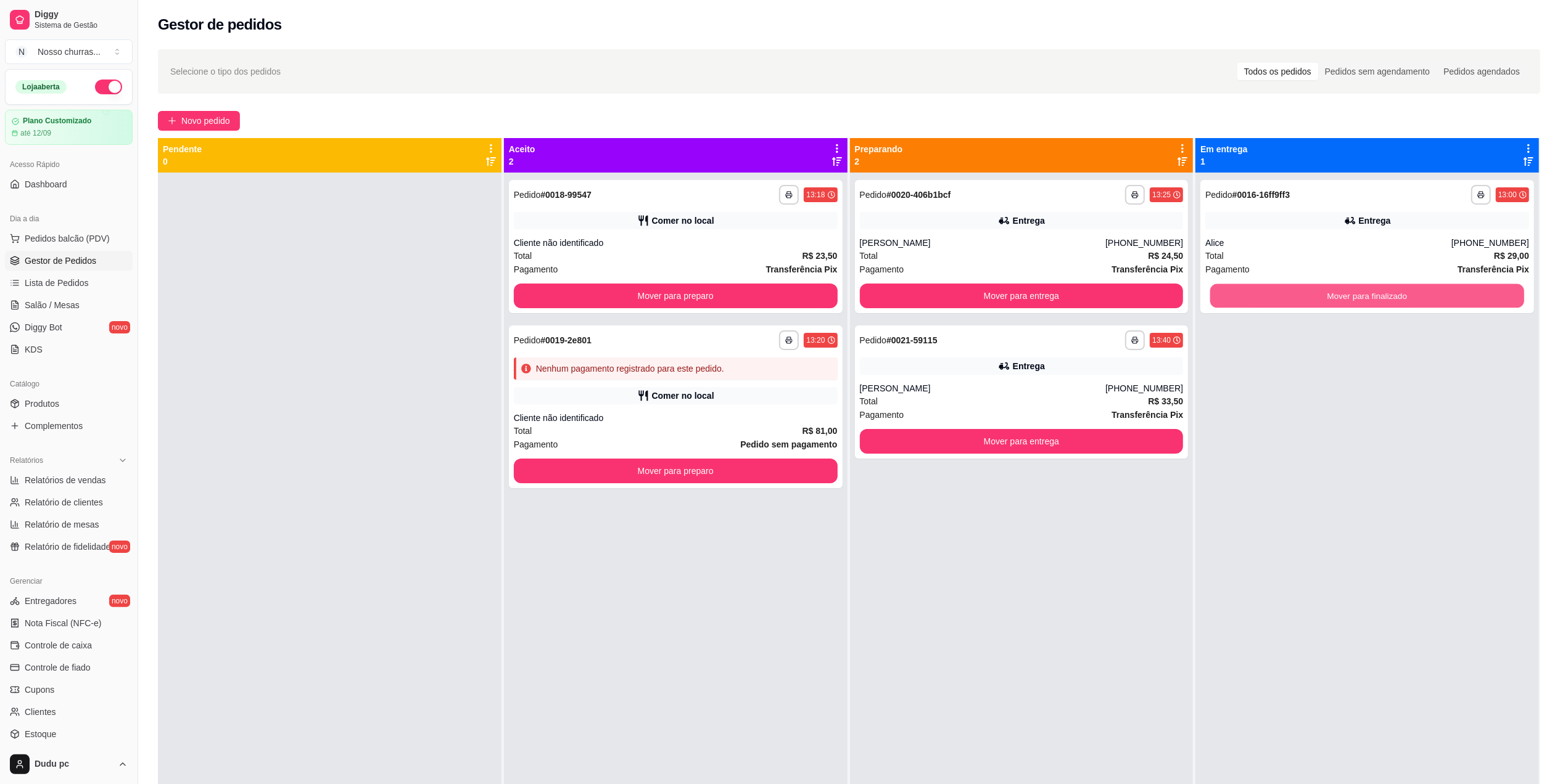
click at [1292, 297] on button "Mover para finalizado" at bounding box center [1367, 295] width 314 height 24
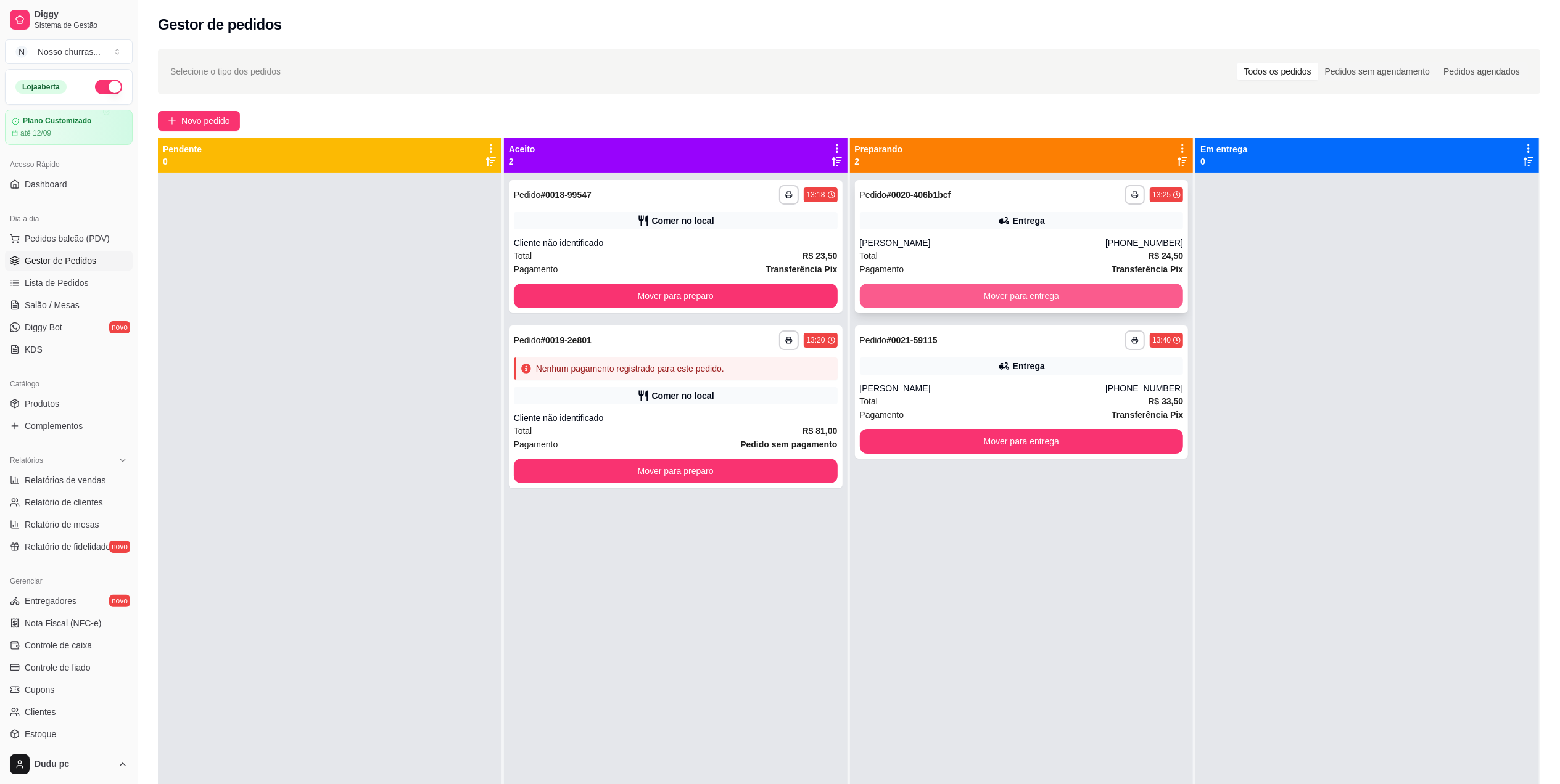
click at [1135, 298] on button "Mover para entrega" at bounding box center [1021, 296] width 324 height 25
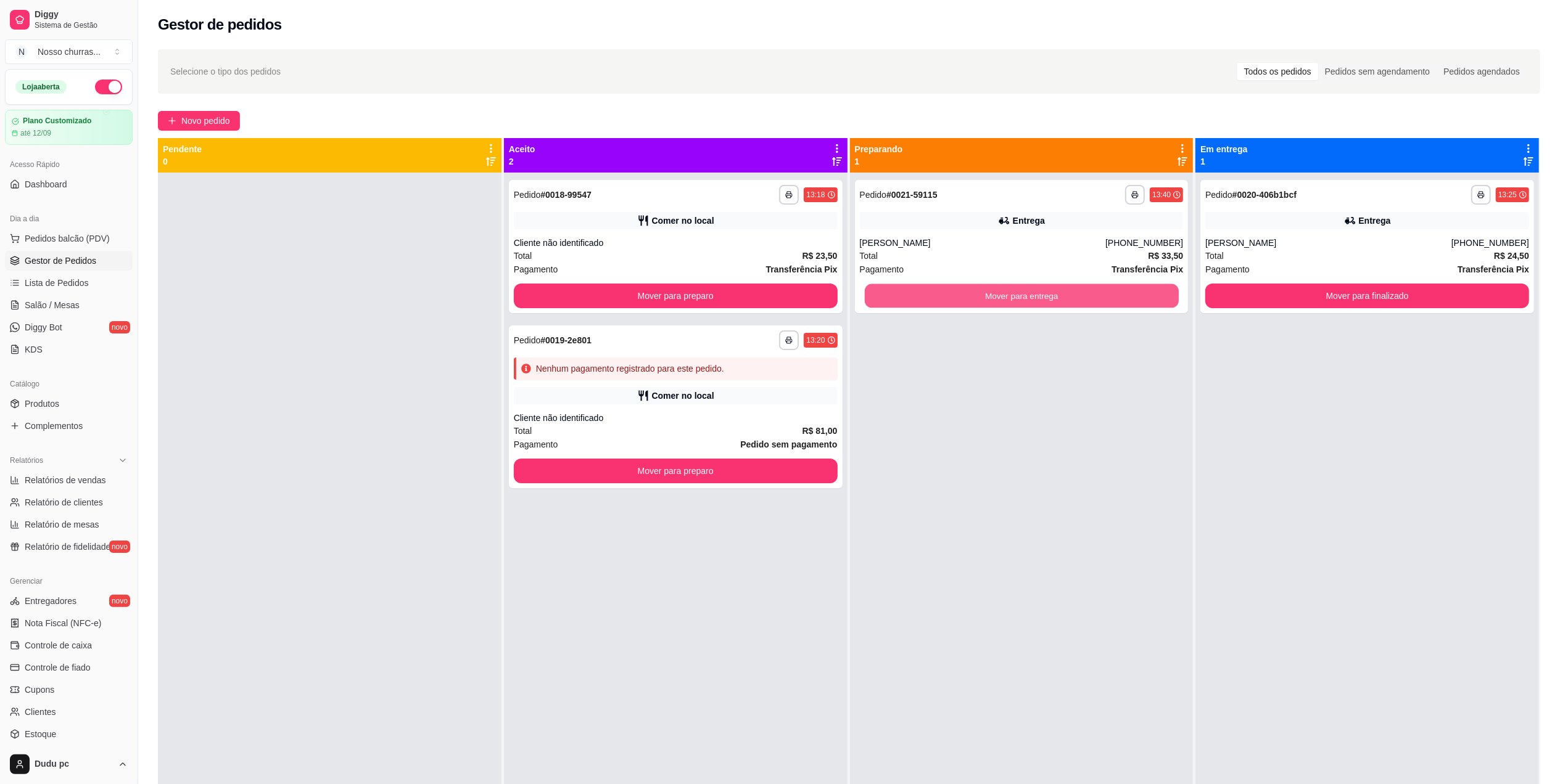
click at [1135, 298] on button "Mover para entrega" at bounding box center [1020, 295] width 314 height 24
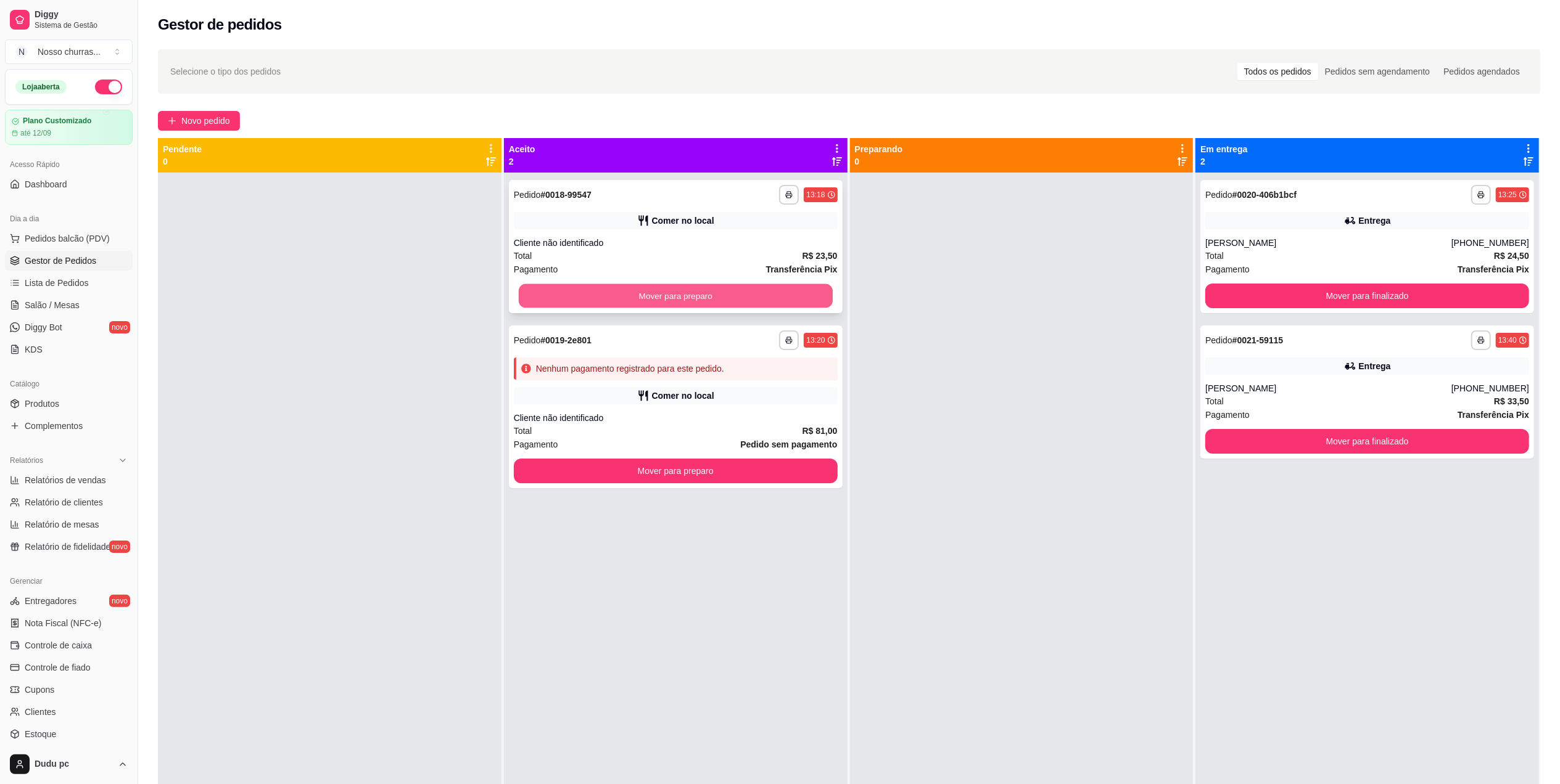
click at [814, 299] on button "Mover para preparo" at bounding box center [675, 295] width 314 height 24
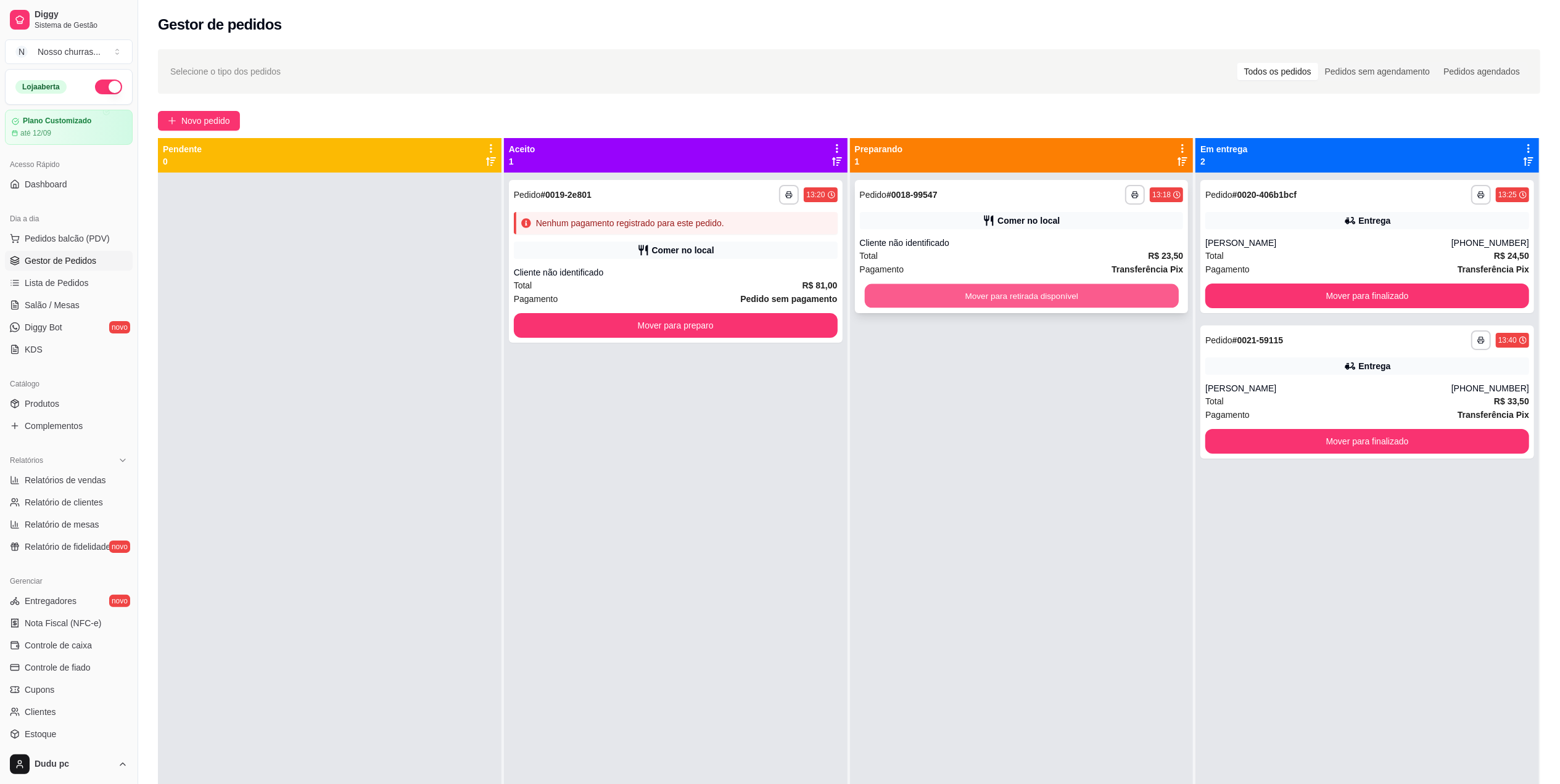
click at [1140, 297] on button "Mover para retirada disponível" at bounding box center [1020, 295] width 314 height 24
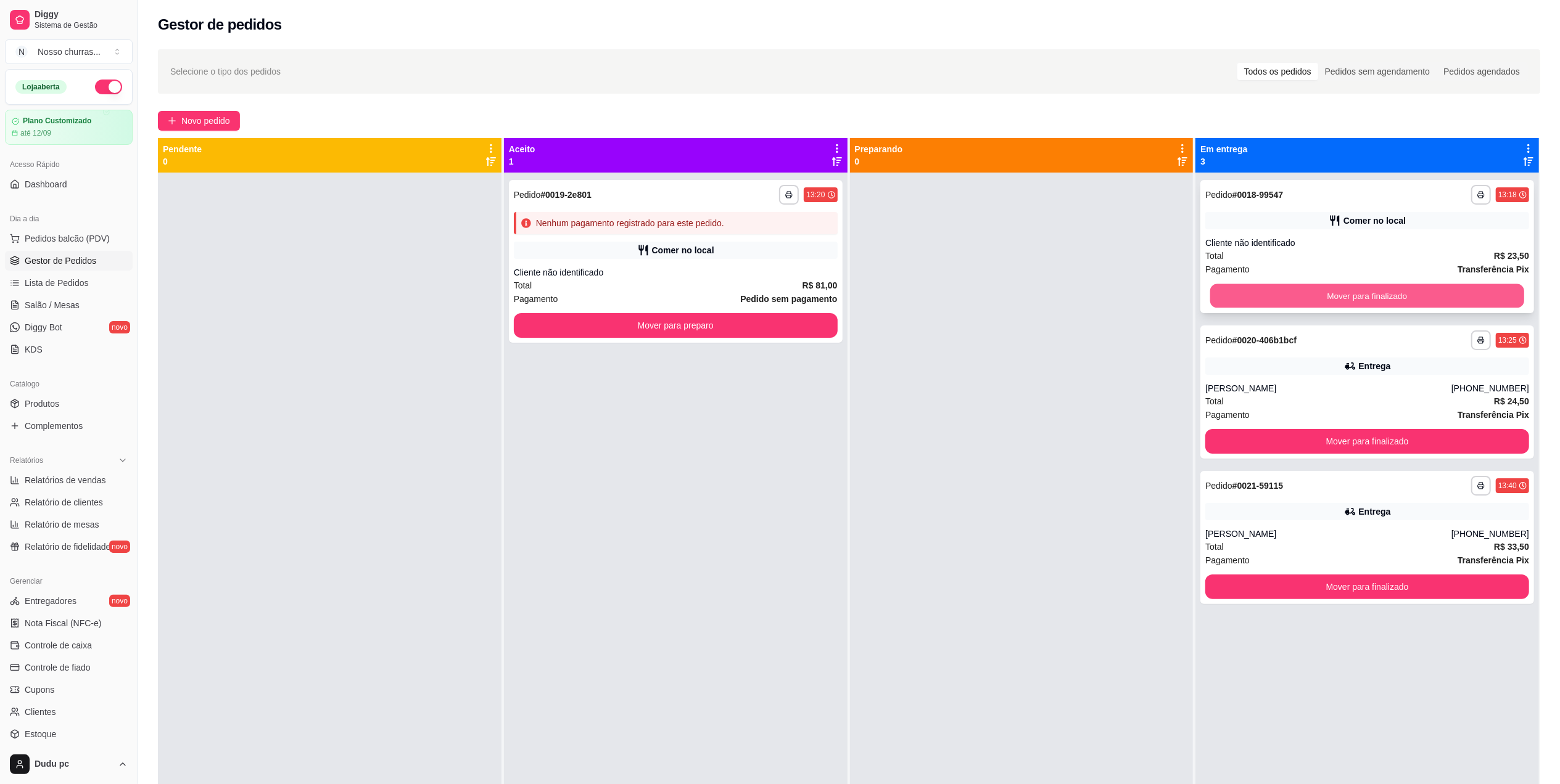
click at [1281, 294] on button "Mover para finalizado" at bounding box center [1367, 295] width 314 height 24
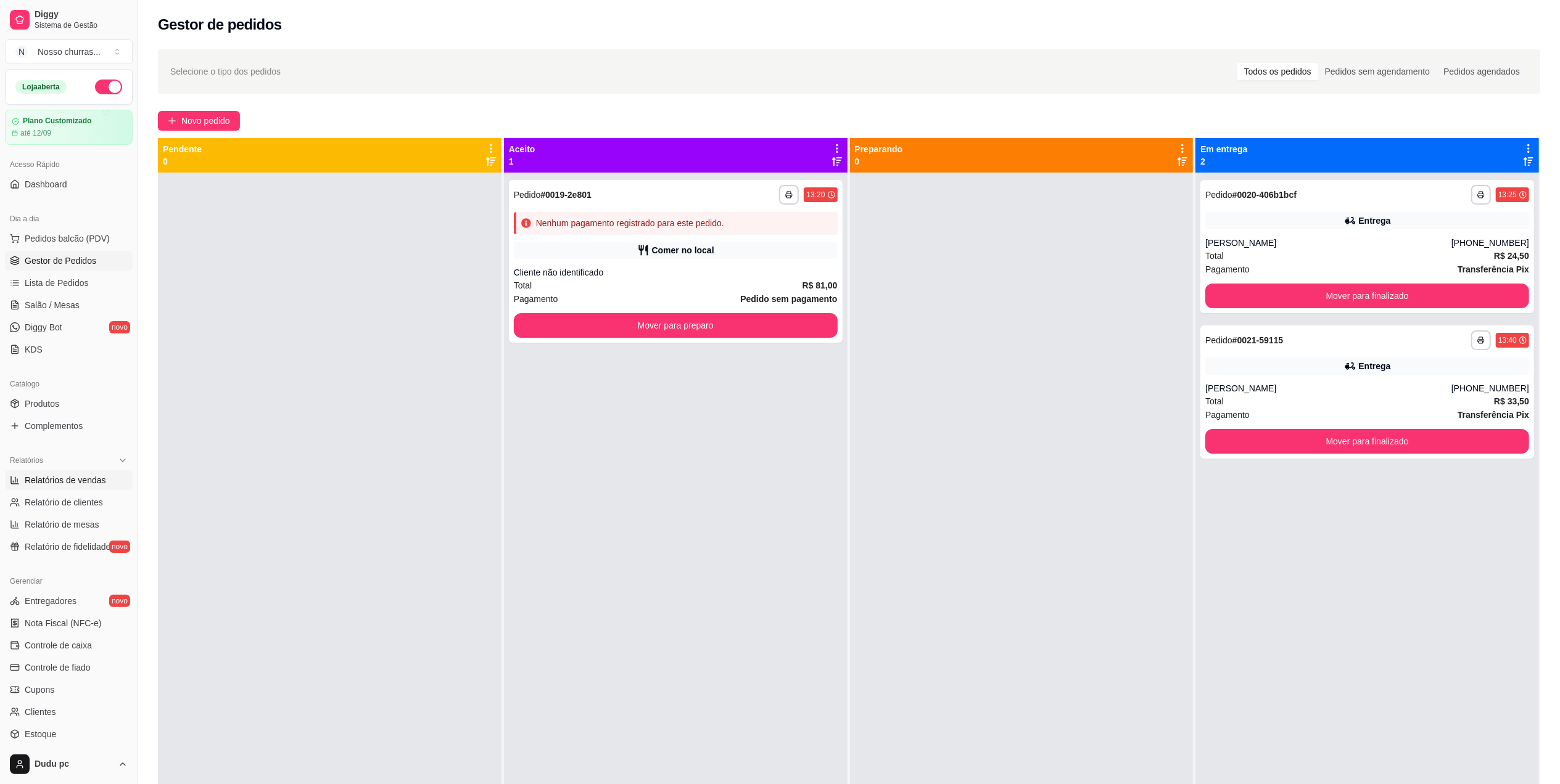
click at [83, 478] on span "Relatórios de vendas" at bounding box center [66, 480] width 81 height 13
select select "ALL"
select select "0"
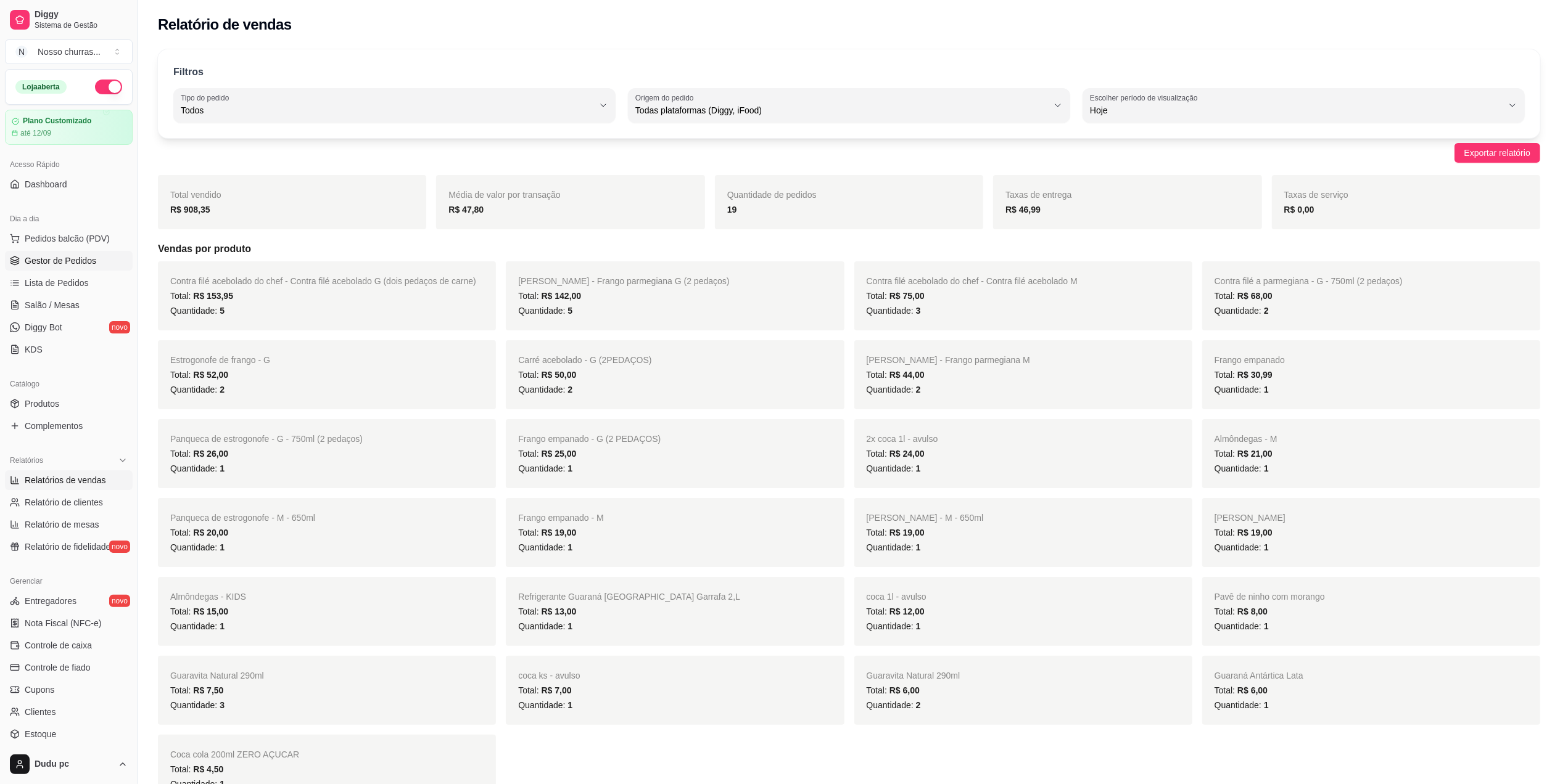
click at [40, 259] on span "Gestor de Pedidos" at bounding box center [61, 261] width 71 height 13
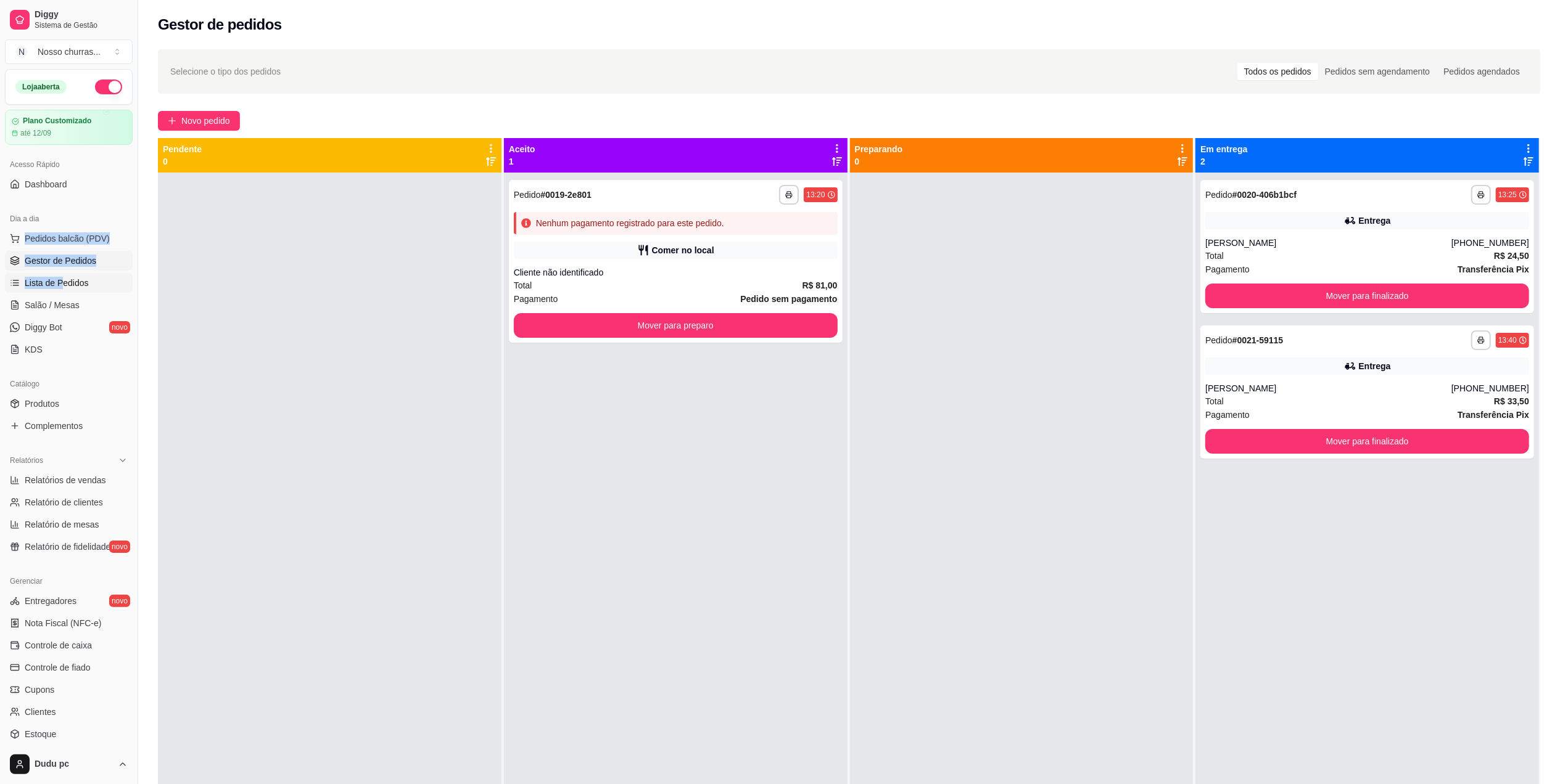
drag, startPoint x: 58, startPoint y: 222, endPoint x: 59, endPoint y: 284, distance: 62.0
click at [59, 284] on div "Dia a dia Pedidos balcão (PDV) Gestor de Pedidos Lista de Pedidos Salão / Mesas…" at bounding box center [69, 284] width 137 height 160
click at [59, 284] on span "Lista de Pedidos" at bounding box center [57, 283] width 64 height 13
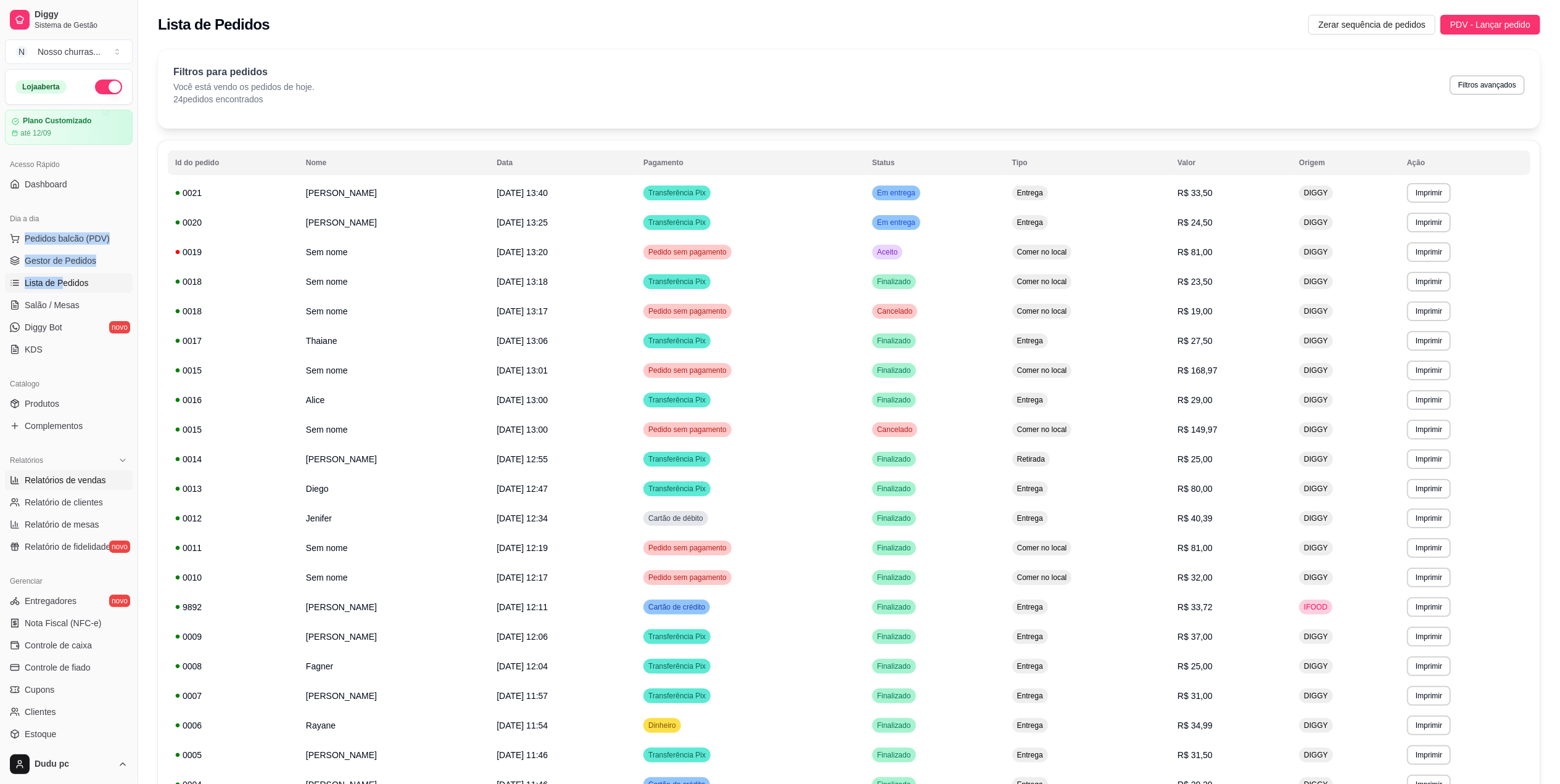
click at [80, 476] on span "Relatórios de vendas" at bounding box center [66, 480] width 81 height 13
select select "ALL"
select select "0"
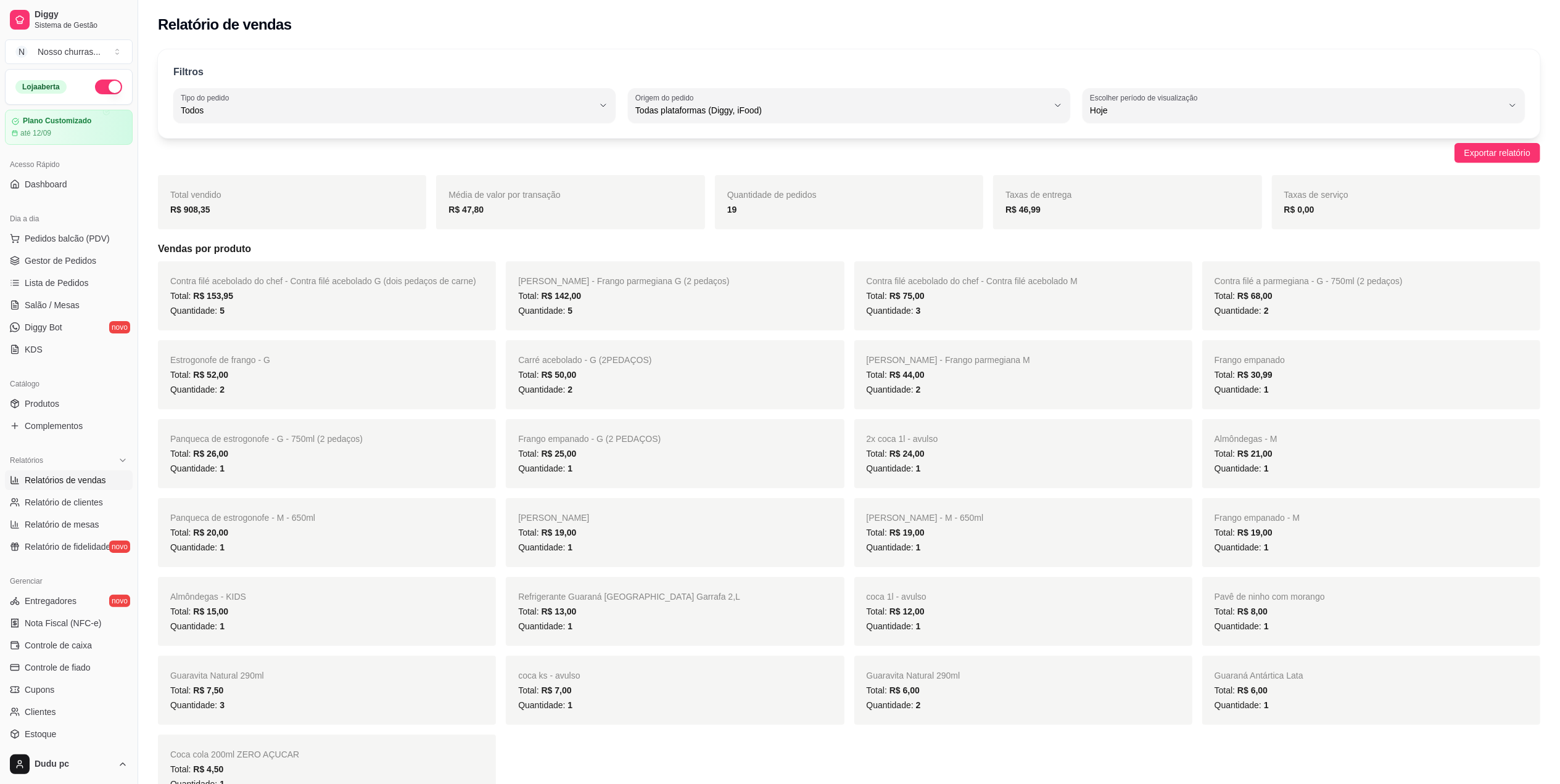
click at [355, 20] on div "Relatório de vendas" at bounding box center [848, 24] width 1382 height 19
click at [60, 257] on span "Gestor de Pedidos" at bounding box center [61, 261] width 71 height 13
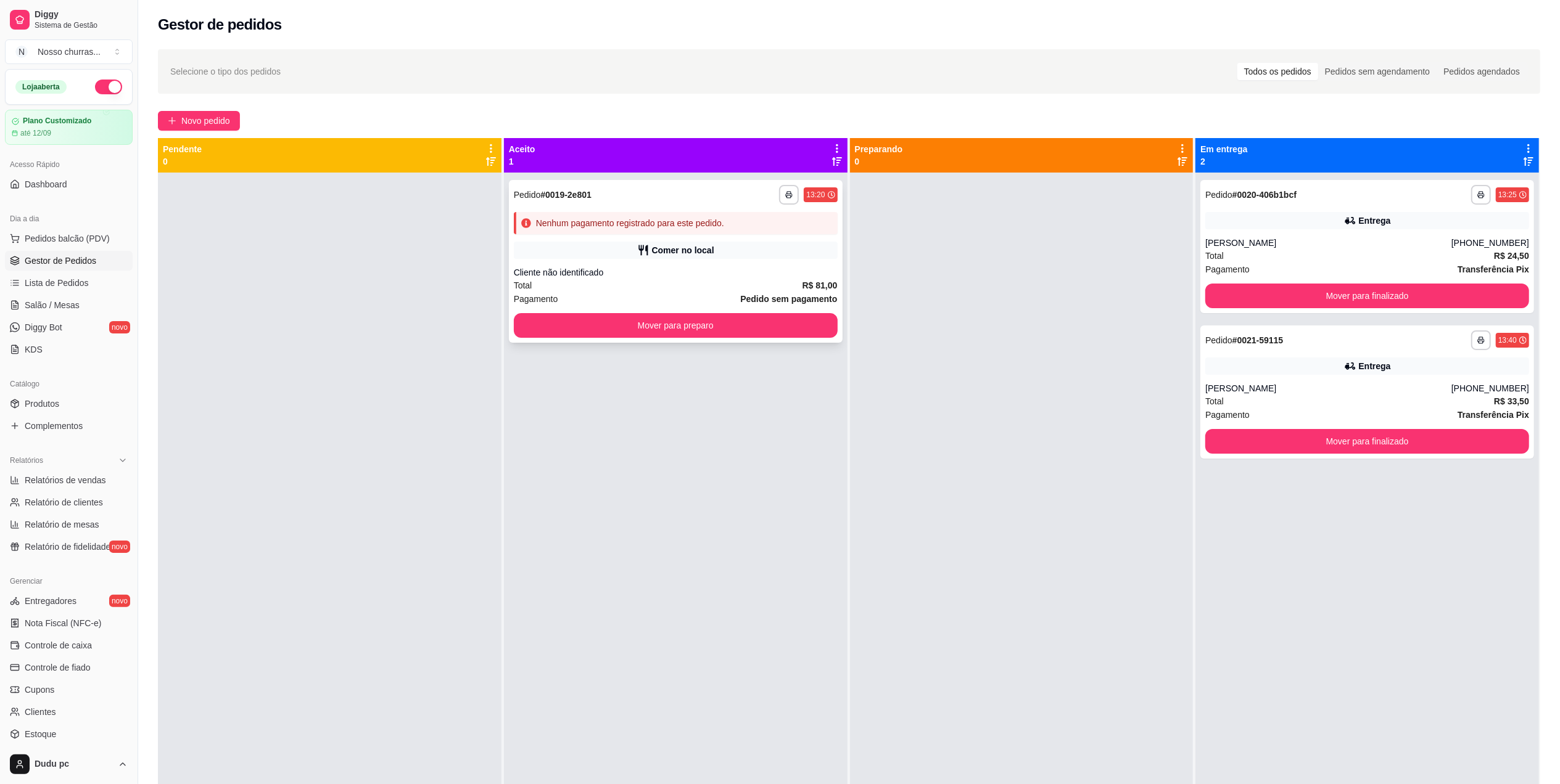
click at [525, 212] on div "Nenhum pagamento registrado para este pedido." at bounding box center [675, 223] width 324 height 22
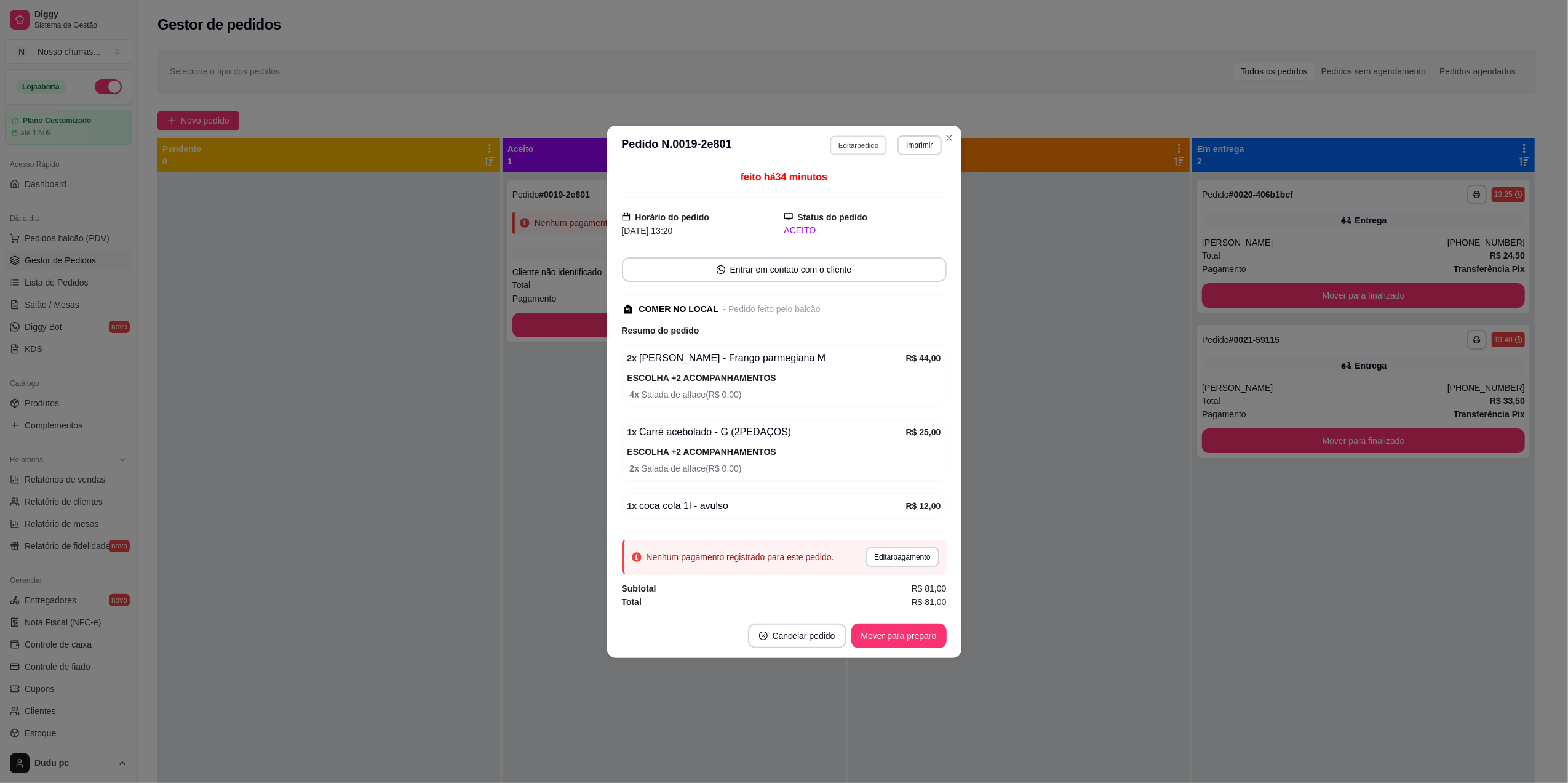
click at [843, 141] on button "Editar pedido" at bounding box center [858, 145] width 57 height 19
